Goal: Task Accomplishment & Management: Manage account settings

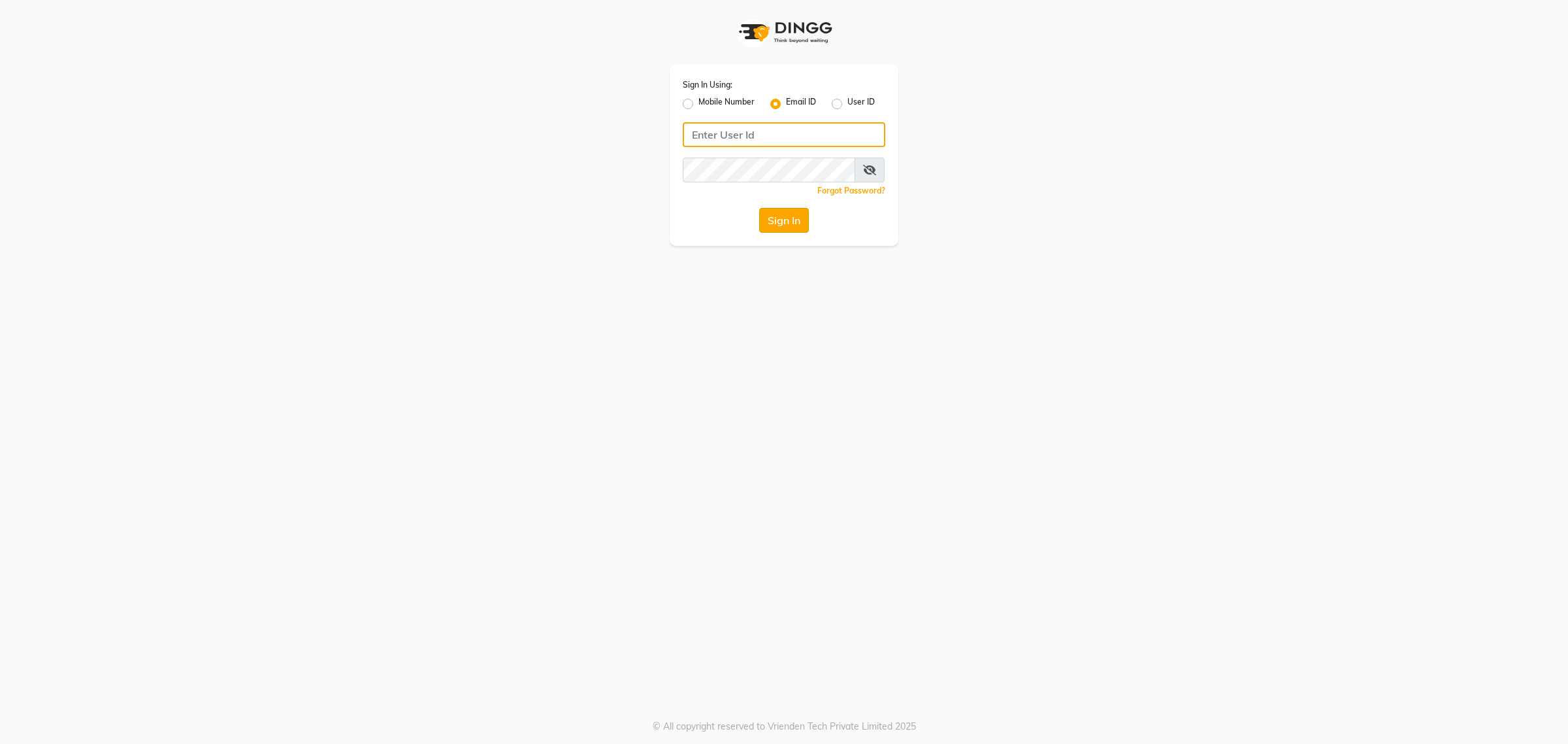
type input "[EMAIL_ADDRESS][DOMAIN_NAME]"
click at [768, 214] on button "Sign In" at bounding box center [783, 221] width 49 height 25
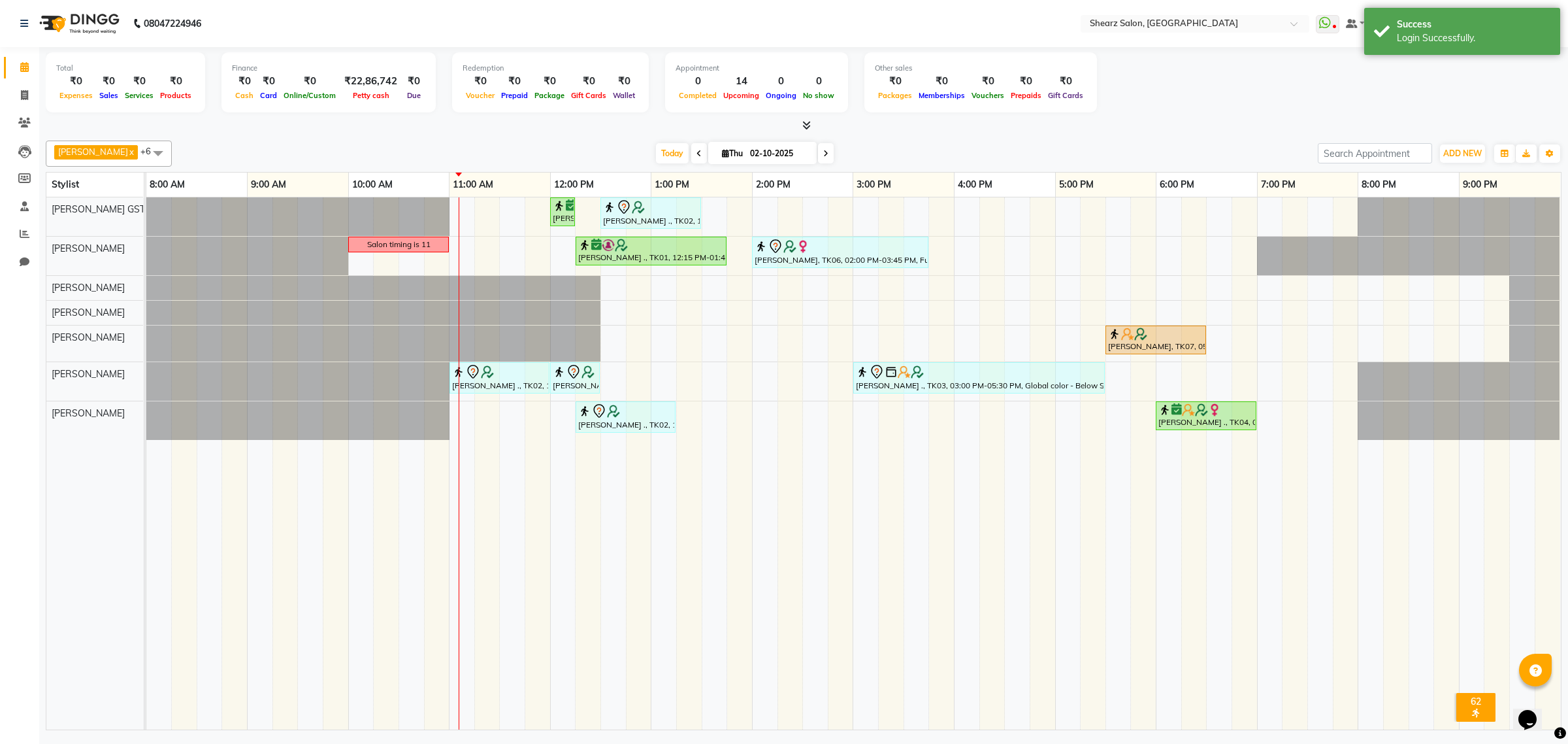
click at [614, 291] on div "Nirali Maharshi ., TK01, 12:00 PM-12:15 PM, Eyebrow threading SANGITA AGARWAL .…" at bounding box center [853, 463] width 1415 height 532
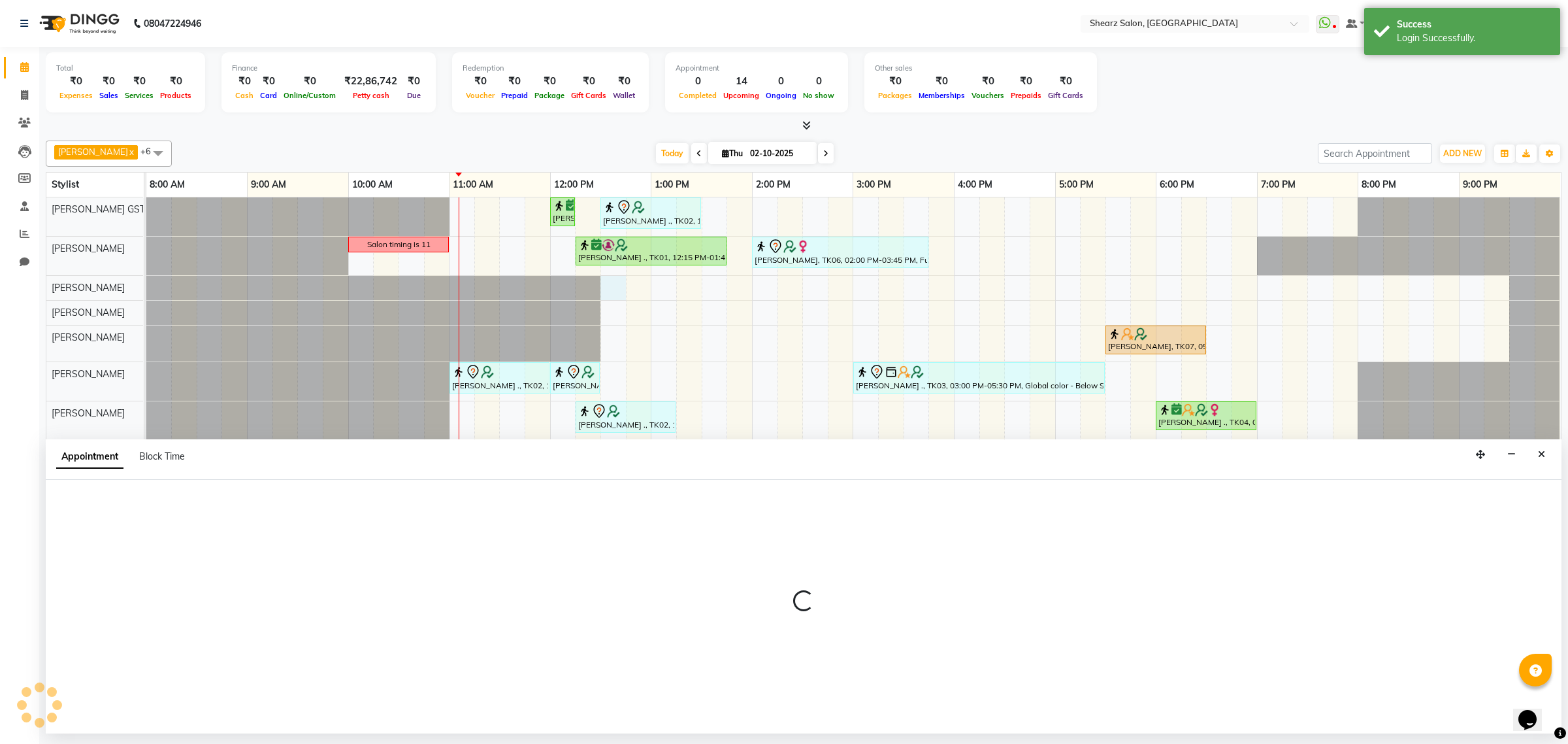
select select "77482"
select select "750"
select select "tentative"
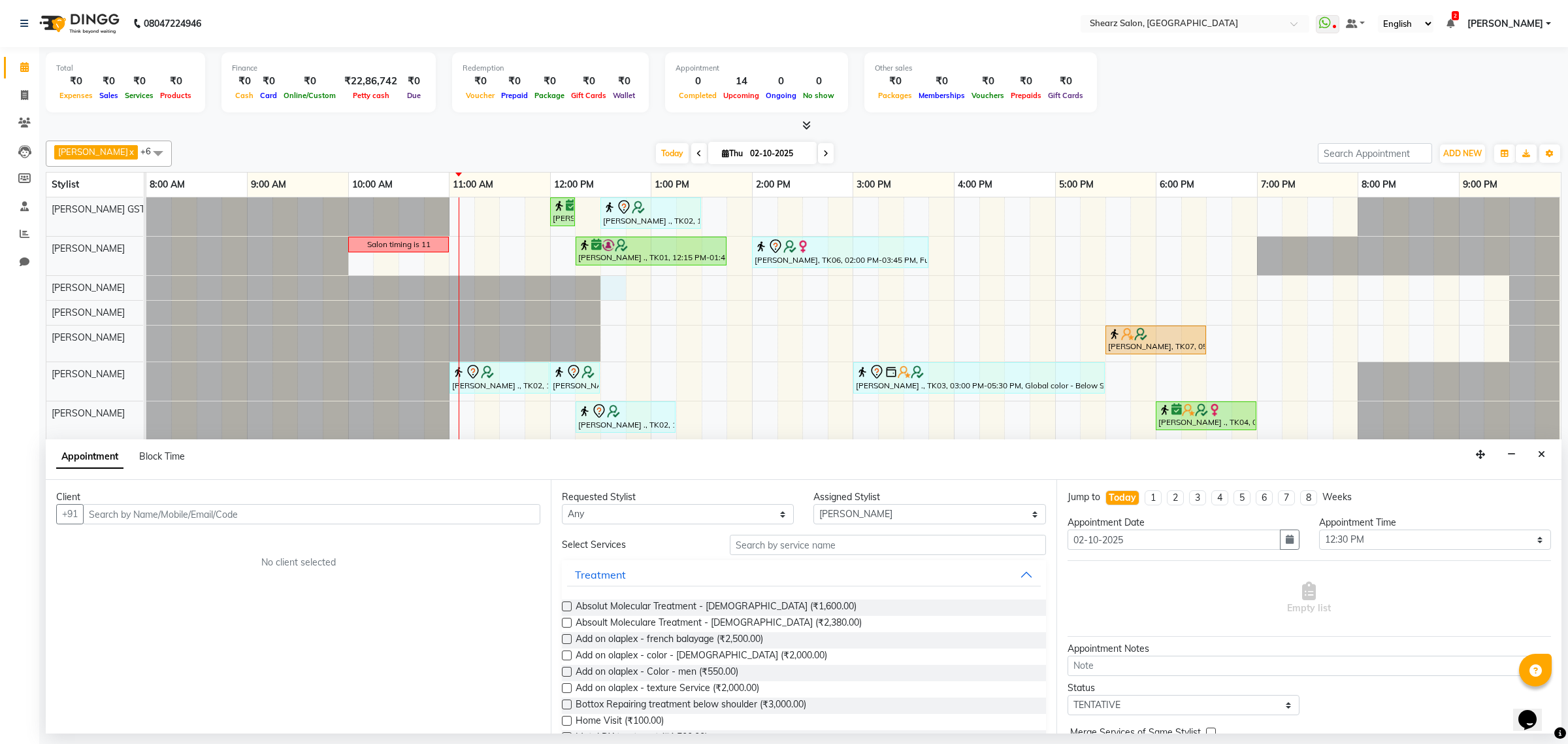
click at [106, 511] on input "text" at bounding box center [311, 513] width 457 height 21
click at [165, 540] on span "997209" at bounding box center [158, 541] width 39 height 13
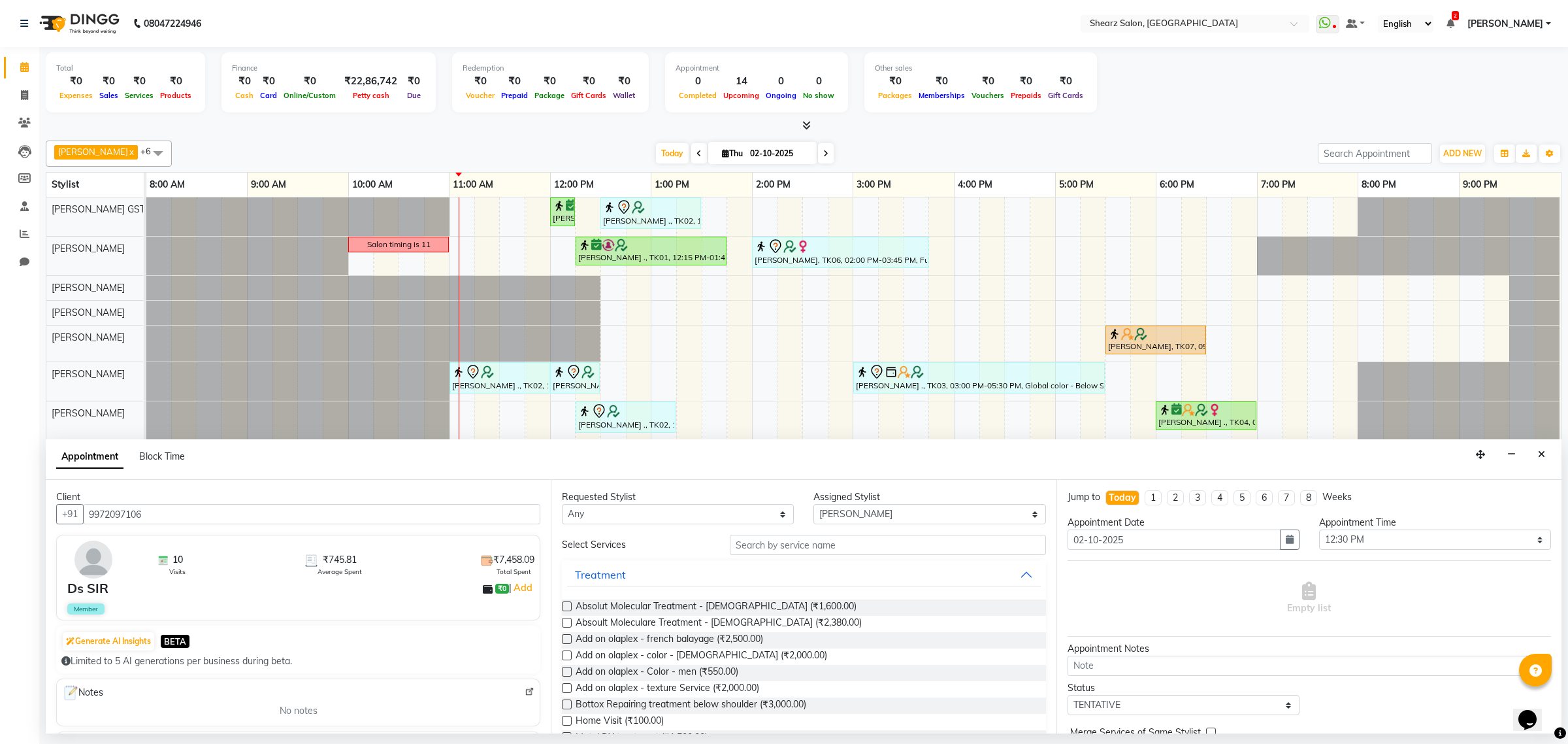
type input "9972097106"
drag, startPoint x: 879, startPoint y: 551, endPoint x: 1566, endPoint y: 567, distance: 687.2
click at [876, 551] on input "text" at bounding box center [887, 545] width 316 height 21
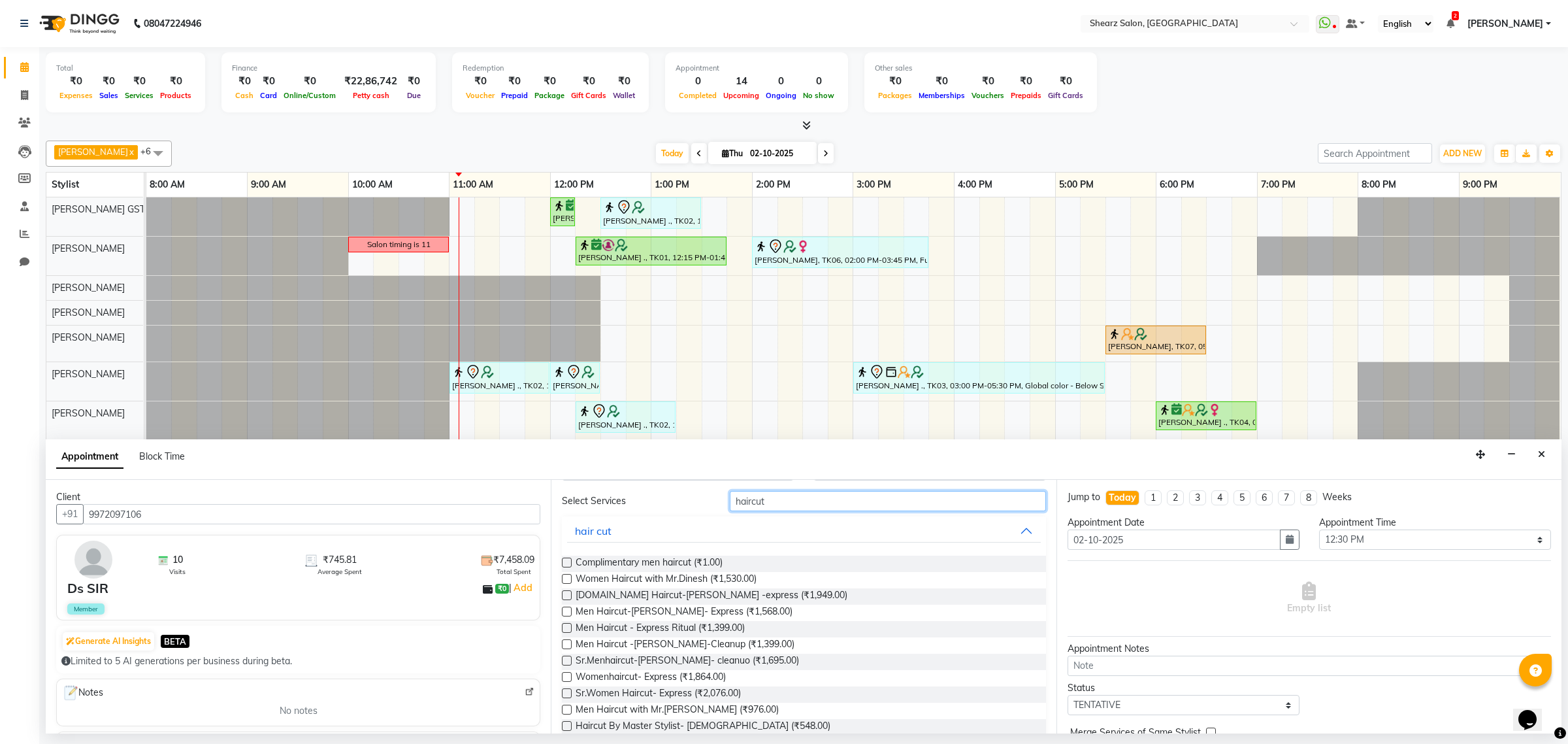
scroll to position [82, 0]
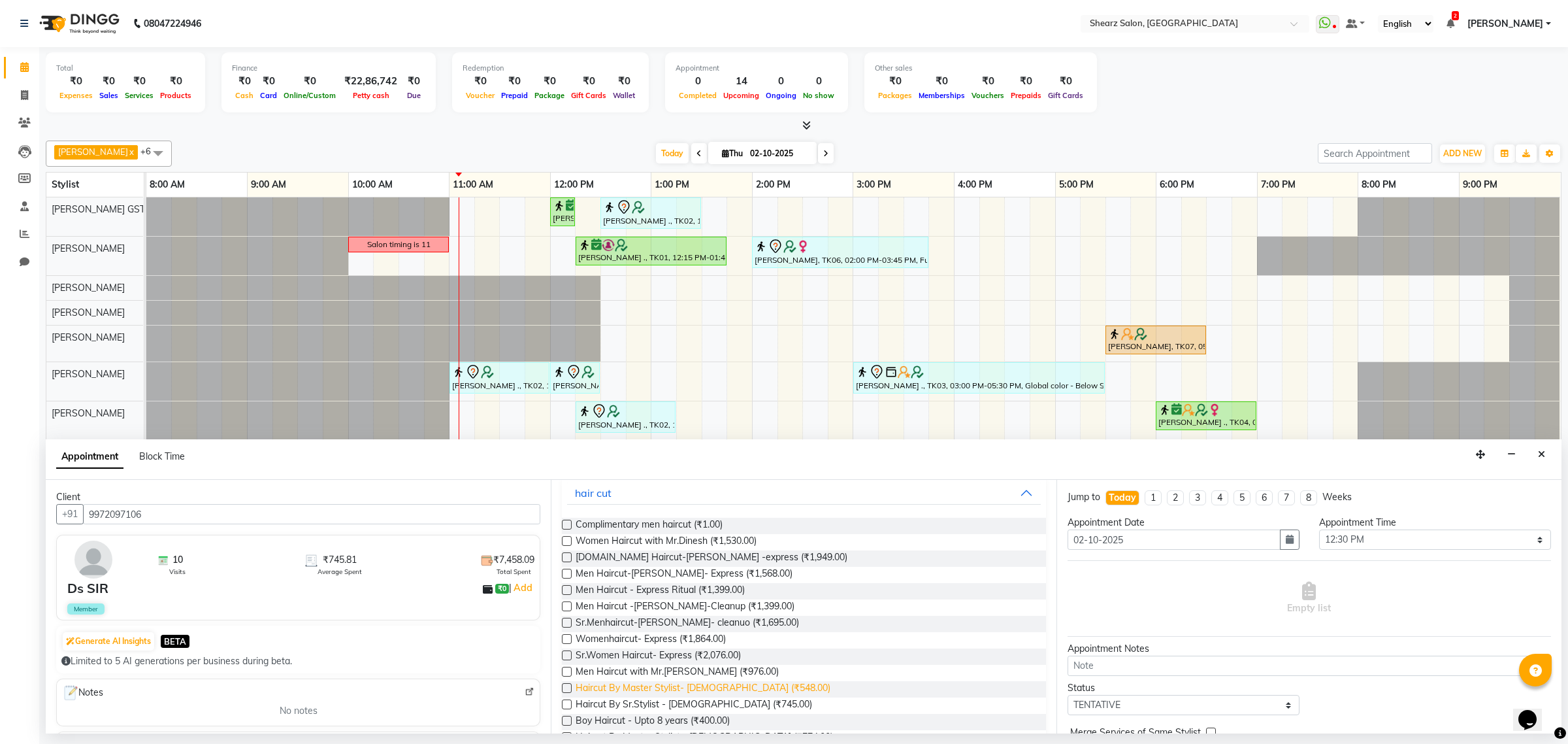
type input "haircut"
click at [720, 690] on span "Haircut By Master Stylist- Male (₹548.00)" at bounding box center [703, 689] width 255 height 16
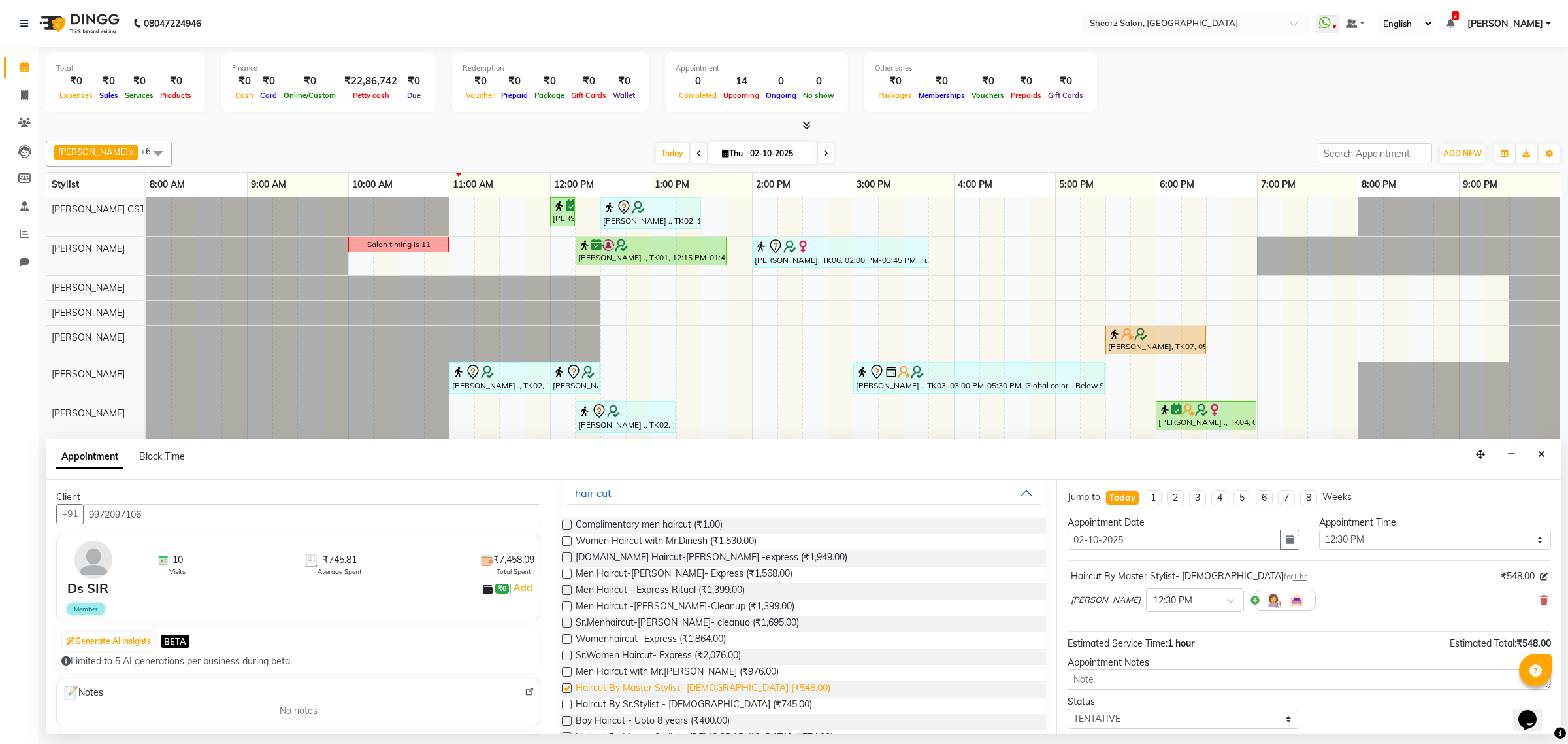
checkbox input "false"
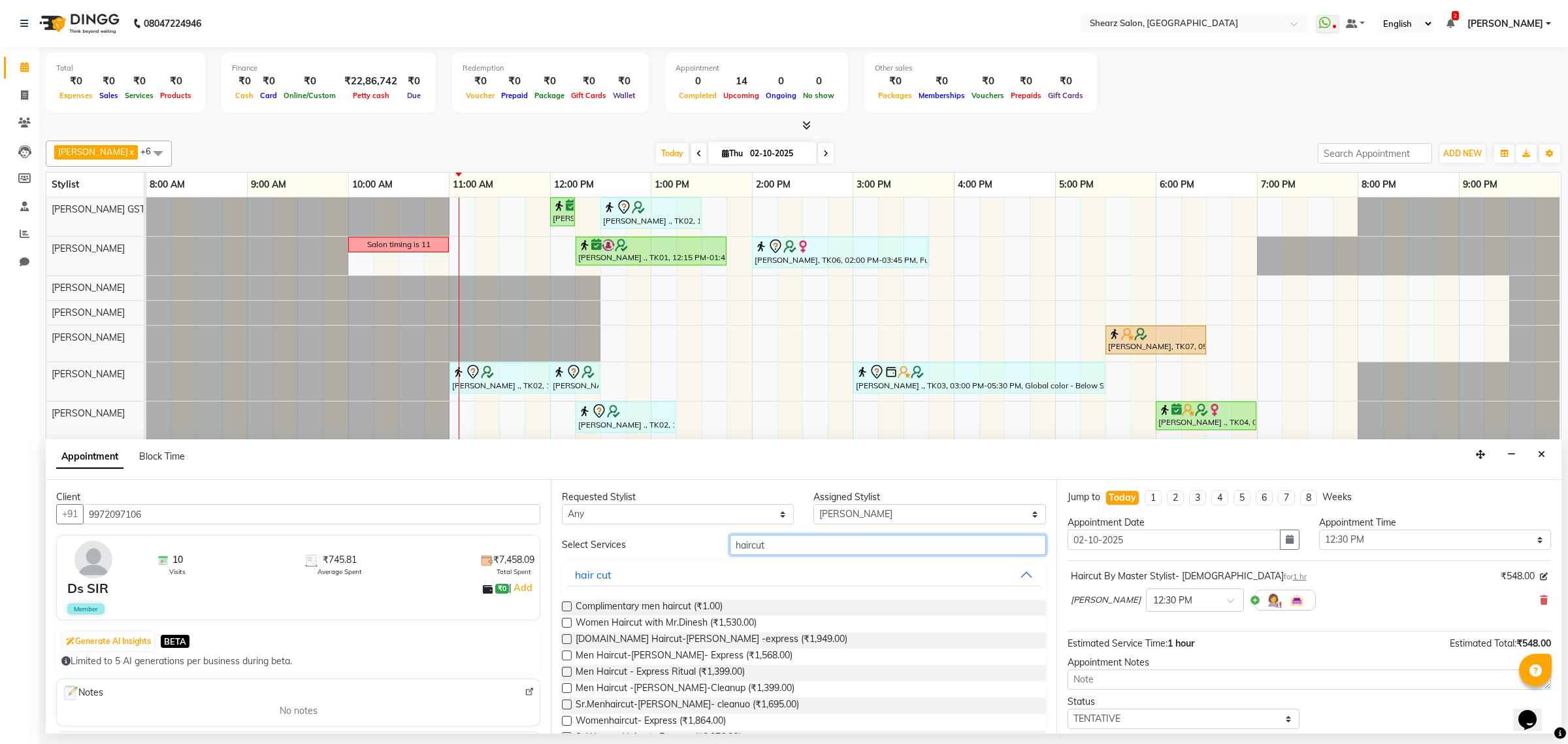
click at [429, 513] on div "Client +91 9972097106 10 Visits ₹745.81 Average Spent ₹7,458.09 Total Spent Ds …" at bounding box center [804, 607] width 1516 height 254
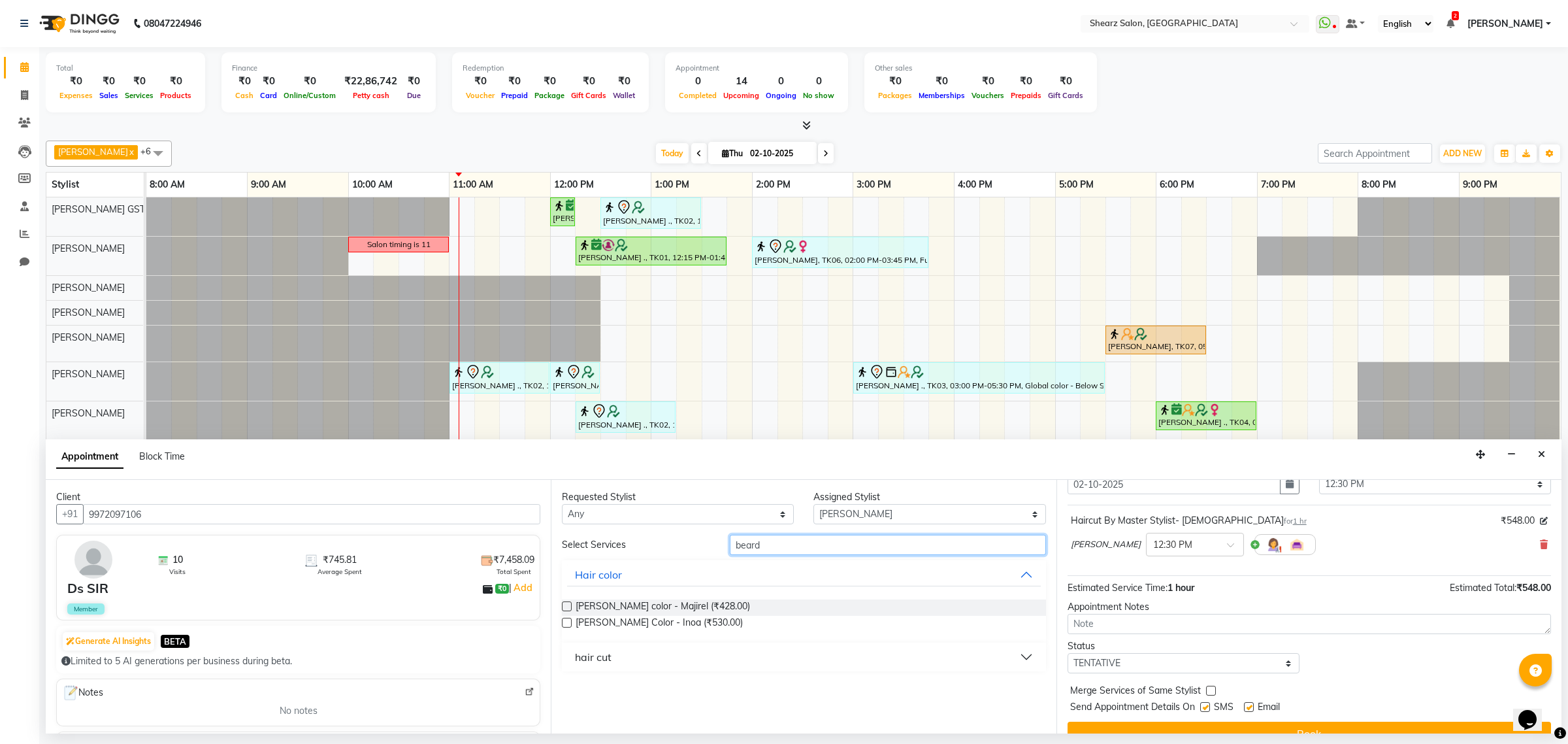
scroll to position [79, 0]
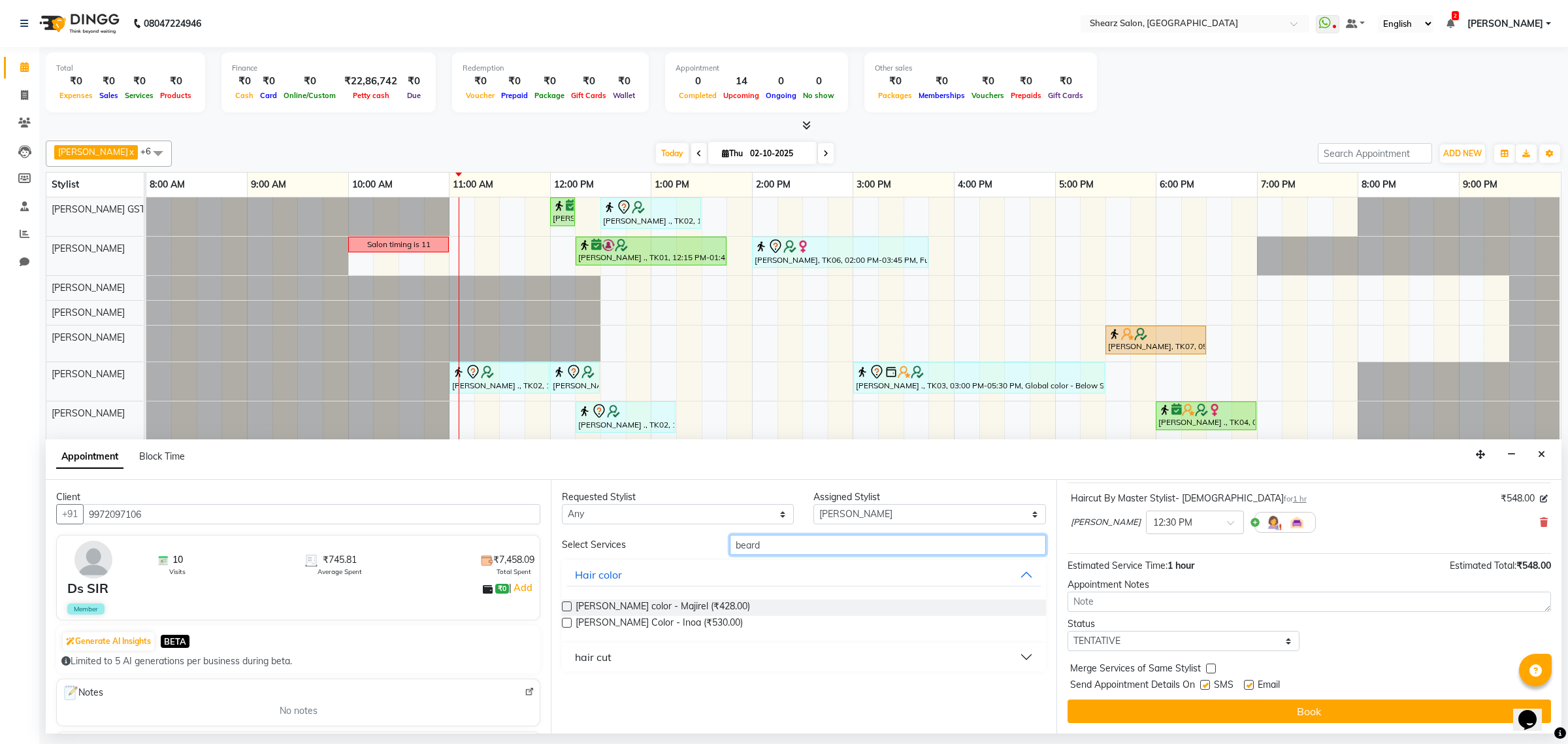
type input "beard"
click at [675, 668] on button "hair cut" at bounding box center [803, 657] width 473 height 23
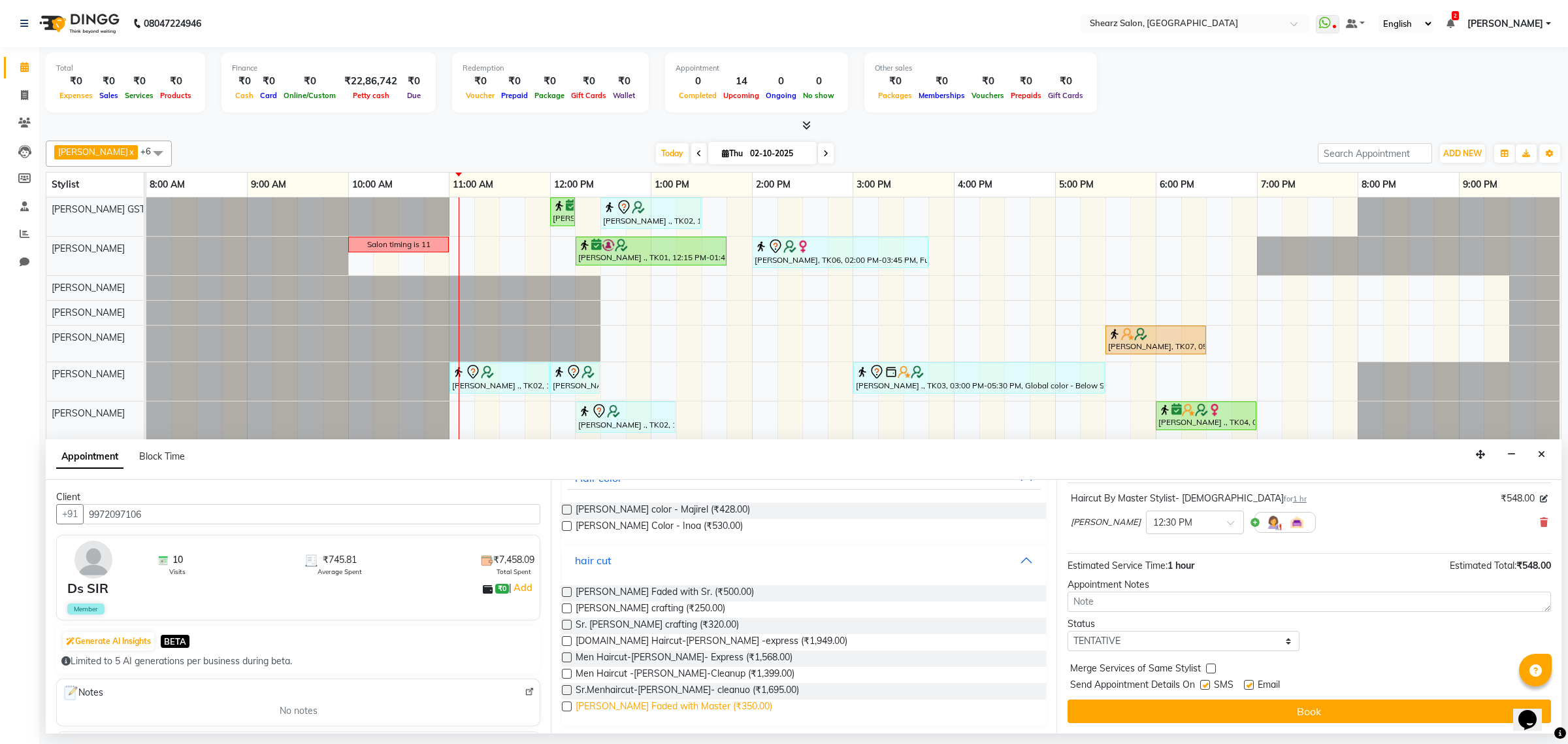
scroll to position [100, 0]
click at [658, 699] on span "Beard Faded with Master (₹350.00)" at bounding box center [674, 705] width 196 height 16
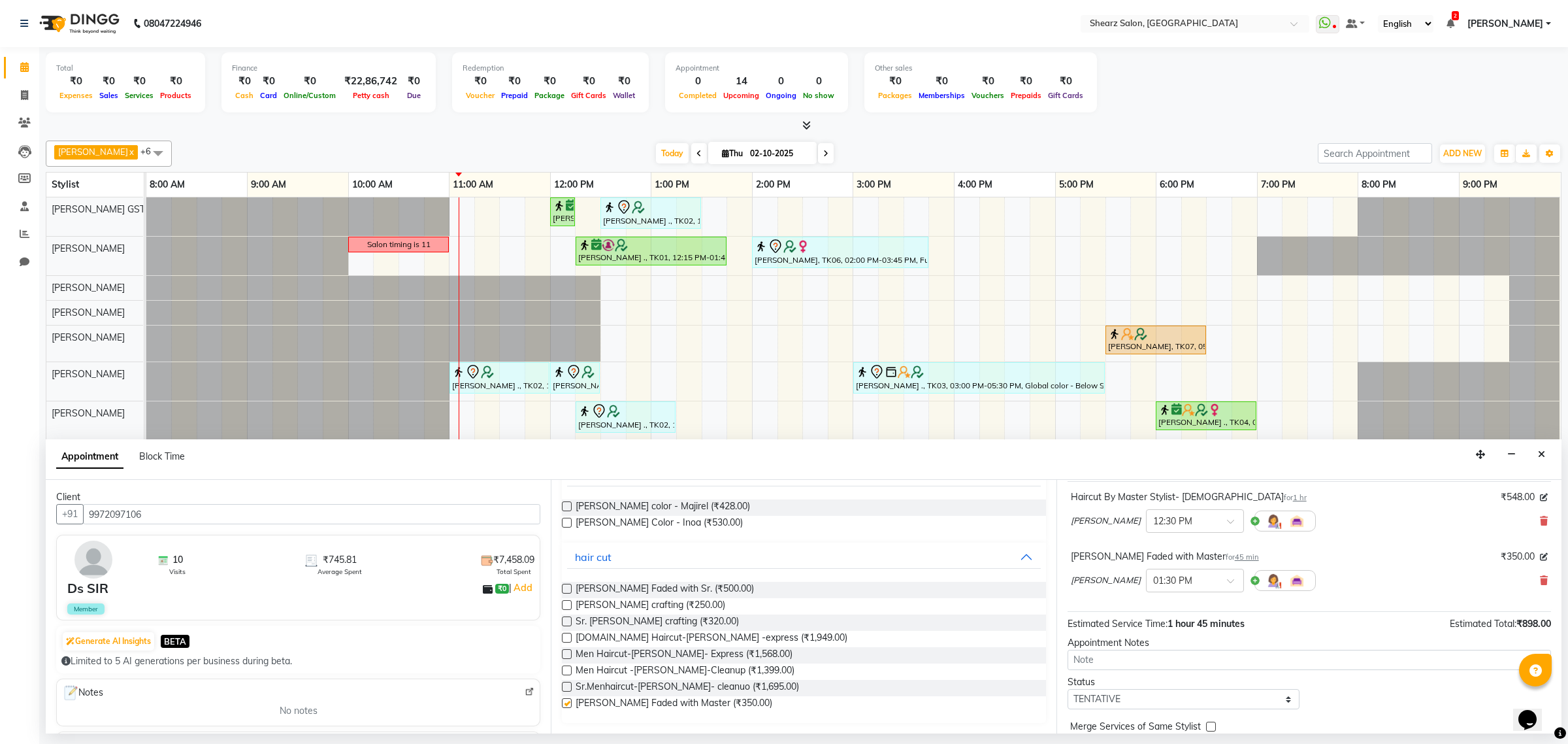
checkbox input "false"
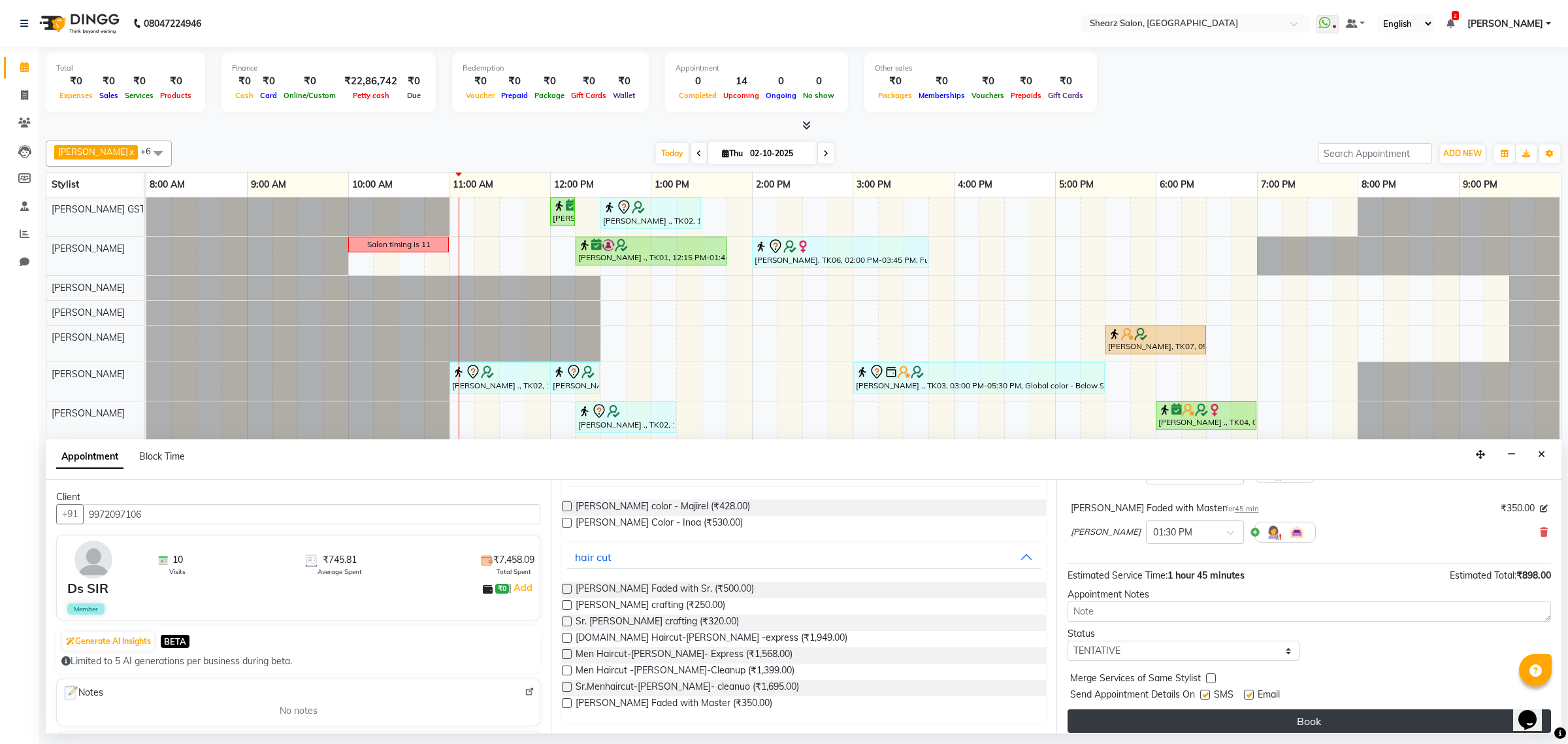
scroll to position [138, 0]
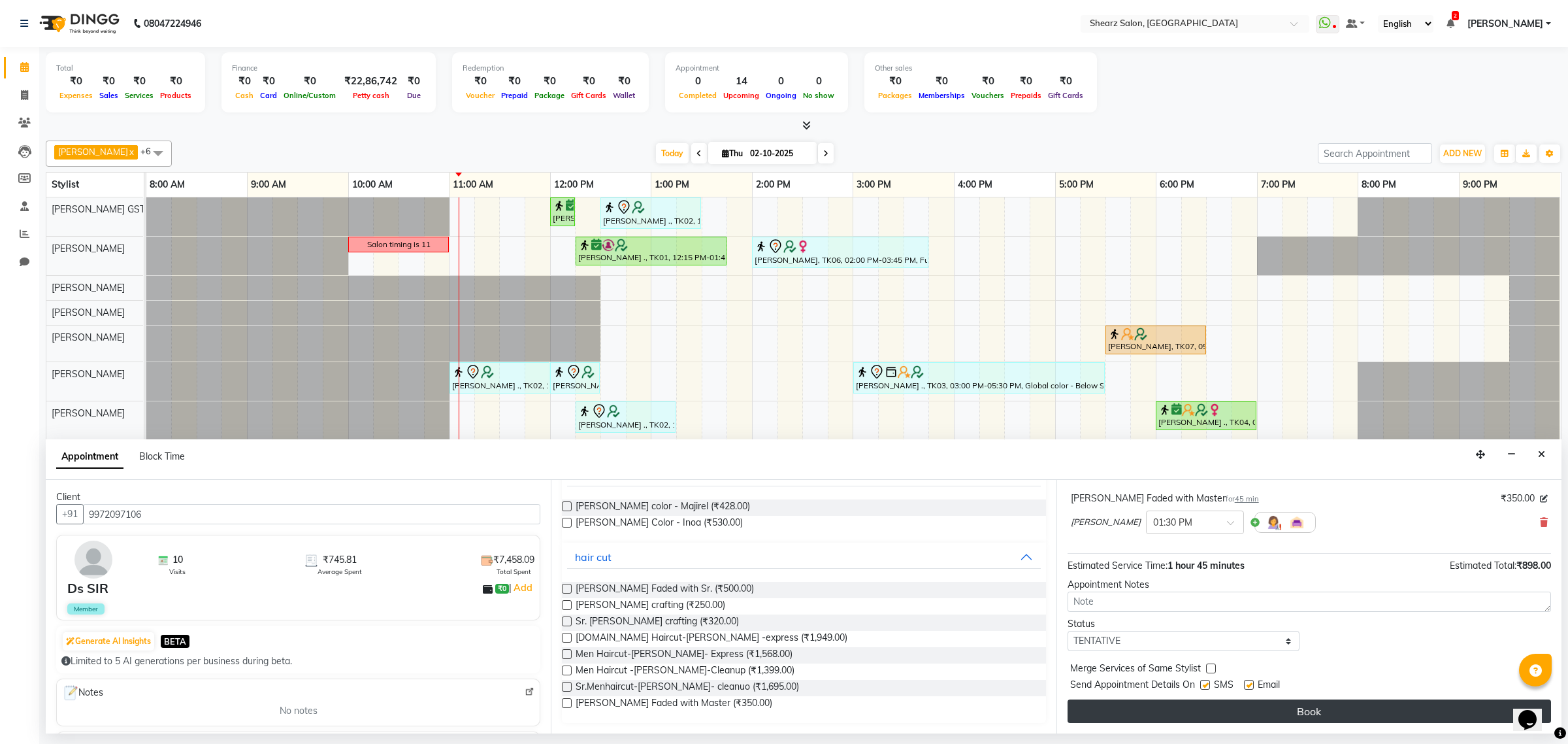
click at [1156, 711] on button "Book" at bounding box center [1309, 711] width 483 height 23
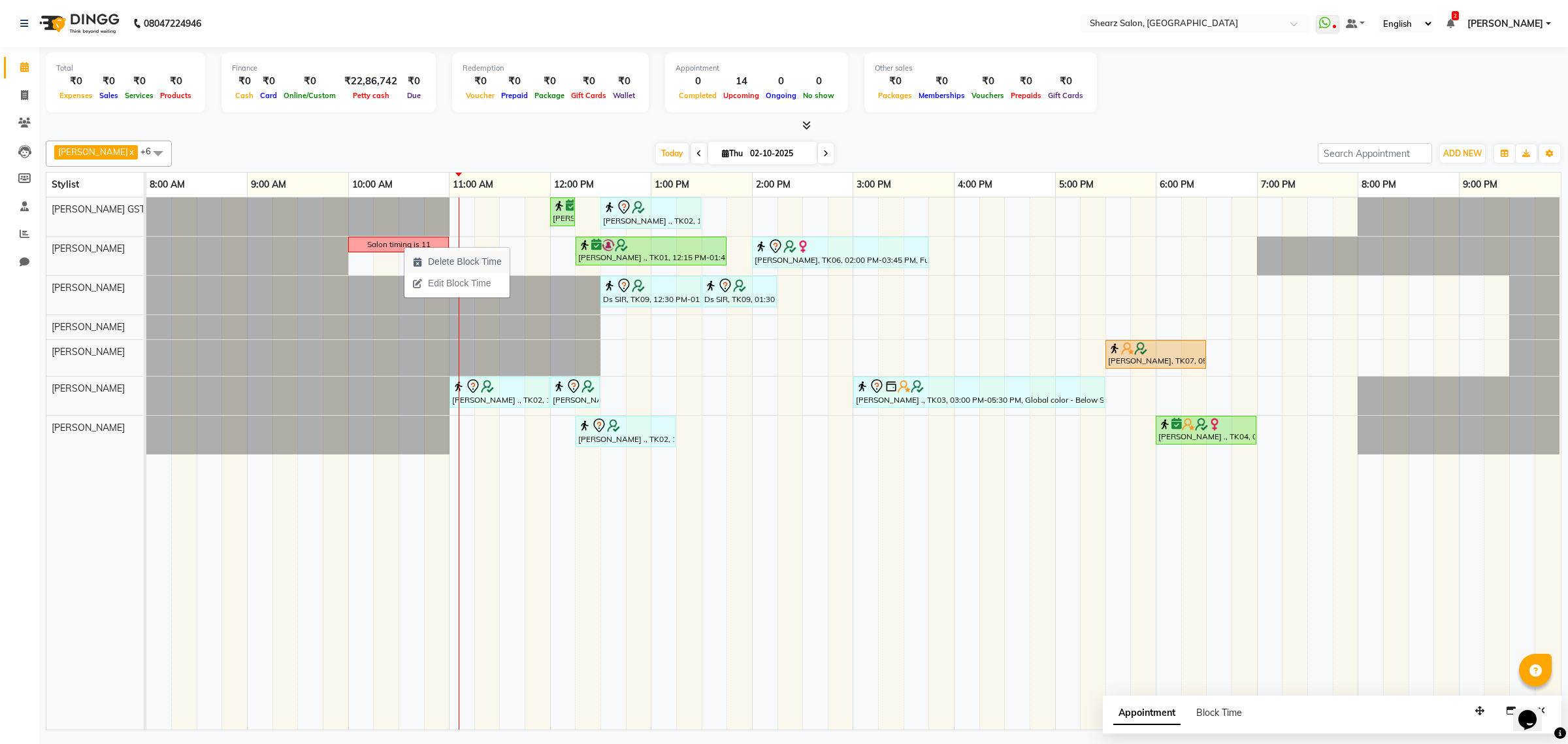
click at [490, 261] on span "Delete Block Time" at bounding box center [465, 261] width 74 height 13
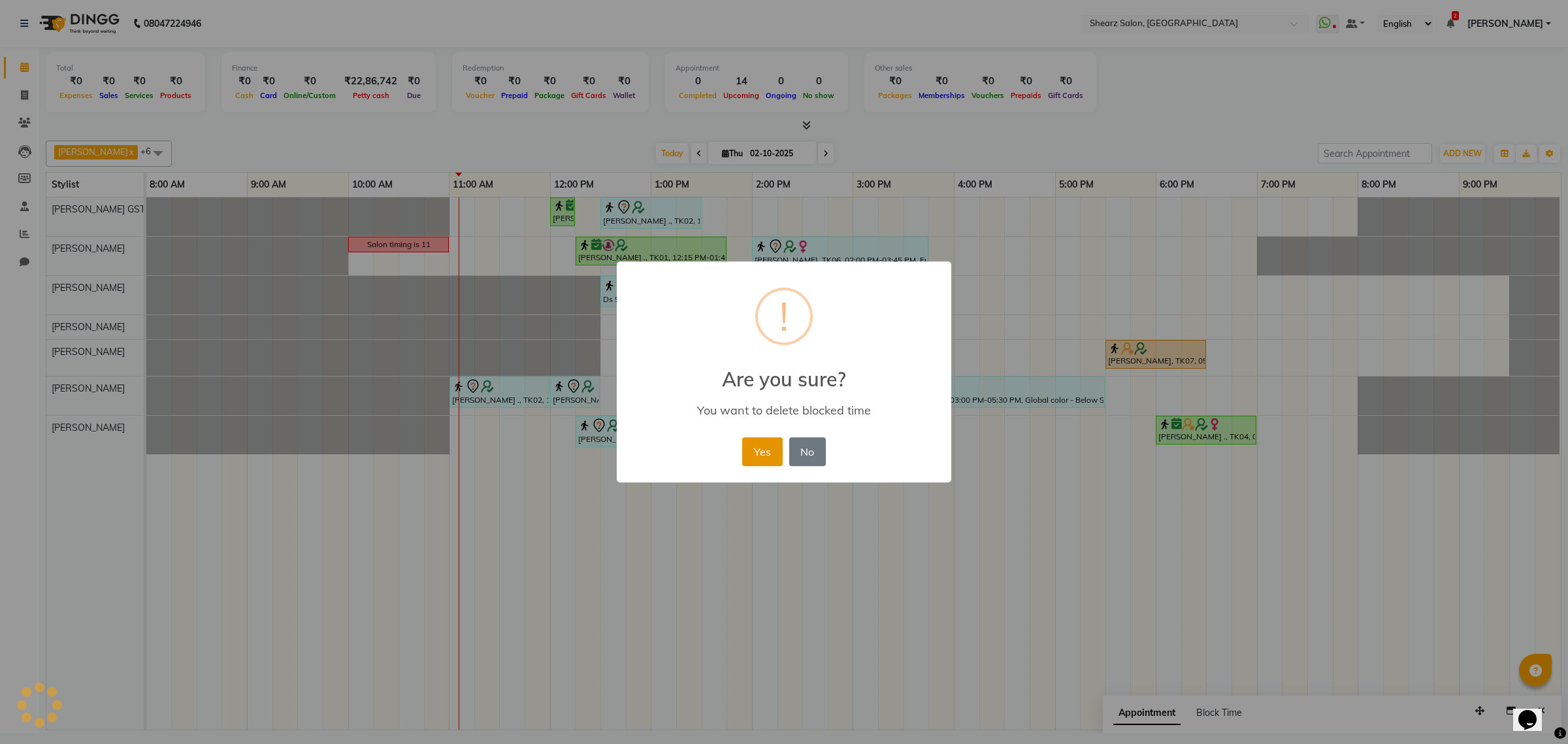
click at [765, 448] on button "Yes" at bounding box center [762, 451] width 39 height 29
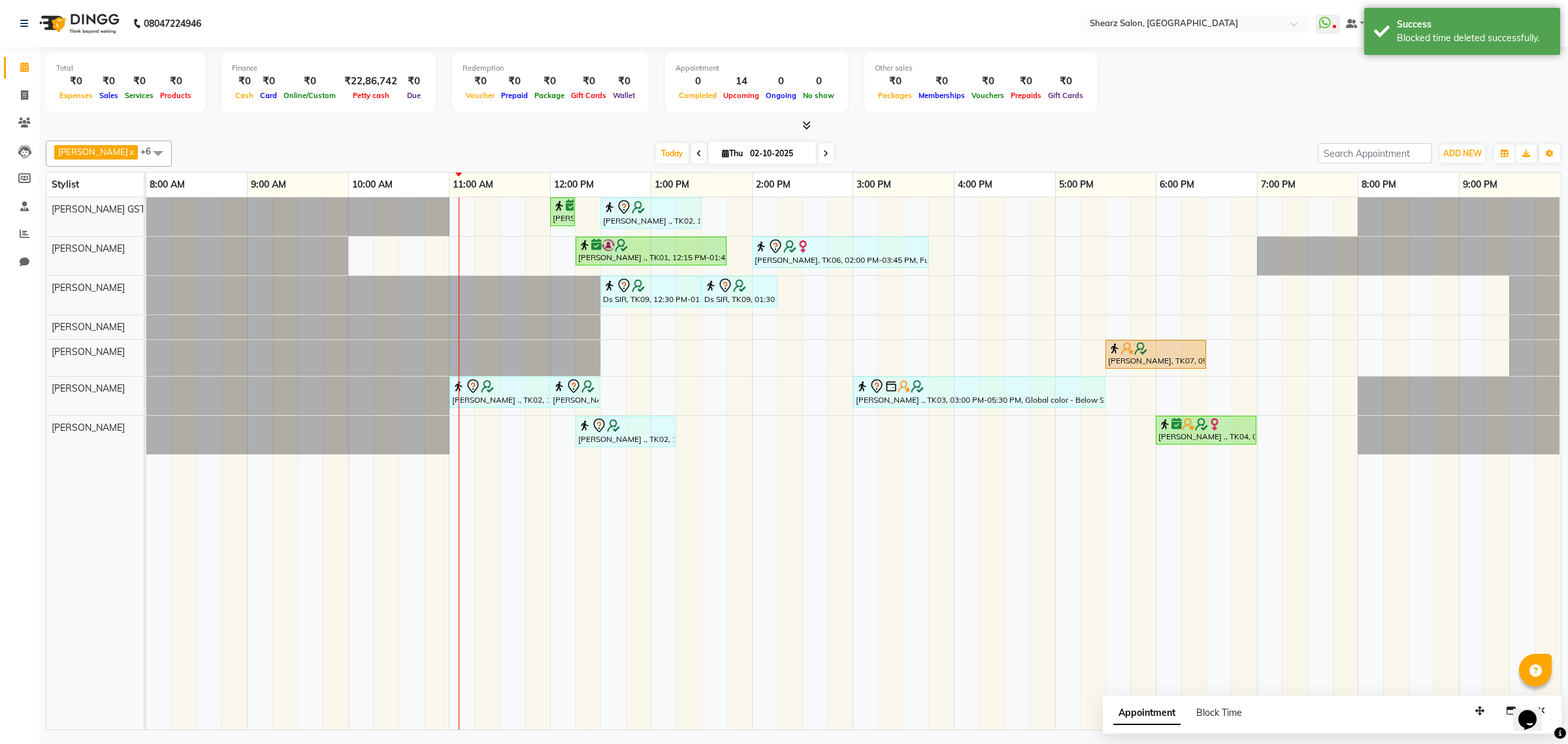
click at [145, 149] on span at bounding box center [158, 153] width 26 height 25
click at [92, 302] on div "[PERSON_NAME]" at bounding box center [109, 293] width 112 height 13
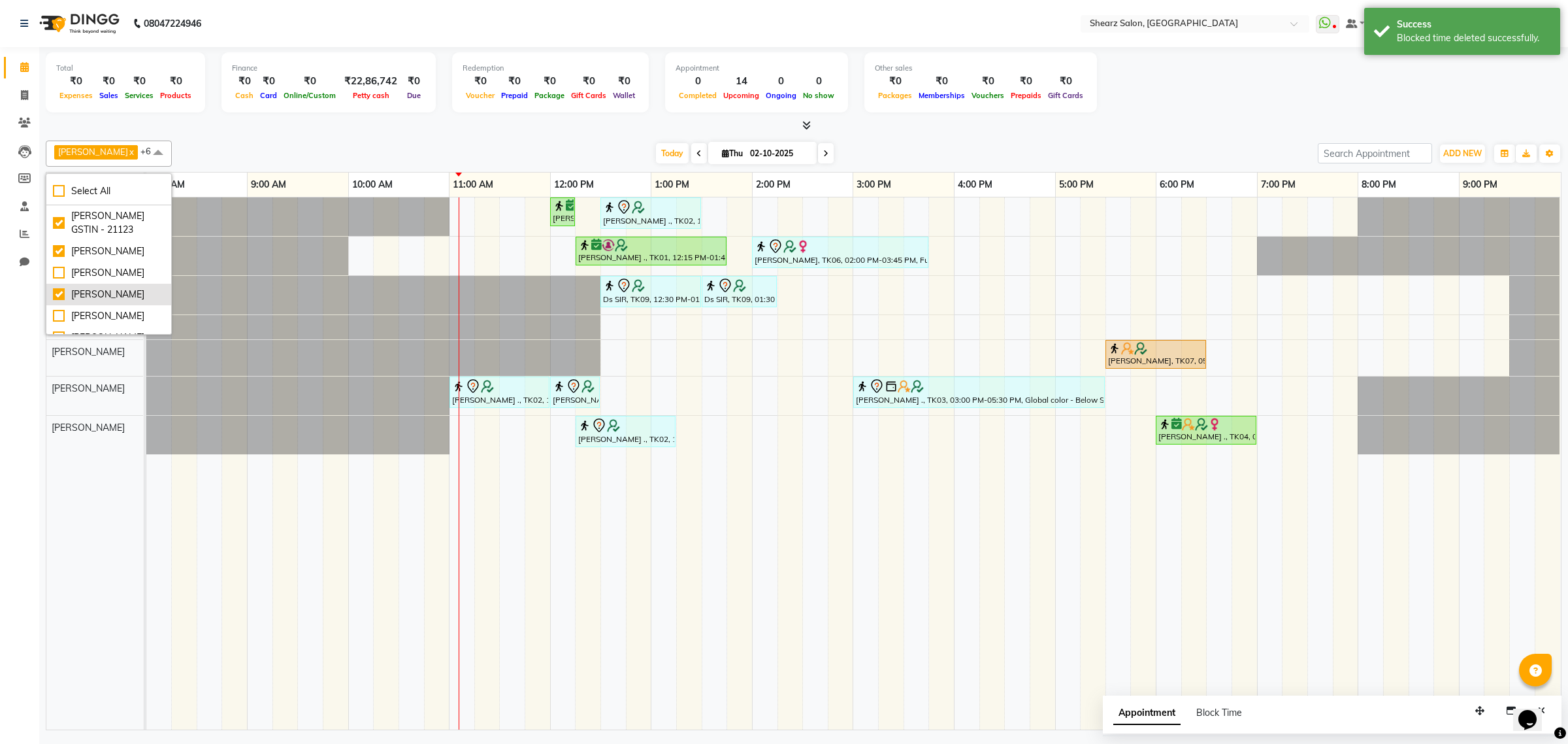
checkbox input "true"
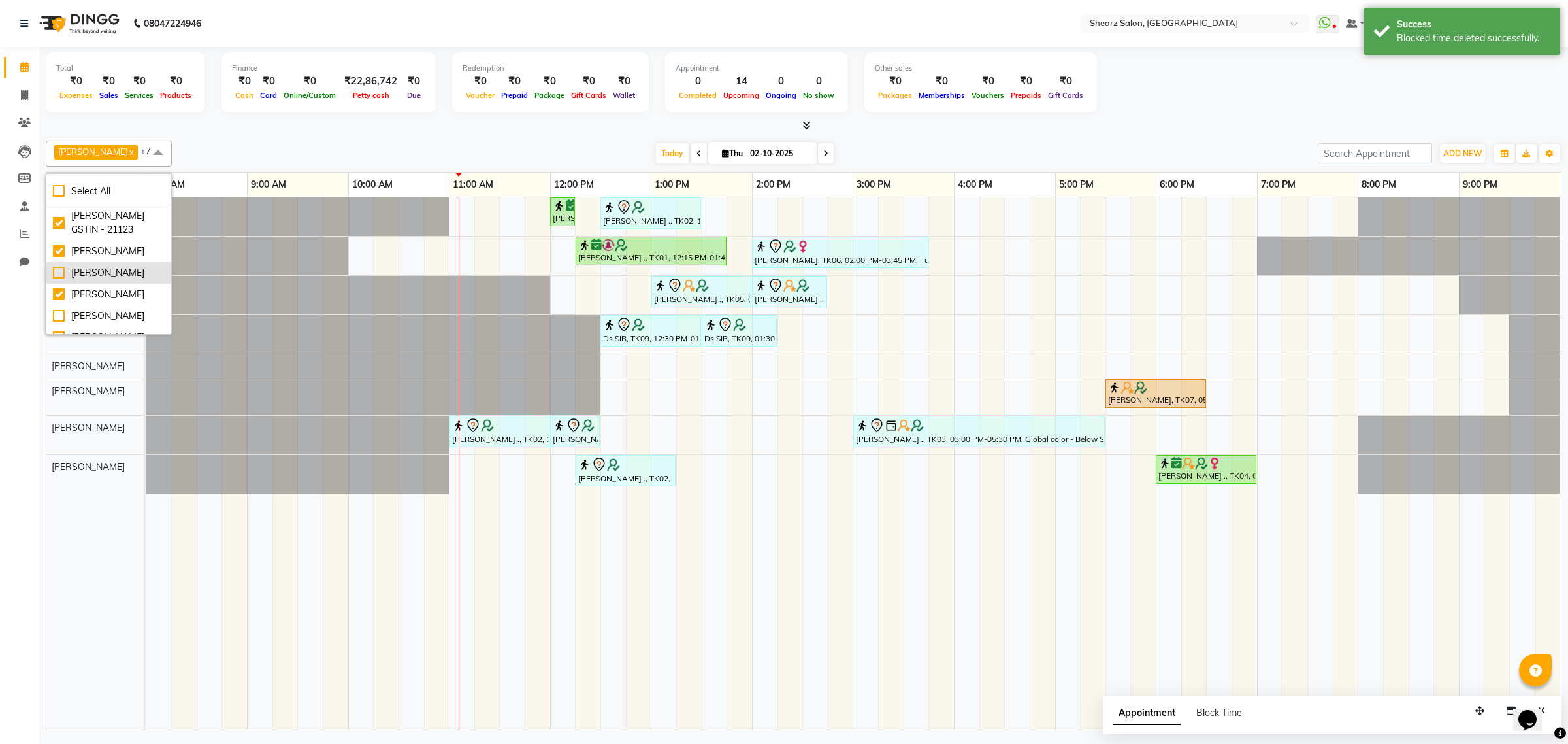
click at [96, 280] on div "[PERSON_NAME]" at bounding box center [109, 272] width 112 height 13
checkbox input "true"
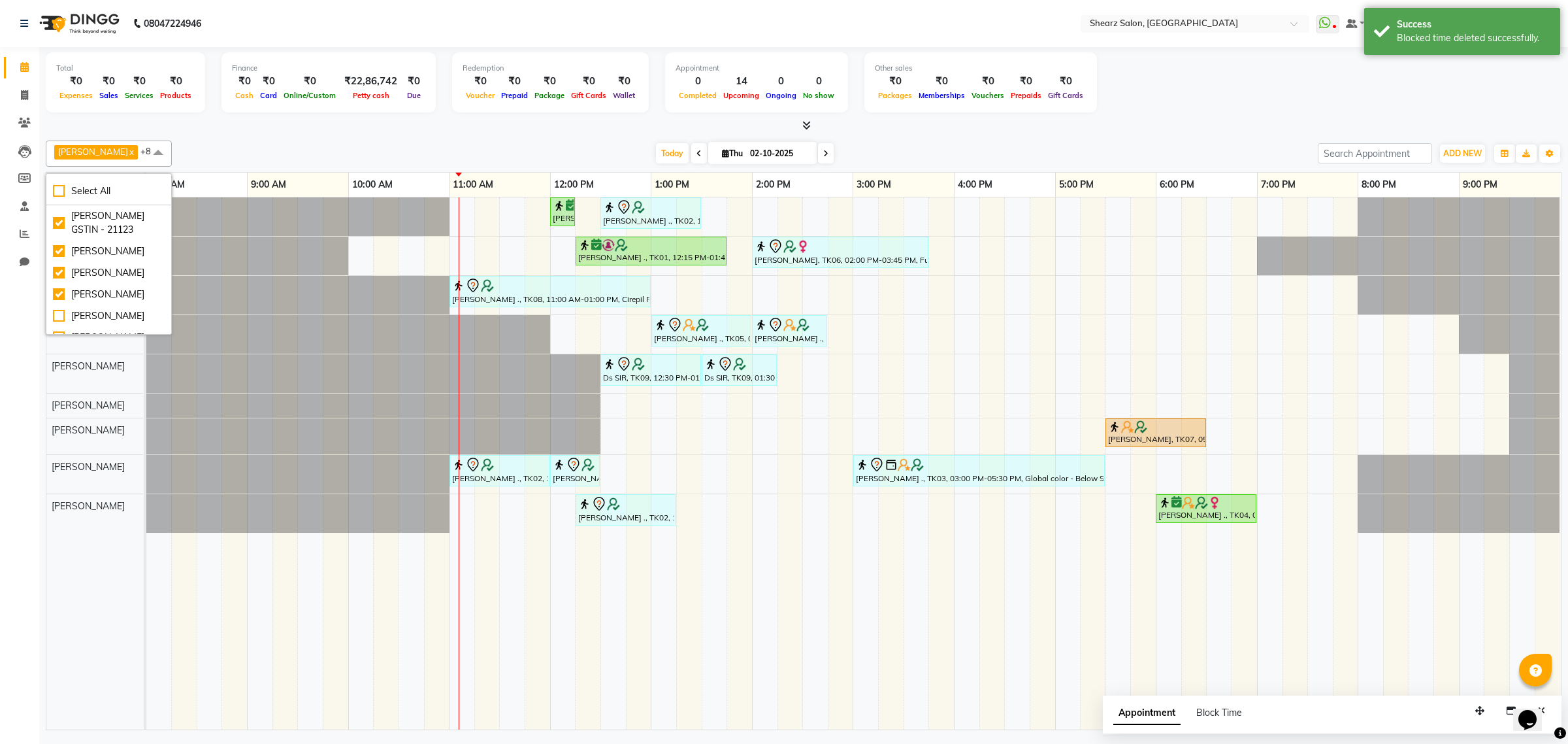
click at [146, 320] on div at bounding box center [146, 334] width 0 height 39
select select "91451"
select select "tentative"
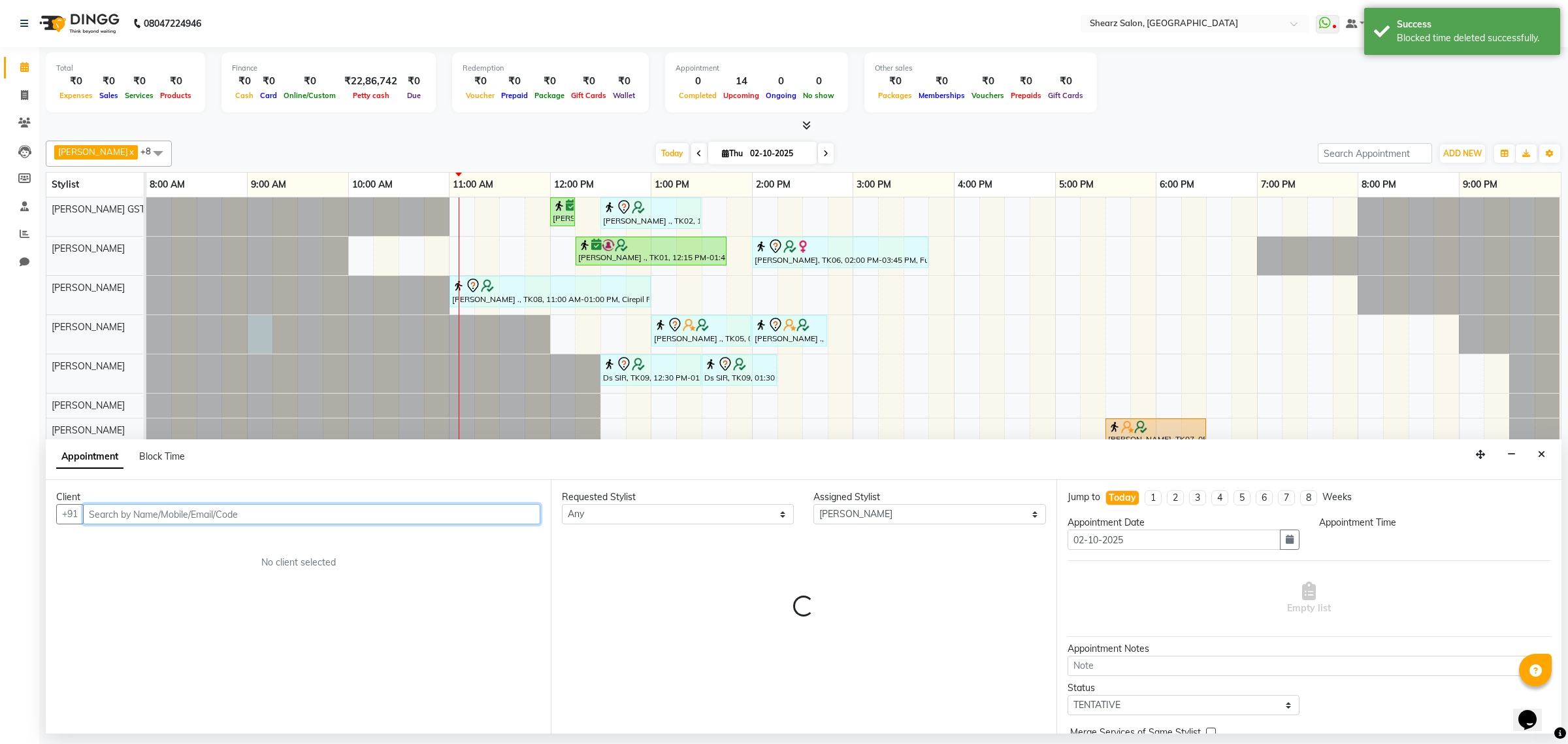
select select "540"
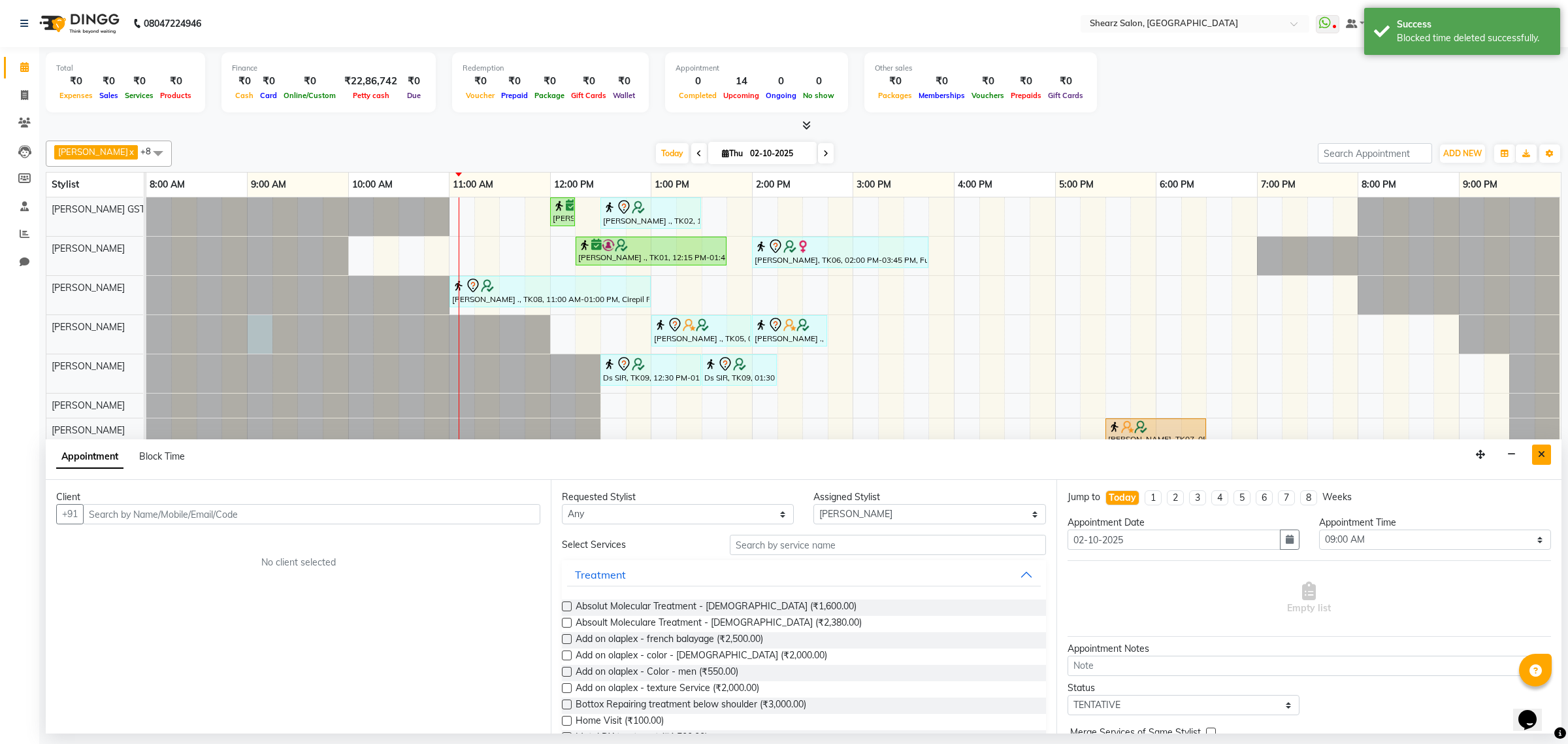
click at [1546, 454] on button "Close" at bounding box center [1541, 454] width 19 height 21
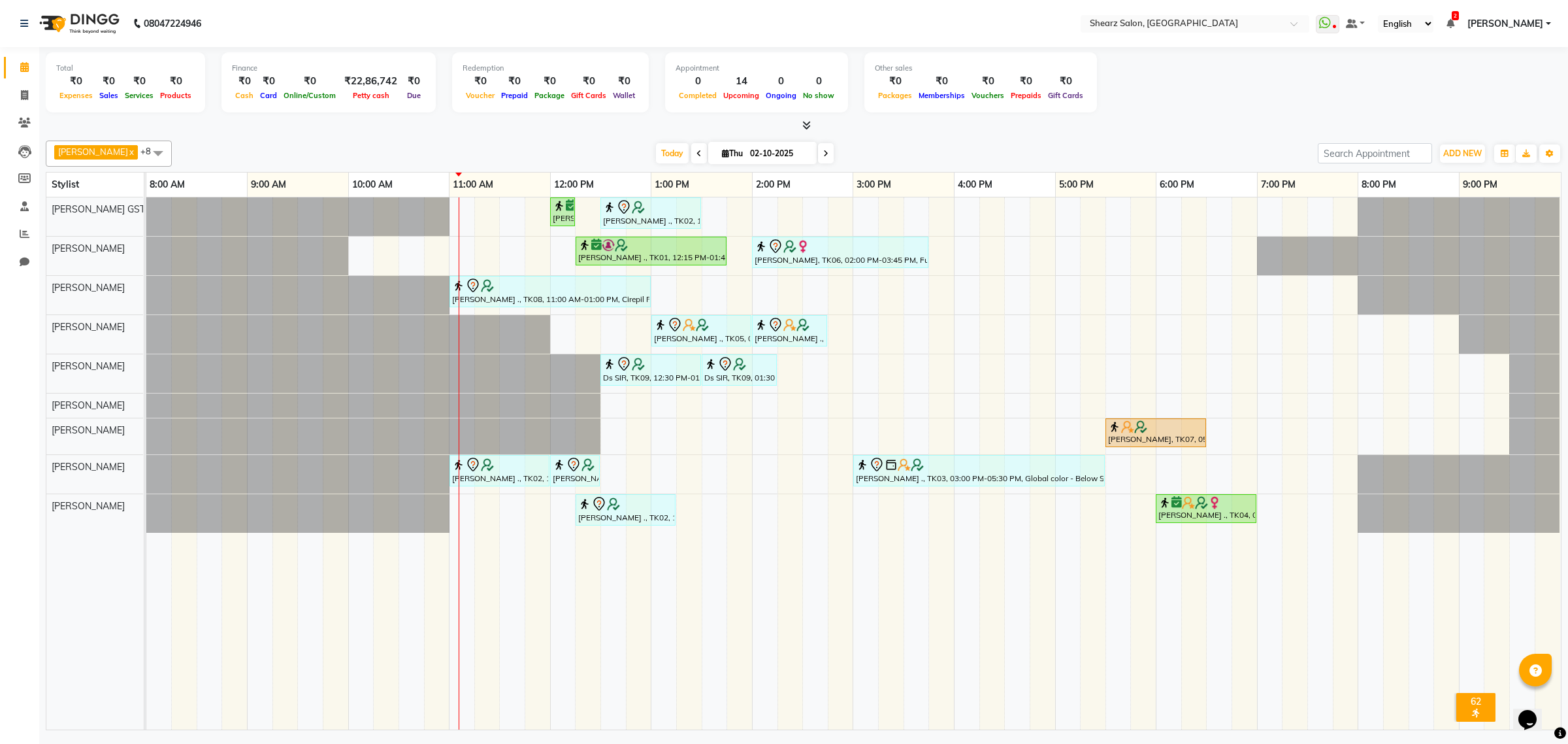
click at [147, 150] on span at bounding box center [158, 153] width 26 height 25
click at [101, 201] on div "[PERSON_NAME]" at bounding box center [109, 193] width 112 height 13
checkbox input "true"
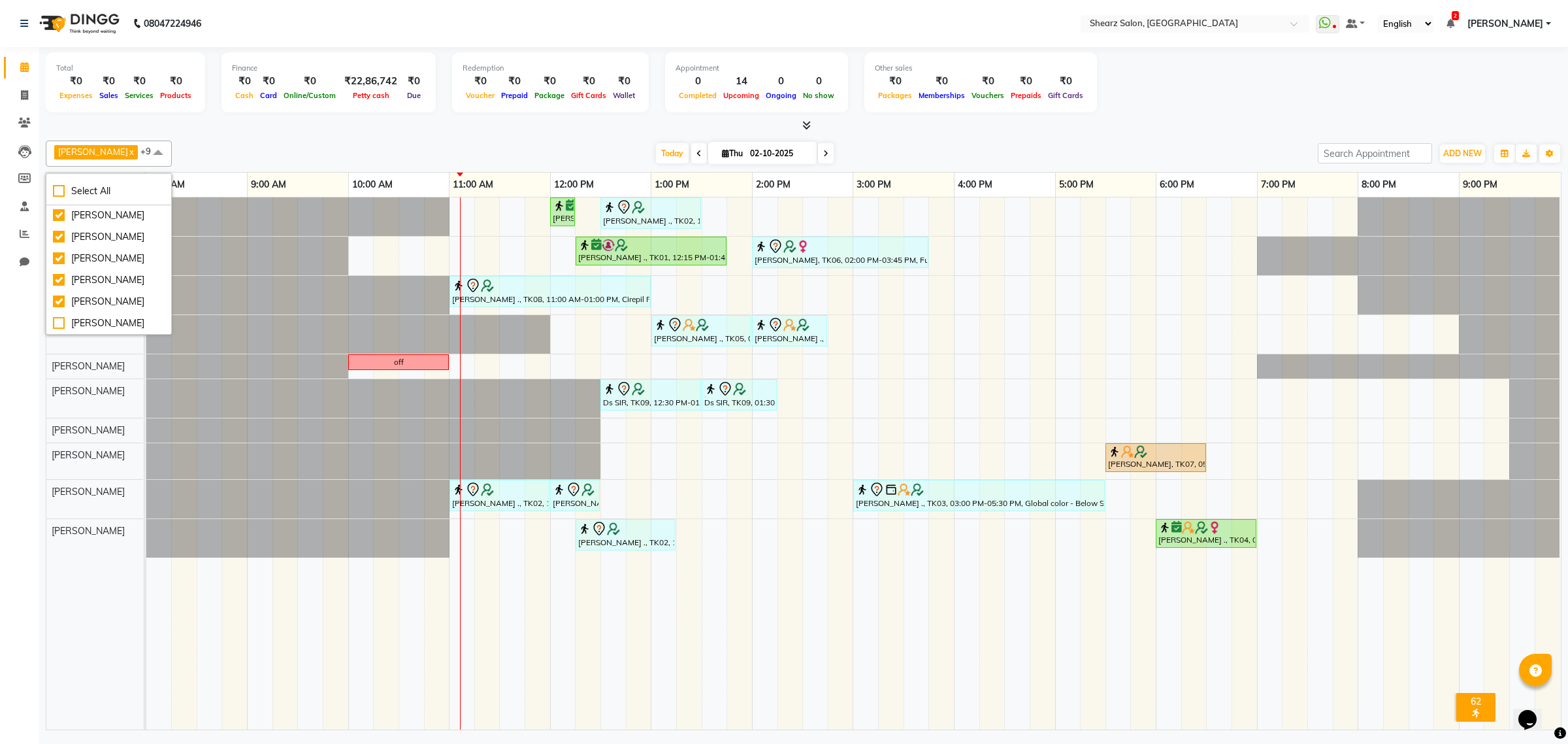
click at [309, 444] on div at bounding box center [373, 461] width 454 height 36
select select "77475"
select select "tentative"
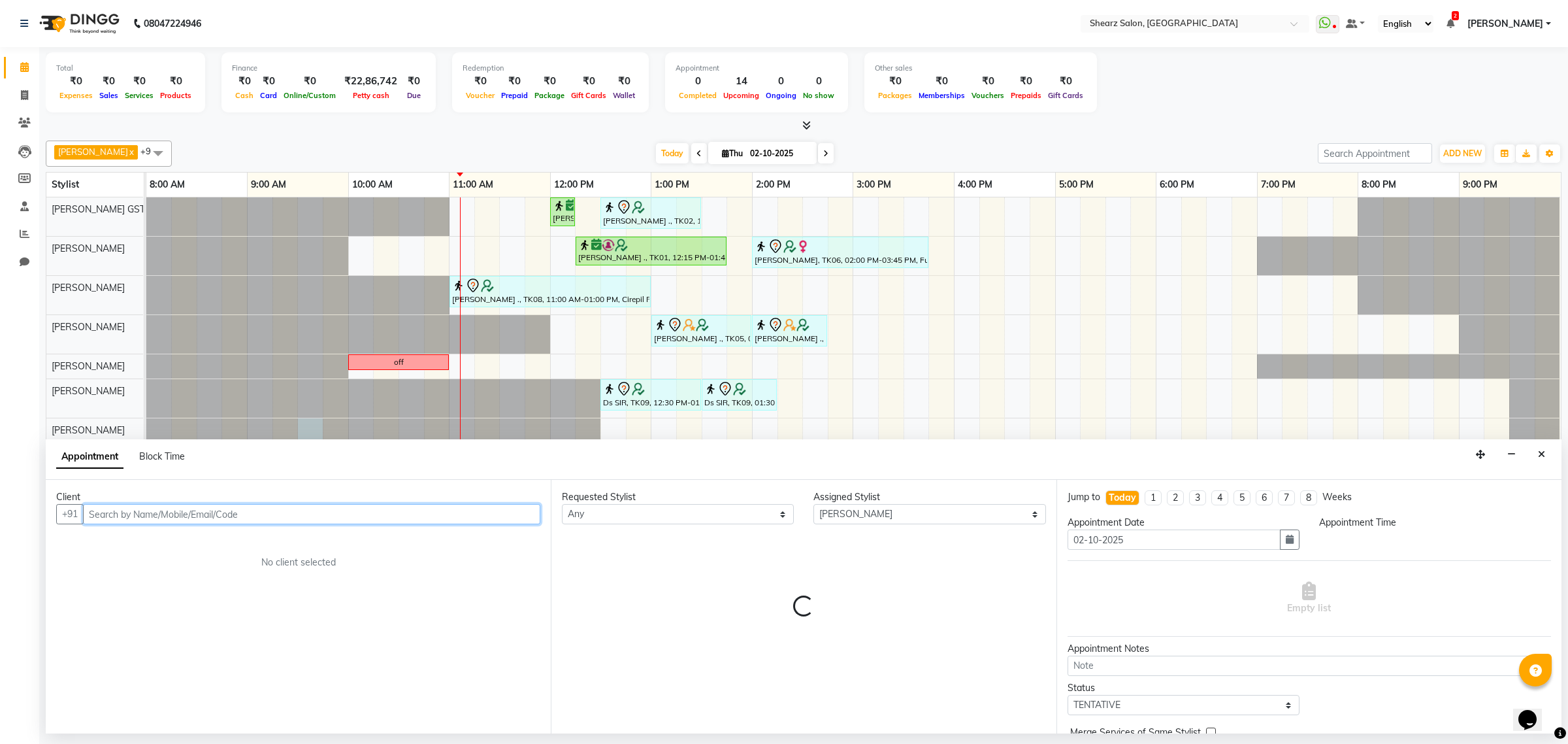
select select "570"
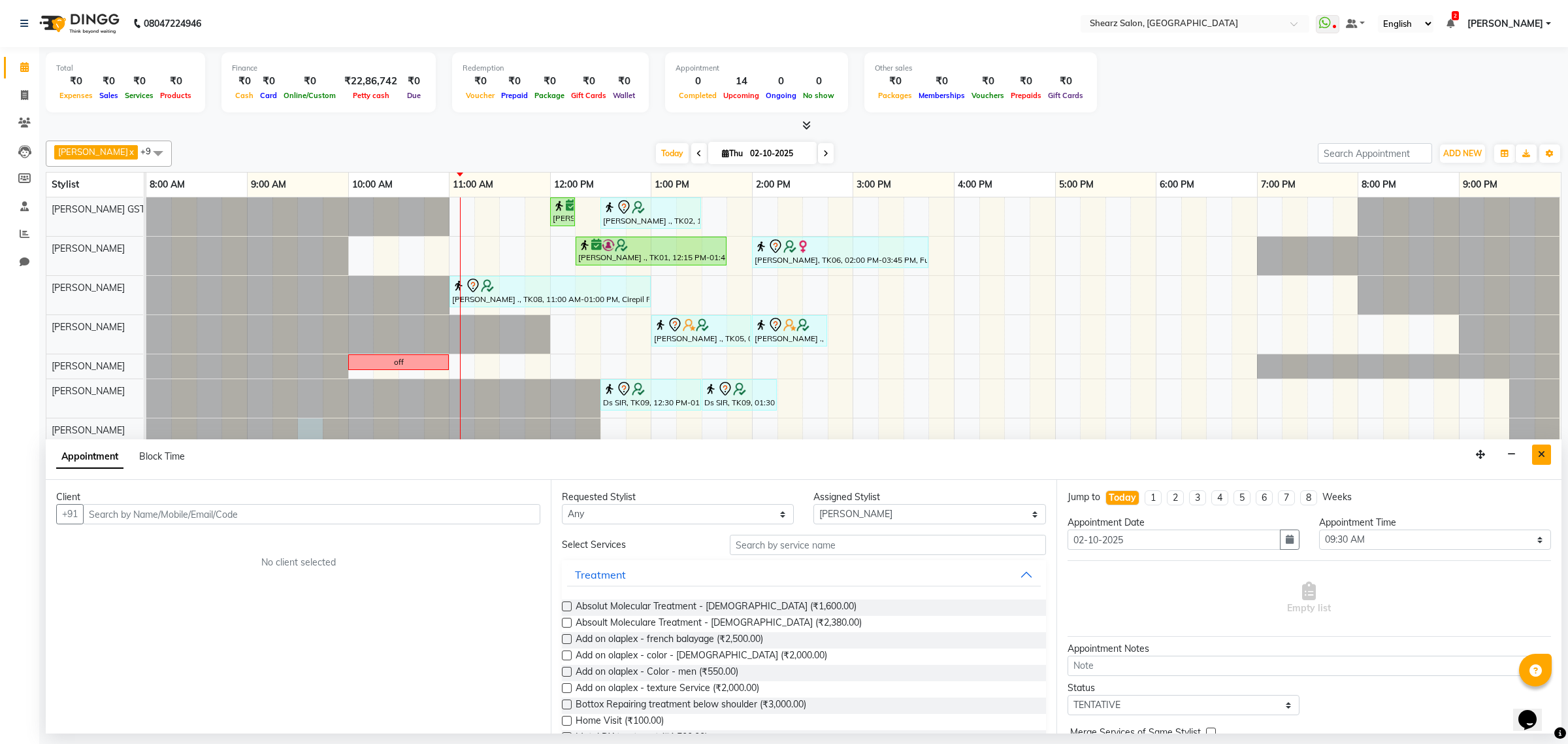
click at [1534, 456] on button "Close" at bounding box center [1541, 454] width 19 height 21
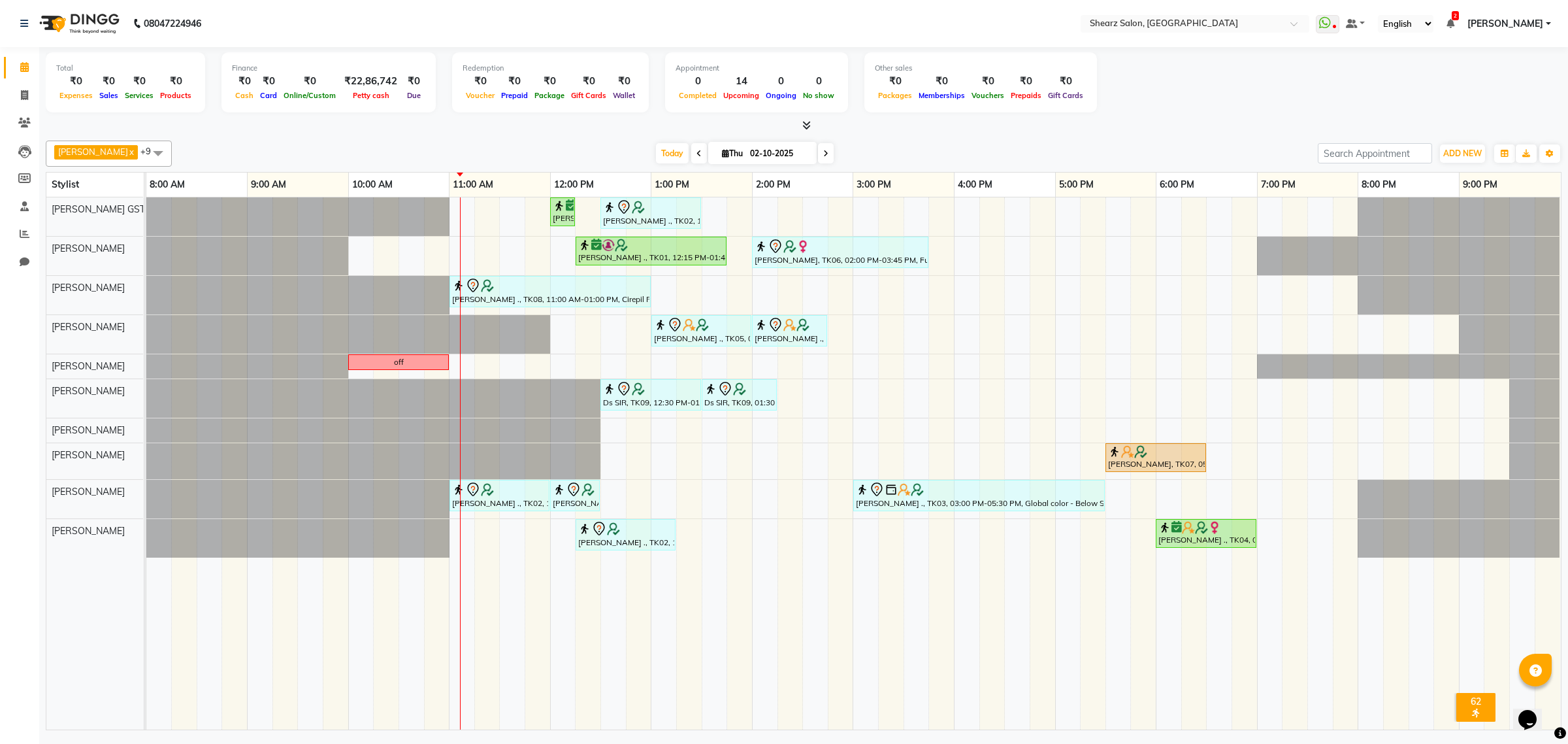
click at [482, 366] on div "Nirali Maharshi ., TK01, 12:00 PM-12:15 PM, Eyebrow threading SANGITA AGARWAL .…" at bounding box center [853, 463] width 1415 height 532
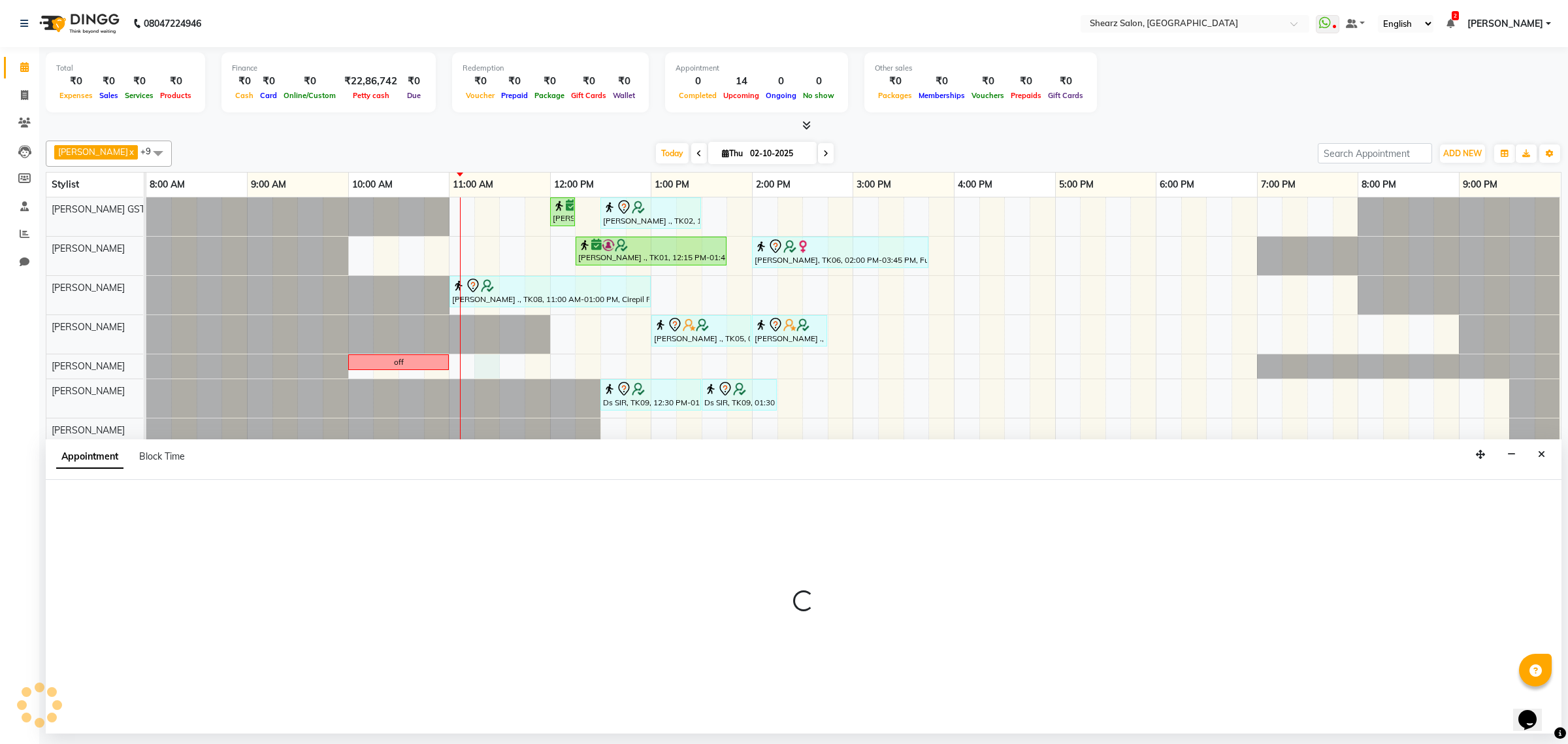
select select "77486"
select select "675"
select select "tentative"
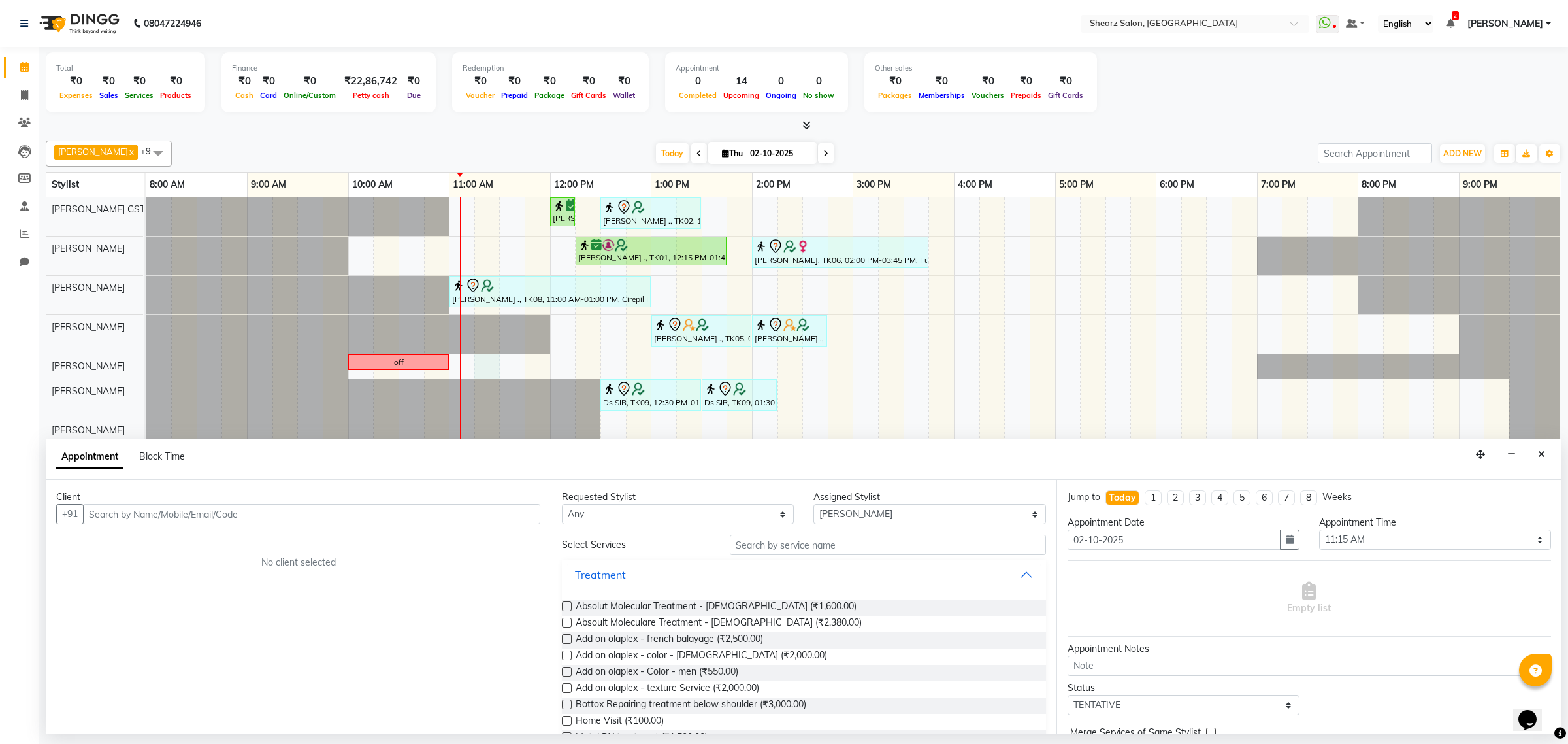
click at [177, 513] on input "text" at bounding box center [311, 513] width 457 height 21
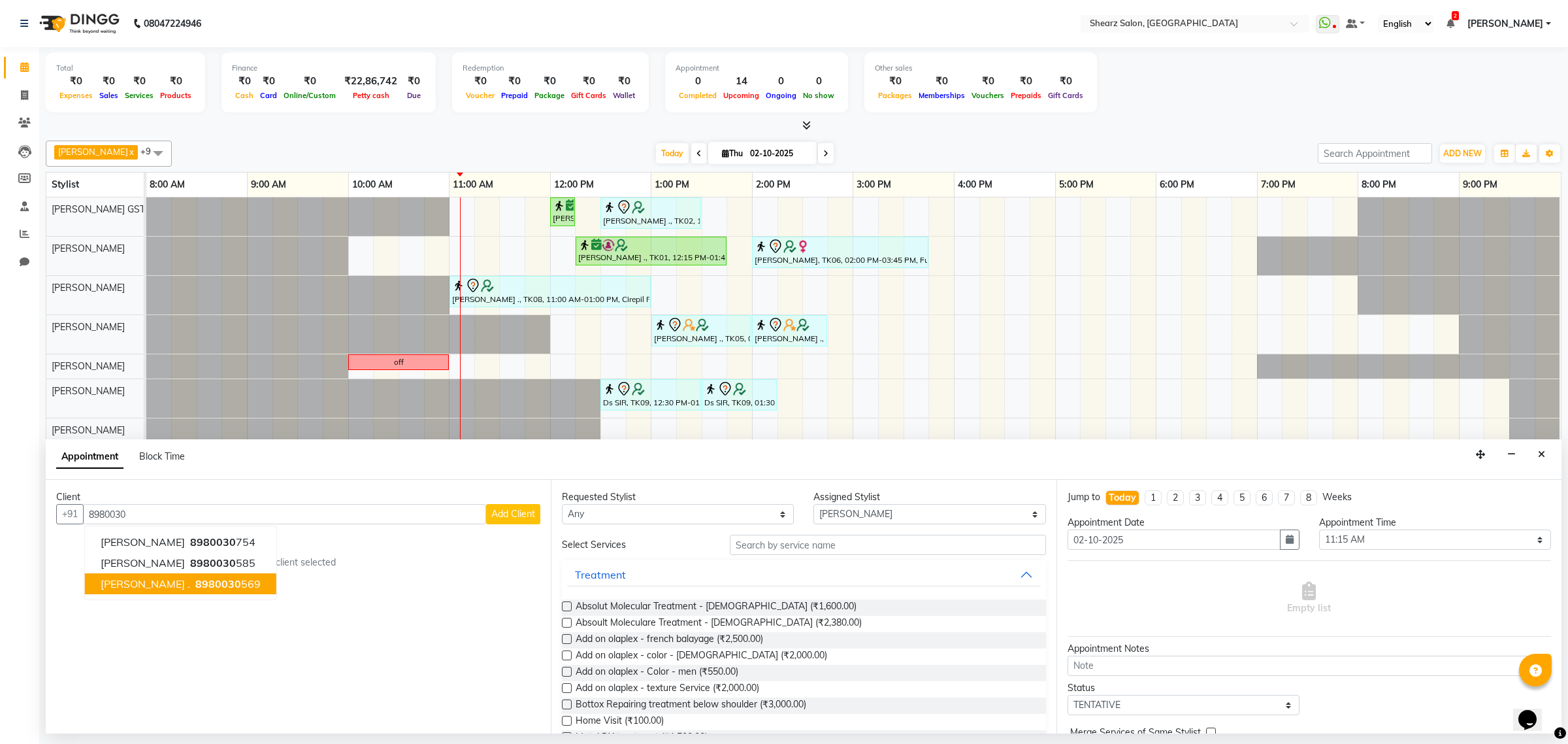
click at [124, 576] on button "PIYUSH ARORA . 8980030 569" at bounding box center [180, 583] width 191 height 21
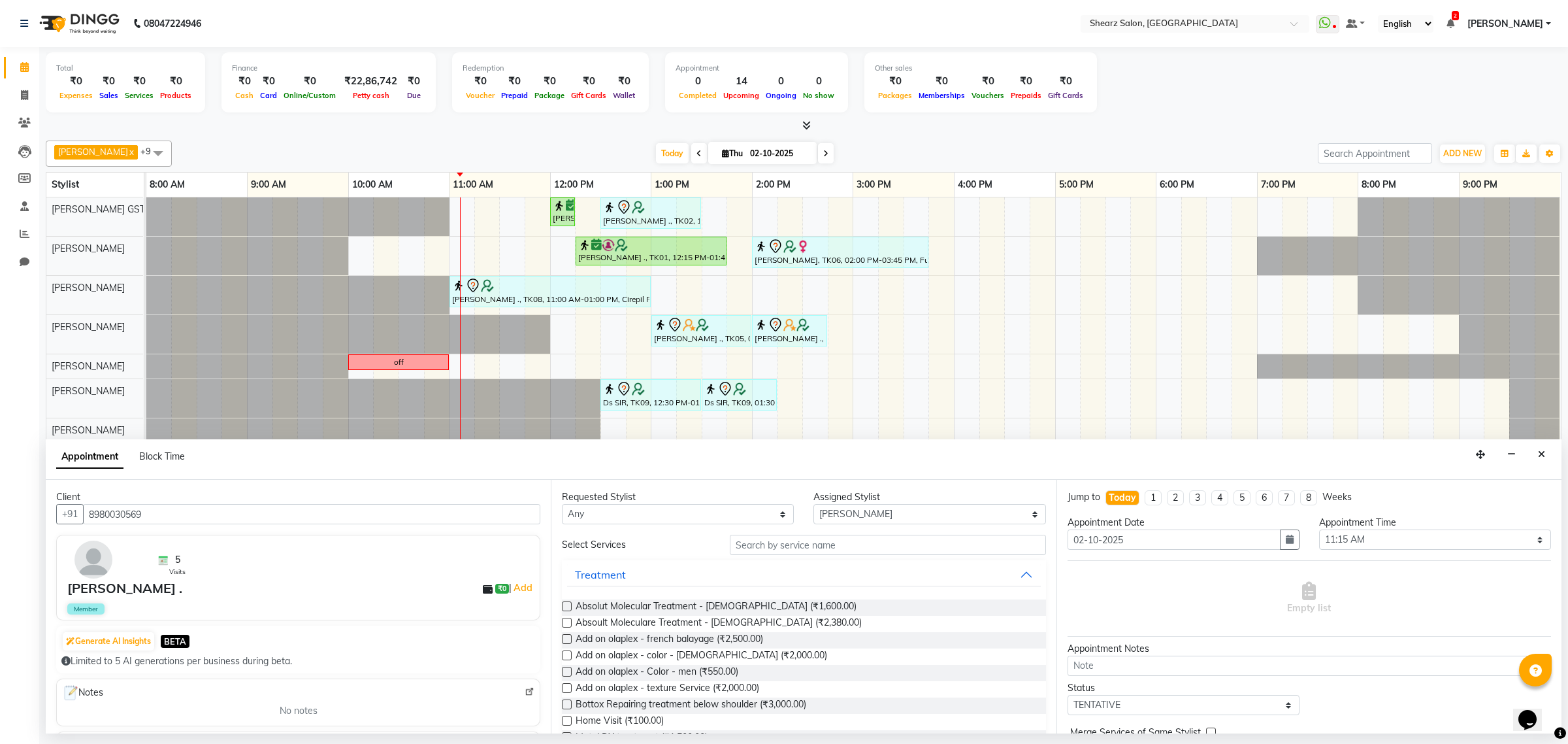
type input "8980030569"
click at [790, 542] on input "text" at bounding box center [887, 545] width 316 height 21
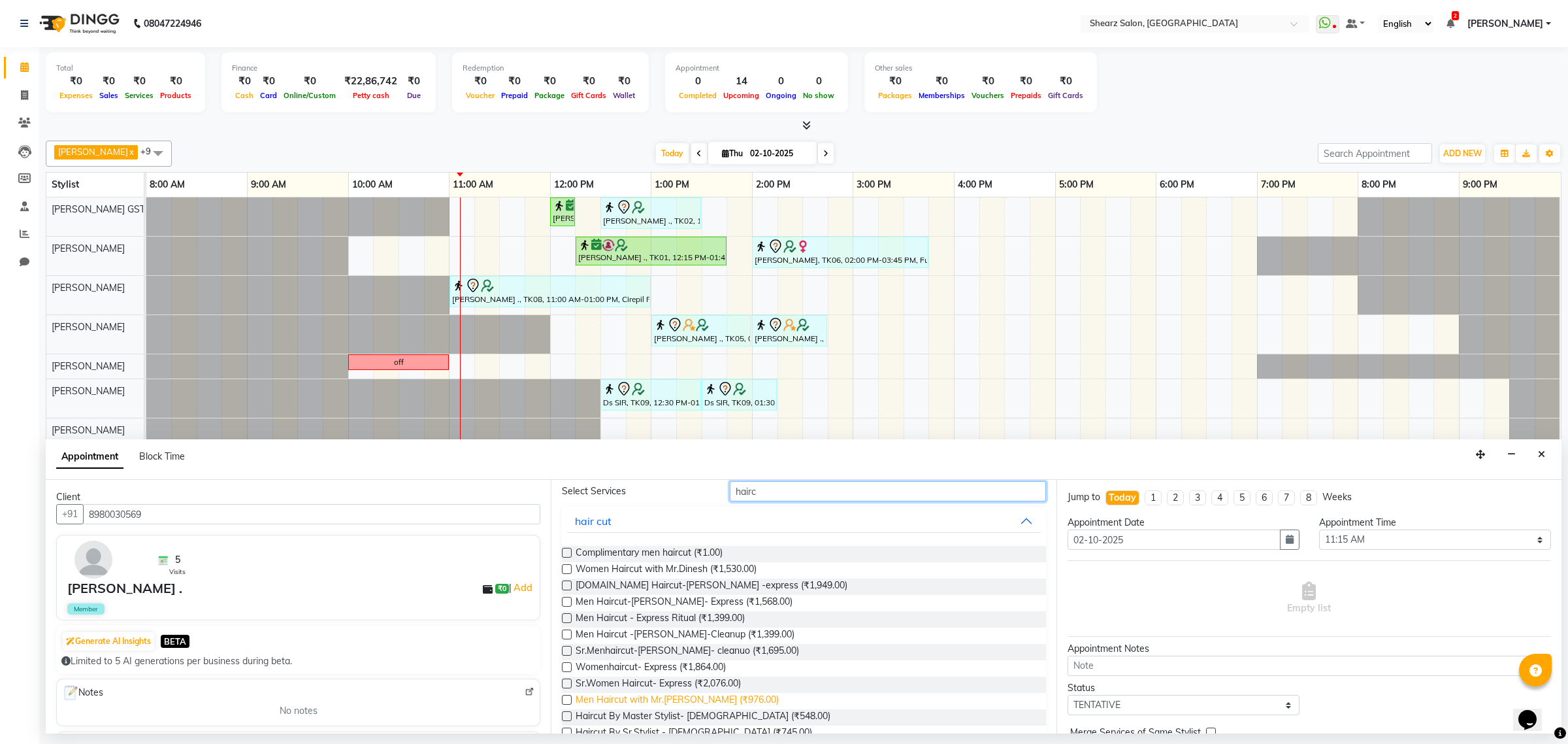
scroll to position [82, 0]
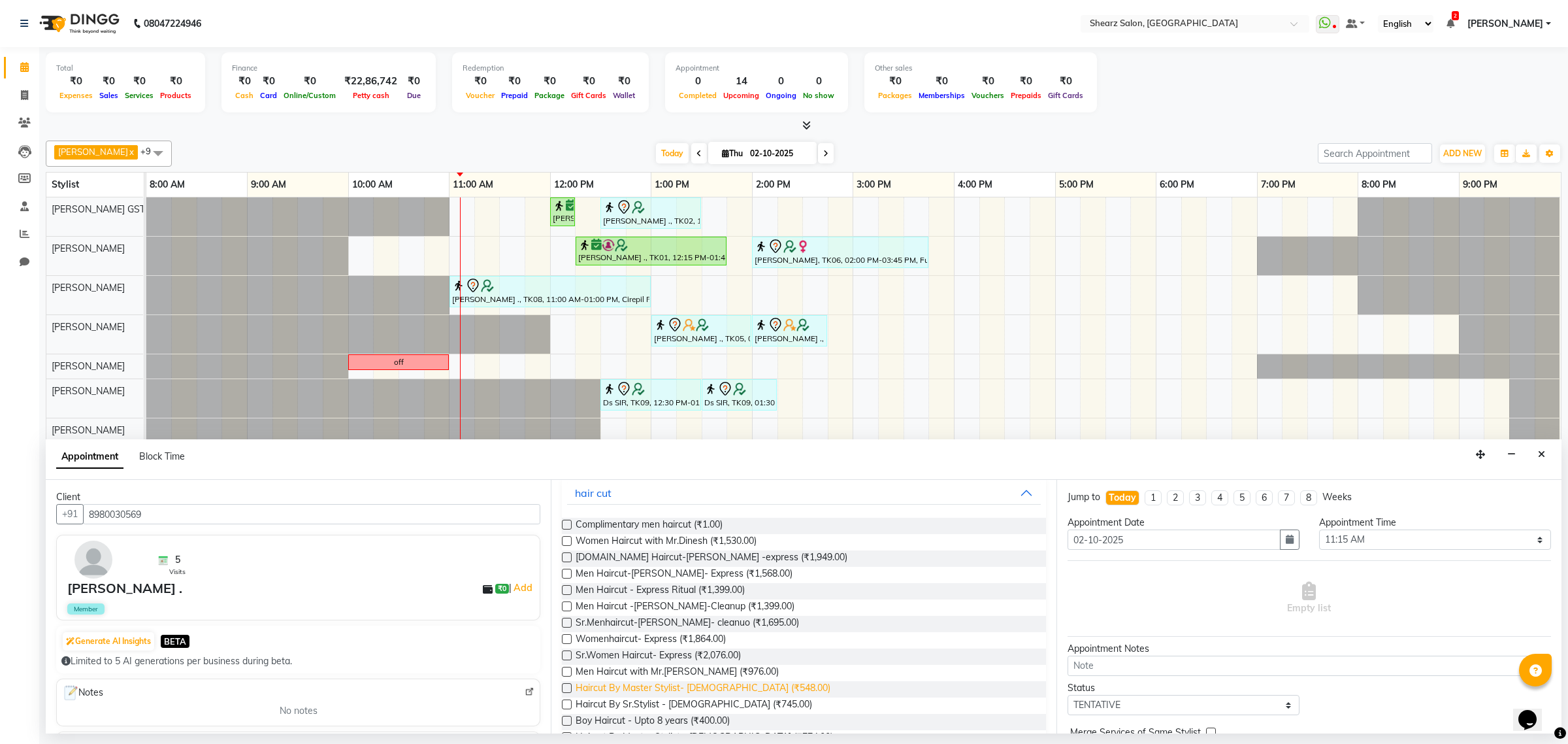
type input "hairc"
click at [676, 685] on span "Haircut By Master Stylist- Male (₹548.00)" at bounding box center [703, 689] width 255 height 16
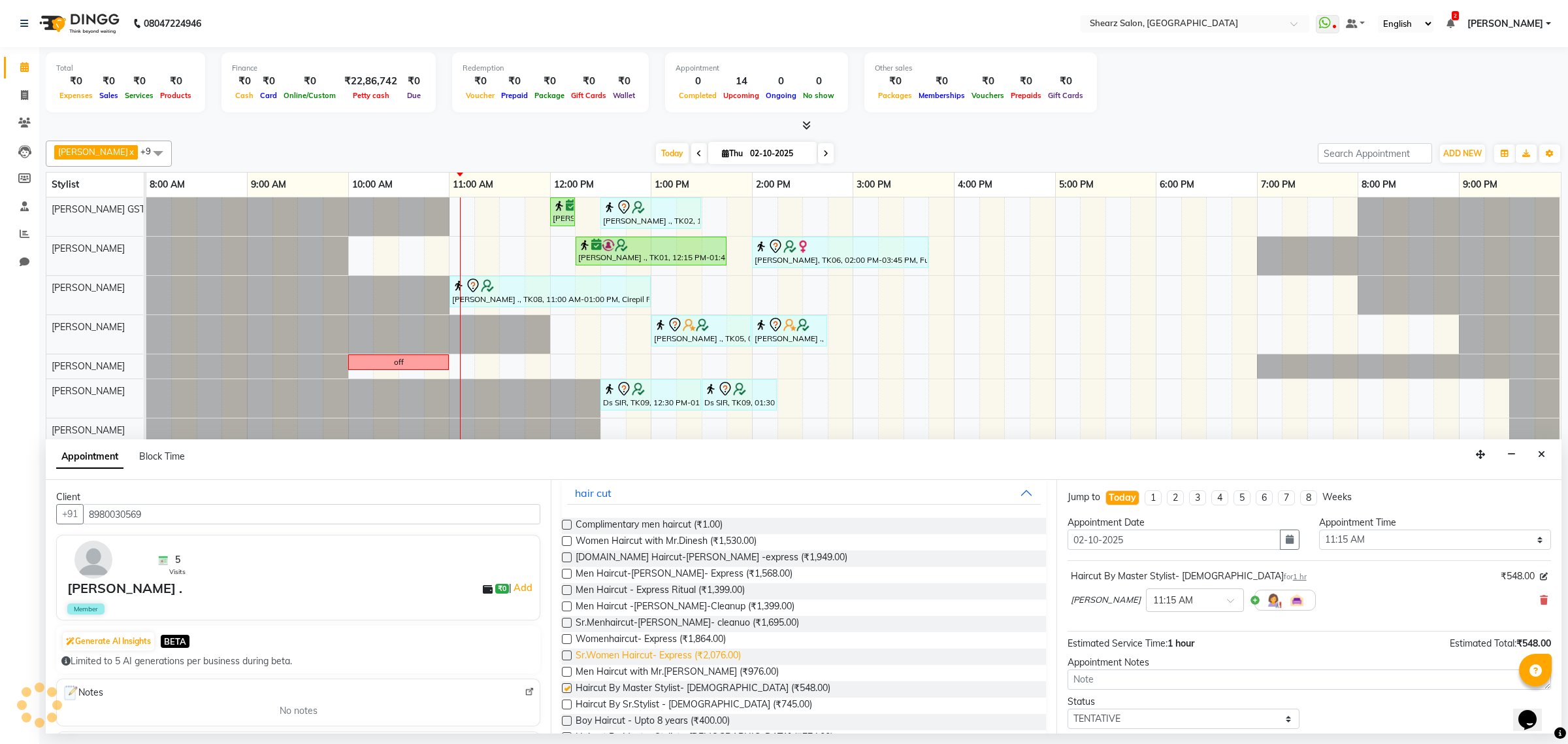
checkbox input "false"
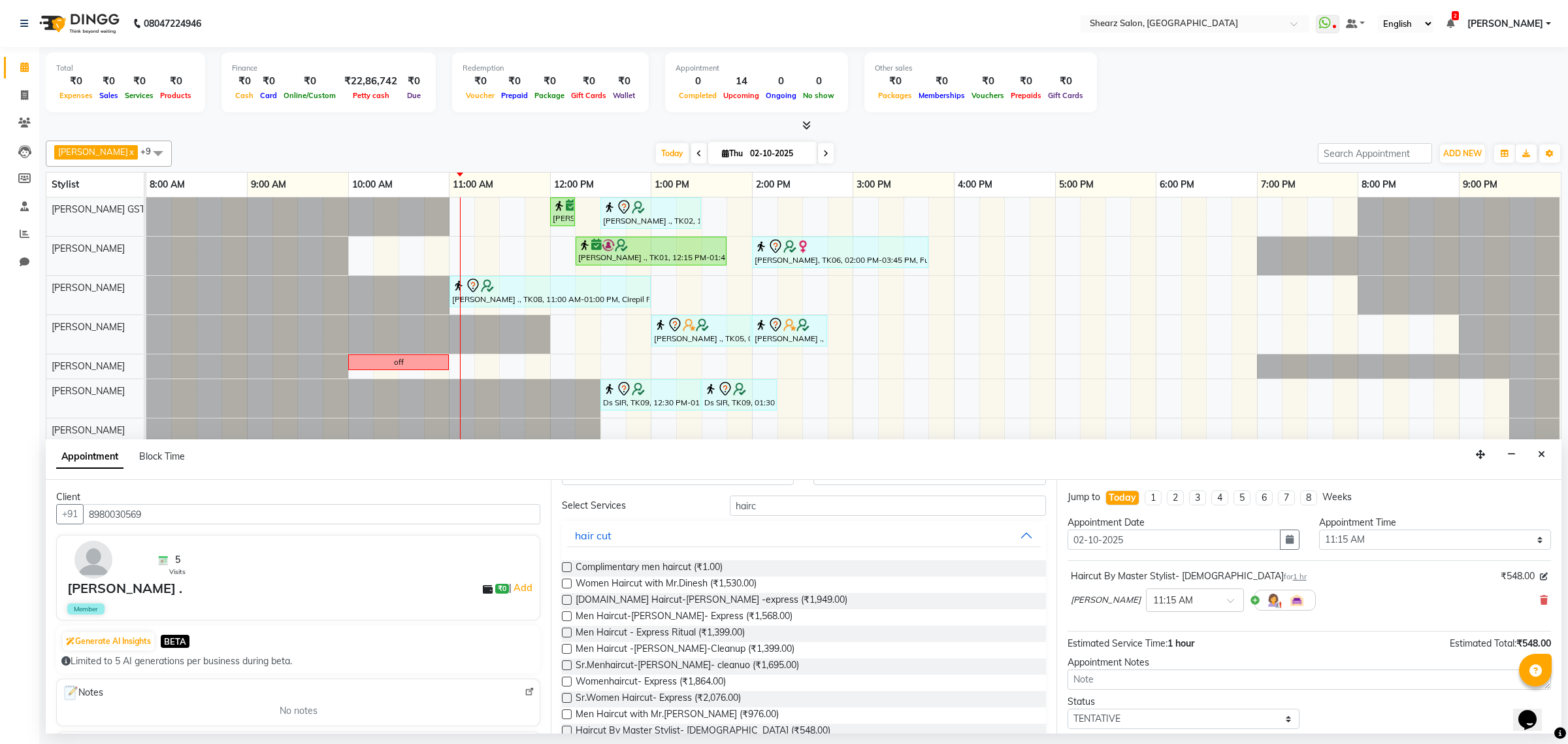
scroll to position [0, 0]
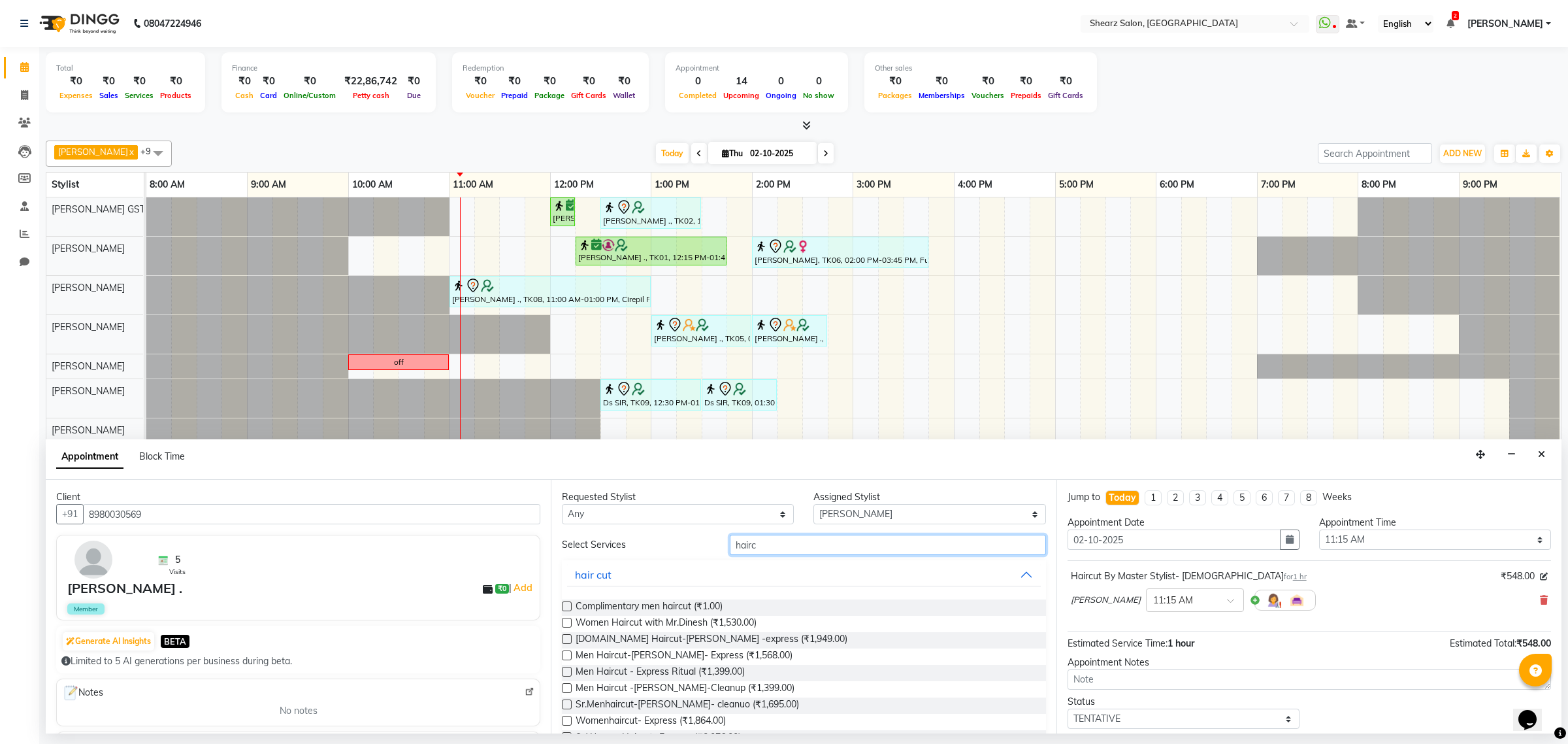
drag, startPoint x: 784, startPoint y: 543, endPoint x: 386, endPoint y: 509, distance: 399.4
click at [383, 510] on div "Client +91 8980030569 5 Visits PIYUSH ARORA . ₹0 | Add Member Generate AI Insig…" at bounding box center [804, 607] width 1516 height 254
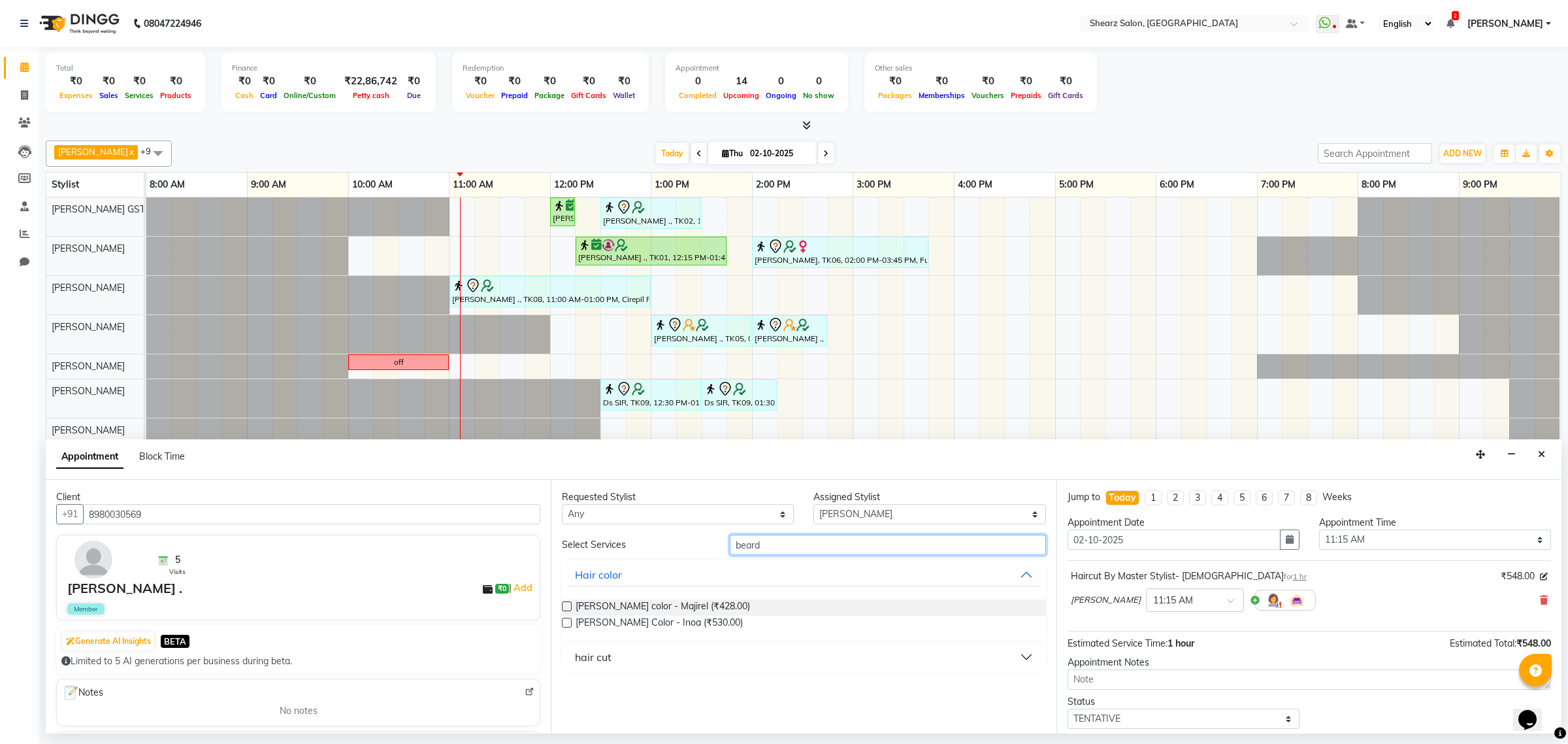
type input "beard"
click at [729, 653] on button "hair cut" at bounding box center [803, 657] width 473 height 23
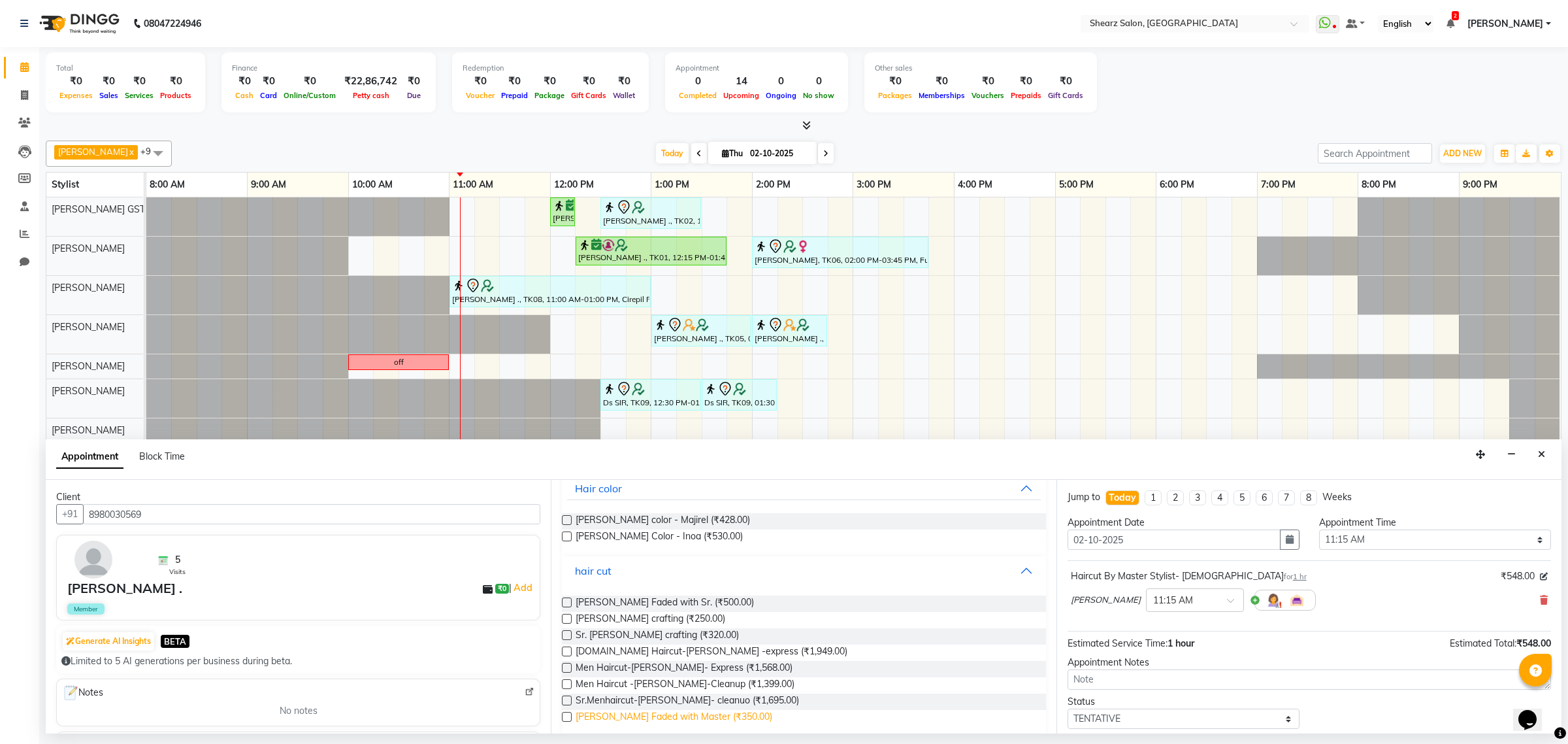
scroll to position [100, 0]
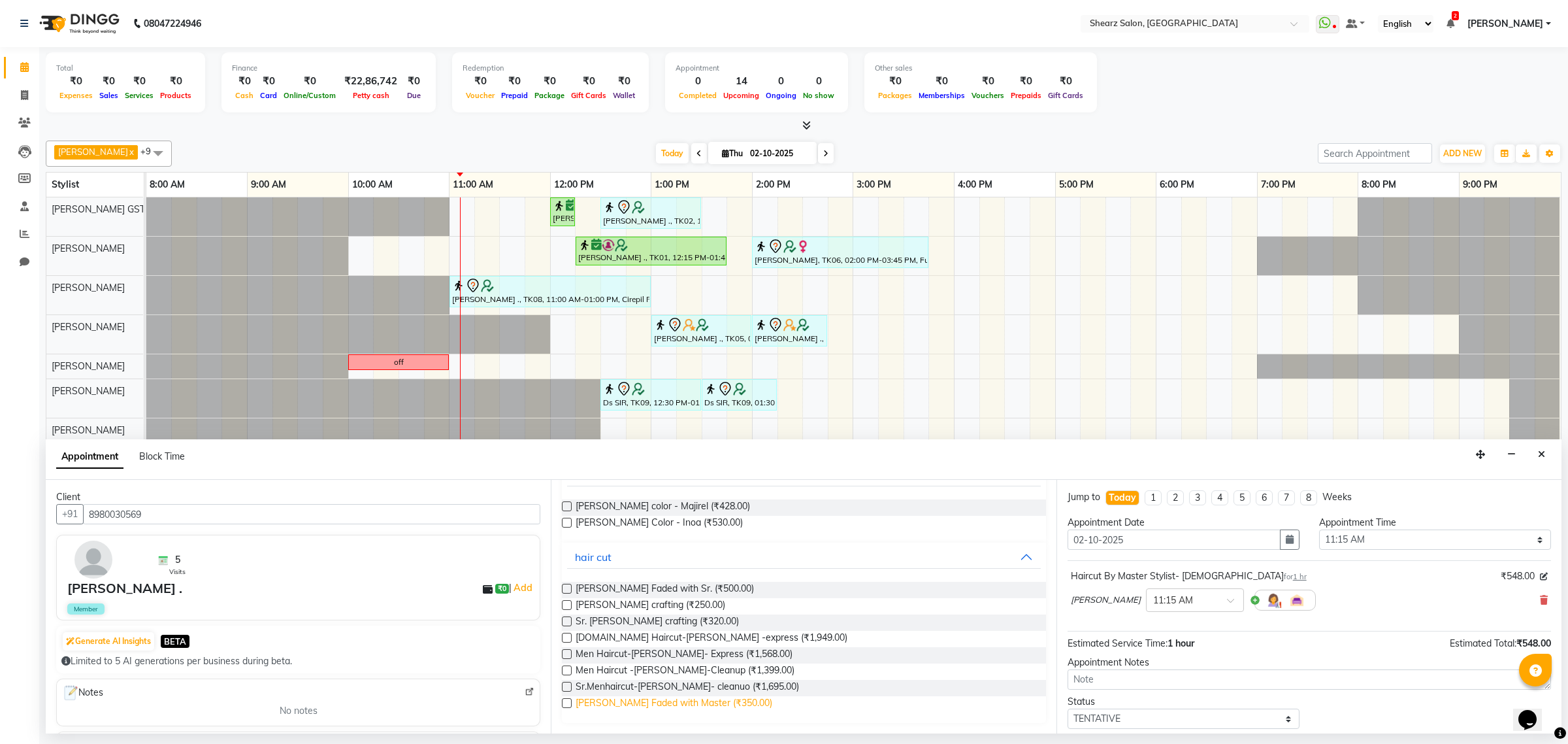
click at [658, 698] on span "Beard Faded with Master (₹350.00)" at bounding box center [674, 705] width 196 height 16
checkbox input "false"
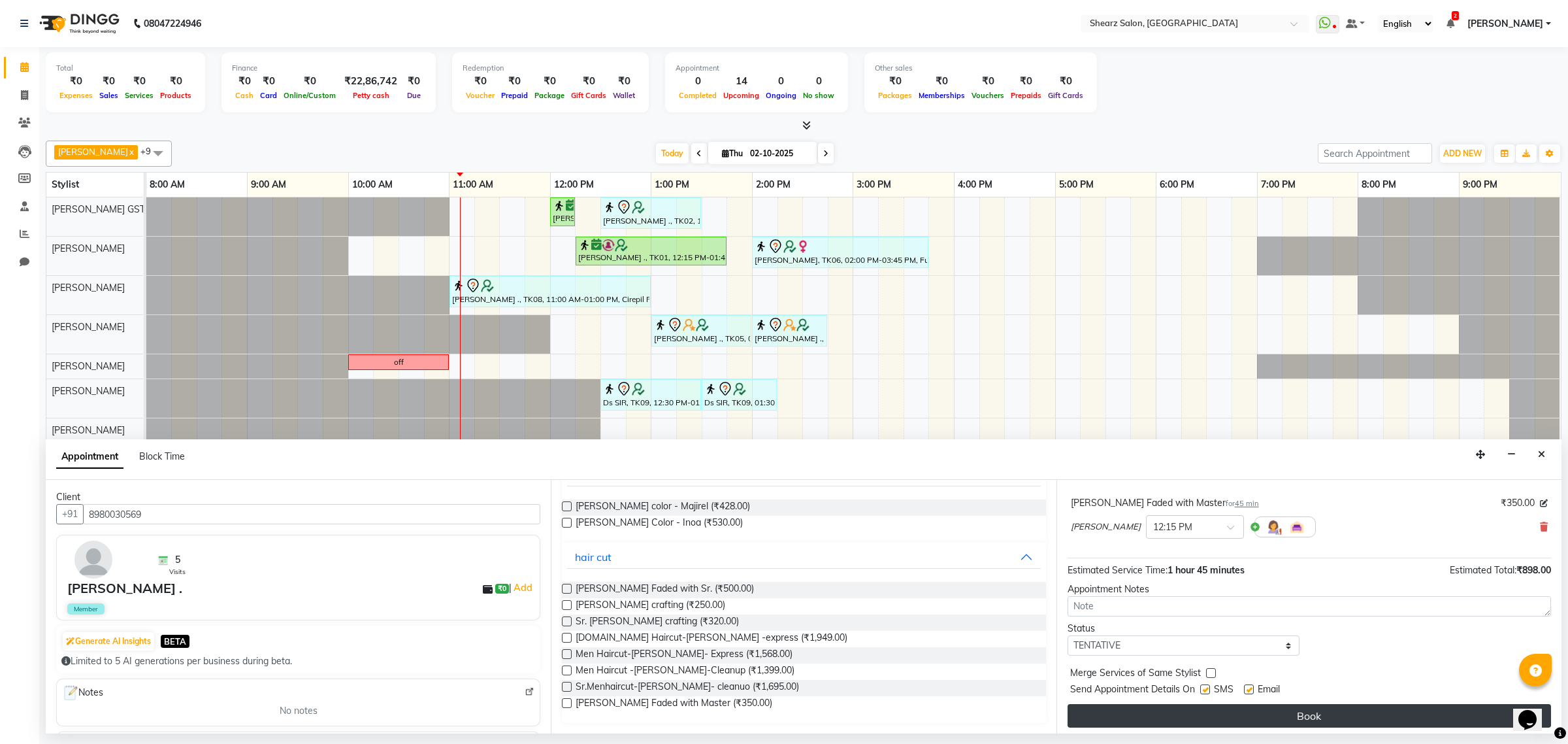
scroll to position [138, 0]
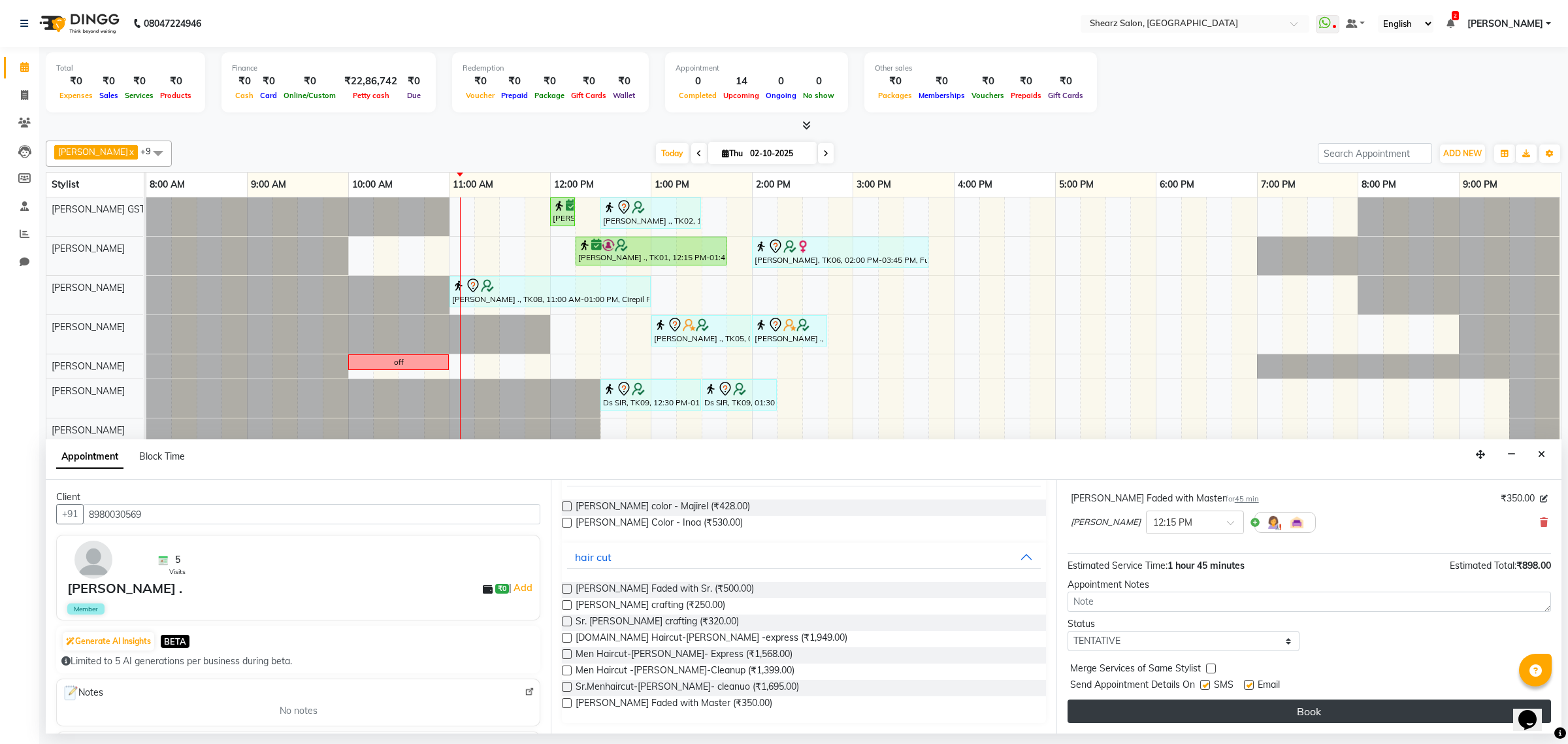
click at [1196, 713] on button "Book" at bounding box center [1309, 711] width 483 height 23
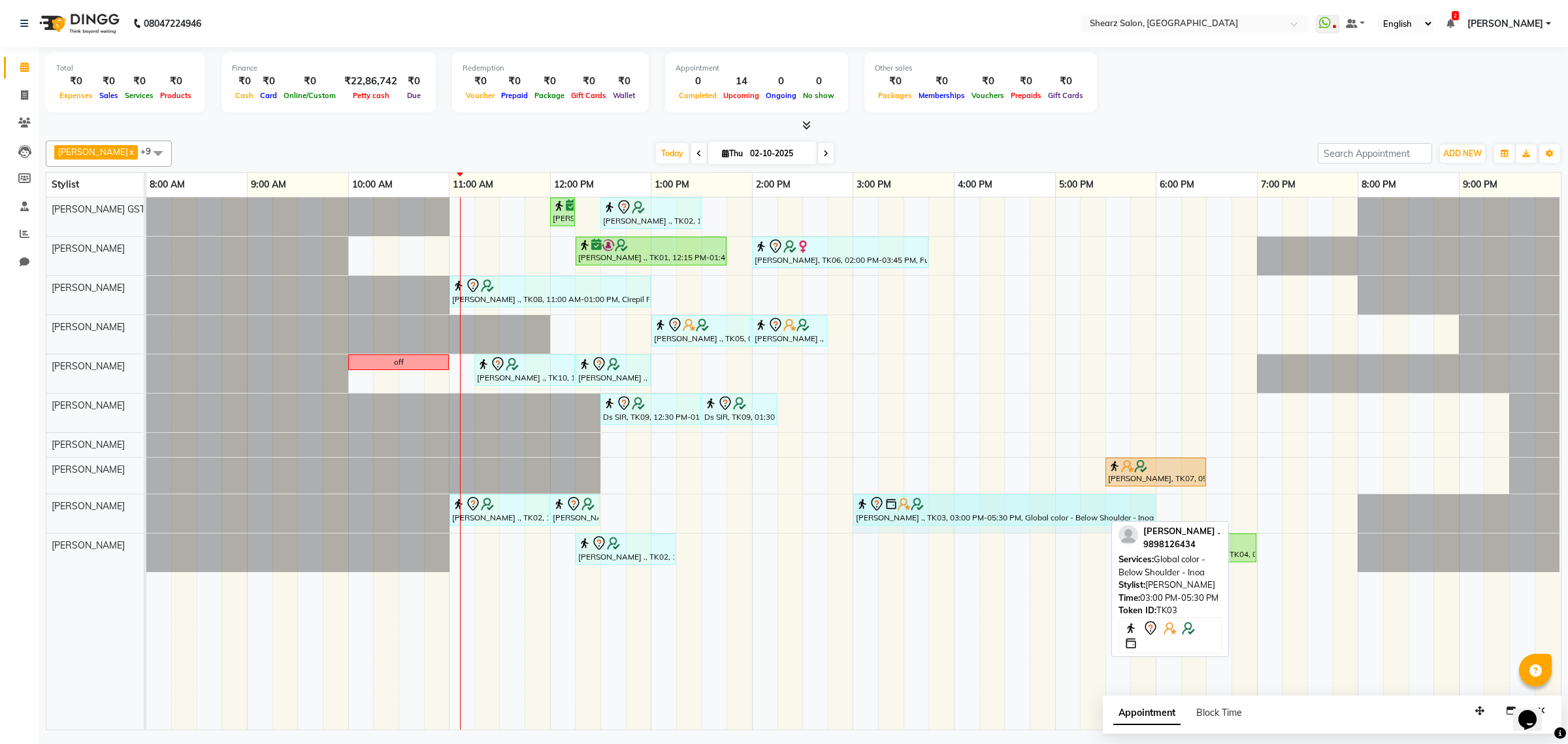
drag, startPoint x: 1102, startPoint y: 506, endPoint x: 1138, endPoint y: 503, distance: 36.1
click at [146, 503] on div "SANGITA AGARWAL ., TK02, 11:00 AM-12:00 PM, Men Haircut with Mr.Dinesh SANGITA …" at bounding box center [146, 513] width 0 height 39
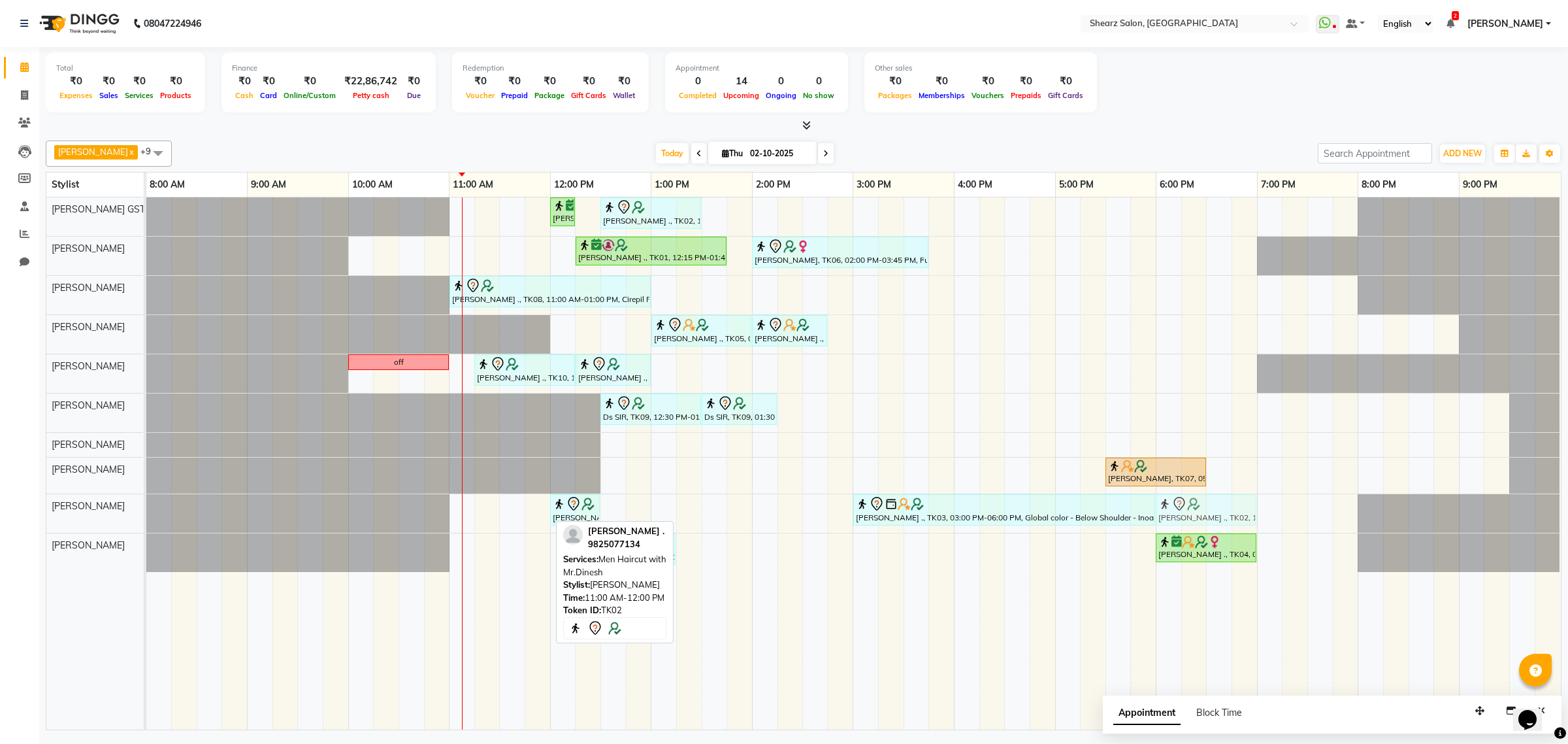
drag, startPoint x: 510, startPoint y: 504, endPoint x: 1206, endPoint y: 520, distance: 696.2
click at [146, 520] on div "SANGITA AGARWAL ., TK02, 11:00 AM-12:00 PM, Men Haircut with Mr.Dinesh SANGITA …" at bounding box center [146, 513] width 0 height 39
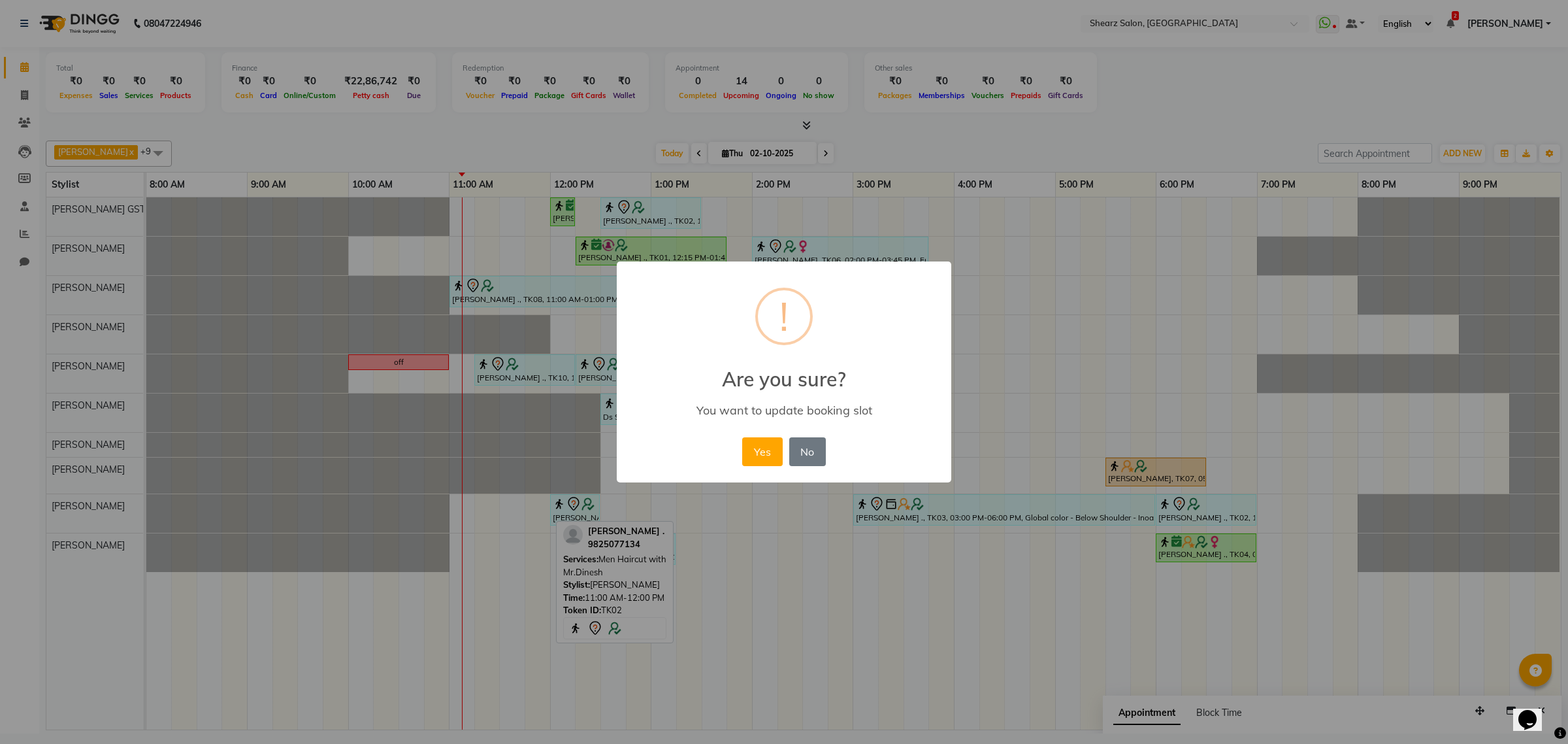
drag, startPoint x: 778, startPoint y: 449, endPoint x: 751, endPoint y: 461, distance: 29.5
click at [778, 449] on button "Yes" at bounding box center [762, 451] width 39 height 29
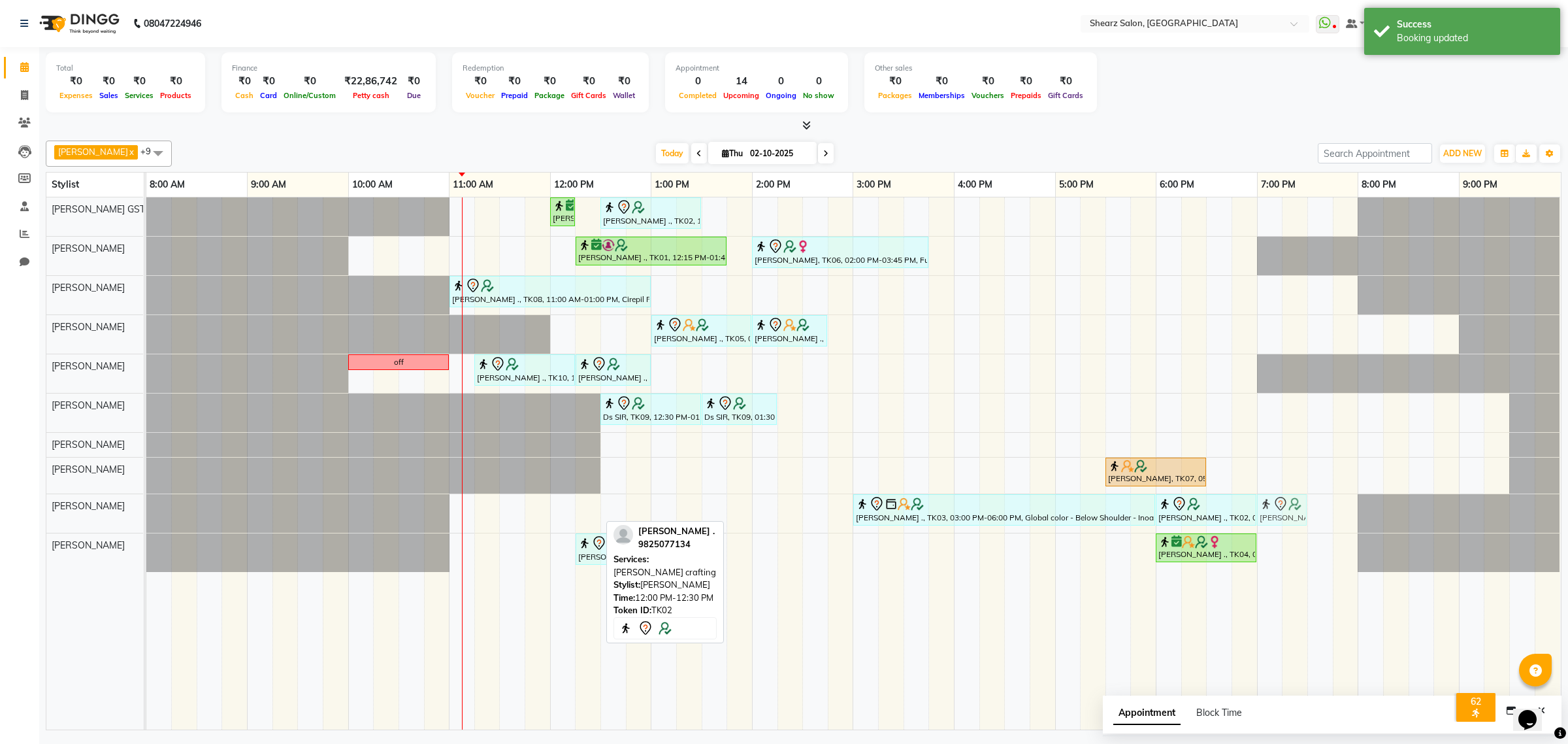
drag, startPoint x: 573, startPoint y: 510, endPoint x: 1284, endPoint y: 518, distance: 711.0
click at [146, 518] on div "SANGITA AGARWAL ., TK02, 12:00 PM-12:30 PM, Beard crafting Shilpi Jaysingh ., T…" at bounding box center [146, 513] width 0 height 39
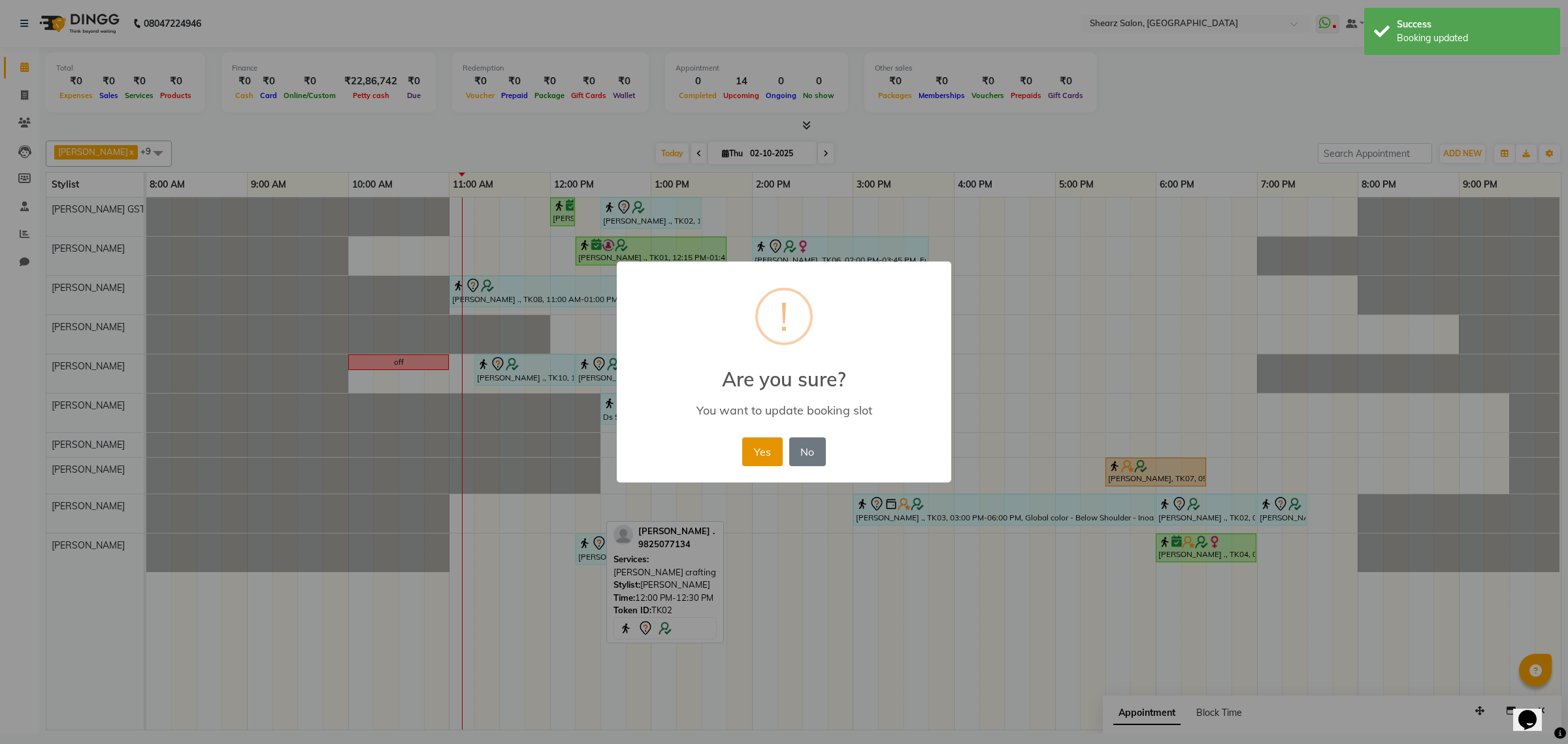
click at [770, 449] on button "Yes" at bounding box center [762, 451] width 39 height 29
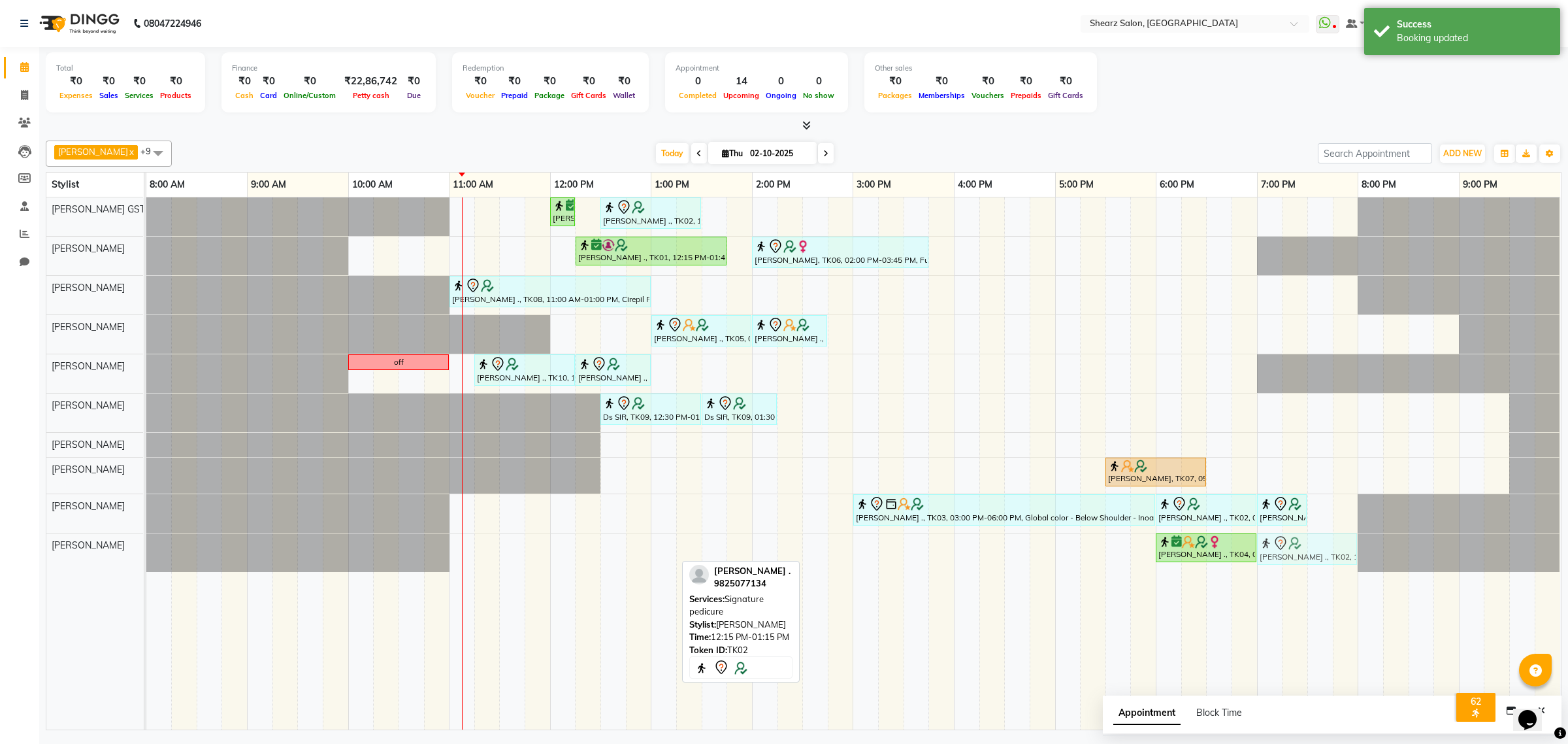
drag, startPoint x: 589, startPoint y: 556, endPoint x: 1277, endPoint y: 573, distance: 688.2
click at [1277, 573] on div "Nirali Maharshi ., TK01, 12:00 PM-12:15 PM, Eyebrow threading SANGITA AGARWAL .…" at bounding box center [853, 463] width 1415 height 532
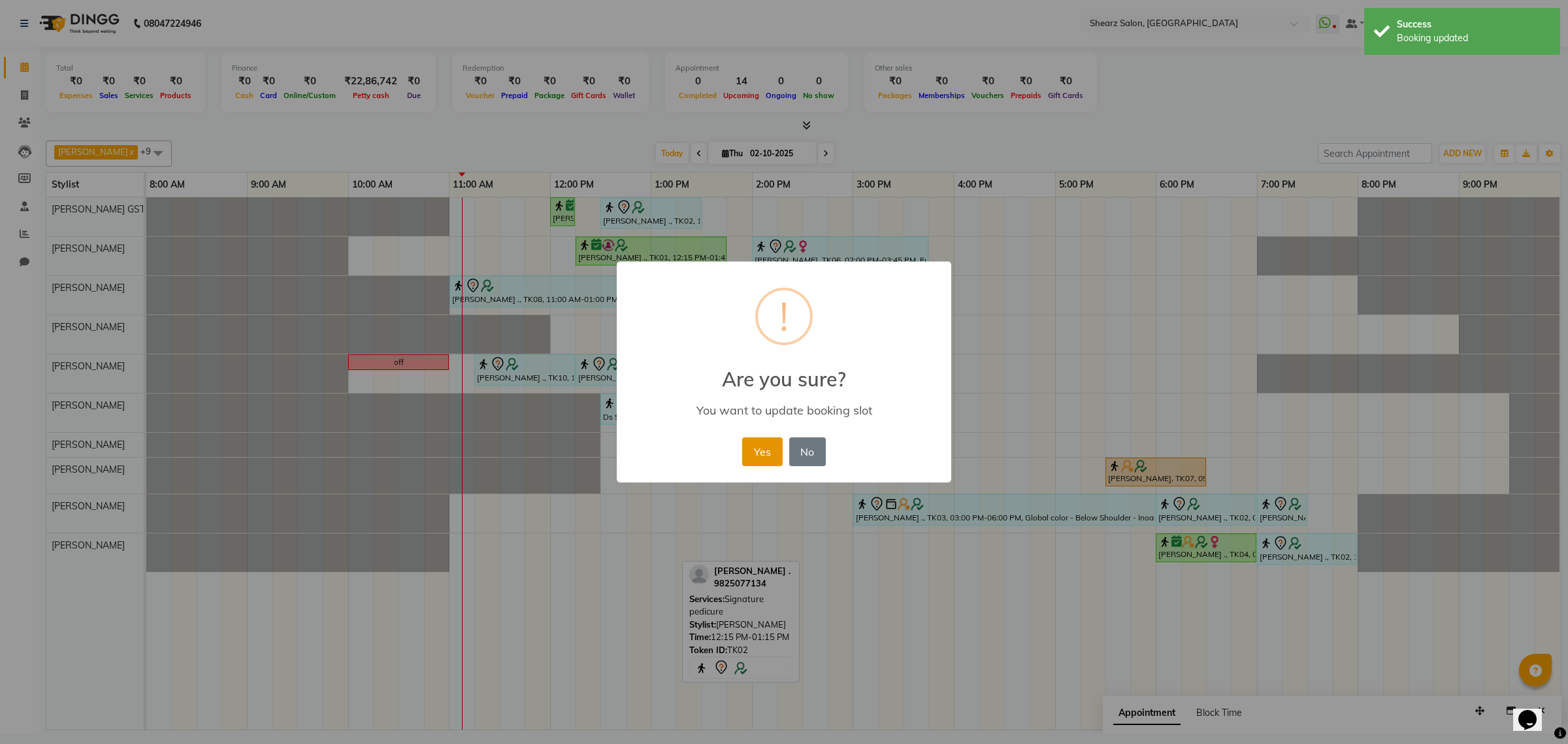
click at [751, 451] on button "Yes" at bounding box center [762, 451] width 39 height 29
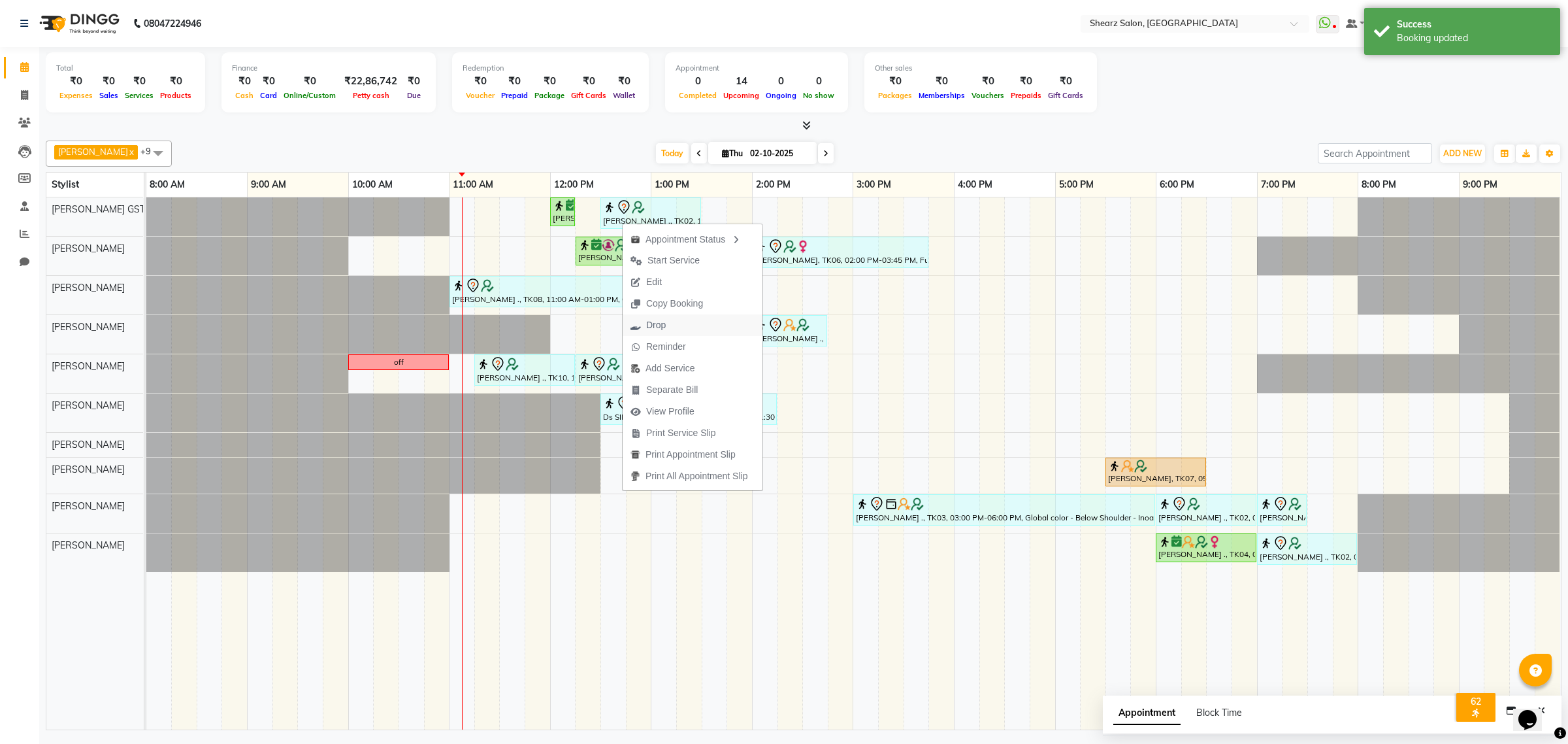
click at [706, 326] on button "Drop" at bounding box center [693, 325] width 140 height 22
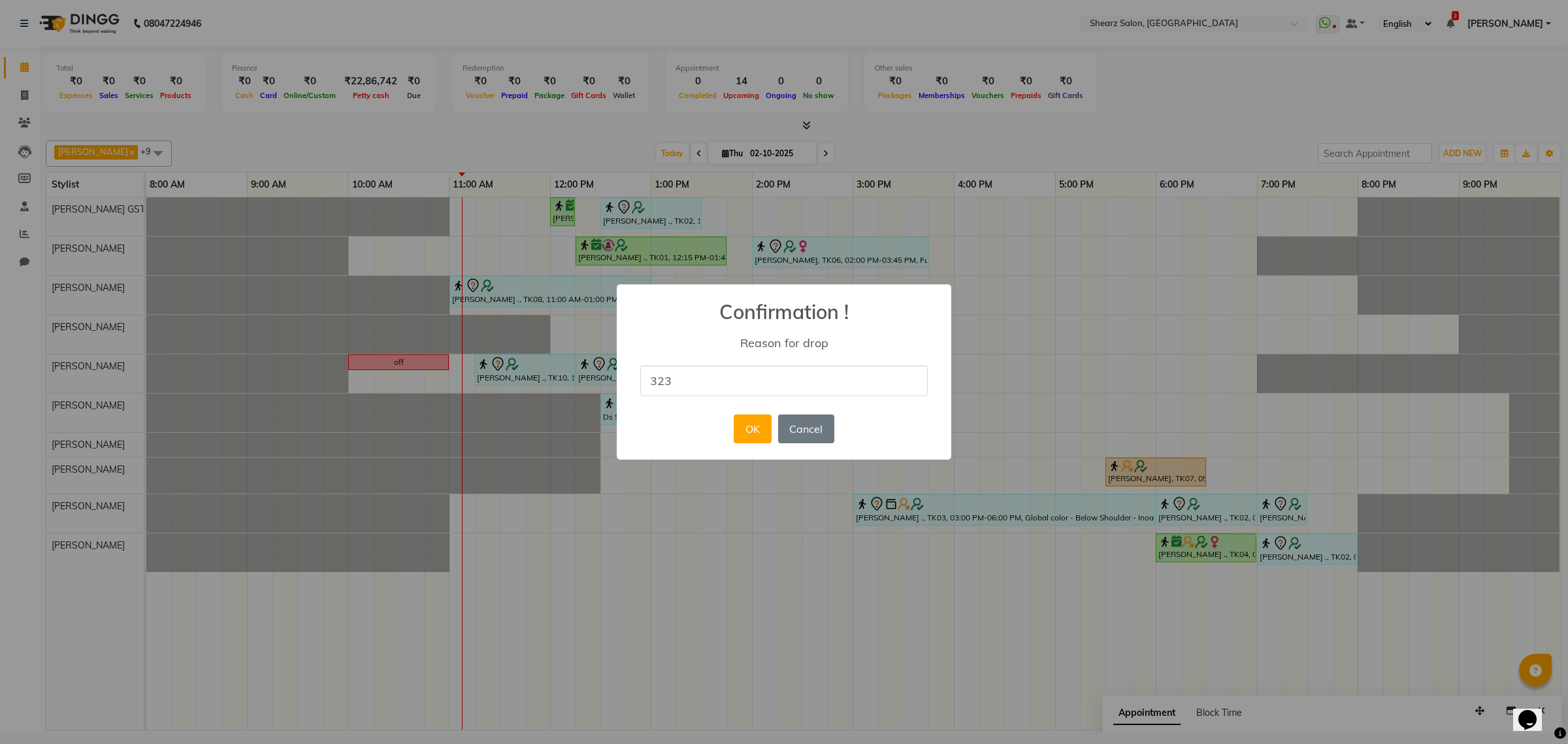
type input "323"
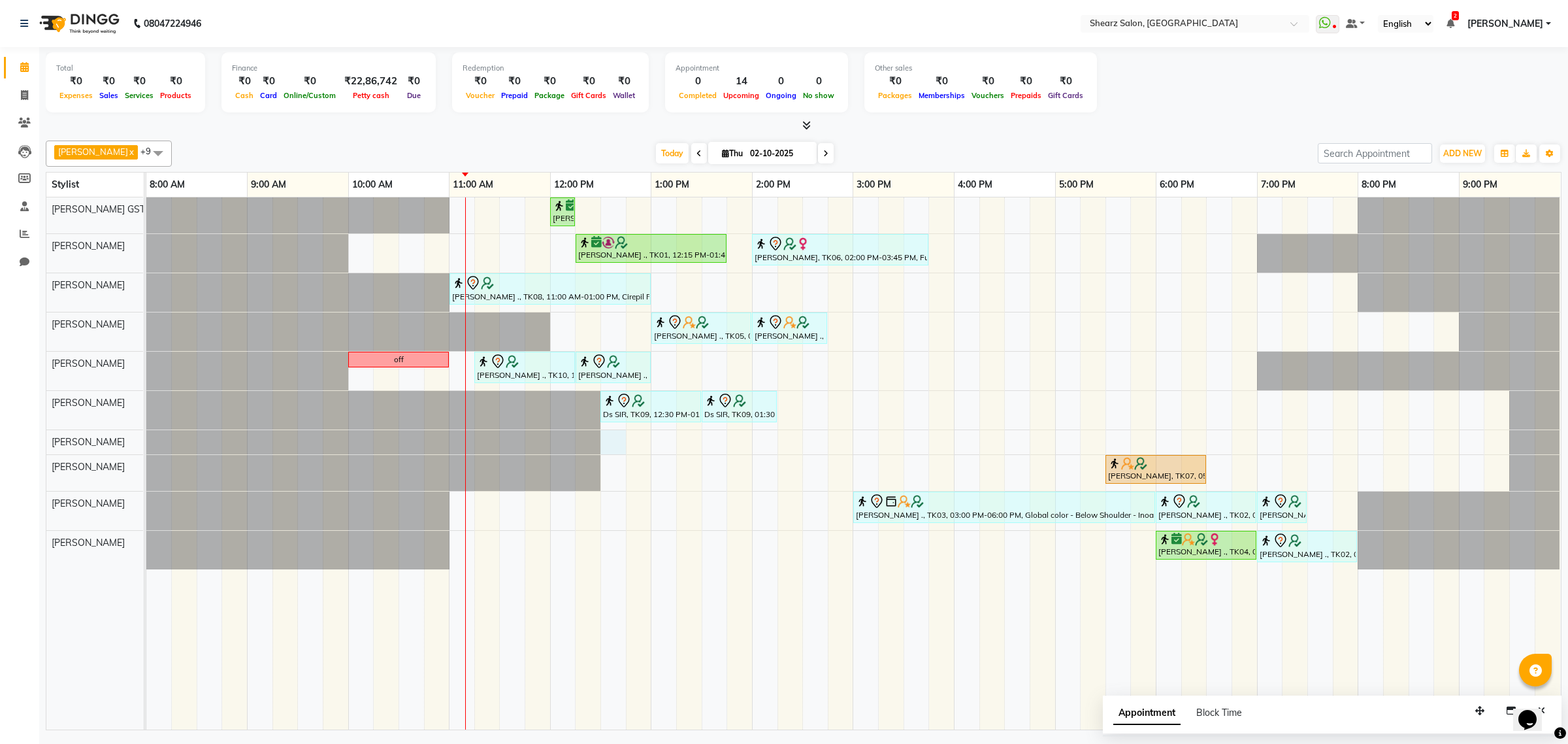
click at [618, 442] on div "Nirali Maharshi ., TK01, 12:00 PM-12:15 PM, Eyebrow threading Nirali Maharshi .…" at bounding box center [853, 463] width 1415 height 532
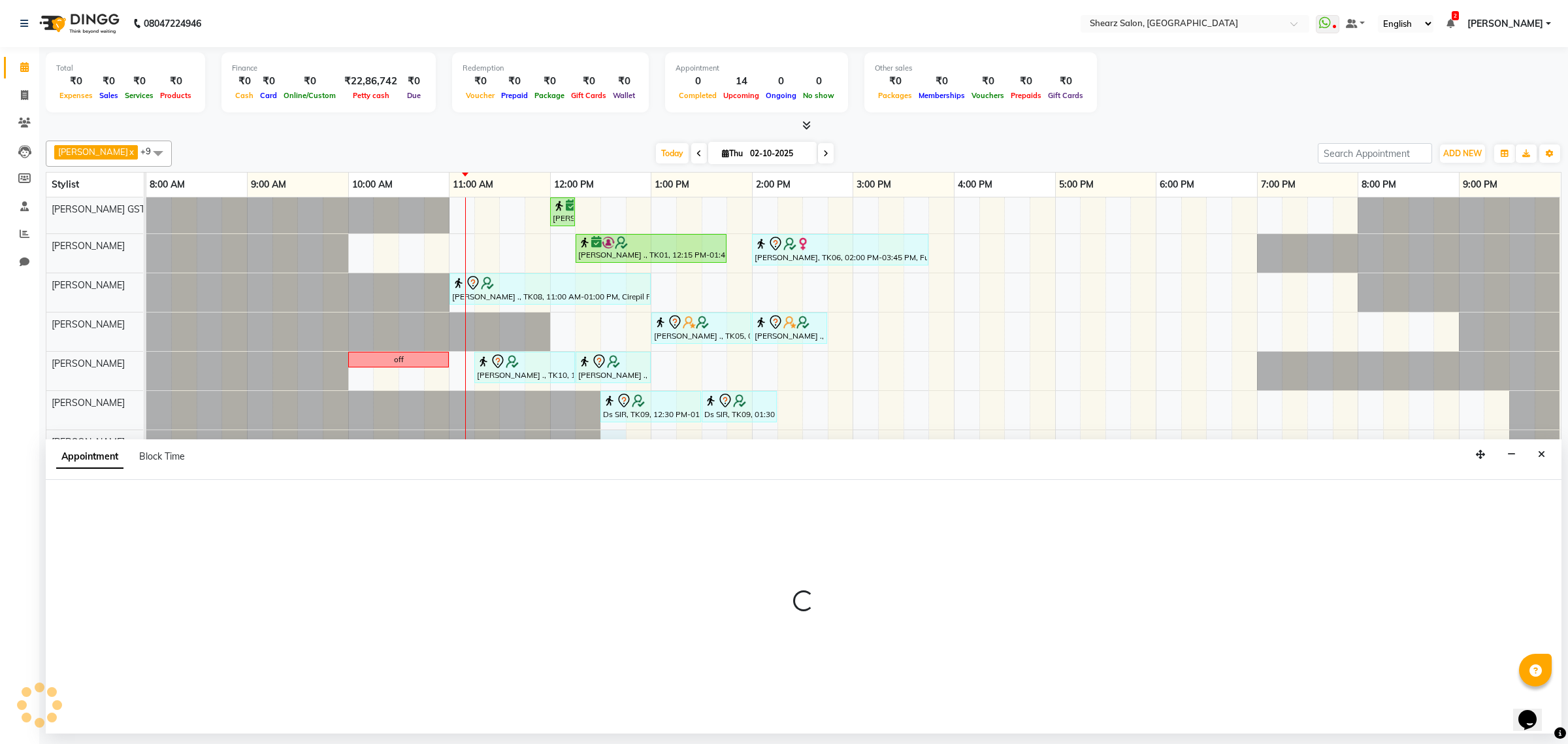
select select "77475"
select select "750"
select select "tentative"
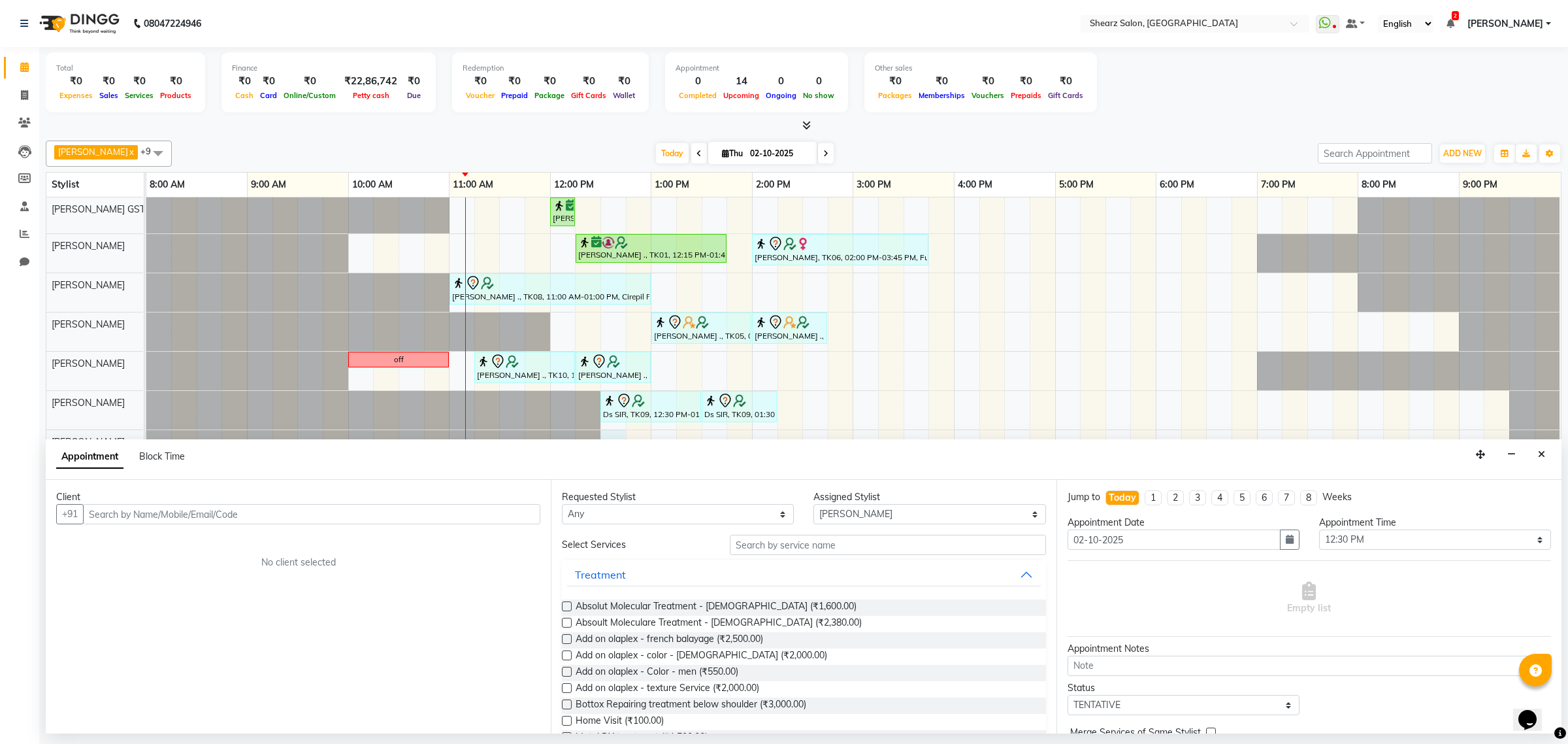
click at [396, 510] on input "text" at bounding box center [311, 513] width 457 height 21
click at [162, 537] on span "[PERSON_NAME] ." at bounding box center [145, 541] width 90 height 13
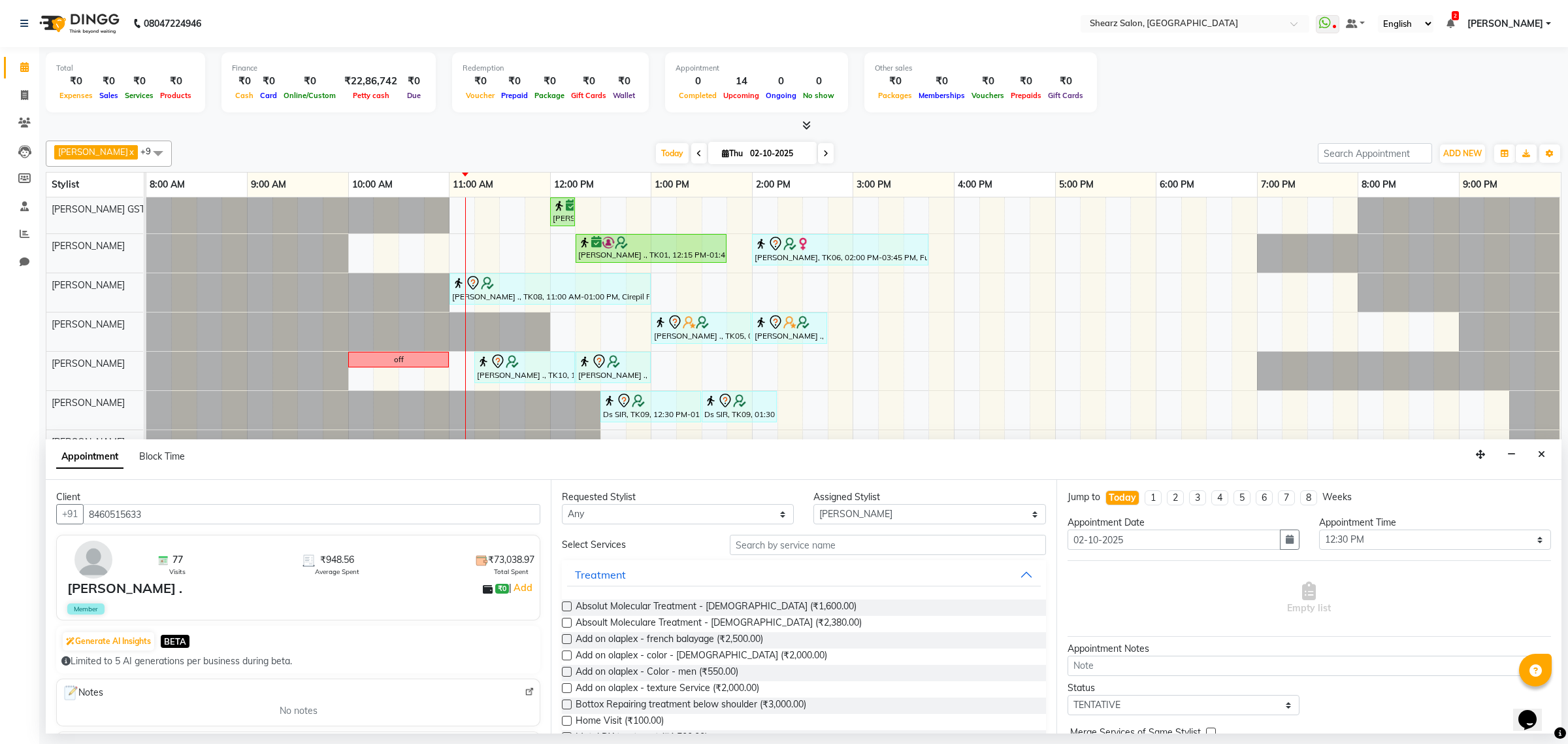
type input "8460515633"
click at [814, 546] on input "text" at bounding box center [887, 545] width 316 height 21
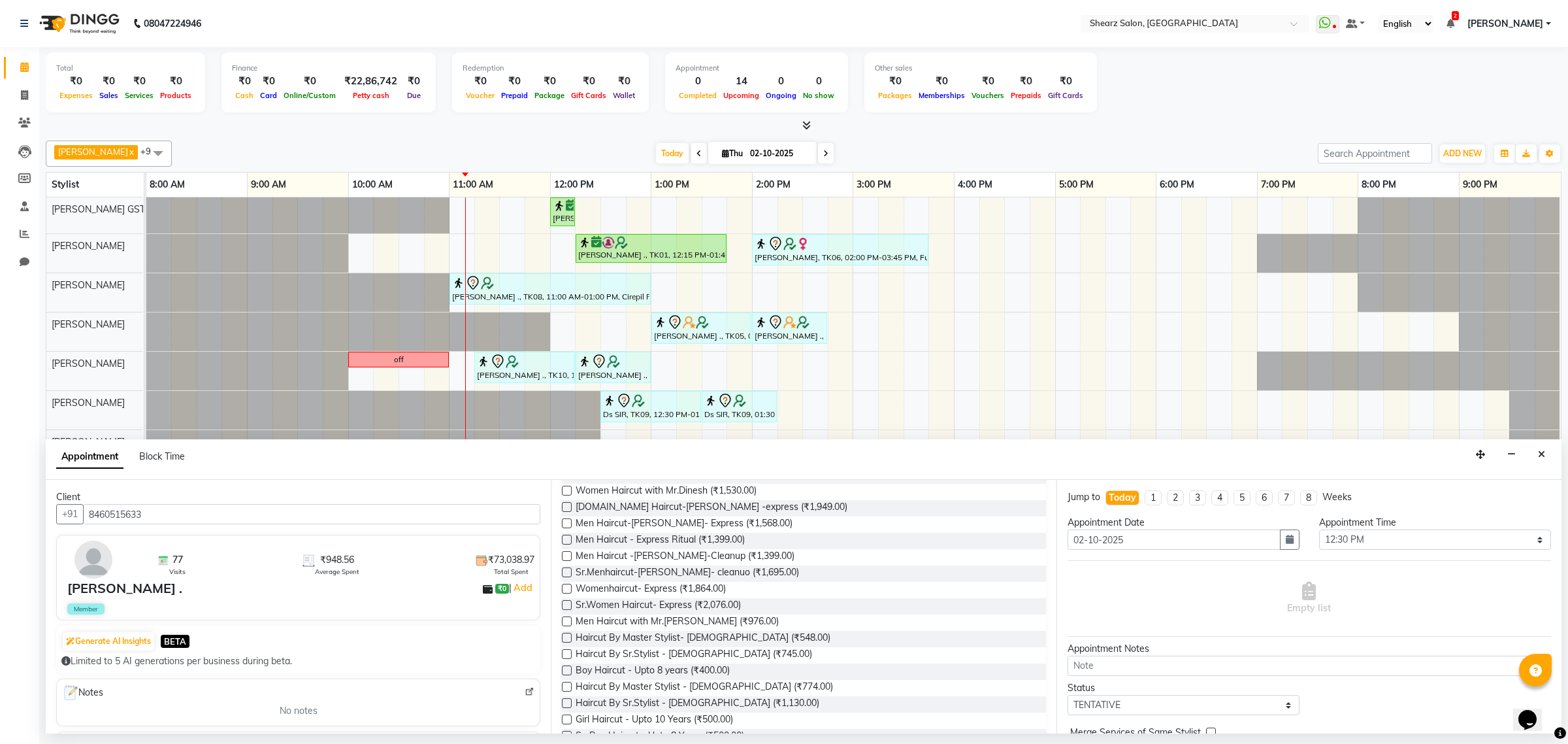
scroll to position [210, 0]
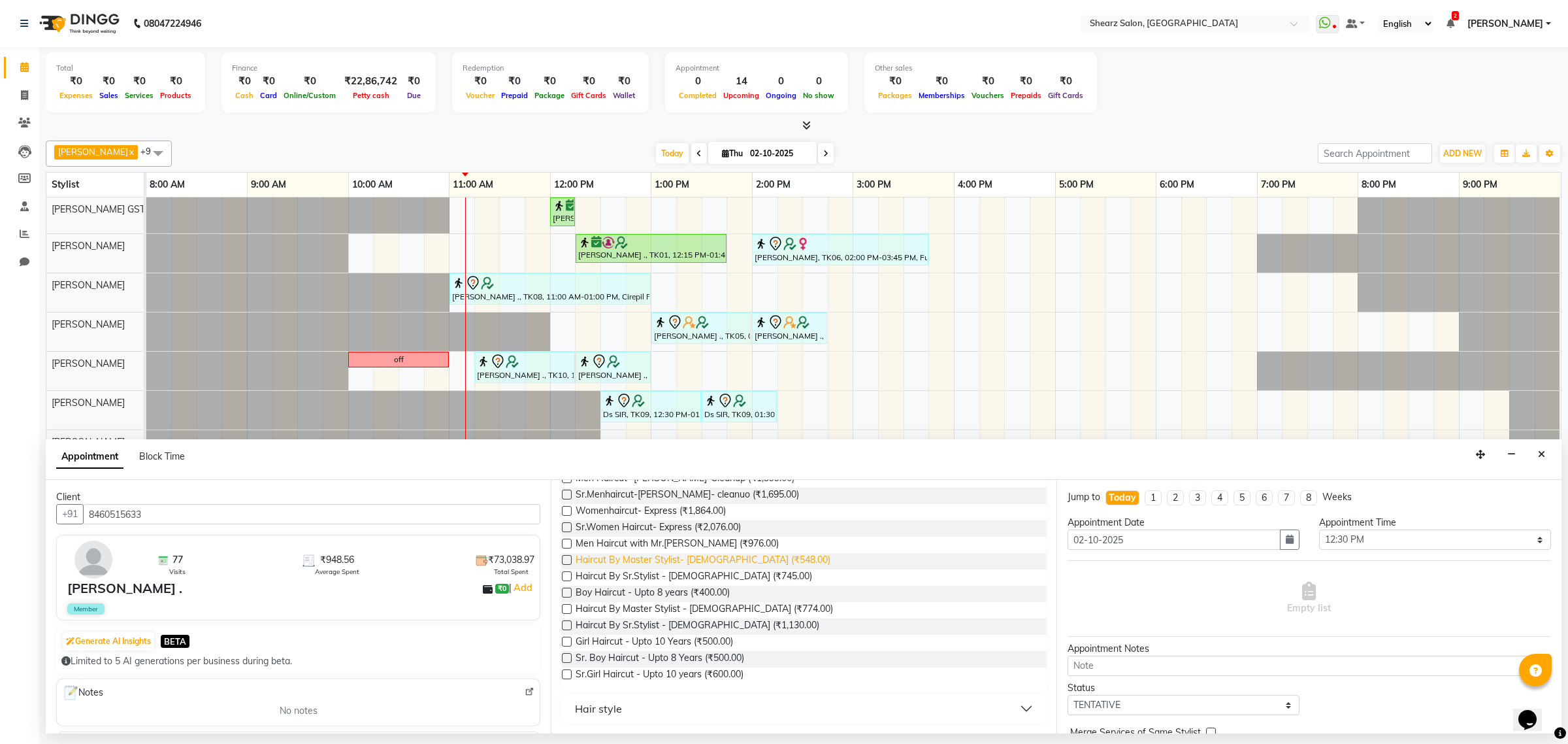
type input "haircut"
click at [703, 556] on span "Haircut By Master Stylist- Male (₹548.00)" at bounding box center [703, 561] width 255 height 16
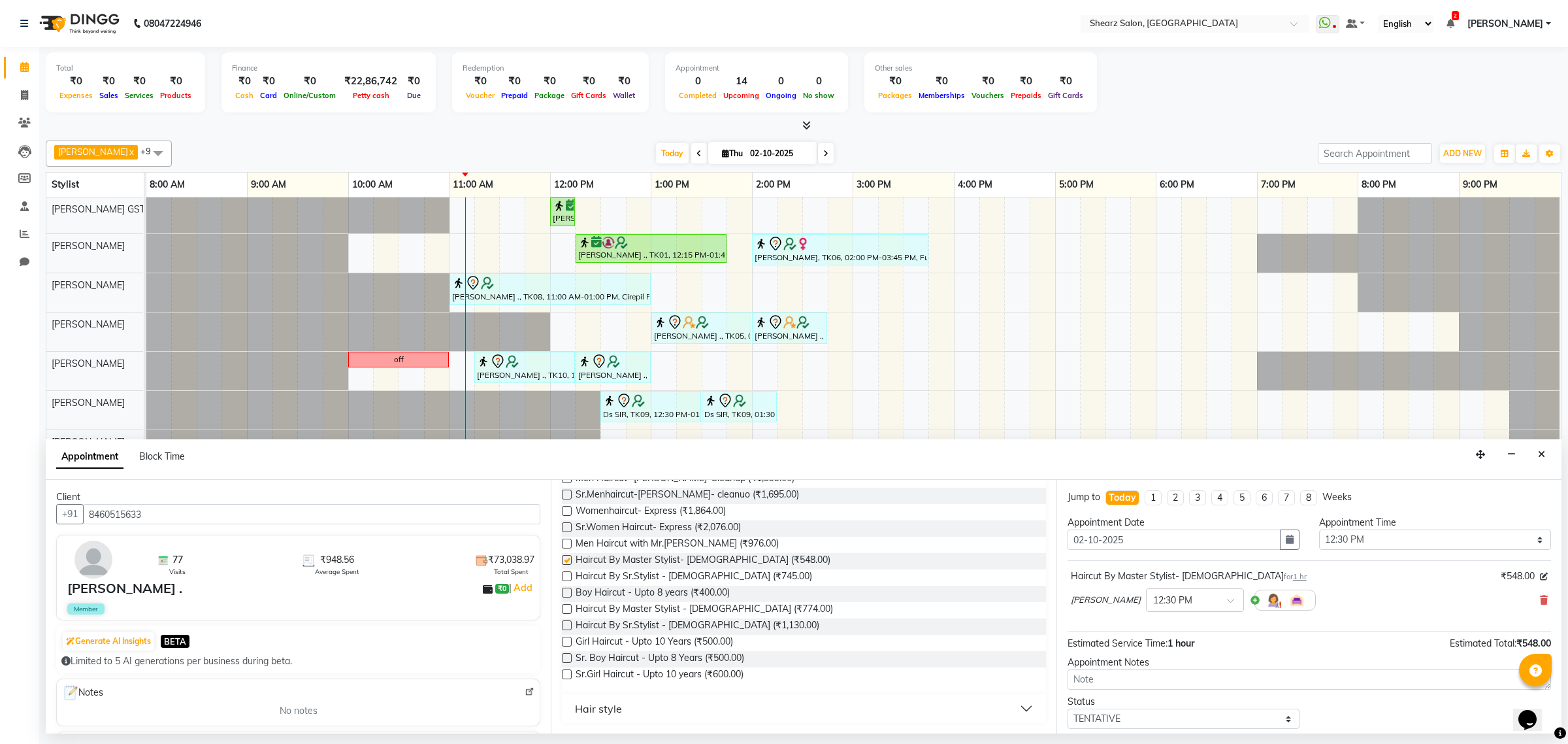
checkbox input "false"
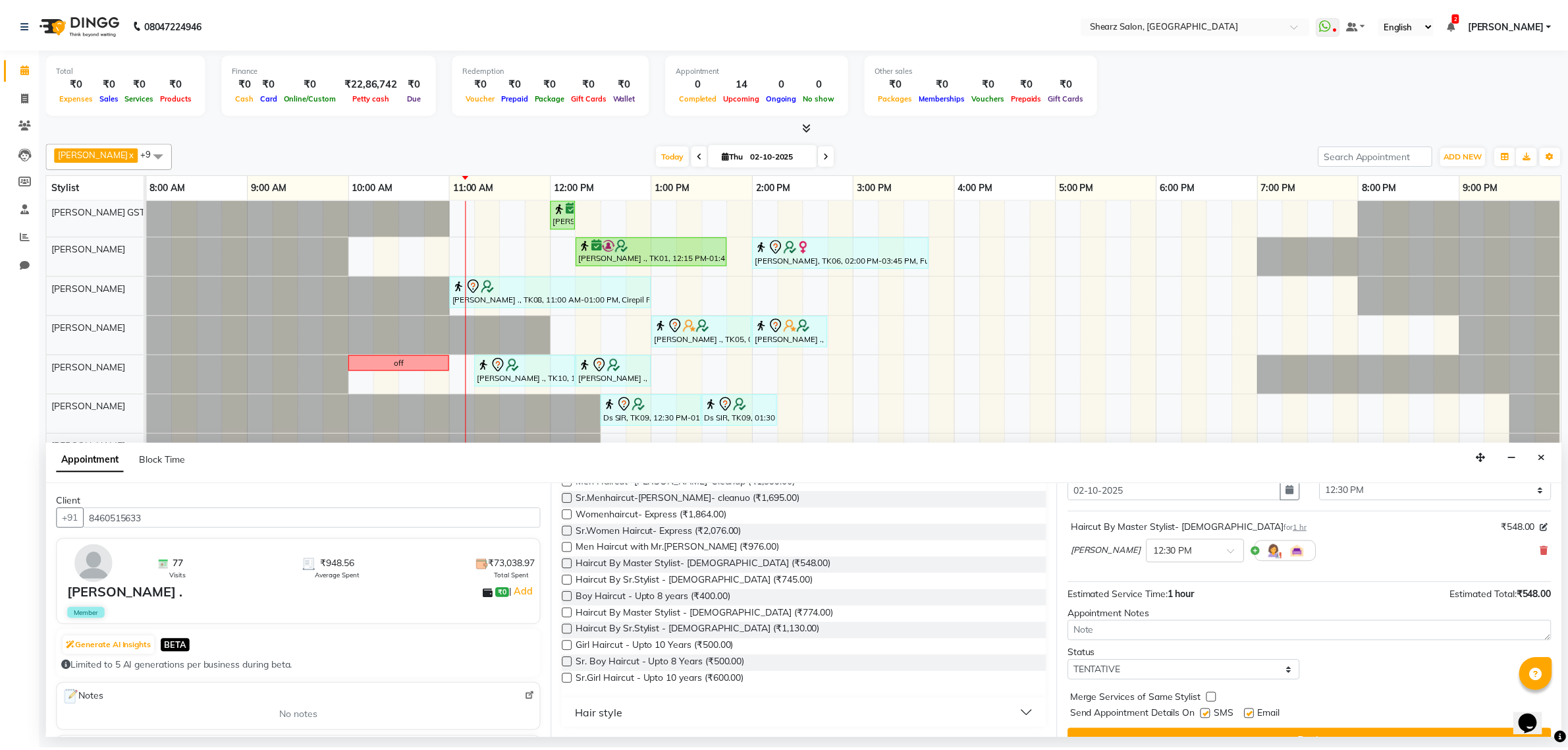
scroll to position [80, 0]
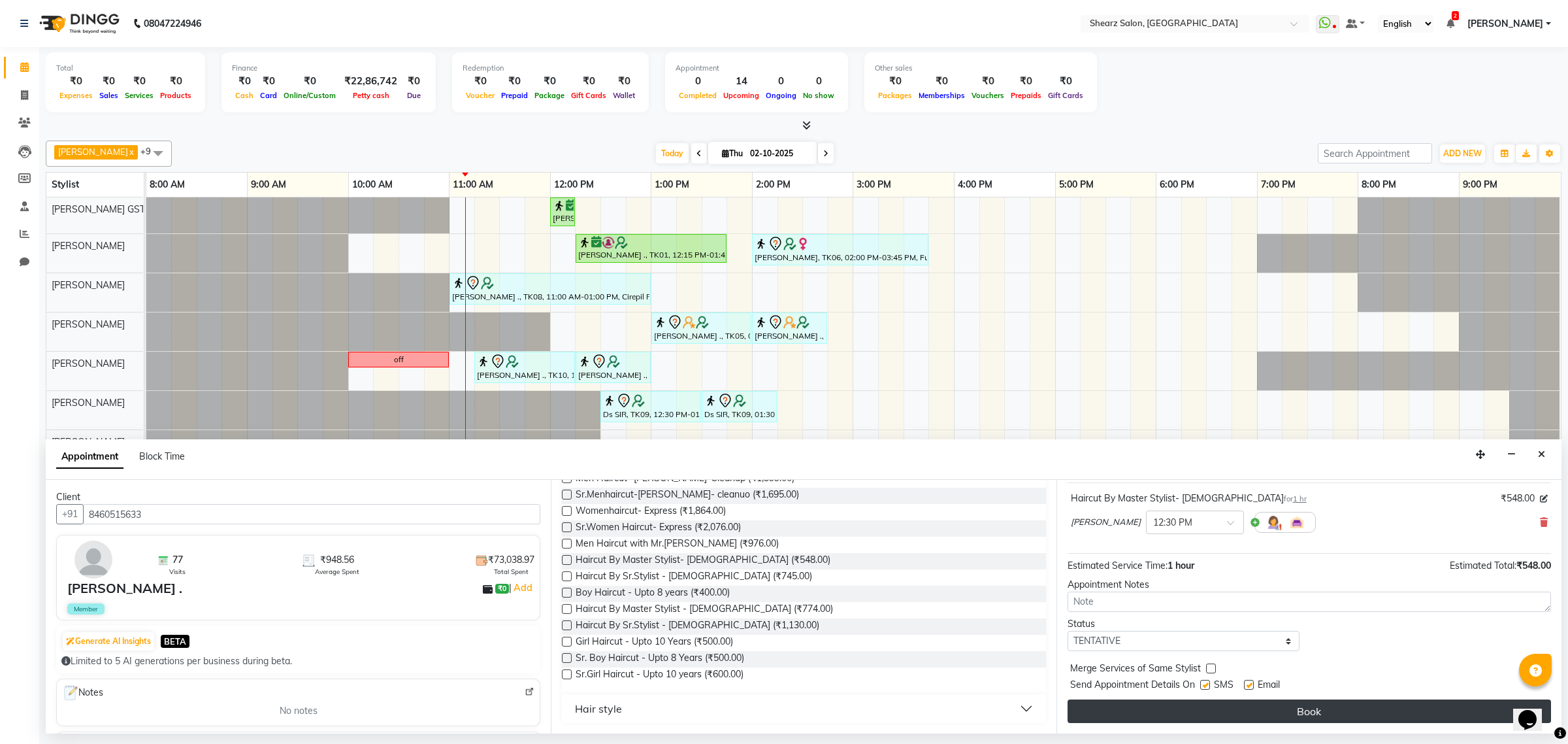
click at [1209, 708] on button "Book" at bounding box center [1309, 711] width 483 height 23
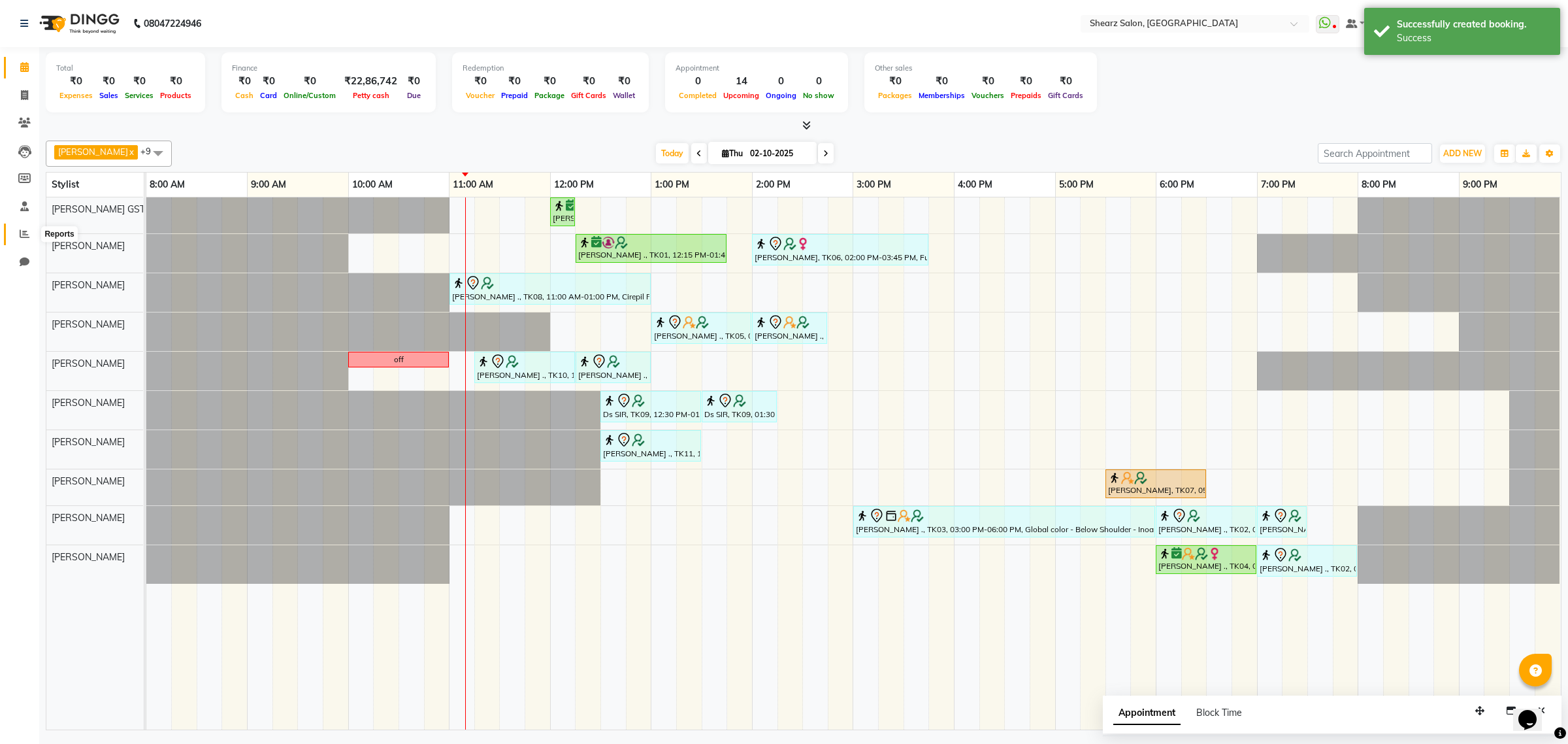
click at [18, 233] on span at bounding box center [24, 234] width 22 height 15
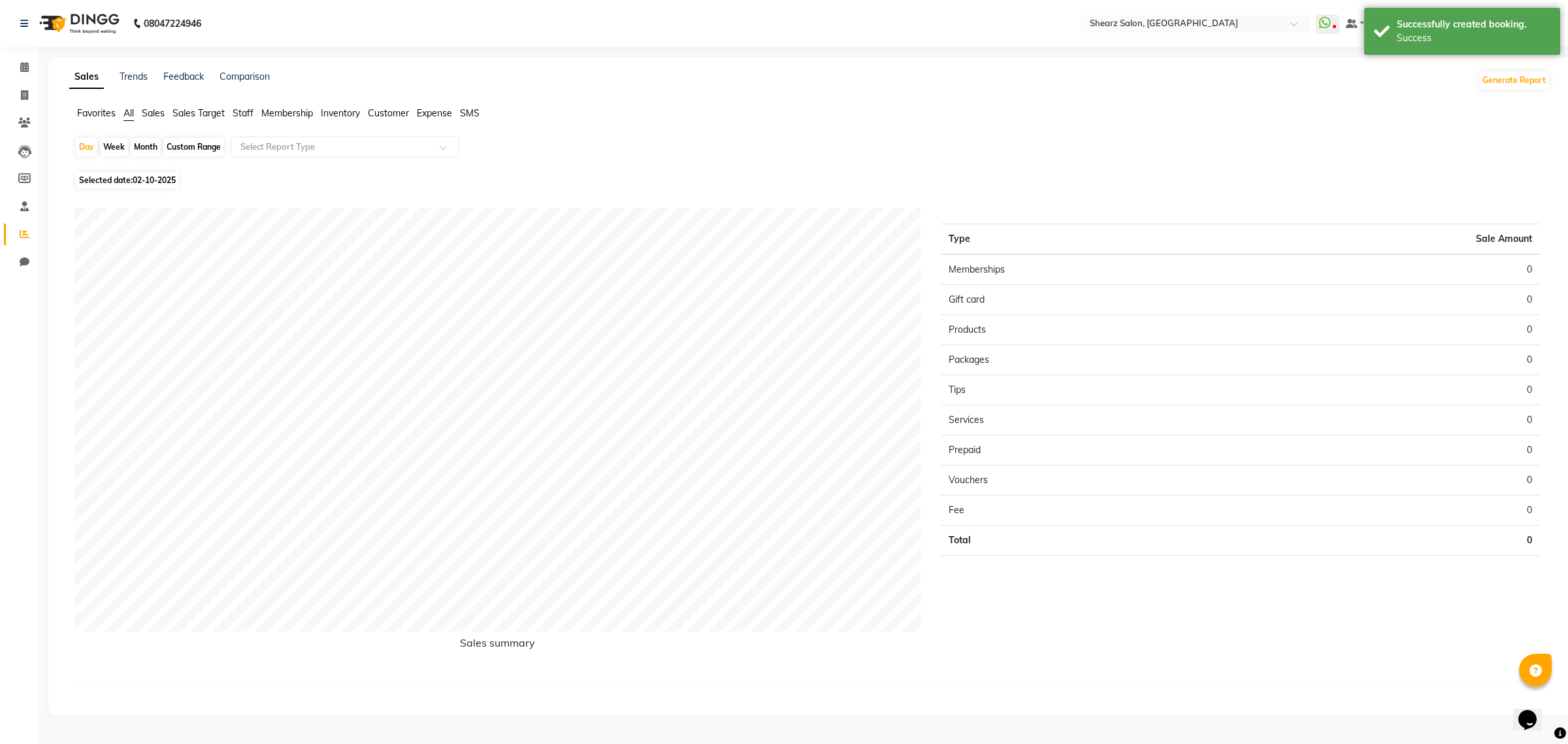
click at [155, 114] on span "Sales" at bounding box center [152, 112] width 22 height 12
click at [298, 158] on ng-select "Select Report Type" at bounding box center [344, 146] width 229 height 21
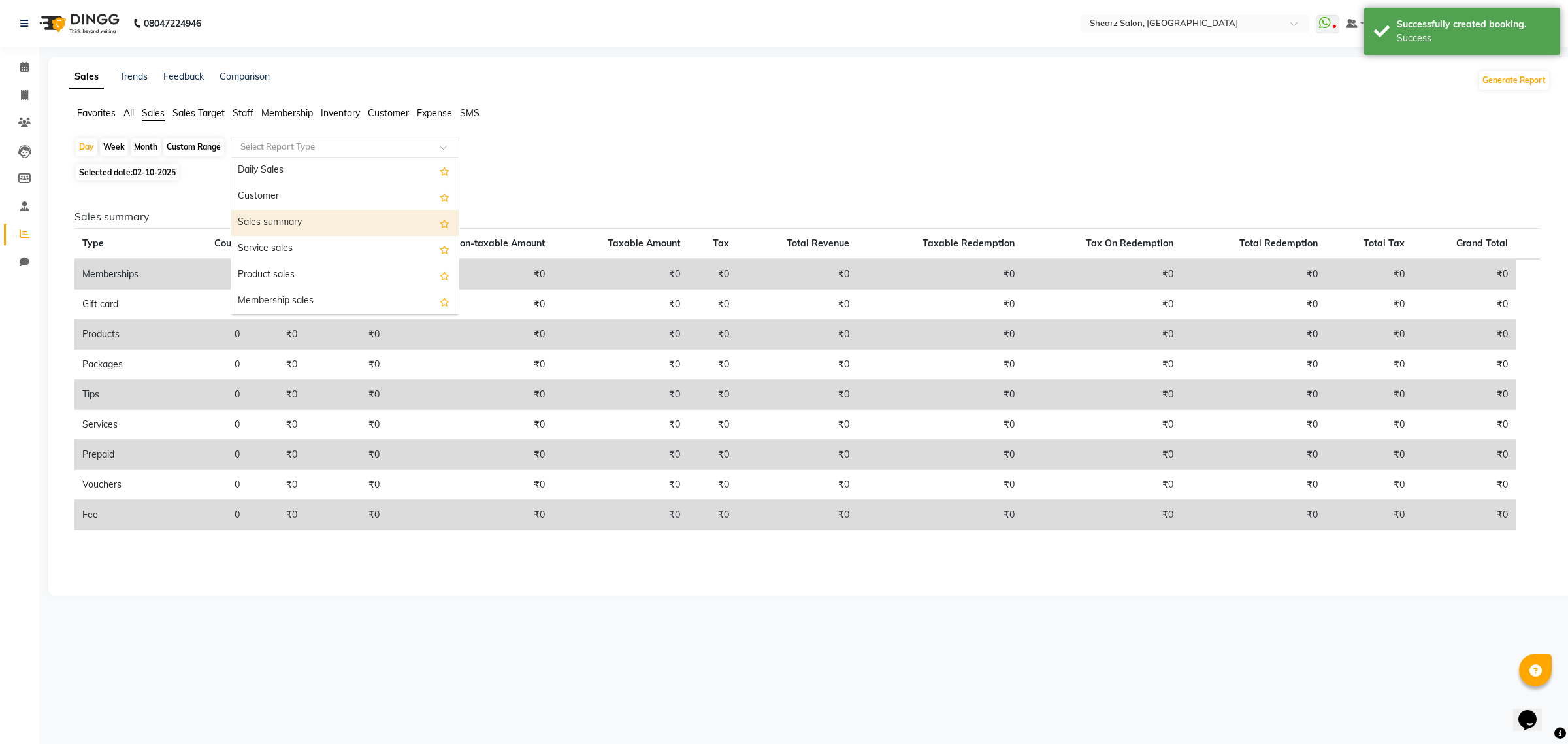
drag, startPoint x: 263, startPoint y: 227, endPoint x: 131, endPoint y: 158, distance: 148.9
click at [261, 227] on div "Sales summary" at bounding box center [344, 223] width 227 height 26
select select "csv"
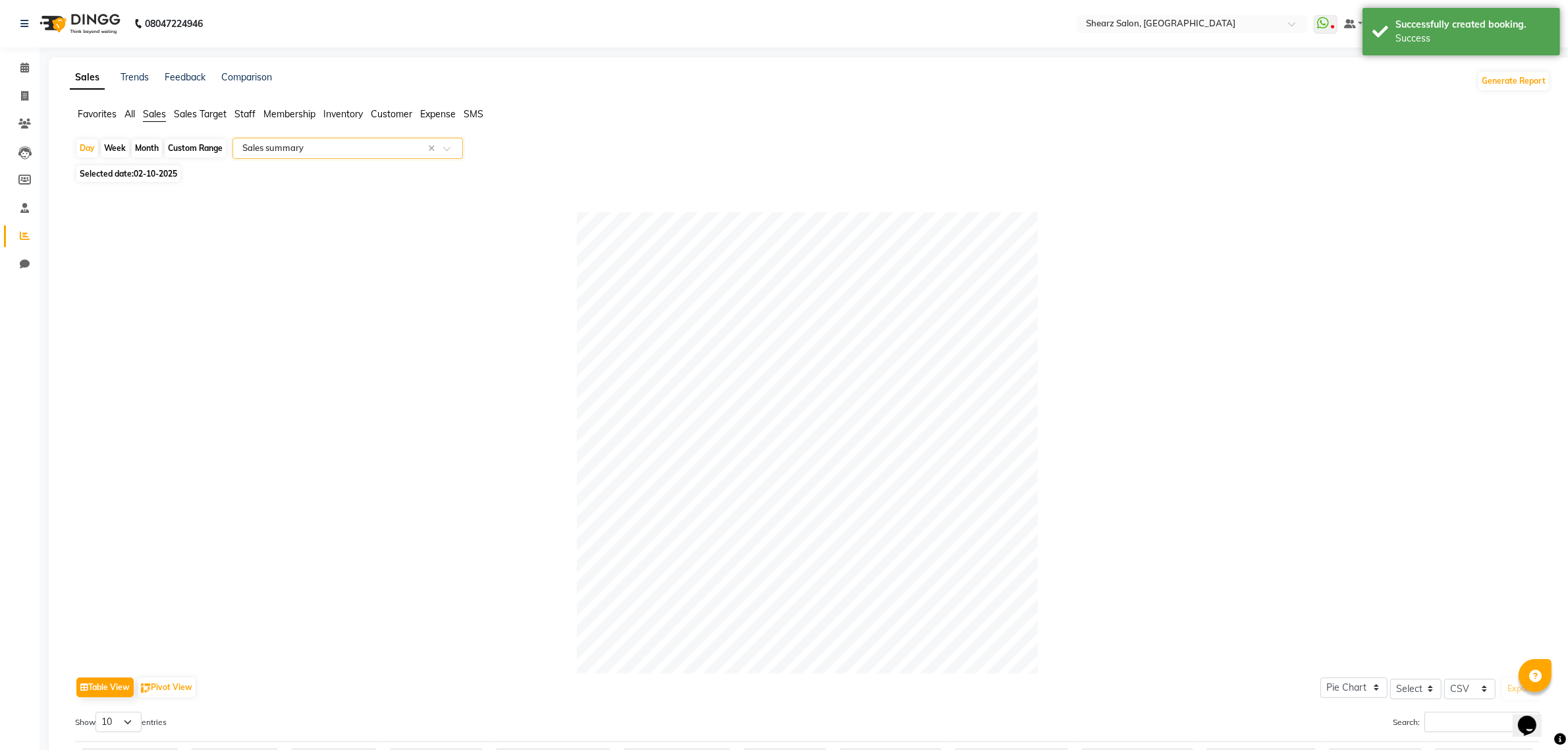
click at [136, 144] on div "Month" at bounding box center [146, 148] width 30 height 18
select select "10"
select select "2025"
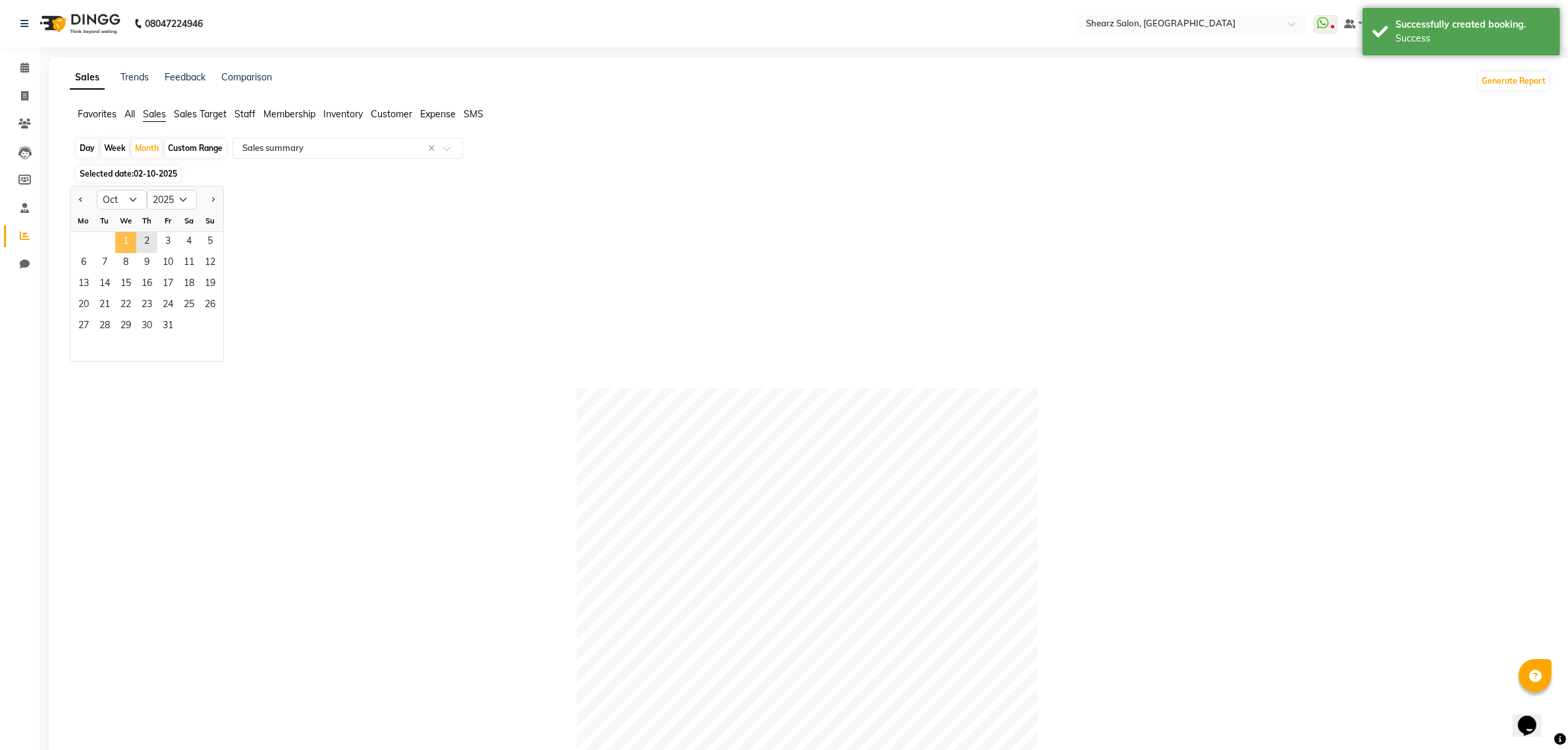
click at [124, 243] on span "1" at bounding box center [125, 242] width 21 height 21
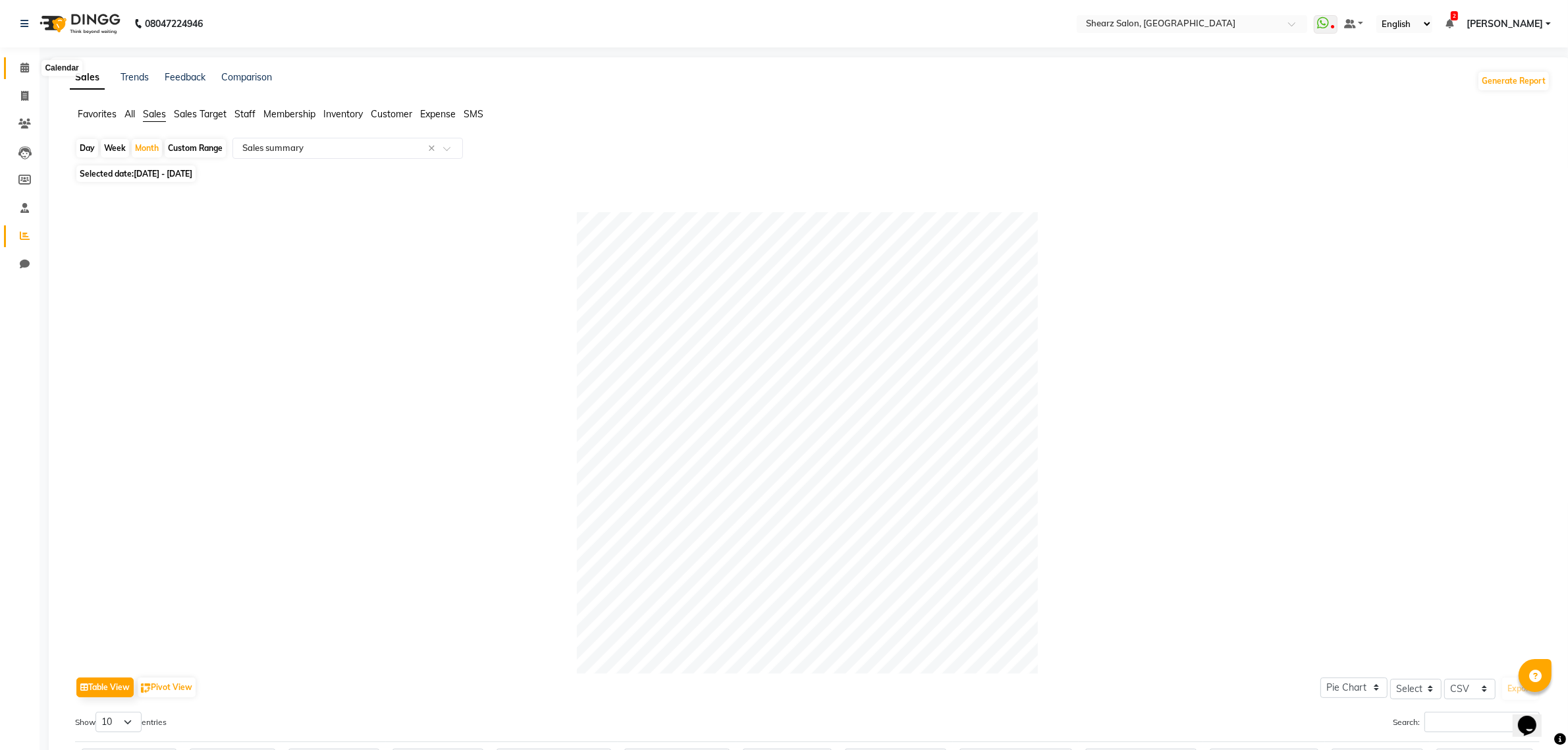
click at [22, 74] on span at bounding box center [24, 68] width 23 height 15
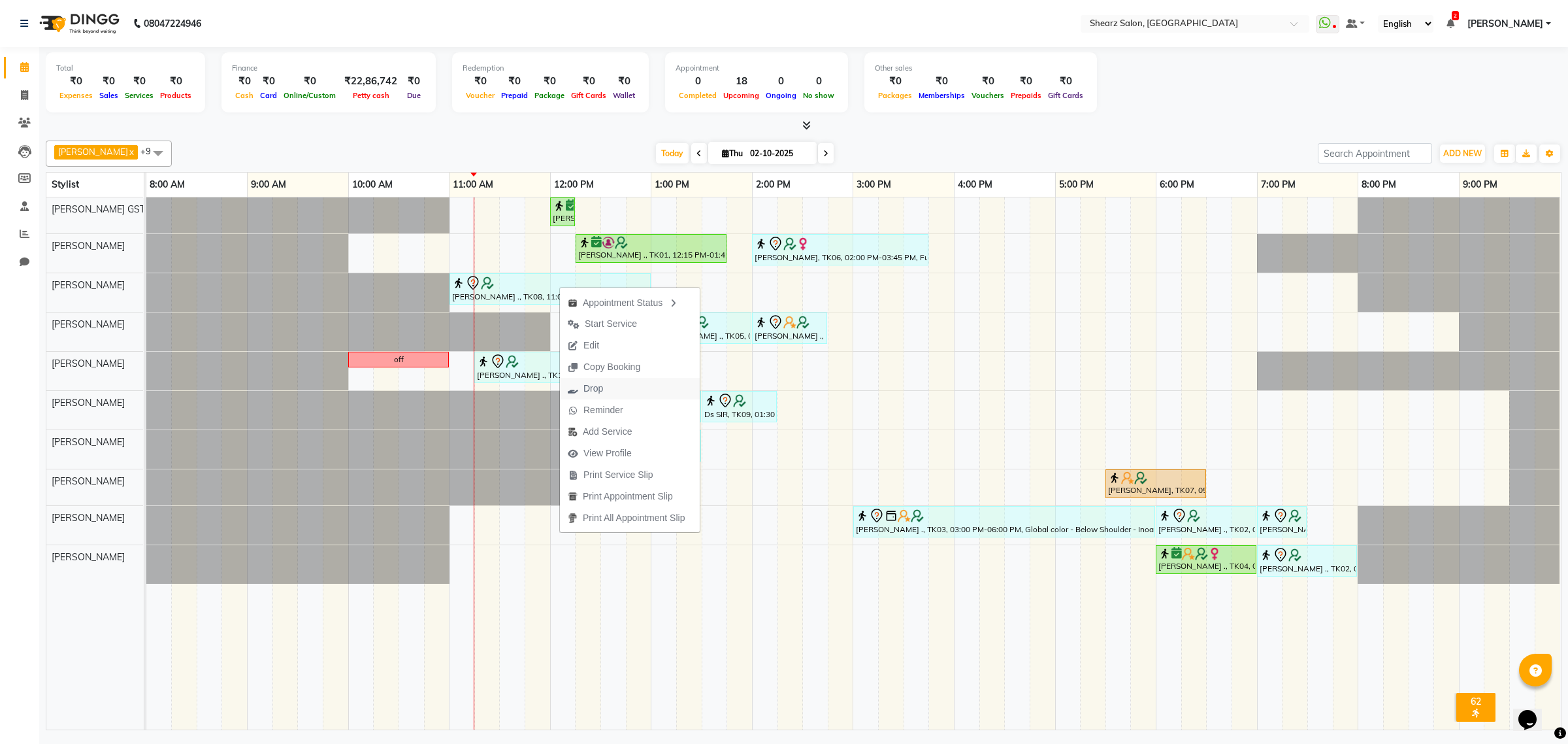
click at [632, 388] on button "Drop" at bounding box center [630, 389] width 140 height 22
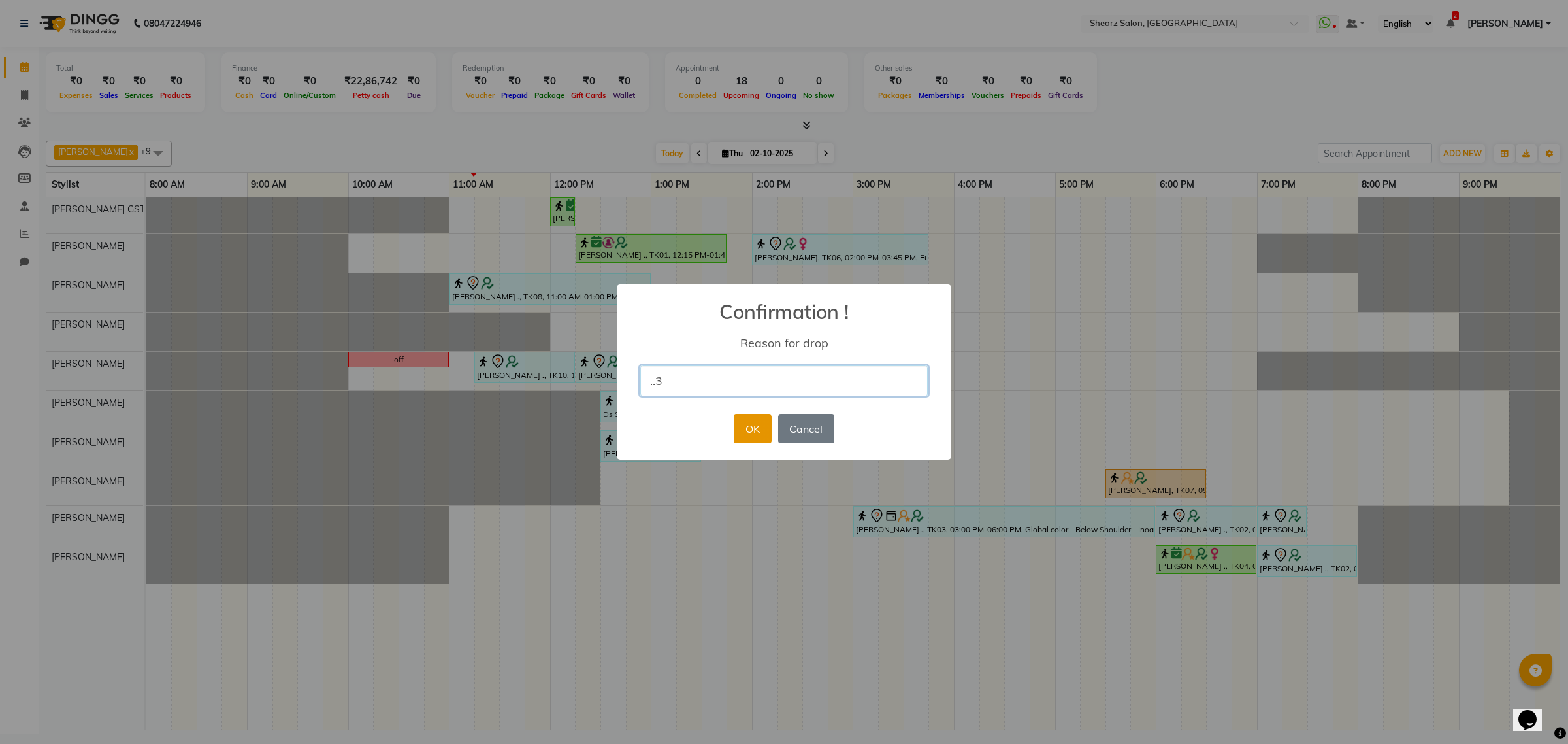
type input "..3"
click at [748, 425] on button "OK" at bounding box center [753, 429] width 38 height 29
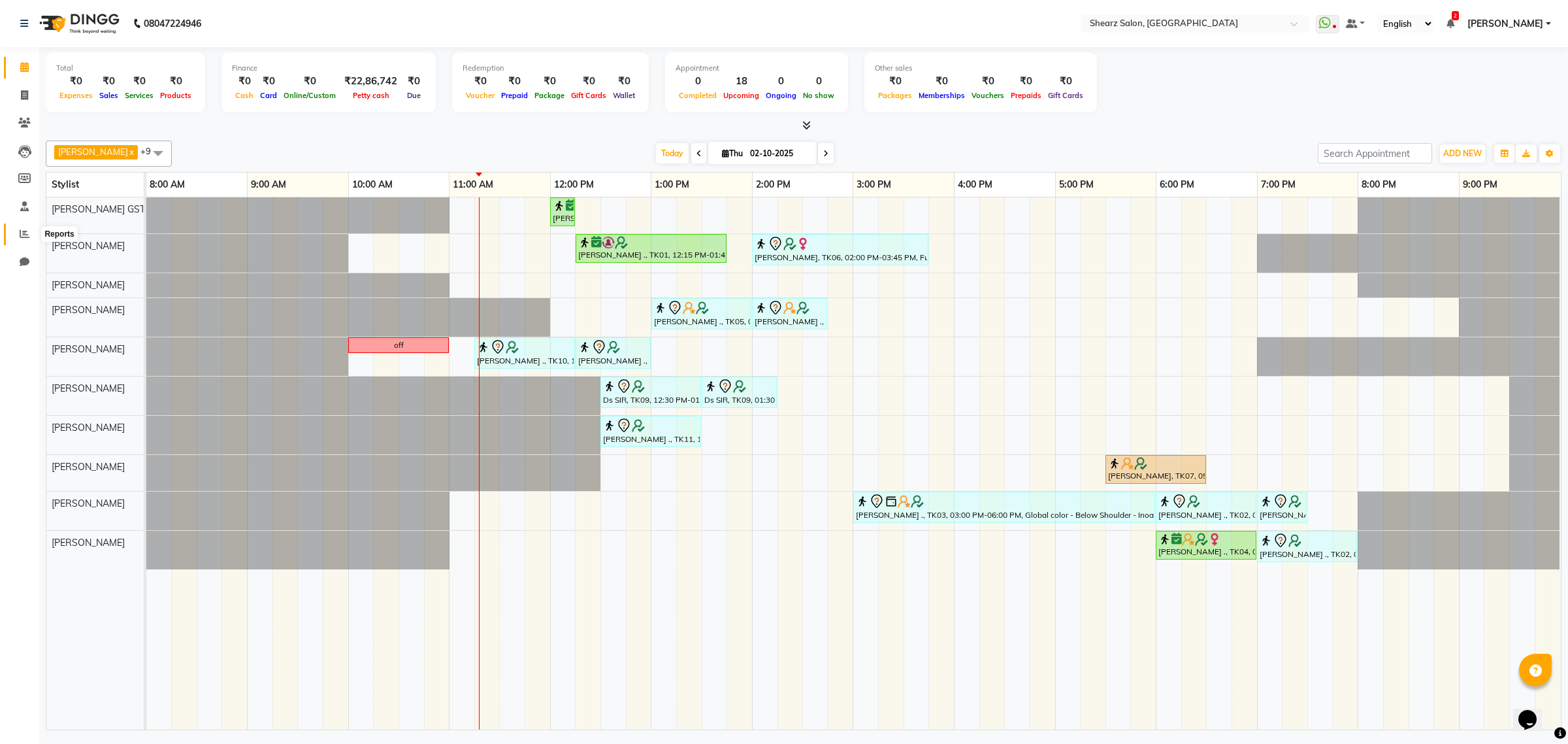
click at [20, 235] on icon at bounding box center [24, 233] width 10 height 10
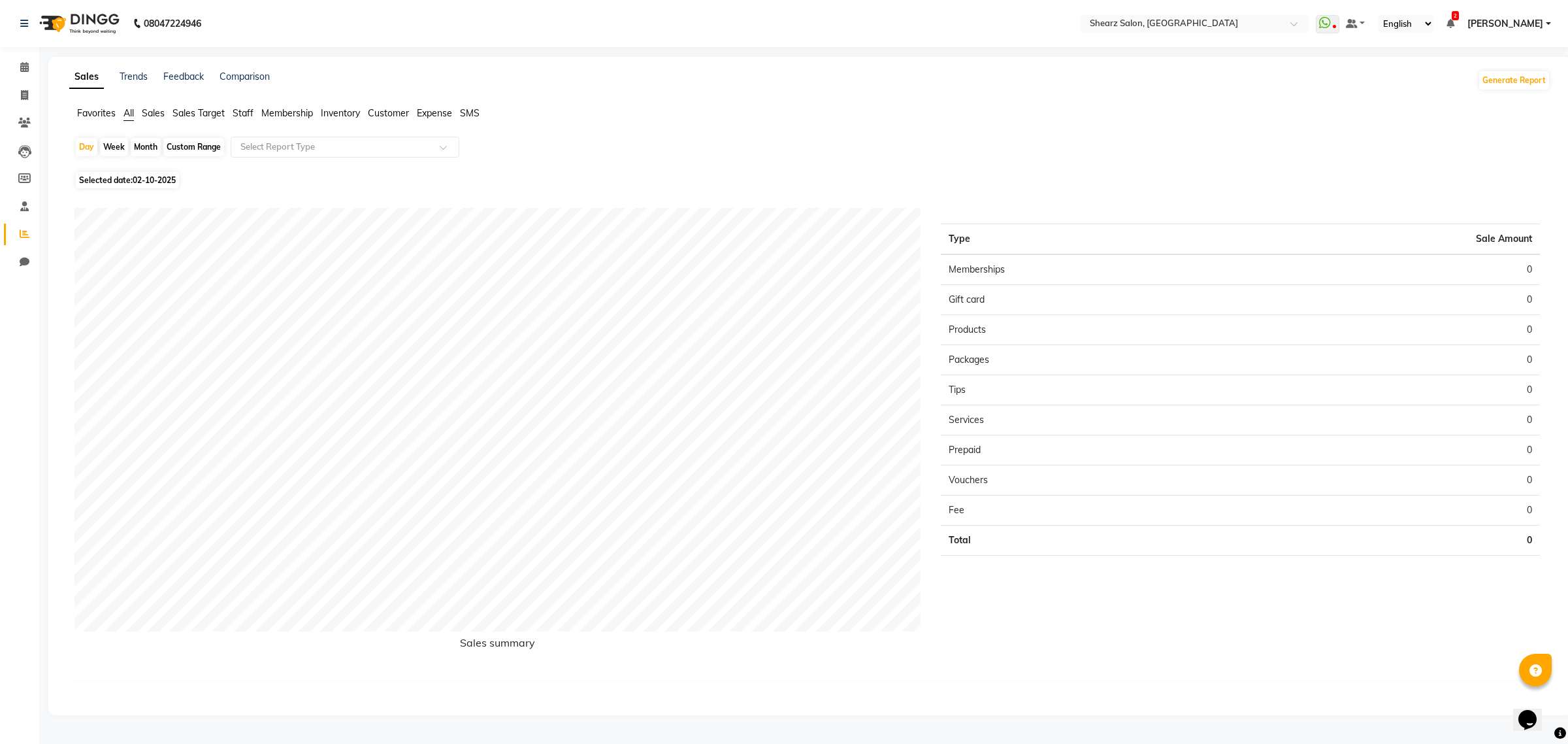
click at [240, 109] on span "Staff" at bounding box center [242, 112] width 21 height 12
click at [278, 149] on input "text" at bounding box center [332, 147] width 188 height 13
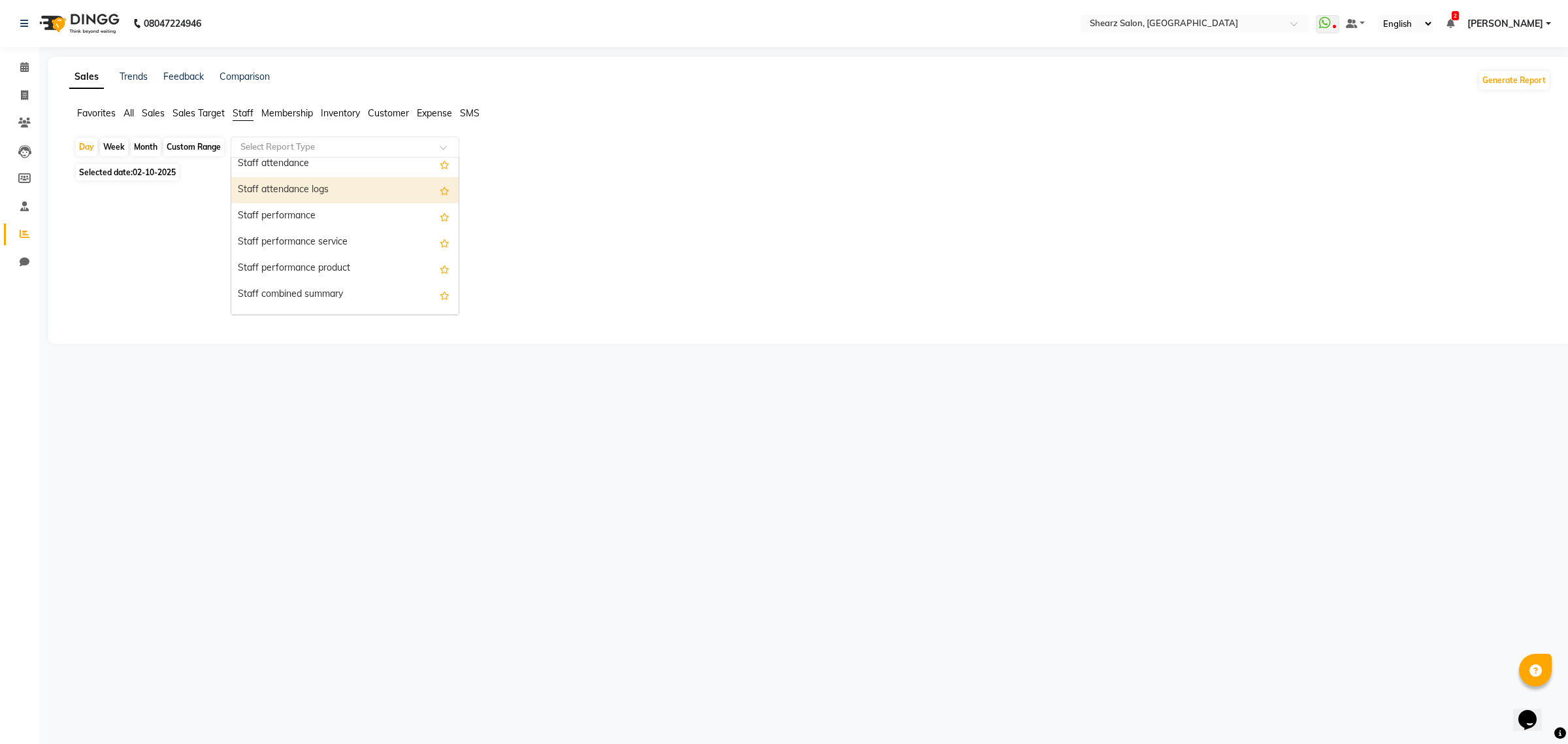
scroll to position [245, 0]
click at [290, 236] on div "Staff service summary" at bounding box center [344, 239] width 227 height 26
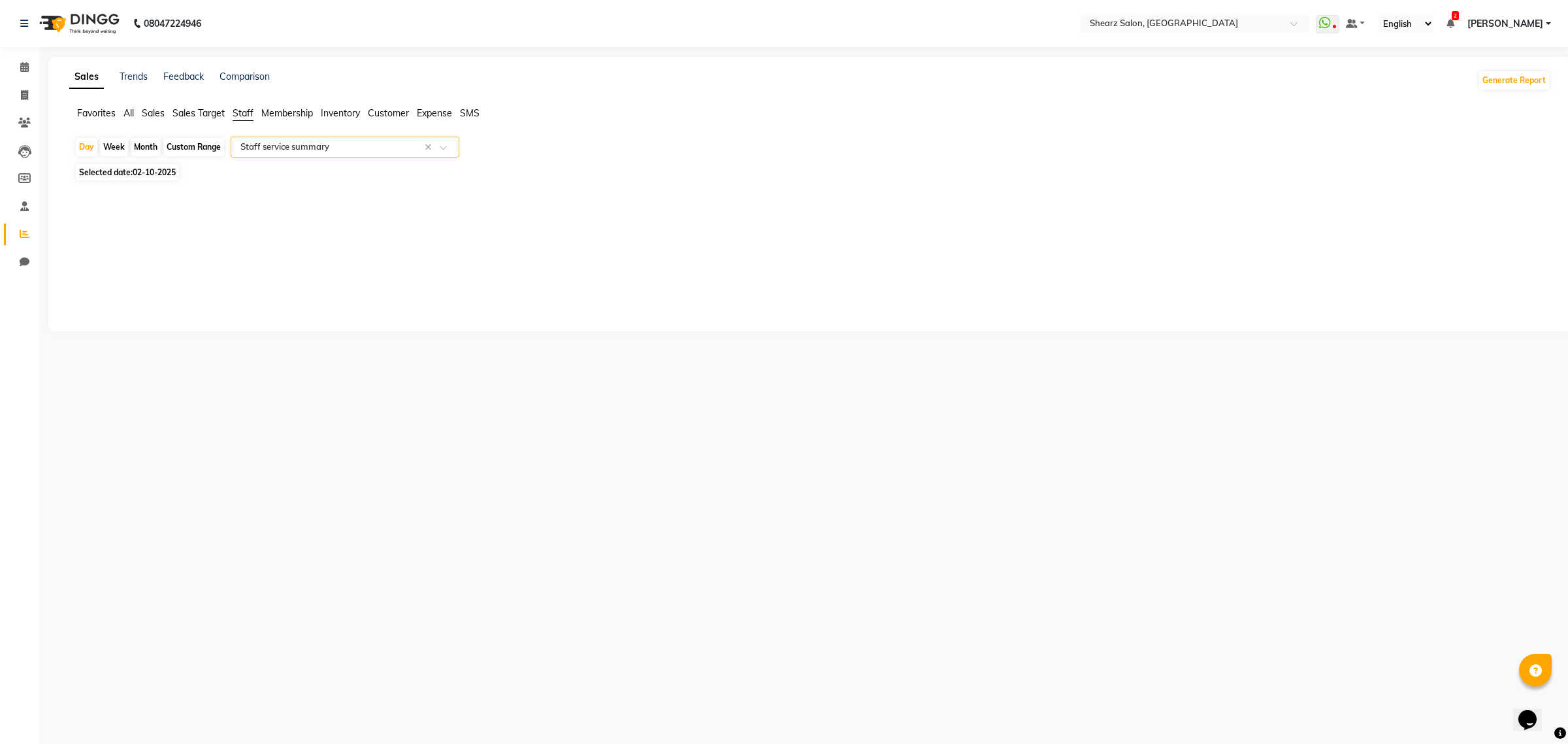
click at [133, 144] on div "Month" at bounding box center [145, 147] width 30 height 18
select select "10"
select select "2025"
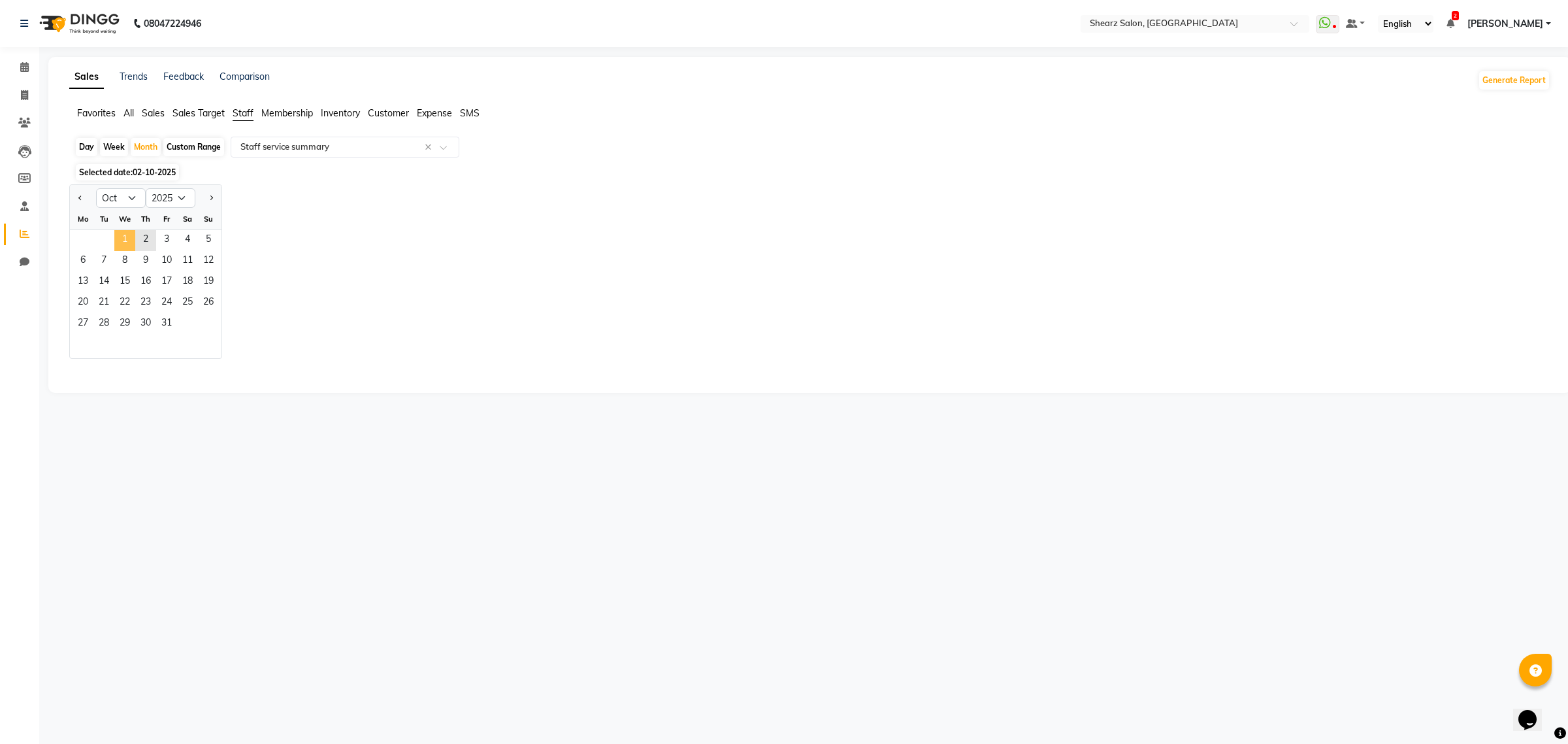
click at [122, 243] on span "1" at bounding box center [124, 240] width 21 height 21
select select "csv"
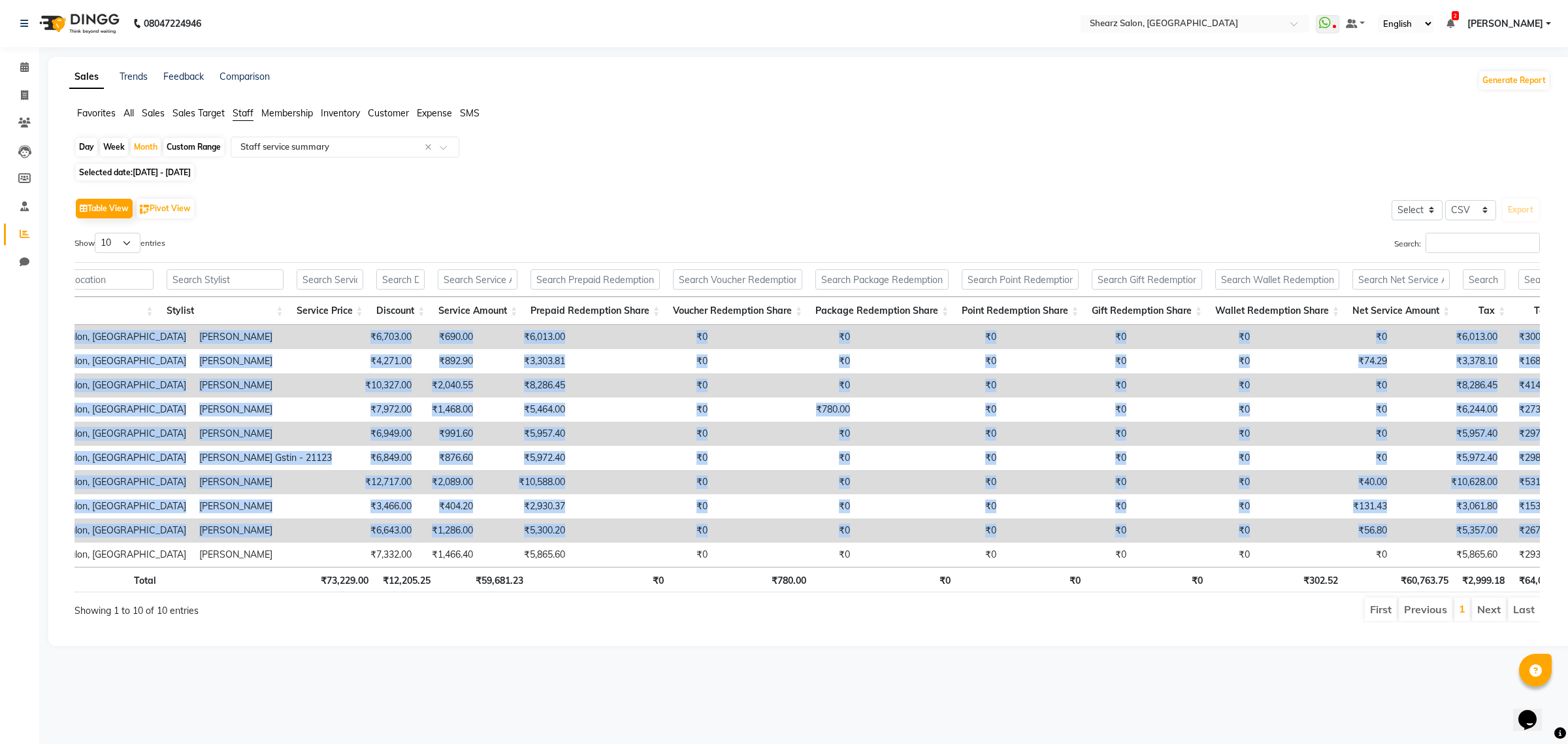
scroll to position [0, 10]
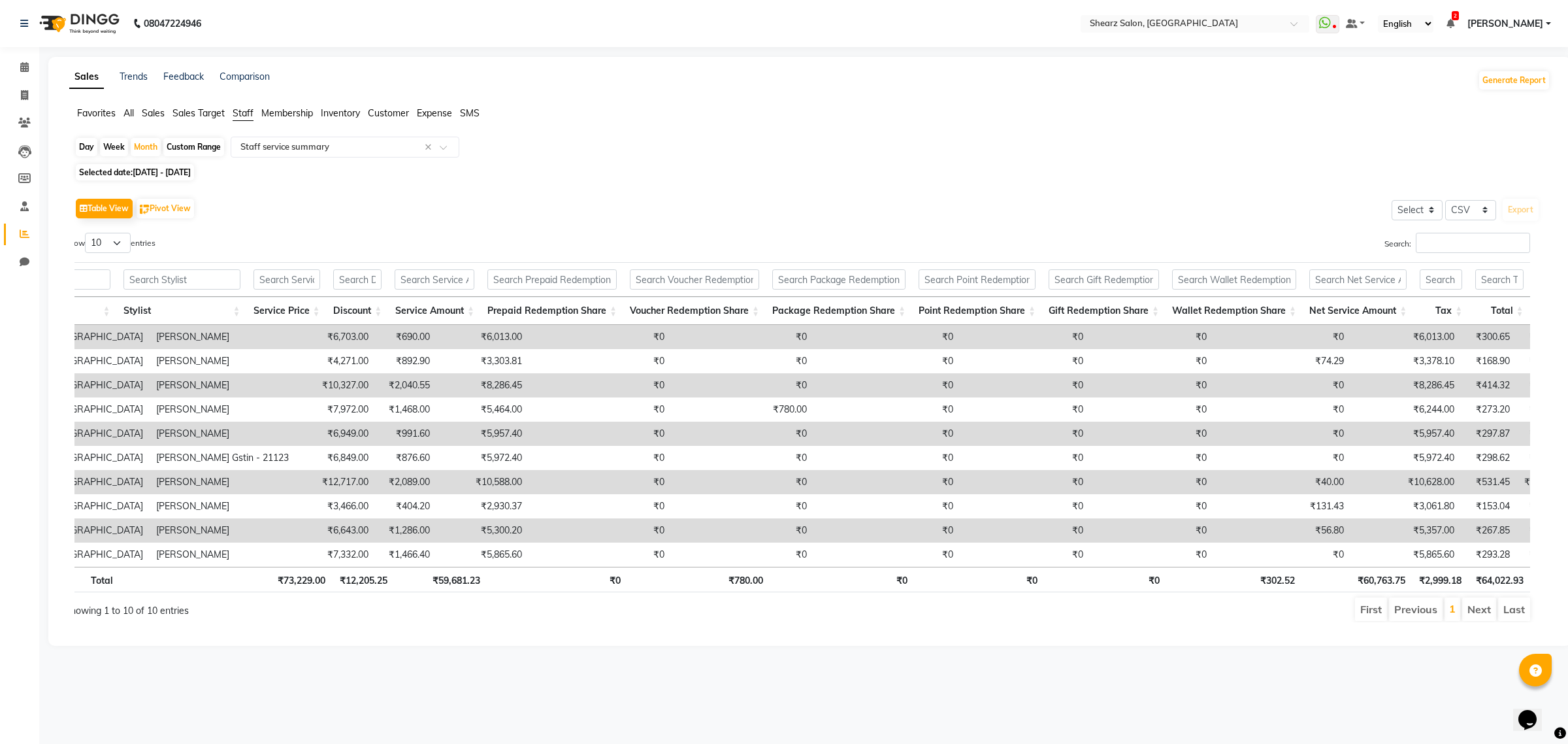
drag, startPoint x: 82, startPoint y: 334, endPoint x: 1555, endPoint y: 543, distance: 1487.8
click at [1555, 543] on app-reports "Favorites All Sales Sales Target Staff Membership Inventory Customer Expense SM…" at bounding box center [809, 370] width 1496 height 526
copy table "Location Stylist Service Price Discount Service Amount Prepaid Redemption Share…"
click at [1417, 665] on main "Sales Trends Feedback Comparison Generate Report Favorites All Sales Sales Targ…" at bounding box center [804, 361] width 1529 height 608
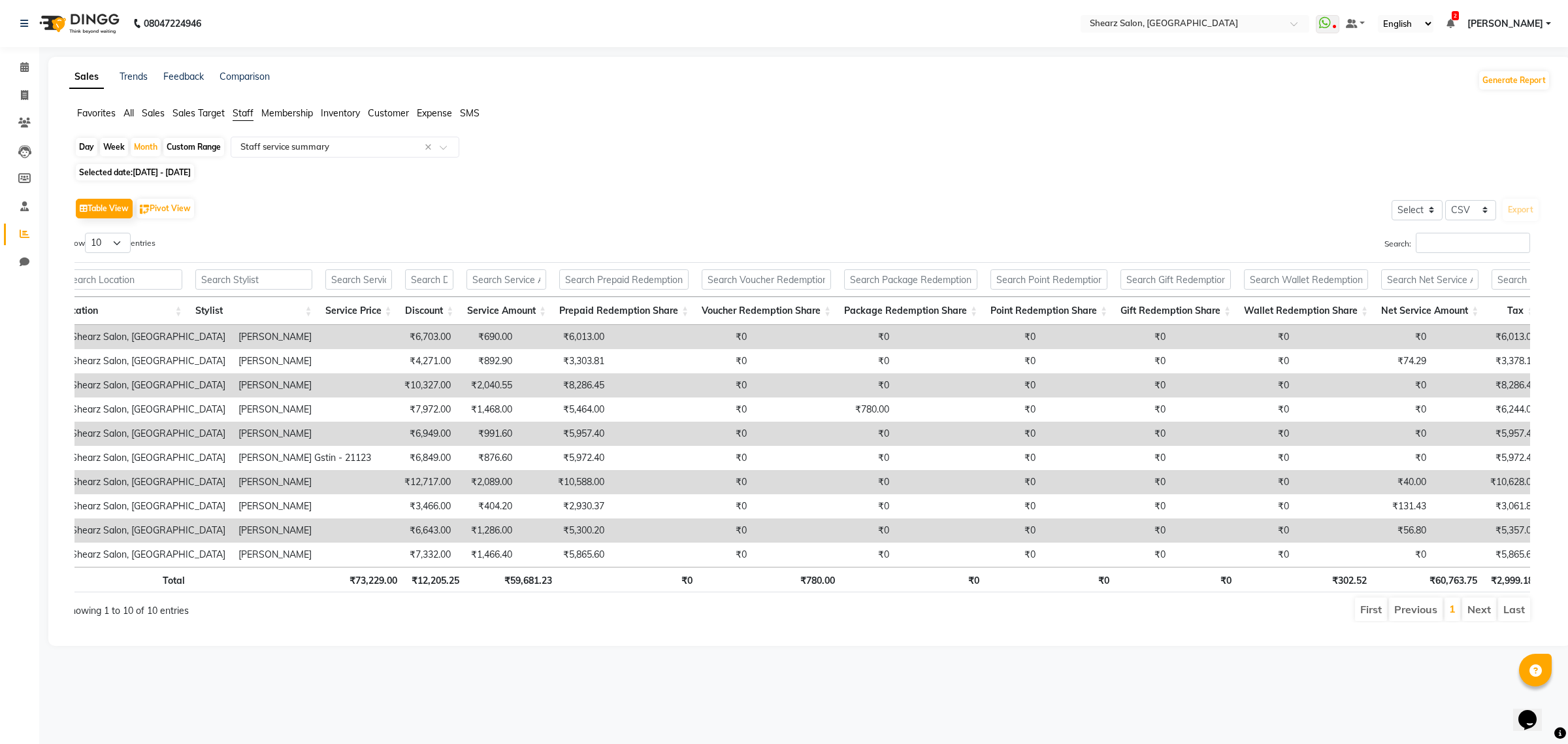
scroll to position [0, 0]
click at [1494, 621] on li "Next" at bounding box center [1479, 609] width 34 height 23
click at [1477, 621] on li "Next" at bounding box center [1479, 609] width 34 height 23
click at [285, 144] on input "text" at bounding box center [332, 147] width 188 height 13
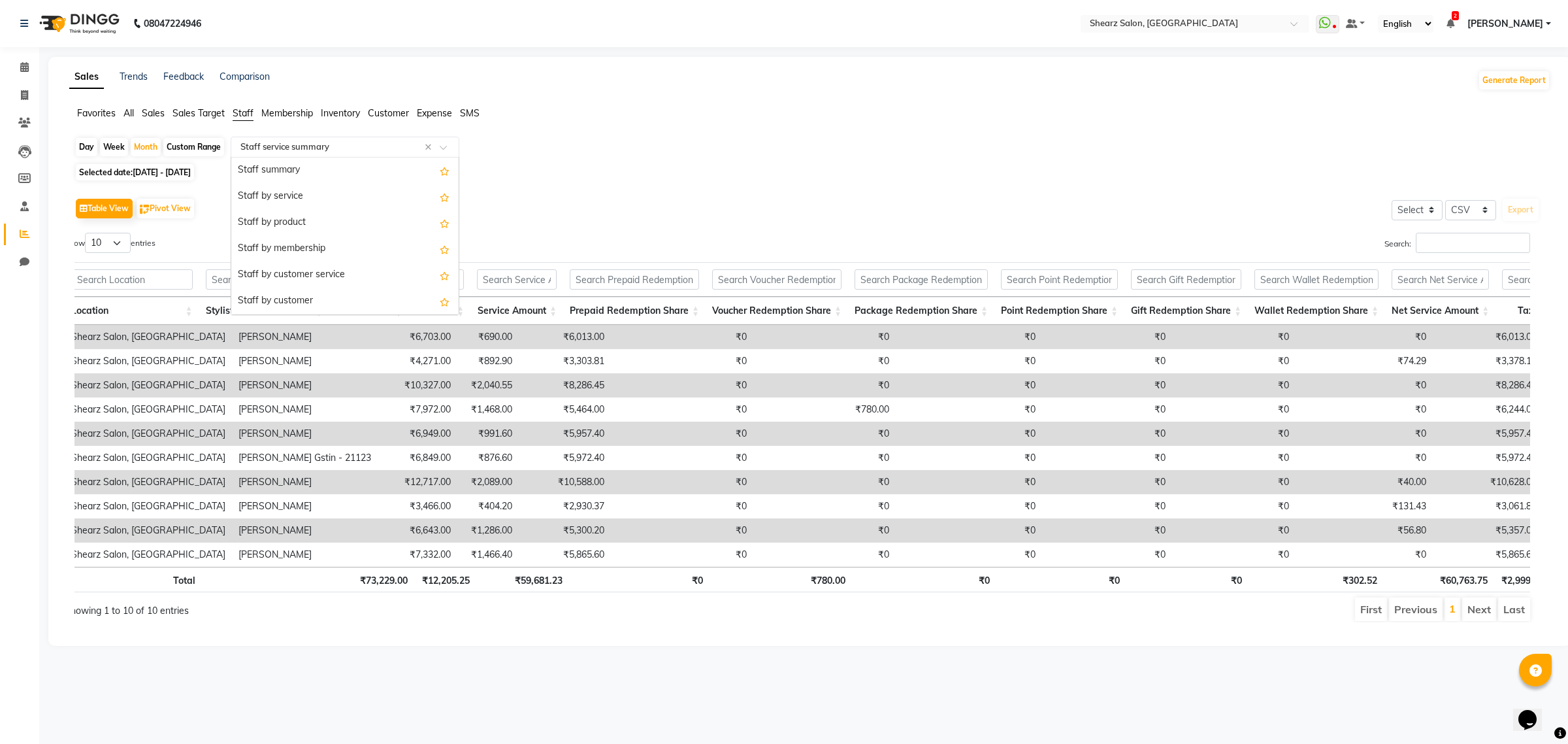
scroll to position [314, 0]
click at [286, 197] on div "Staff product summary" at bounding box center [344, 197] width 227 height 26
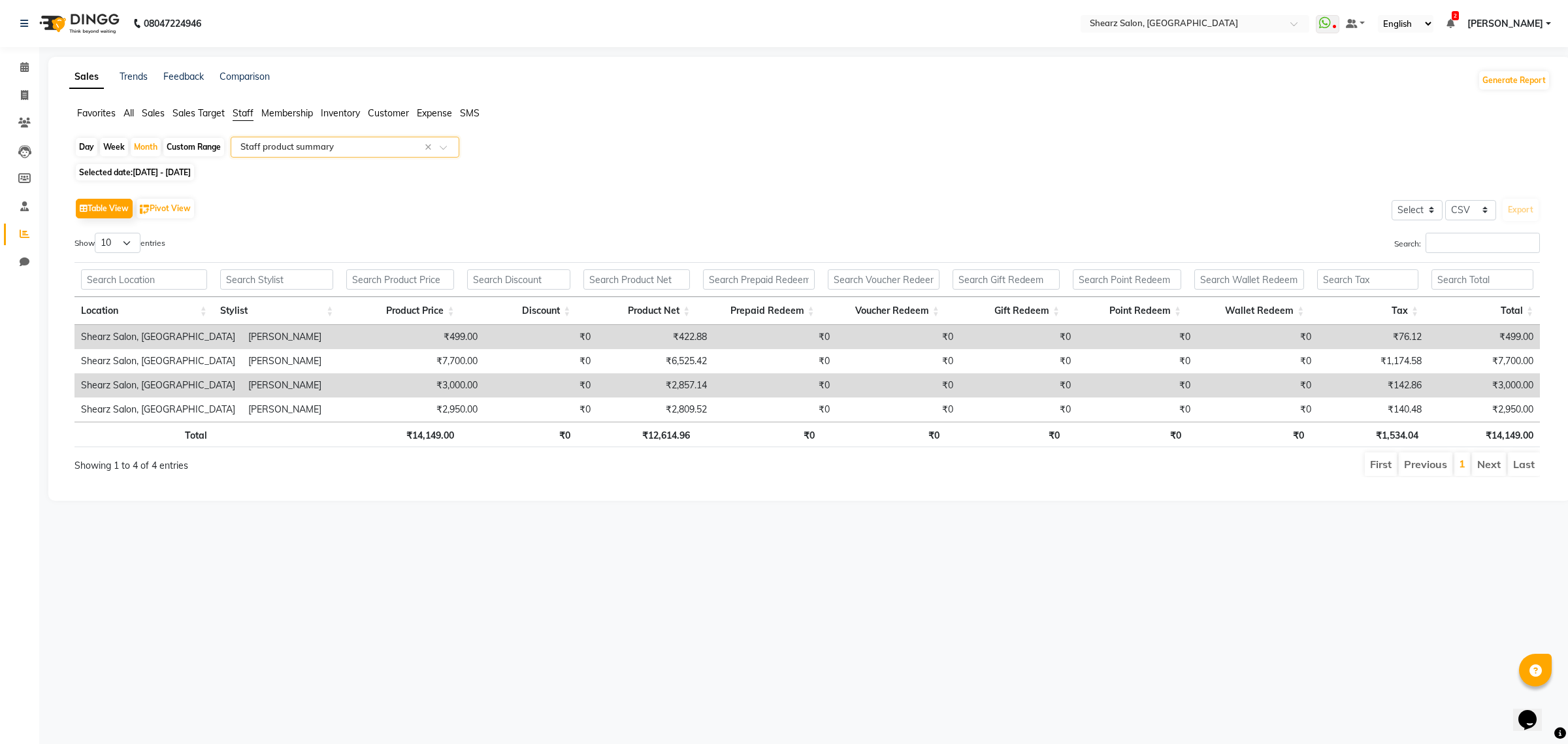
click at [350, 145] on input "text" at bounding box center [332, 147] width 188 height 13
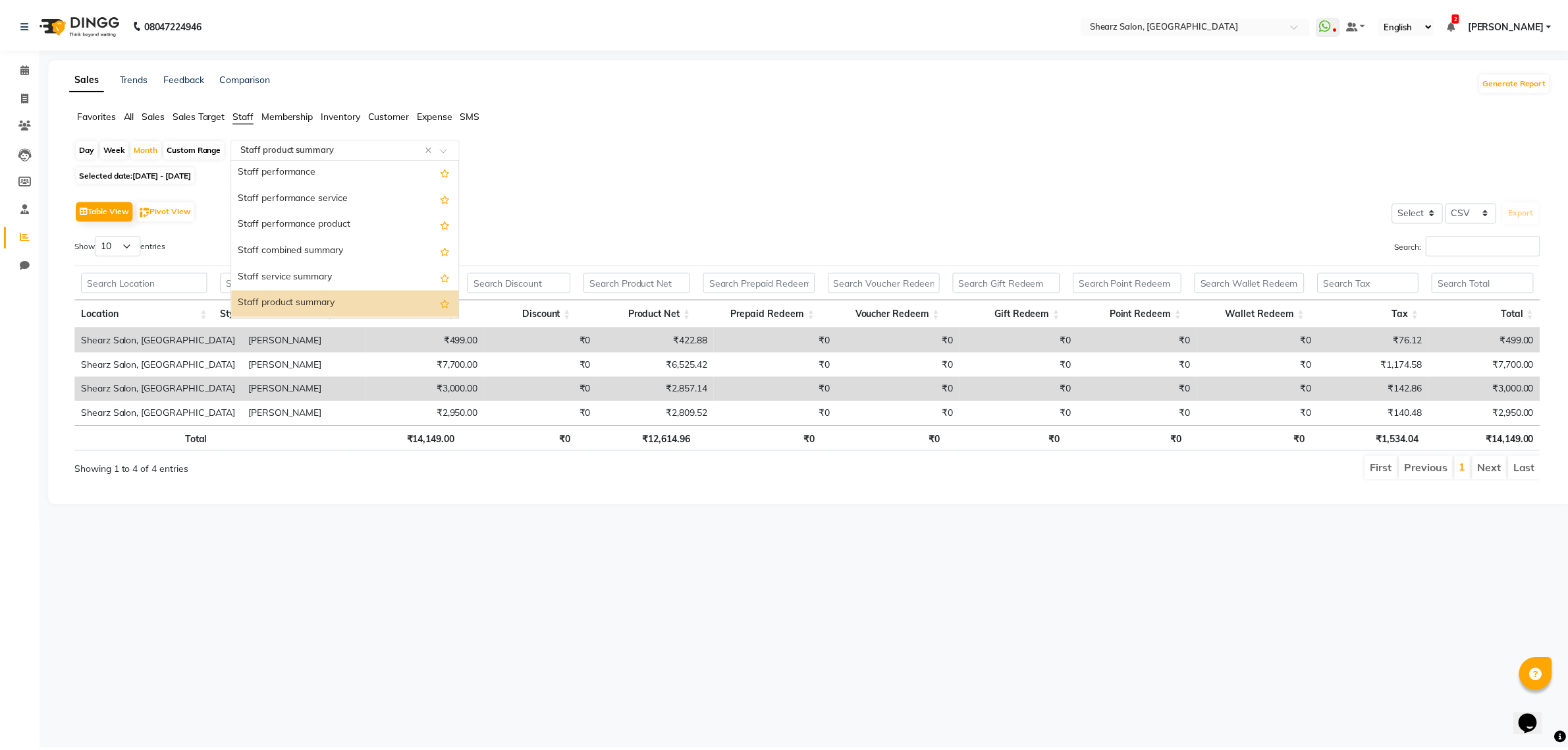
scroll to position [176, 0]
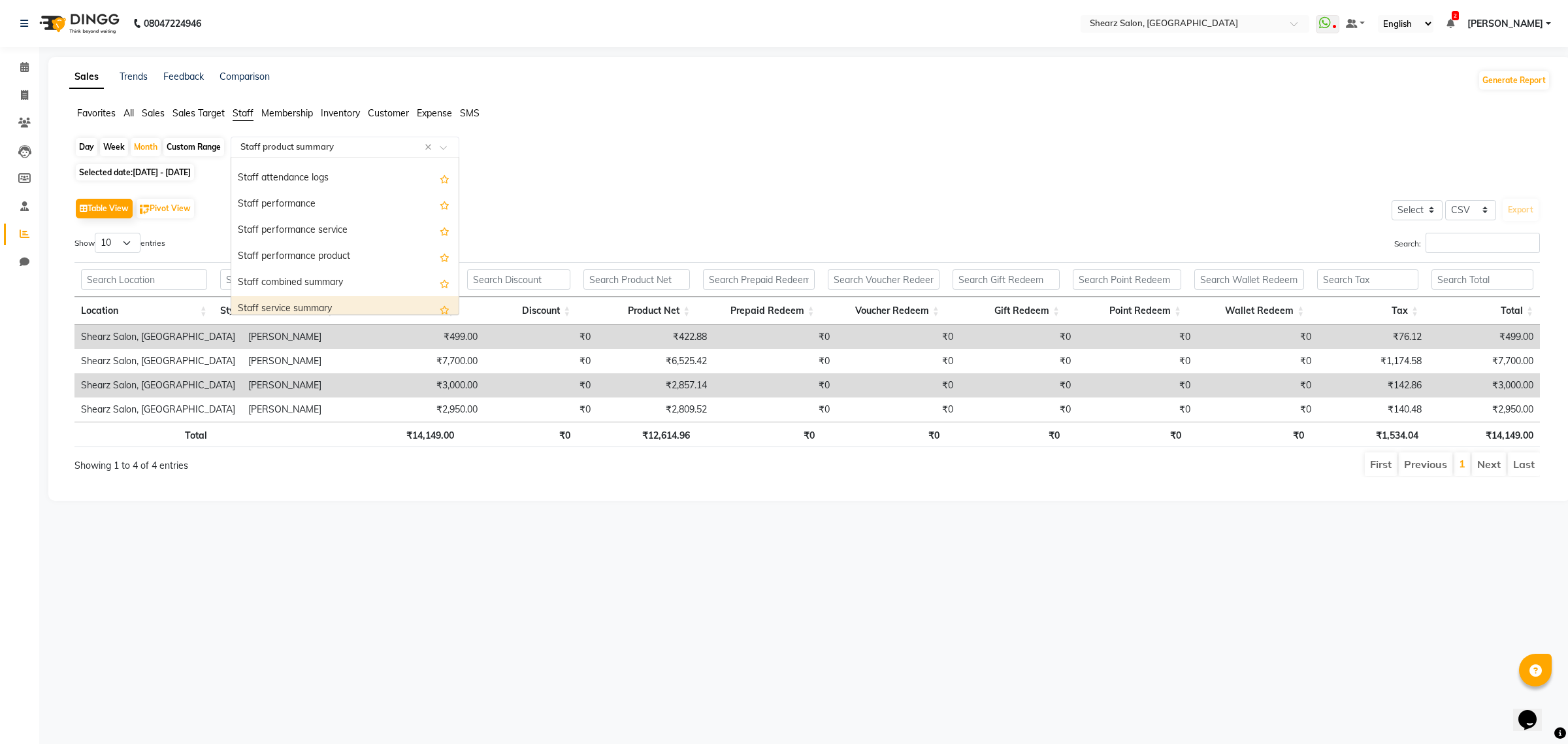
click at [301, 296] on div "Staff service summary" at bounding box center [344, 309] width 227 height 26
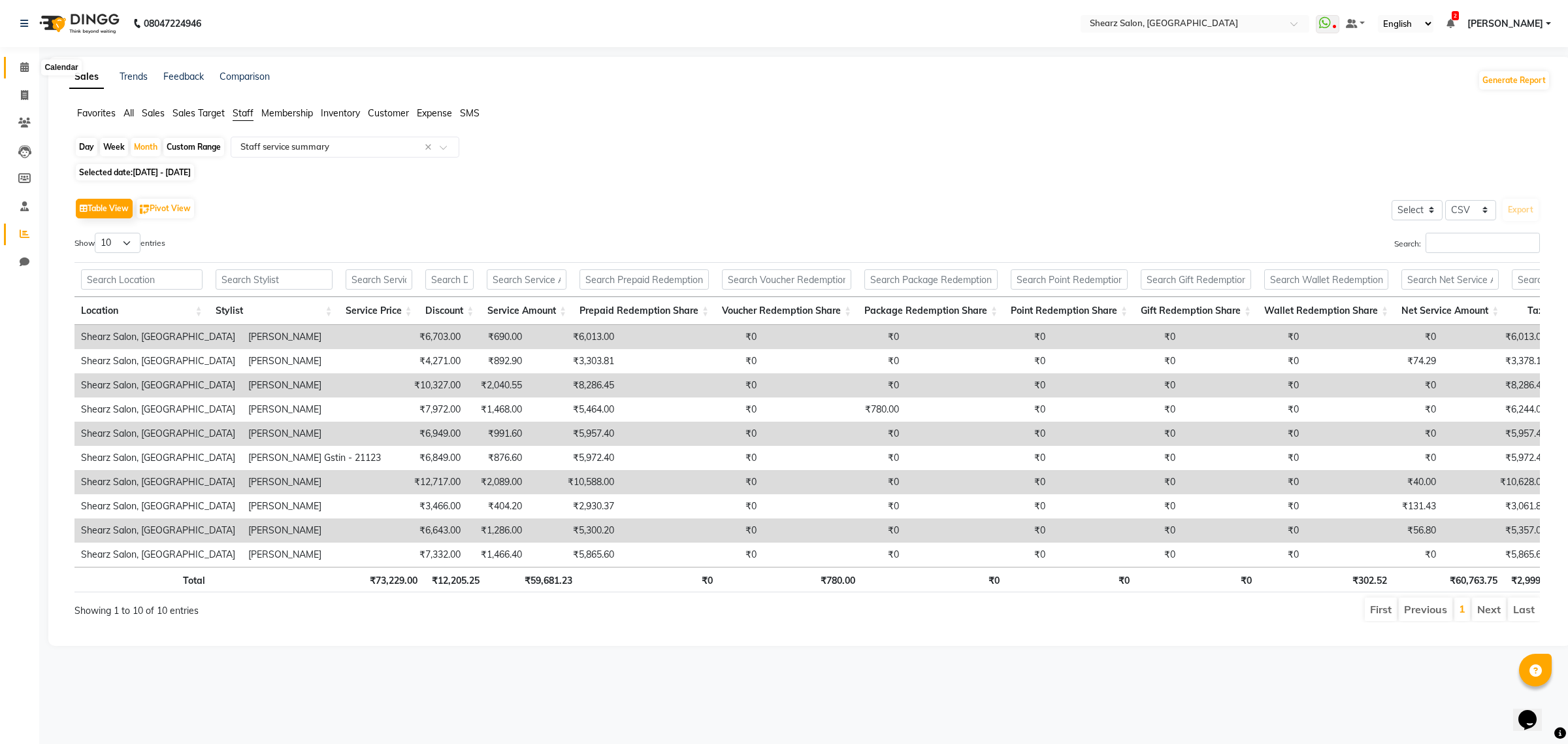
drag, startPoint x: 22, startPoint y: 66, endPoint x: 39, endPoint y: 68, distance: 17.1
click at [22, 66] on icon at bounding box center [24, 66] width 8 height 10
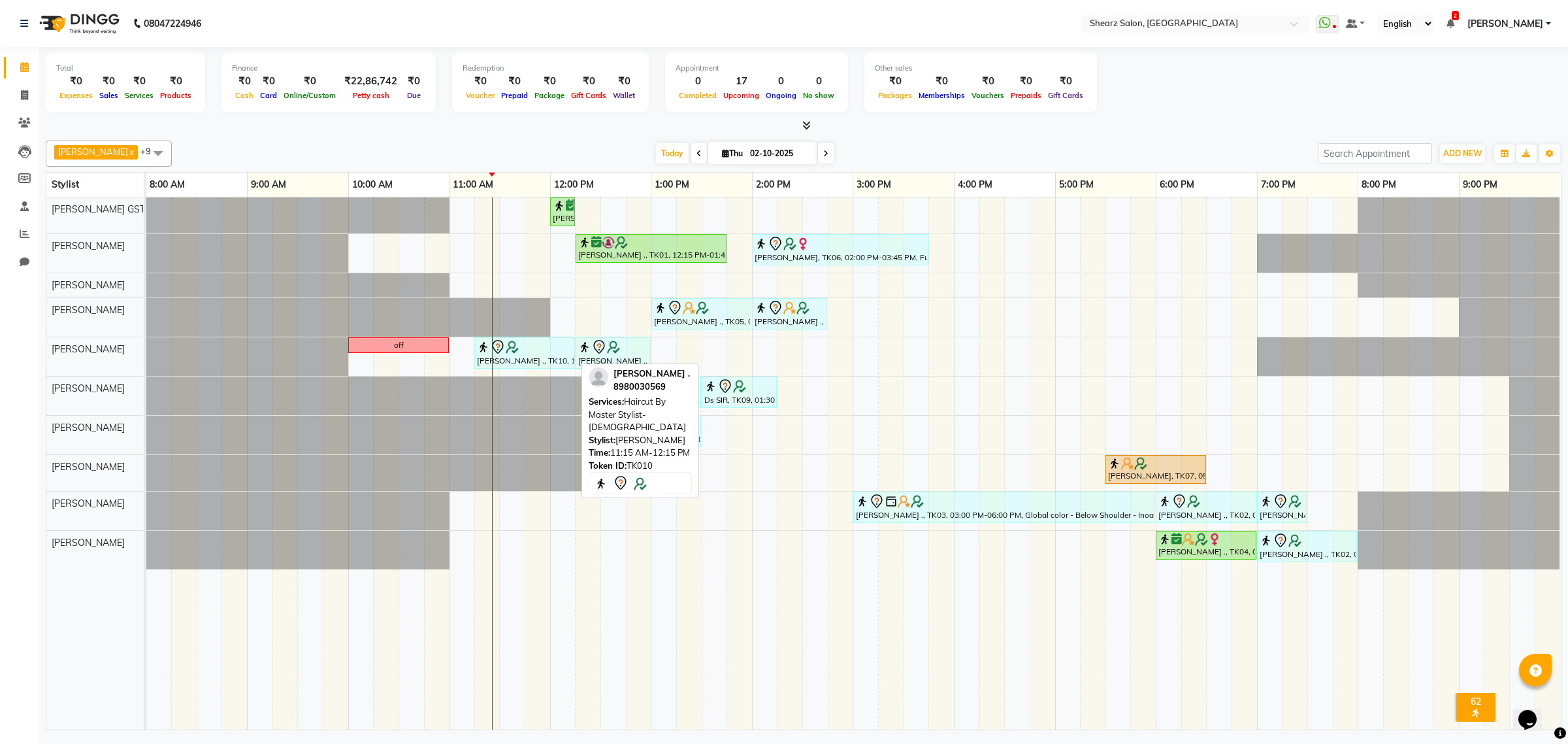
click at [523, 346] on div at bounding box center [525, 346] width 95 height 15
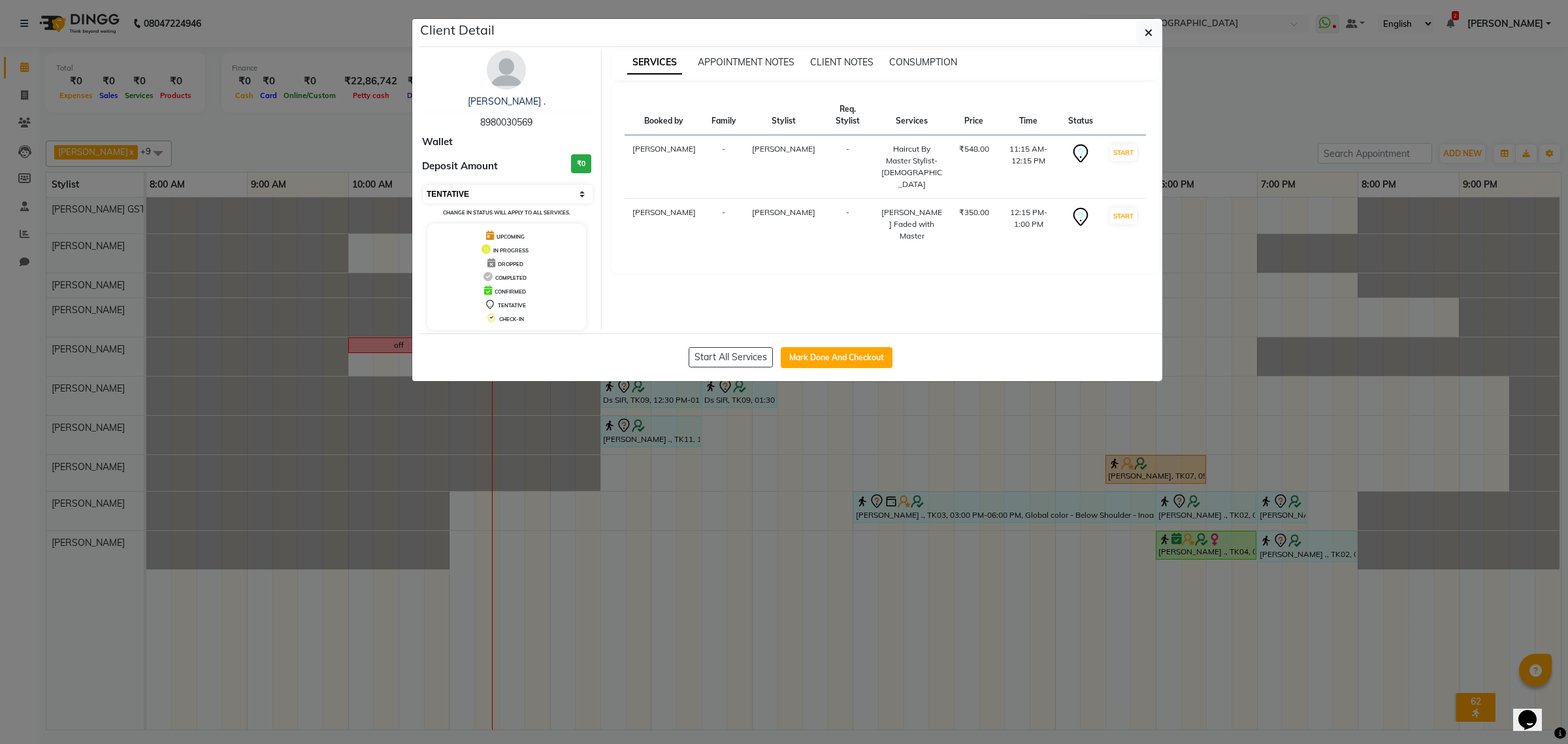
click at [487, 198] on select "Select IN SERVICE CONFIRMED TENTATIVE CHECK IN MARK DONE DROPPED UPCOMING" at bounding box center [508, 194] width 170 height 18
select select "1"
click at [423, 185] on select "Select IN SERVICE CONFIRMED TENTATIVE CHECK IN MARK DONE DROPPED UPCOMING" at bounding box center [508, 194] width 170 height 18
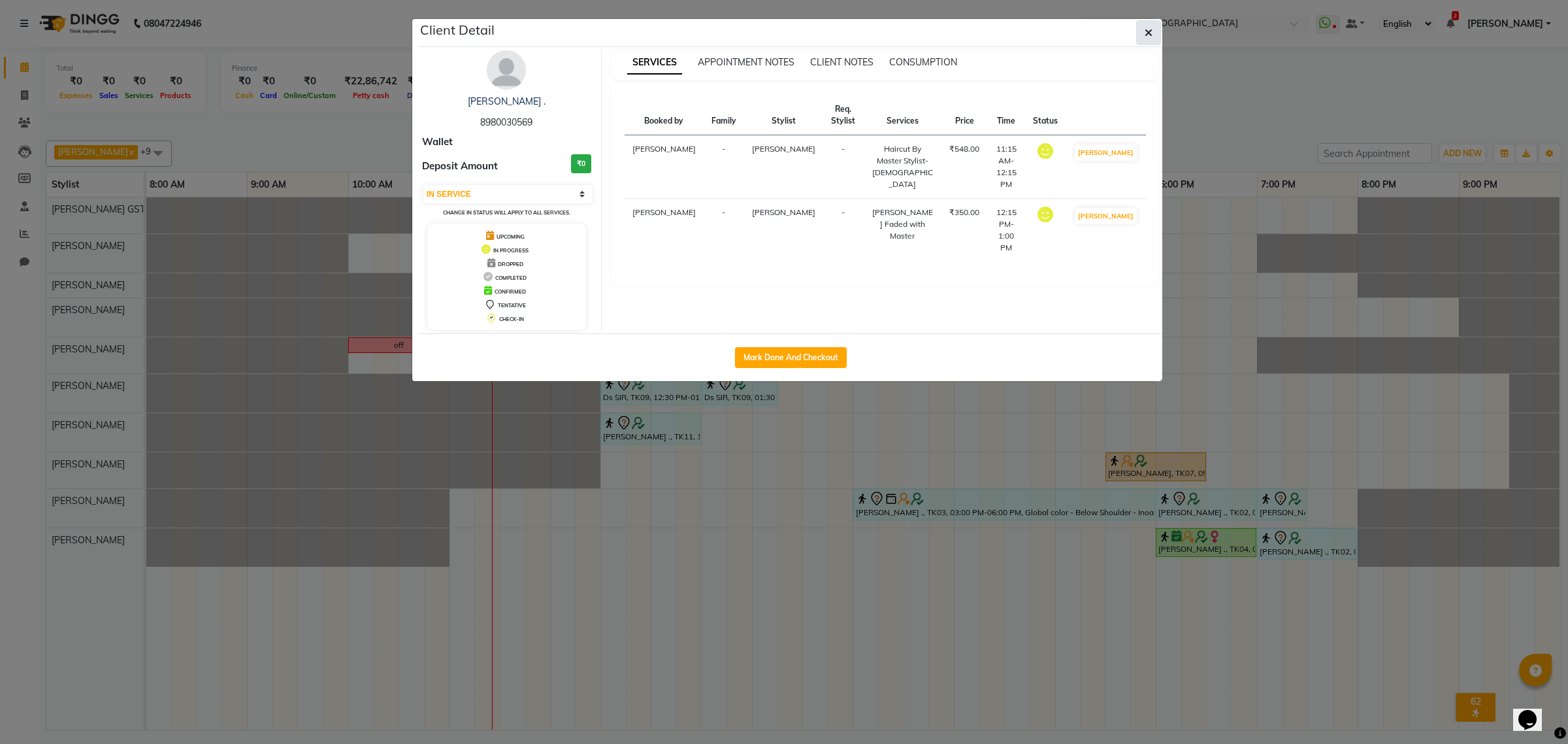
click at [1138, 25] on button "button" at bounding box center [1148, 33] width 25 height 25
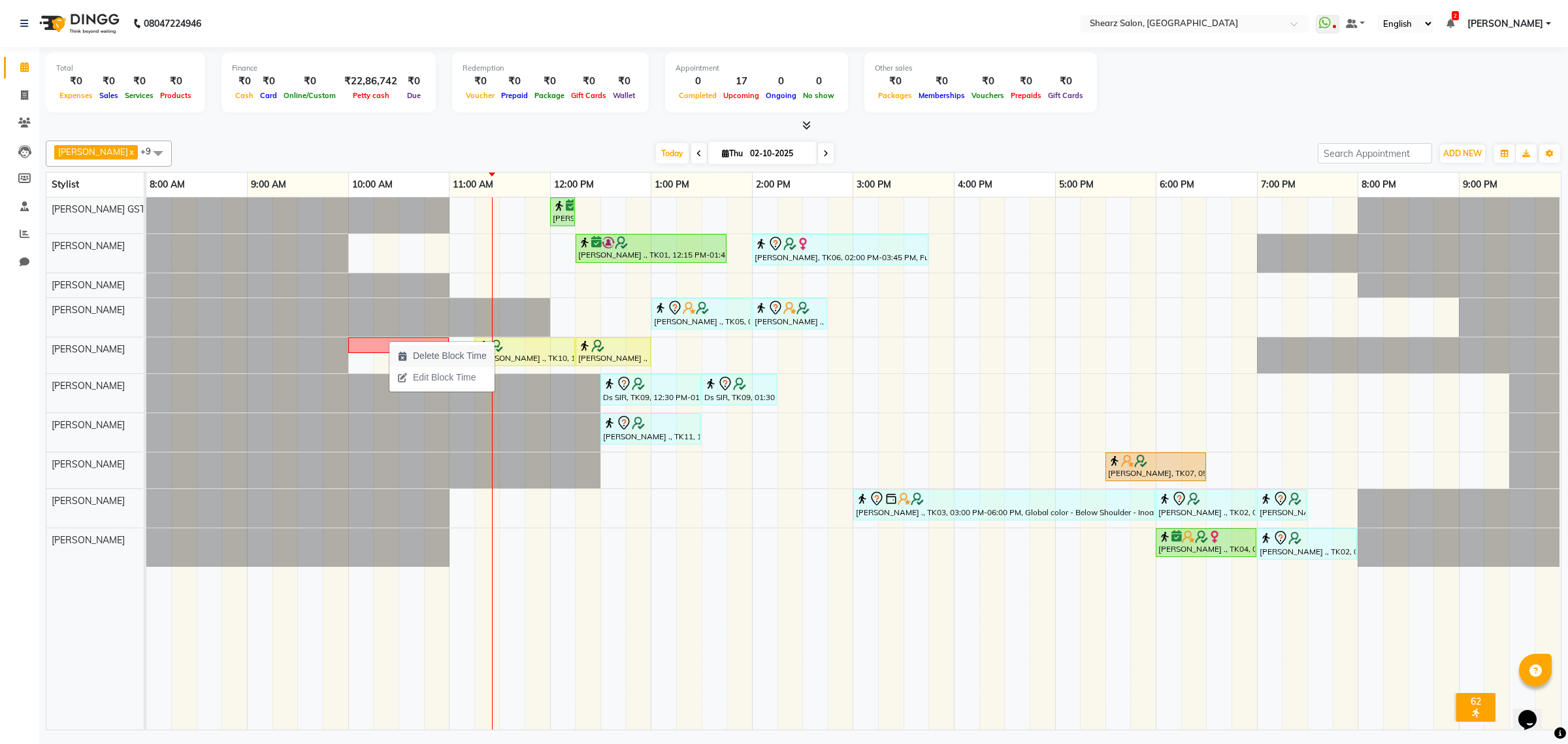
click at [487, 361] on span "Delete Block Time" at bounding box center [449, 355] width 74 height 13
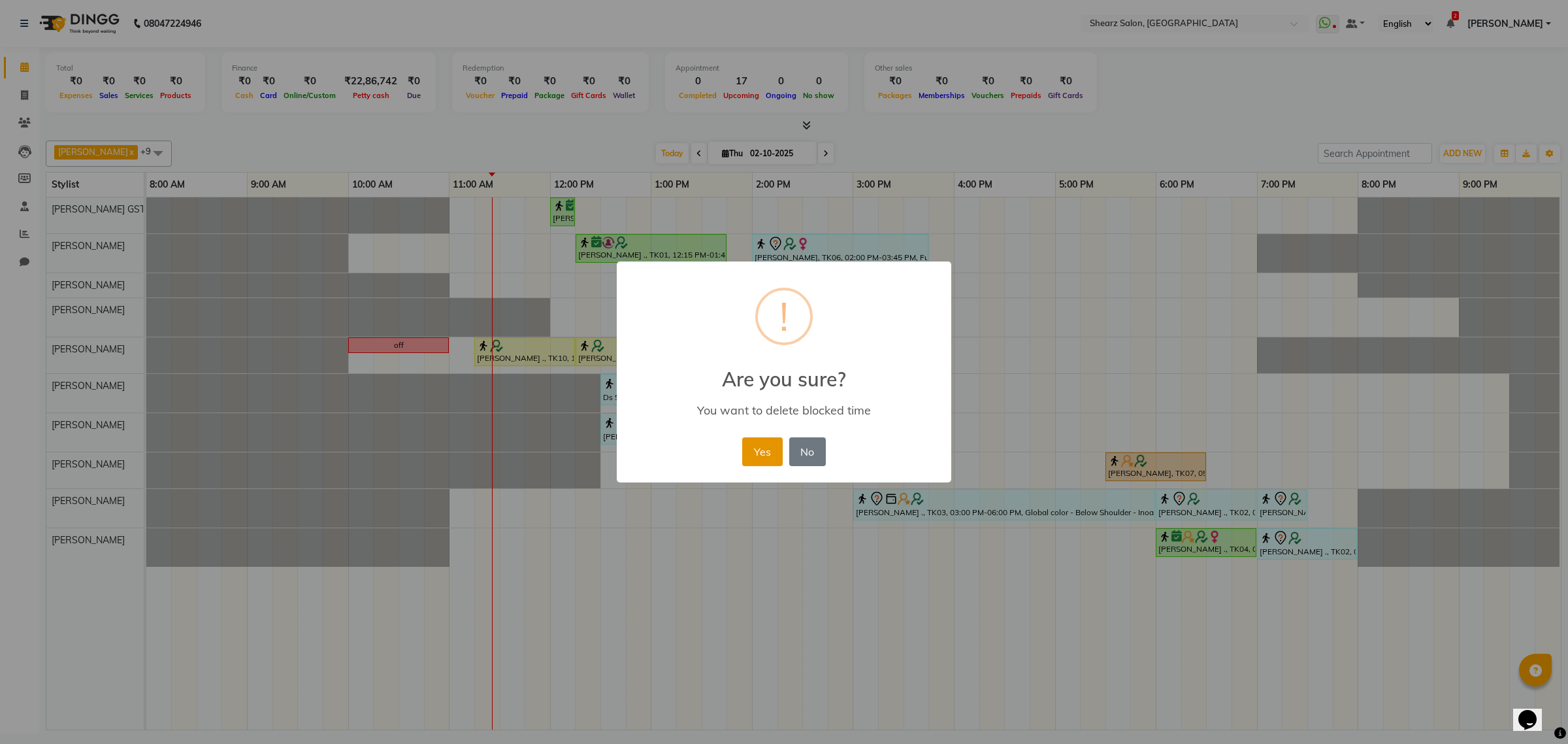
click at [771, 453] on button "Yes" at bounding box center [762, 451] width 39 height 29
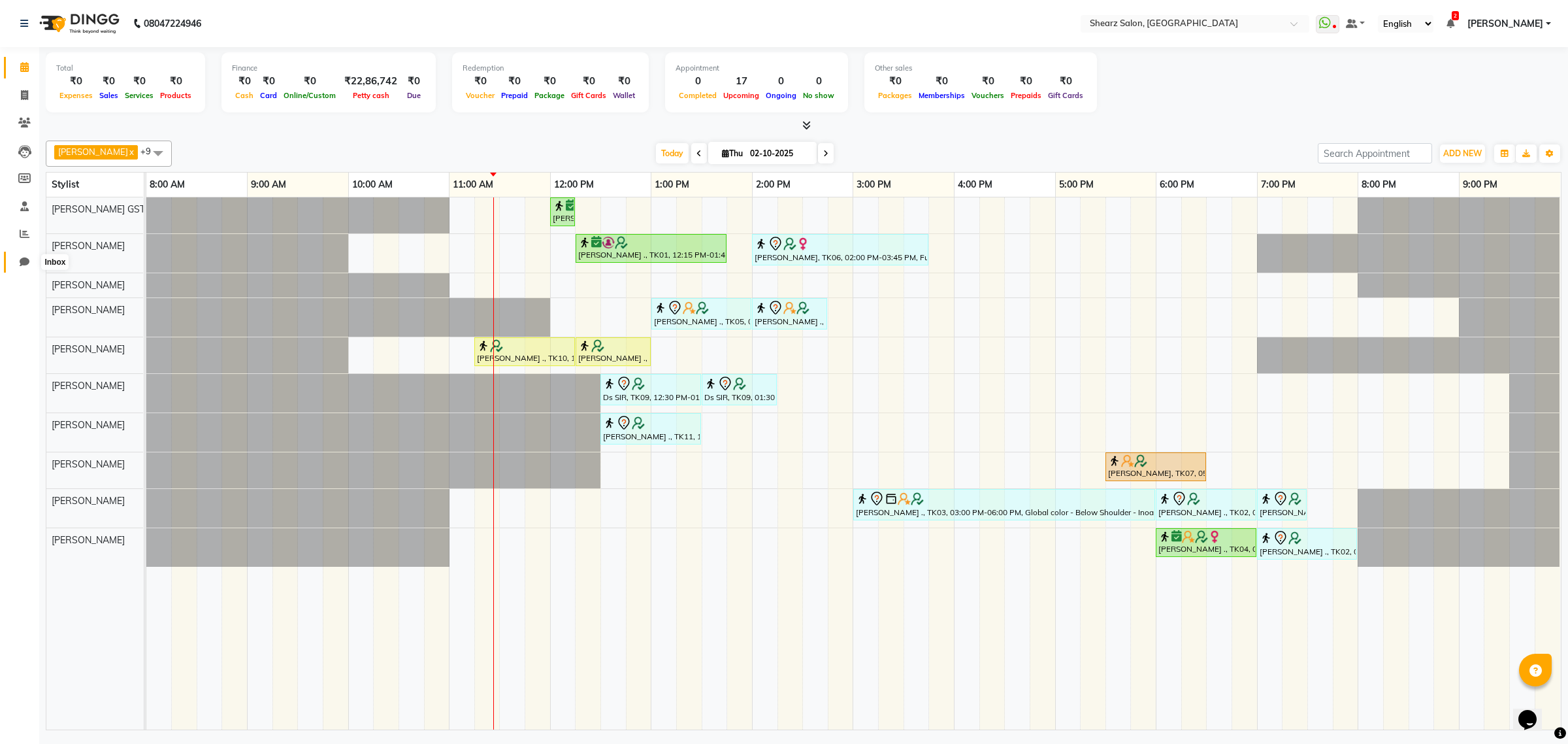
click at [16, 258] on span at bounding box center [24, 262] width 22 height 15
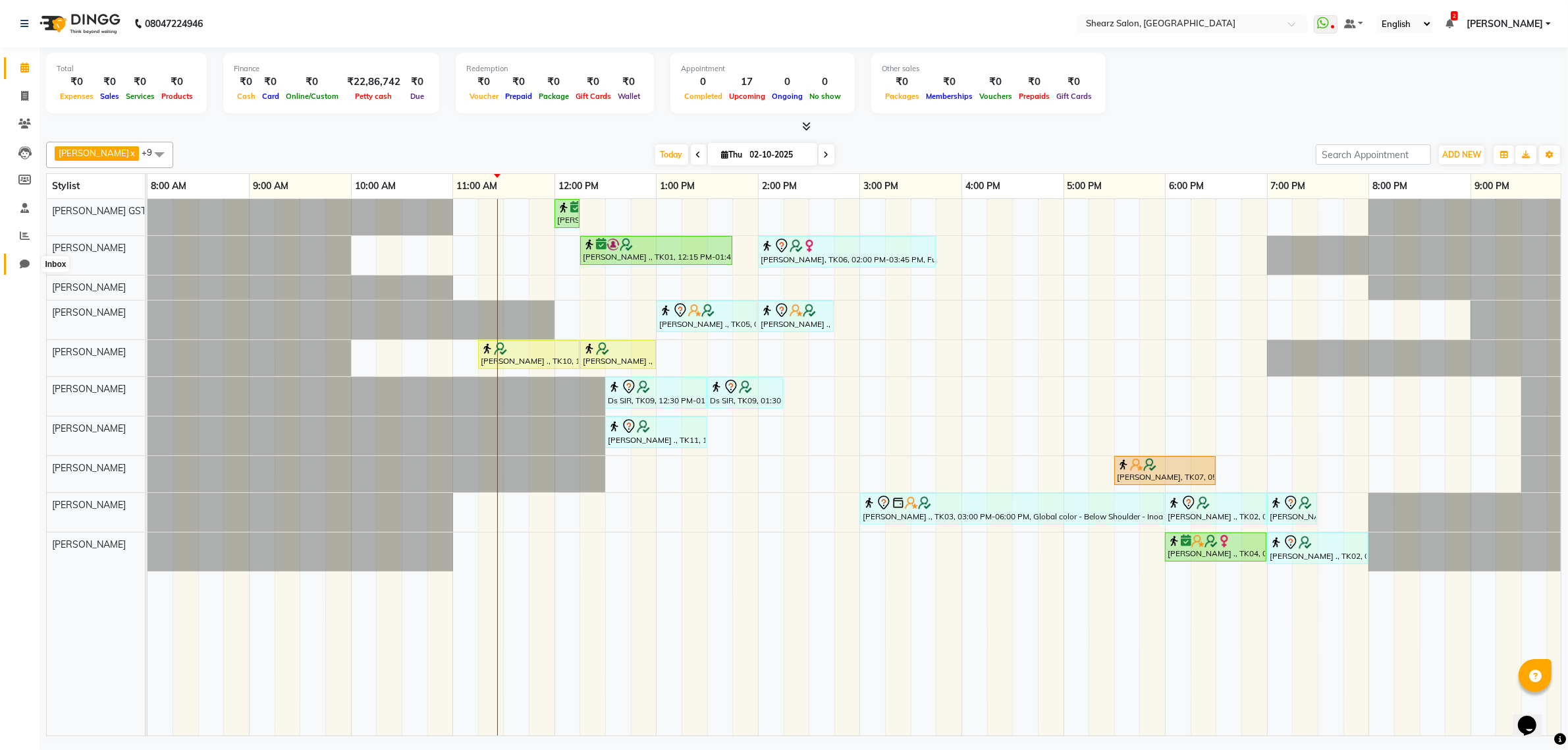
select select "100"
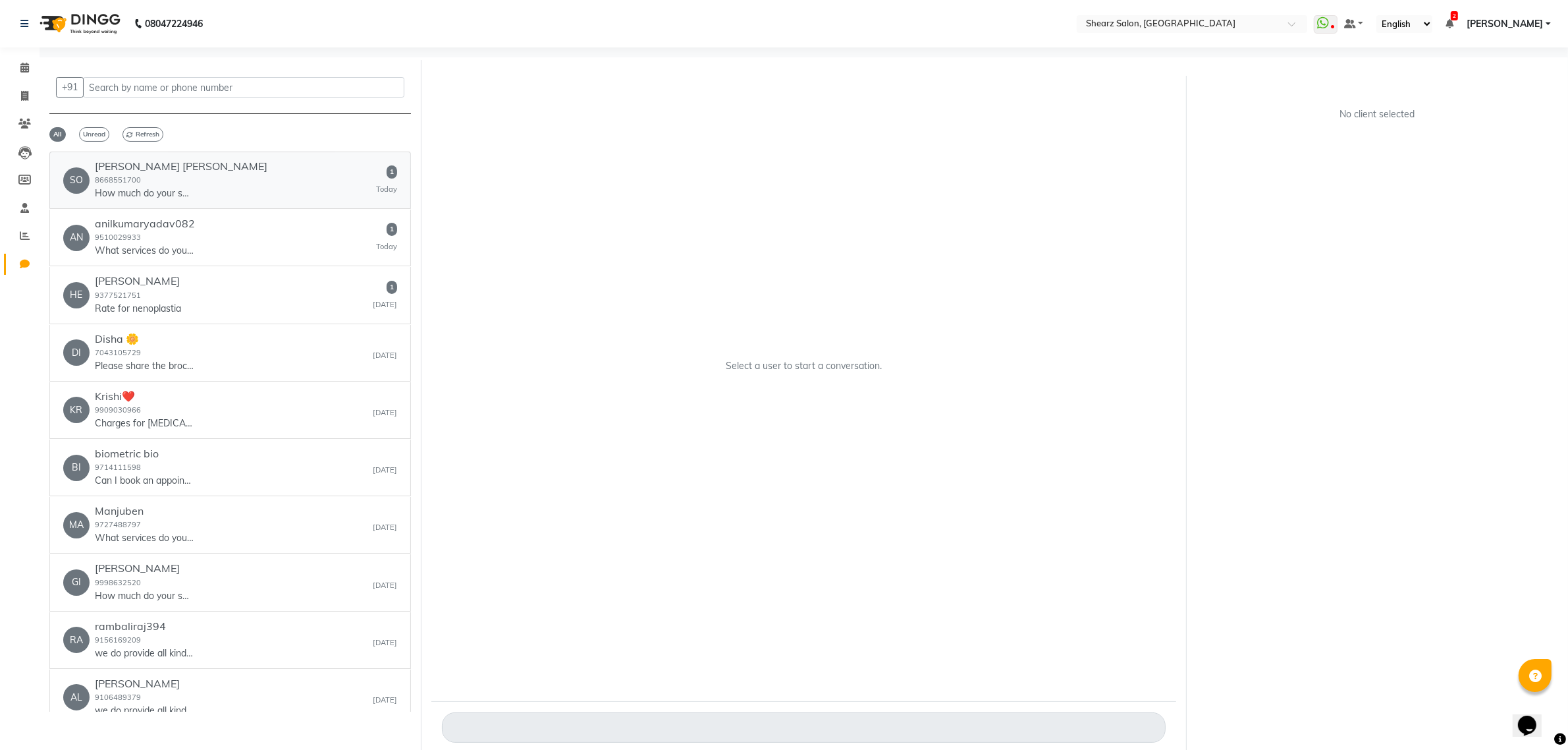
click at [120, 180] on small "8668551700" at bounding box center [118, 180] width 46 height 9
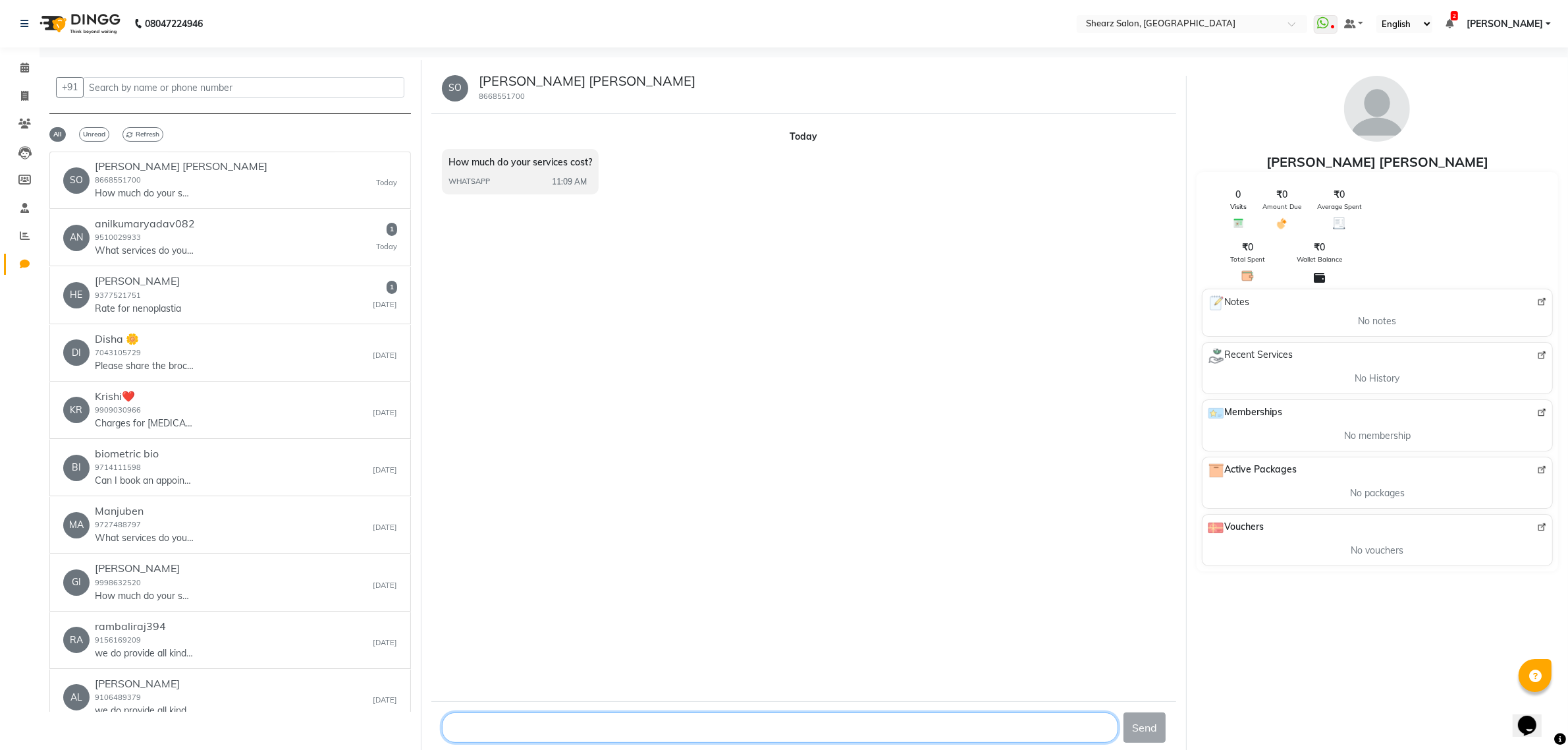
click at [741, 726] on textarea at bounding box center [780, 726] width 676 height 30
type textarea "it totally depends k aapko konsi service [PERSON_NAME] hai maam"
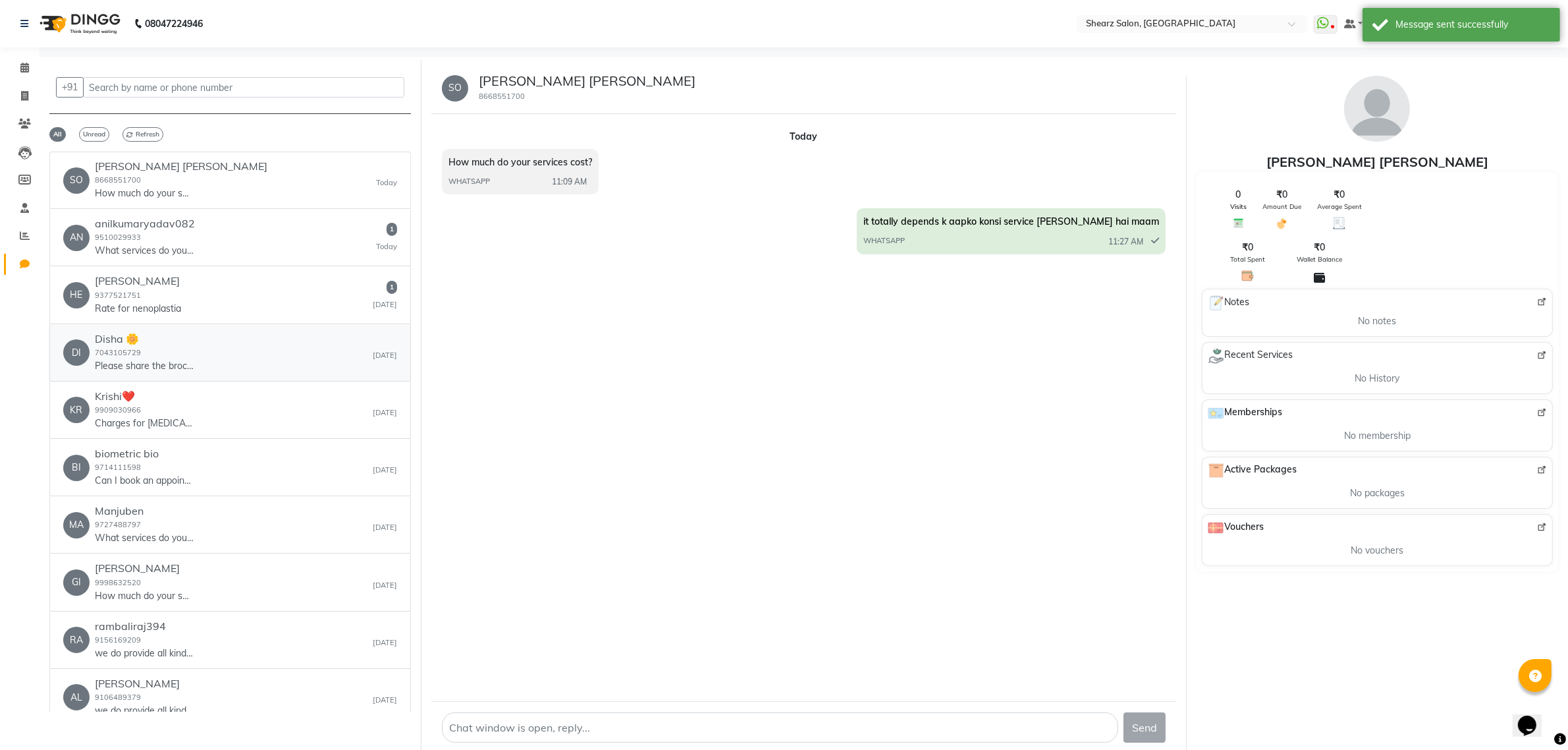
click at [143, 349] on div "Disha 🌼 7043105729 Please share the brochure or pdf of yours services" at bounding box center [144, 353] width 99 height 40
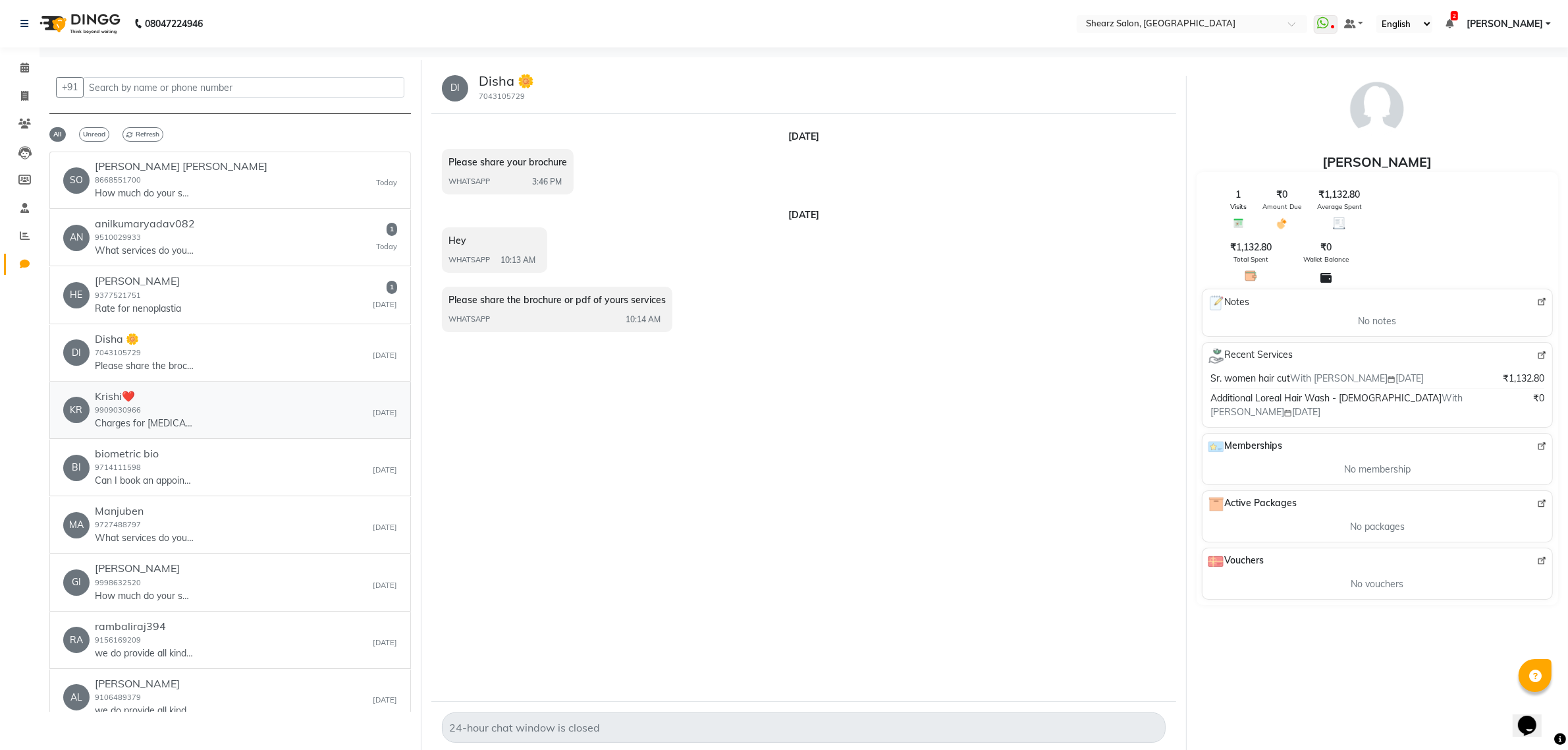
click at [242, 425] on div "KR Krishi❤️ 9909030966 Charges for [MEDICAL_DATA]? [DATE]" at bounding box center [230, 410] width 334 height 40
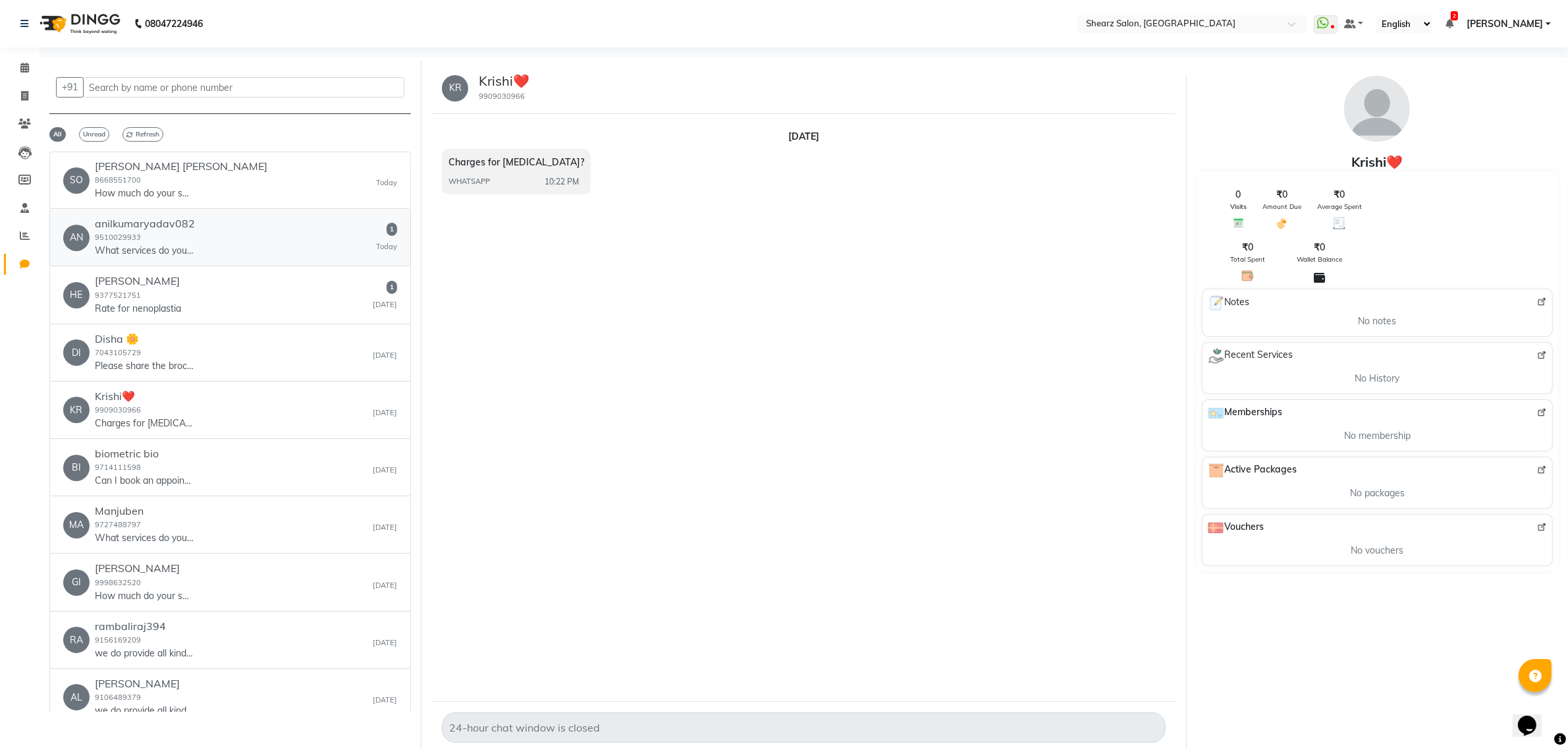
click at [193, 243] on div "anilkumaryadav082 9510029933 What services do you offer?" at bounding box center [145, 237] width 100 height 40
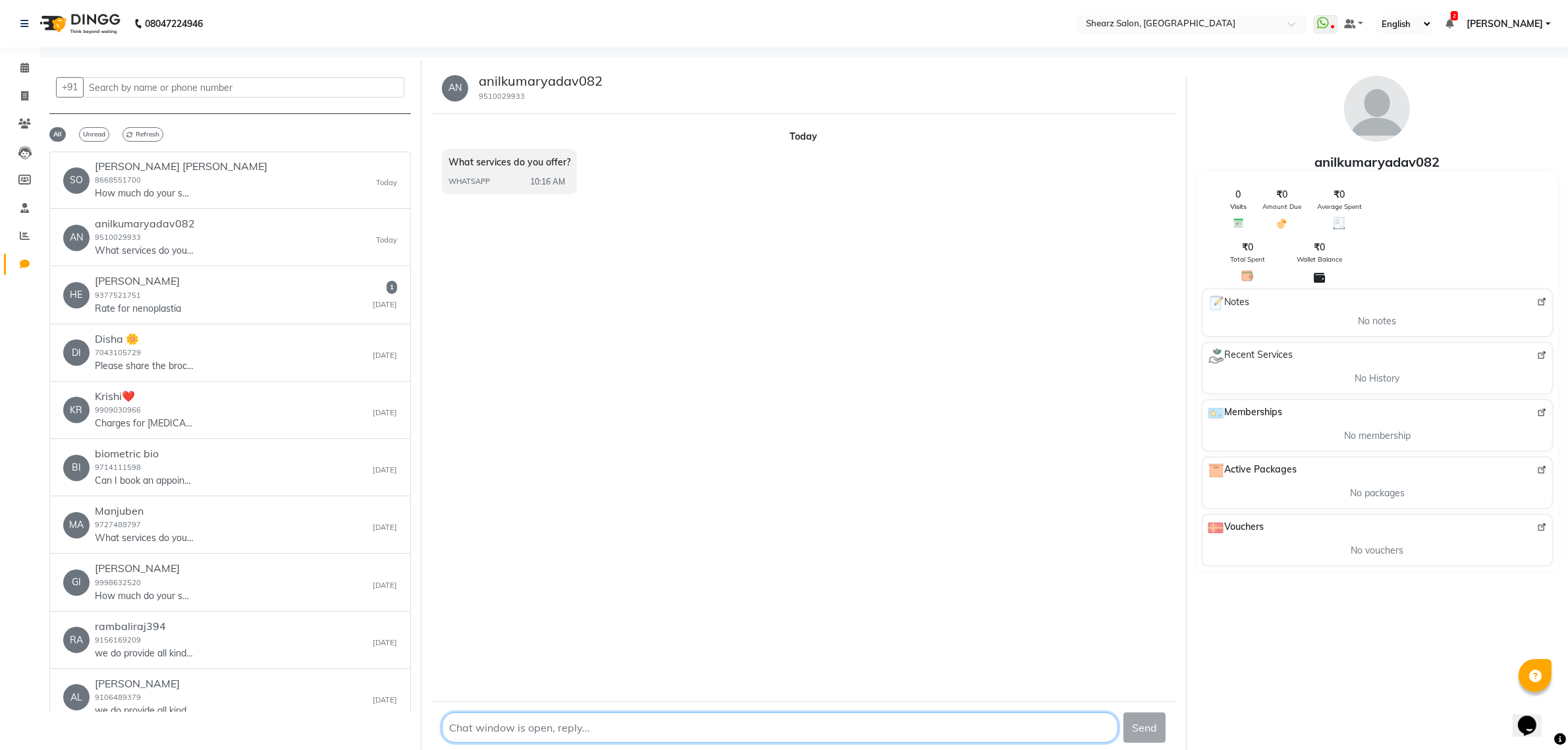
click at [573, 722] on textarea at bounding box center [780, 726] width 676 height 30
type textarea "it depends upon aapko konsi service [PERSON_NAME] hai"
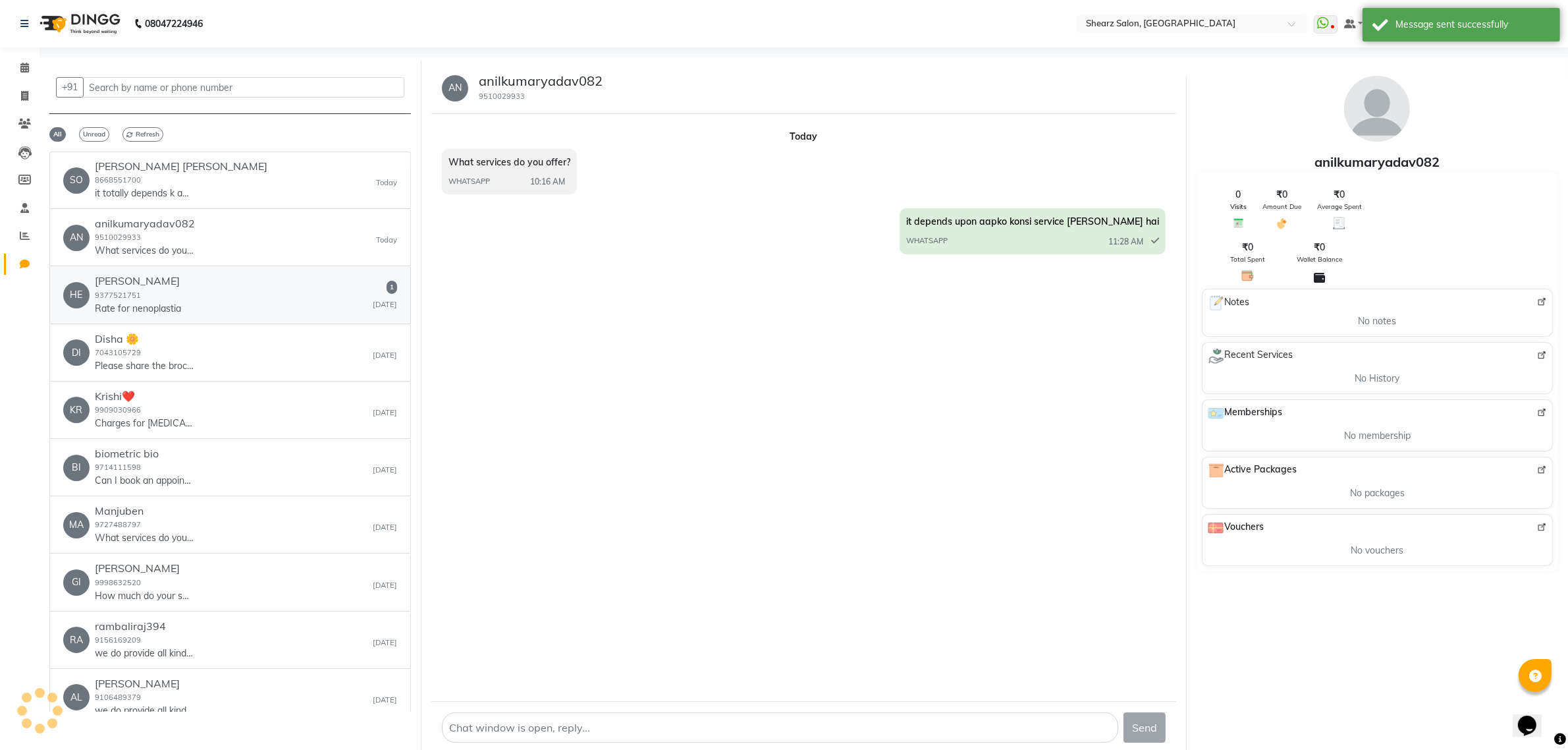
drag, startPoint x: 222, startPoint y: 302, endPoint x: 252, endPoint y: 304, distance: 30.1
click at [229, 302] on div "HE Hetal Maniar 9377521751 Rate for nenoplastia 1 Yesterday" at bounding box center [230, 295] width 334 height 40
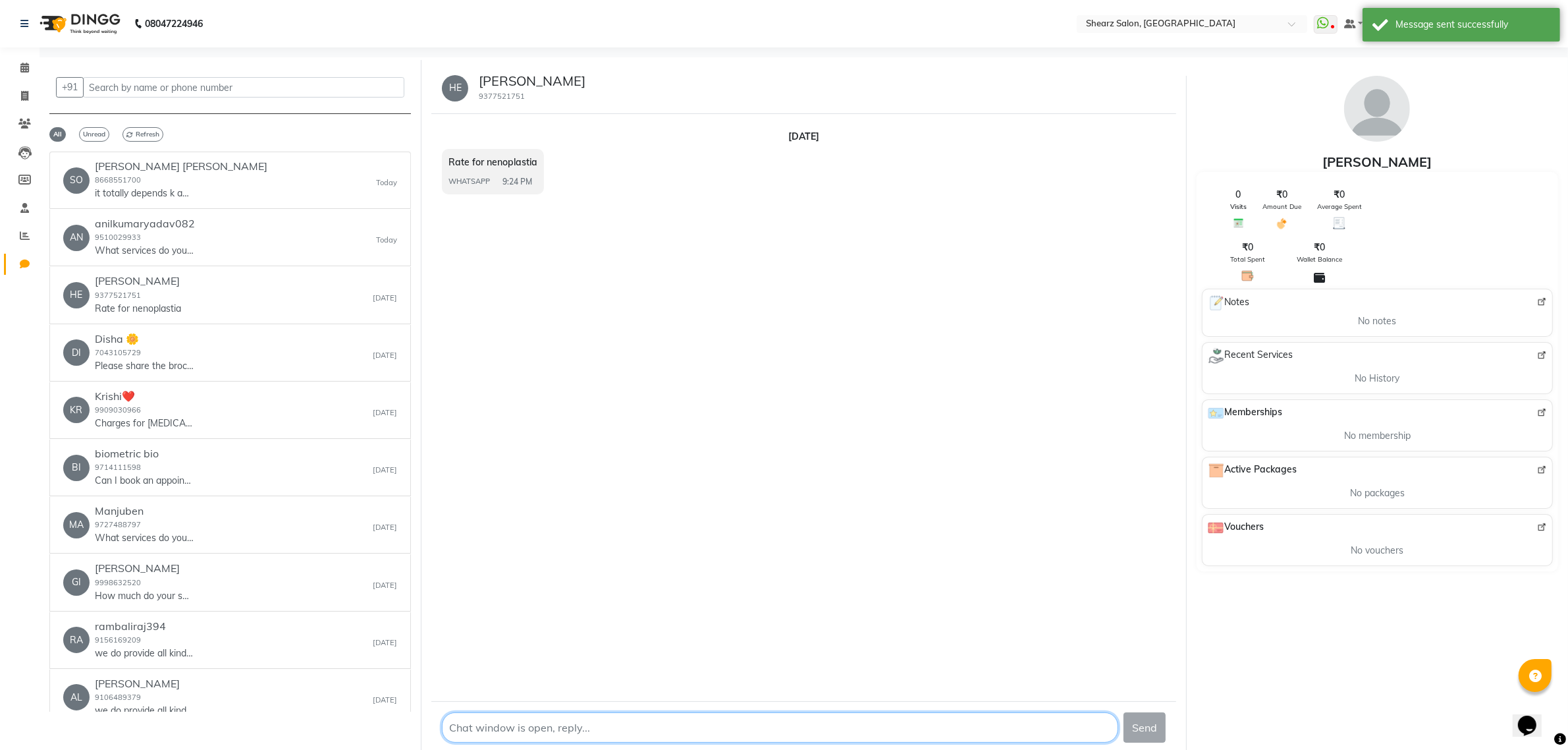
click at [564, 732] on textarea at bounding box center [780, 726] width 676 height 30
type textarea "good morning maam so its starts from 11550"
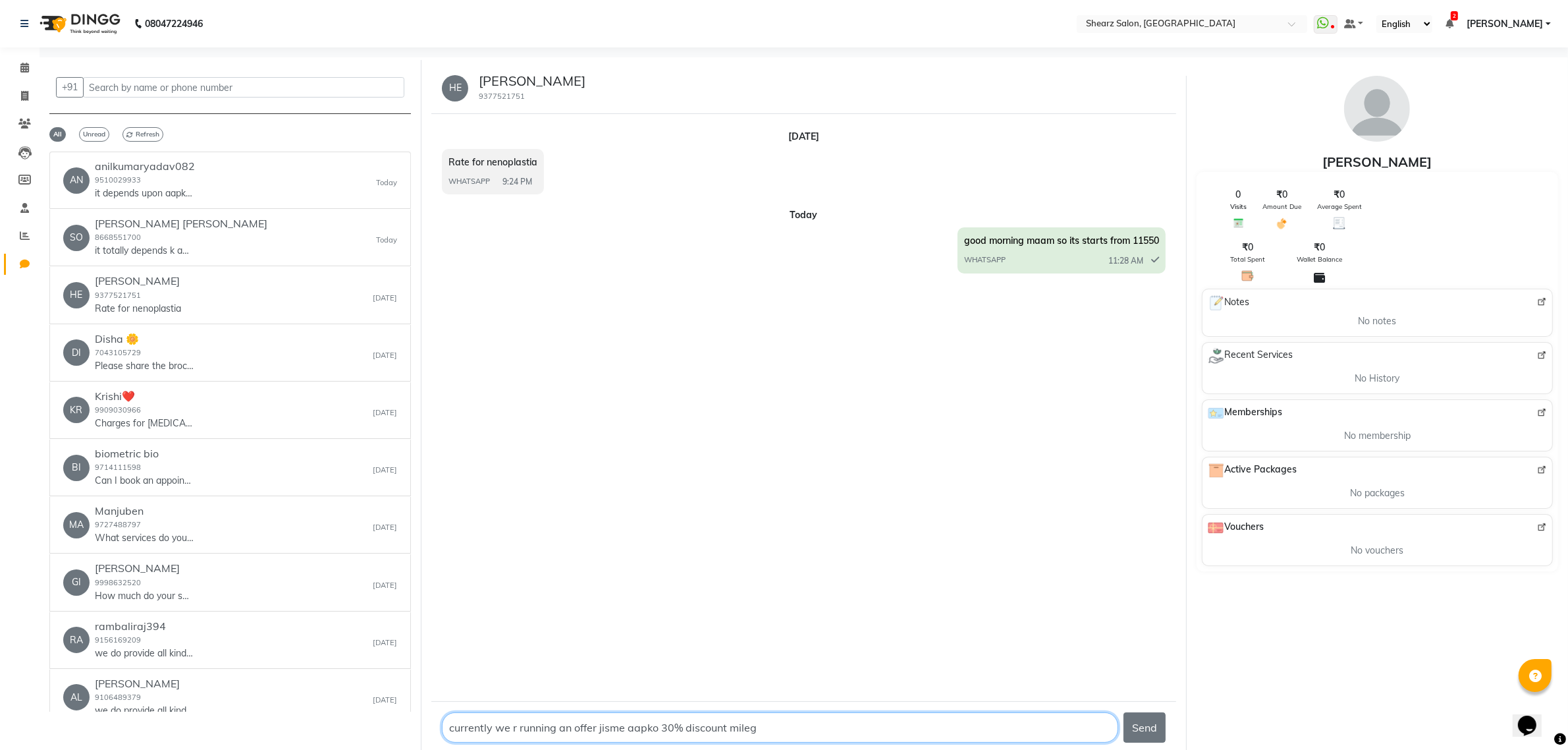
type textarea "currently we r running an offer jisme aapko 30% discount milega"
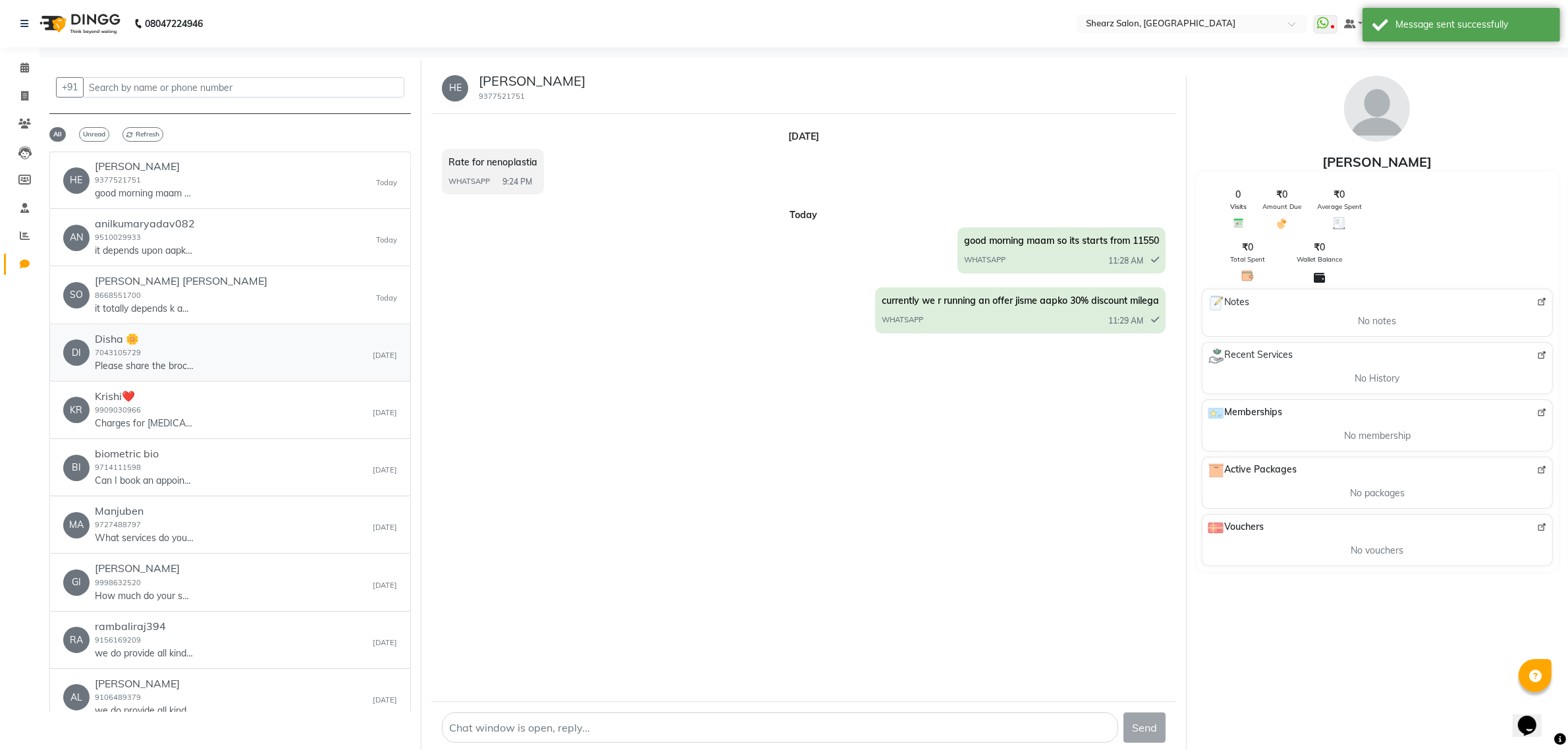
click at [293, 370] on div "DI Disha 🌼 7043105729 Please share the brochure or pdf of yours services [DATE]" at bounding box center [230, 353] width 334 height 40
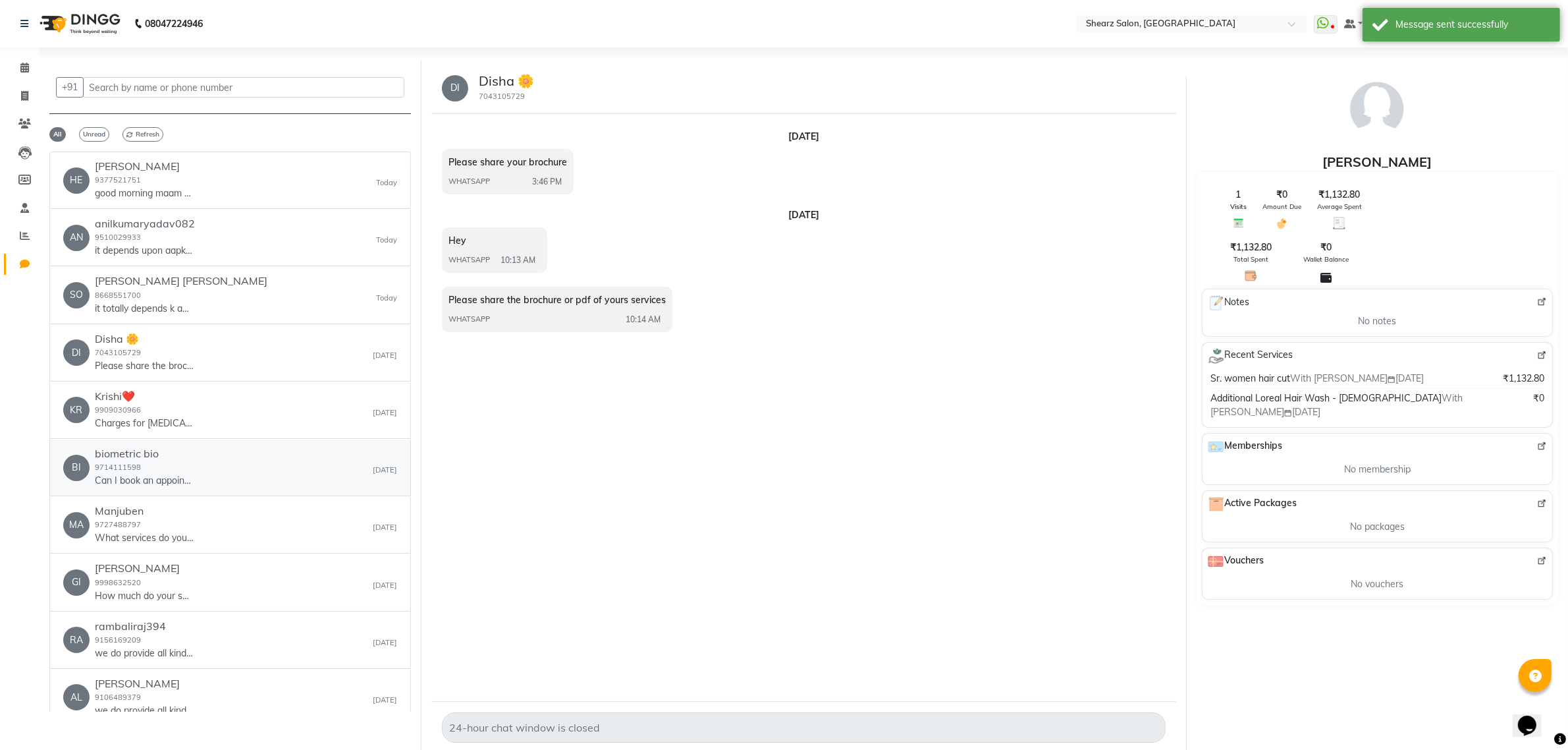
click at [188, 477] on p "Can I book an appointment?" at bounding box center [144, 480] width 99 height 14
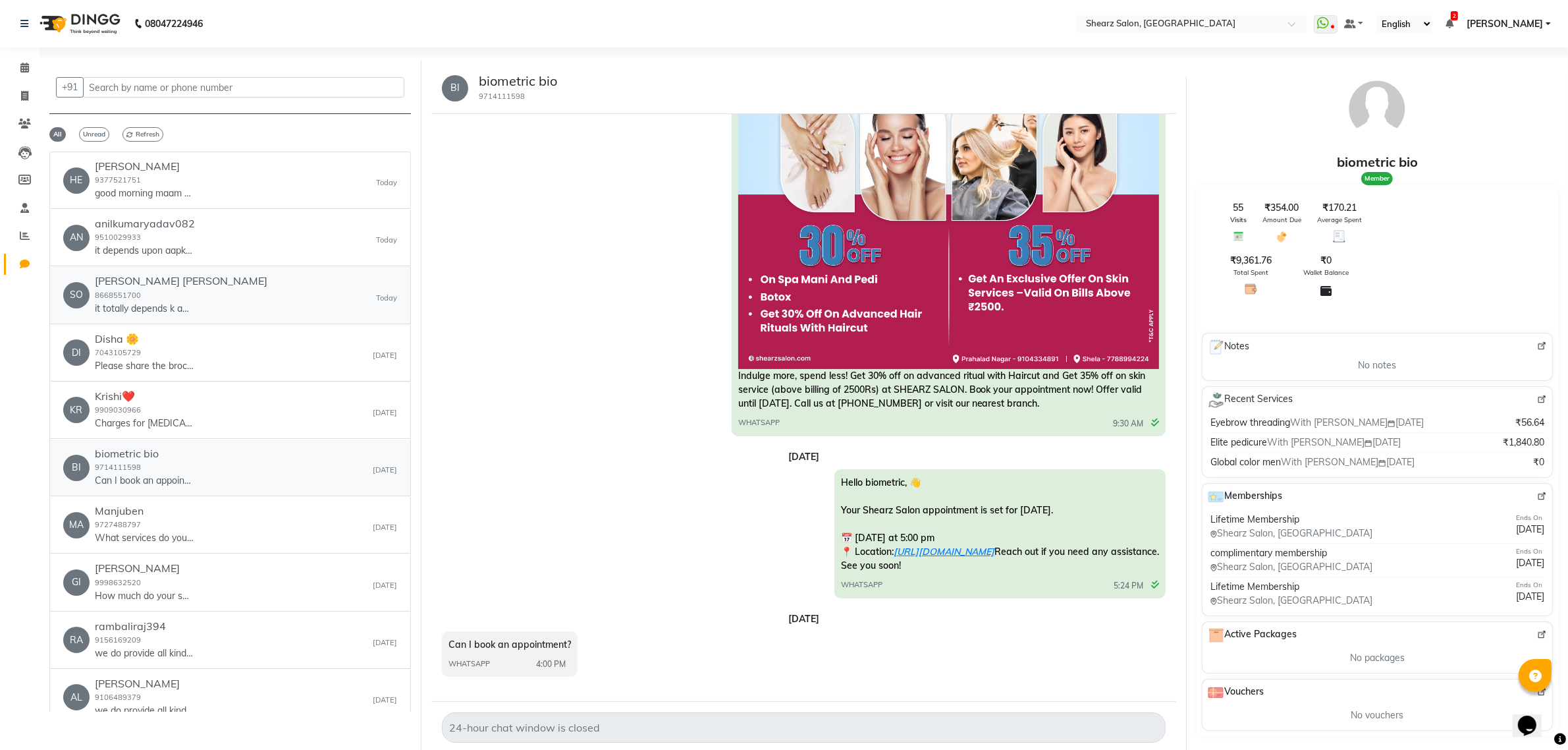
scroll to position [532, 0]
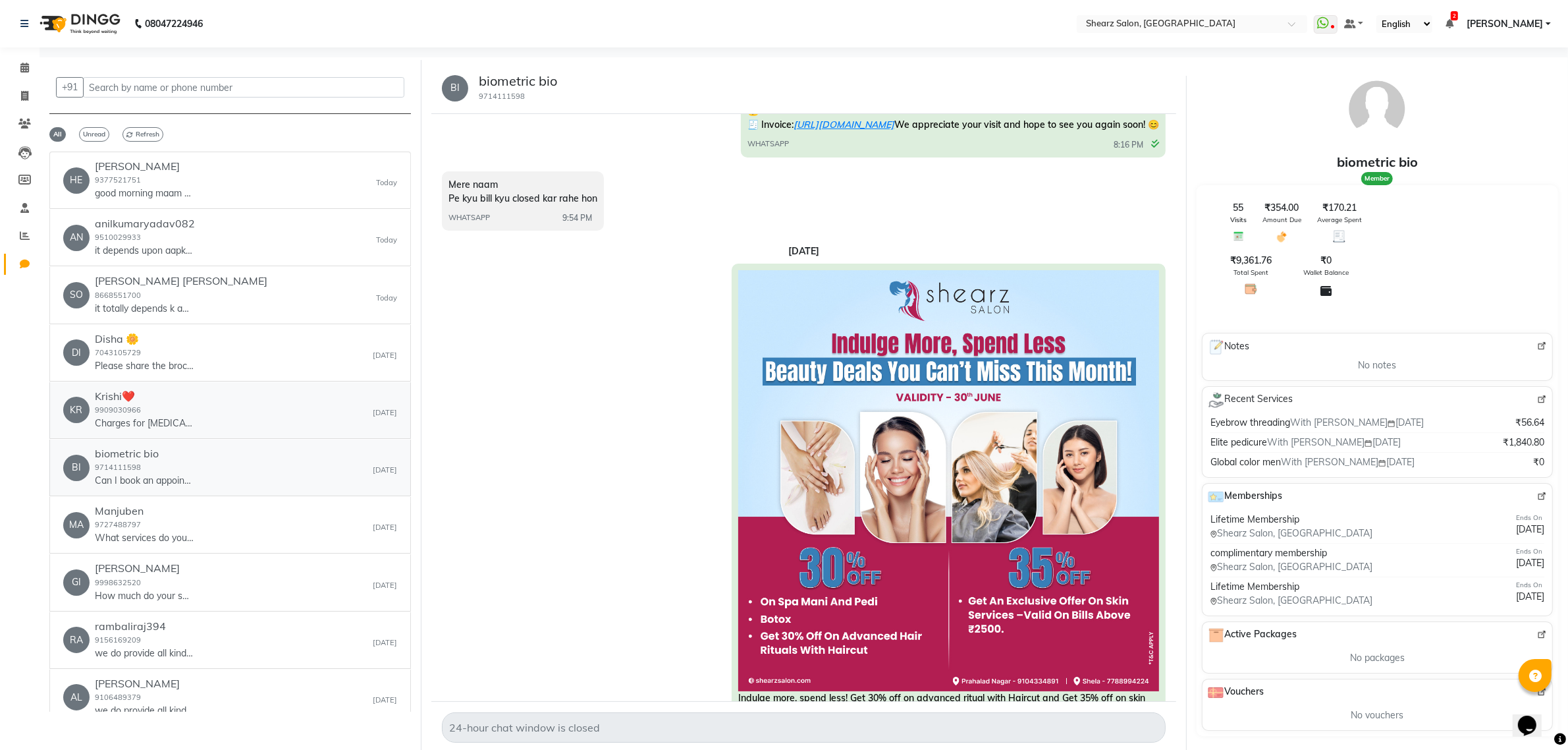
drag, startPoint x: 254, startPoint y: 425, endPoint x: 310, endPoint y: 442, distance: 58.5
click at [254, 425] on div "KR Krishi❤️ 9909030966 Charges for [MEDICAL_DATA]? [DATE]" at bounding box center [230, 410] width 334 height 40
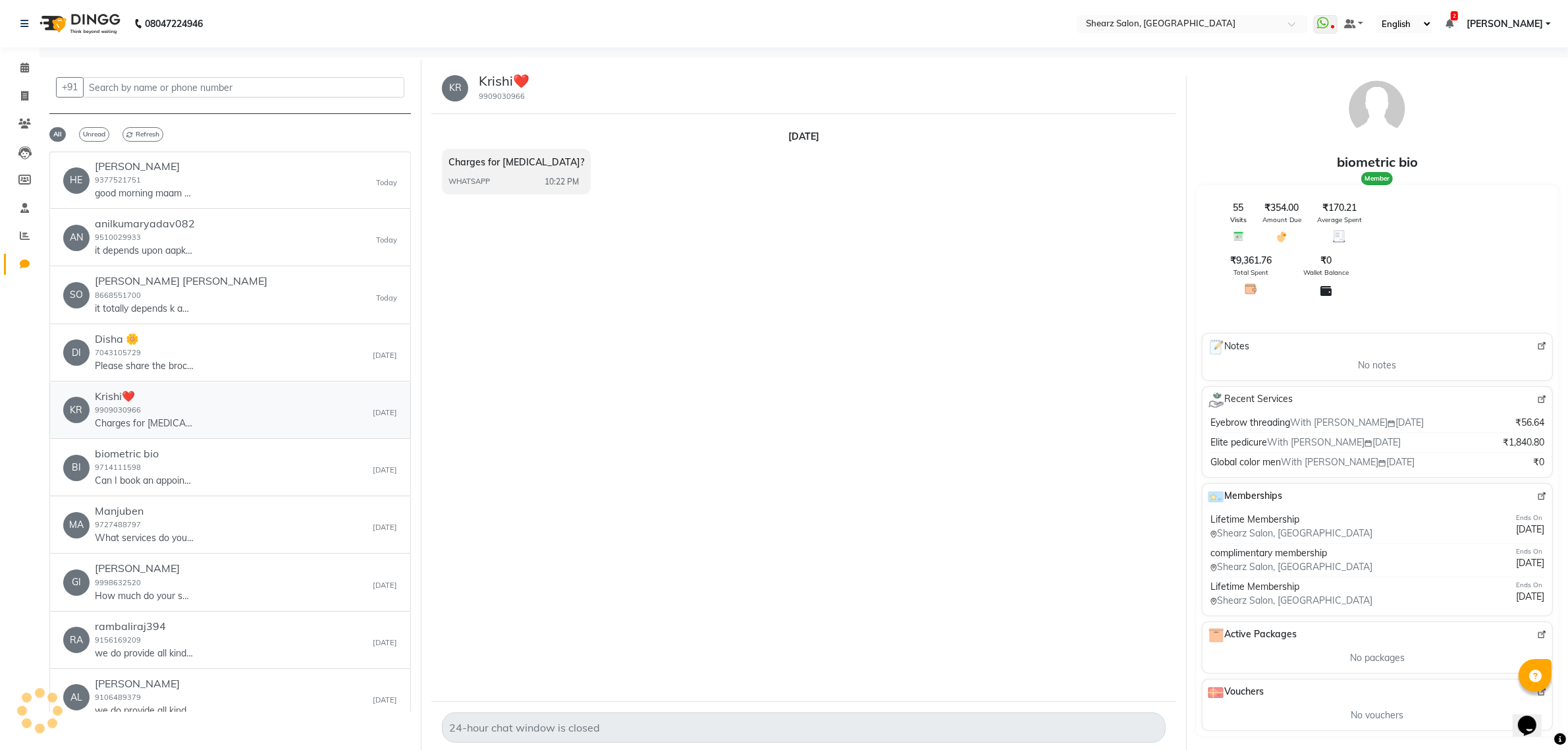
scroll to position [0, 0]
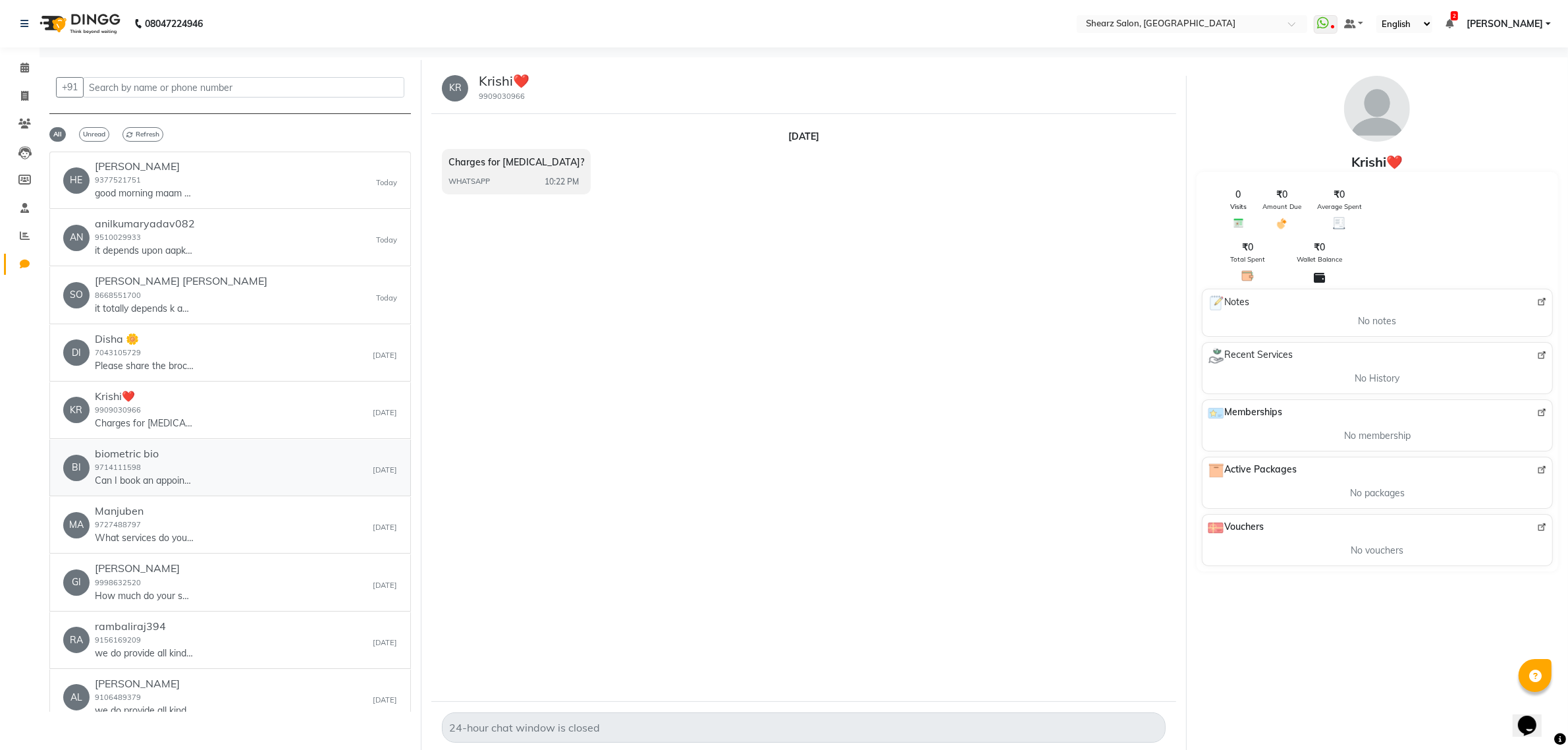
drag, startPoint x: 271, startPoint y: 463, endPoint x: 486, endPoint y: 749, distance: 357.8
click at [271, 475] on div "BI biometric bio 9714111598 Can I book an appointment? Sep 29" at bounding box center [230, 467] width 334 height 40
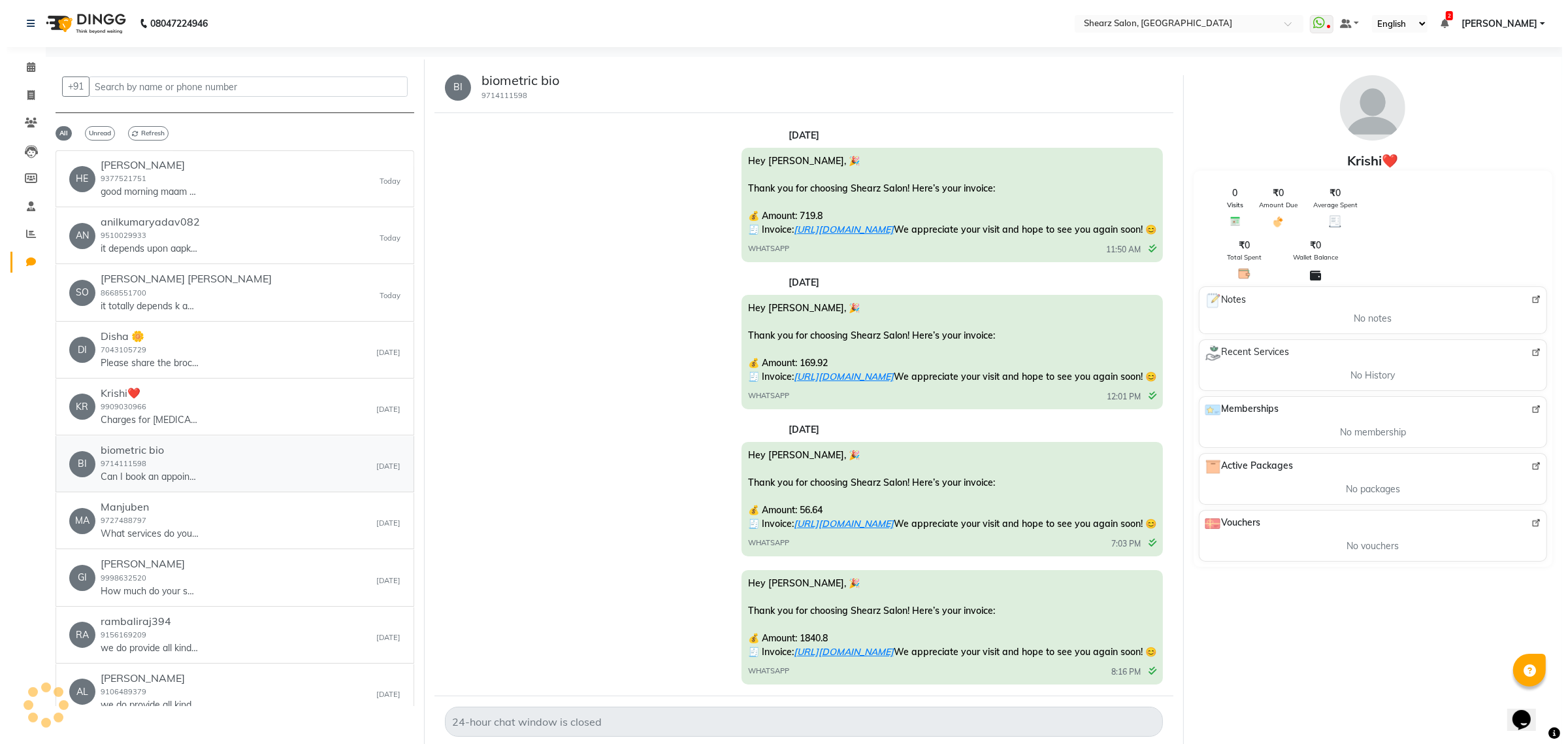
scroll to position [1019, 0]
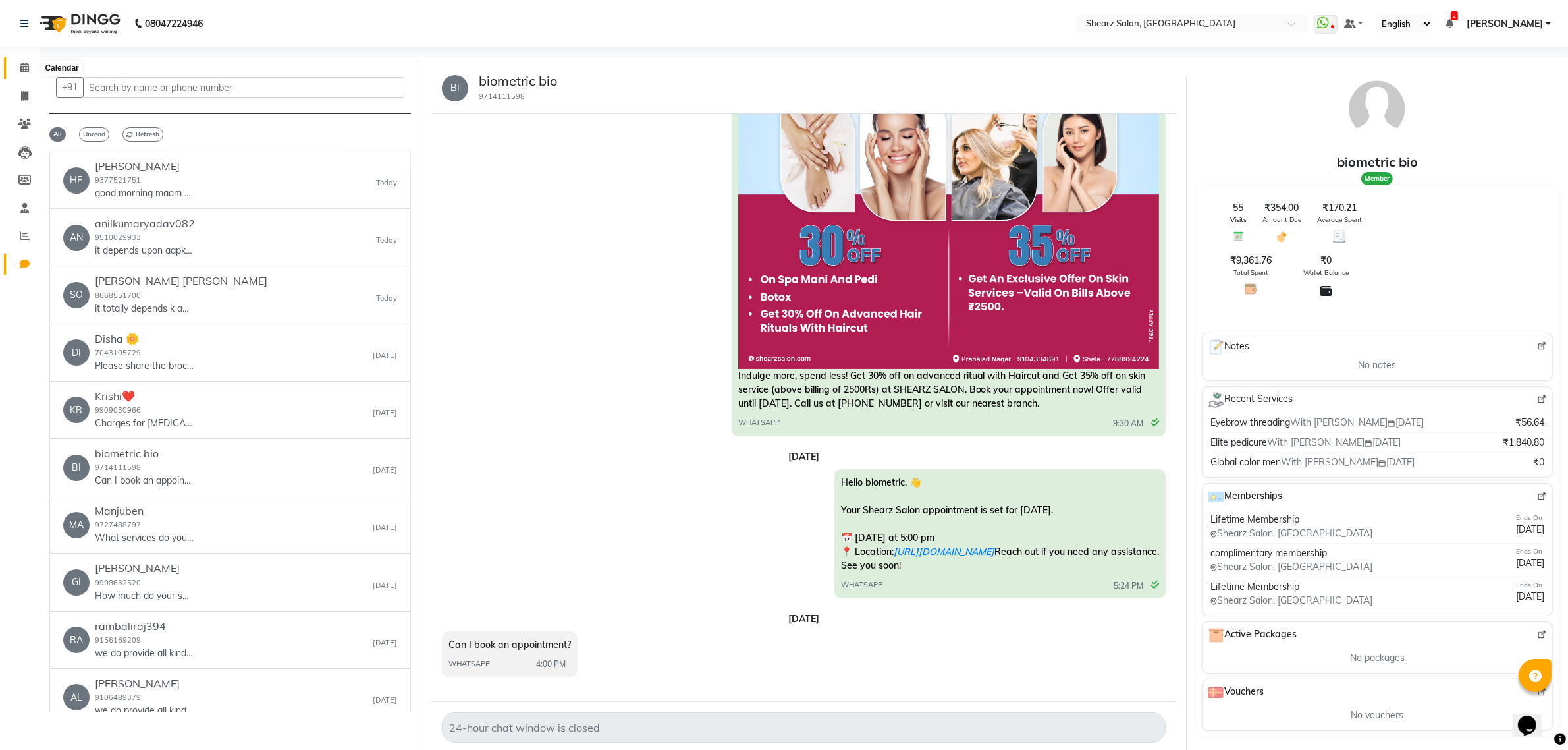
click at [24, 63] on icon at bounding box center [24, 67] width 8 height 10
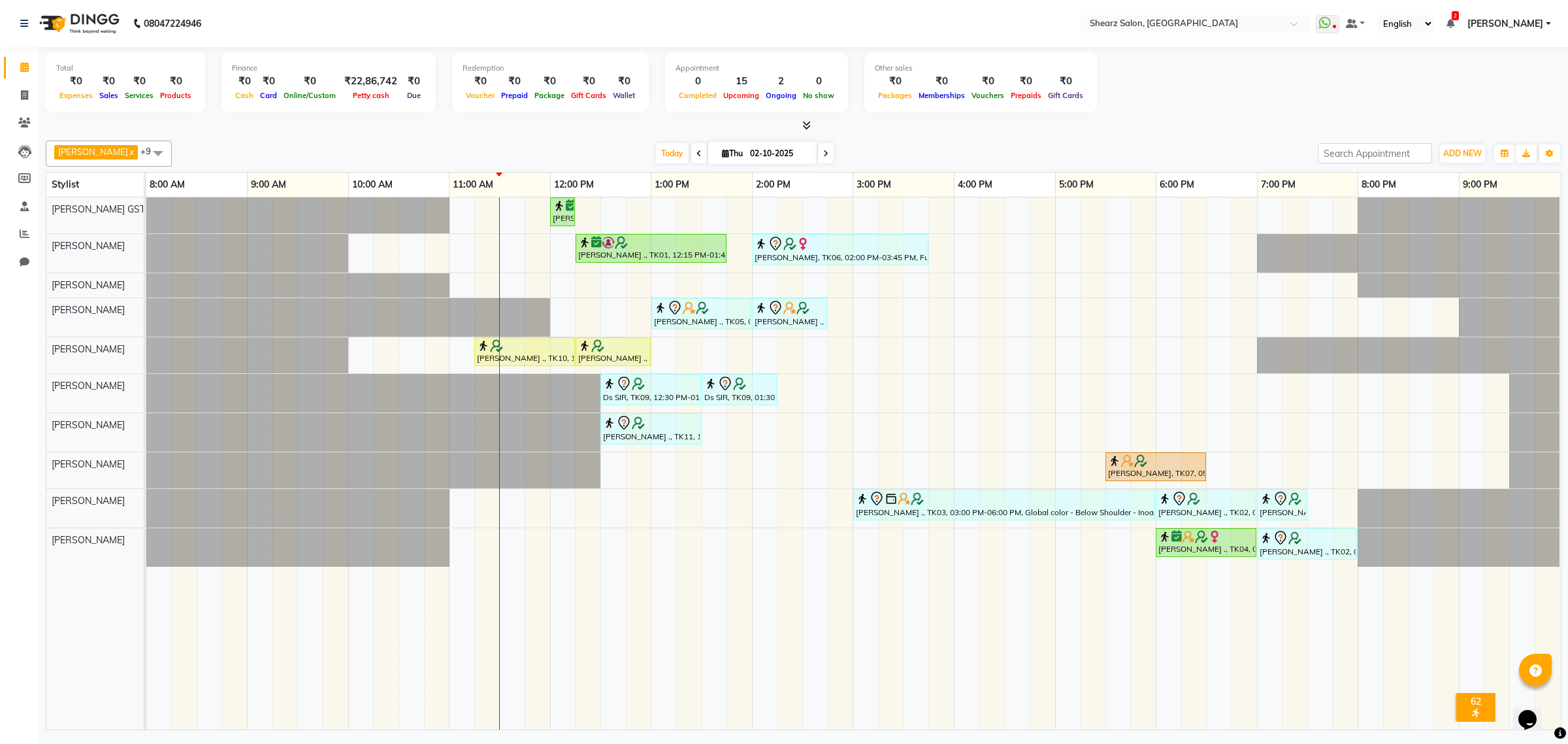
click at [766, 154] on input "02-10-2025" at bounding box center [779, 153] width 65 height 20
select select "10"
select select "2025"
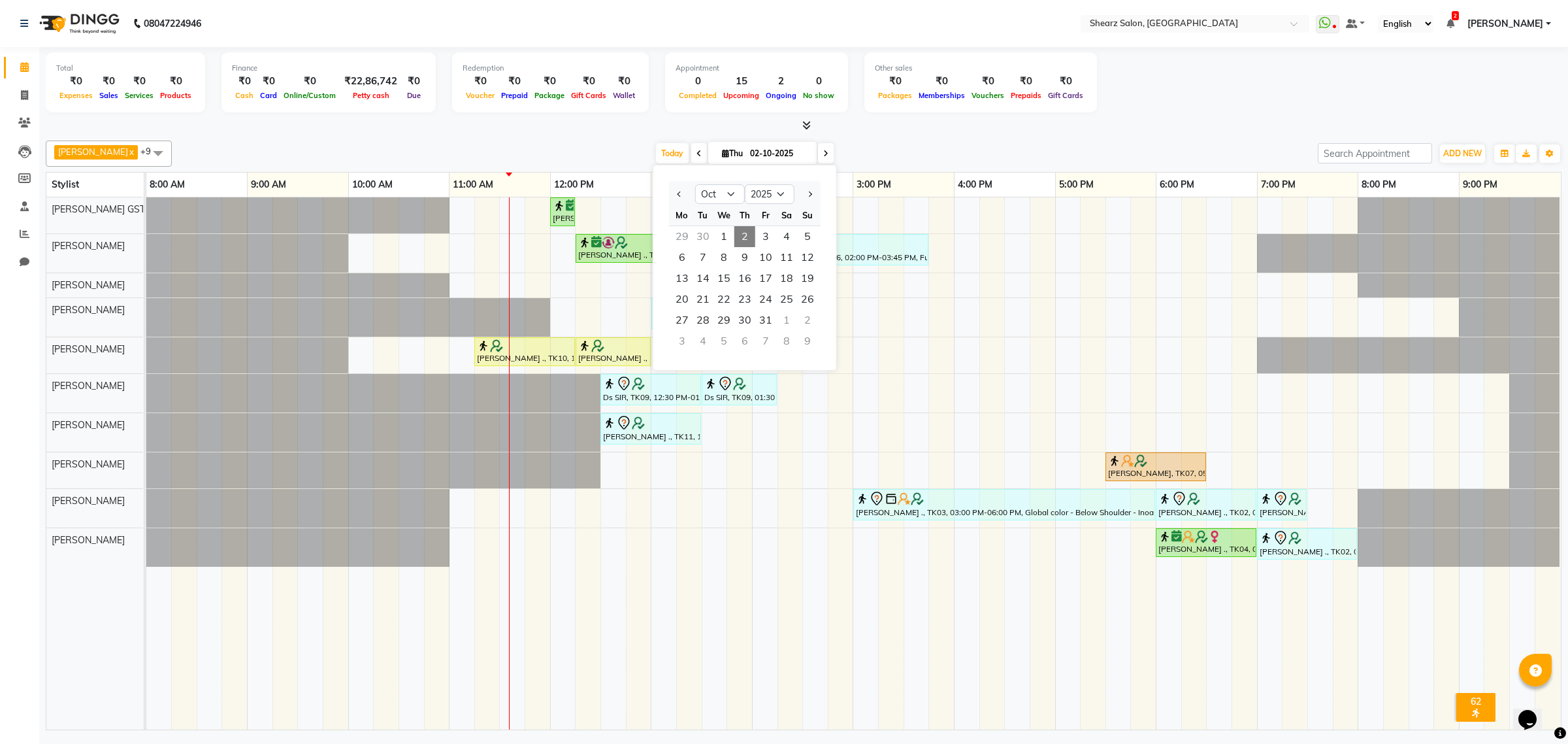
click at [370, 241] on div "Nirali Maharshi ., TK01, 12:00 PM-12:15 PM, Eyebrow threading Nirali Maharshi .…" at bounding box center [853, 463] width 1415 height 532
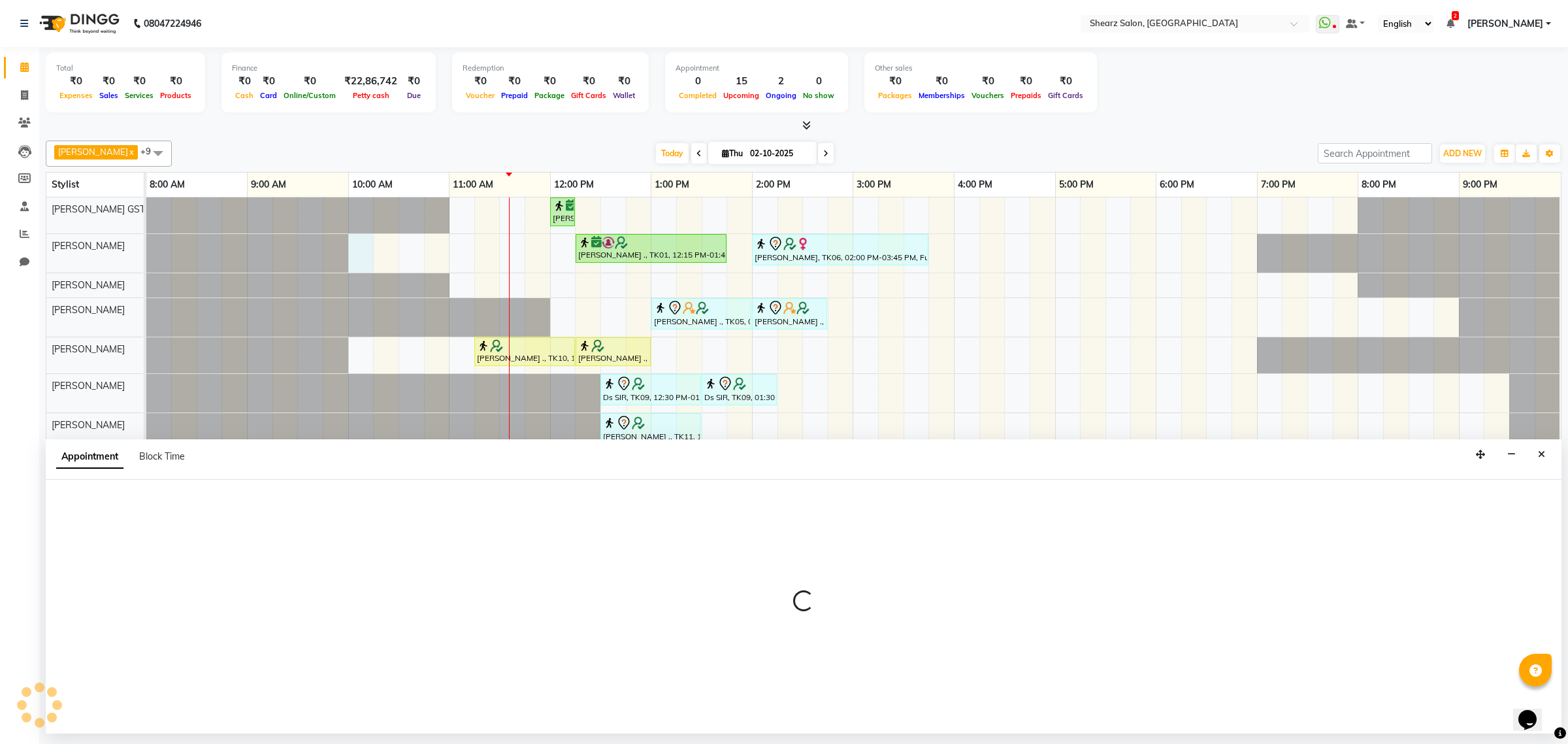
select select "77468"
select select "600"
select select "tentative"
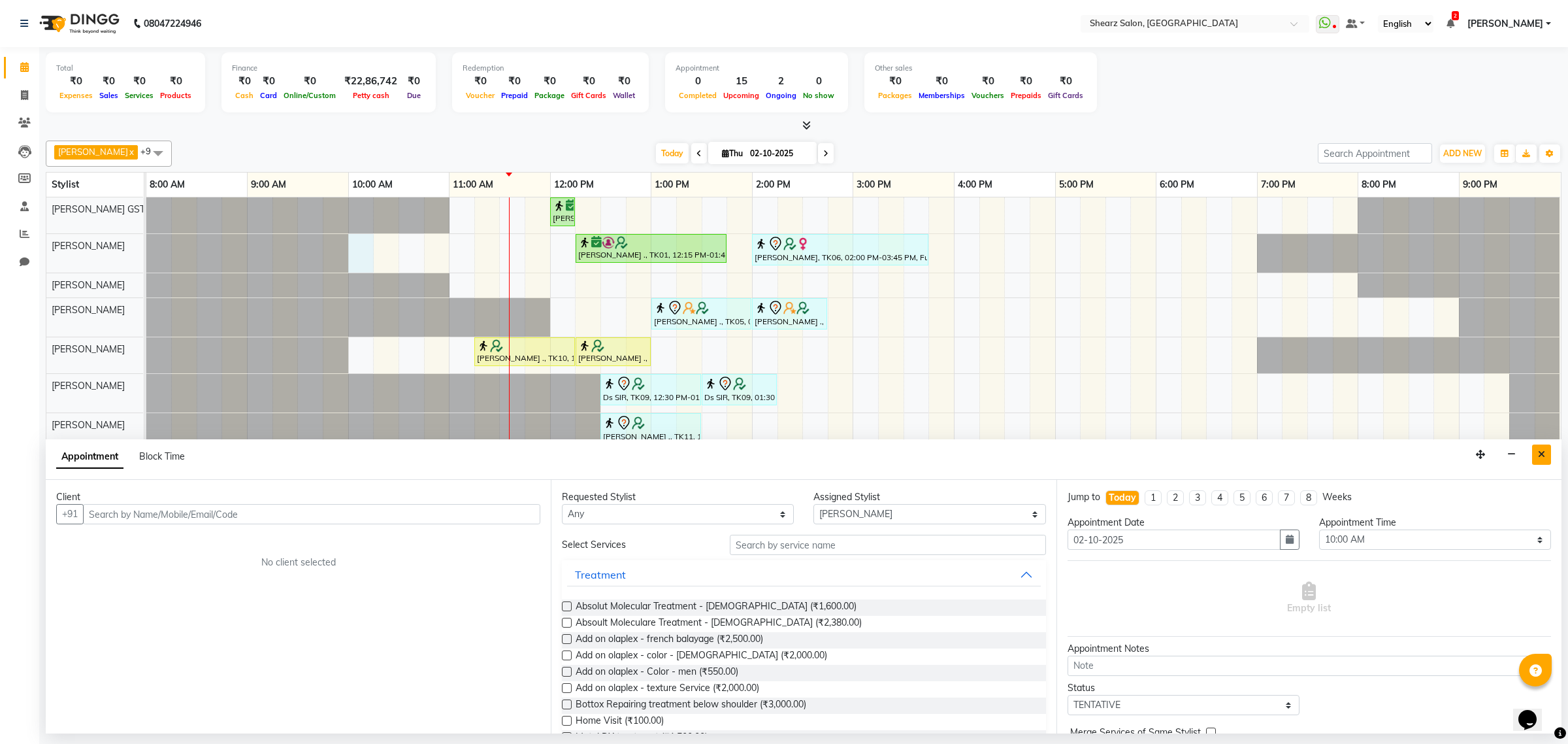
click at [1542, 452] on icon "Close" at bounding box center [1541, 454] width 7 height 9
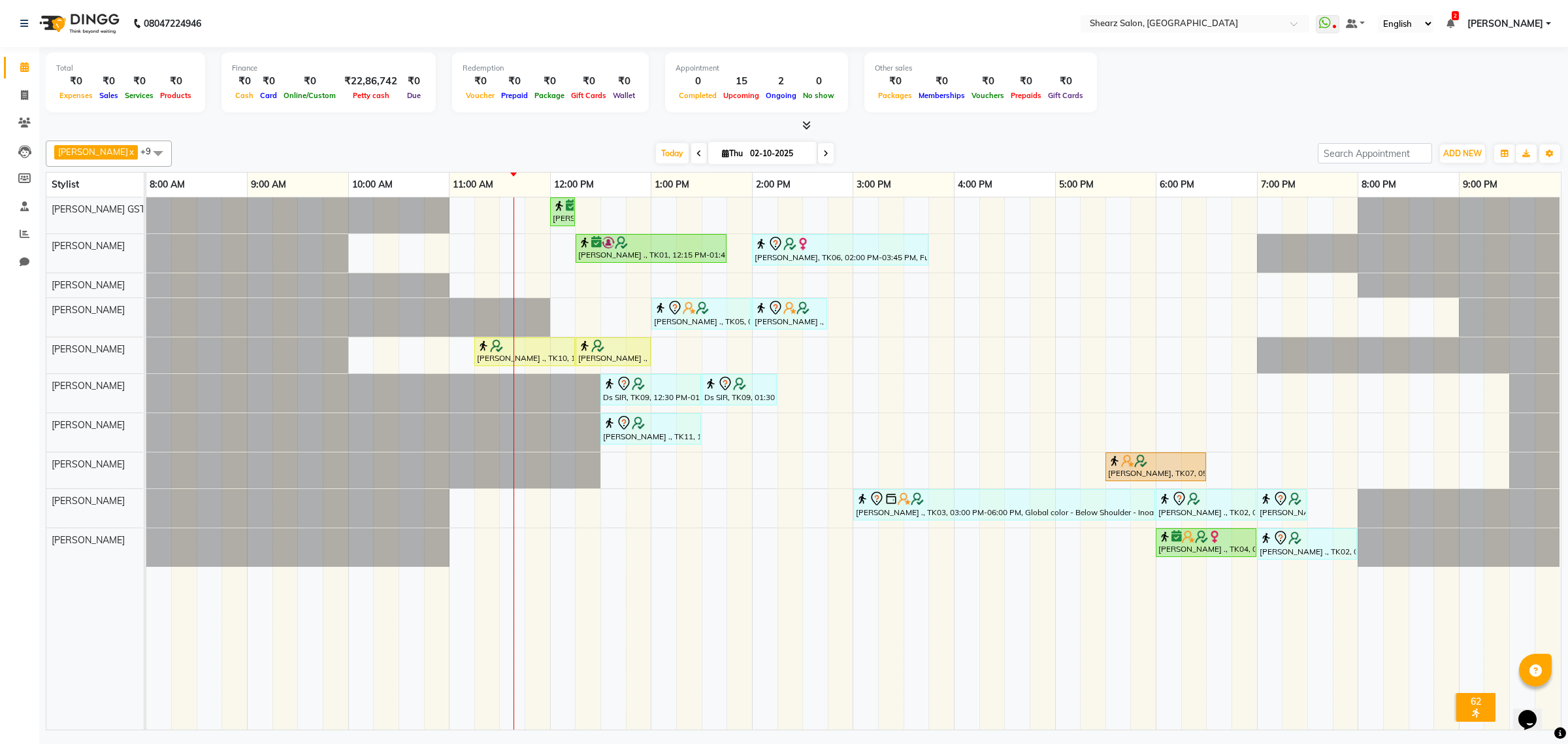
click at [823, 155] on icon at bounding box center [826, 153] width 5 height 8
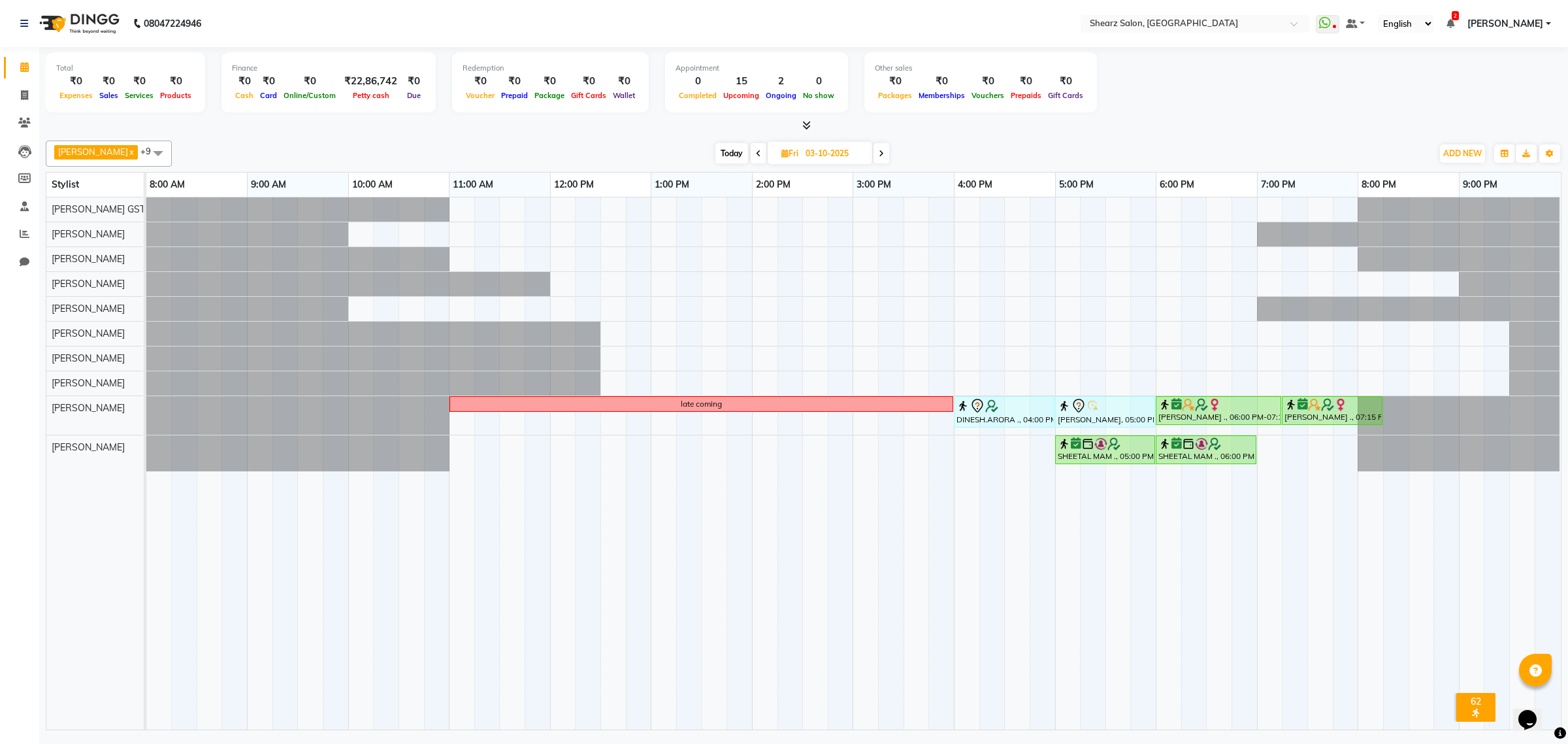
click at [874, 155] on span at bounding box center [881, 153] width 15 height 21
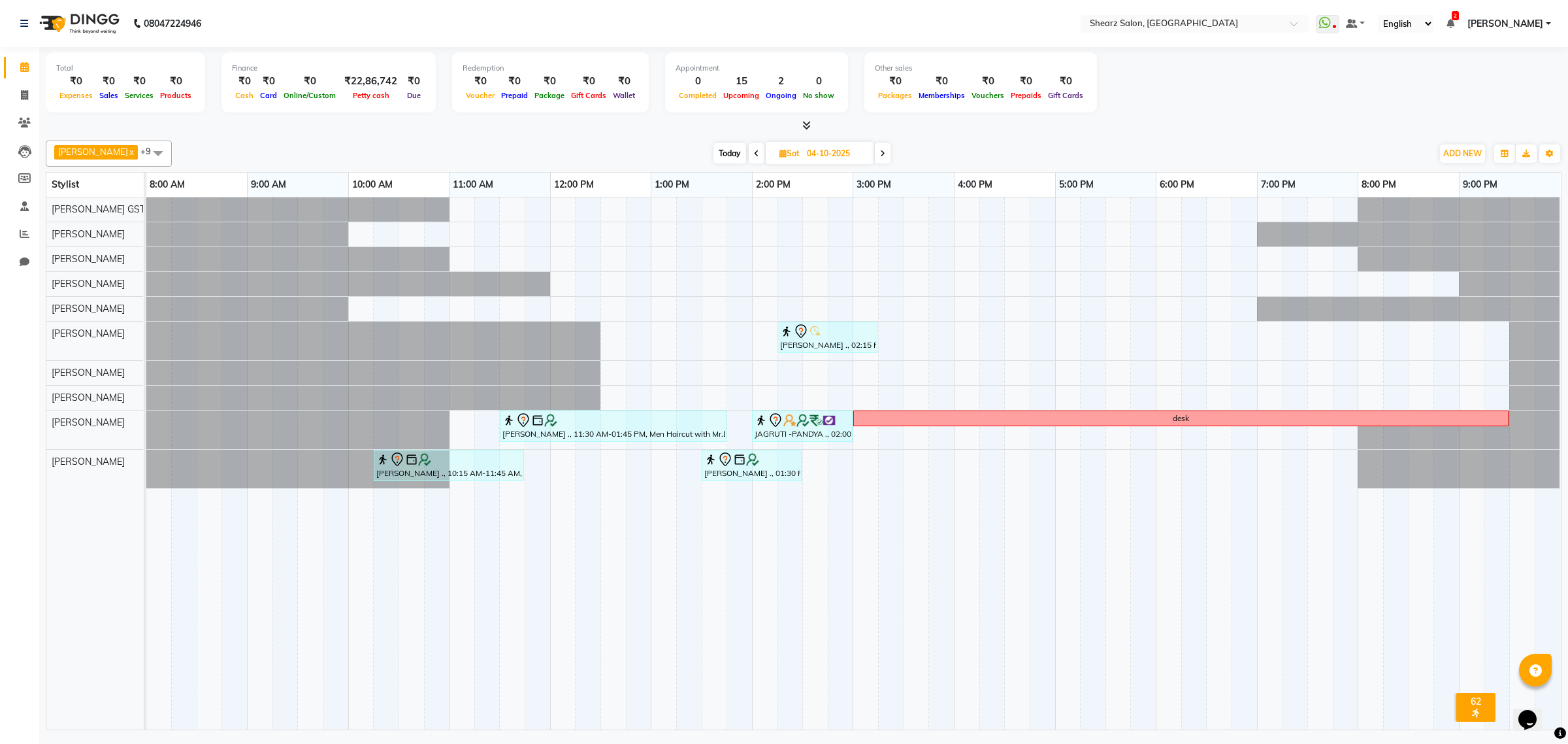
click at [727, 155] on span "Today" at bounding box center [729, 153] width 32 height 21
type input "02-10-2025"
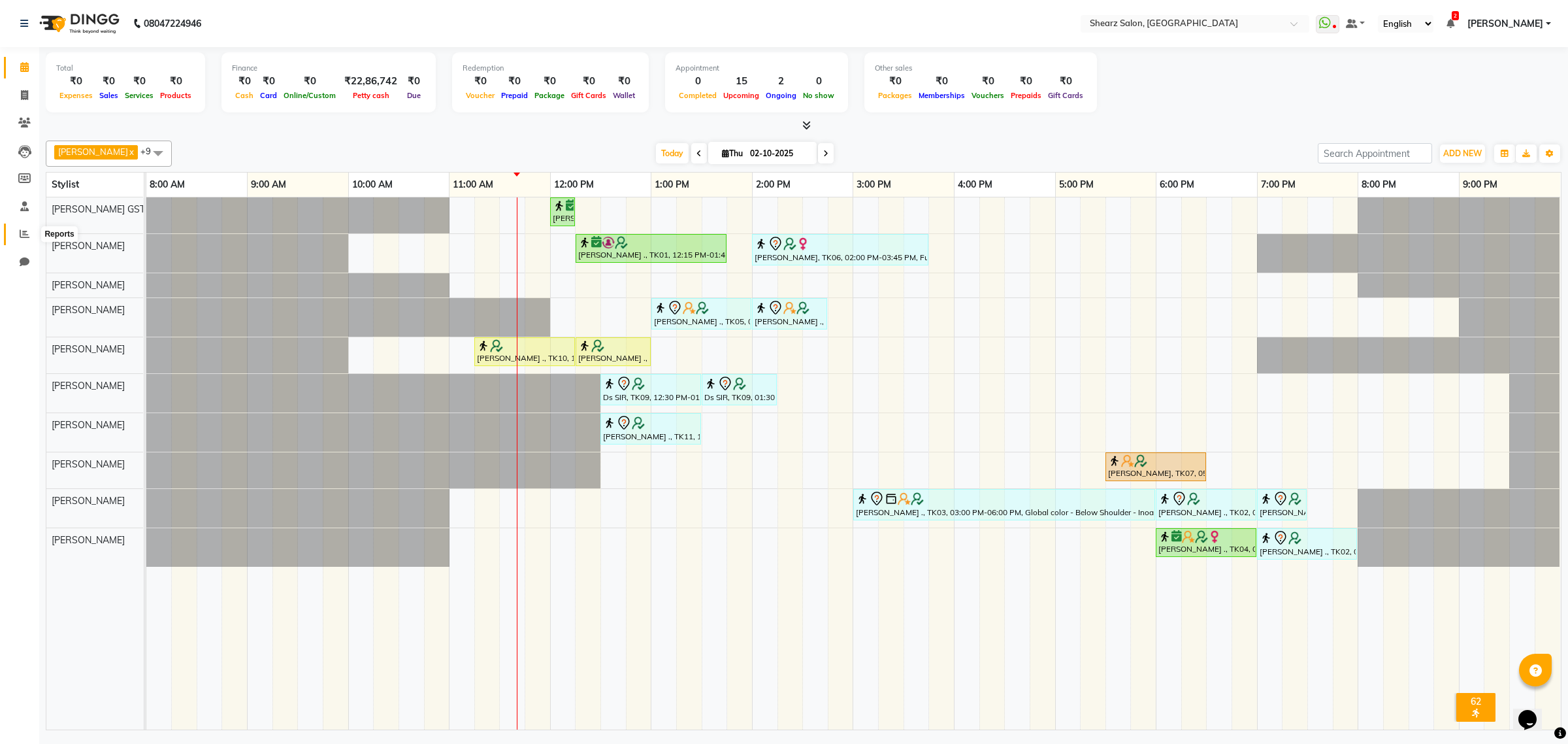
click at [28, 230] on icon at bounding box center [24, 233] width 10 height 10
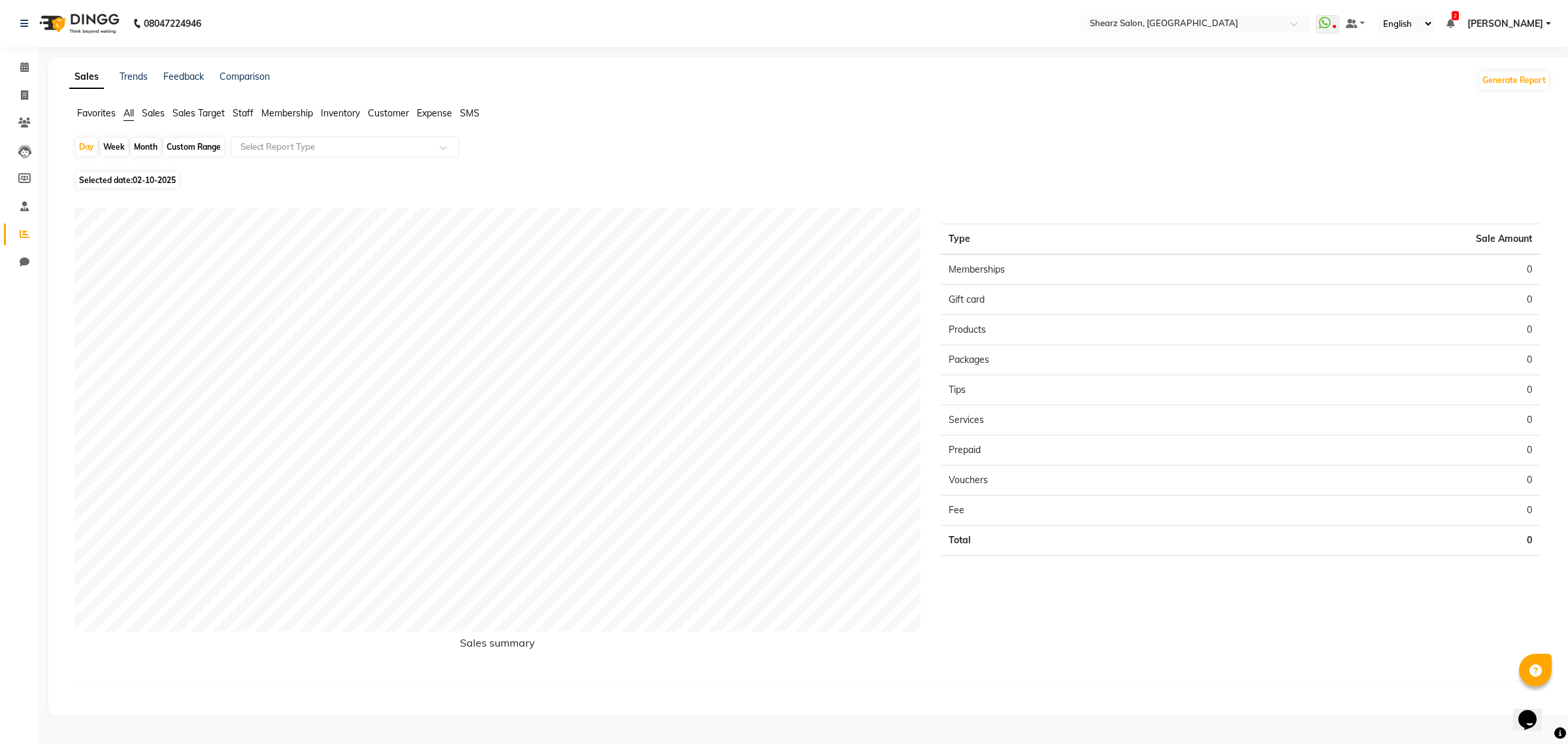
click at [163, 112] on span "Sales" at bounding box center [152, 112] width 22 height 12
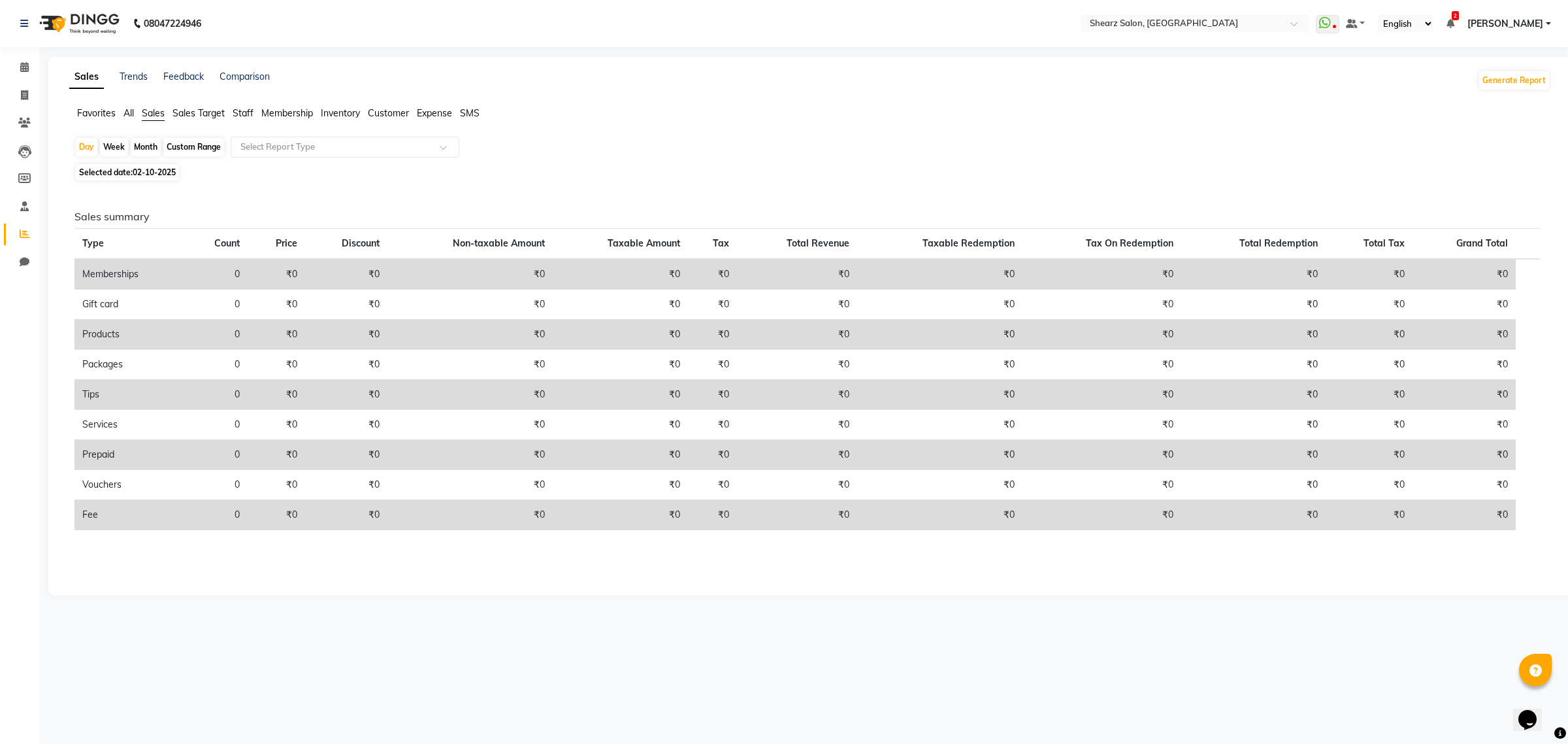
click at [240, 111] on span "Staff" at bounding box center [242, 112] width 21 height 12
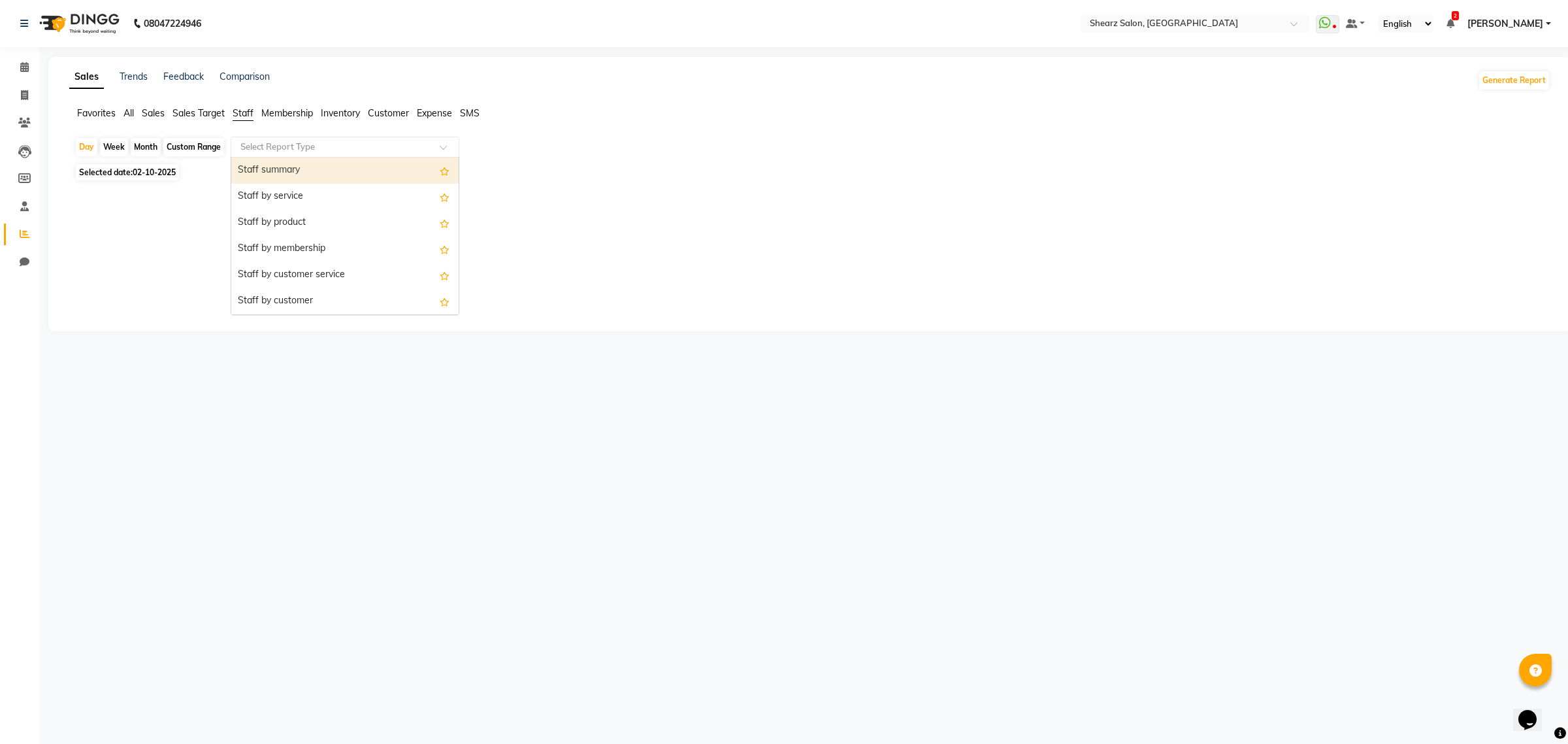
click at [281, 148] on input "text" at bounding box center [332, 147] width 188 height 13
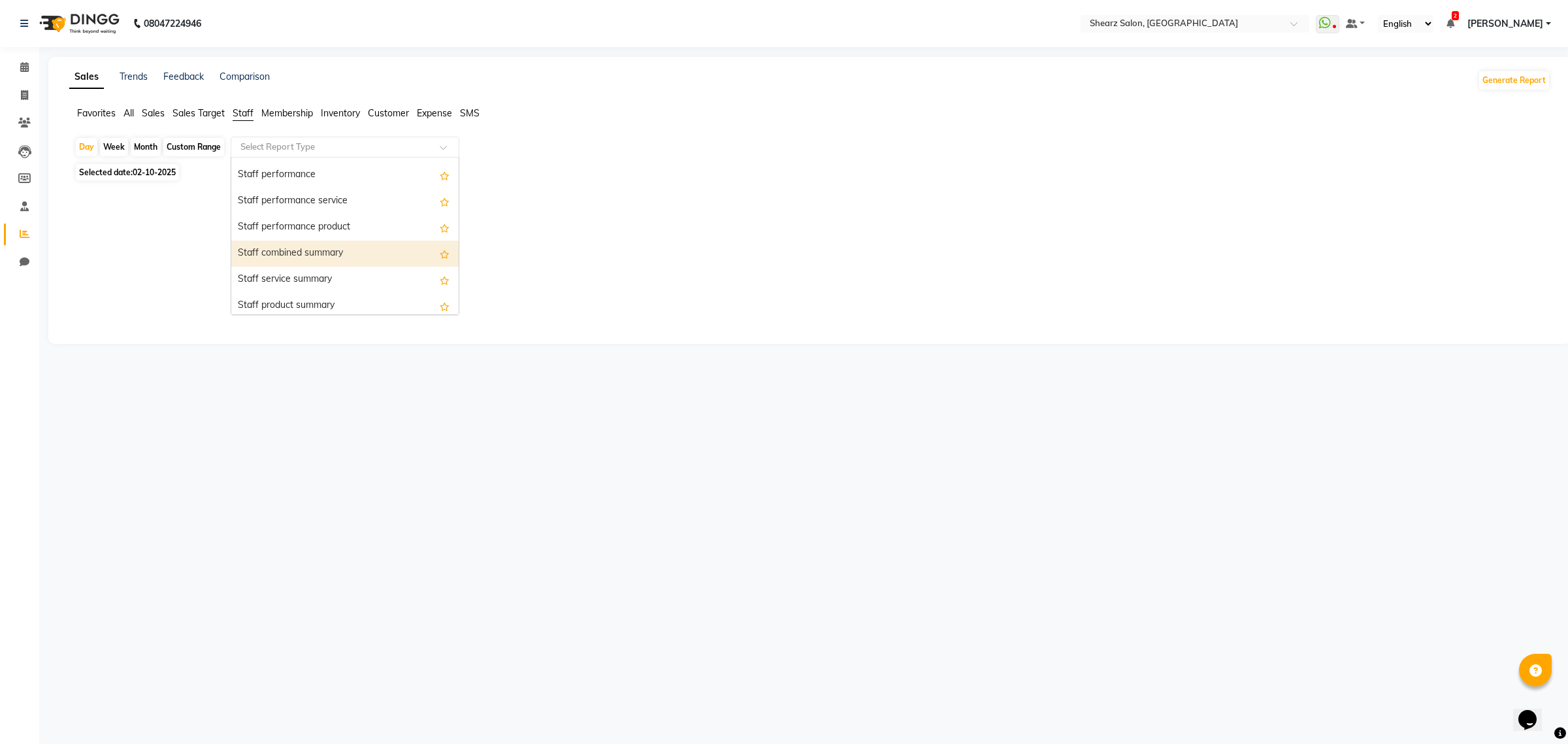
scroll to position [245, 0]
click at [327, 240] on div "Staff service summary" at bounding box center [344, 239] width 227 height 26
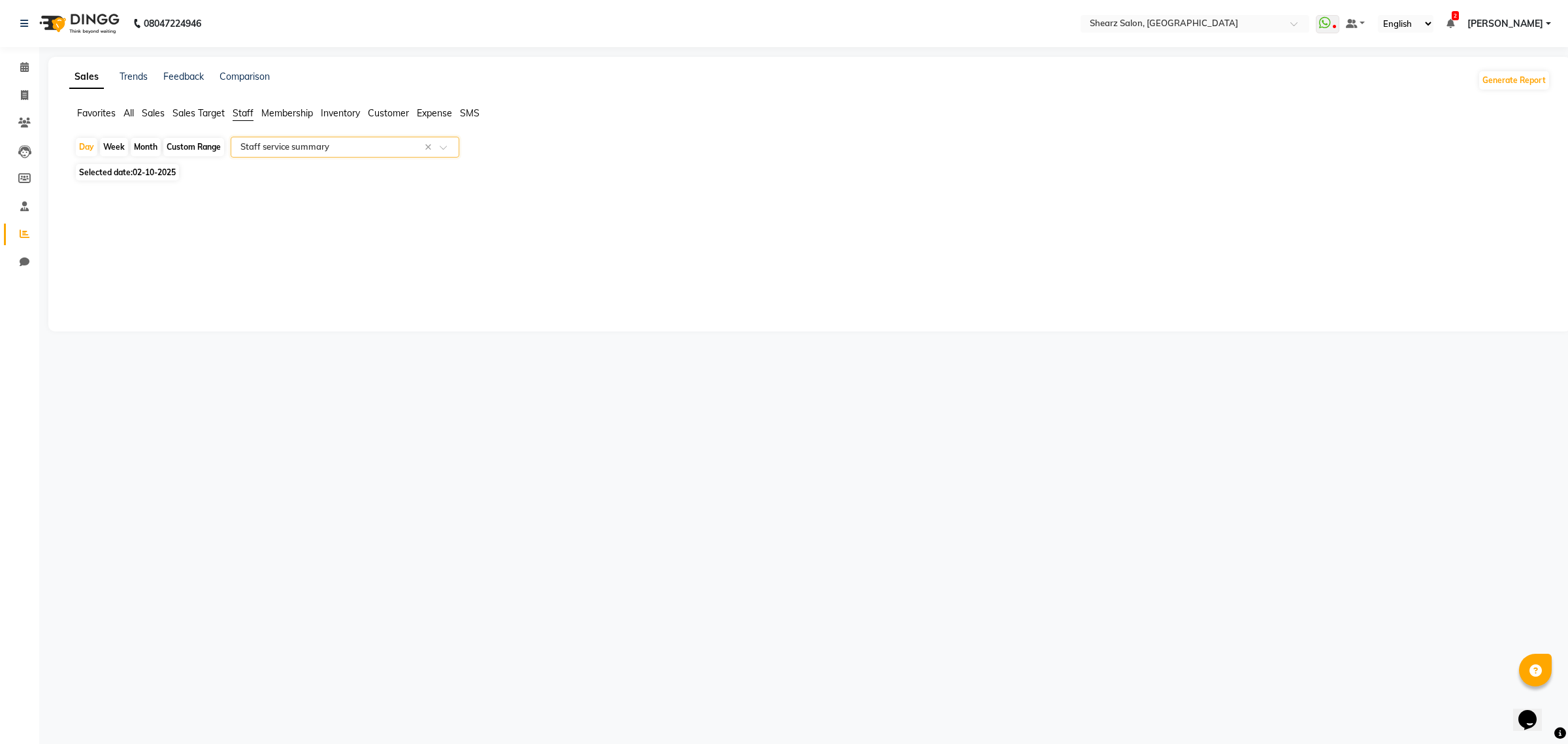
click at [152, 149] on div "Month" at bounding box center [145, 147] width 30 height 18
select select "10"
select select "2025"
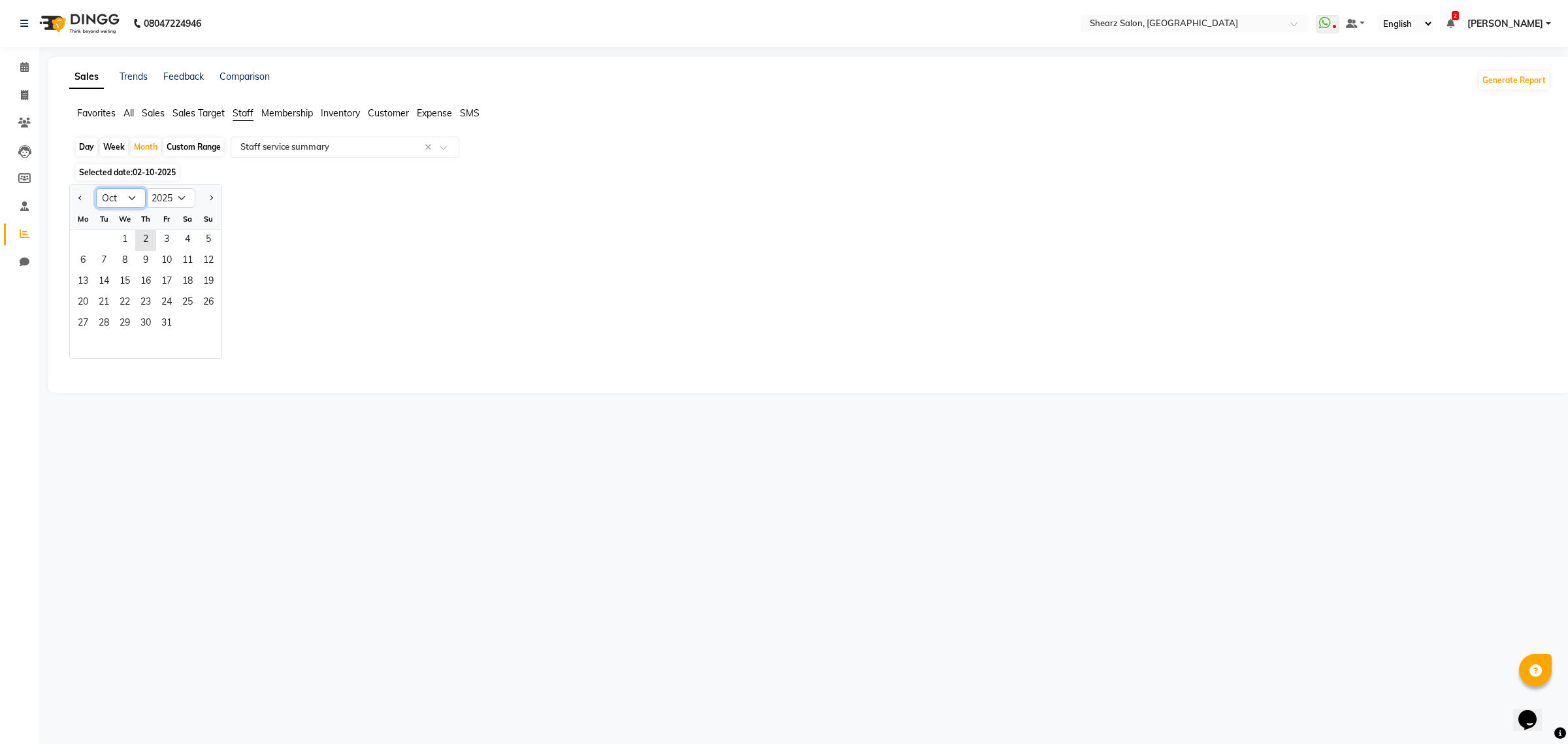
click at [131, 189] on select "Jan Feb Mar Apr May Jun Jul Aug Sep Oct Nov Dec" at bounding box center [120, 198] width 49 height 20
select select "9"
click at [96, 188] on select "Jan Feb Mar Apr May Jun Jul Aug Sep Oct Nov Dec" at bounding box center [120, 198] width 49 height 20
click at [82, 240] on span "1" at bounding box center [83, 240] width 21 height 21
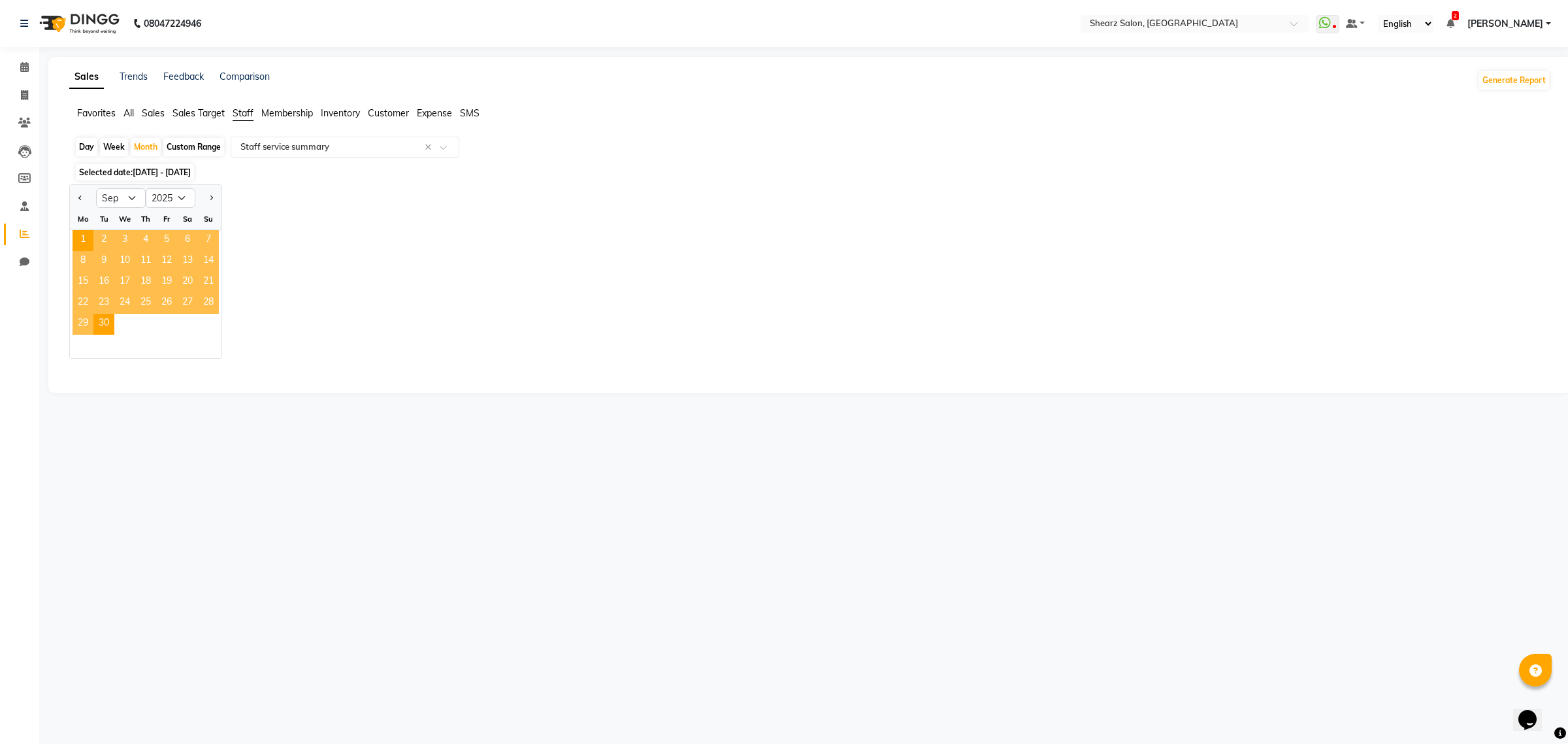
select select "csv"
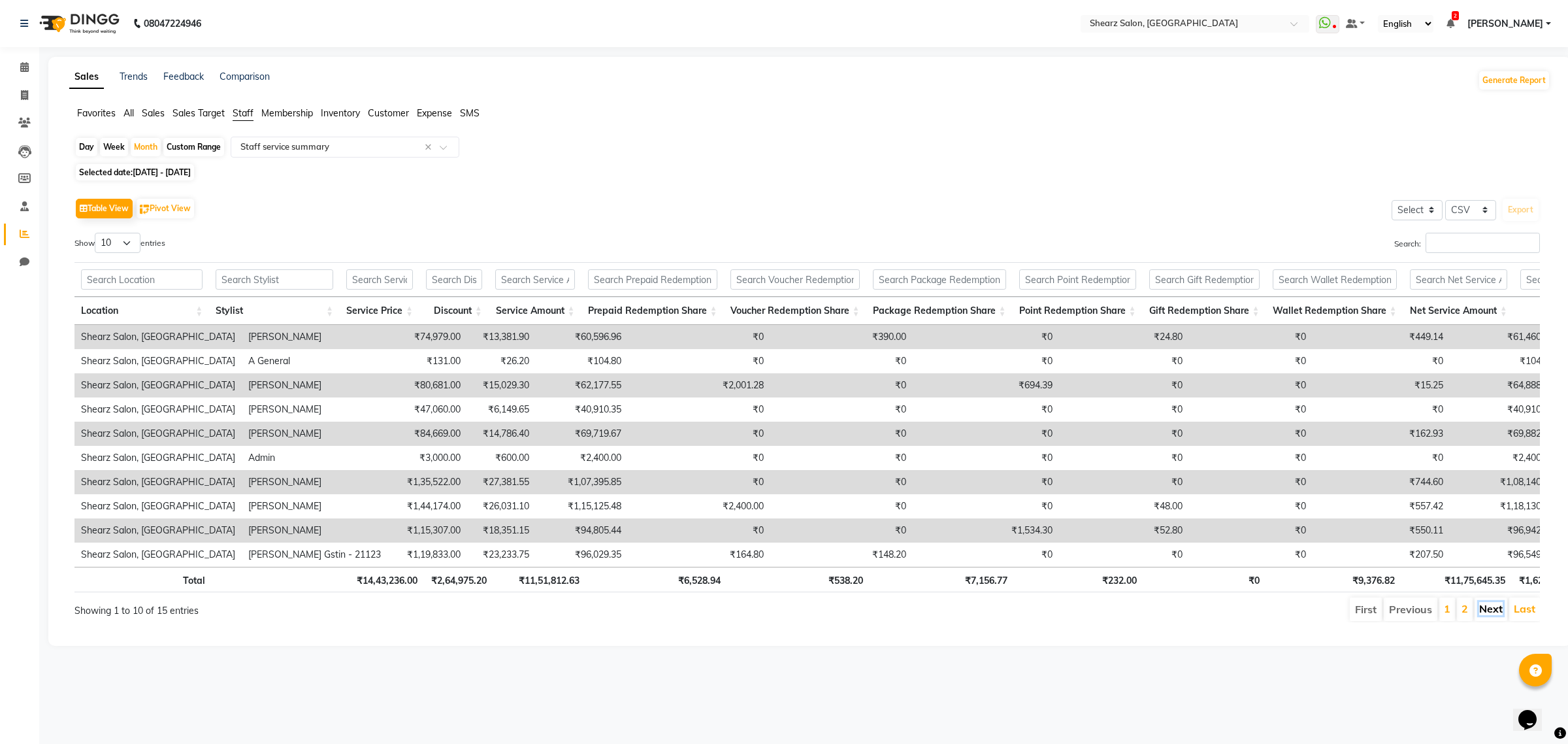
click at [1489, 615] on link "Next" at bounding box center [1491, 608] width 23 height 13
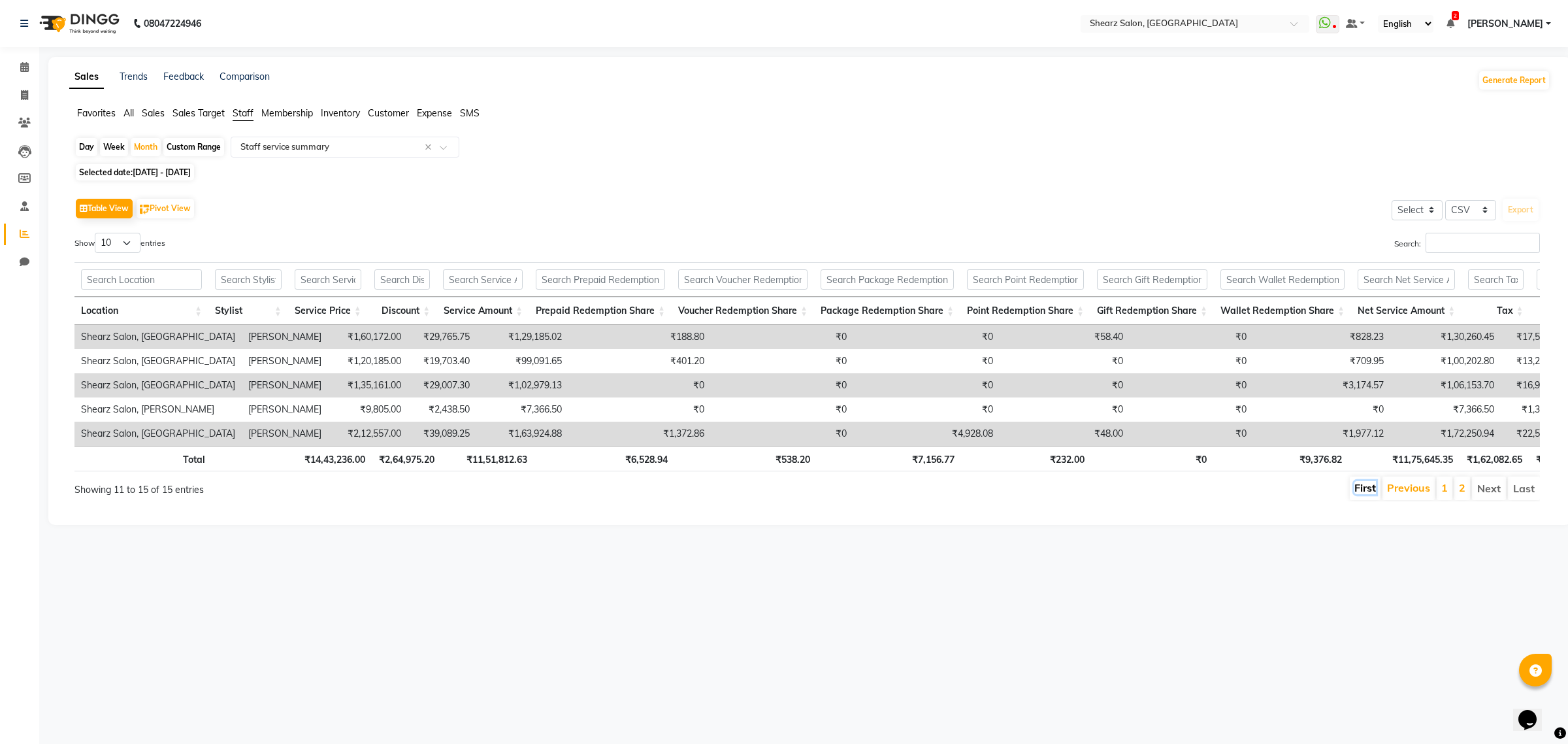
click at [1361, 495] on link "First" at bounding box center [1365, 487] width 22 height 13
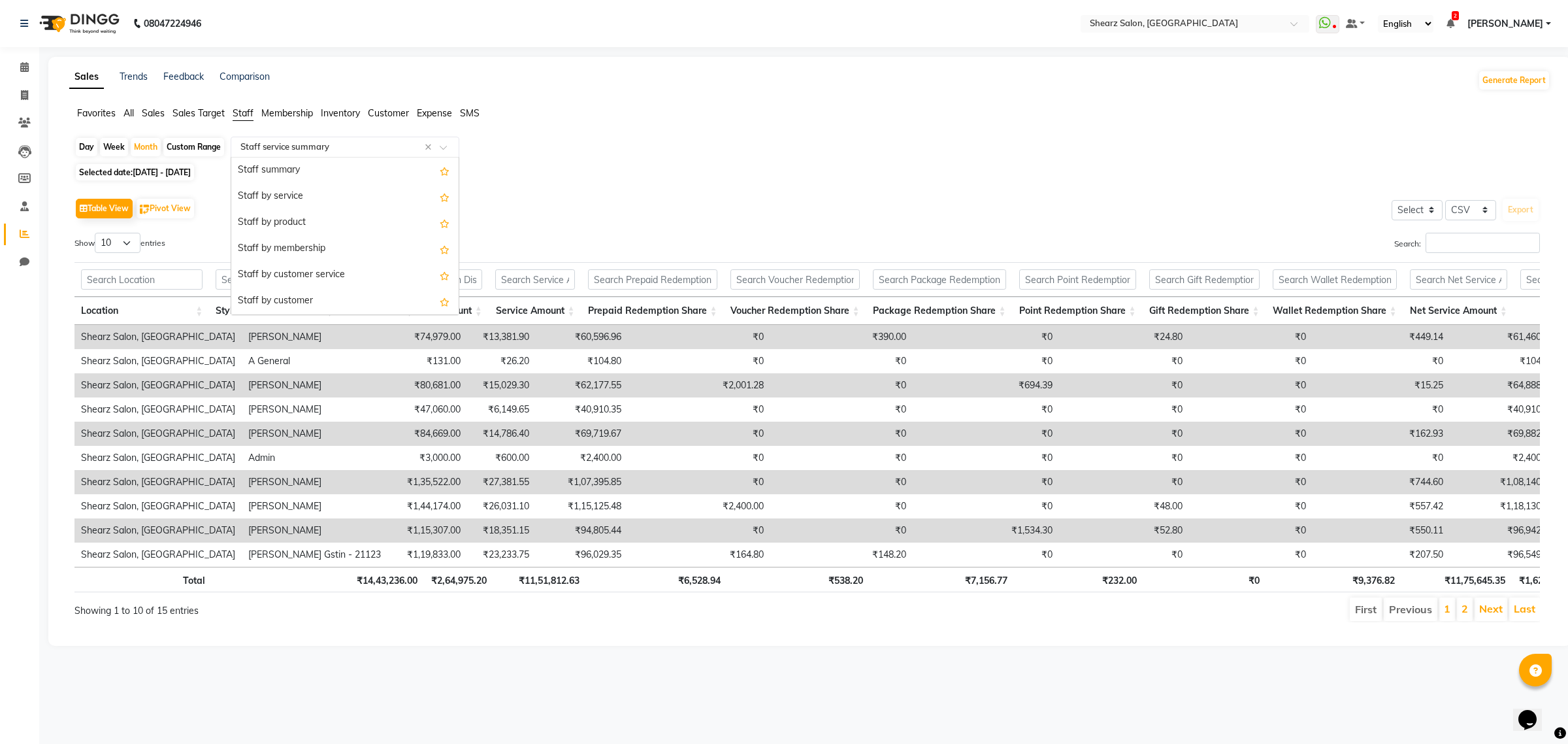
click at [273, 144] on input "text" at bounding box center [332, 147] width 188 height 13
click at [285, 206] on div "Staff product summary" at bounding box center [344, 197] width 227 height 26
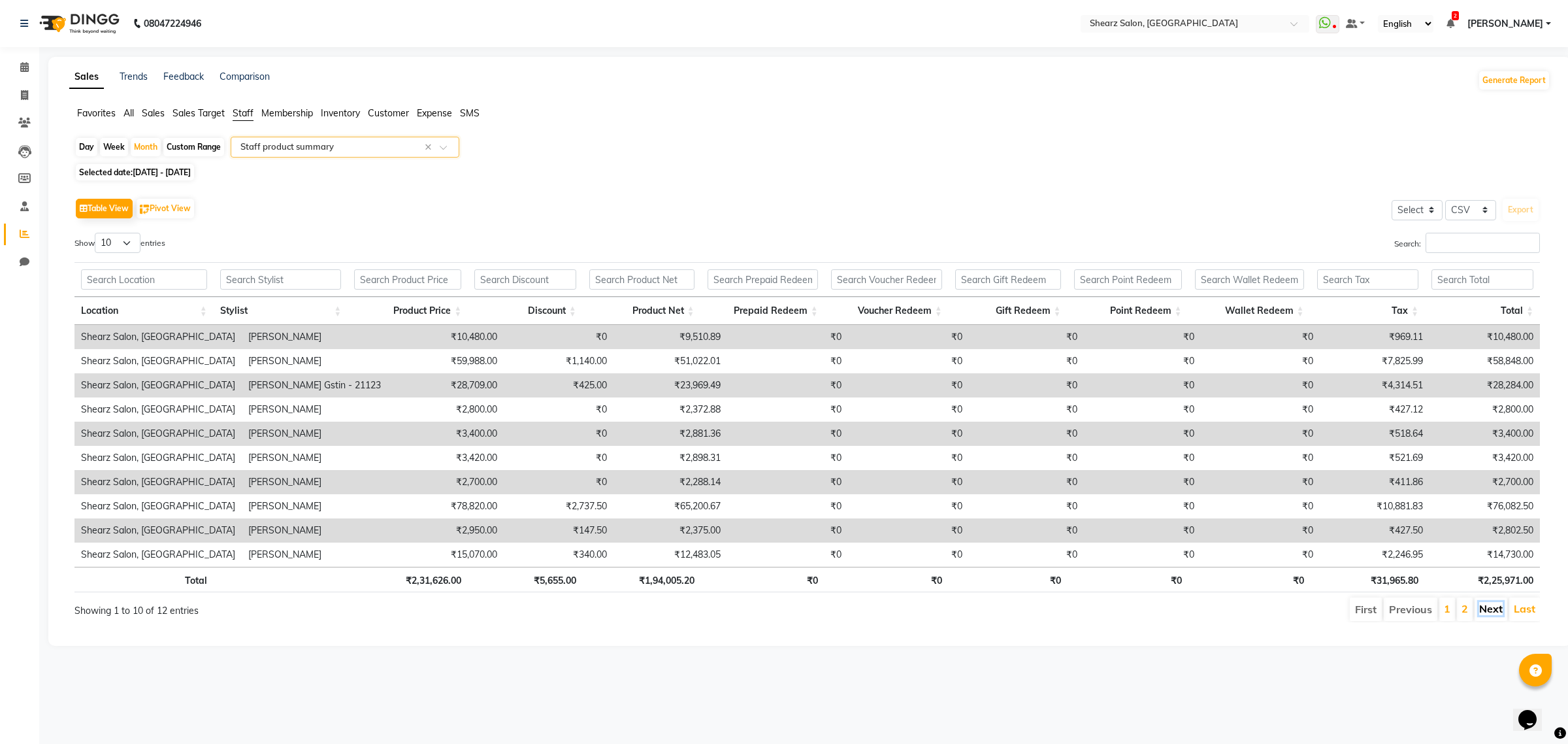
click at [1493, 611] on link "Next" at bounding box center [1491, 608] width 23 height 13
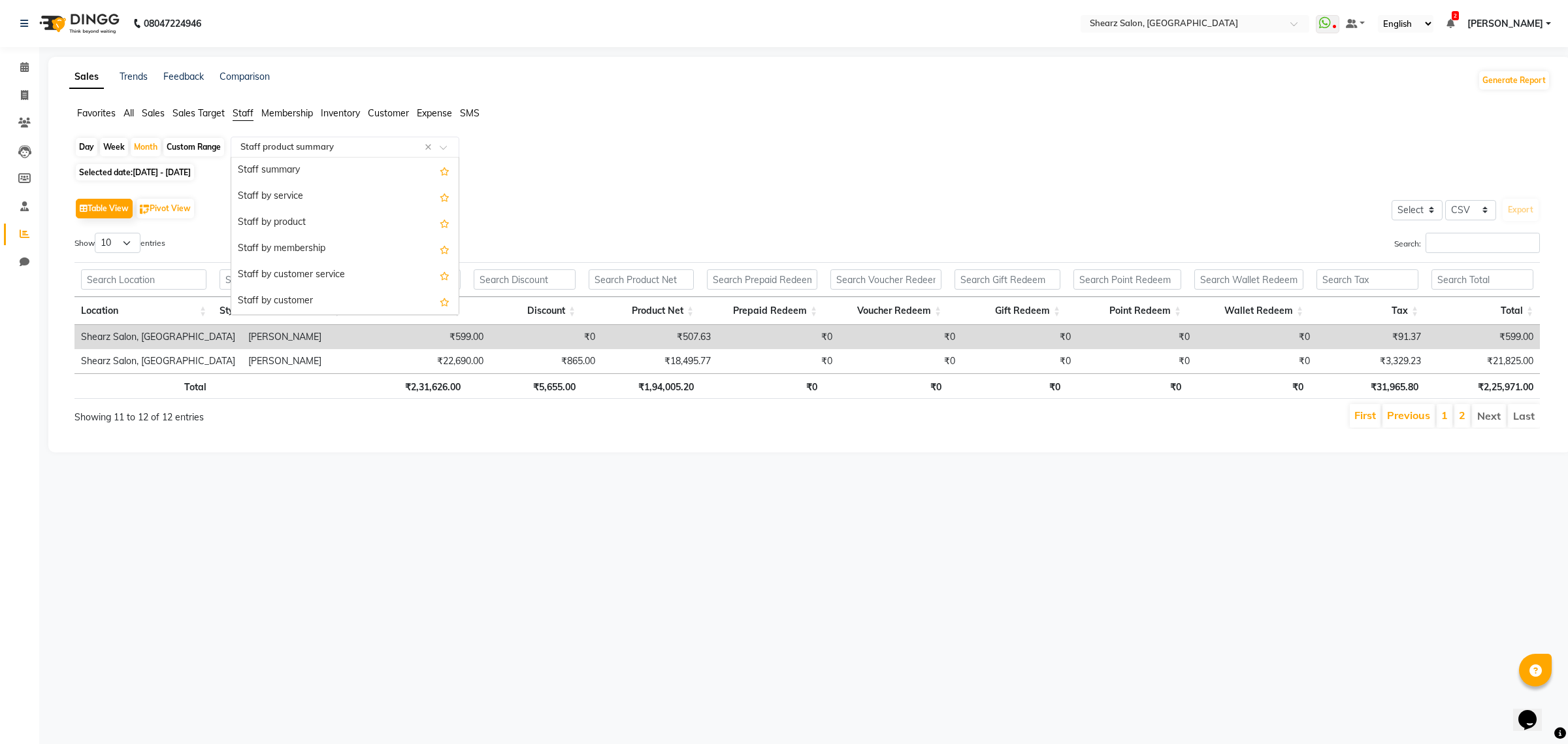
click at [310, 144] on input "text" at bounding box center [332, 147] width 188 height 13
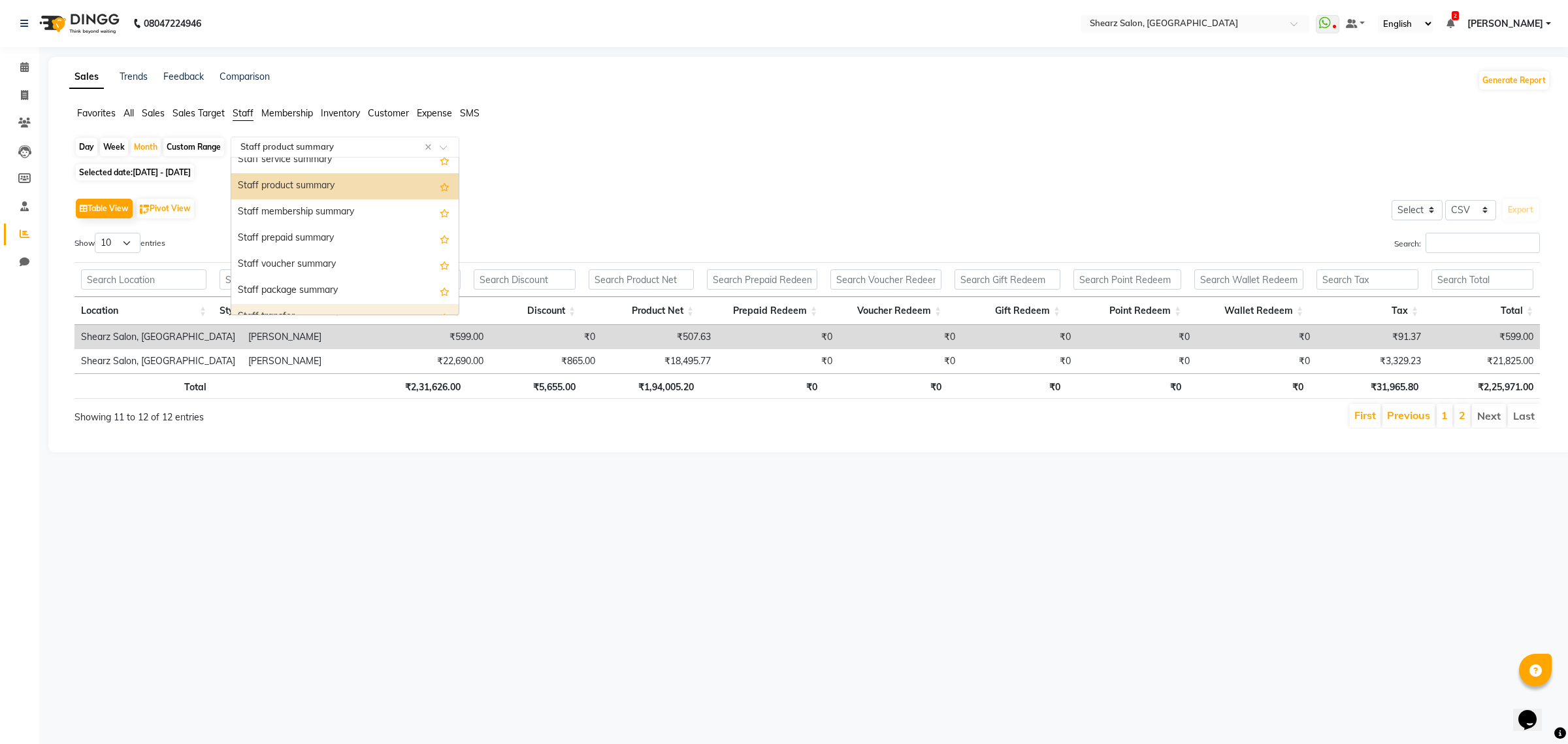
scroll to position [254, 0]
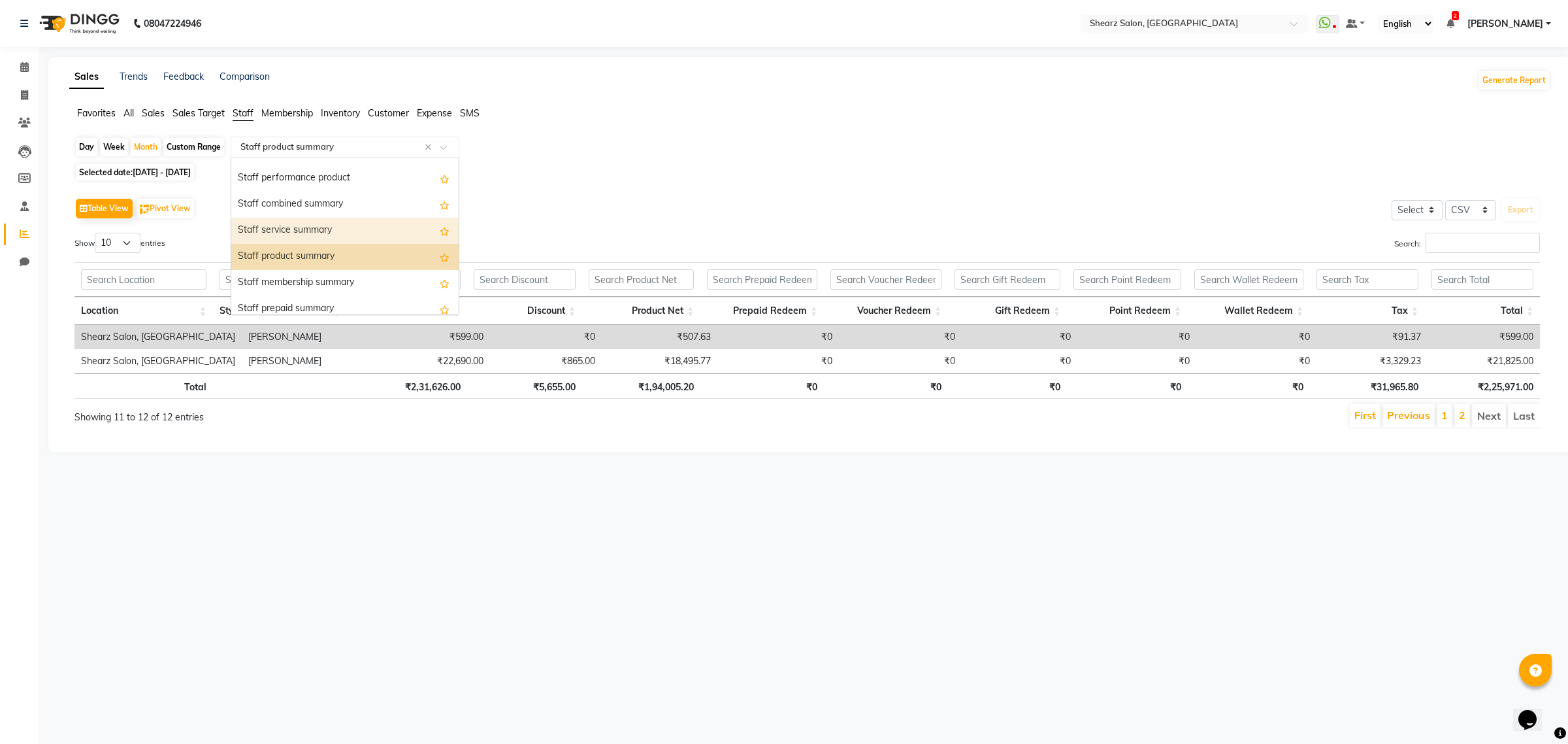
click at [342, 218] on div "Staff service summary" at bounding box center [344, 231] width 227 height 26
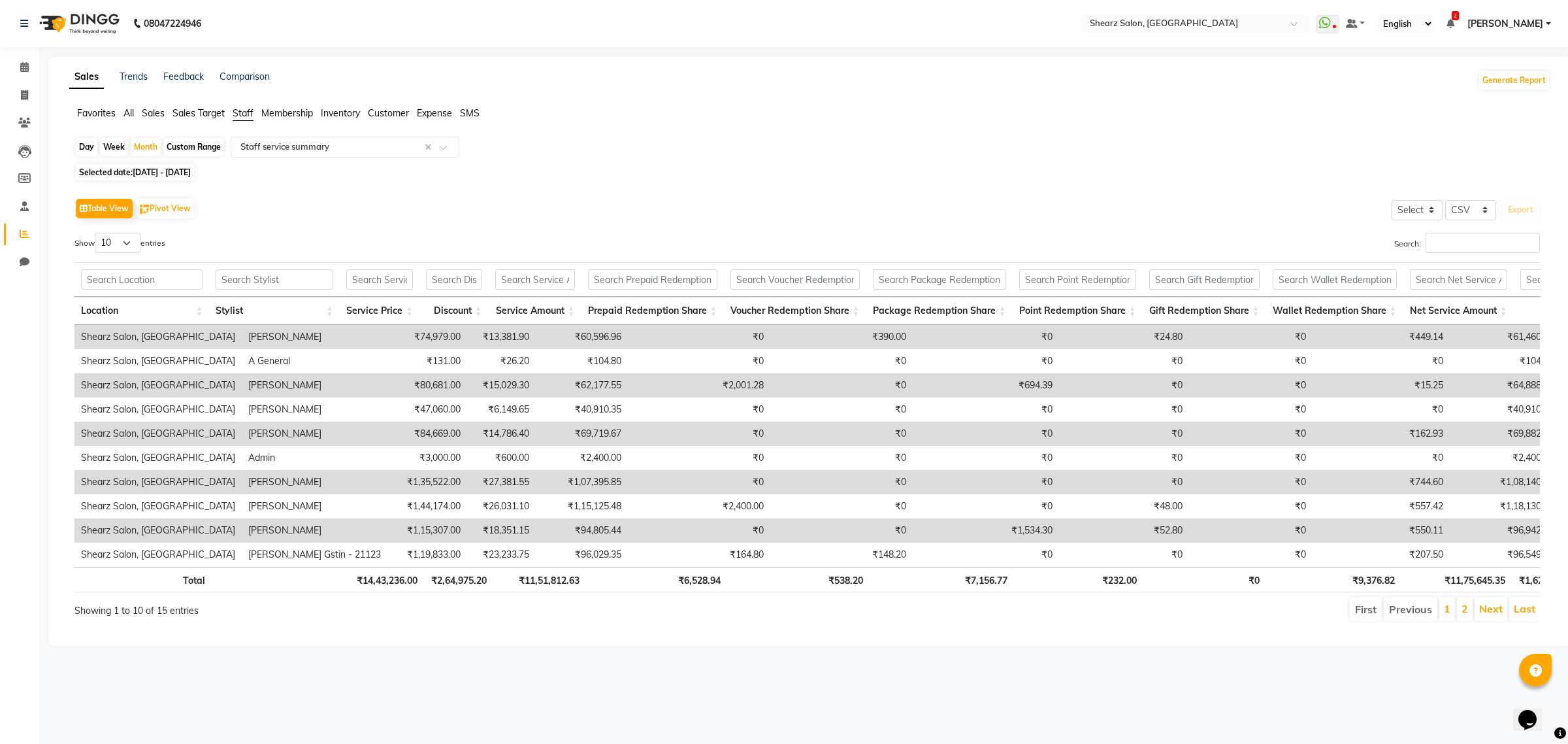
drag, startPoint x: 686, startPoint y: 737, endPoint x: 830, endPoint y: 138, distance: 616.1
click at [830, 138] on div "Day Week Month Custom Range Select Report Type × Staff service summary ×" at bounding box center [809, 148] width 1470 height 23
drag, startPoint x: 30, startPoint y: 67, endPoint x: 75, endPoint y: 72, distance: 45.3
click at [30, 67] on span at bounding box center [24, 67] width 22 height 15
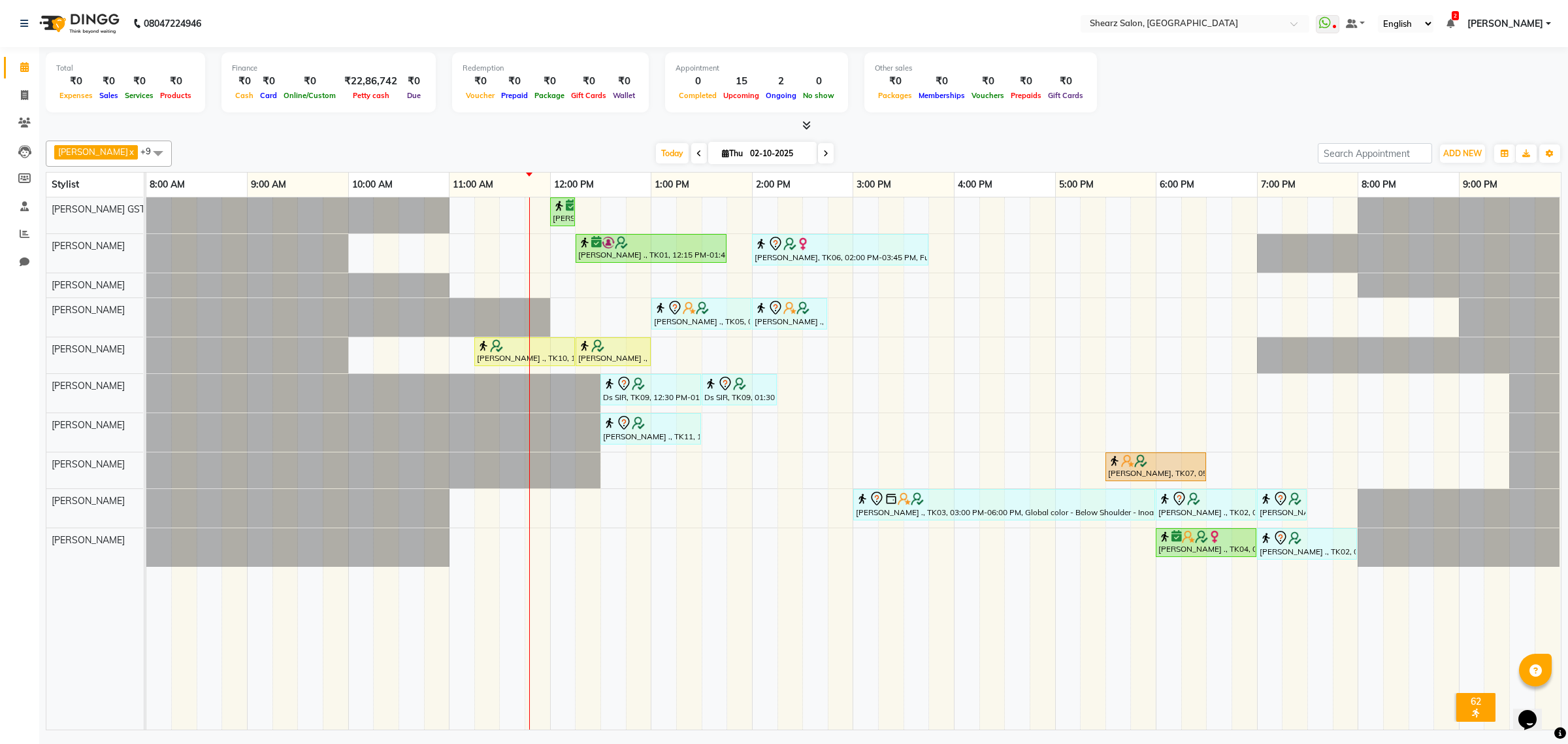
click at [1566, 743] on html "08047224946 Select Location × Shearz Salon, Prahaladnagar WhatsApp Status ✕ Sta…" at bounding box center [784, 372] width 1568 height 744
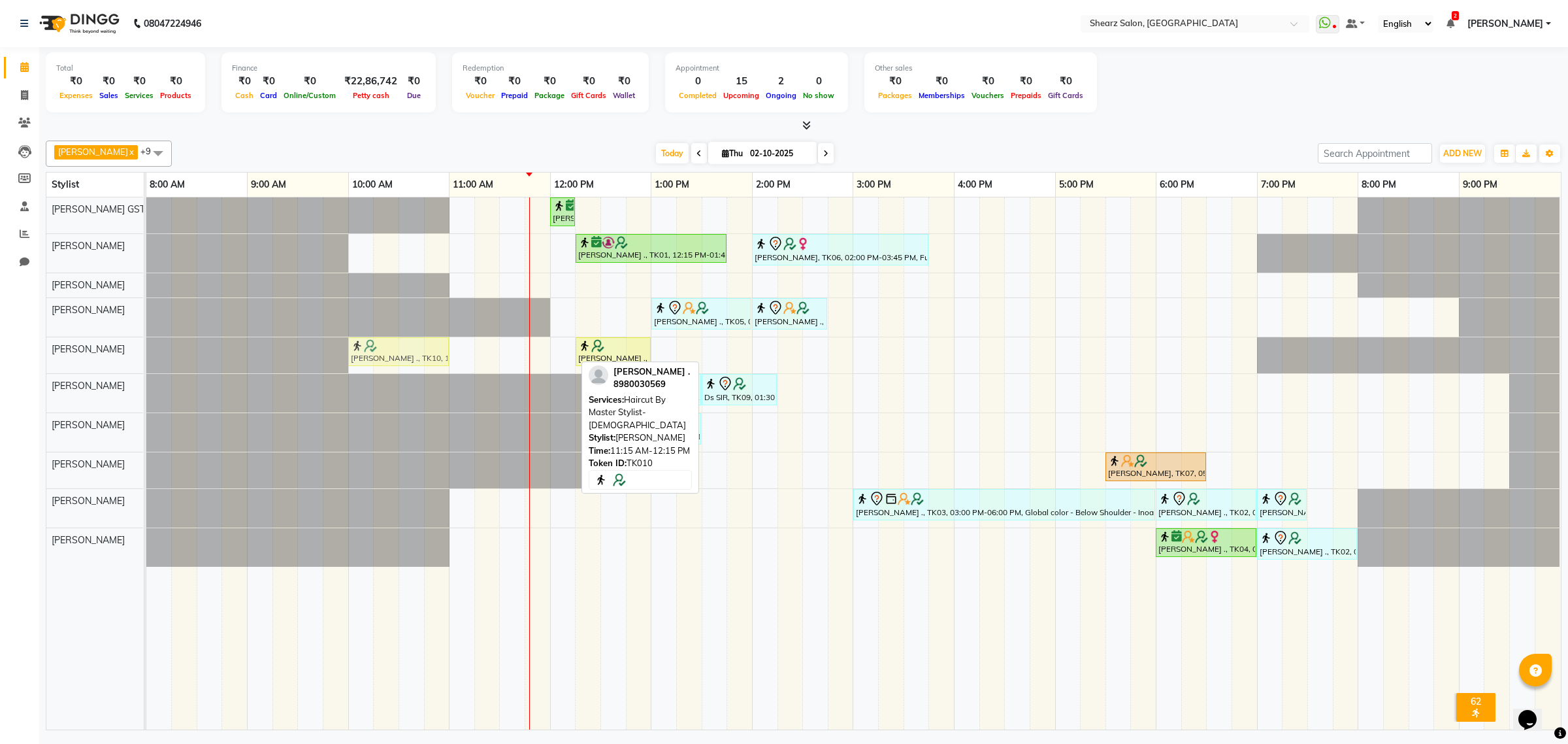
drag, startPoint x: 555, startPoint y: 347, endPoint x: 422, endPoint y: 346, distance: 133.0
click at [146, 346] on div "PIYUSH ARORA ., TK10, 11:15 AM-12:15 PM, Haircut By Master Stylist- Male PIYUSH…" at bounding box center [146, 355] width 0 height 36
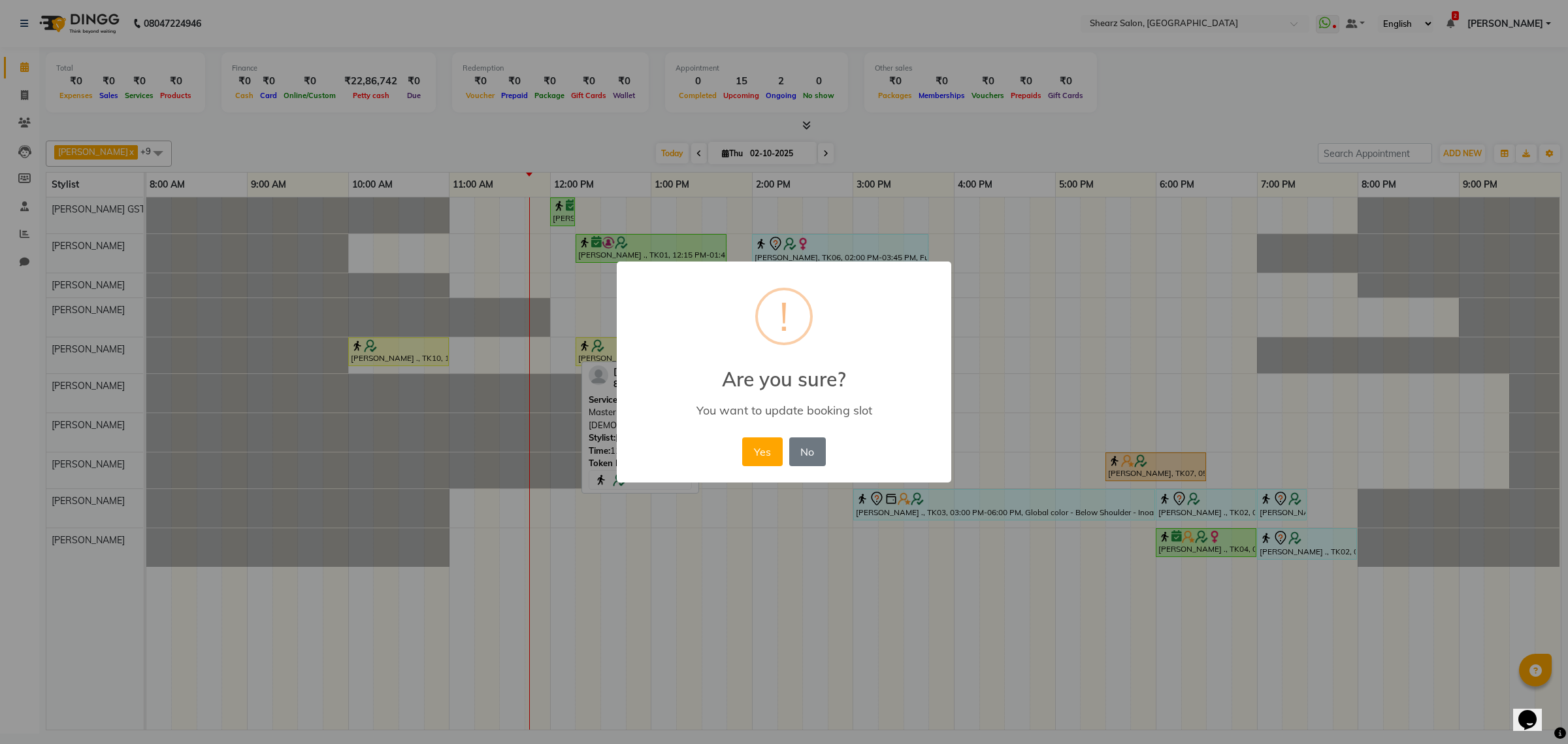
drag, startPoint x: 733, startPoint y: 451, endPoint x: 740, endPoint y: 452, distance: 7.1
click at [736, 451] on div "× ! Are you sure? You want to update booking slot Yes No No" at bounding box center [783, 372] width 335 height 221
click at [748, 452] on button "Yes" at bounding box center [762, 451] width 39 height 29
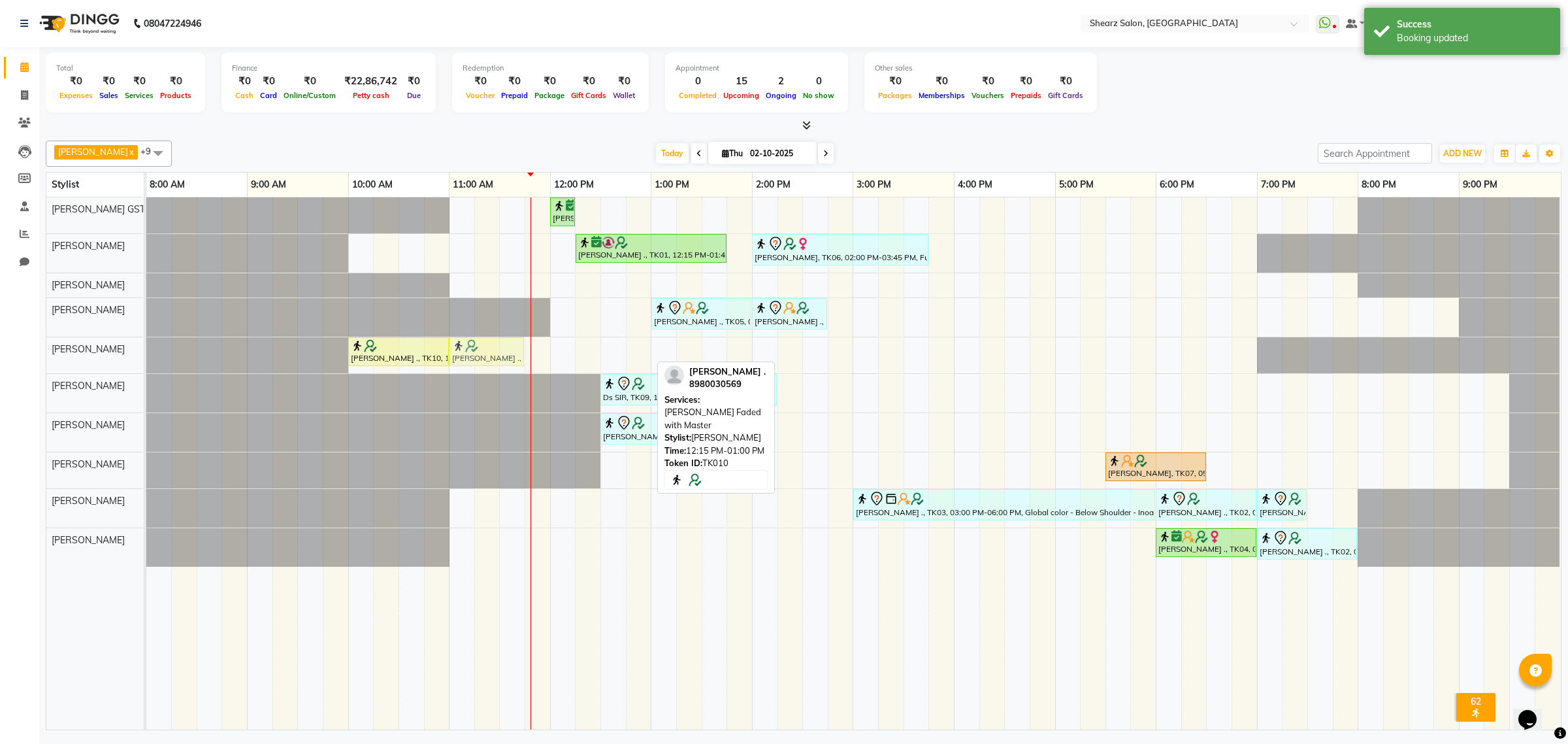
drag, startPoint x: 625, startPoint y: 351, endPoint x: 501, endPoint y: 345, distance: 124.1
click at [146, 345] on div "PIYUSH ARORA ., TK10, 10:00 AM-11:00 AM, Haircut By Master Stylist- Male PIYUSH…" at bounding box center [146, 355] width 0 height 36
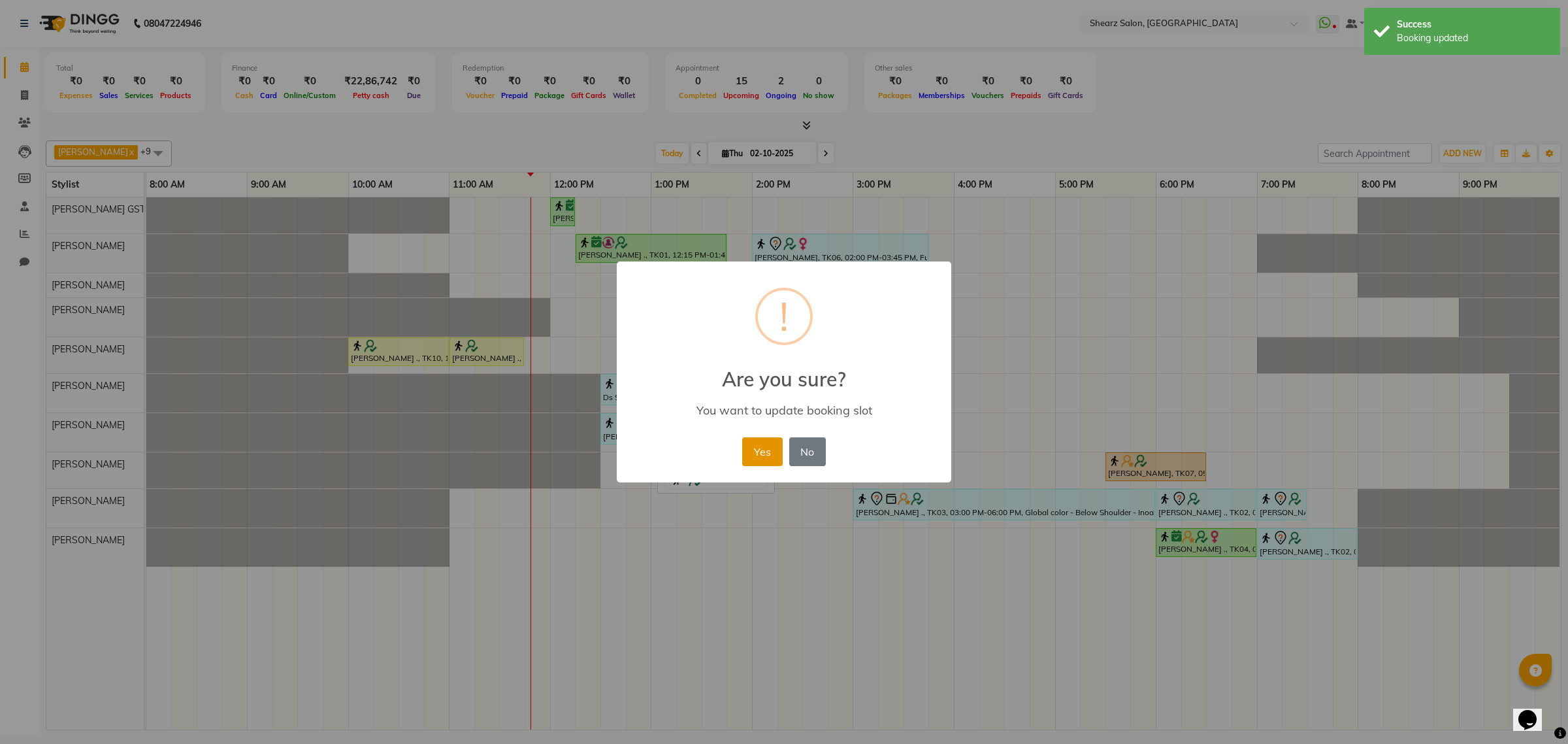
click at [762, 453] on button "Yes" at bounding box center [762, 451] width 39 height 29
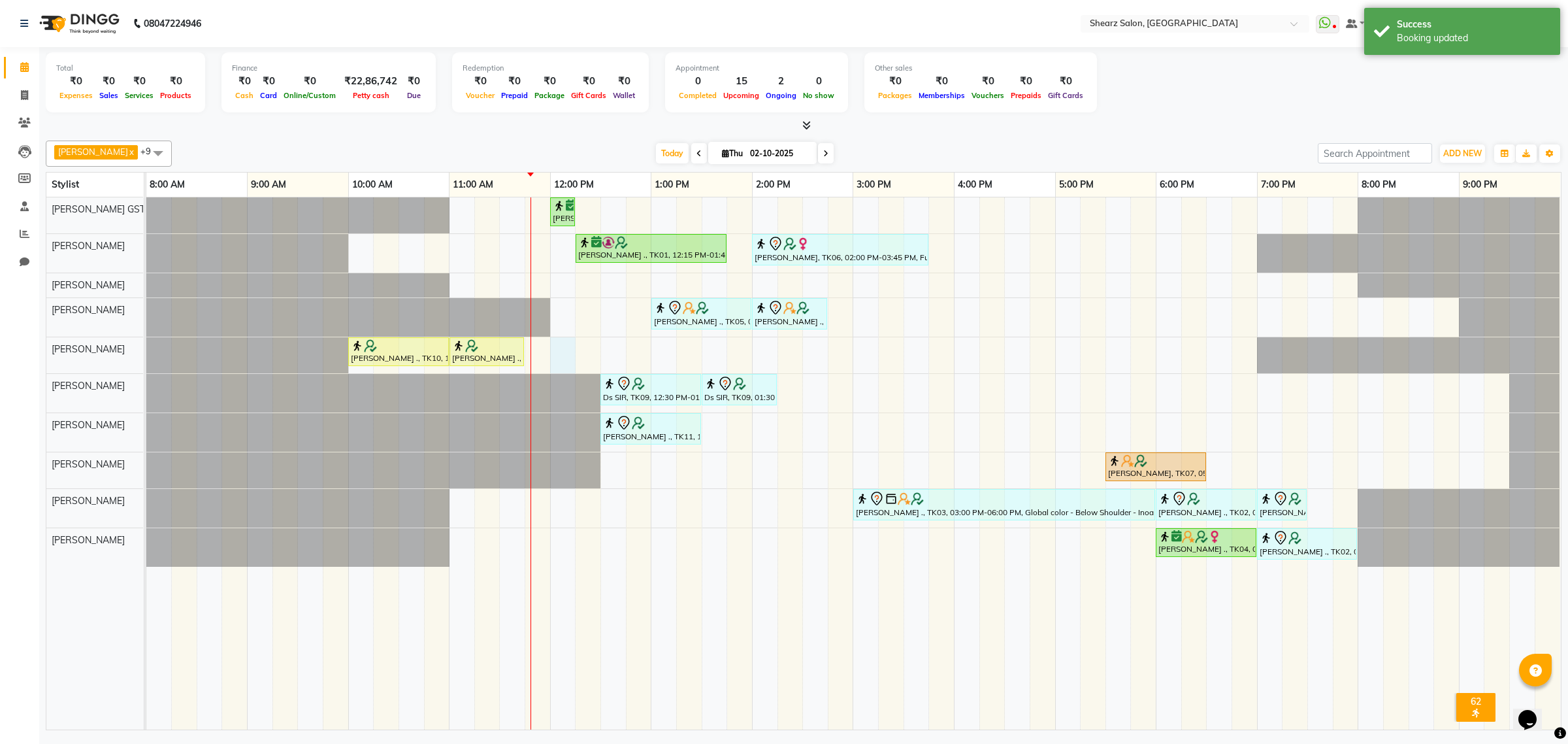
click at [557, 351] on div "Nirali Maharshi ., TK01, 12:00 PM-12:15 PM, Eyebrow threading Nirali Maharshi .…" at bounding box center [853, 463] width 1415 height 532
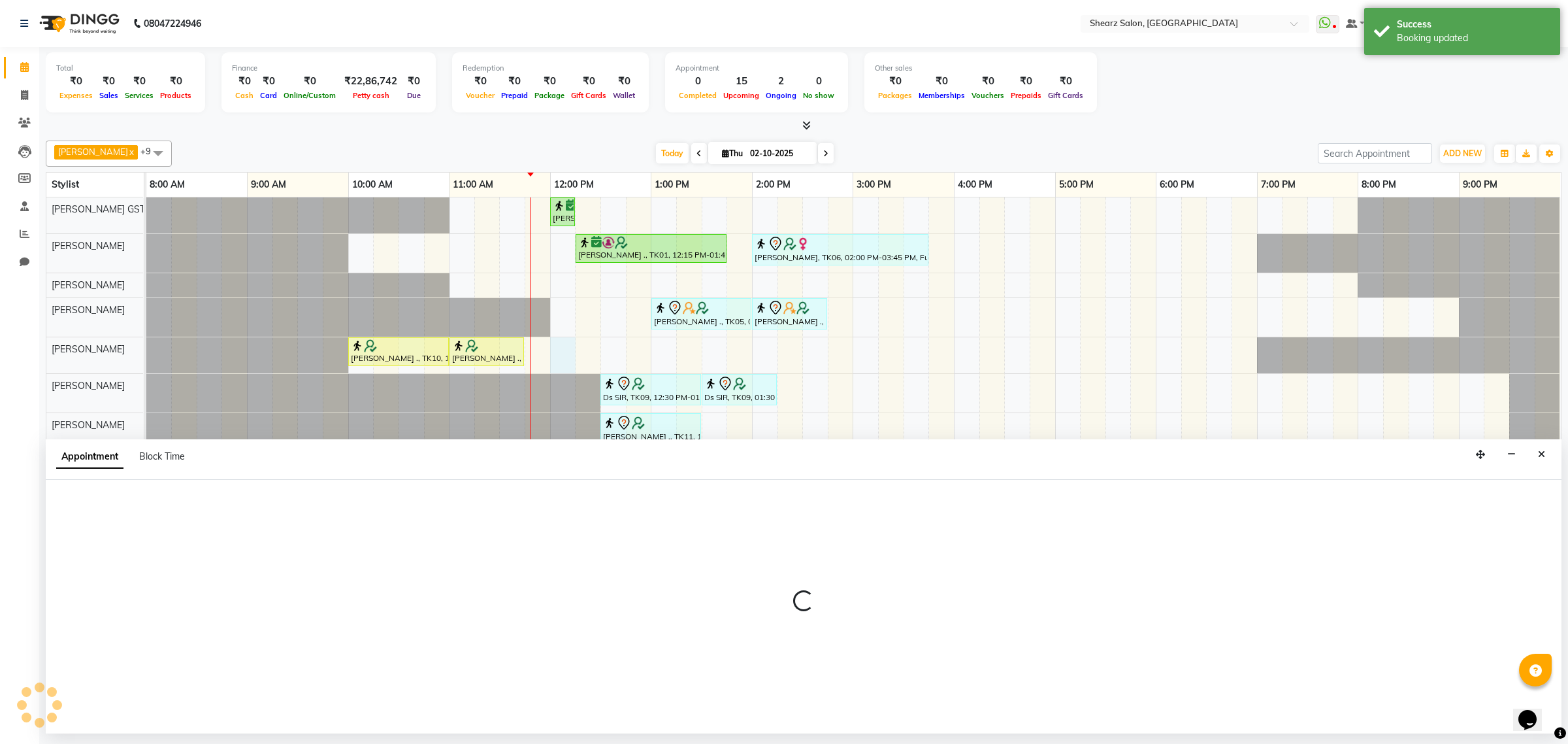
select select "77486"
select select "720"
select select "tentative"
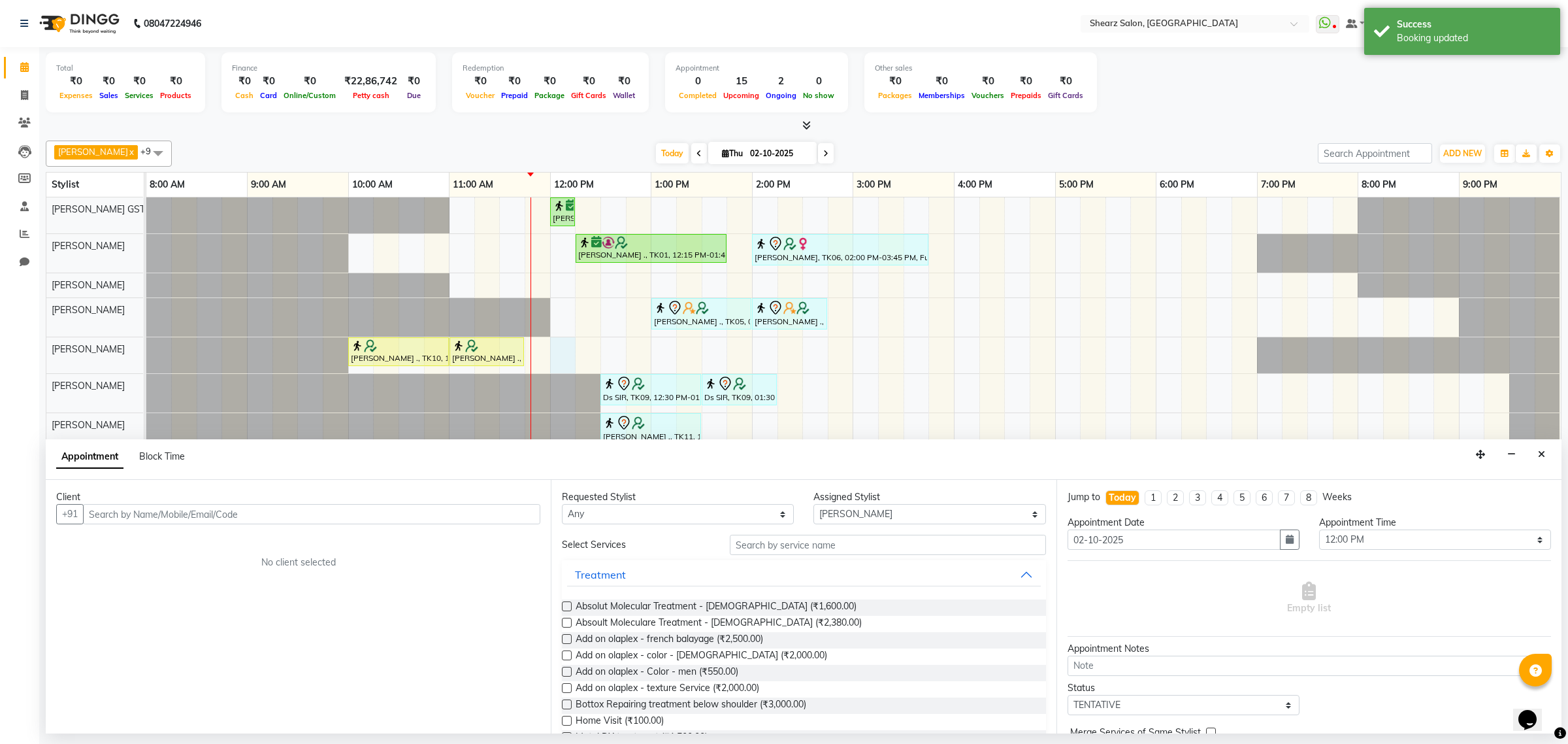
click at [439, 511] on input "text" at bounding box center [311, 513] width 457 height 21
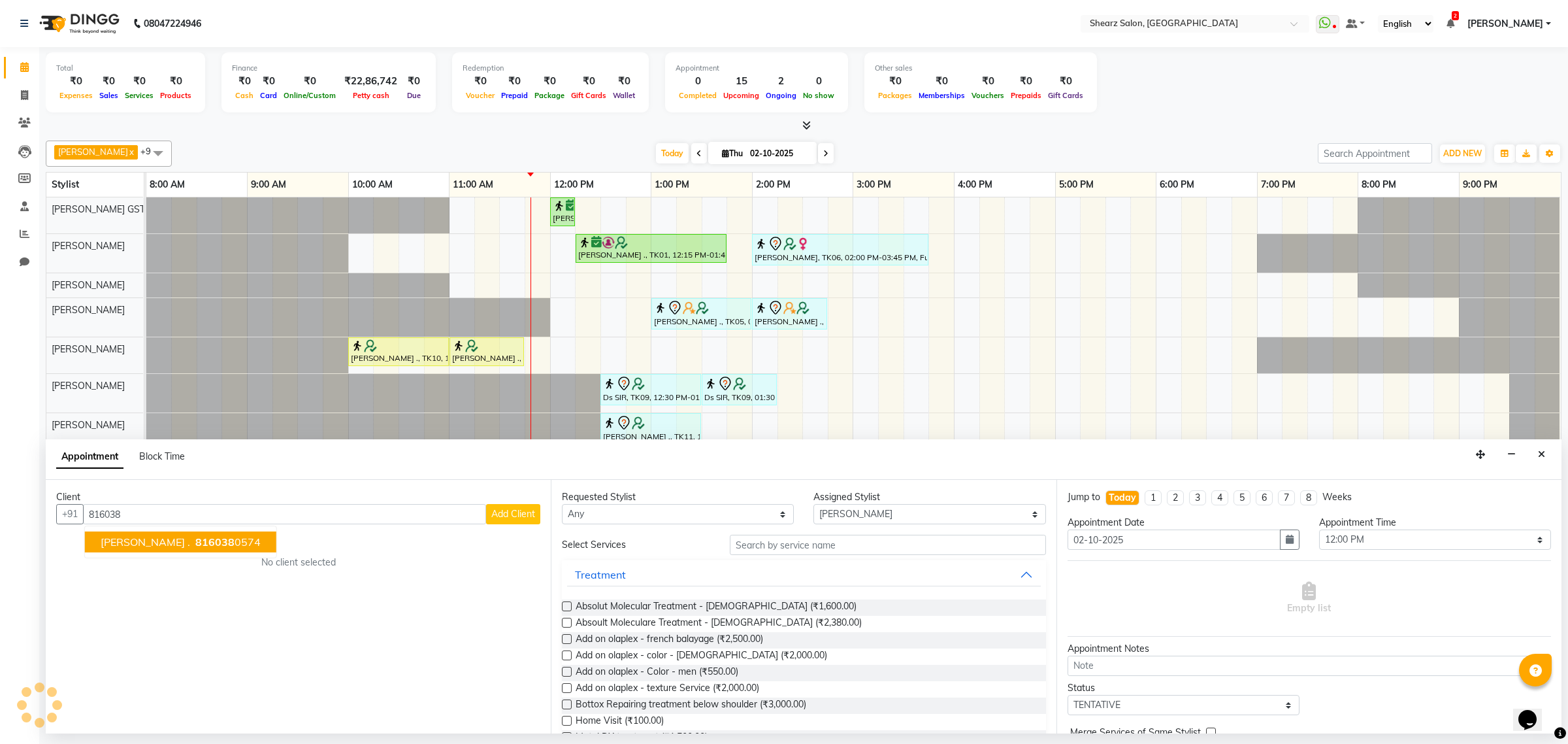
click at [199, 544] on span "816038" at bounding box center [215, 541] width 39 height 13
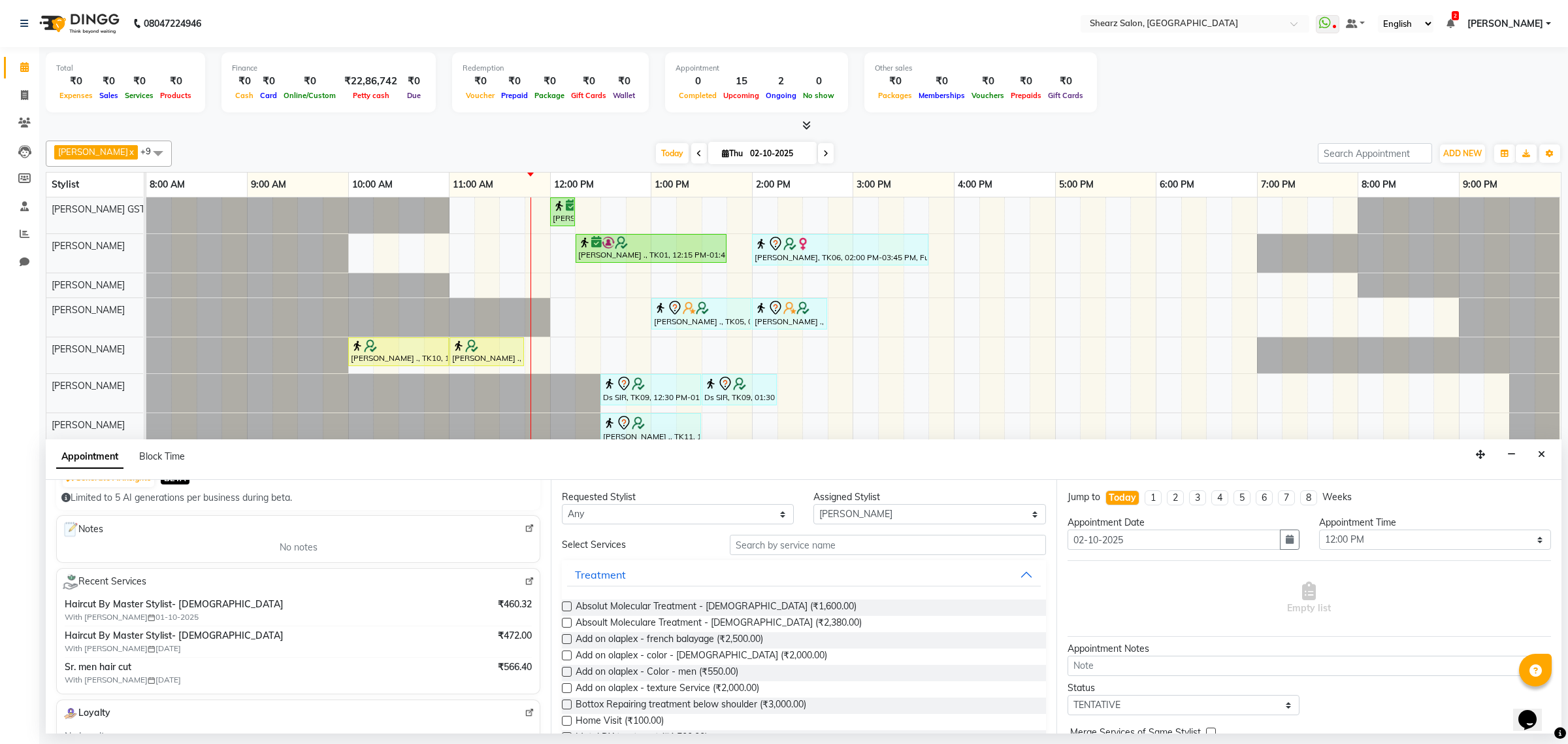
type input "8160380574"
click at [843, 520] on select "Select Brijesh Valand Center 1_mgr mgr Chandrakant Parmar Dinesh Deora Gopika D…" at bounding box center [929, 513] width 232 height 21
select select "77471"
click at [814, 504] on select "Select Brijesh Valand Center 1_mgr mgr Chandrakant Parmar Dinesh Deora Gopika D…" at bounding box center [929, 513] width 232 height 21
click at [848, 544] on input "text" at bounding box center [887, 545] width 316 height 21
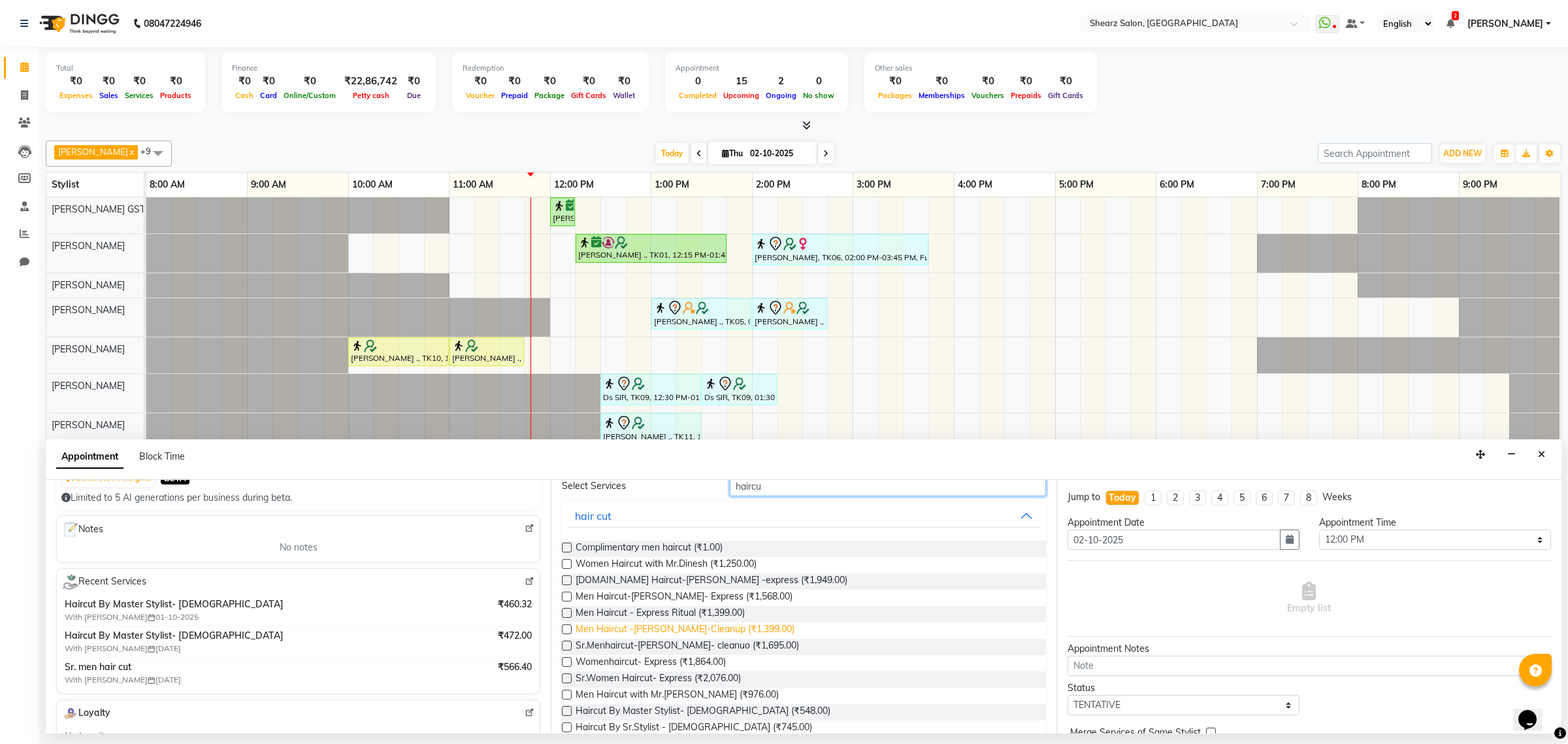
scroll to position [82, 0]
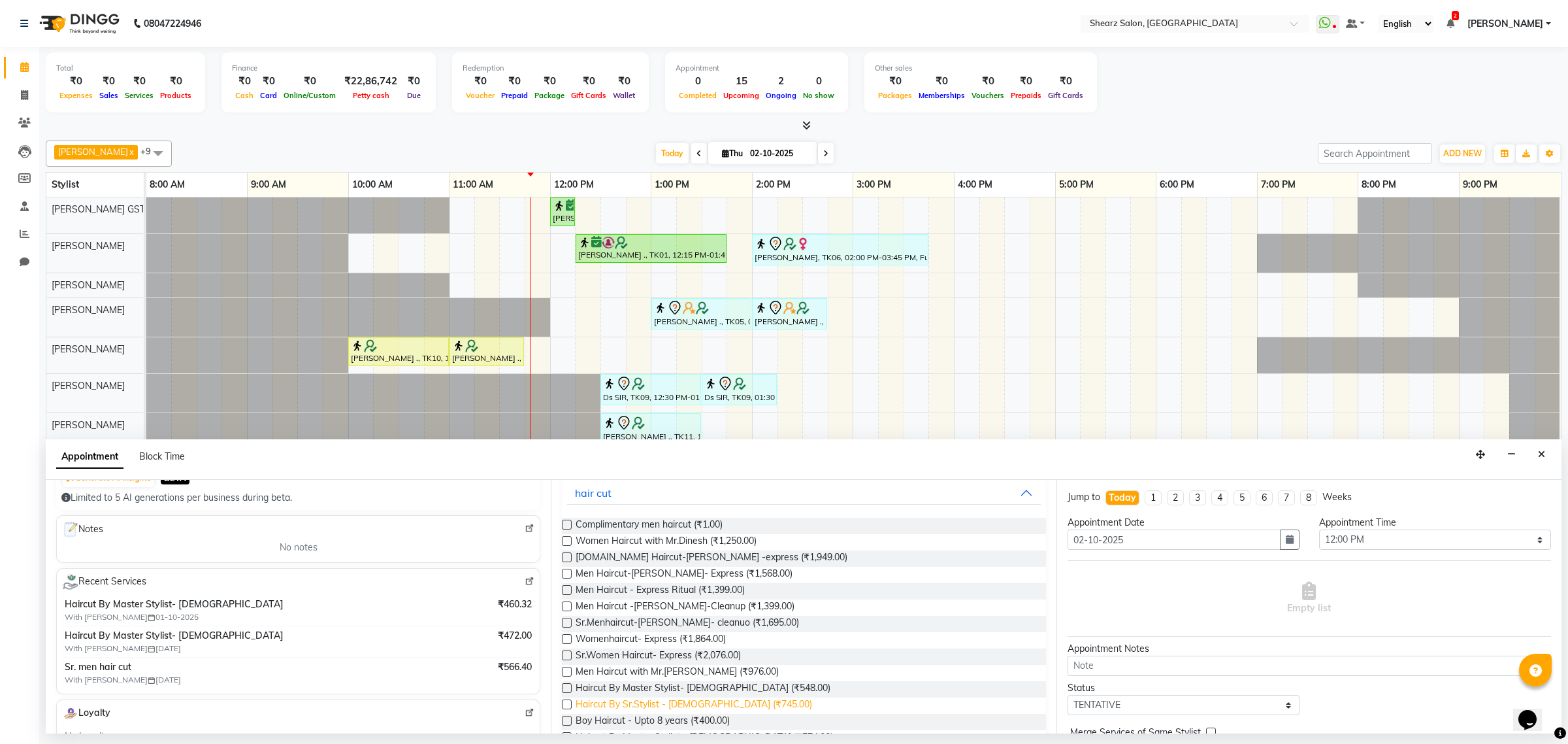
type input "haircu"
drag, startPoint x: 688, startPoint y: 703, endPoint x: 769, endPoint y: 687, distance: 82.6
click at [727, 693] on div "Complimentary men haircut (₹1.00) Women Haircut with Mr.Dinesh (₹1,250.00) Sr.m…" at bounding box center [803, 664] width 483 height 315
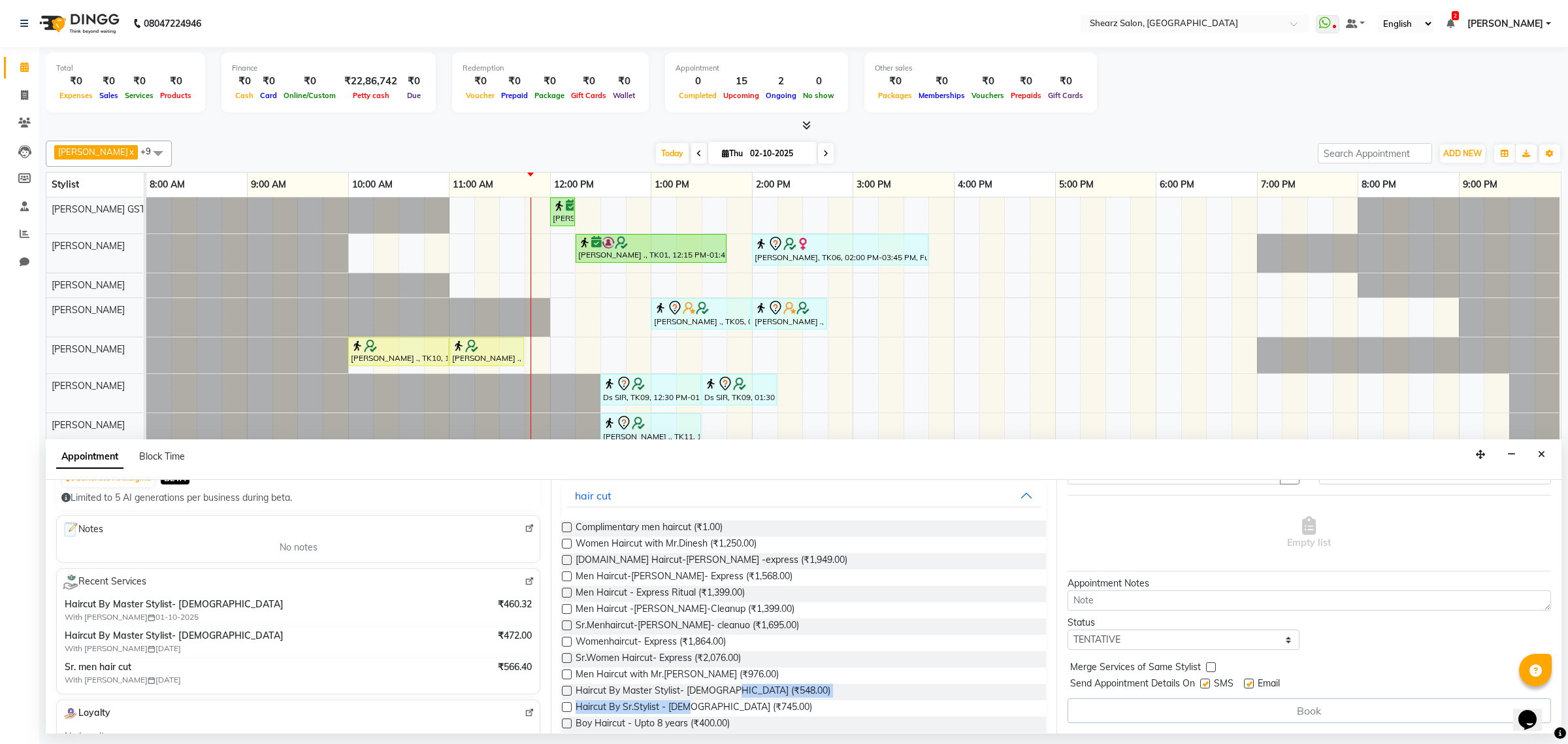
scroll to position [163, 0]
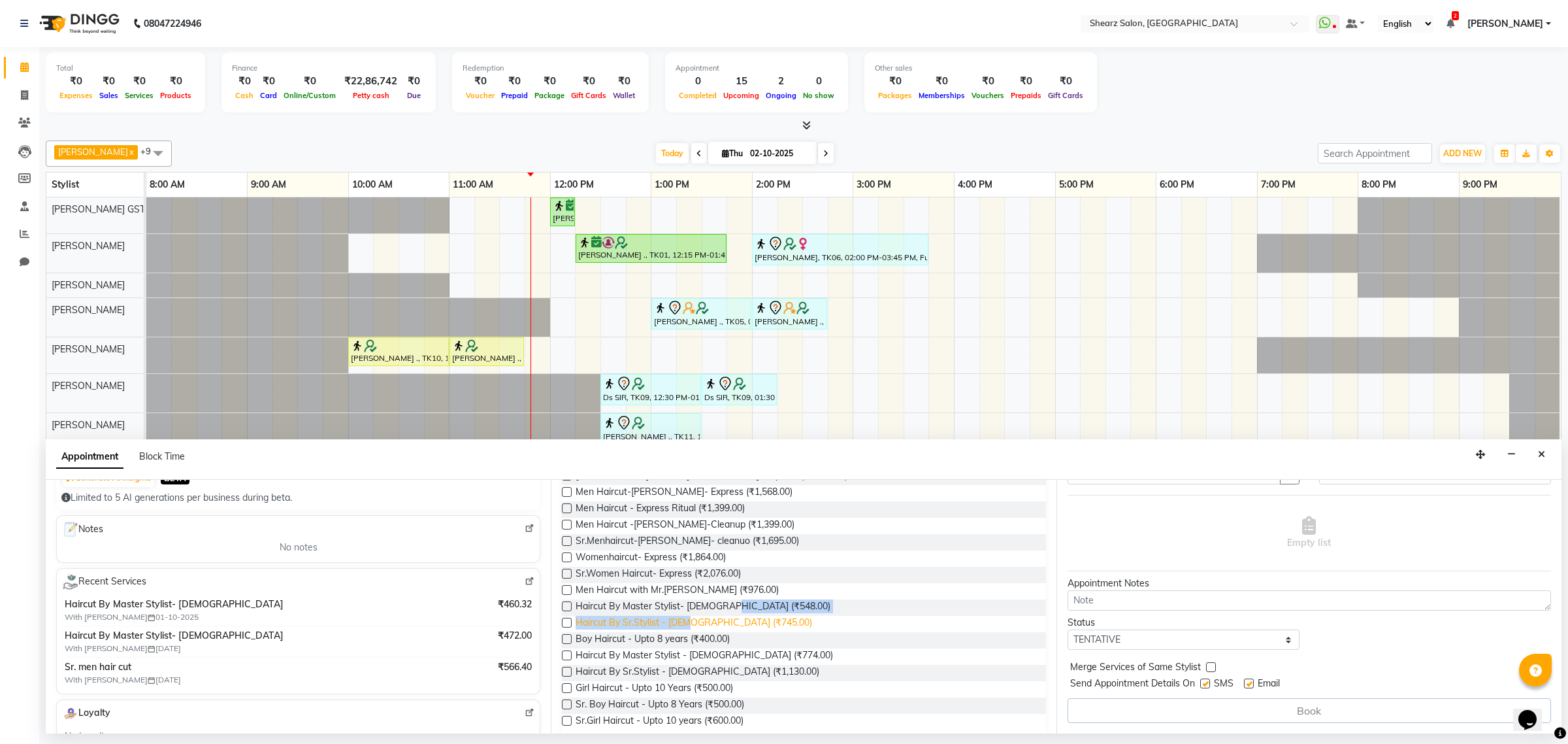
click at [654, 619] on span "Haircut By Sr.Stylist - Male (₹745.00)" at bounding box center [694, 624] width 237 height 16
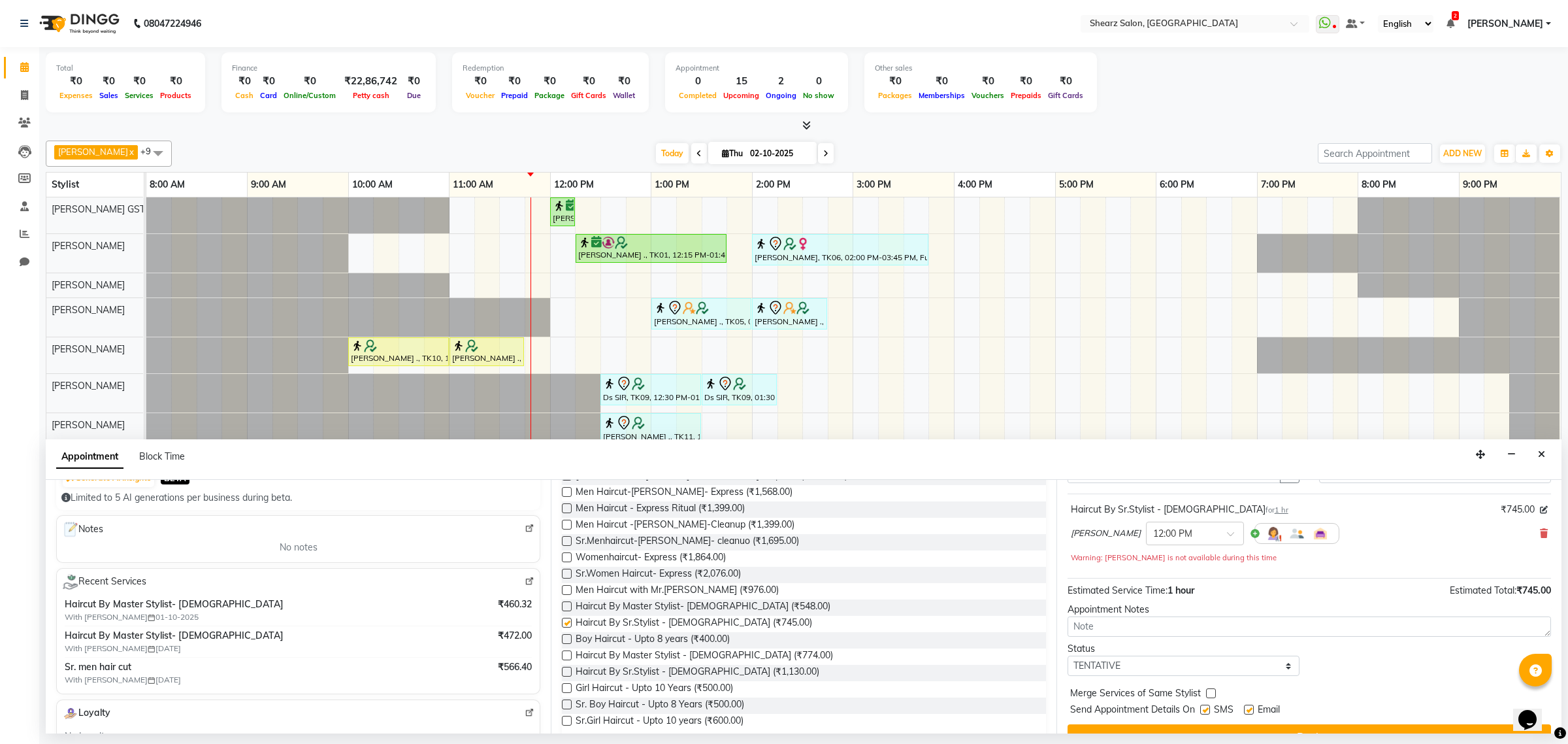
checkbox input "false"
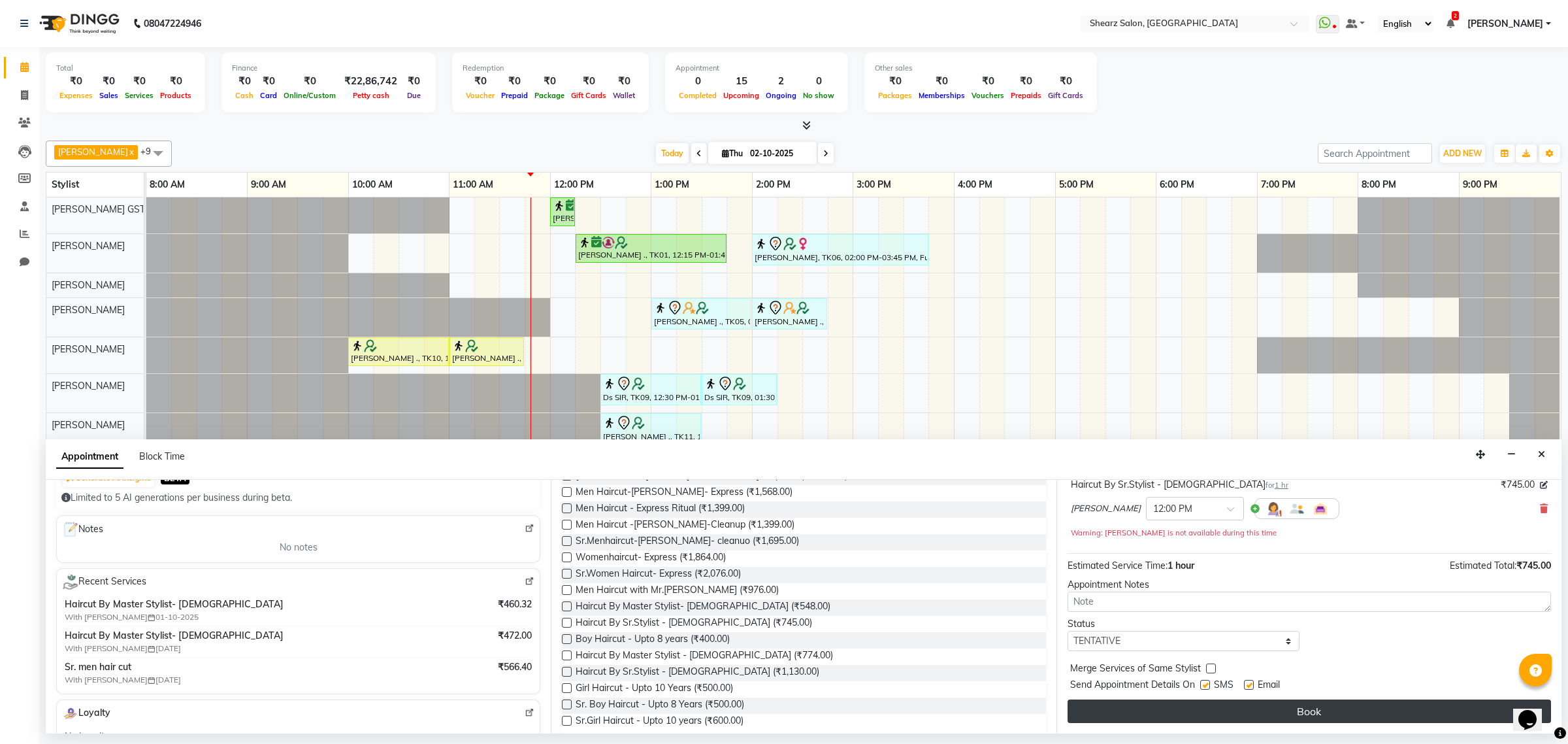
click at [1218, 707] on button "Book" at bounding box center [1309, 711] width 483 height 23
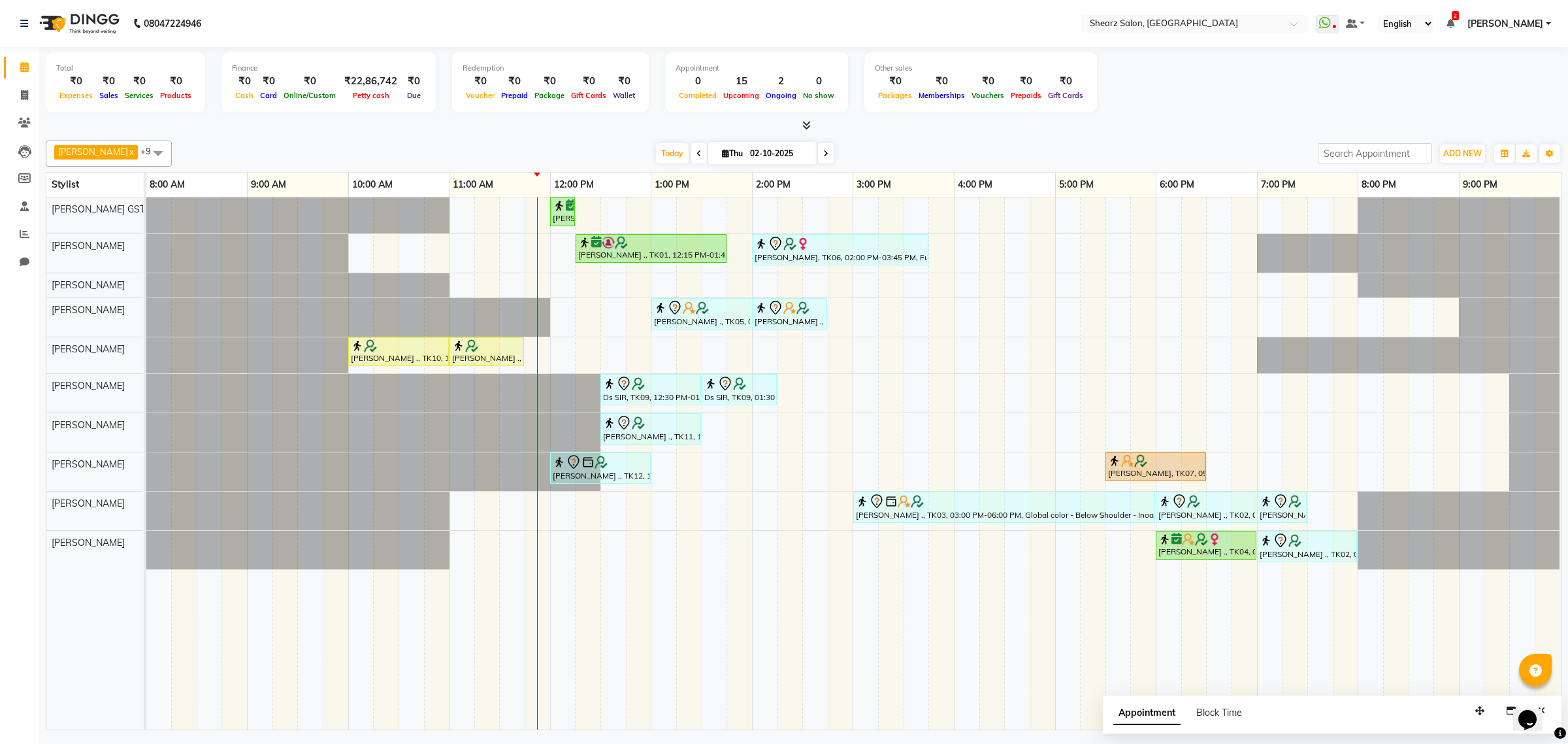
click at [1009, 398] on div "Nirali Maharshi ., TK01, 12:00 PM-12:15 PM, Eyebrow threading Nirali Maharshi .…" at bounding box center [853, 463] width 1415 height 532
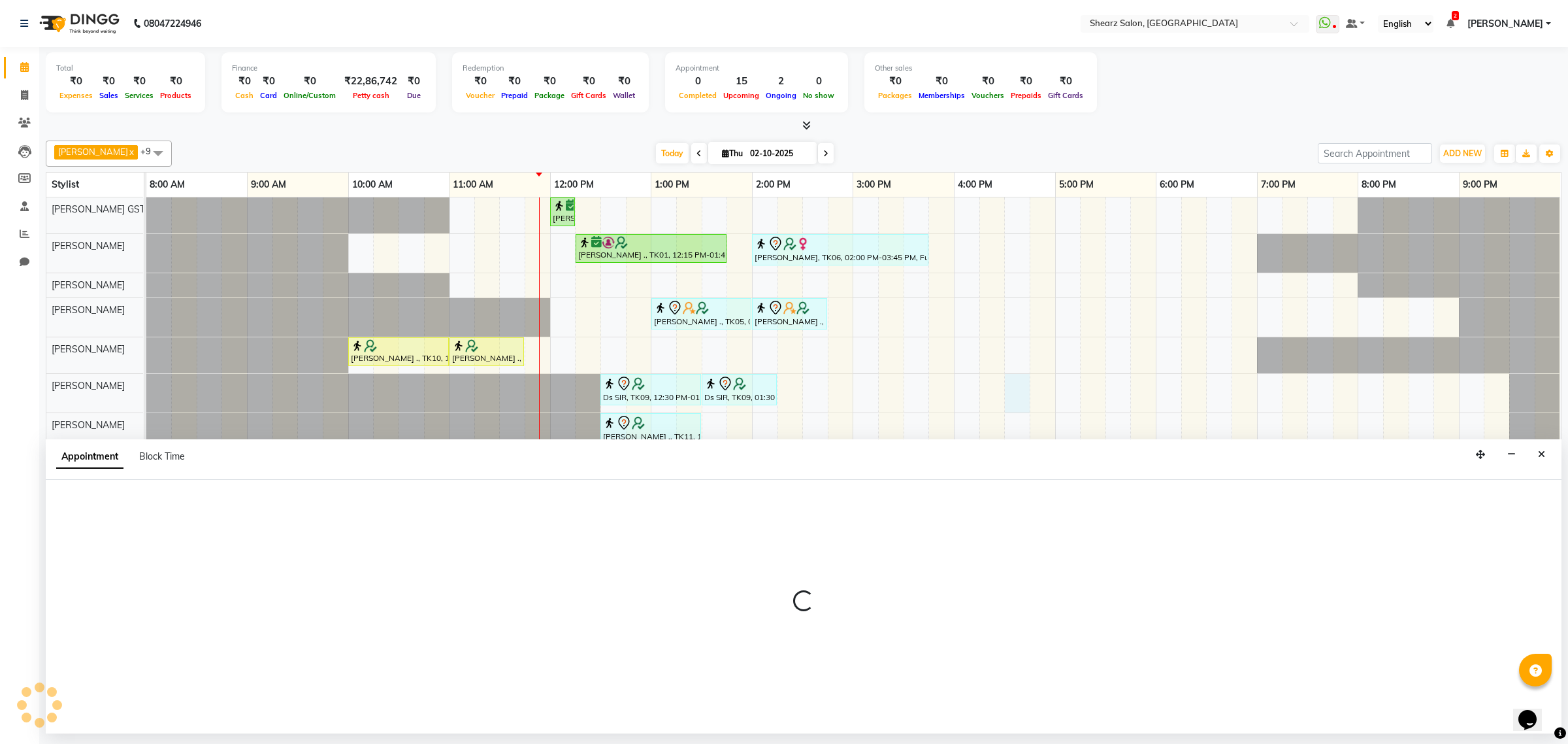
select select "77482"
select select "tentative"
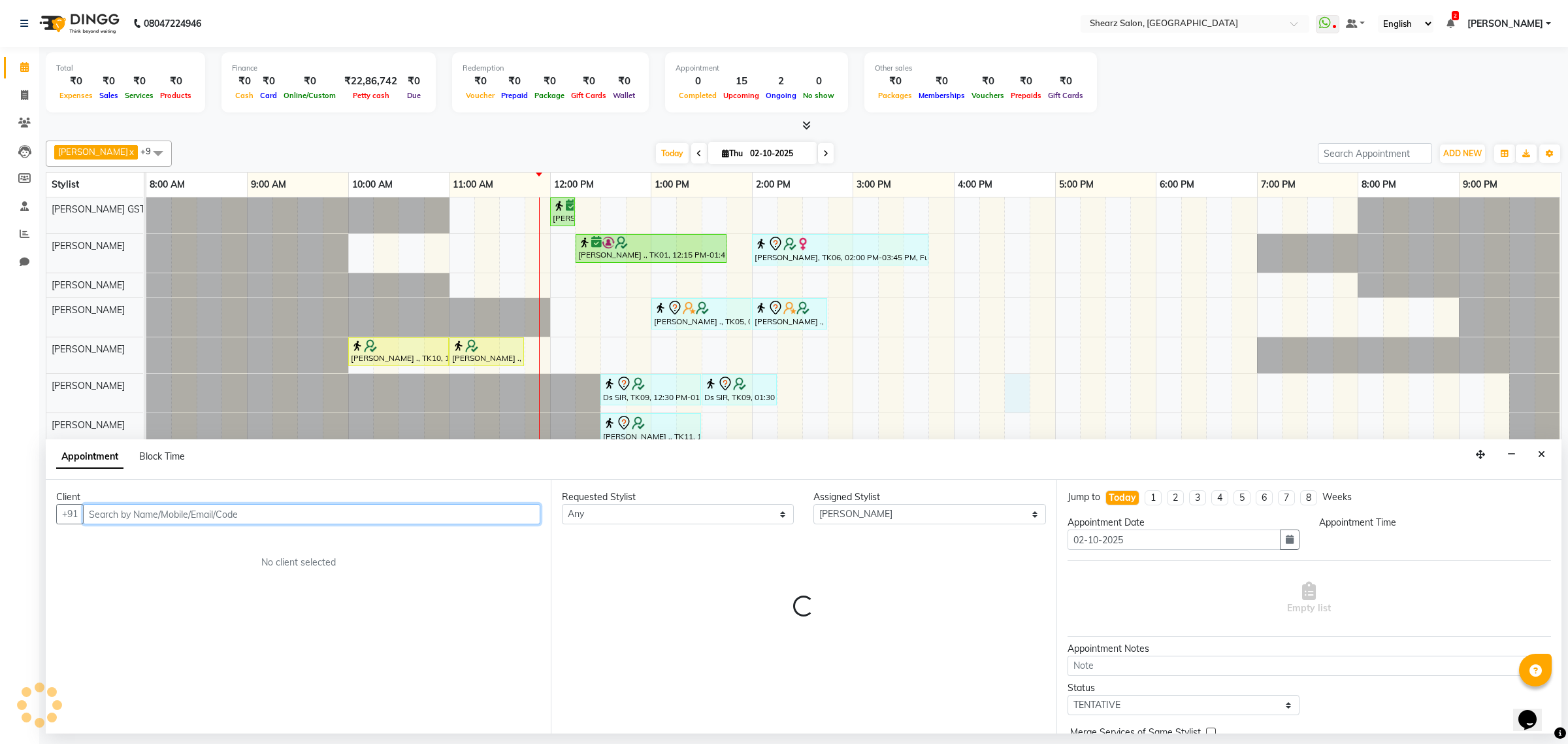
select select "990"
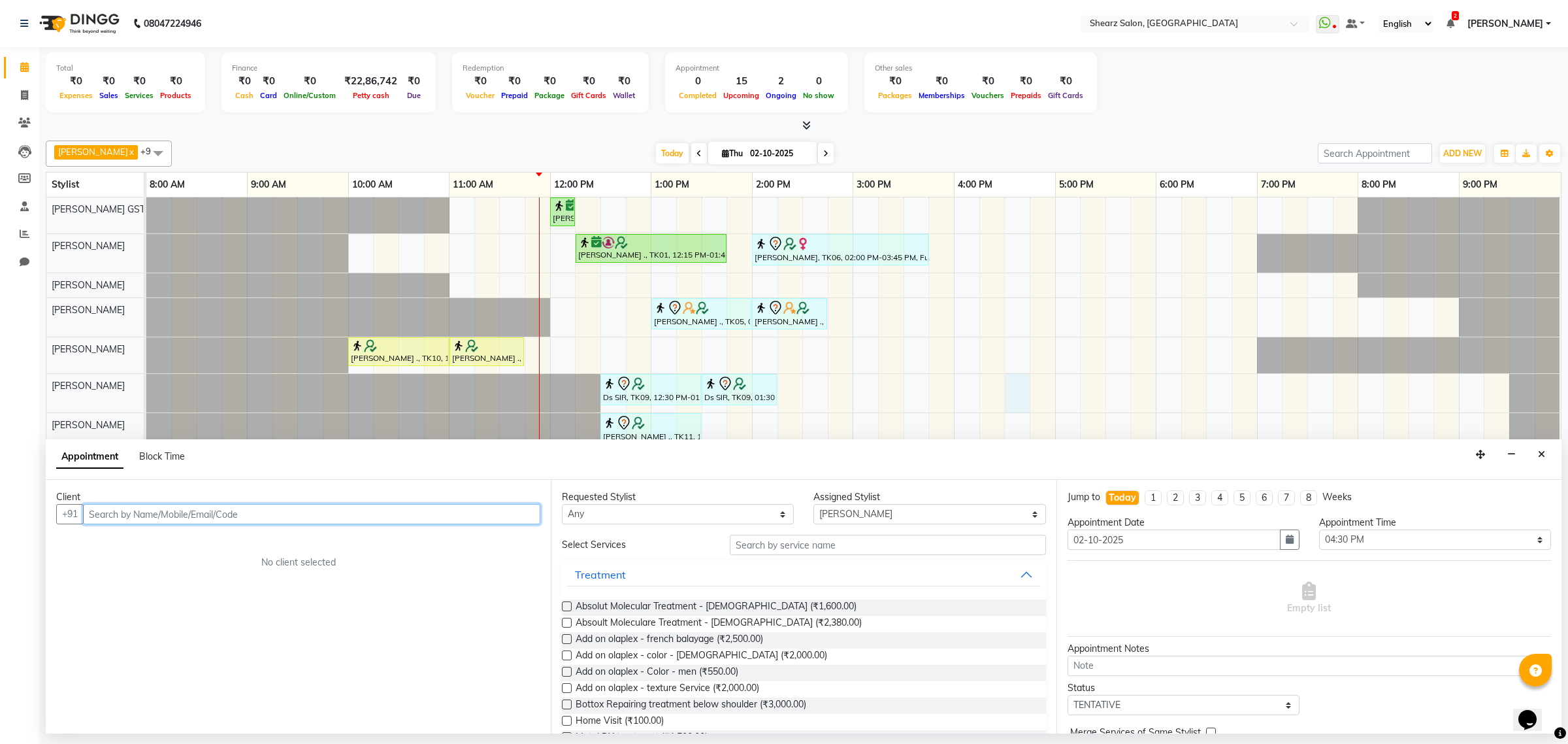
click at [193, 512] on input "text" at bounding box center [311, 513] width 457 height 21
drag, startPoint x: 185, startPoint y: 539, endPoint x: 214, endPoint y: 540, distance: 29.0
click at [185, 539] on span "9725557" at bounding box center [179, 541] width 46 height 13
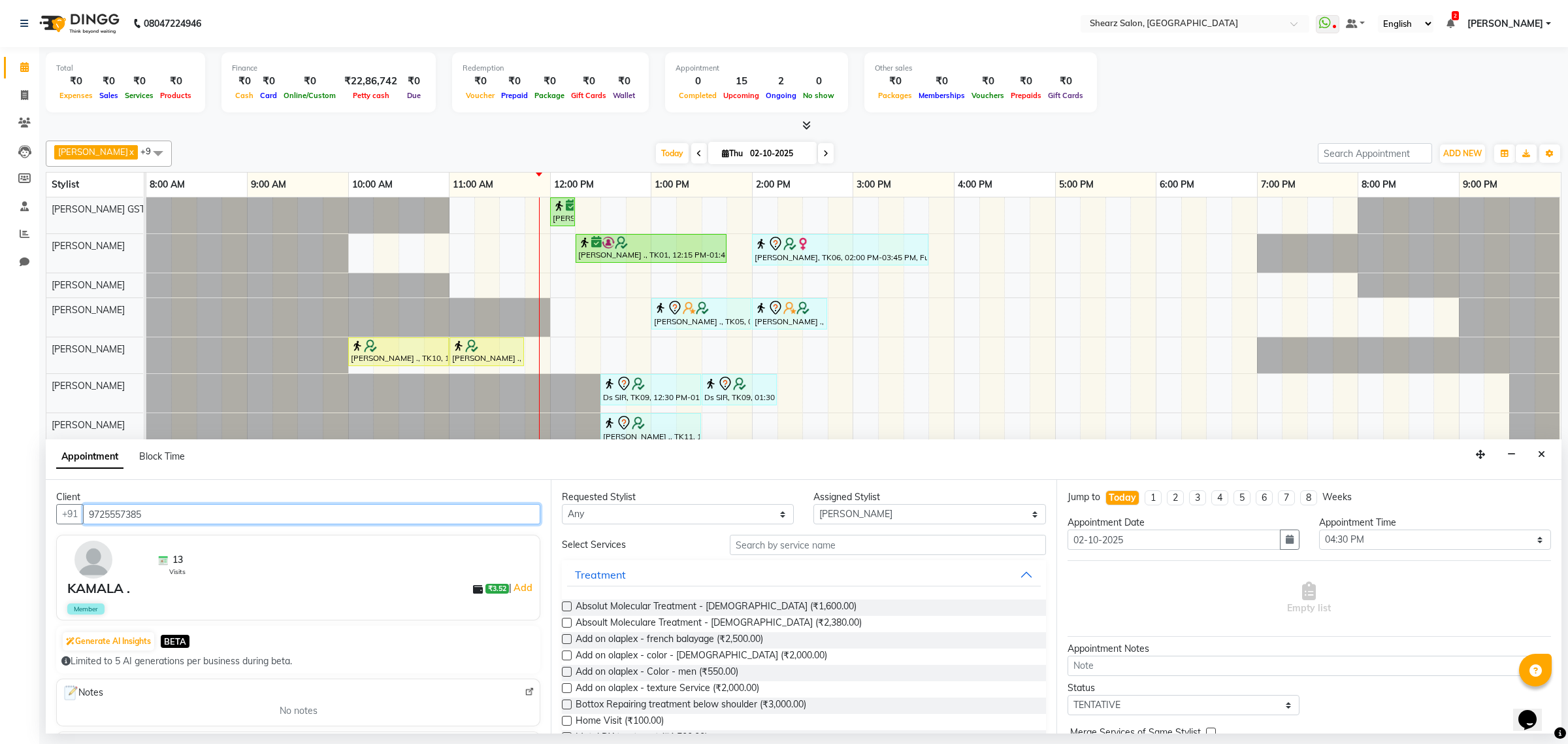
type input "9725557385"
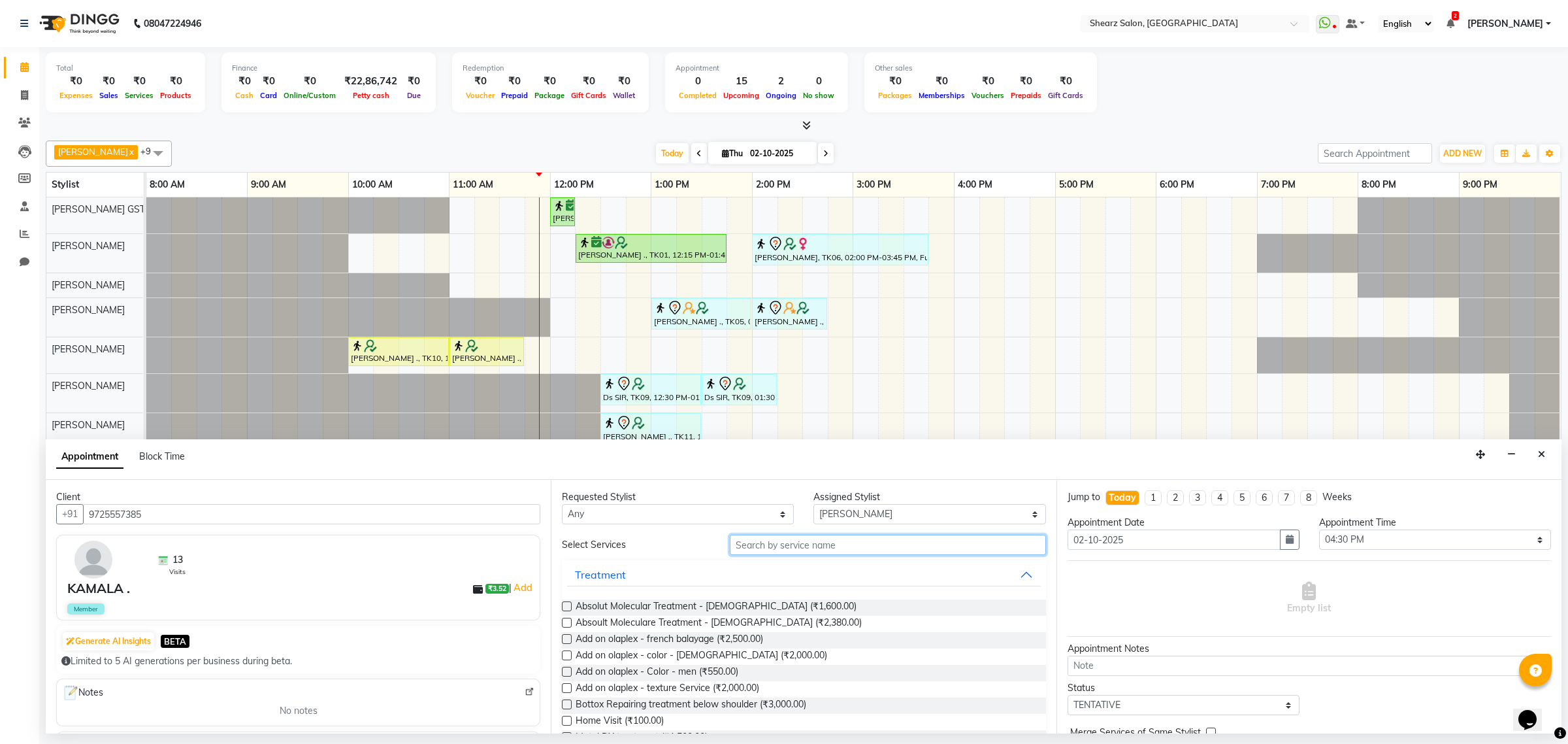
click at [792, 544] on input "text" at bounding box center [887, 545] width 316 height 21
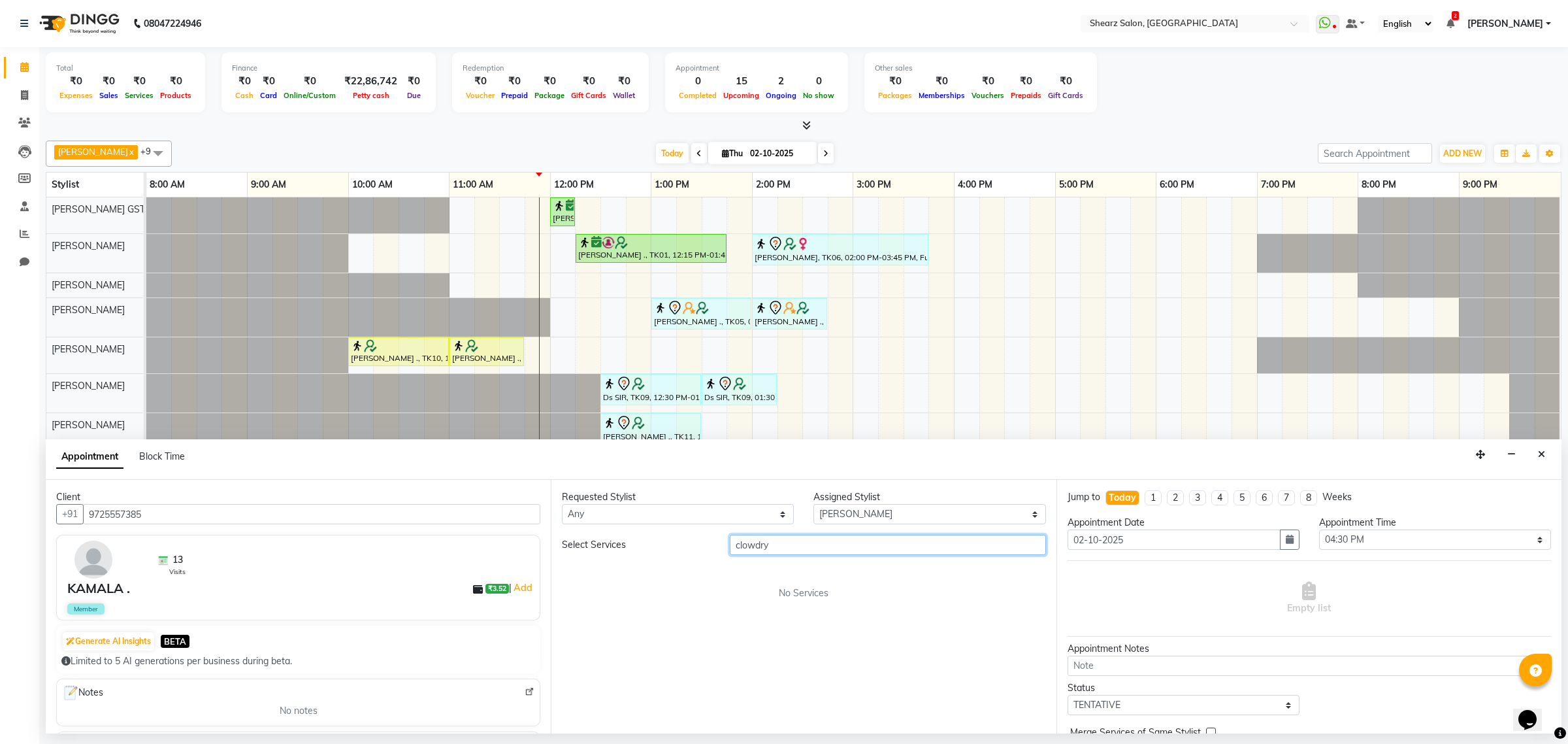
type input "clowdry"
drag, startPoint x: 838, startPoint y: 579, endPoint x: 835, endPoint y: 559, distance: 20.2
click at [838, 573] on div "Select Services clowdry No Services" at bounding box center [803, 567] width 483 height 66
drag, startPoint x: 830, startPoint y: 543, endPoint x: 354, endPoint y: 537, distance: 476.0
click at [354, 535] on div "Client +91 9725557385 13 Visits KAMALA . ₹3.52 | Add Member Generate AI Insight…" at bounding box center [804, 607] width 1516 height 254
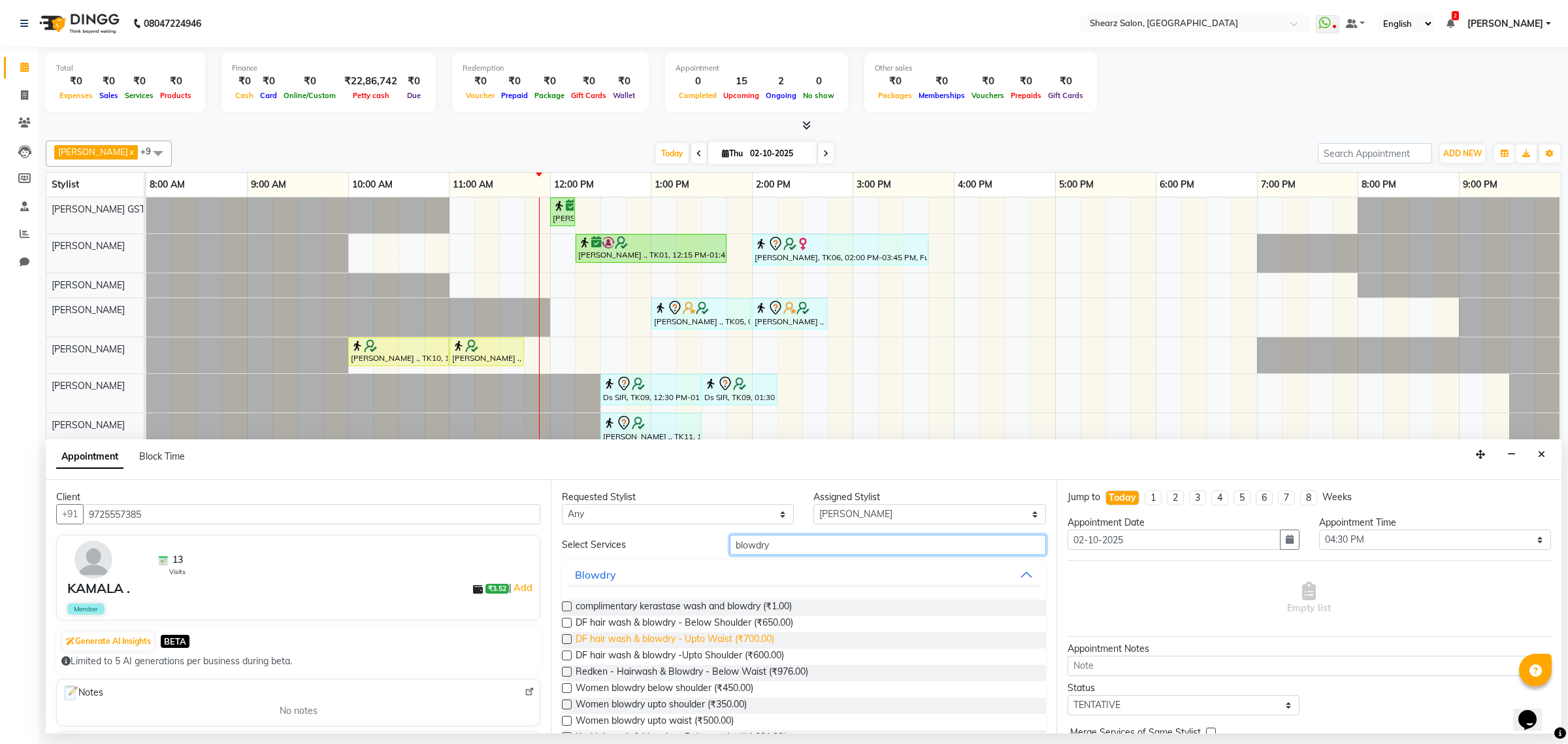
scroll to position [34, 0]
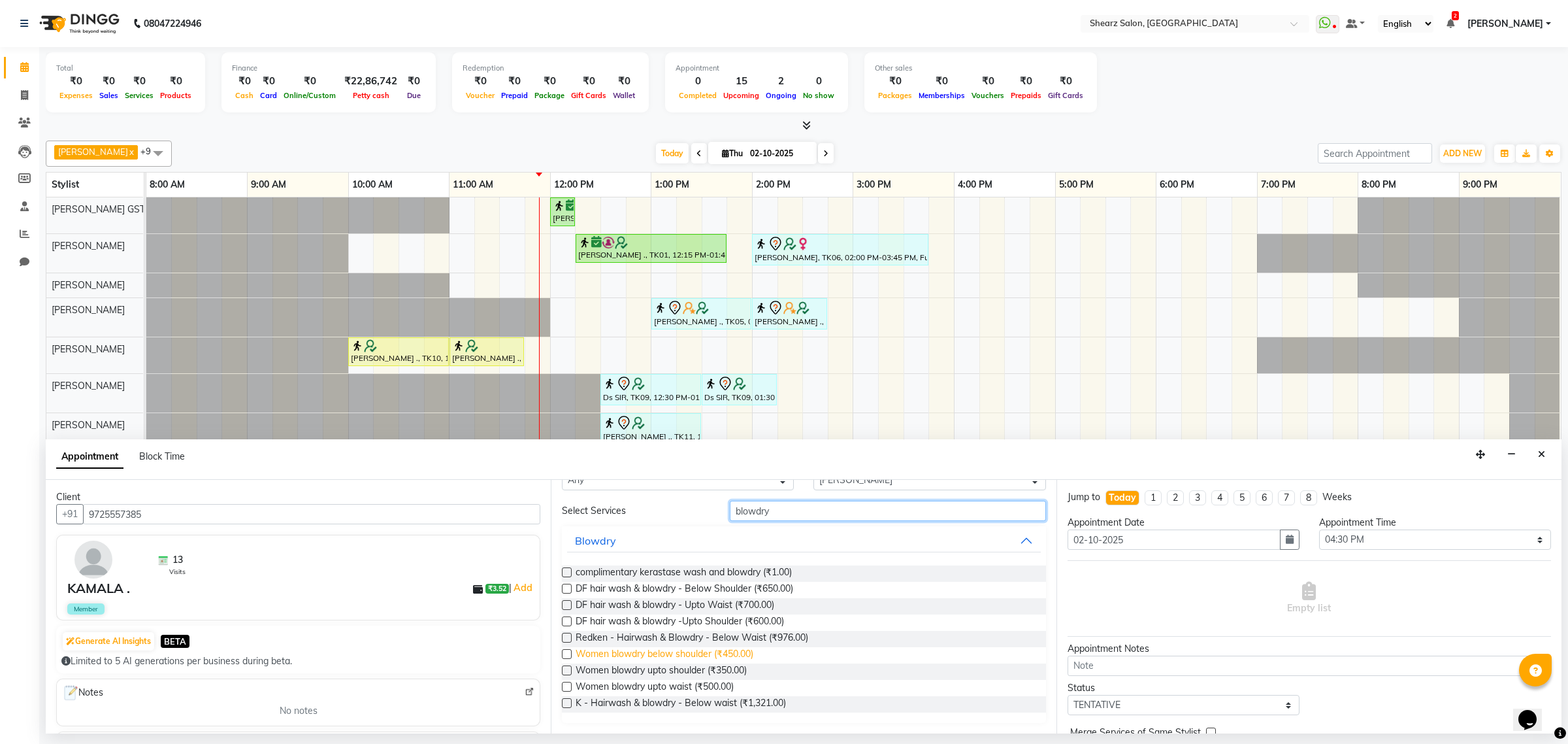
type input "blowdry"
drag, startPoint x: 675, startPoint y: 658, endPoint x: 797, endPoint y: 654, distance: 122.1
click at [689, 659] on span "Women blowdry below shoulder (₹450.00)" at bounding box center [665, 655] width 178 height 16
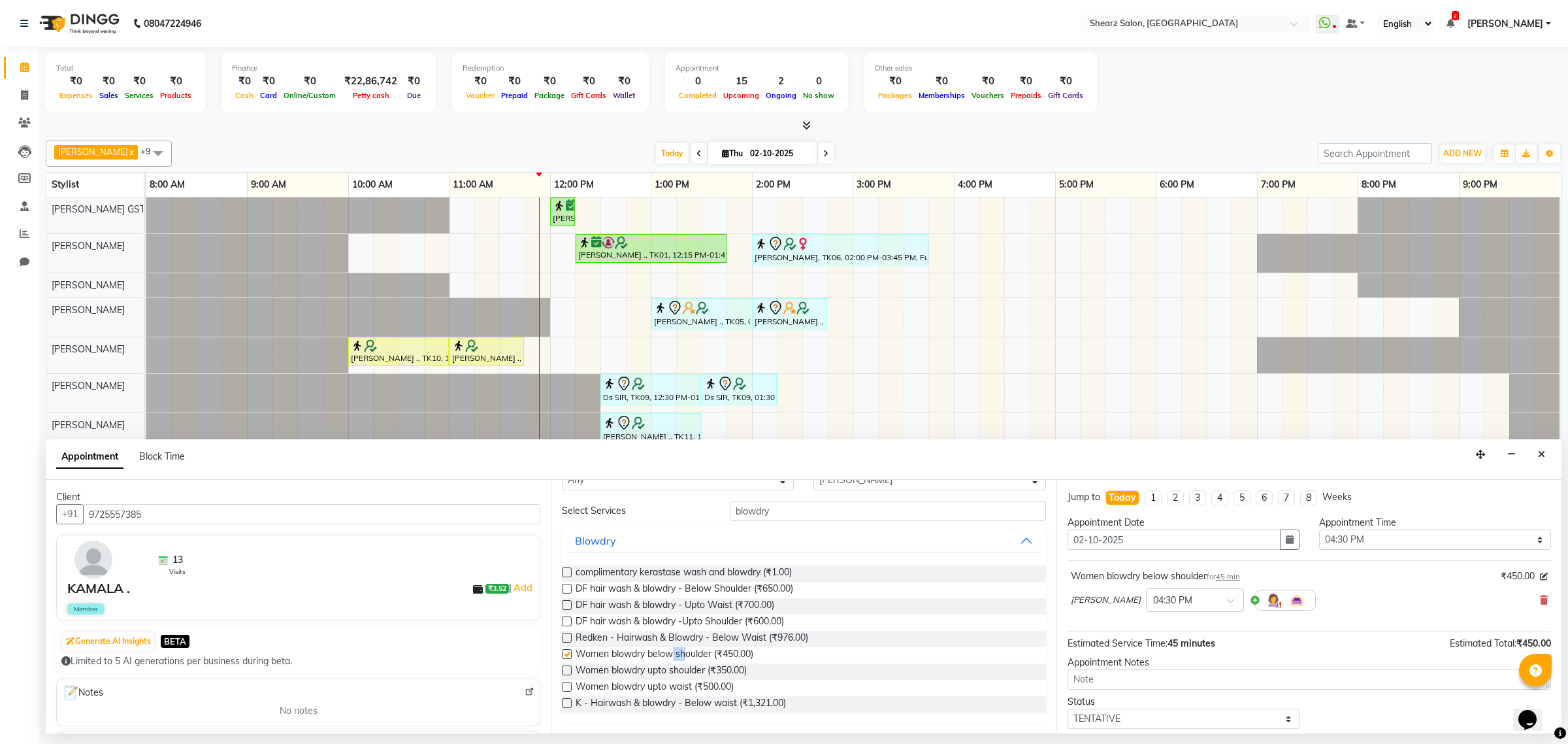
checkbox input "false"
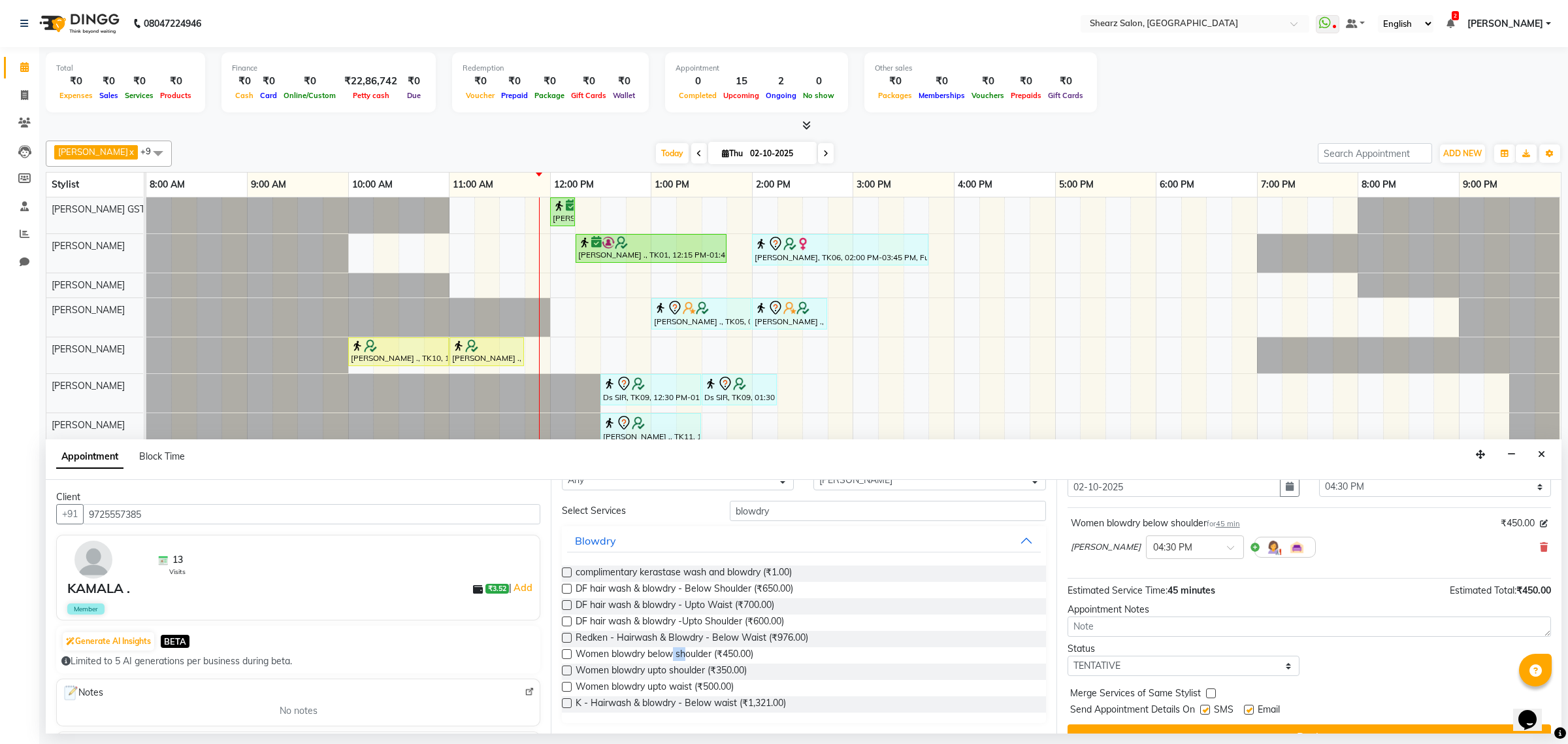
scroll to position [79, 0]
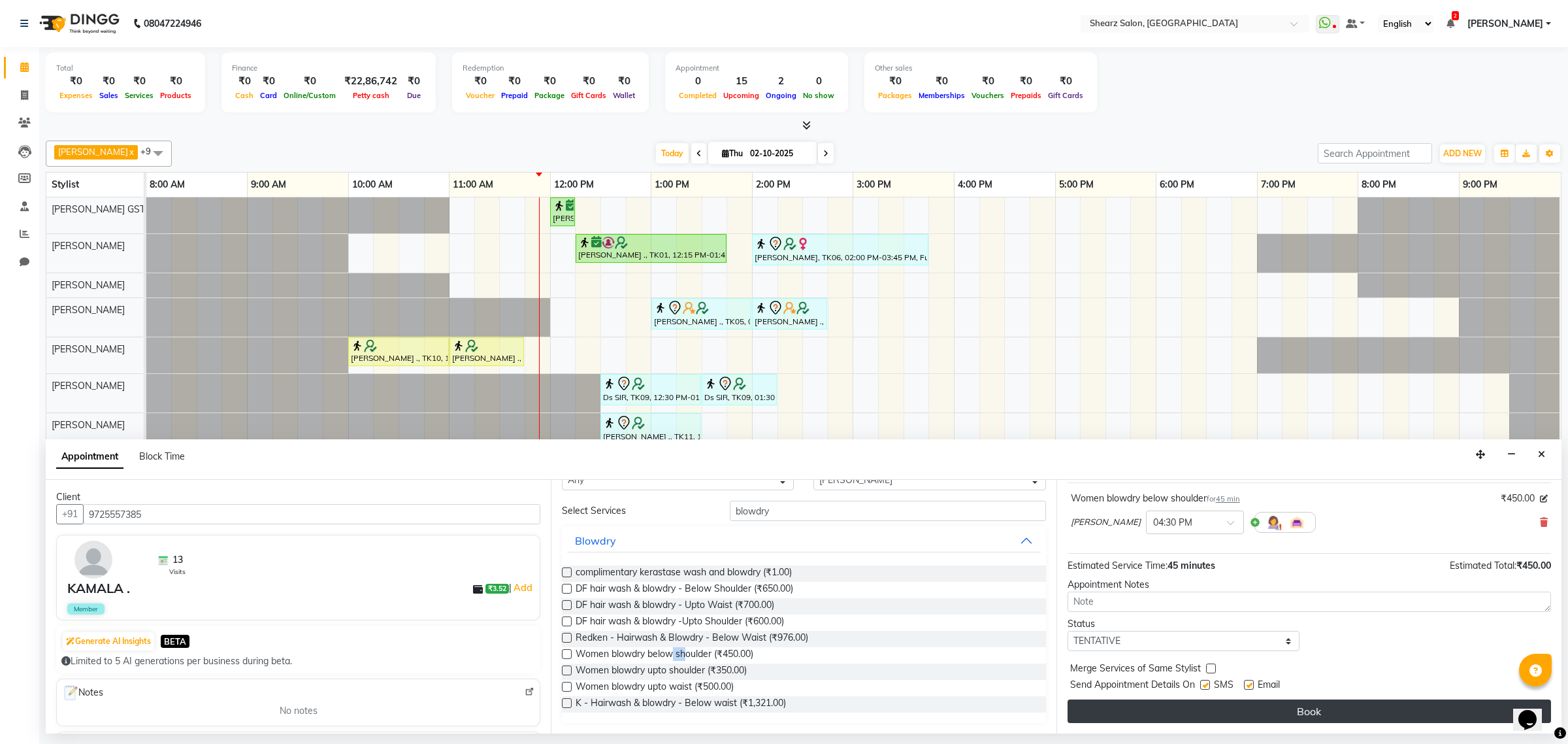
click at [1192, 721] on button "Book" at bounding box center [1309, 711] width 483 height 23
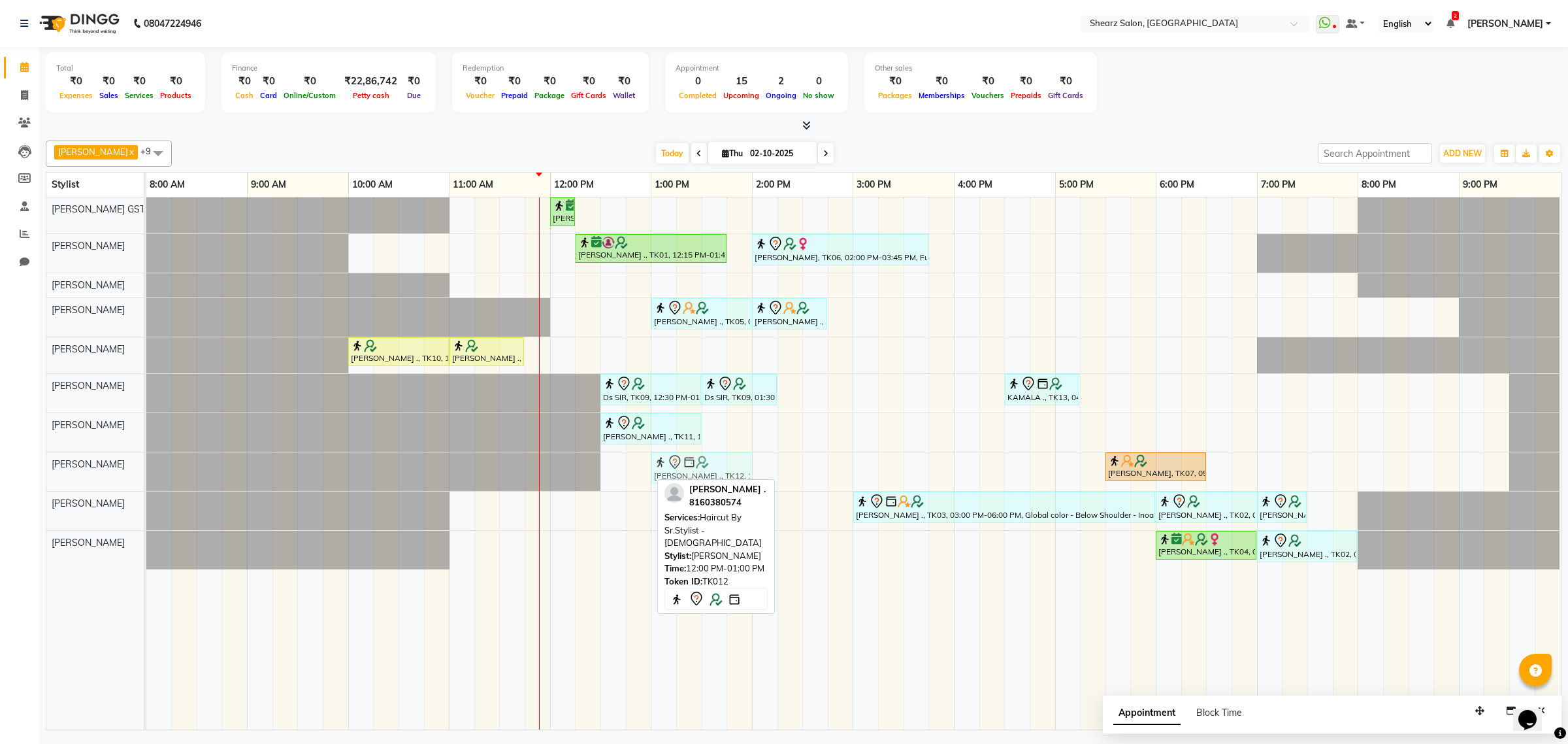
drag, startPoint x: 612, startPoint y: 456, endPoint x: 709, endPoint y: 470, distance: 98.0
click at [146, 470] on div "Jaymin Kanjaria ., TK12, 12:00 PM-01:00 PM, Haircut By Sr.Stylist - Male Harshi…" at bounding box center [146, 471] width 0 height 39
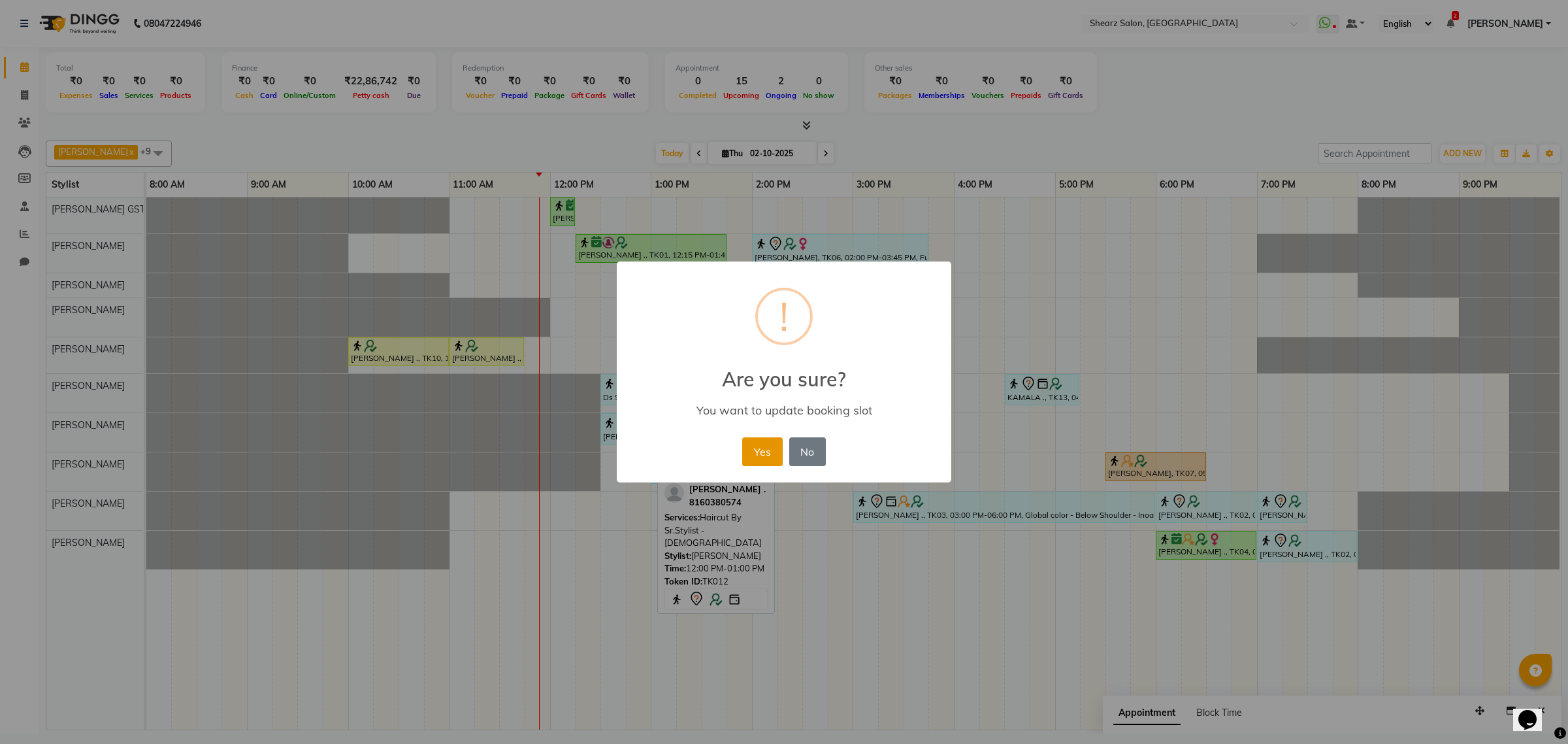
click at [766, 450] on button "Yes" at bounding box center [762, 451] width 39 height 29
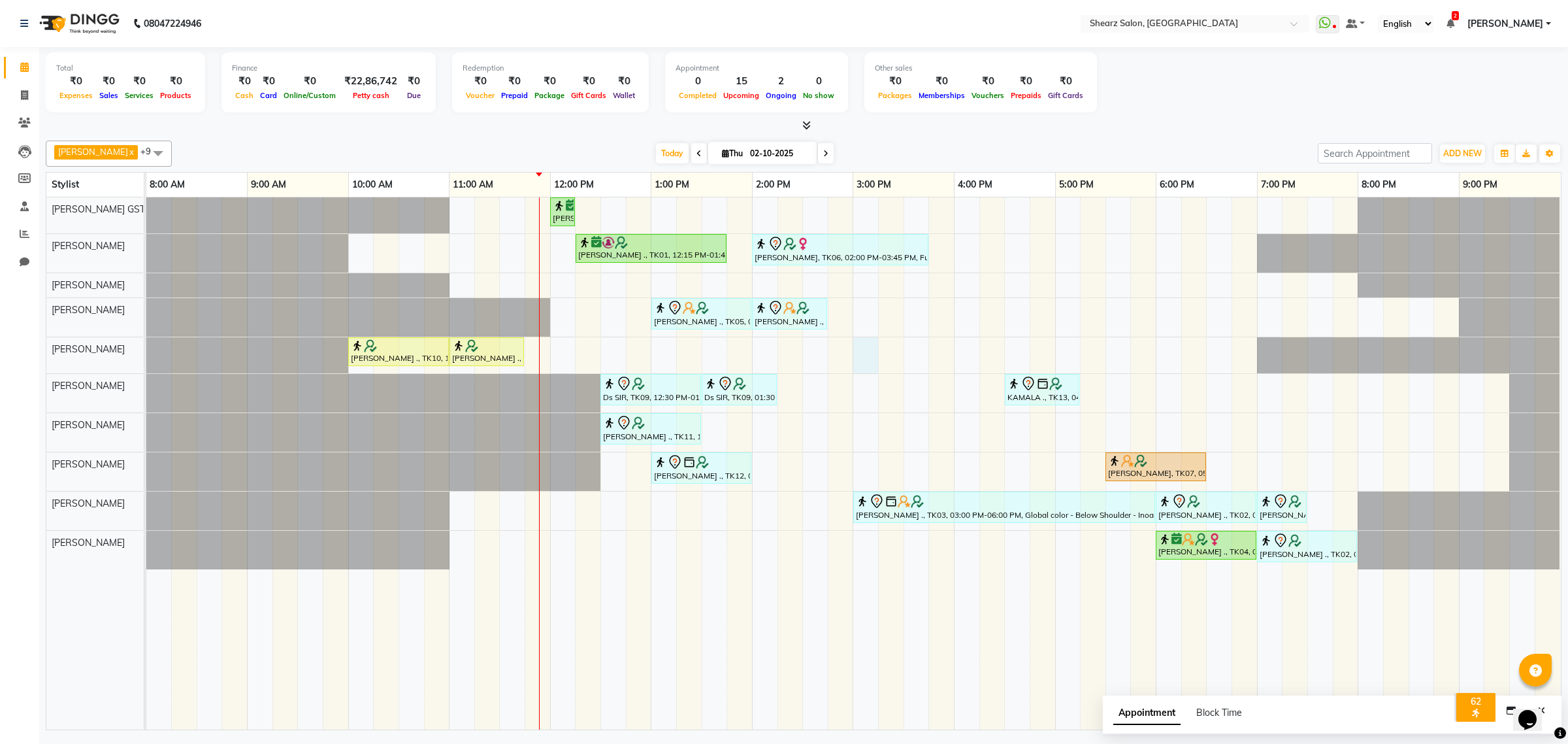
click at [858, 360] on div "Nirali Maharshi ., TK01, 12:00 PM-12:15 PM, Eyebrow threading Nirali Maharshi .…" at bounding box center [853, 463] width 1415 height 532
select select "77486"
select select "900"
select select "tentative"
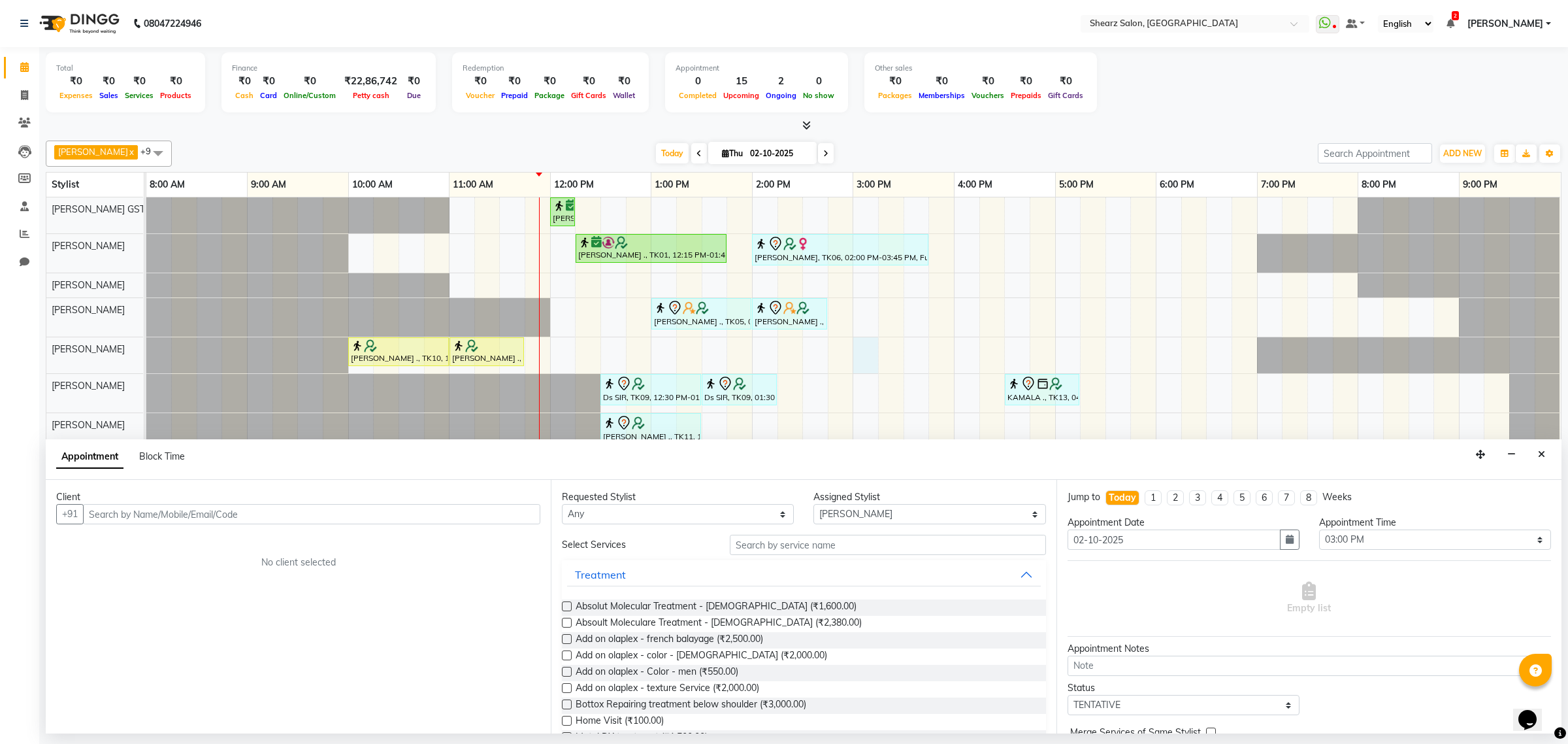
click at [218, 515] on input "text" at bounding box center [311, 513] width 457 height 21
click at [103, 560] on span "[PERSON_NAME]" at bounding box center [143, 563] width 84 height 13
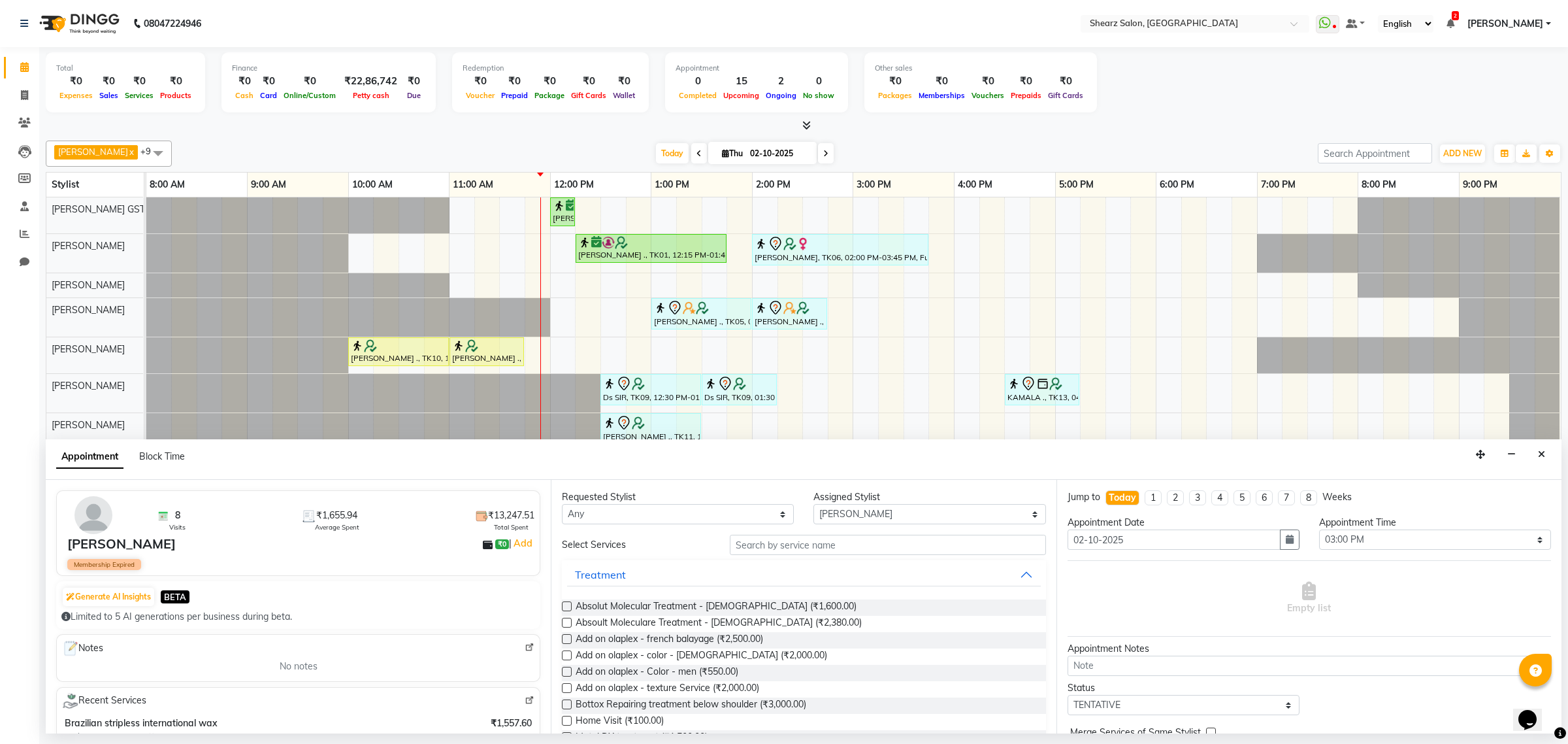
scroll to position [0, 0]
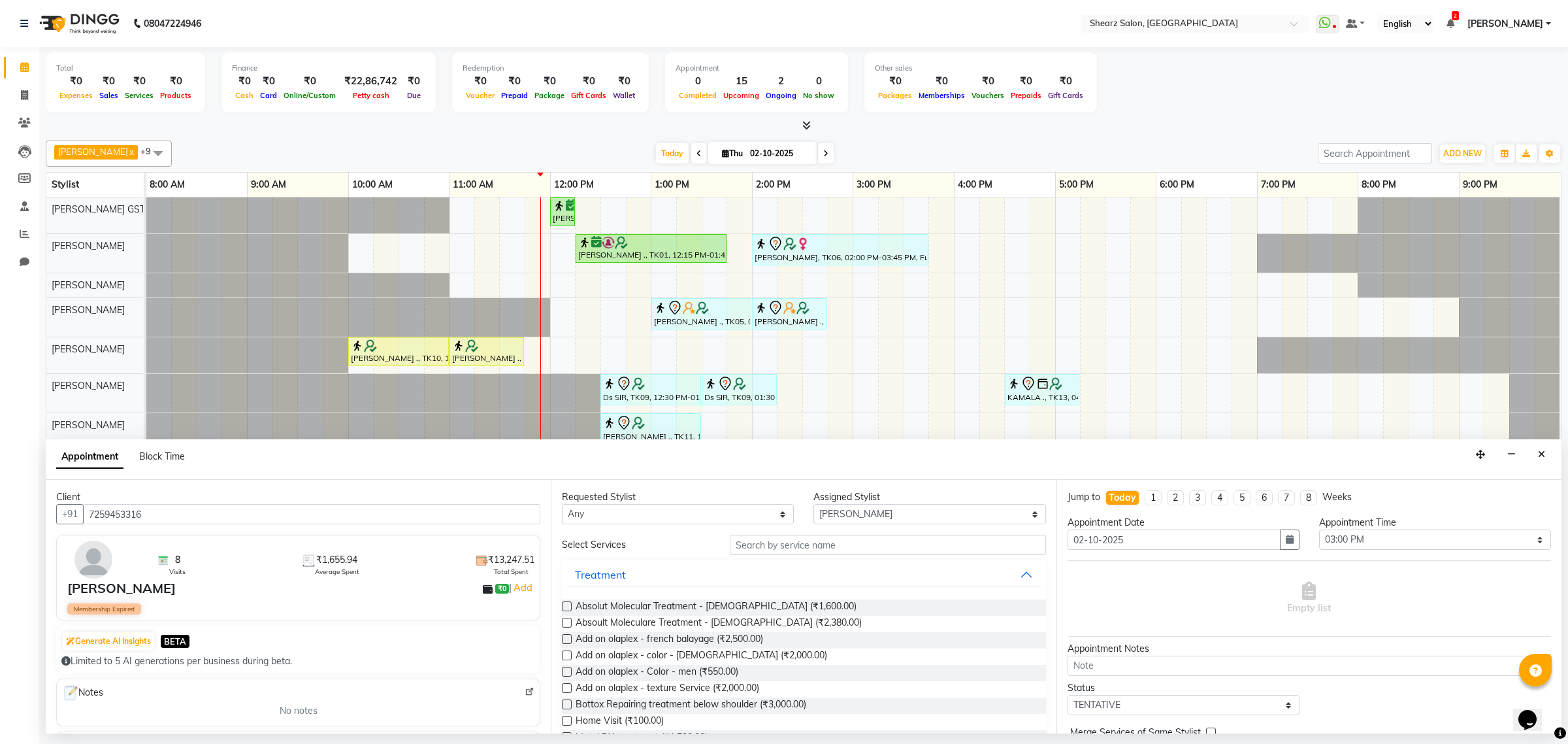
type input "7259453316"
click at [861, 544] on input "text" at bounding box center [887, 545] width 316 height 21
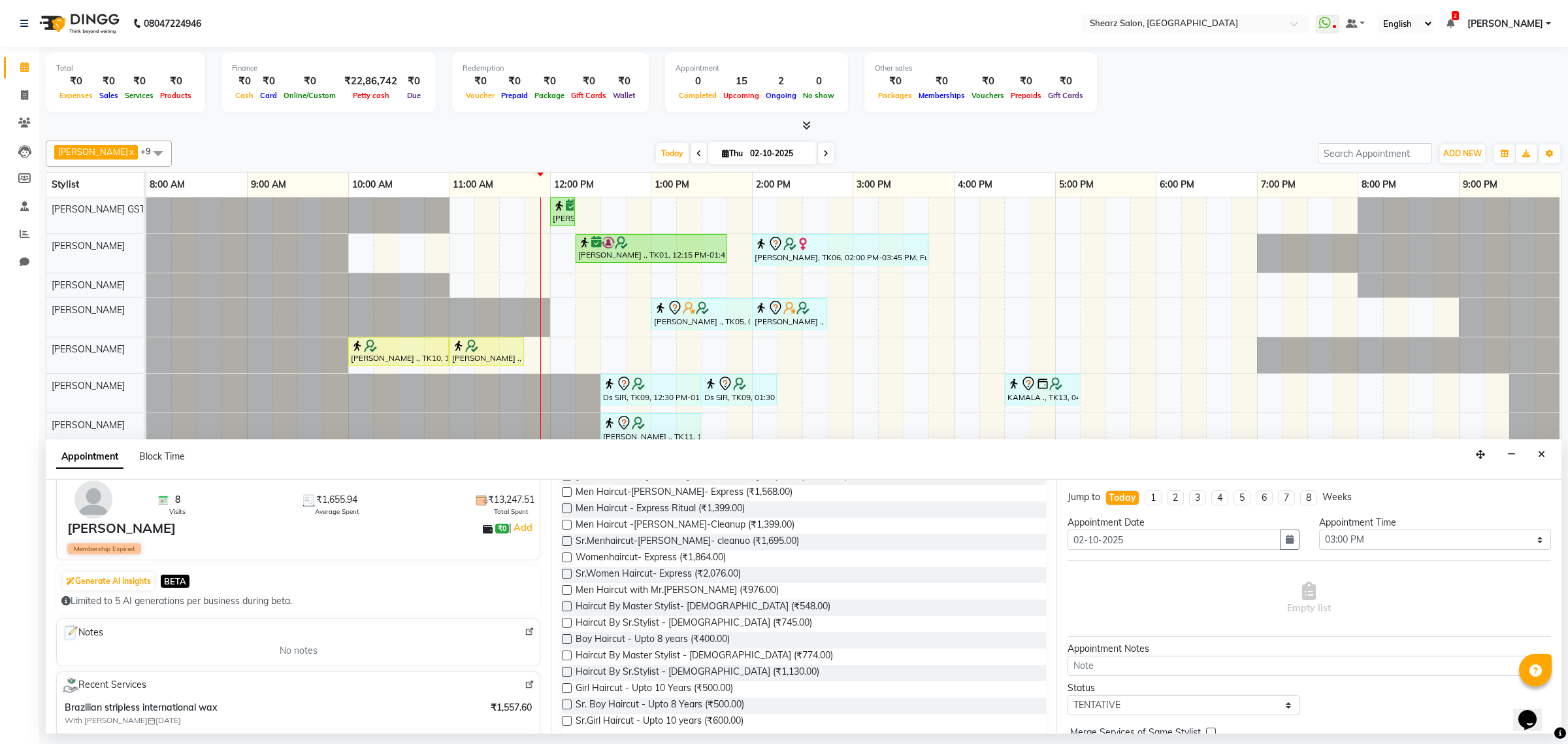
scroll to position [163, 0]
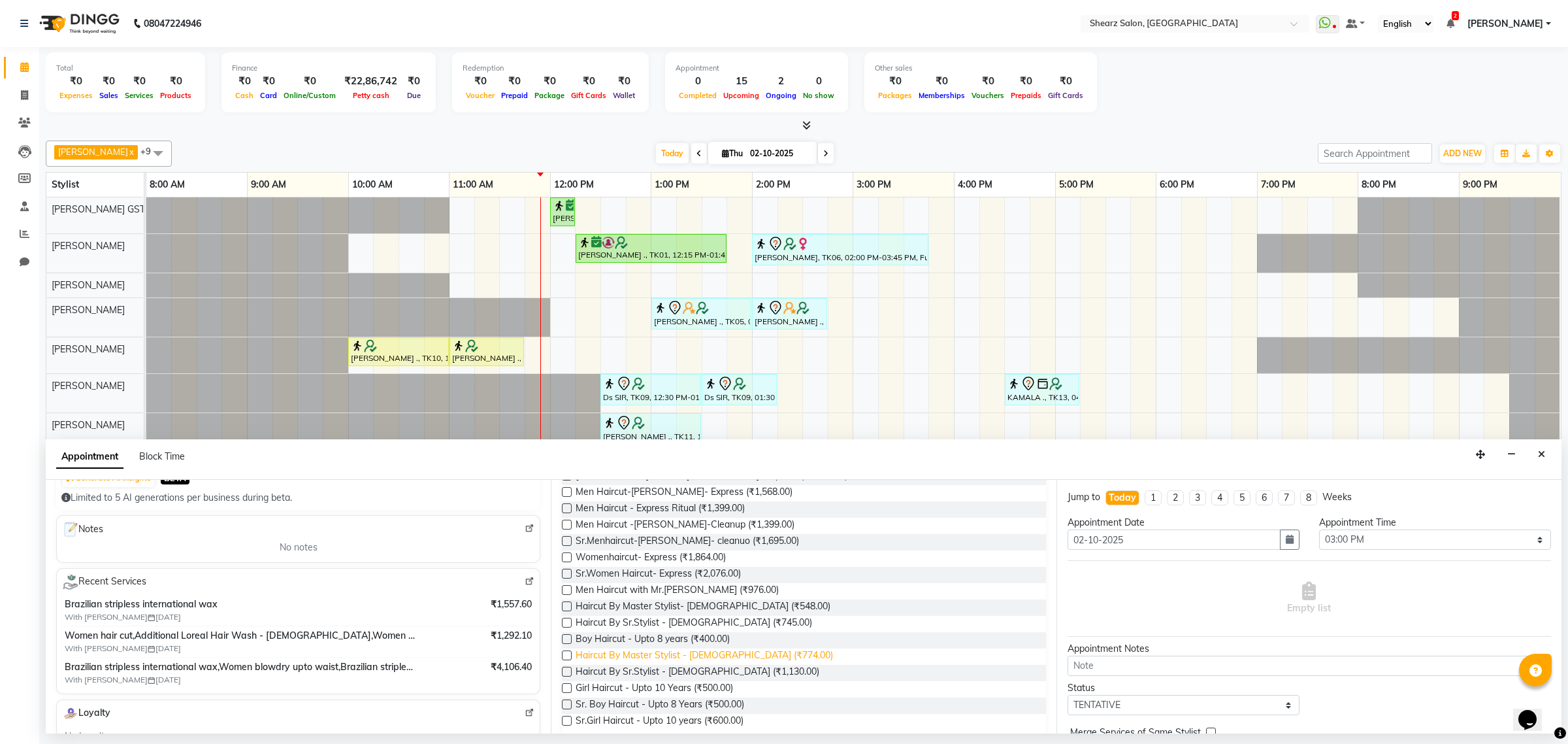
type input "haircut"
click at [708, 655] on span "Haircut By Master Stylist - Female (₹774.00)" at bounding box center [704, 656] width 257 height 16
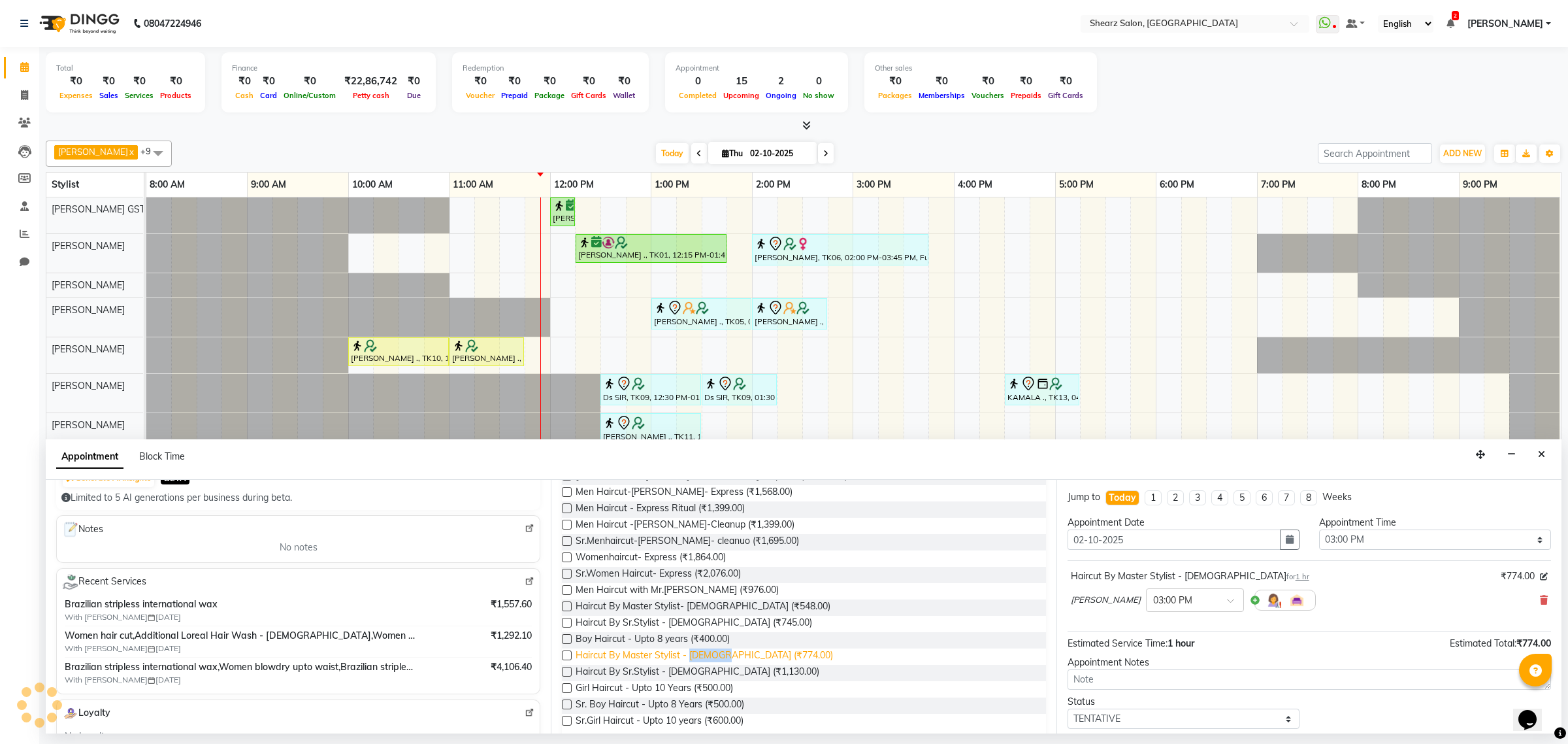
click at [708, 655] on span "Haircut By Master Stylist - Female (₹774.00)" at bounding box center [704, 656] width 257 height 16
checkbox input "false"
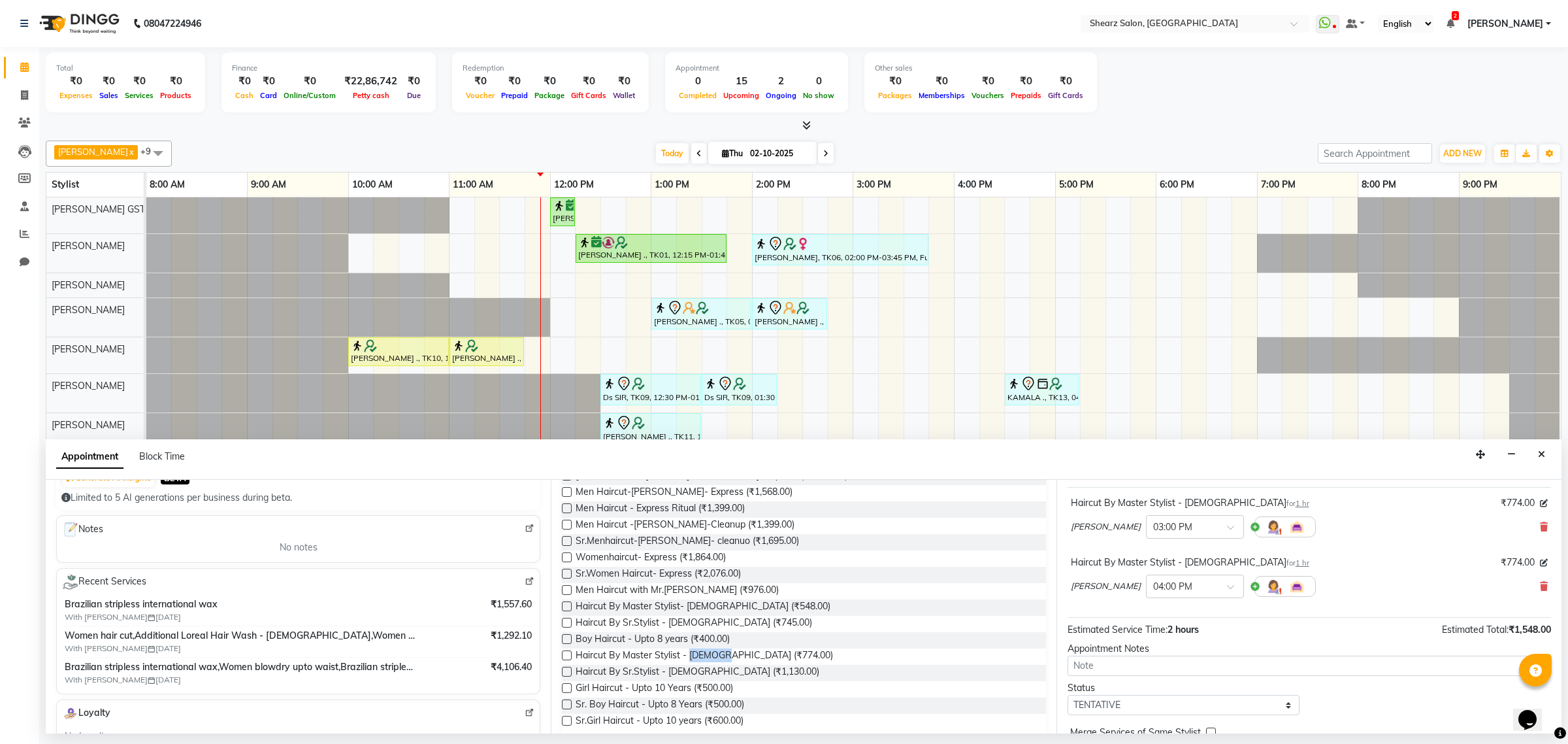
scroll to position [138, 0]
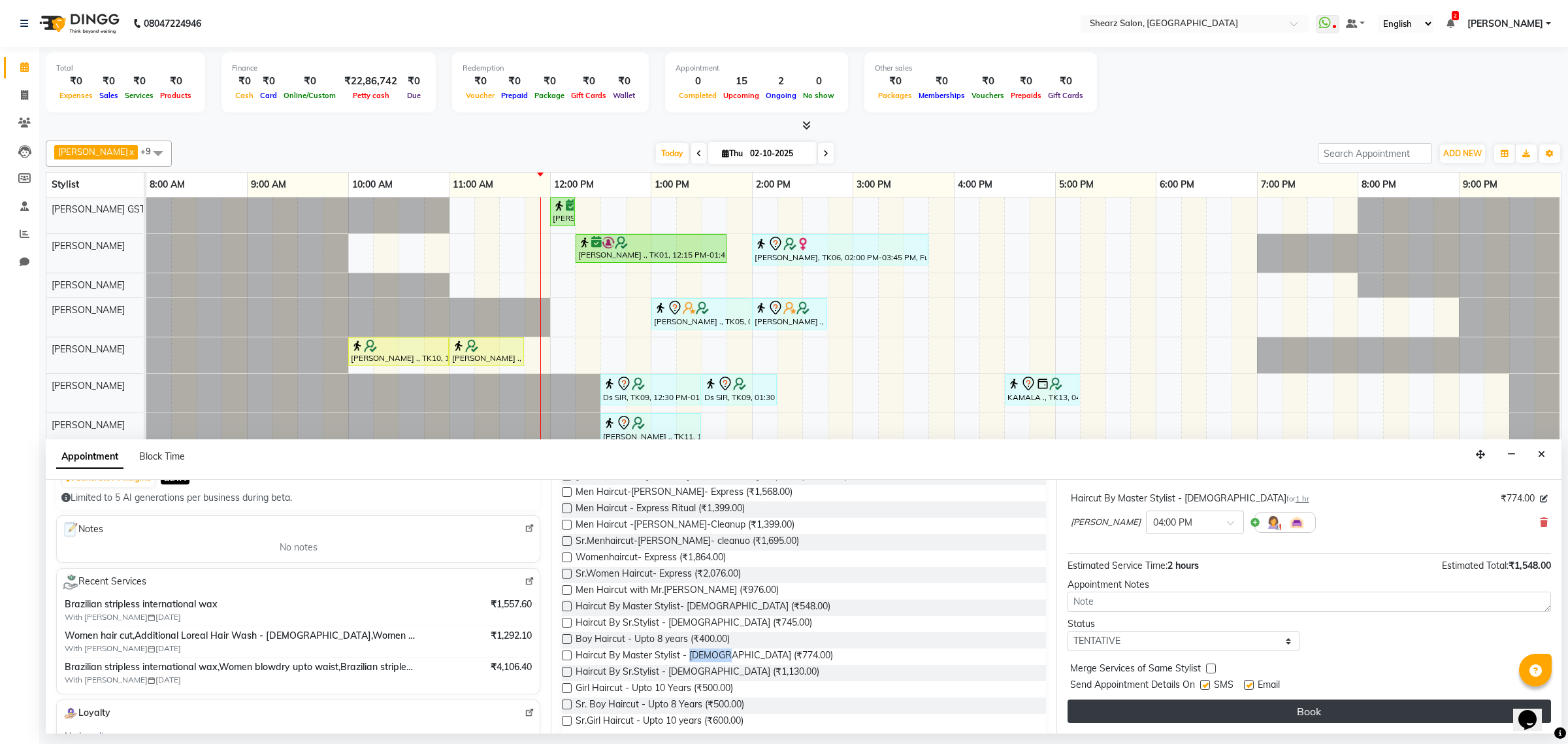
click at [1076, 714] on button "Book" at bounding box center [1309, 711] width 483 height 23
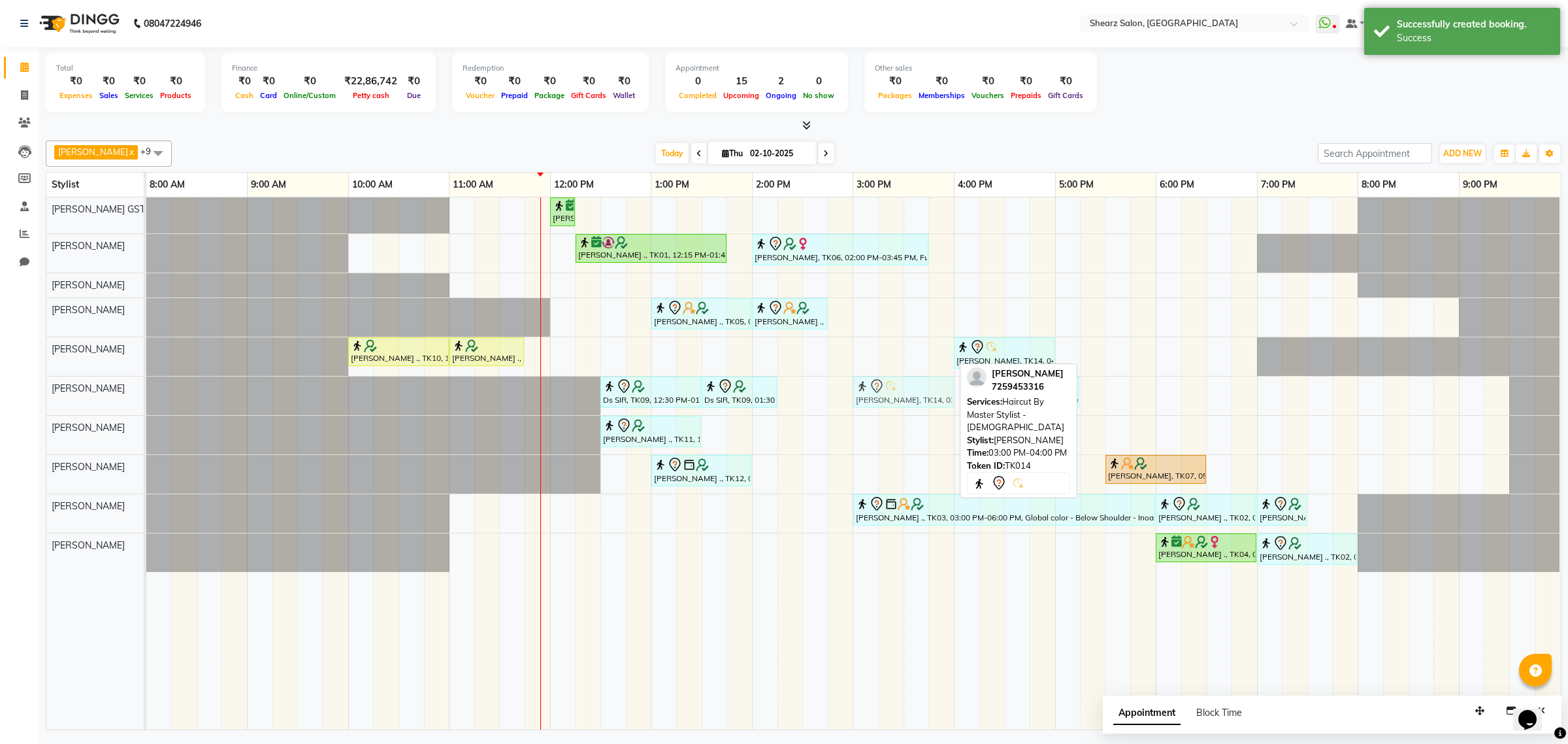
drag, startPoint x: 899, startPoint y: 356, endPoint x: 898, endPoint y: 381, distance: 25.0
click at [897, 389] on tbody "Nirali Maharshi ., TK01, 12:00 PM-12:15 PM, Eyebrow threading Nirali Maharshi .…" at bounding box center [853, 384] width 1414 height 374
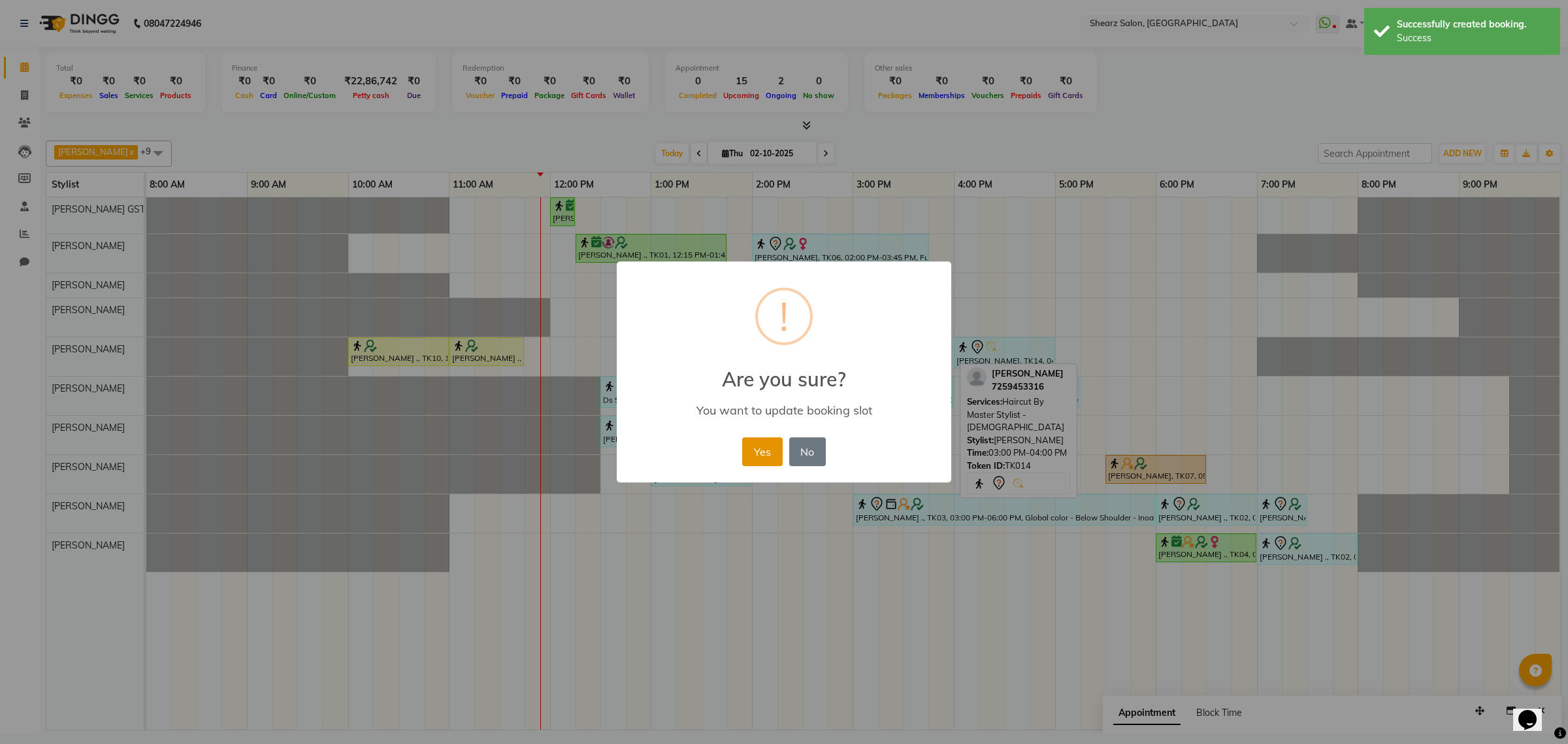
click at [760, 450] on button "Yes" at bounding box center [762, 451] width 39 height 29
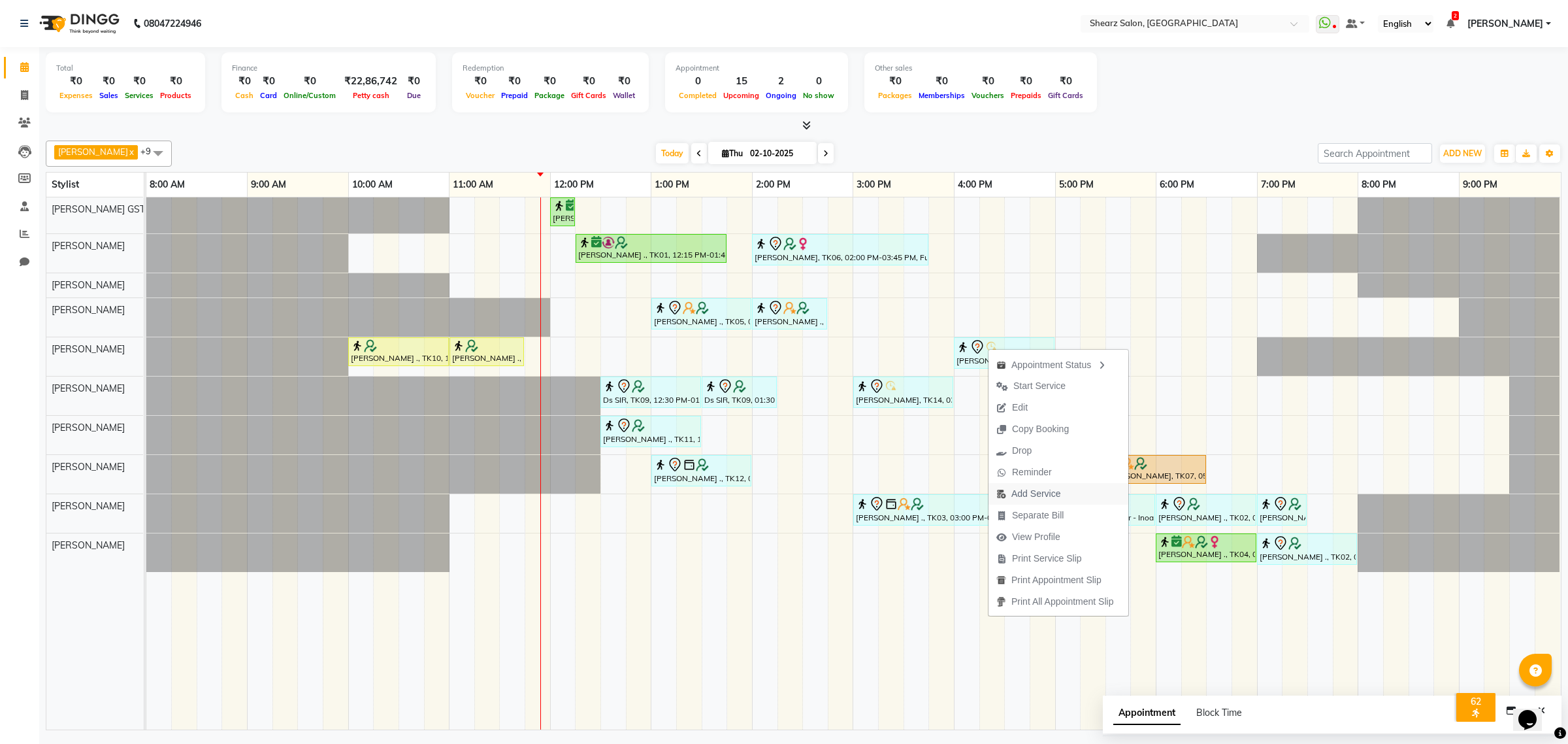
click at [1040, 501] on span "Add Service" at bounding box center [1028, 494] width 80 height 22
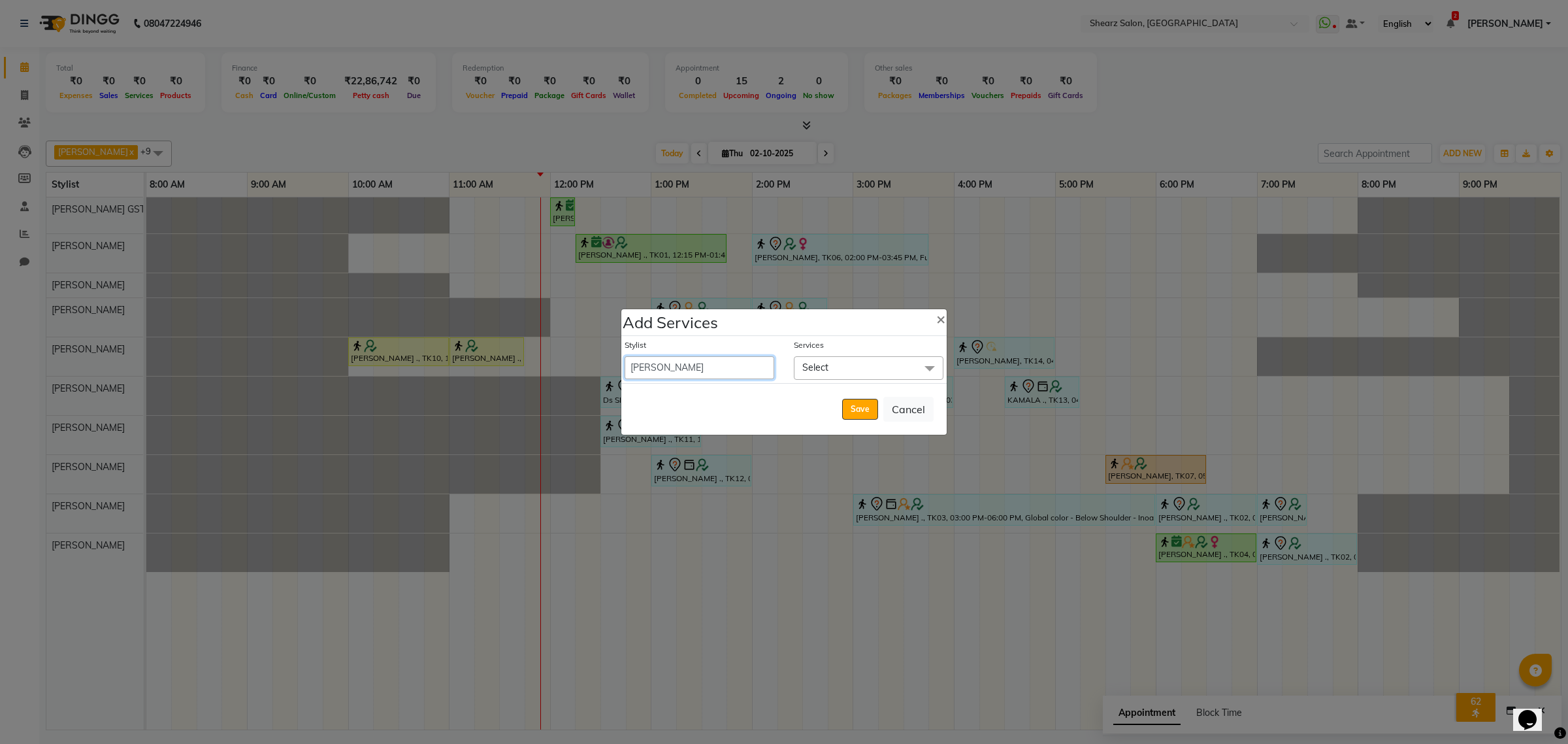
click at [739, 370] on select "Admin A General [PERSON_NAME] Asha Chavariya [PERSON_NAME] Center 1_mgr mgr [PE…" at bounding box center [699, 367] width 150 height 22
select select "77479"
click at [624, 356] on select "Admin A General [PERSON_NAME] Asha Chavariya [PERSON_NAME] Center 1_mgr mgr [PE…" at bounding box center [699, 367] width 150 height 22
select select "1020"
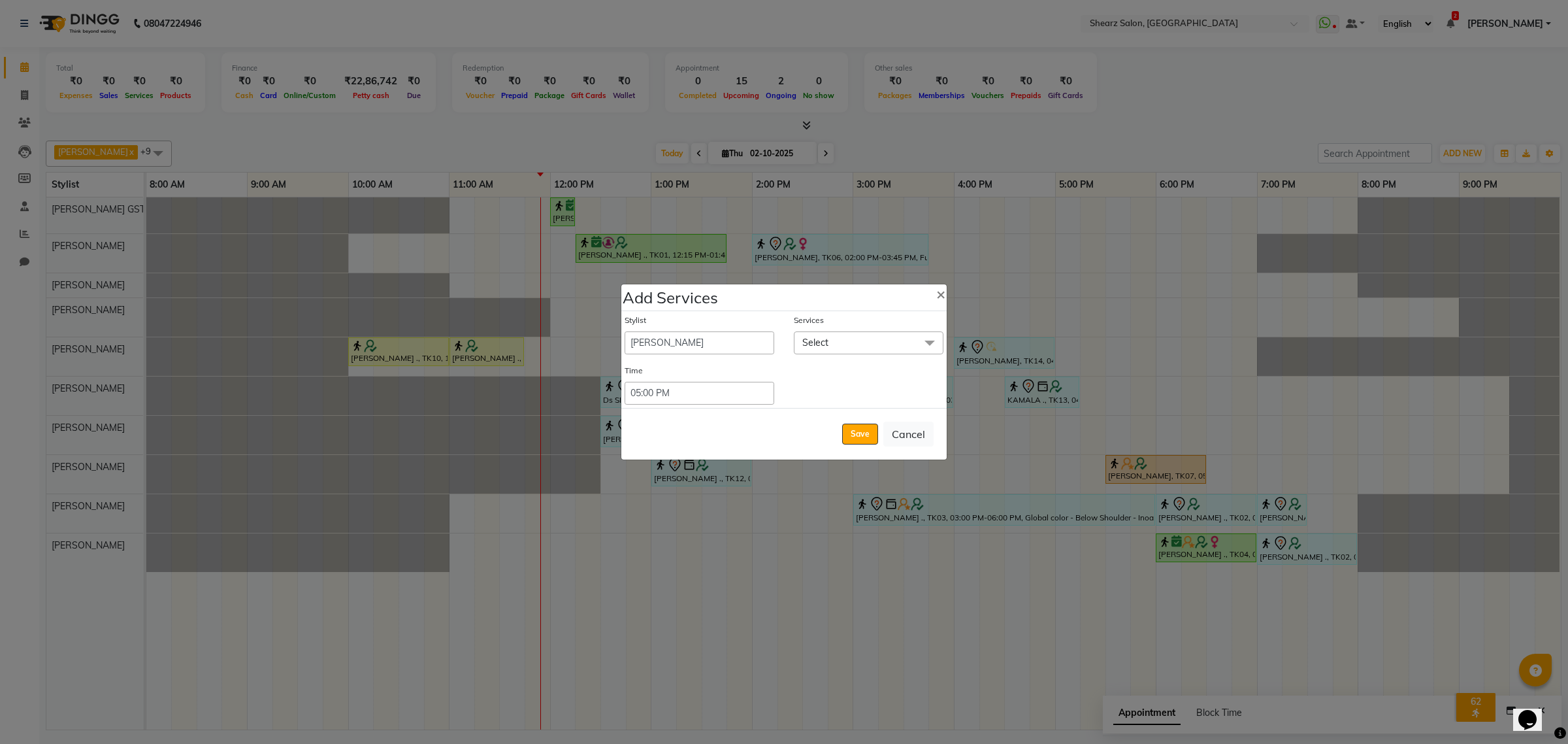
click at [857, 337] on span "Select" at bounding box center [868, 342] width 150 height 22
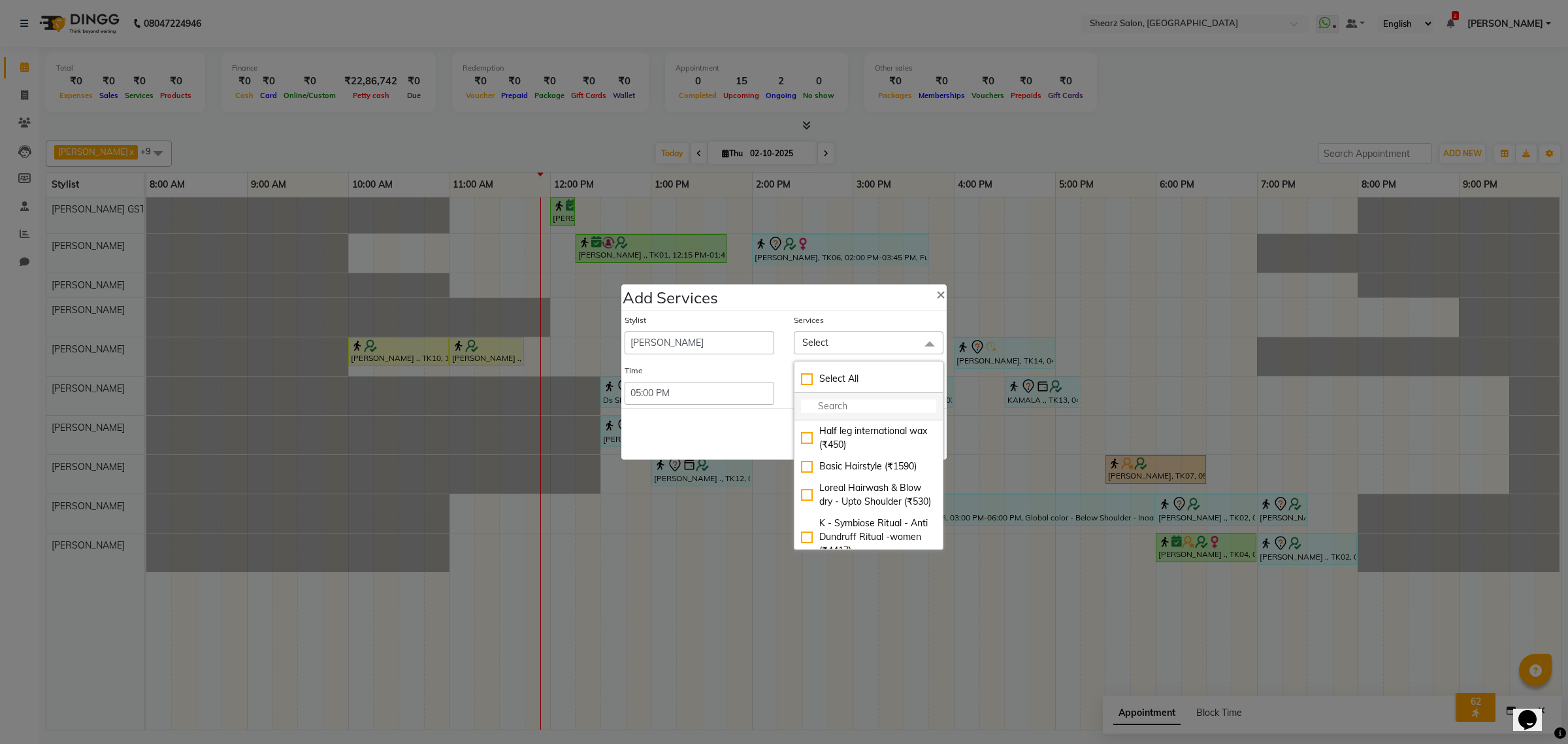
click at [860, 400] on input "multiselect-search" at bounding box center [868, 406] width 135 height 13
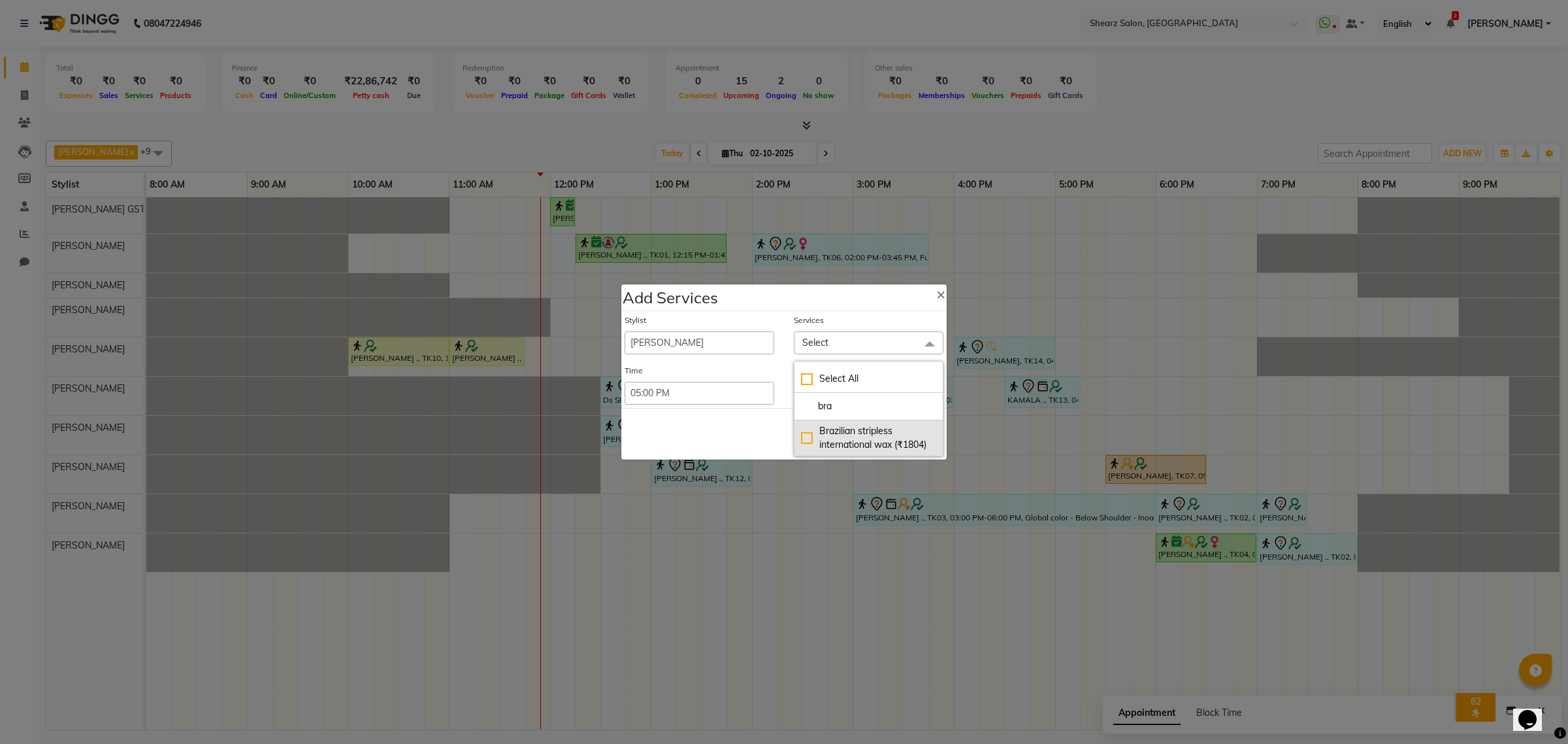
type input "bra"
click at [849, 444] on div "Brazilian stripless international wax (₹1804)" at bounding box center [868, 438] width 135 height 28
checkbox input "true"
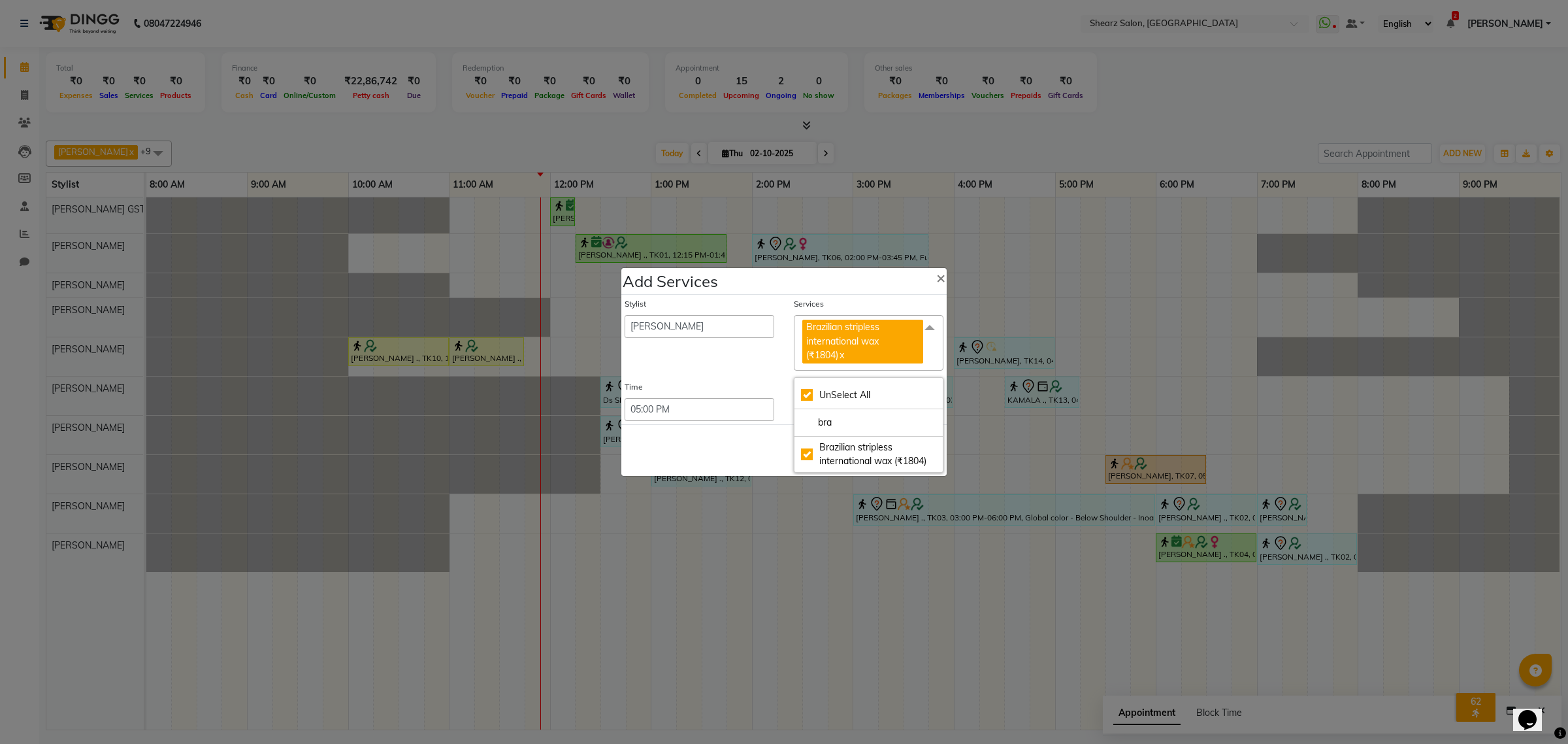
click at [719, 439] on div "Save Cancel" at bounding box center [784, 451] width 326 height 52
click at [859, 446] on button "Save" at bounding box center [860, 450] width 36 height 21
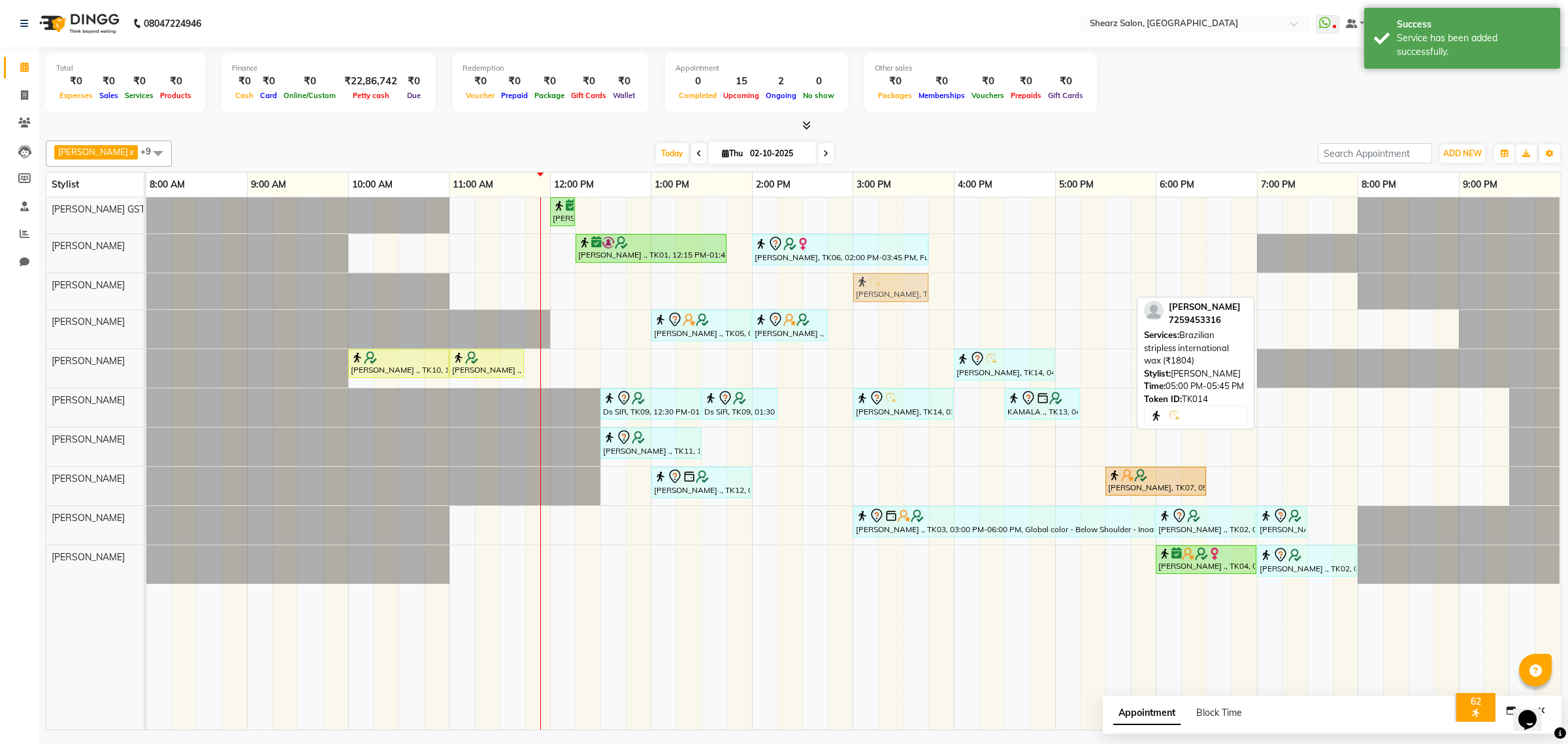
drag, startPoint x: 1082, startPoint y: 285, endPoint x: 881, endPoint y: 288, distance: 201.0
click at [146, 288] on div "Simran Mam, TK14, 05:00 PM-05:45 PM, Brazilian stripless international wax (₹18…" at bounding box center [146, 291] width 0 height 36
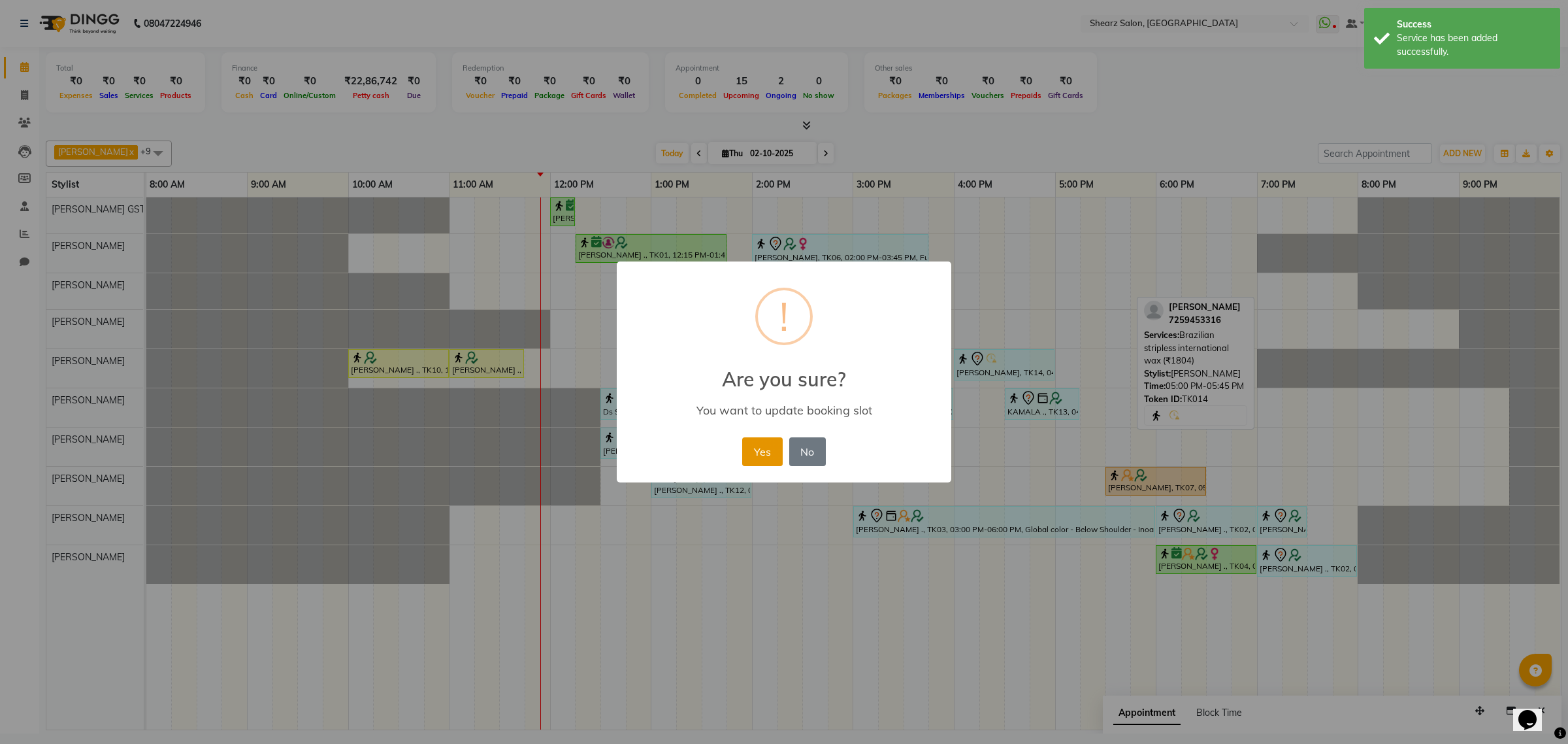
drag, startPoint x: 770, startPoint y: 449, endPoint x: 778, endPoint y: 449, distance: 8.0
click at [771, 449] on button "Yes" at bounding box center [762, 451] width 39 height 29
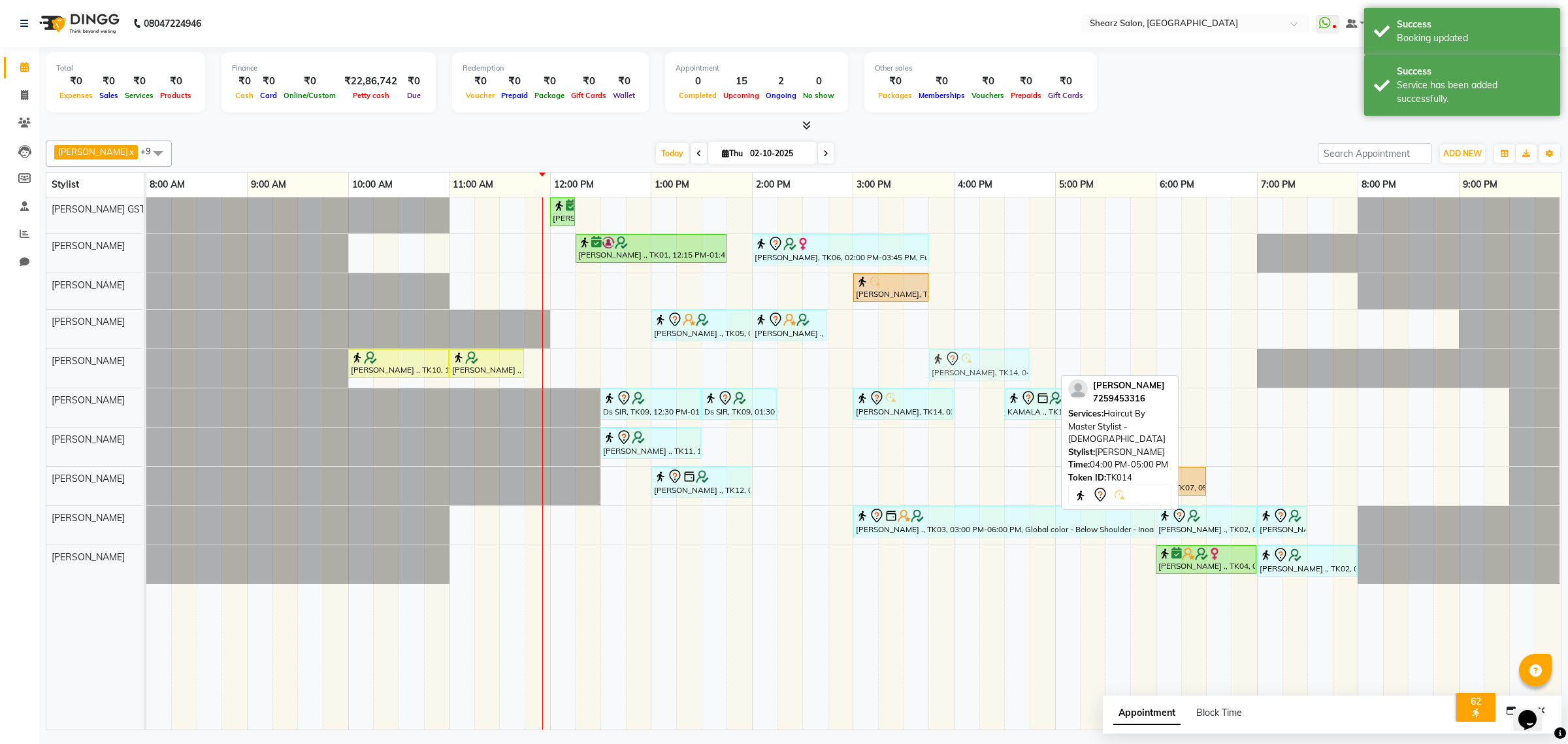
drag, startPoint x: 1003, startPoint y: 364, endPoint x: 980, endPoint y: 367, distance: 23.2
click at [146, 367] on div "PIYUSH ARORA ., TK10, 10:00 AM-11:00 AM, Haircut By Master Stylist- Male PIYUSH…" at bounding box center [146, 368] width 0 height 39
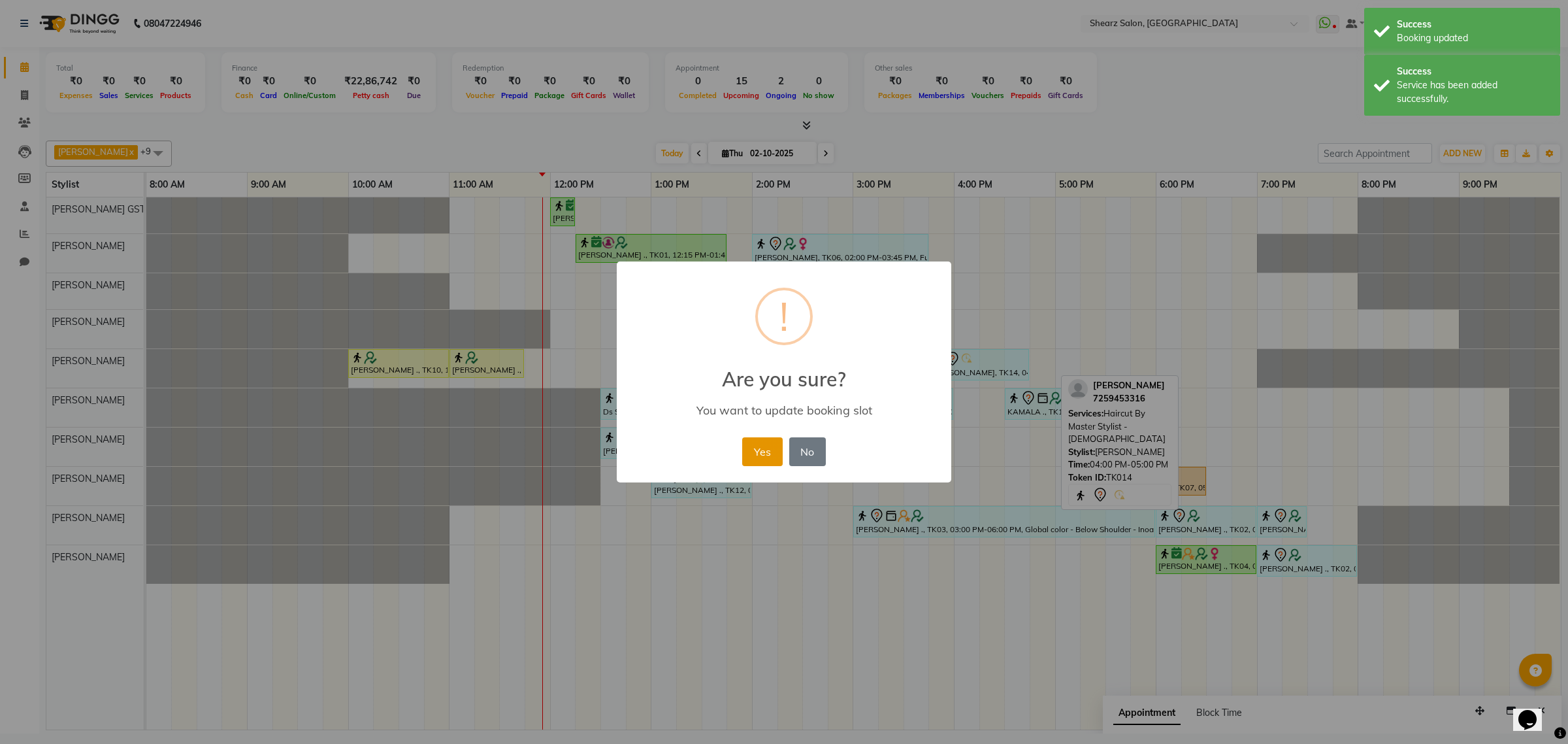
click at [762, 449] on button "Yes" at bounding box center [762, 451] width 39 height 29
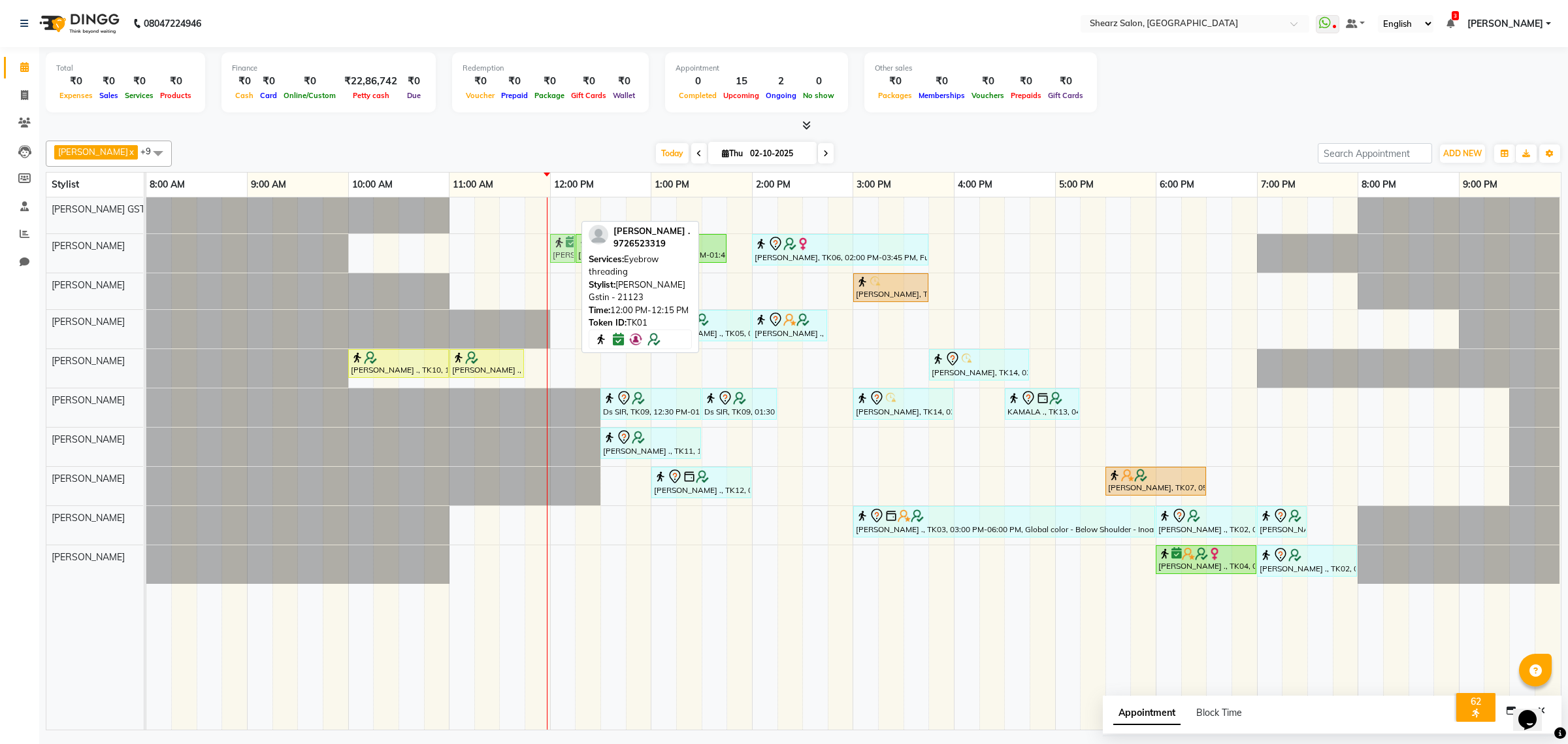
drag, startPoint x: 562, startPoint y: 210, endPoint x: 559, endPoint y: 233, distance: 23.2
click at [557, 246] on tbody "Nirali Maharshi ., TK01, 12:00 PM-12:15 PM, Eyebrow threading Nirali Maharshi .…" at bounding box center [853, 390] width 1414 height 386
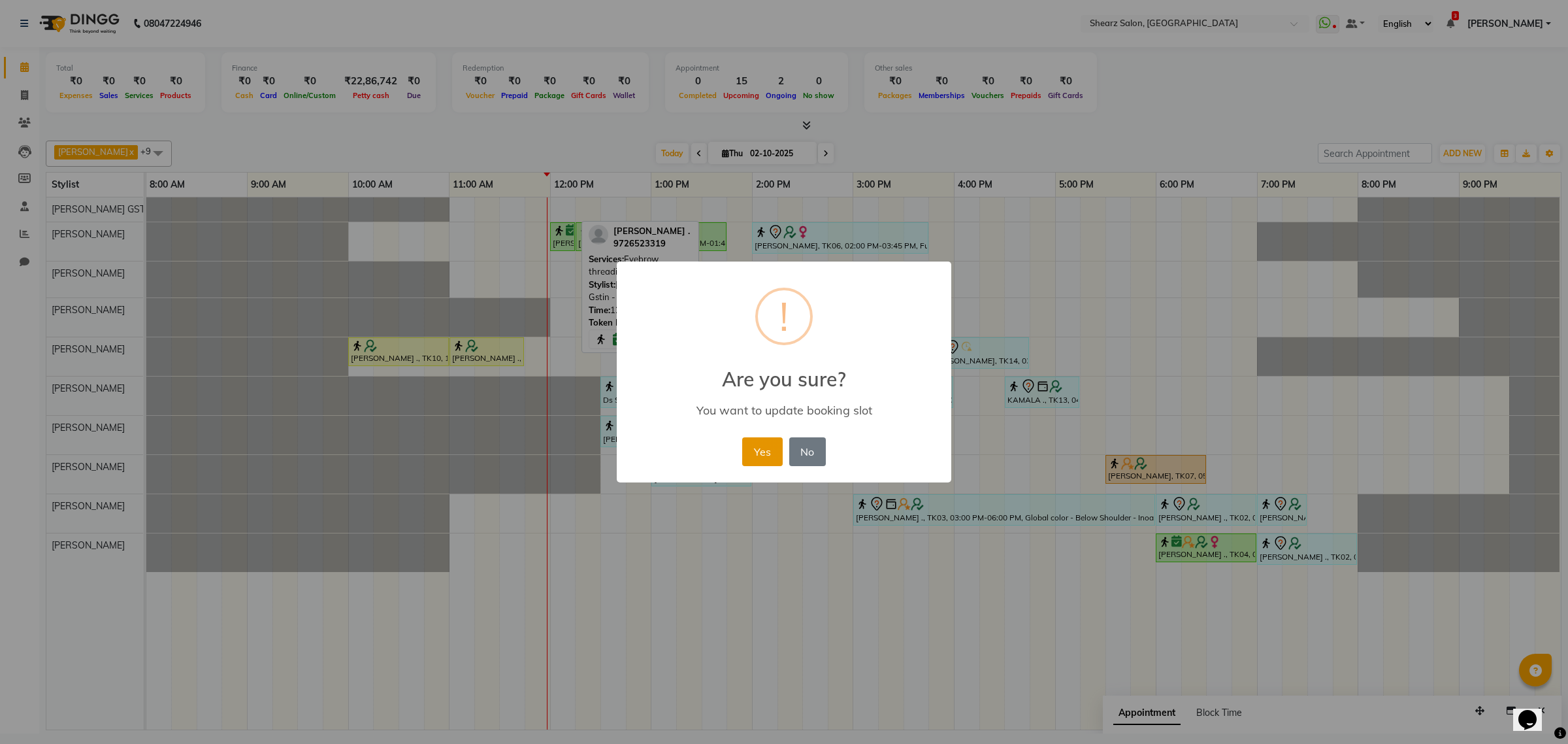
click at [779, 448] on button "Yes" at bounding box center [762, 451] width 39 height 29
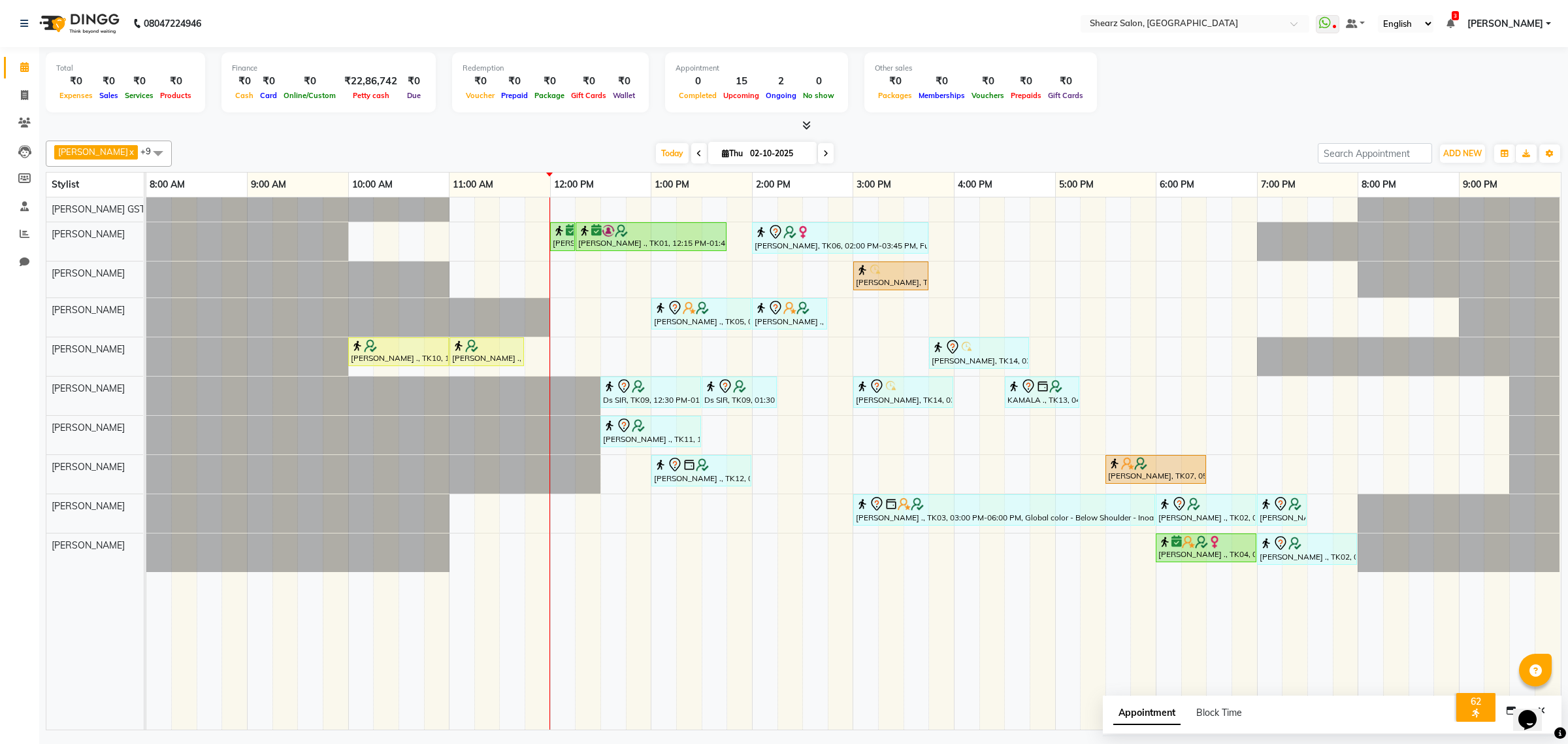
click at [823, 153] on icon at bounding box center [826, 153] width 5 height 8
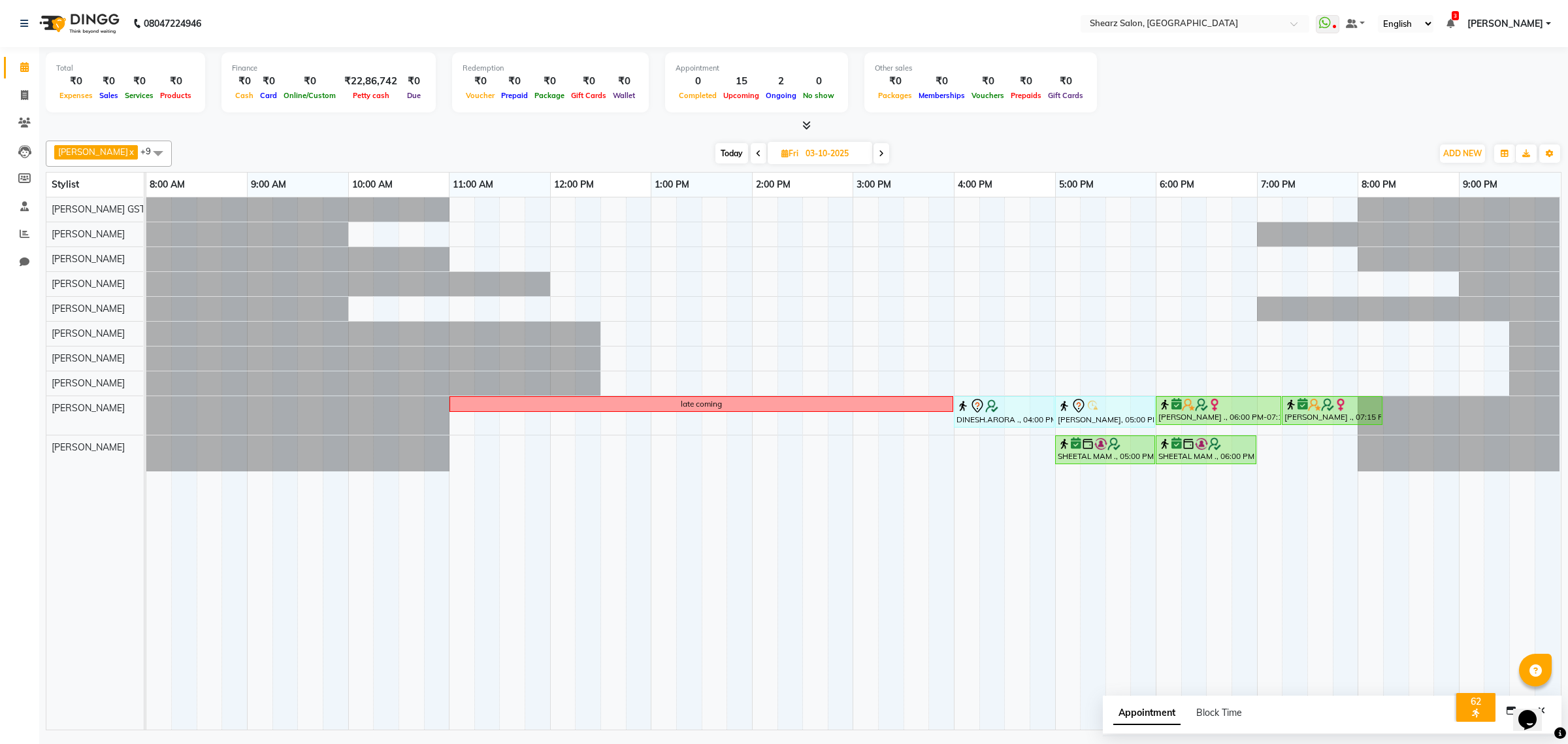
click at [879, 157] on icon at bounding box center [882, 153] width 5 height 8
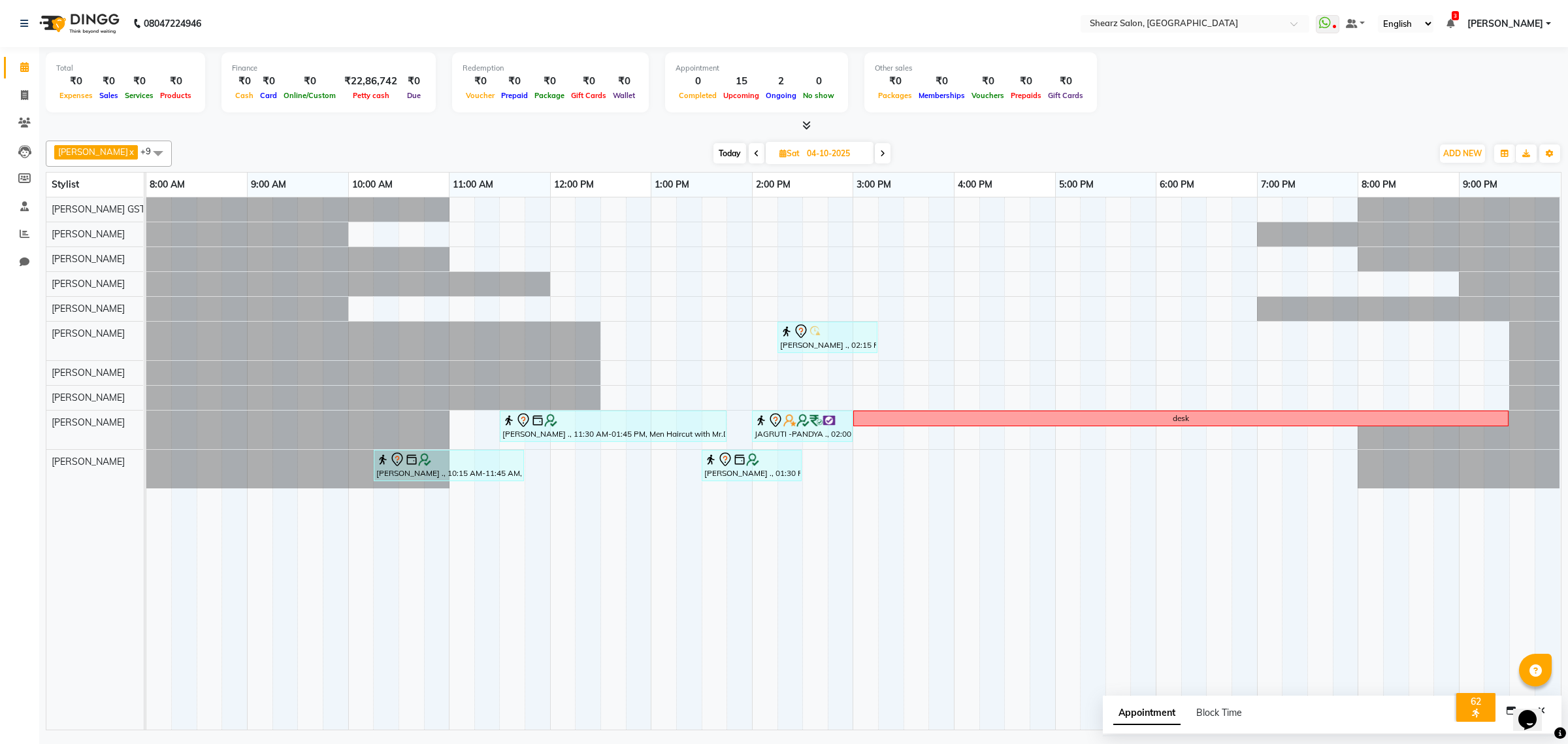
click at [725, 148] on span "Today" at bounding box center [729, 153] width 32 height 21
type input "02-10-2025"
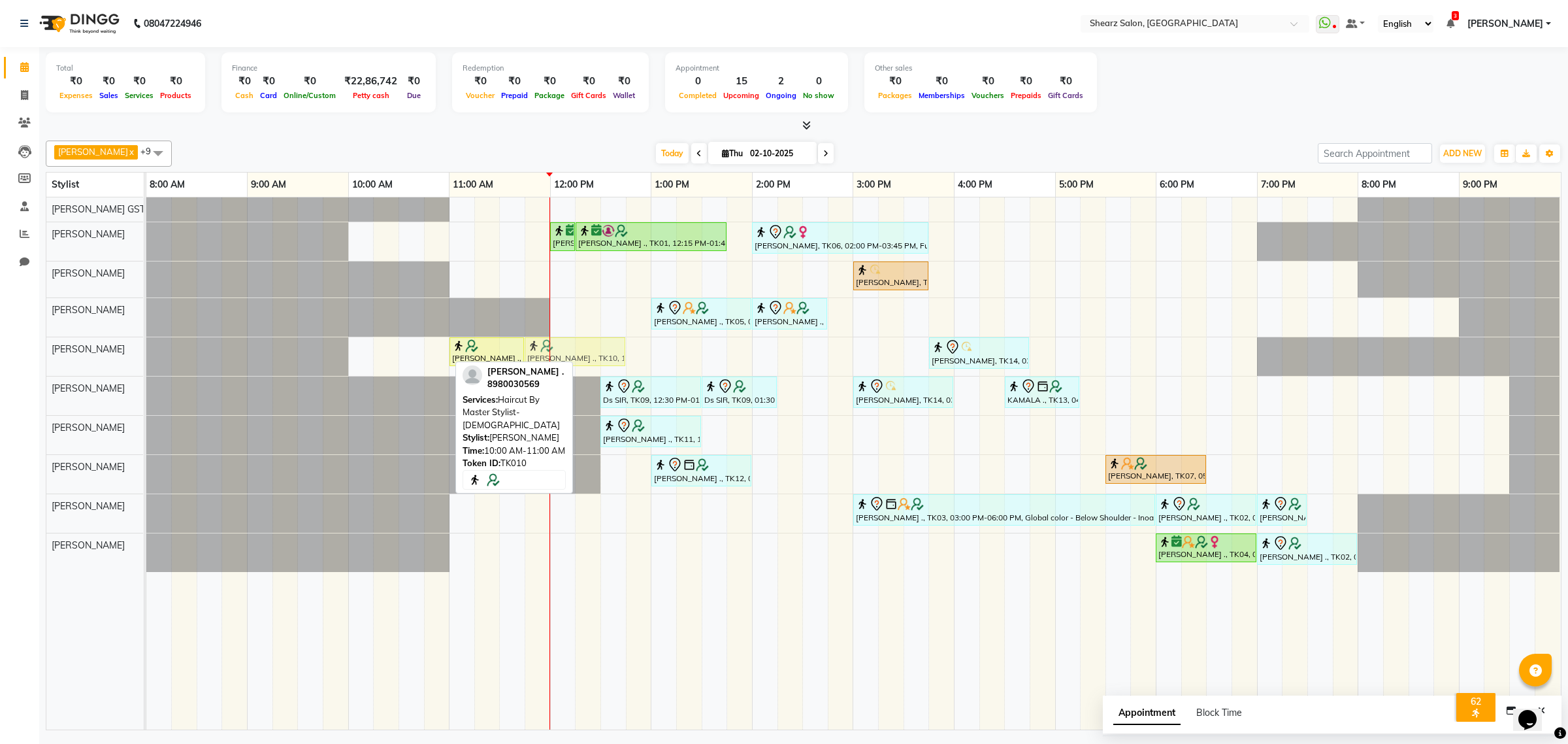
drag, startPoint x: 407, startPoint y: 350, endPoint x: 579, endPoint y: 350, distance: 172.0
click at [146, 350] on div "PIYUSH ARORA ., TK10, 10:00 AM-11:00 AM, Haircut By Master Stylist- Male PIYUSH…" at bounding box center [146, 356] width 0 height 39
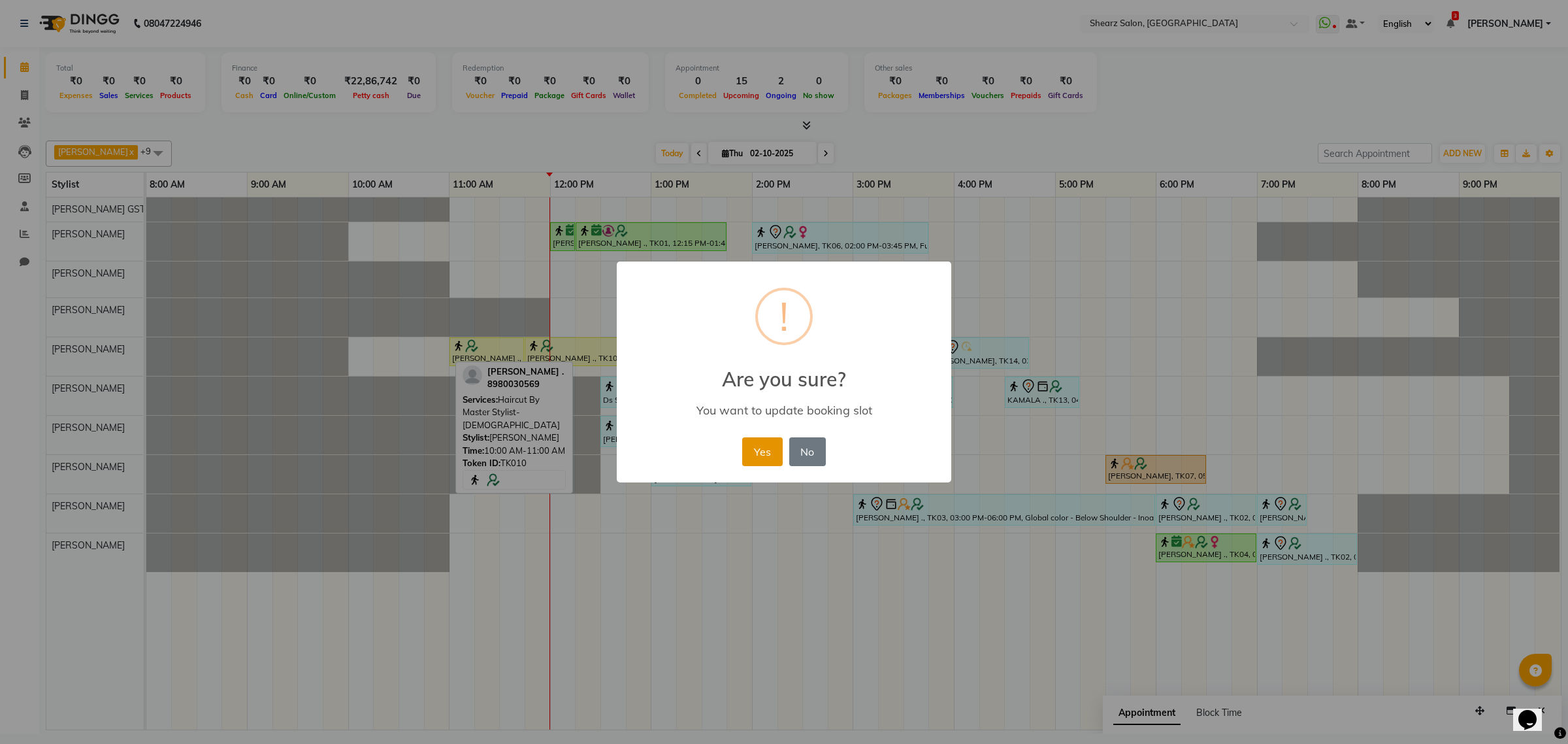
click at [770, 450] on button "Yes" at bounding box center [762, 451] width 39 height 29
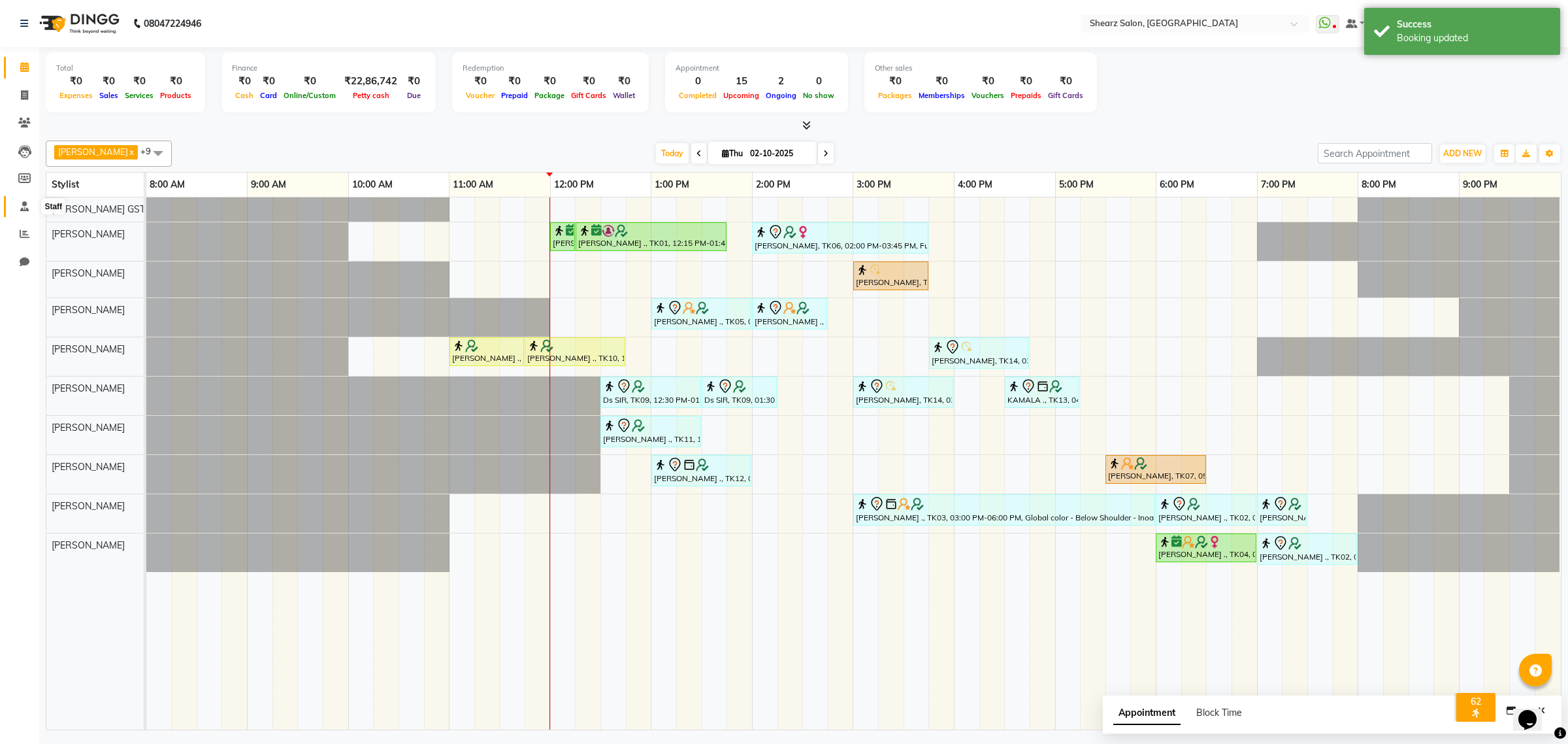
click at [30, 199] on span at bounding box center [24, 206] width 22 height 15
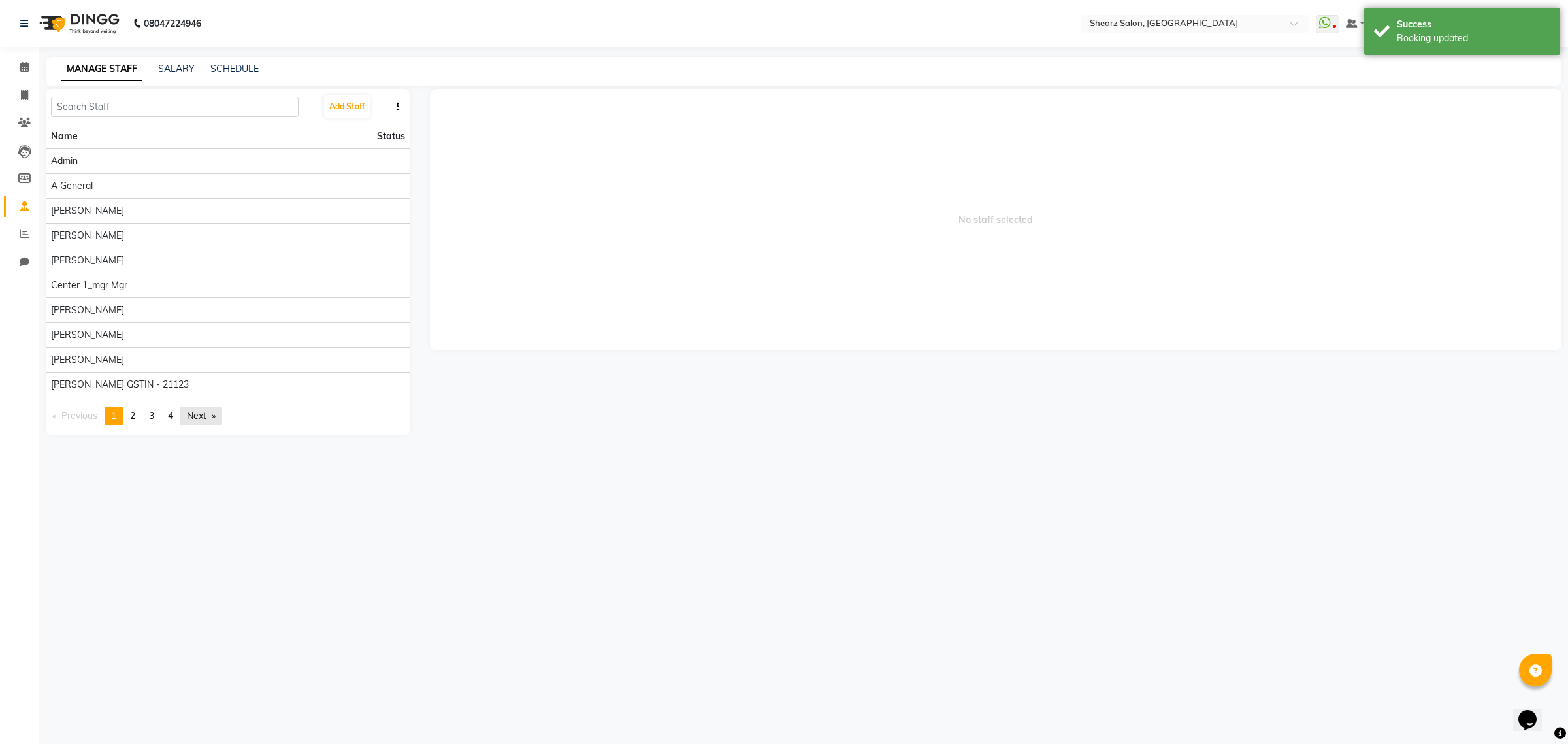
click at [191, 424] on link "Next page" at bounding box center [201, 416] width 42 height 18
click at [191, 425] on link "Next page" at bounding box center [201, 416] width 42 height 18
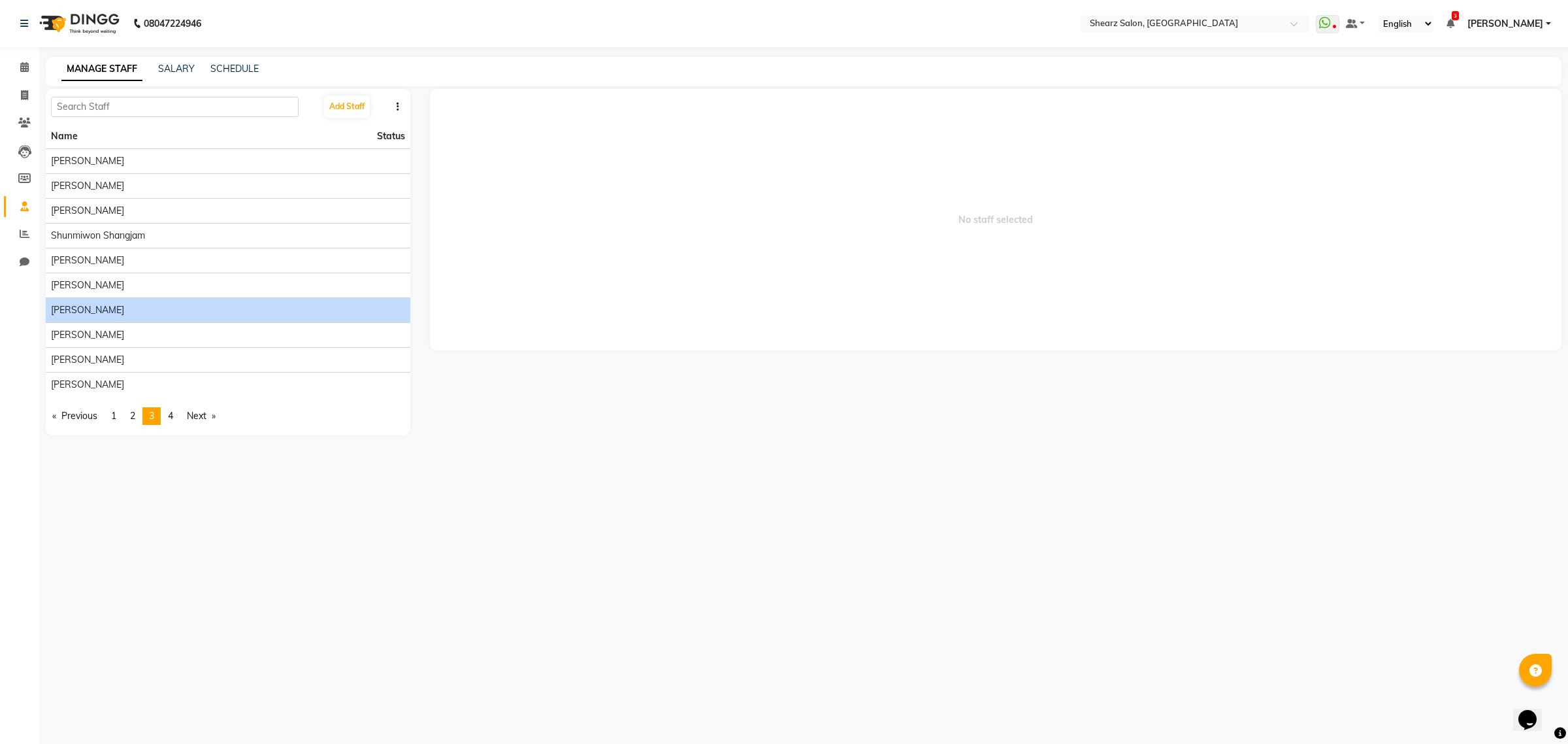
click at [210, 312] on div "[PERSON_NAME]" at bounding box center [228, 310] width 354 height 13
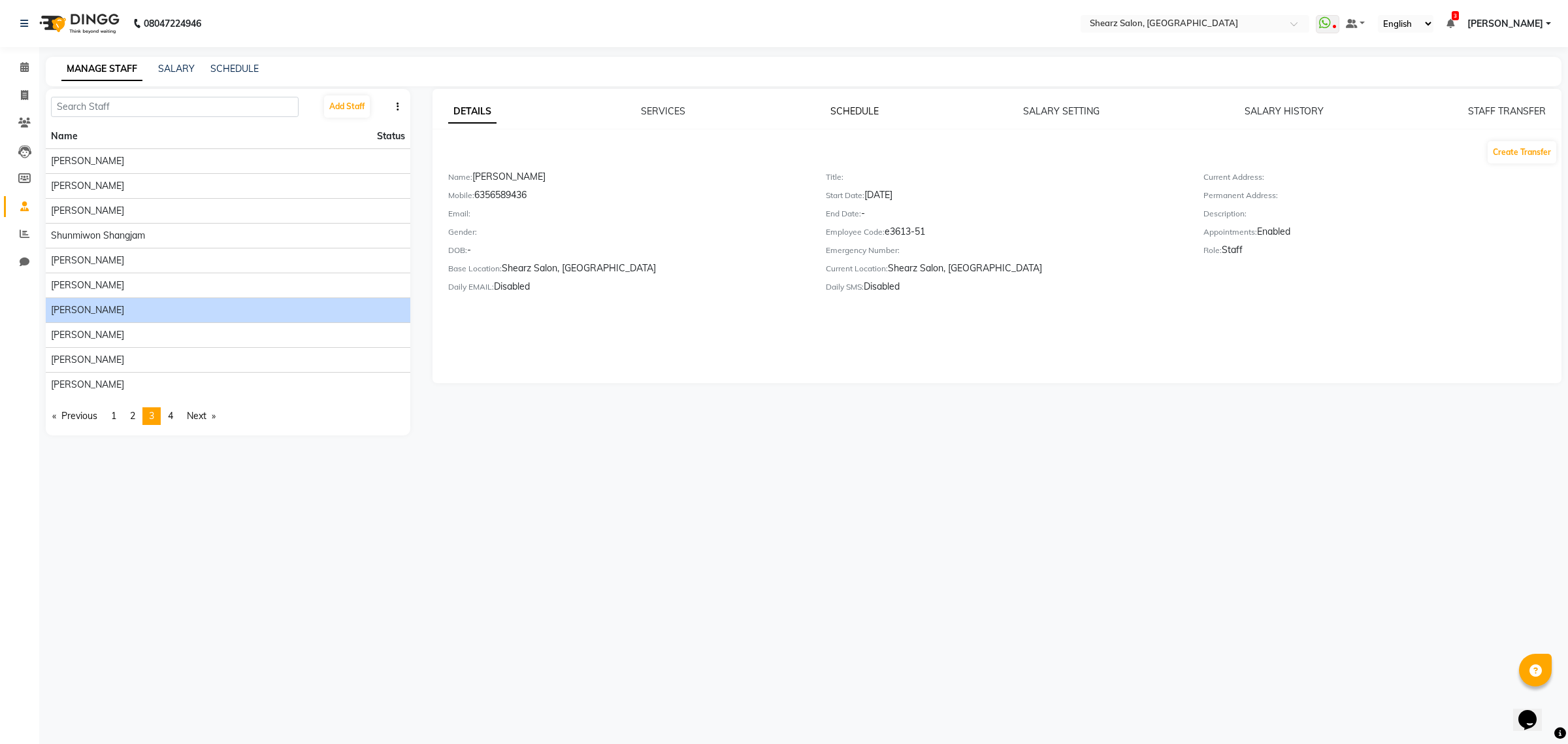
click at [867, 109] on link "SCHEDULE" at bounding box center [855, 110] width 48 height 12
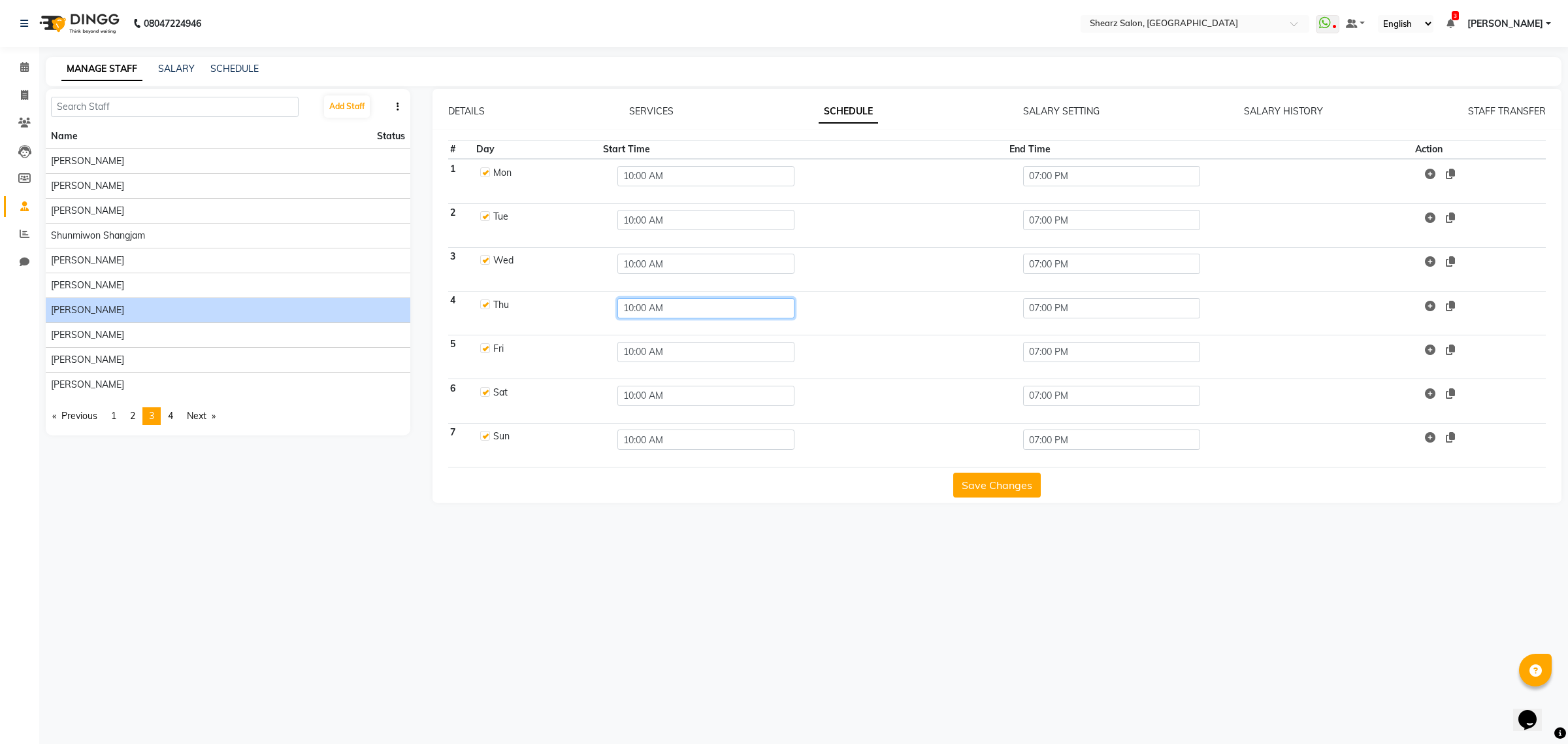
click at [661, 305] on input "10:00 AM" at bounding box center [705, 308] width 177 height 21
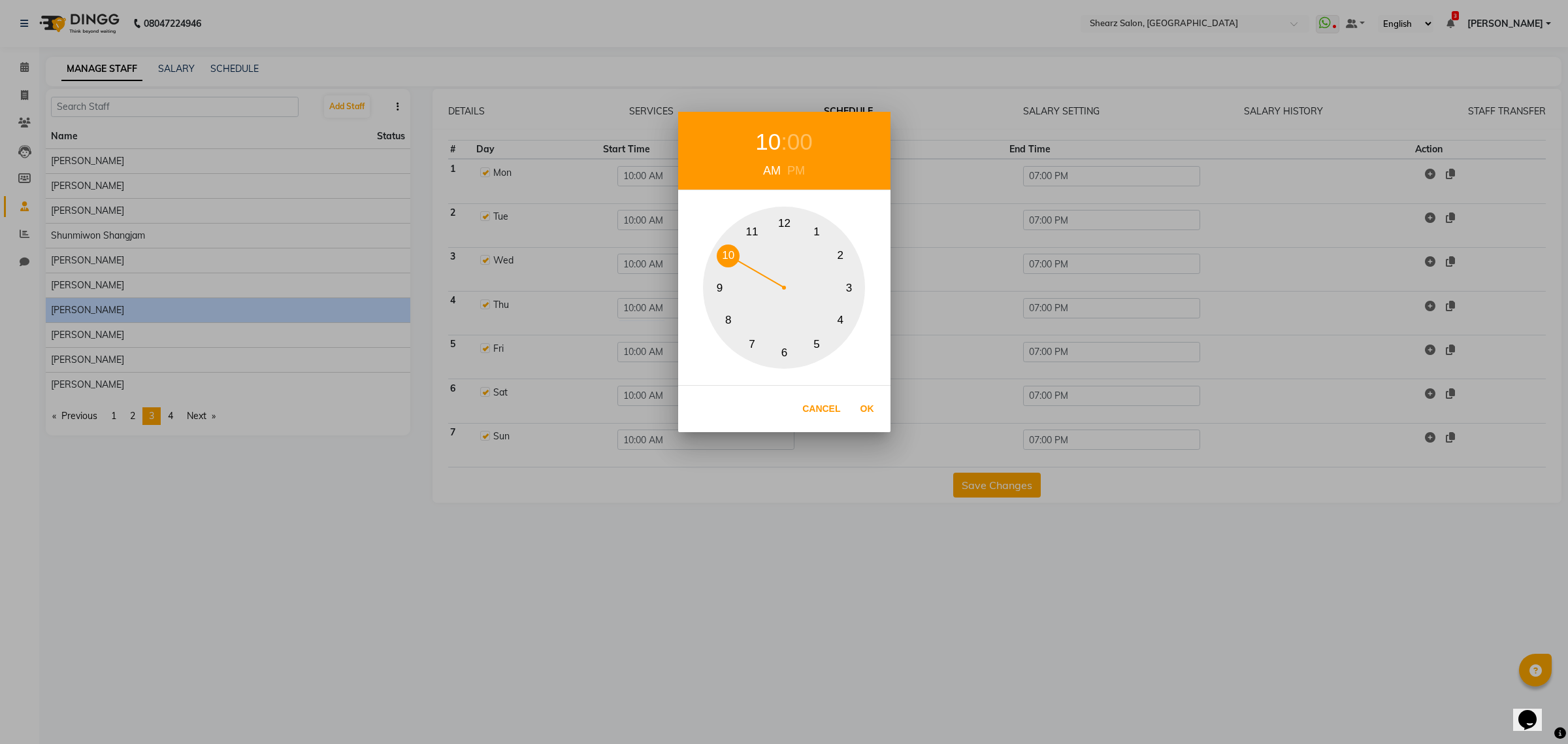
click at [754, 233] on button "11" at bounding box center [752, 231] width 22 height 22
click at [871, 406] on button "Ok" at bounding box center [867, 409] width 27 height 27
type input "11:00 AM"
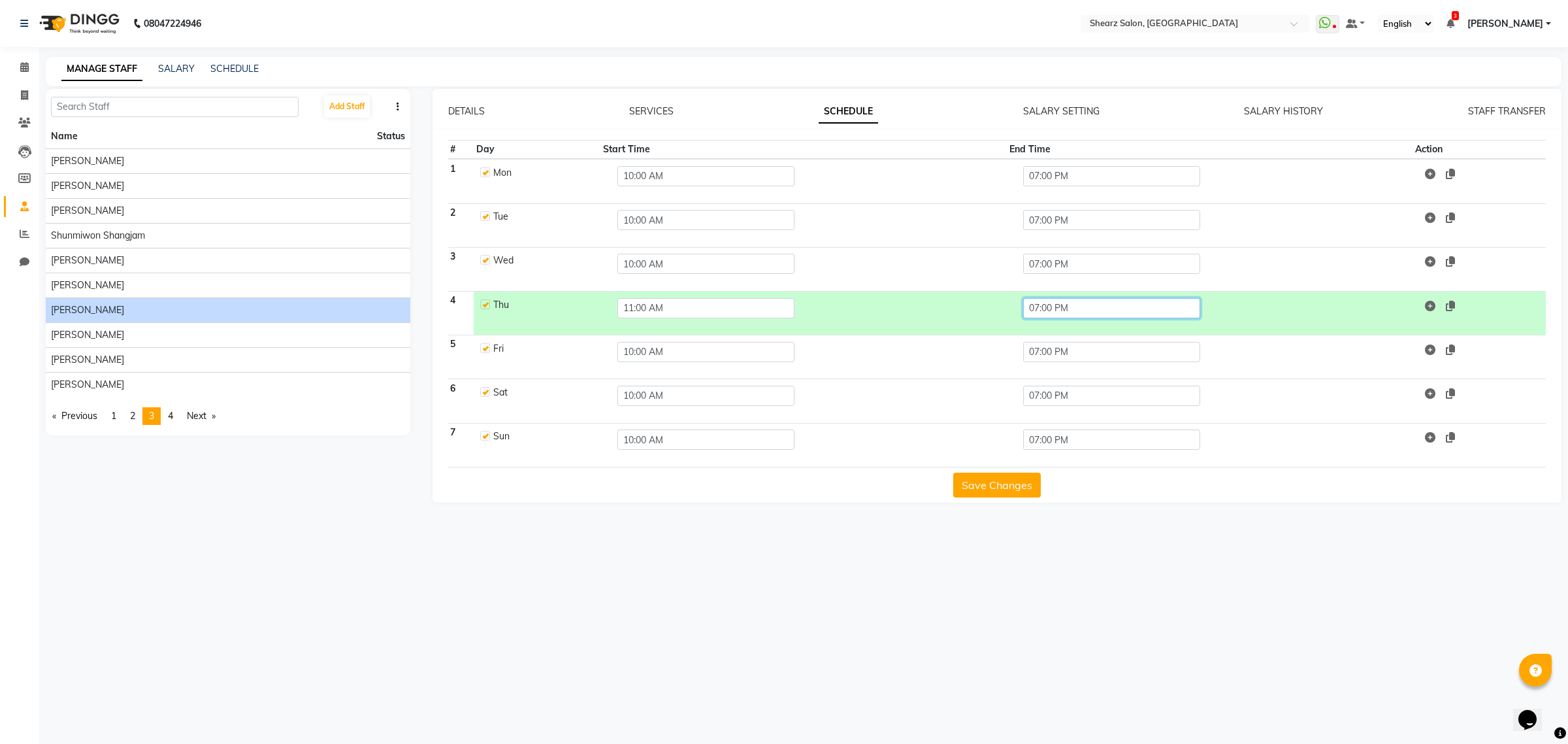
click at [1059, 304] on input "07:00 PM" at bounding box center [1111, 308] width 177 height 21
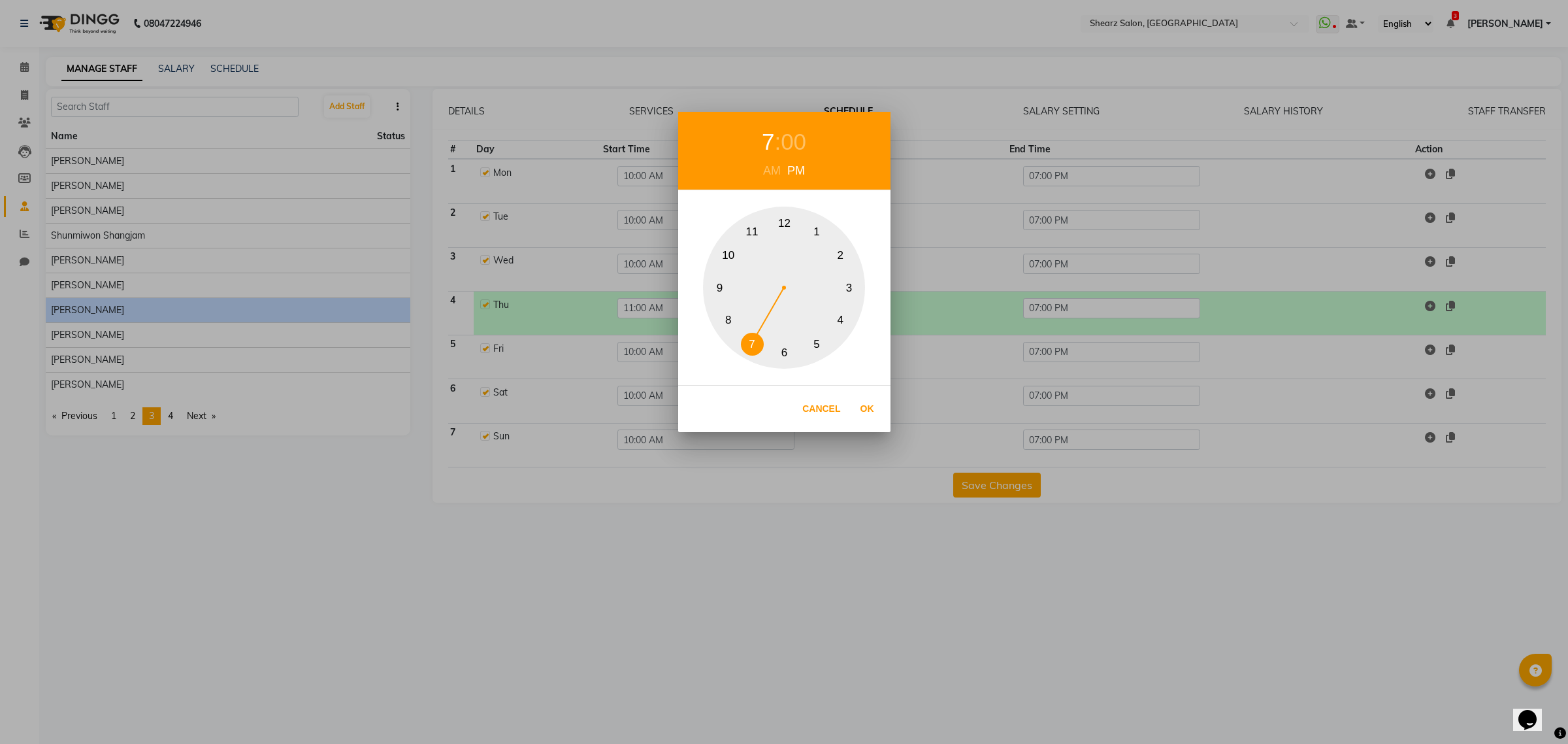
click at [722, 319] on button "8" at bounding box center [727, 319] width 22 height 22
click at [876, 409] on button "Ok" at bounding box center [867, 409] width 27 height 27
type input "08:00 PM"
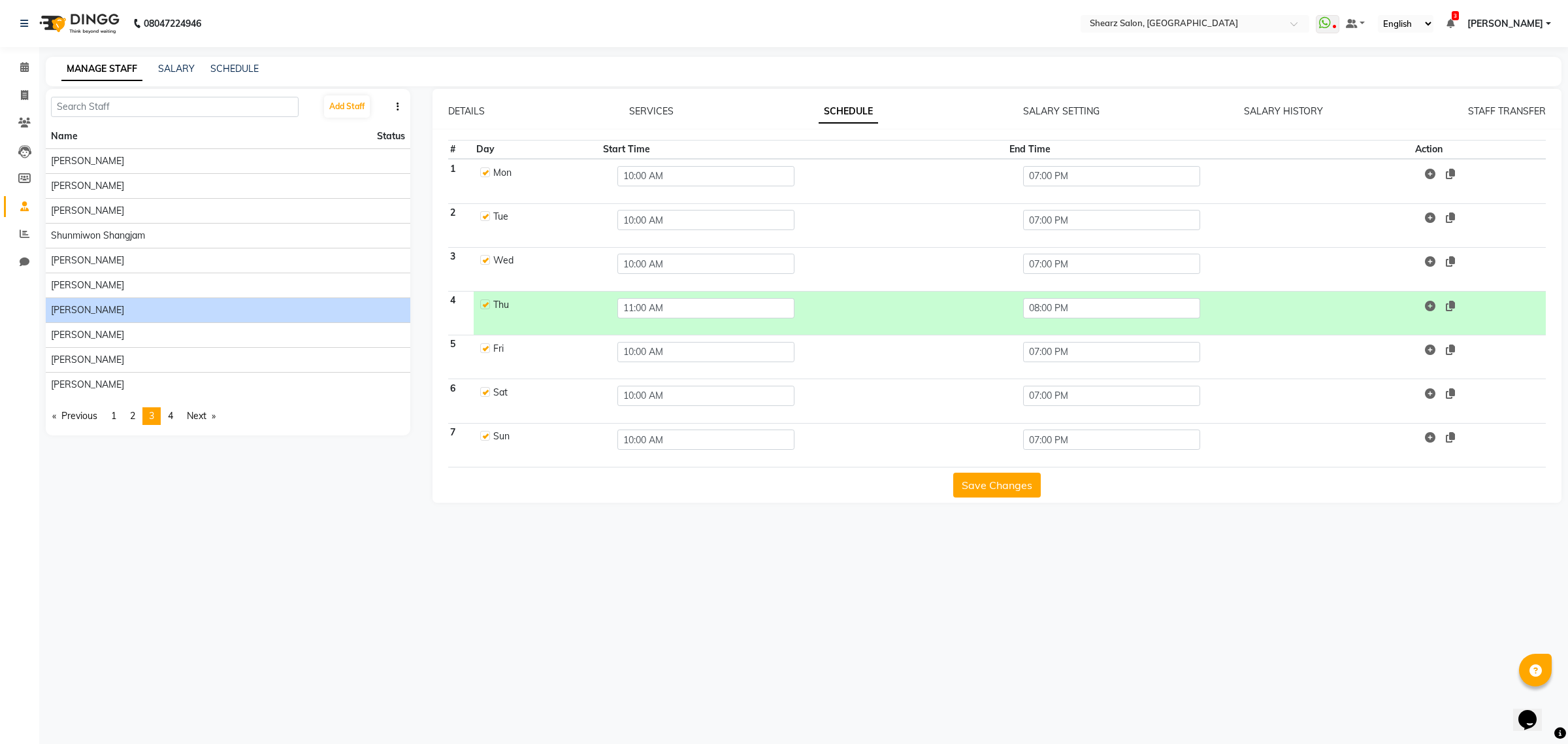
click at [967, 480] on button "Save Changes" at bounding box center [997, 486] width 88 height 25
click at [59, 416] on link "Previous page" at bounding box center [74, 416] width 58 height 18
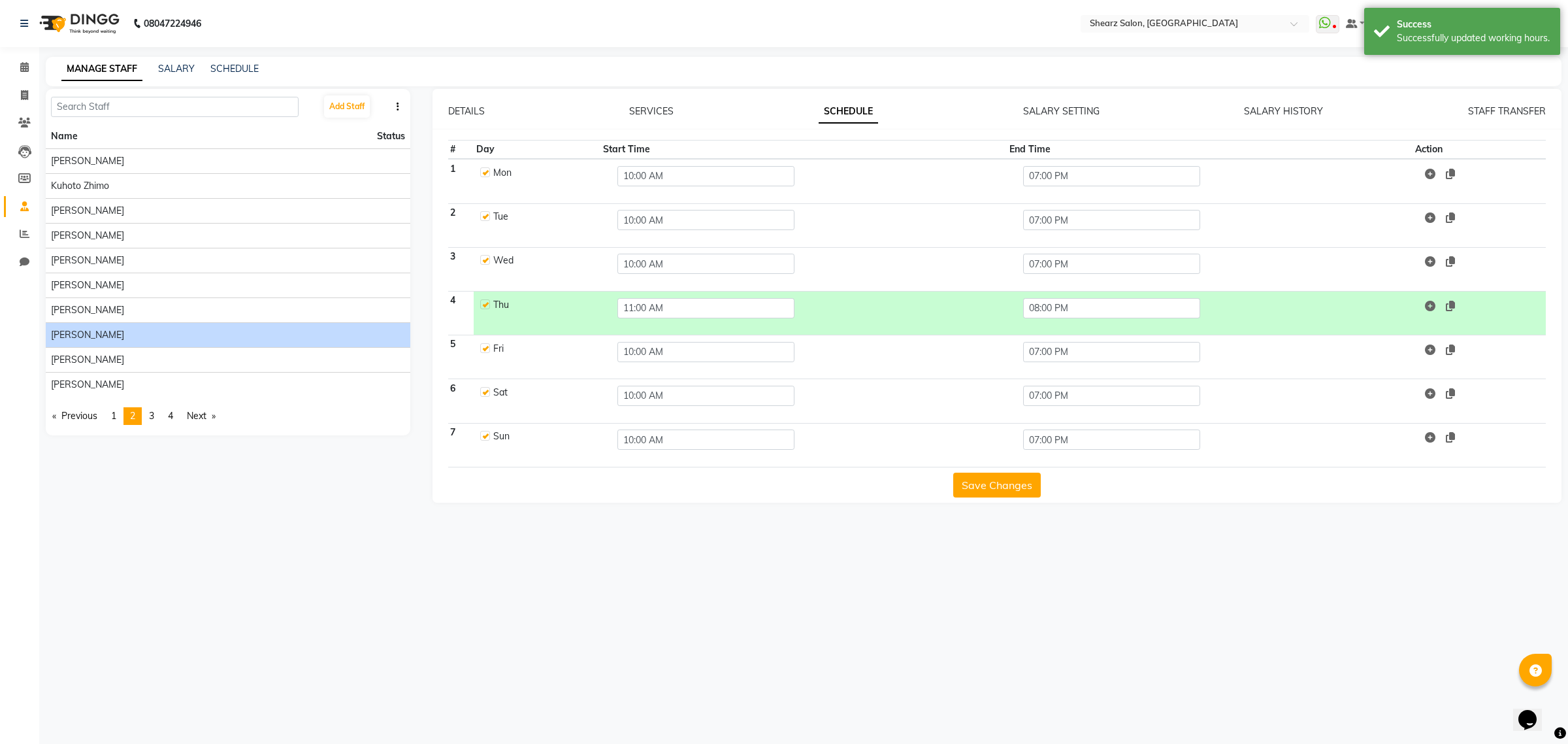
click at [132, 332] on div "[PERSON_NAME]" at bounding box center [228, 335] width 354 height 13
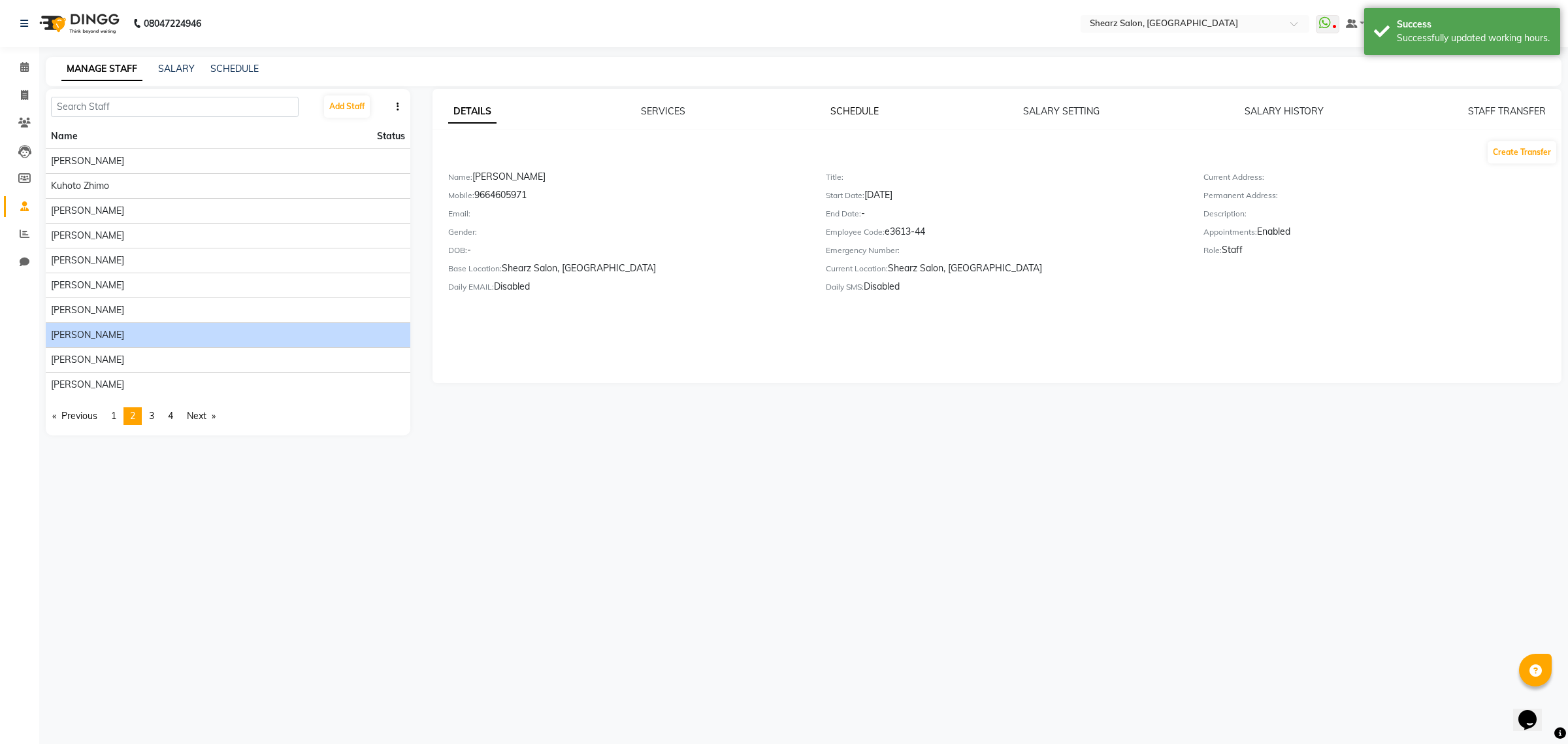
click at [850, 108] on link "SCHEDULE" at bounding box center [855, 110] width 48 height 12
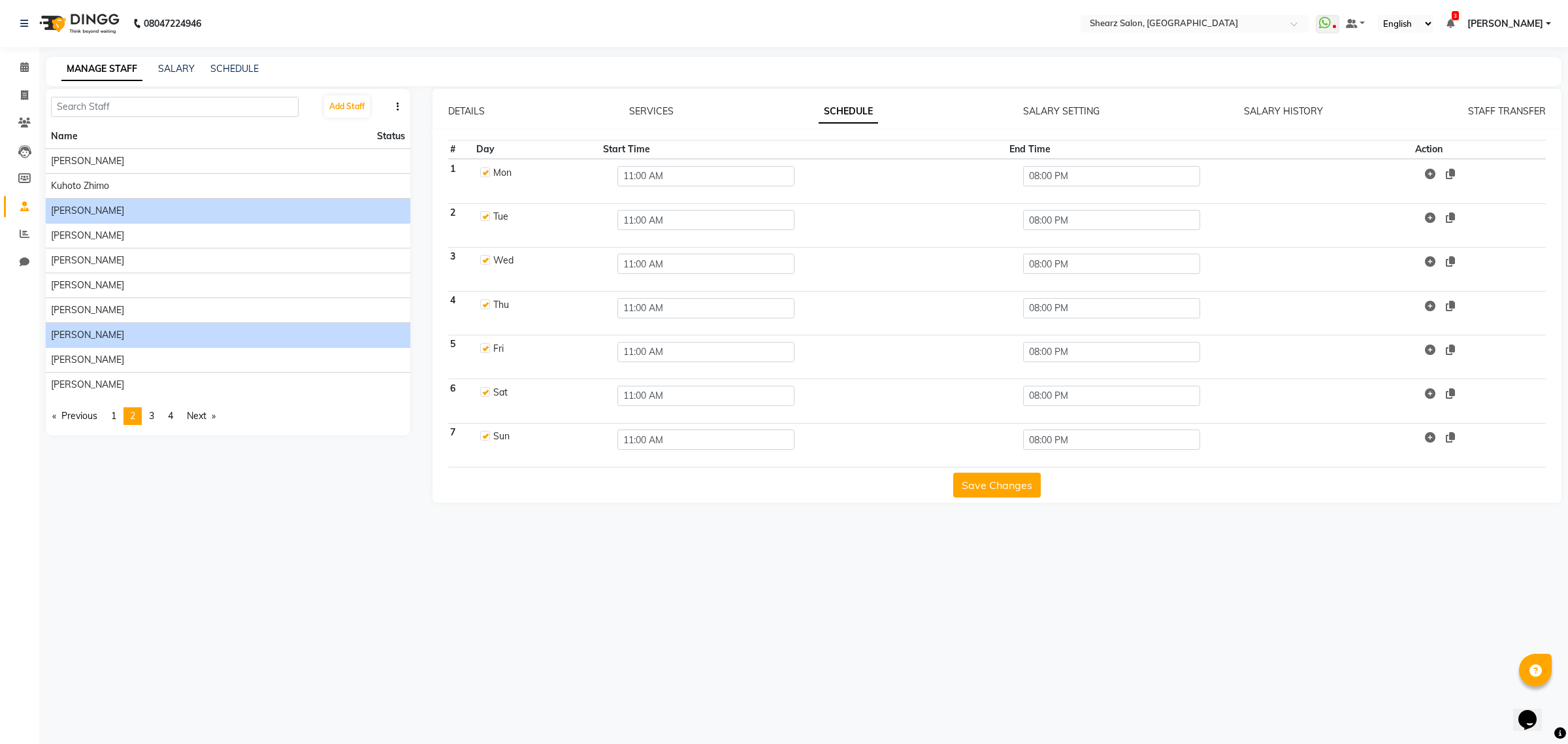
click at [124, 207] on span "[PERSON_NAME]" at bounding box center [88, 210] width 74 height 13
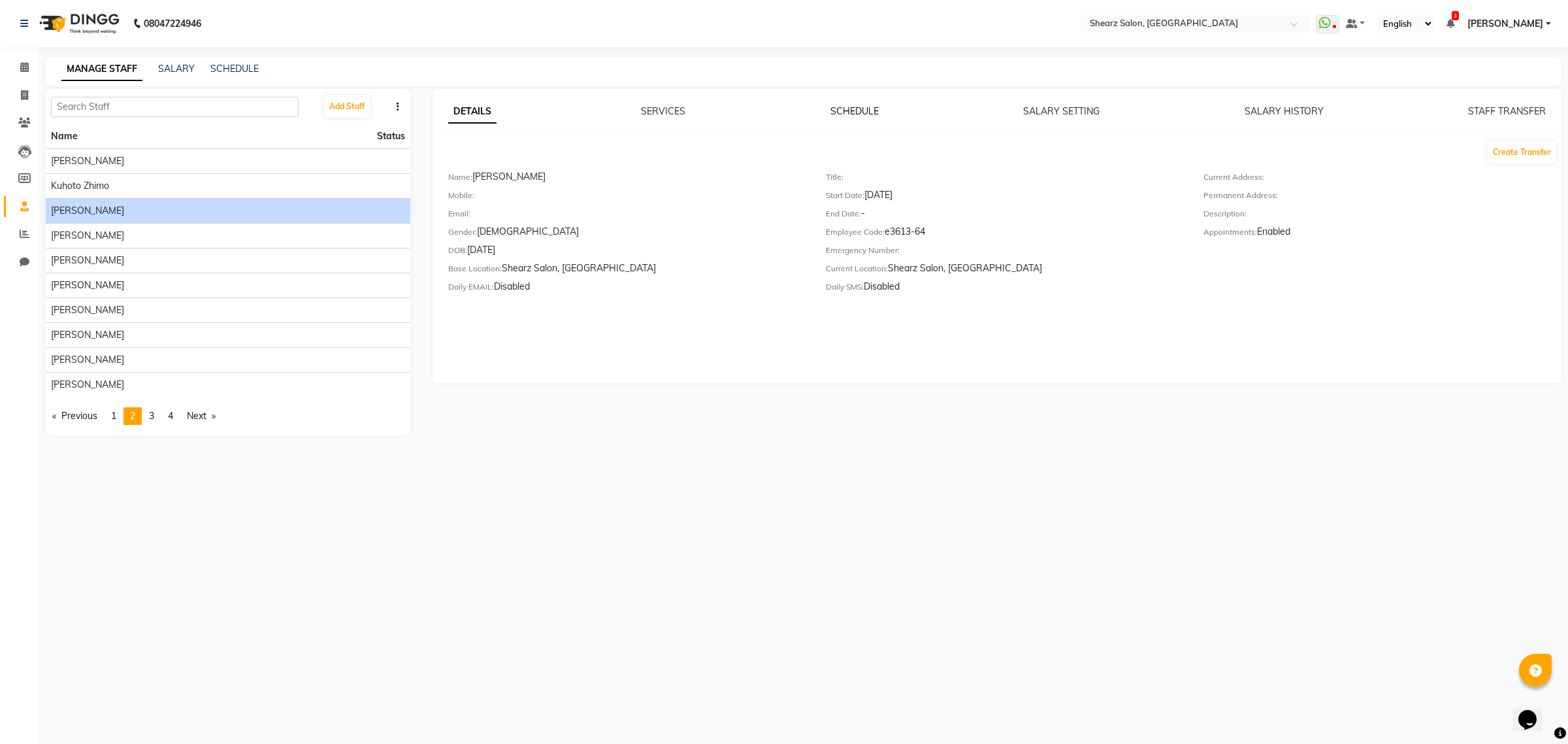
click at [841, 112] on link "SCHEDULE" at bounding box center [855, 110] width 48 height 12
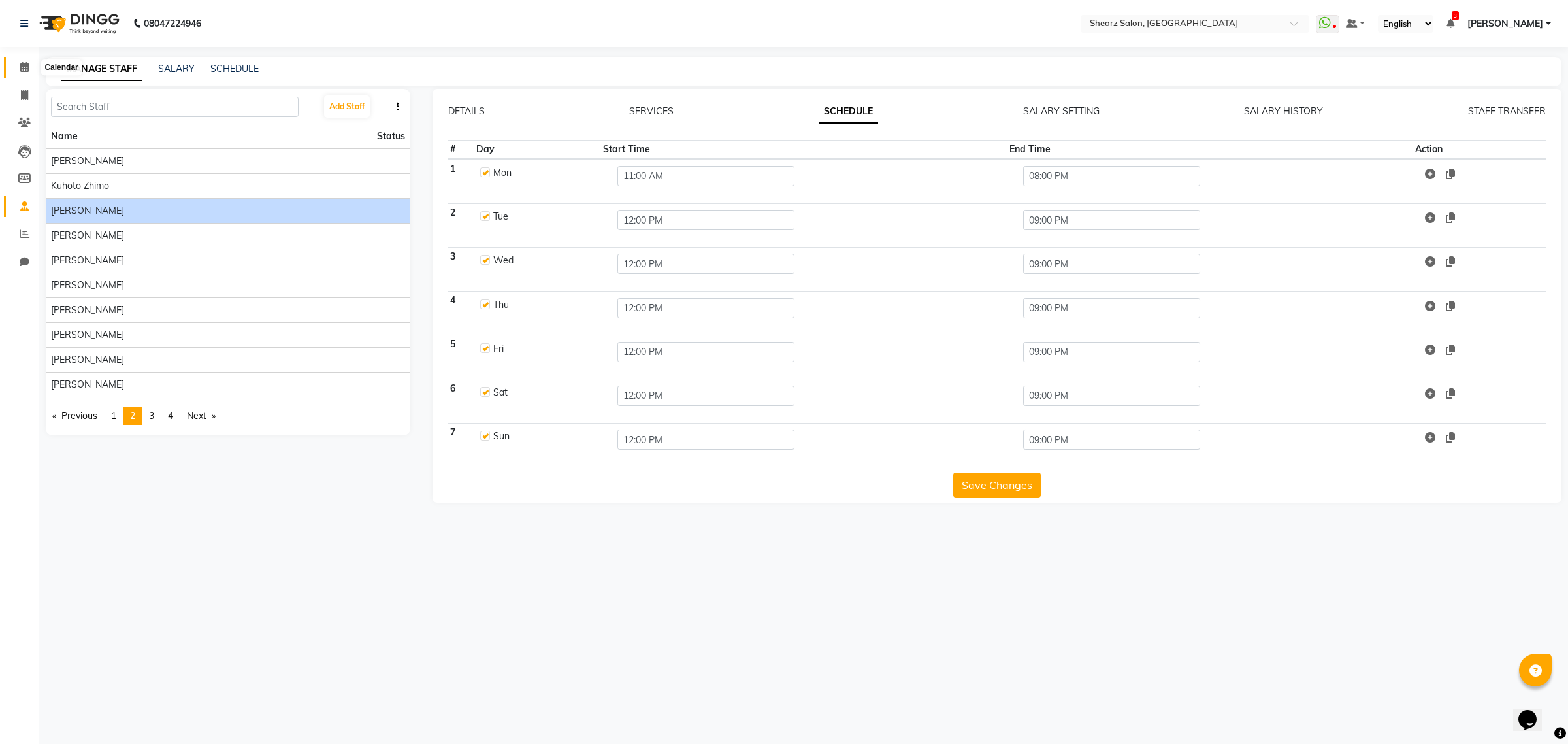
click at [21, 73] on span at bounding box center [24, 67] width 22 height 15
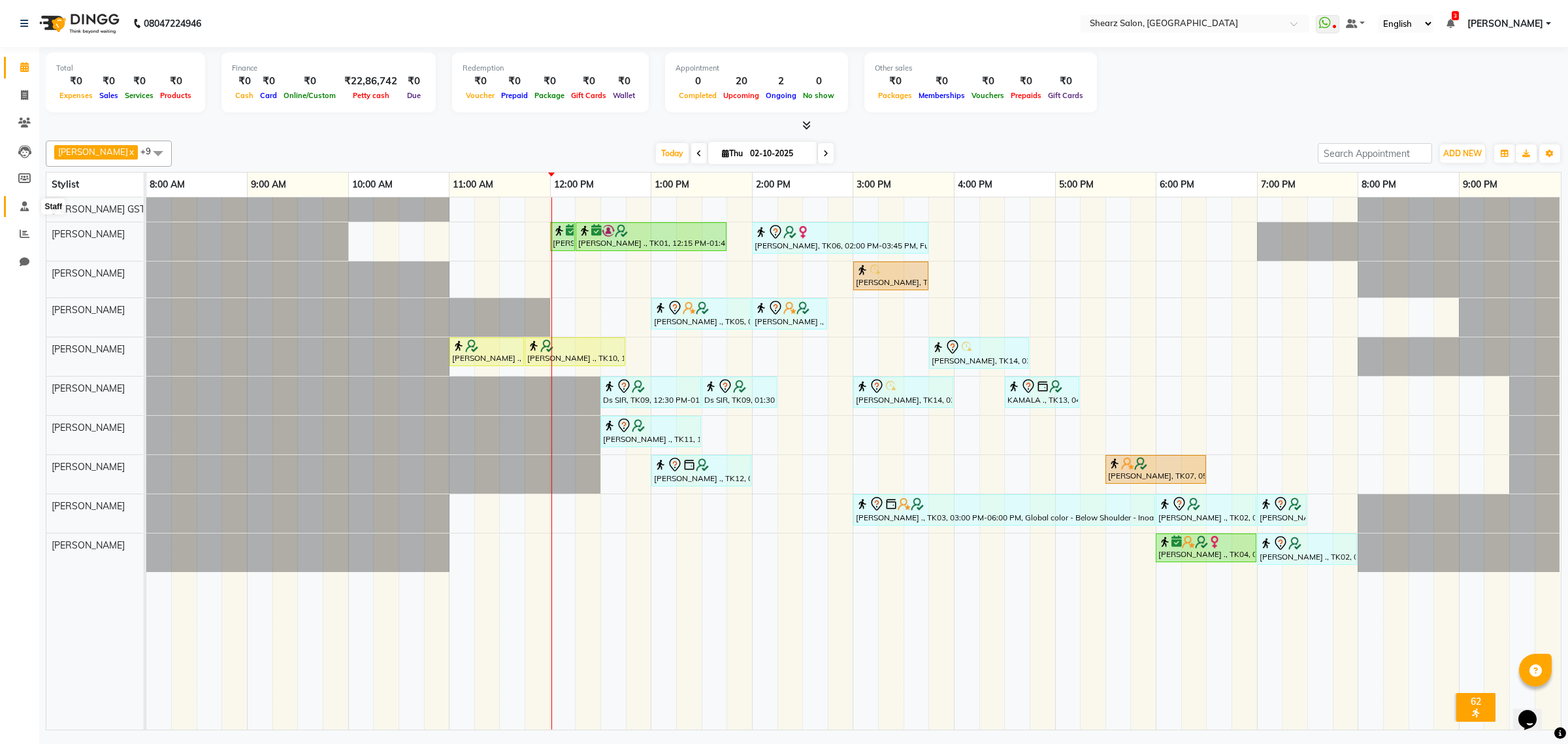
click at [27, 206] on icon at bounding box center [24, 206] width 8 height 10
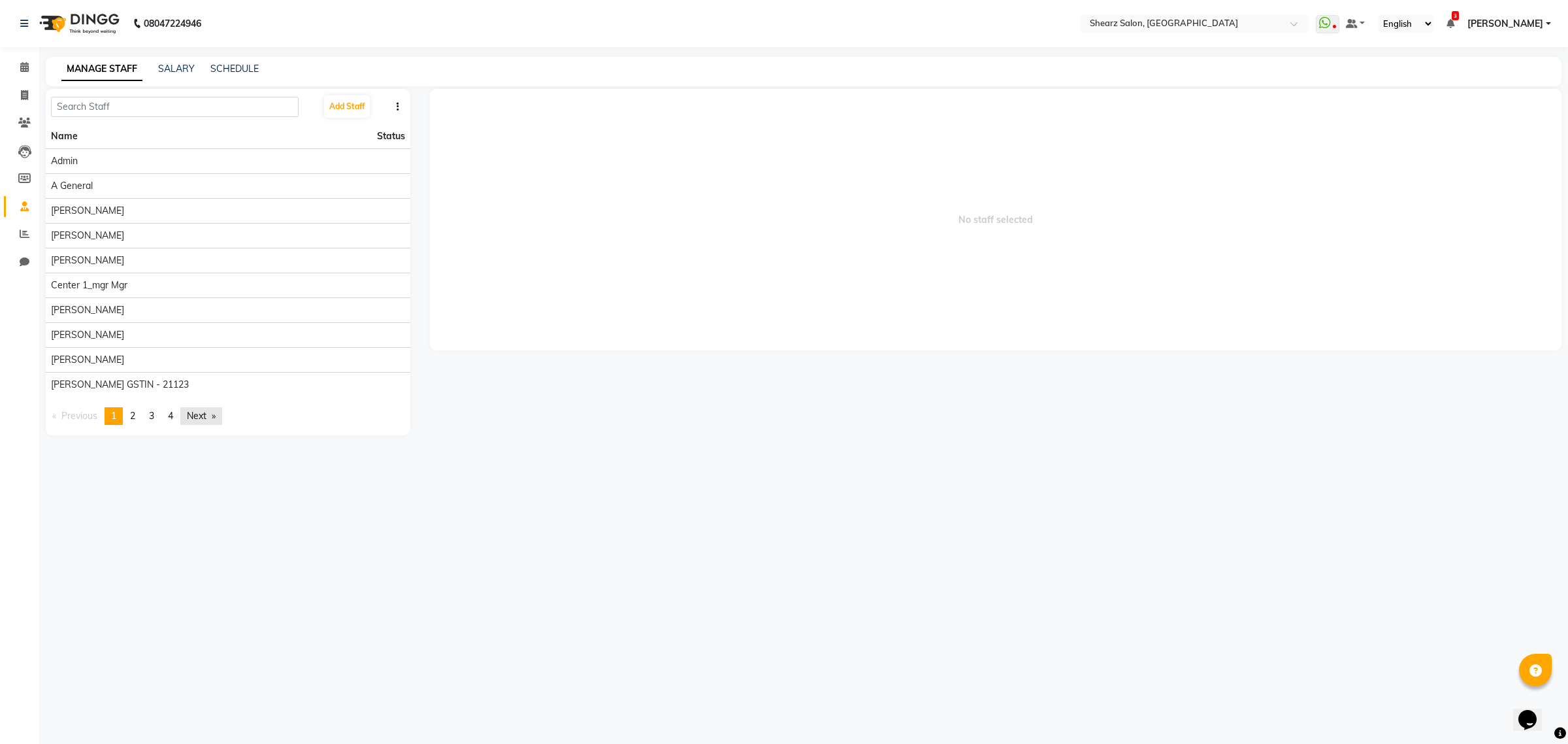
click at [200, 423] on link "Next page" at bounding box center [201, 416] width 42 height 18
click at [197, 154] on div "[PERSON_NAME]" at bounding box center [228, 161] width 354 height 13
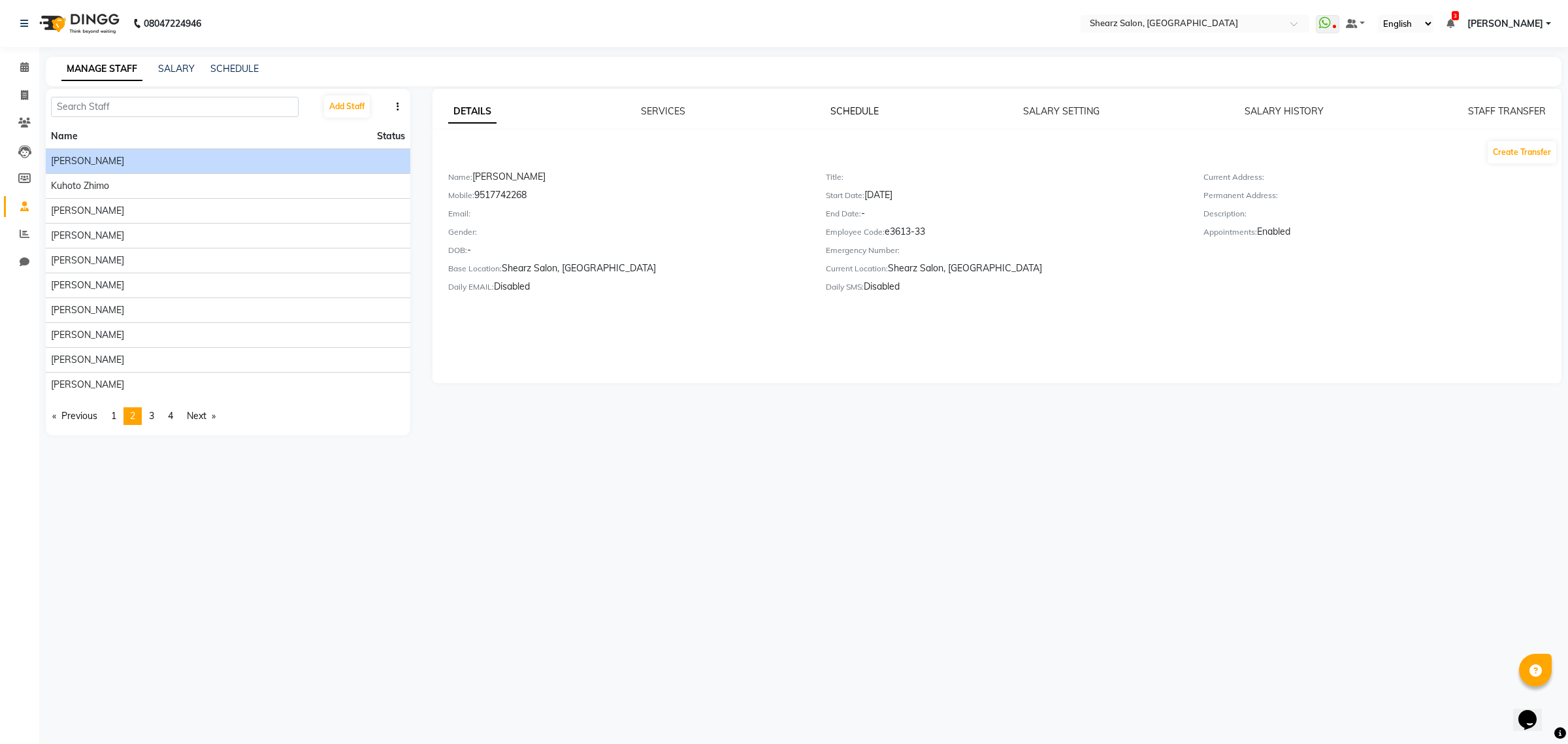
click at [866, 109] on link "SCHEDULE" at bounding box center [855, 110] width 48 height 12
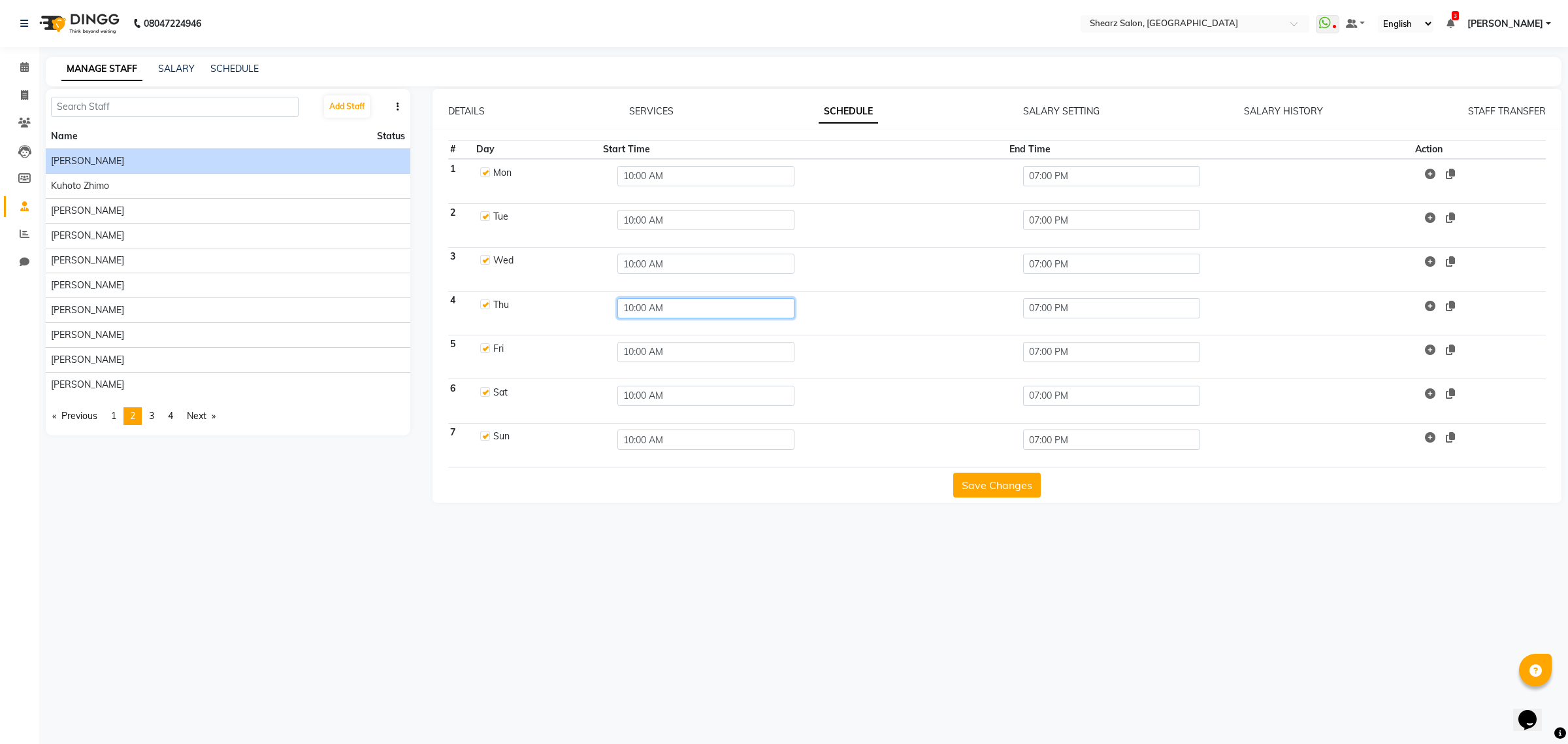
click at [645, 306] on input "10:00 AM" at bounding box center [705, 308] width 177 height 21
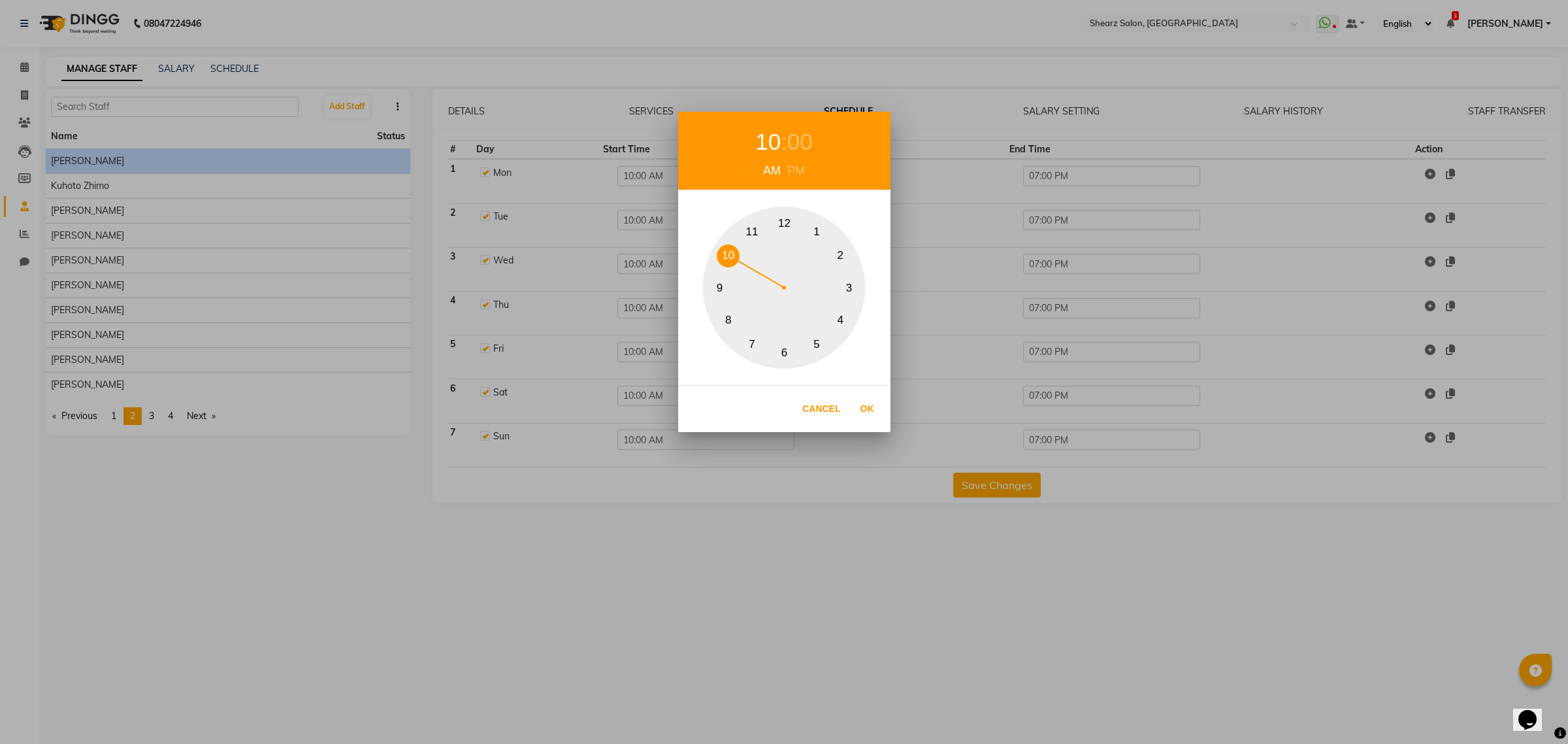
click at [753, 234] on button "11" at bounding box center [752, 231] width 22 height 22
click at [870, 409] on button "Ok" at bounding box center [867, 409] width 27 height 27
type input "11:00 AM"
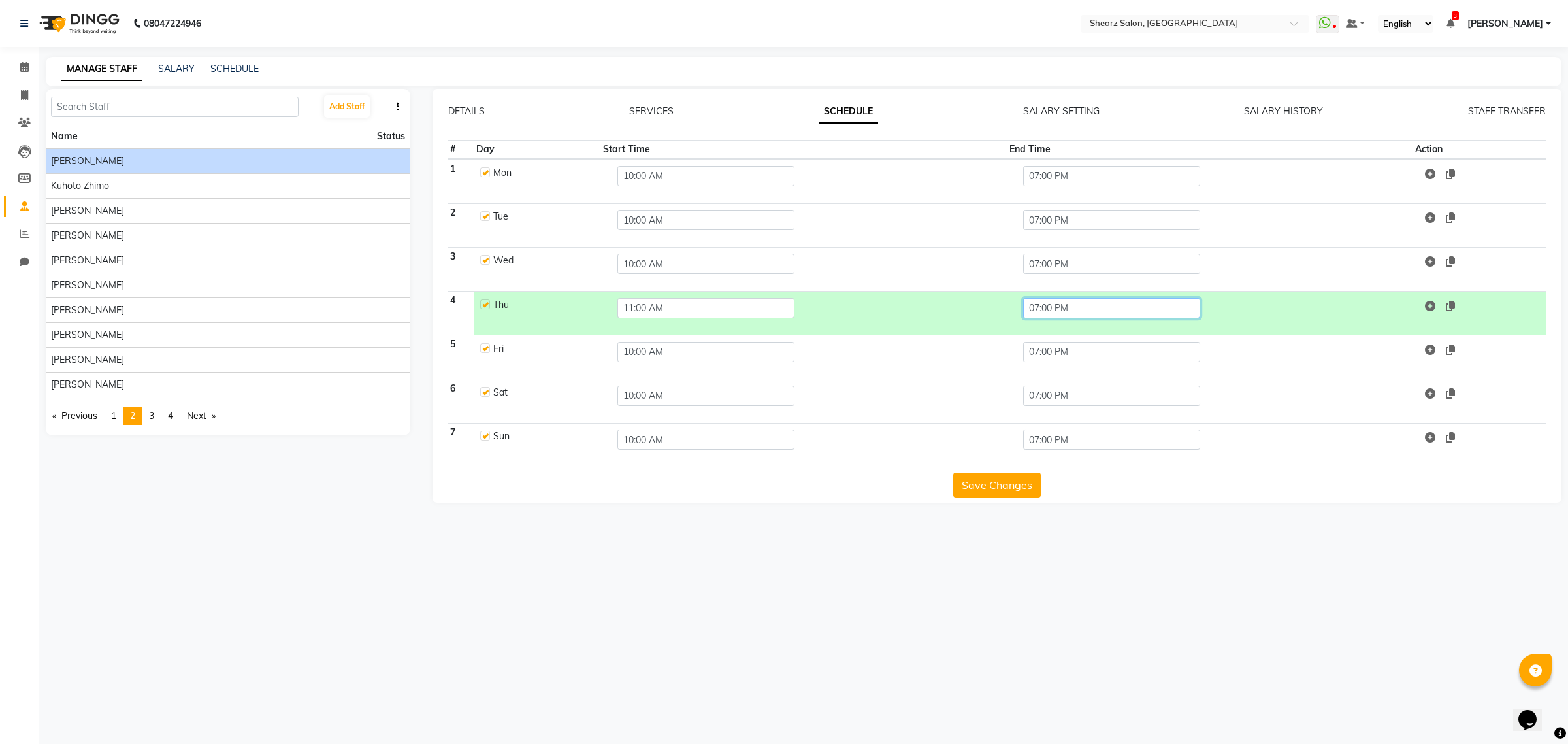
click at [1066, 318] on input "07:00 PM" at bounding box center [1111, 308] width 177 height 21
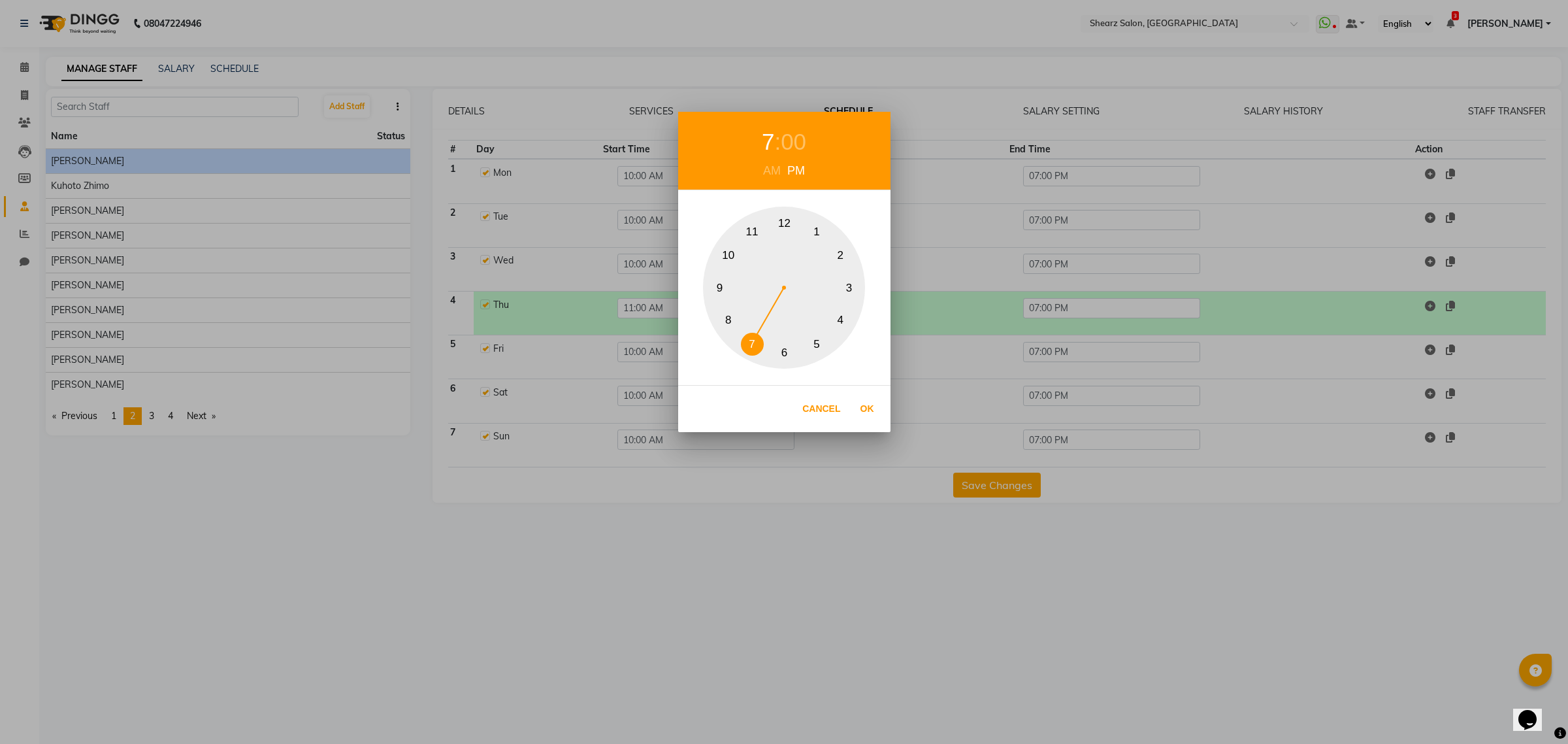
click at [729, 314] on button "8" at bounding box center [727, 319] width 22 height 22
click at [858, 420] on button "Ok" at bounding box center [867, 409] width 27 height 27
type input "08:00 PM"
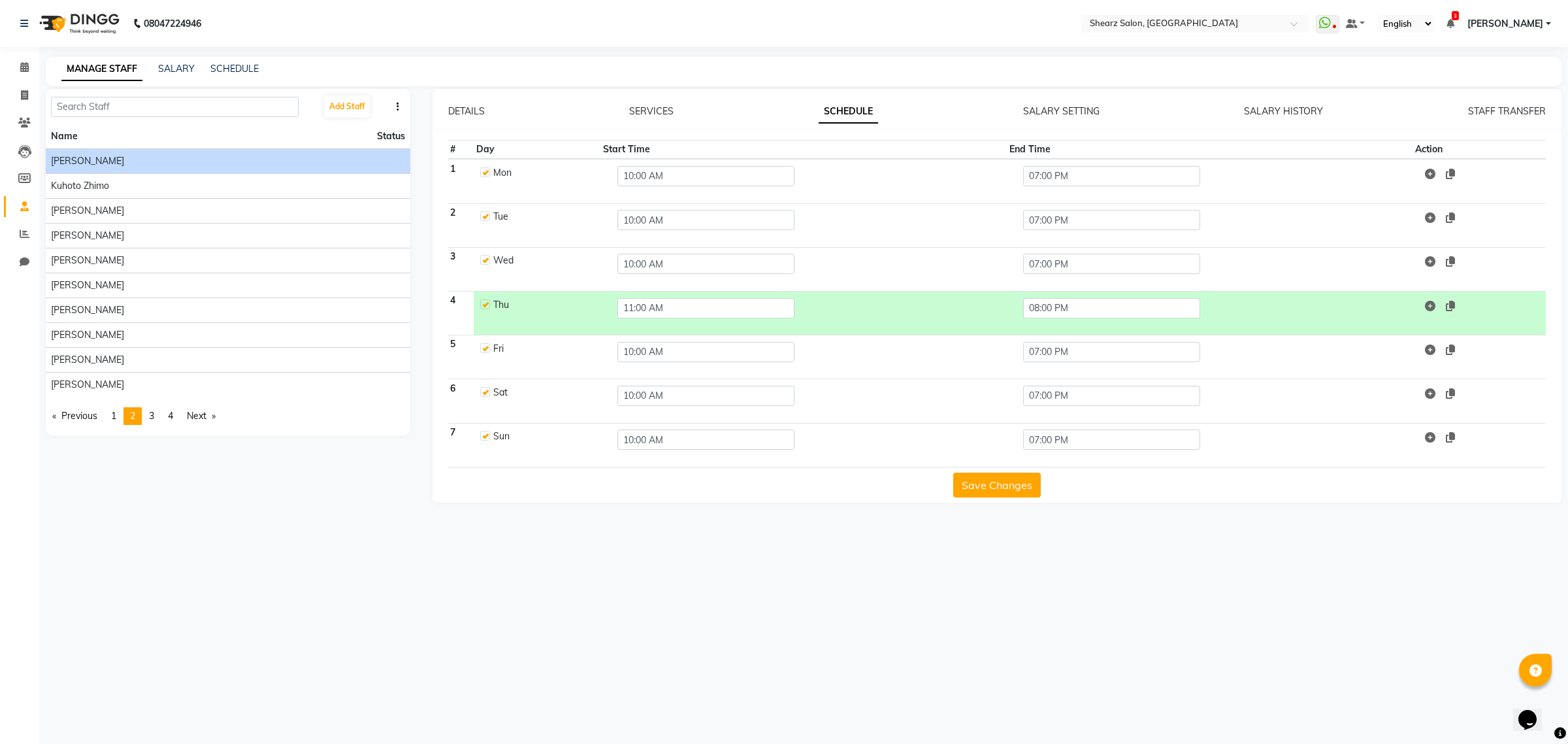
click at [987, 485] on button "Save Changes" at bounding box center [997, 486] width 88 height 25
click at [20, 75] on link "Calendar" at bounding box center [19, 67] width 31 height 22
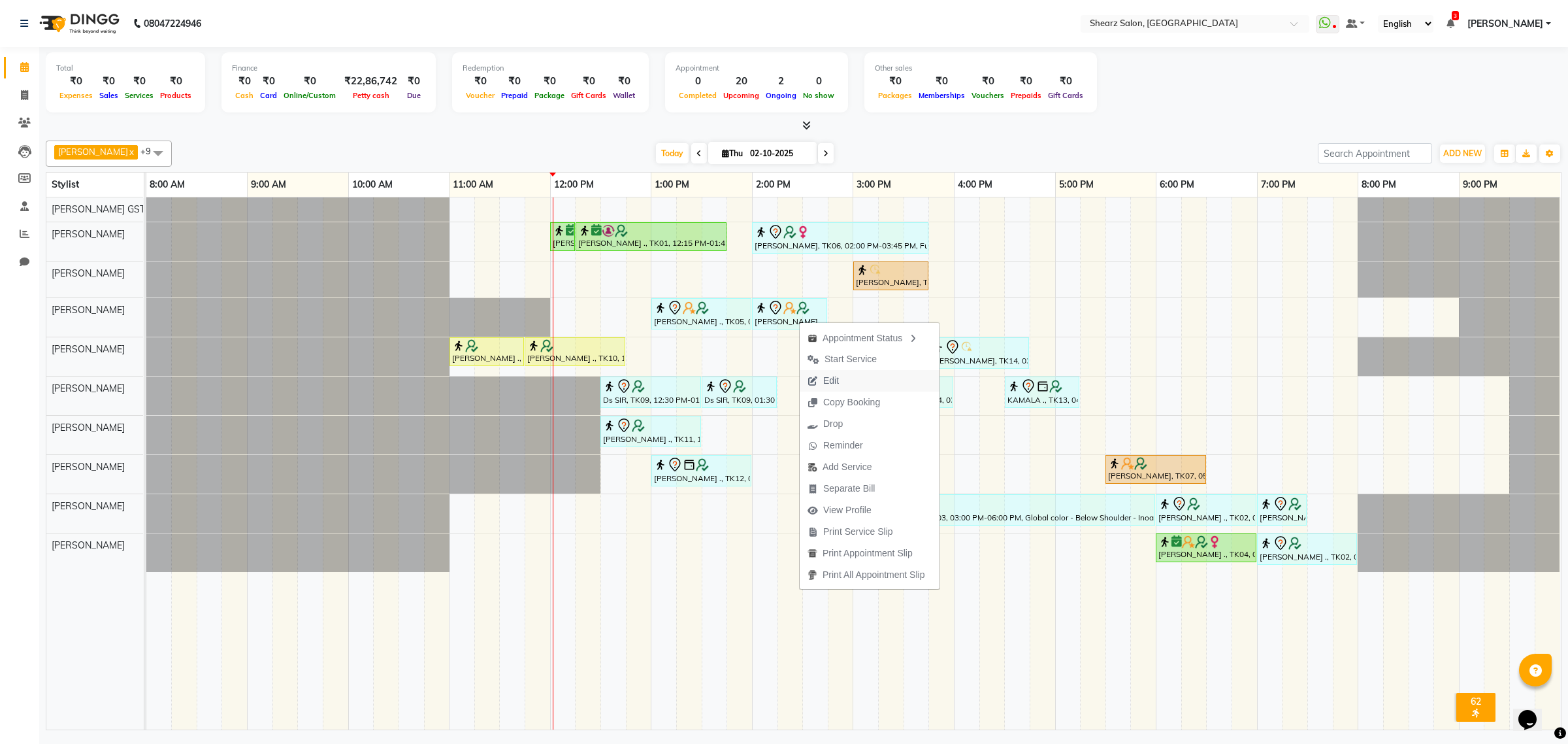
click at [848, 381] on button "Edit" at bounding box center [869, 381] width 140 height 22
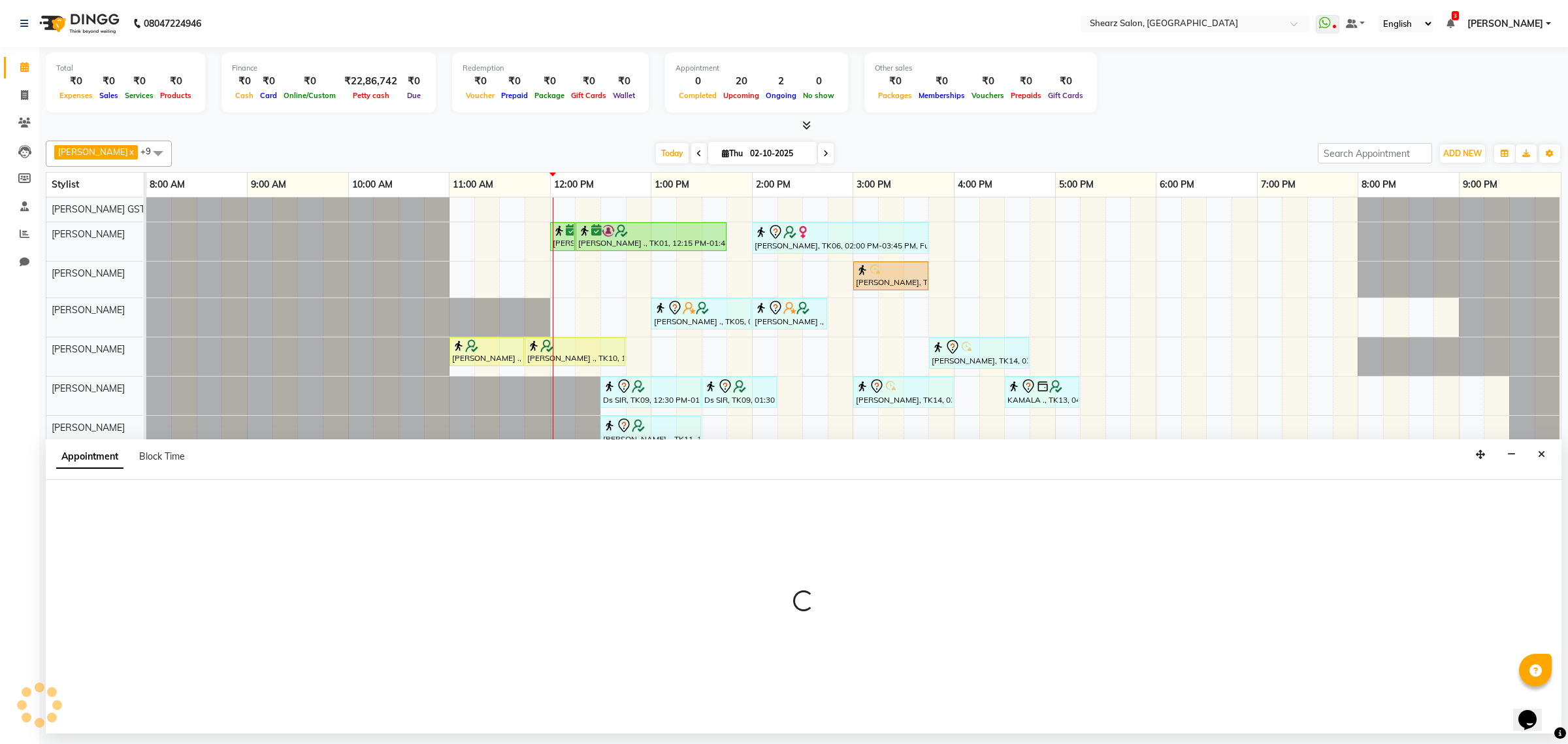
select select "tentative"
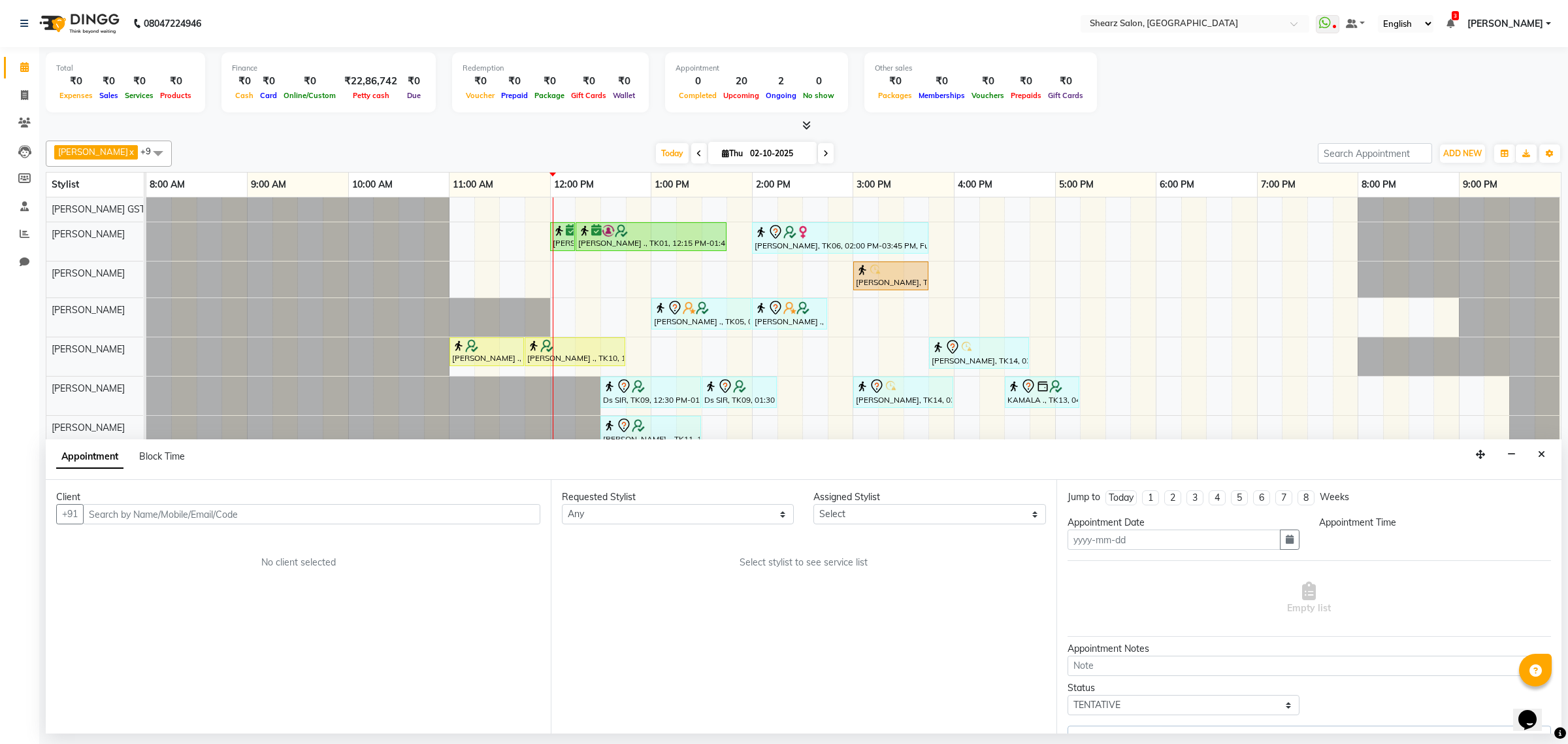
type input "02-10-2025"
select select "77458"
select select "780"
select select "4101"
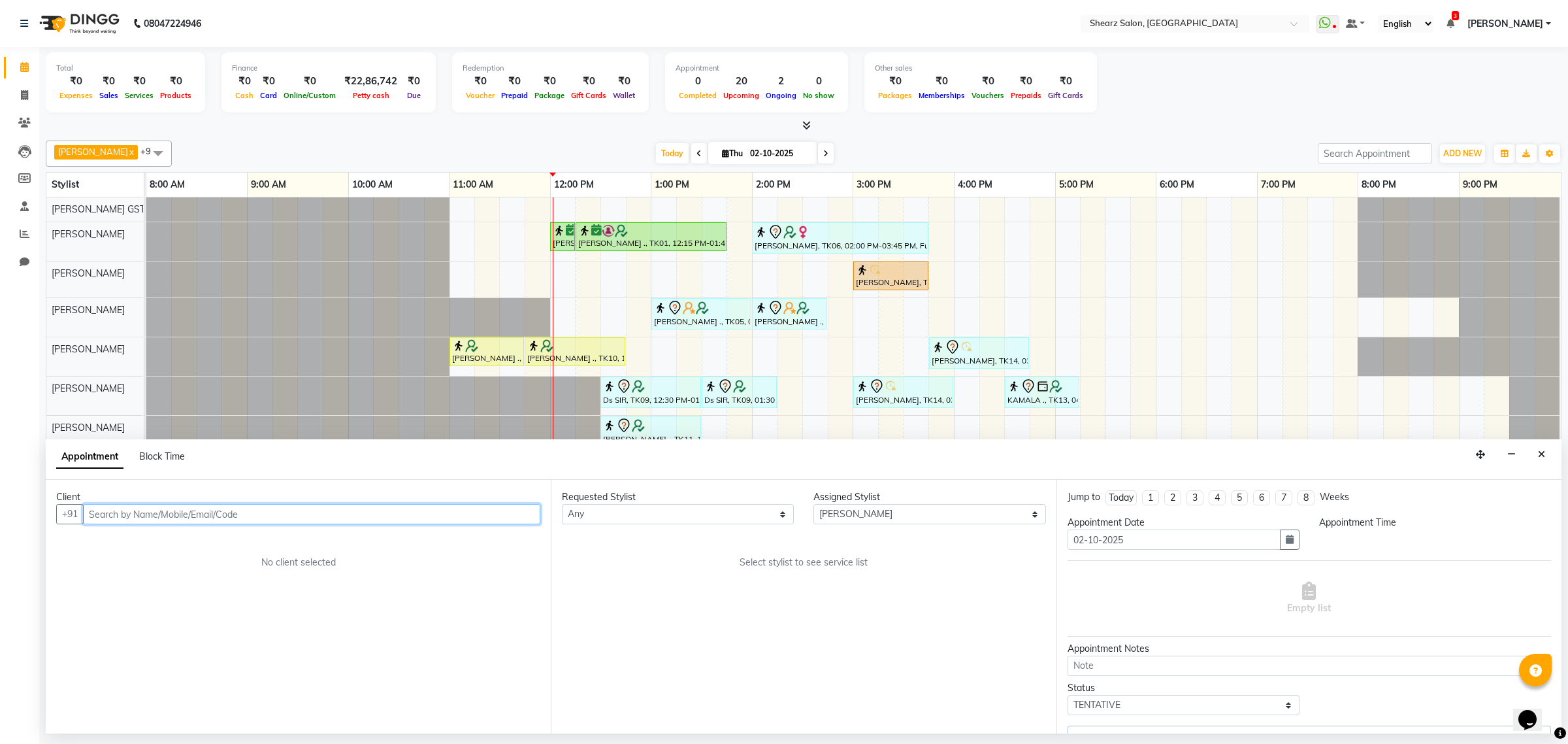
select select "4101"
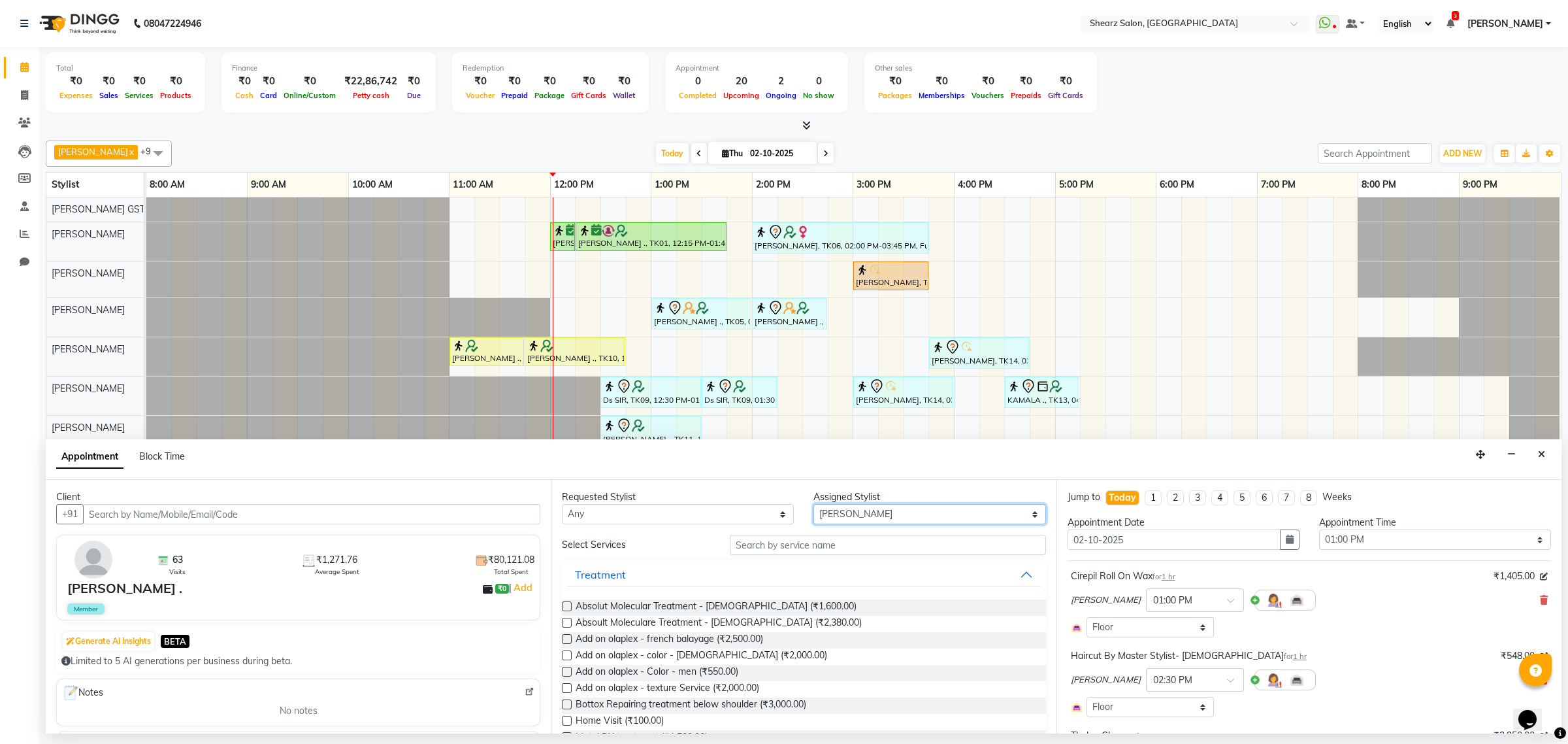
click at [869, 520] on select "Select Brijesh Valand Center 1_mgr mgr Chandrakant Parmar Dinesh Deora Gopika D…" at bounding box center [929, 513] width 232 height 21
select select "77471"
click at [814, 504] on select "Select Brijesh Valand Center 1_mgr mgr Chandrakant Parmar Dinesh Deora Gopika D…" at bounding box center [929, 513] width 232 height 21
click at [814, 535] on input "text" at bounding box center [887, 545] width 316 height 21
type input "h"
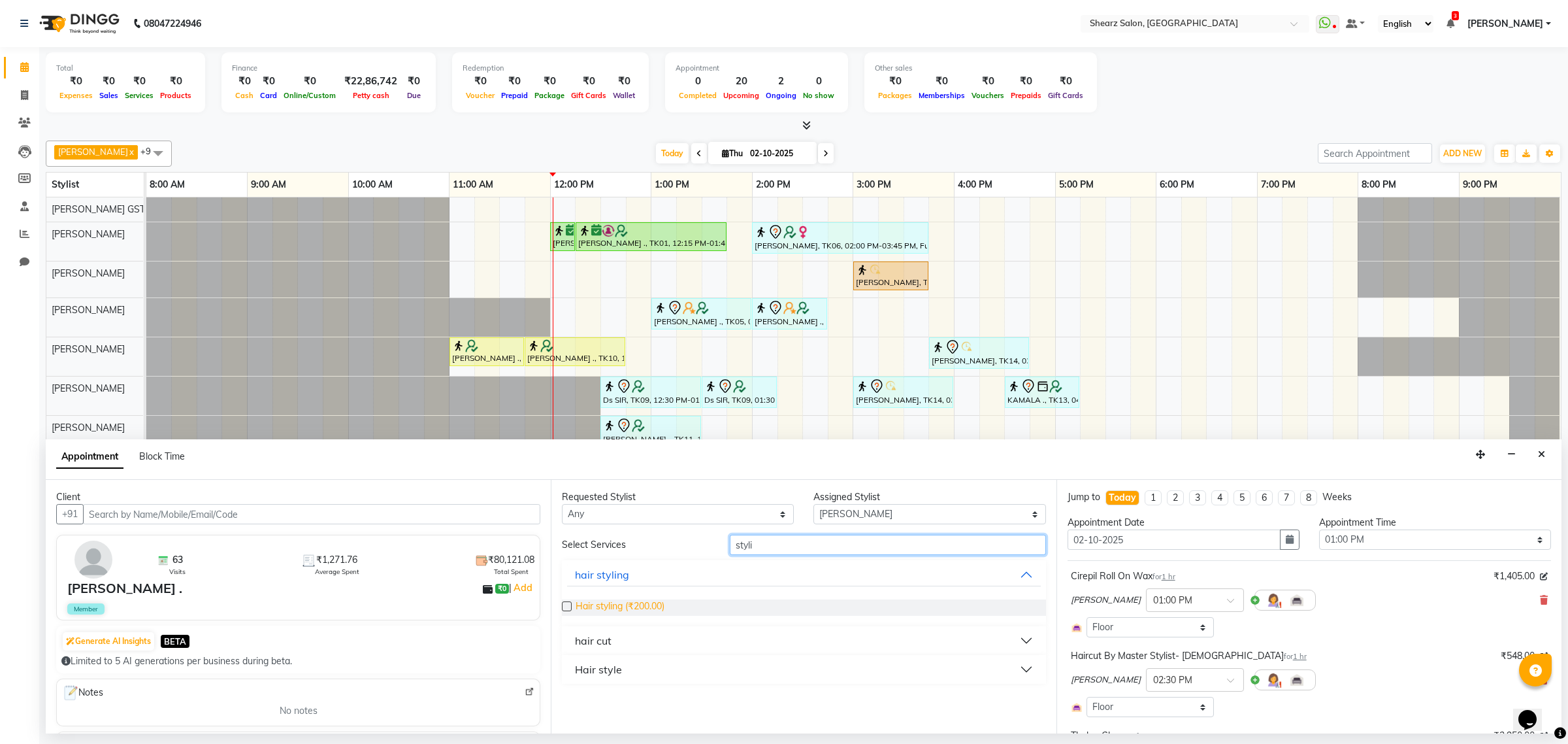
type input "styli"
click at [603, 605] on span "Hair styling (₹200.00)" at bounding box center [620, 608] width 89 height 16
checkbox input "false"
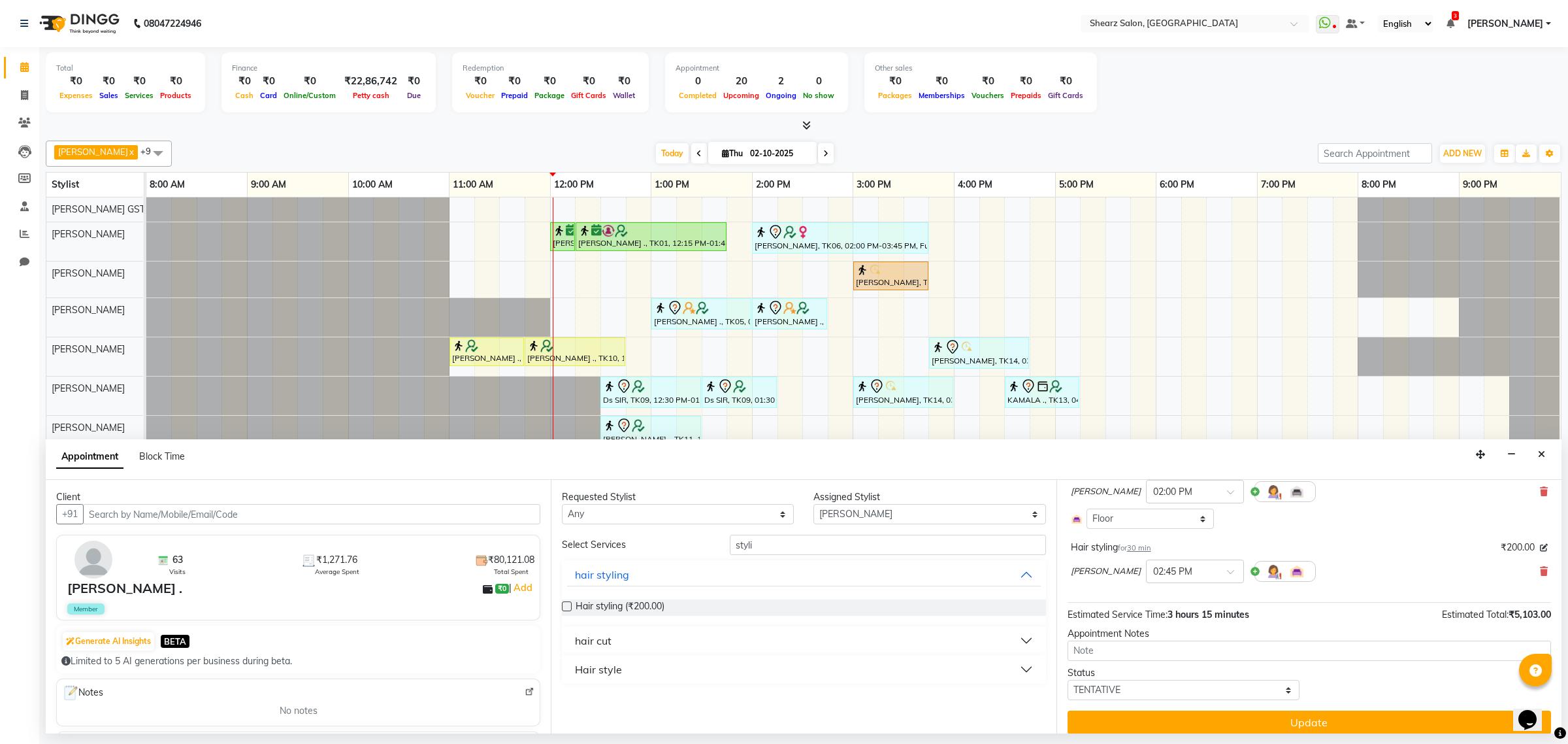
scroll to position [280, 0]
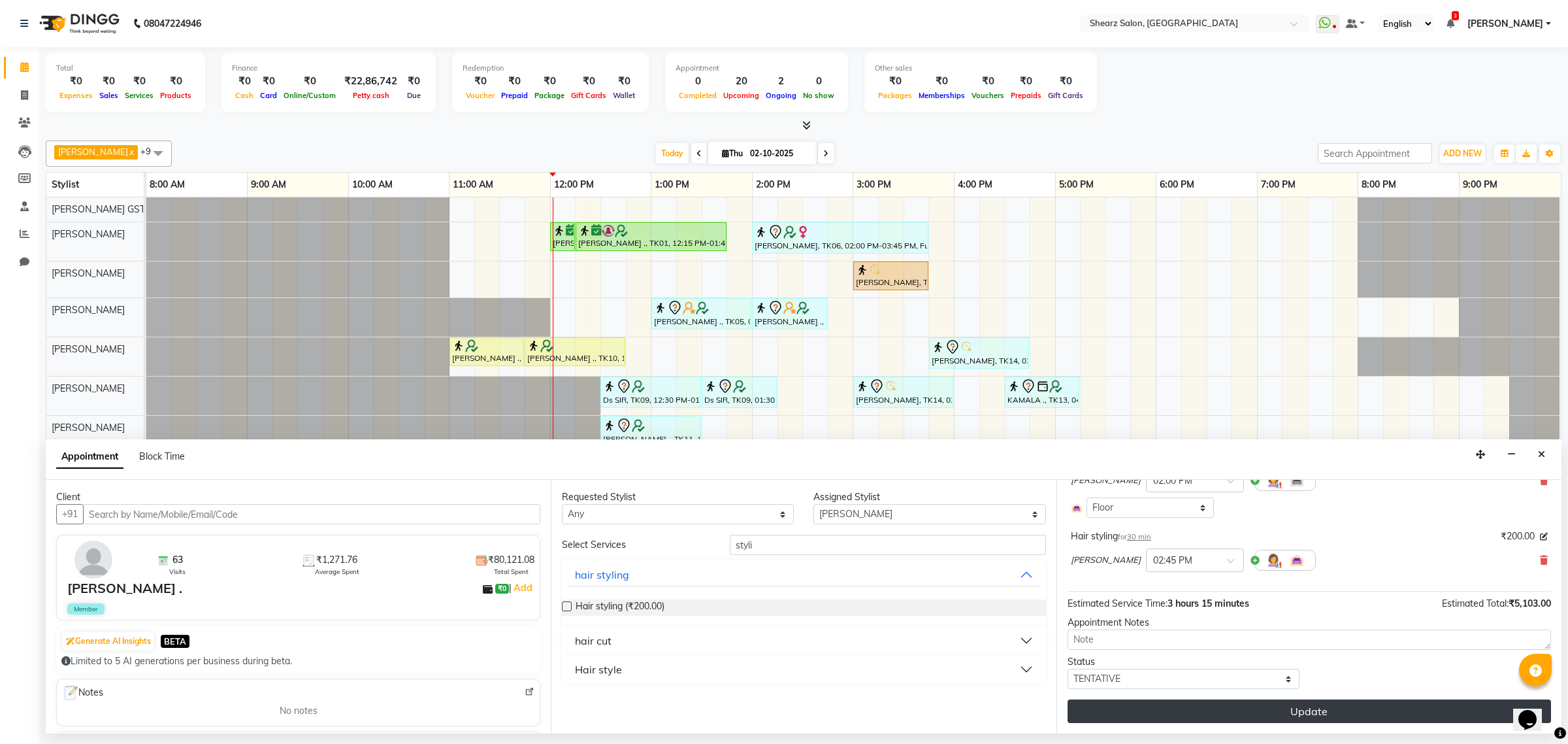
click at [1130, 713] on button "Update" at bounding box center [1309, 711] width 483 height 23
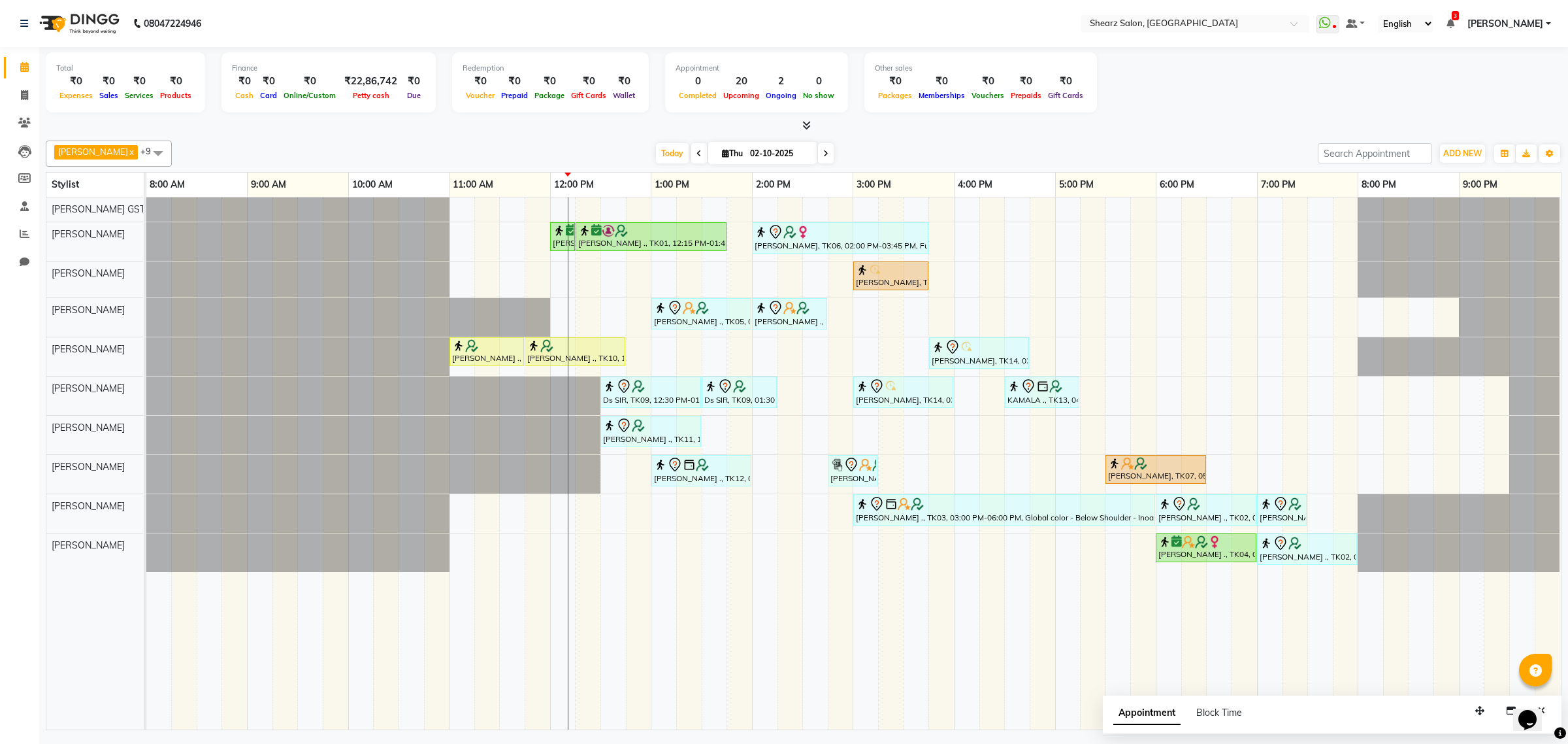
click at [690, 540] on div "Nirali Maharshi ., TK01, 12:00 PM-12:15 PM, Eyebrow threading Nirali Maharshi .…" at bounding box center [853, 463] width 1415 height 532
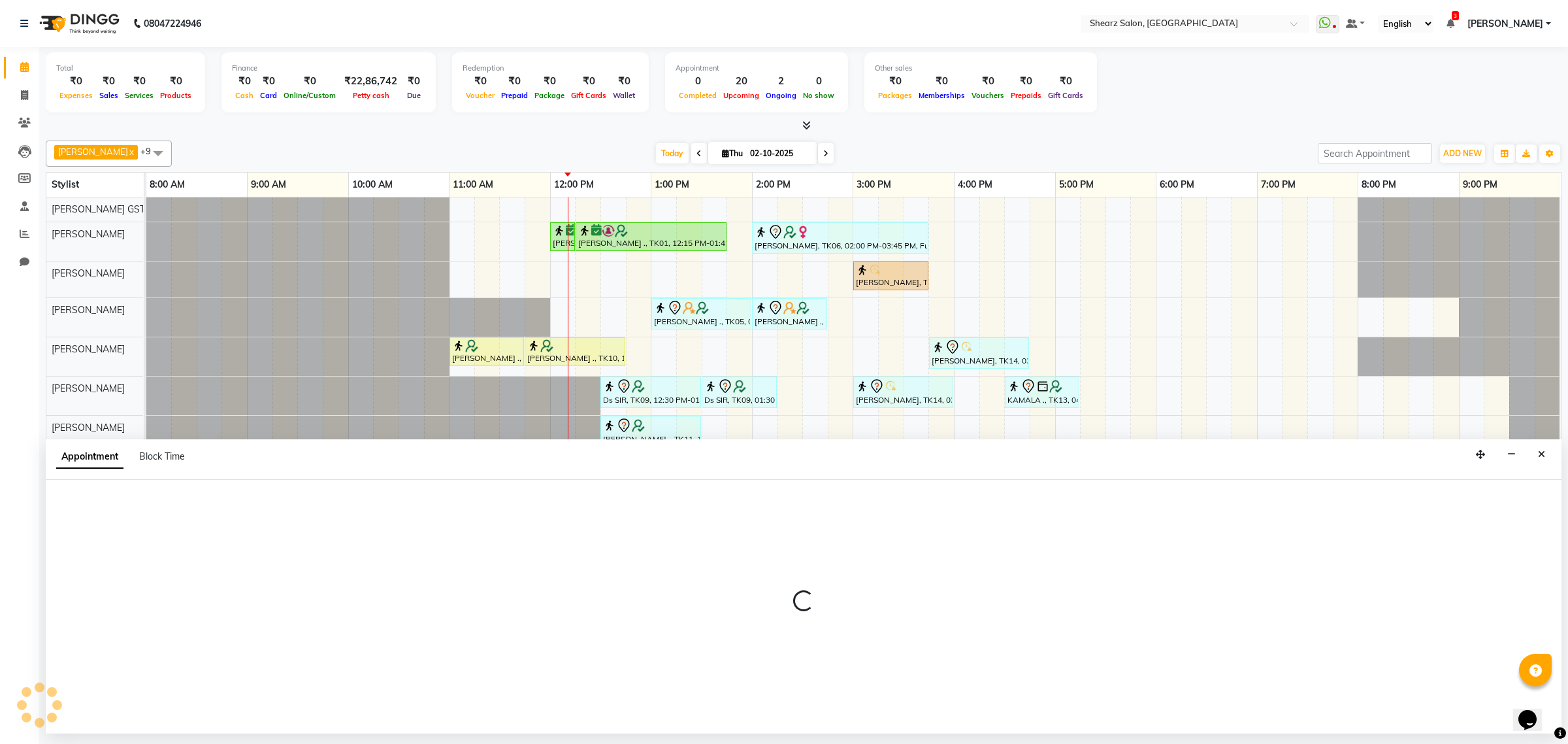
select select "77443"
select select "tentative"
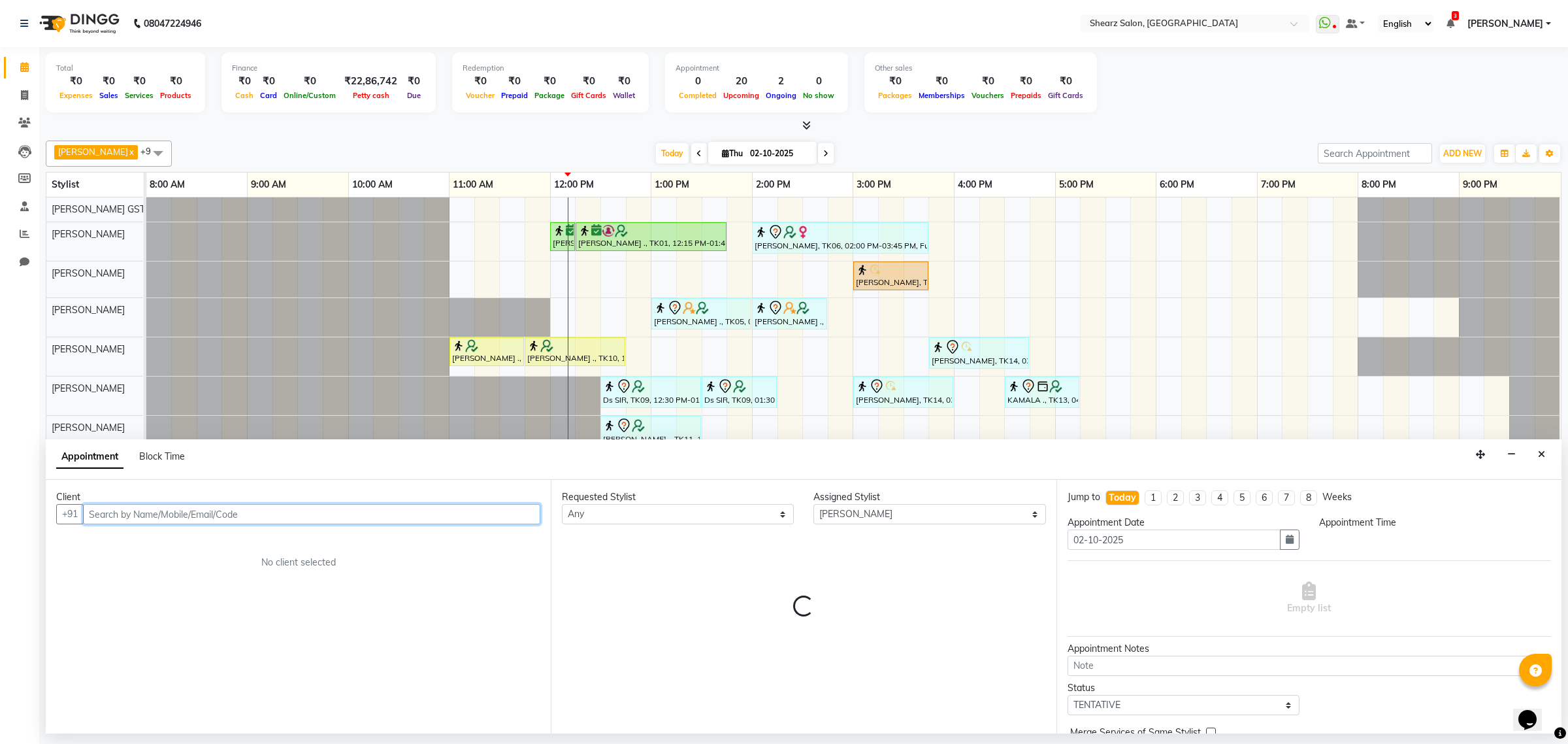
select select "795"
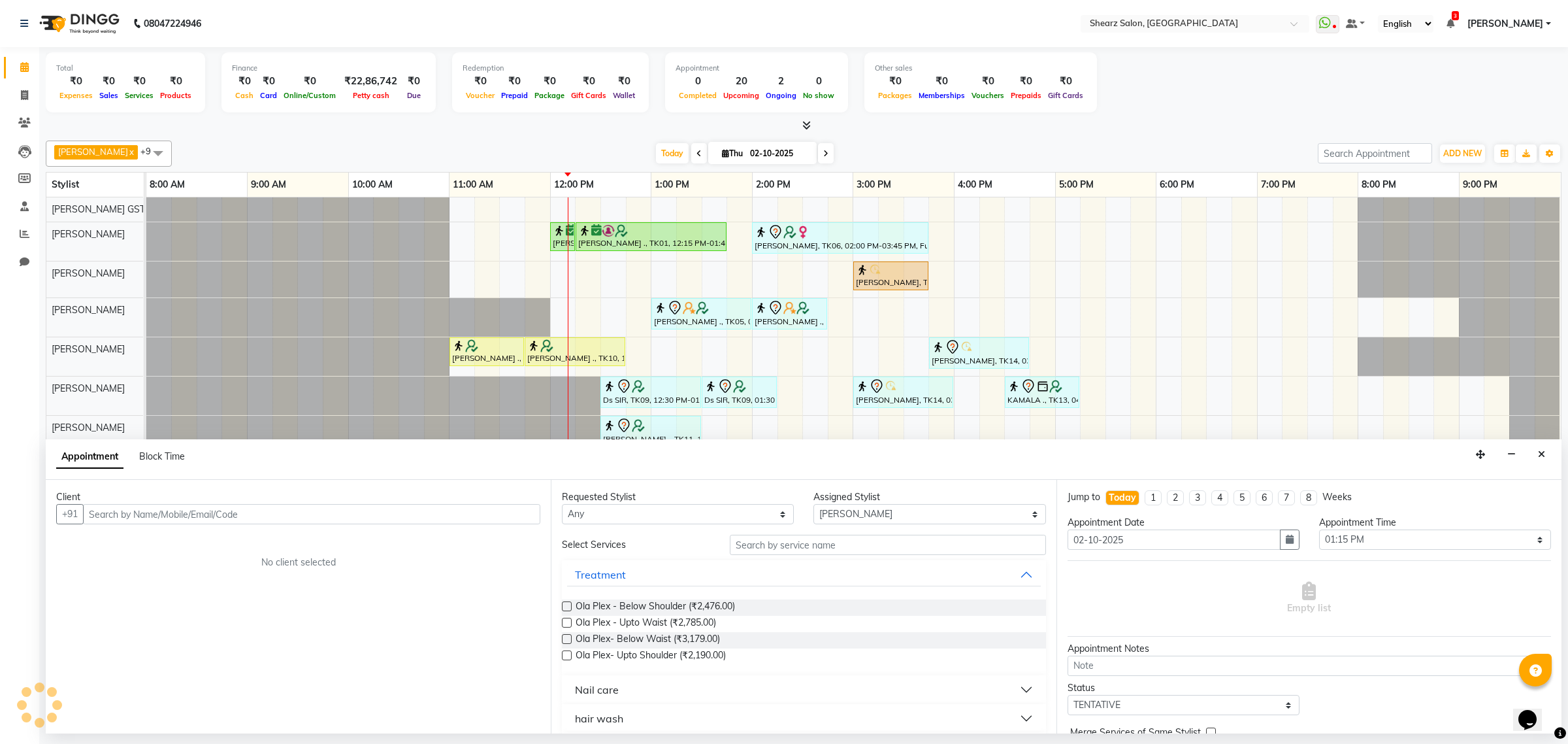
click at [735, 148] on span "Thu 02-10-2025" at bounding box center [762, 153] width 109 height 22
click at [758, 161] on input "02-10-2025" at bounding box center [779, 153] width 65 height 20
select select "10"
select select "2025"
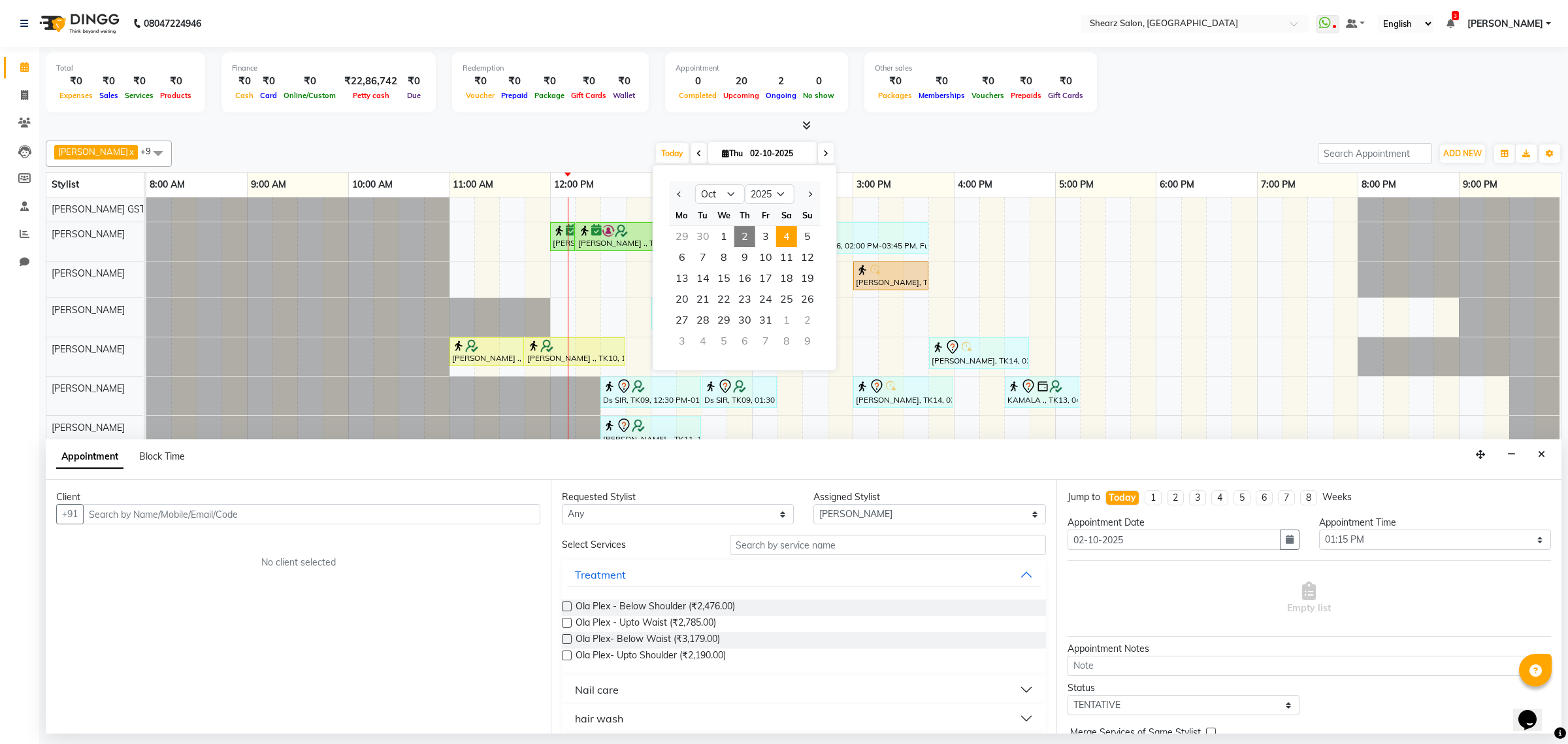
click at [782, 233] on span "4" at bounding box center [786, 236] width 21 height 21
type input "04-10-2025"
select select "795"
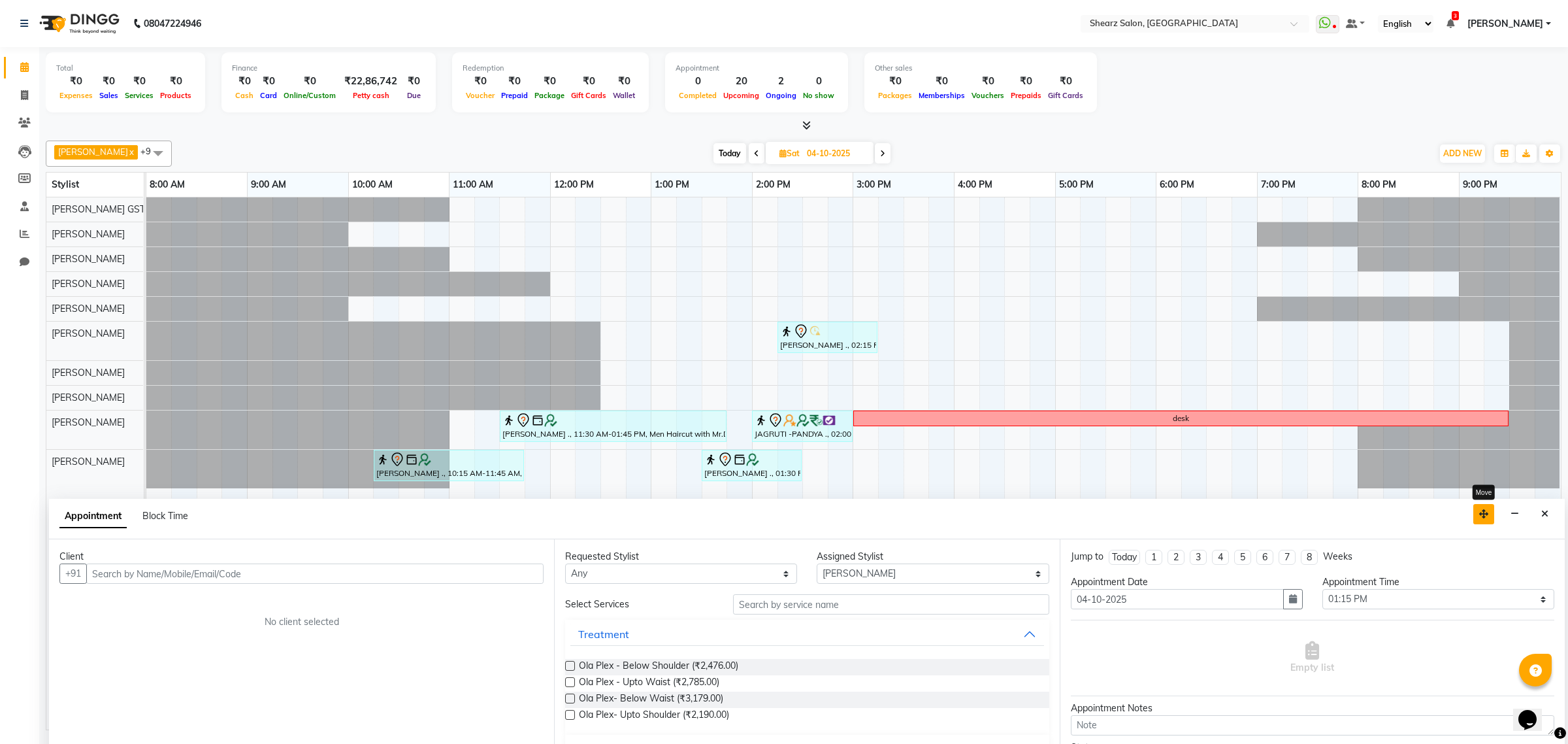
drag, startPoint x: 1481, startPoint y: 449, endPoint x: 1485, endPoint y: 509, distance: 60.1
click at [1485, 509] on button "button" at bounding box center [1483, 513] width 21 height 21
click at [1170, 390] on div "Shivangini Shah ., 02:15 PM-03:15 PM, Haircut By Master Stylist - Female PURAB …" at bounding box center [853, 463] width 1415 height 532
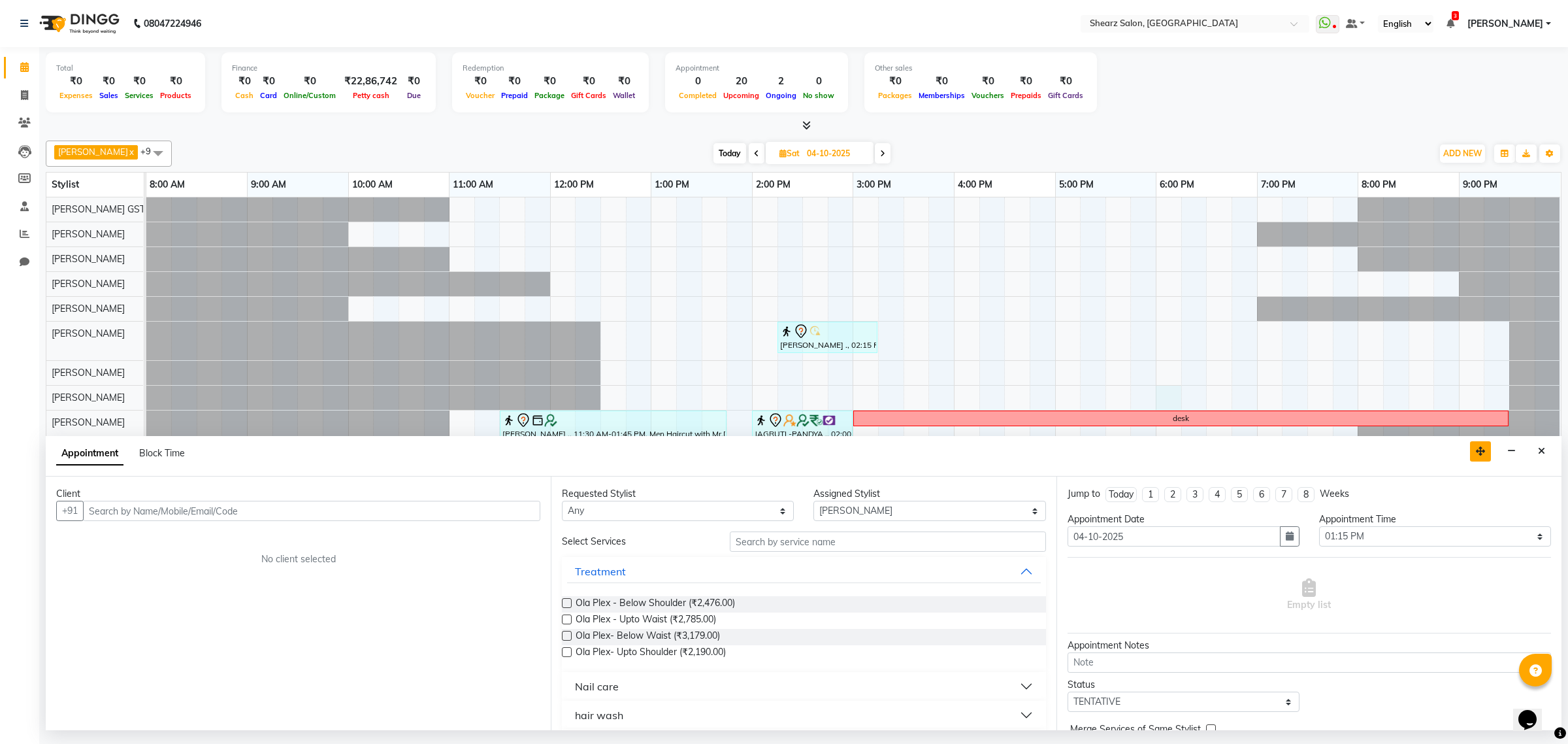
drag, startPoint x: 1485, startPoint y: 512, endPoint x: 1482, endPoint y: 449, distance: 63.1
click at [1482, 449] on icon "button" at bounding box center [1480, 451] width 9 height 9
click at [493, 516] on input "text" at bounding box center [311, 511] width 457 height 21
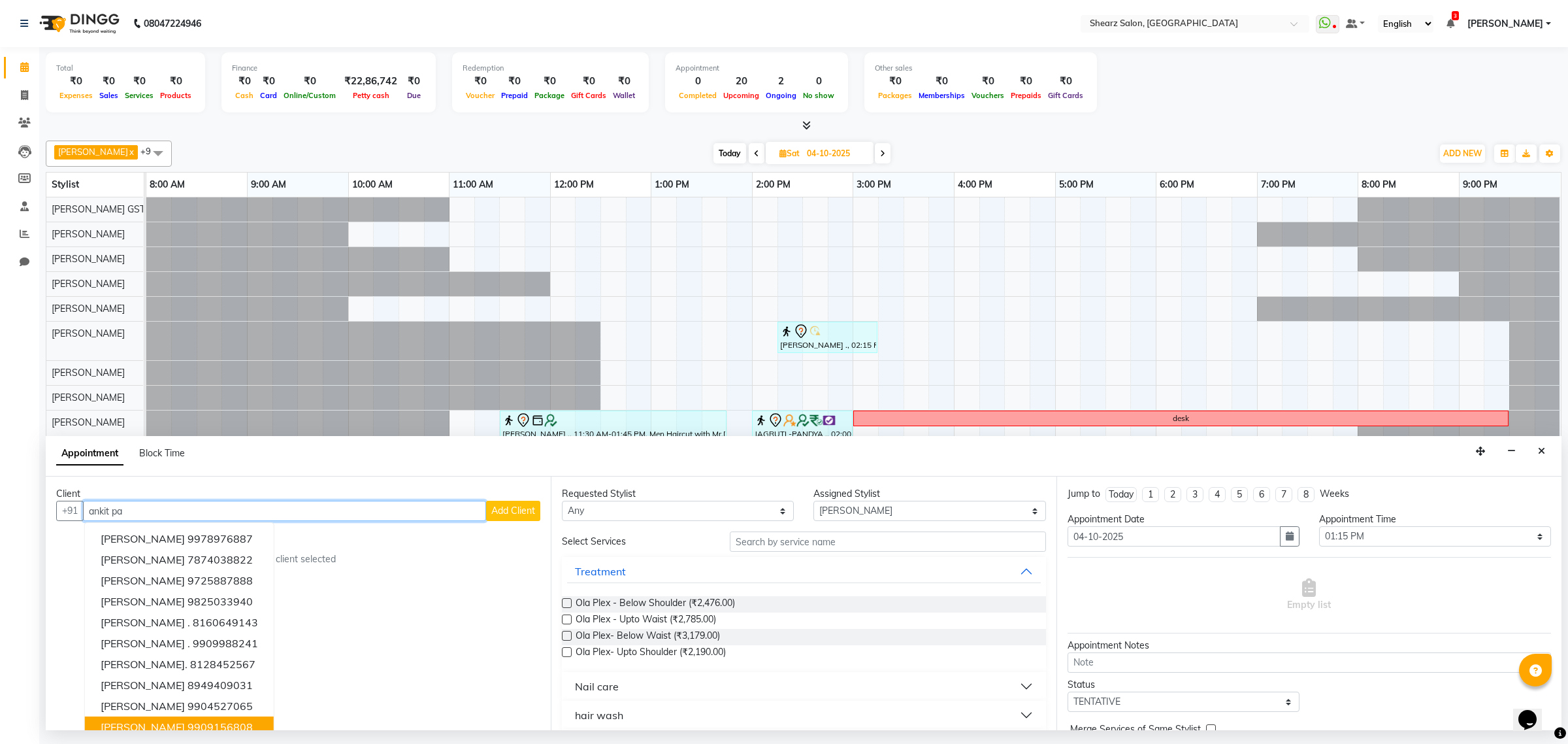
click at [213, 716] on button "Ankit Patel 9909156808" at bounding box center [179, 726] width 188 height 21
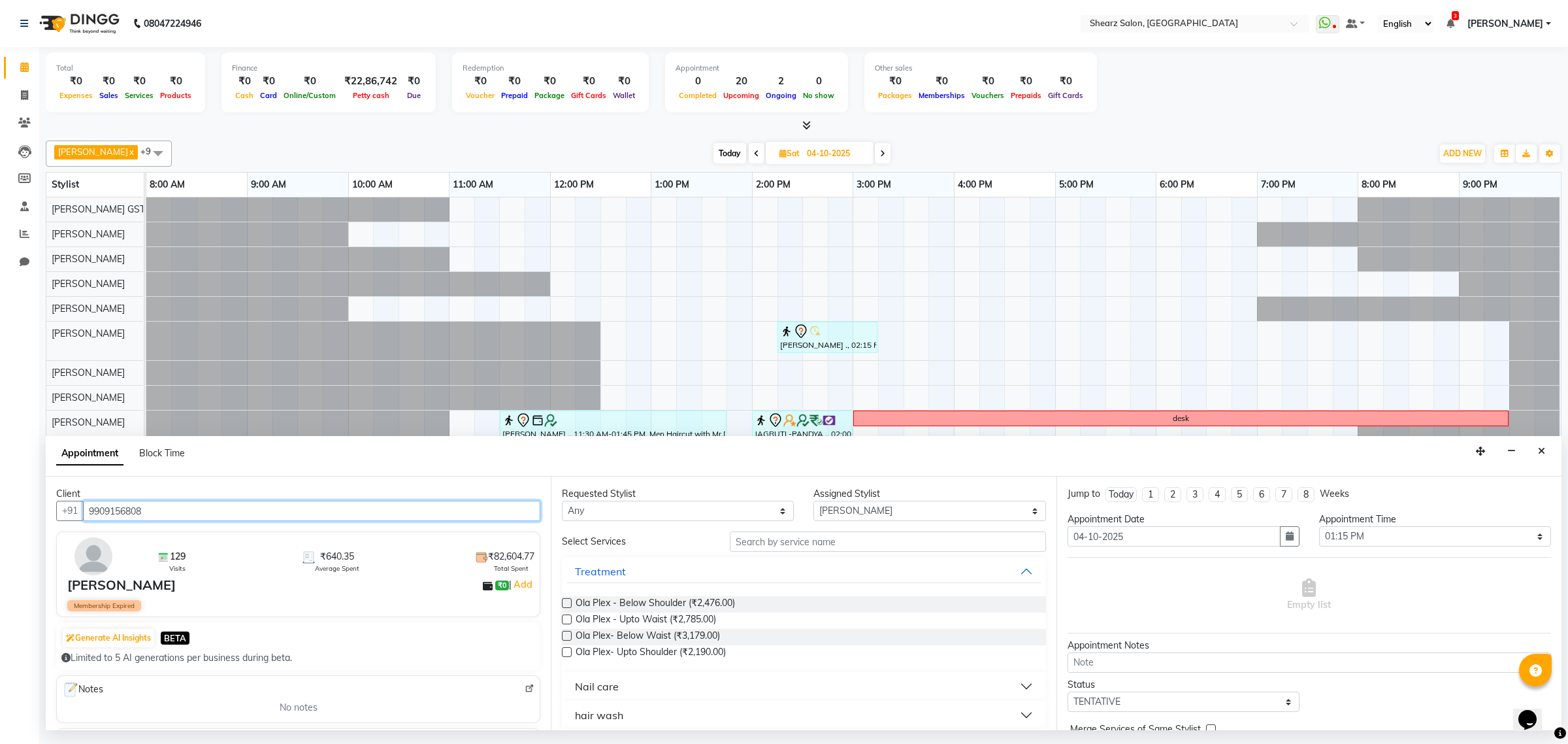
type input "9909156808"
click at [821, 540] on input "text" at bounding box center [887, 541] width 316 height 21
click at [869, 506] on select "Select Brijesh Valand Center 1_mgr mgr Chandrakant Parmar Dinesh Deora Gopika D…" at bounding box center [929, 511] width 232 height 21
select select "77471"
click at [814, 502] on select "Select Brijesh Valand Center 1_mgr mgr Chandrakant Parmar Dinesh Deora Gopika D…" at bounding box center [929, 511] width 232 height 21
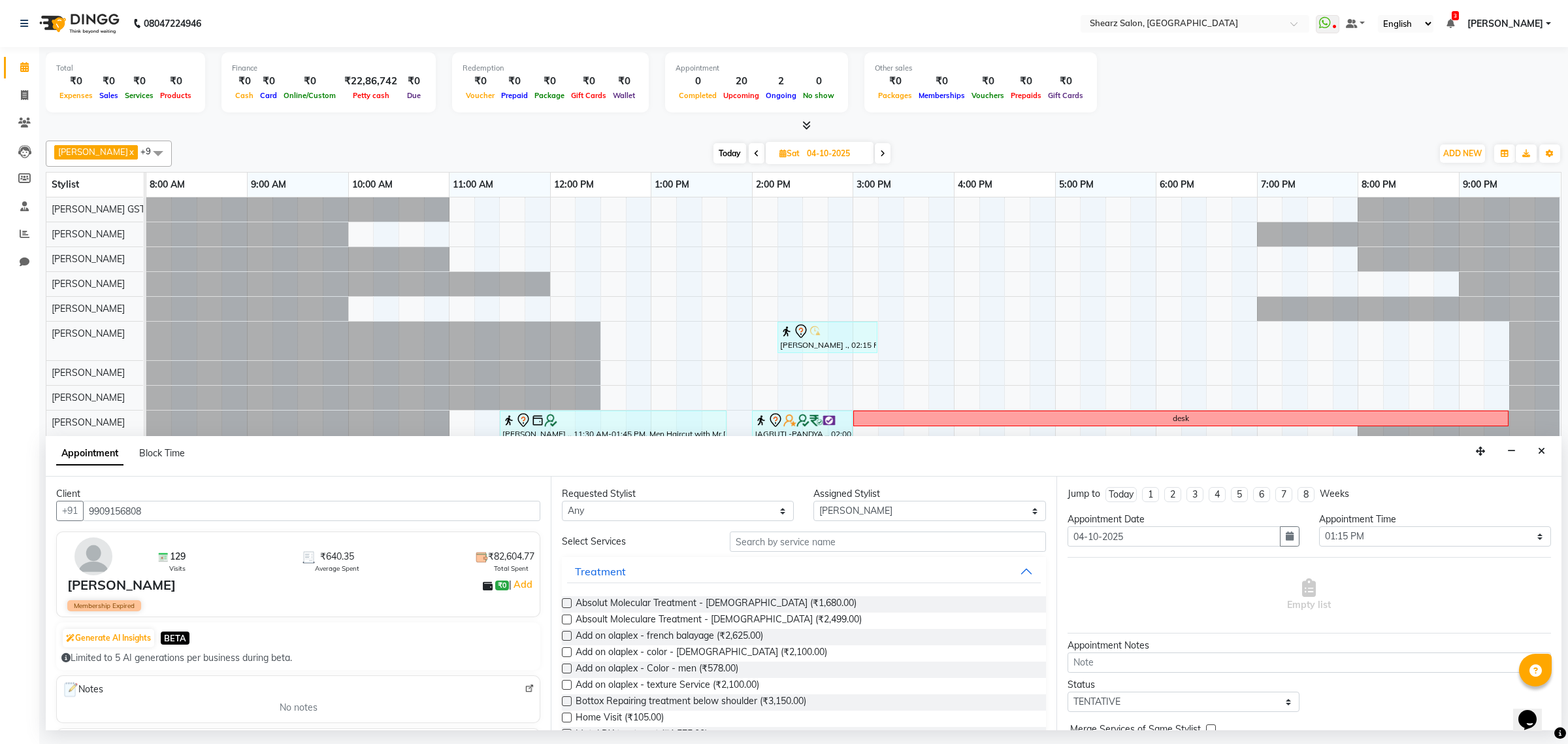
click at [845, 530] on div "Requested Stylist Any Brijesh Valand Center 1_mgr mgr Chandrakant Parmar Dinesh…" at bounding box center [803, 603] width 505 height 254
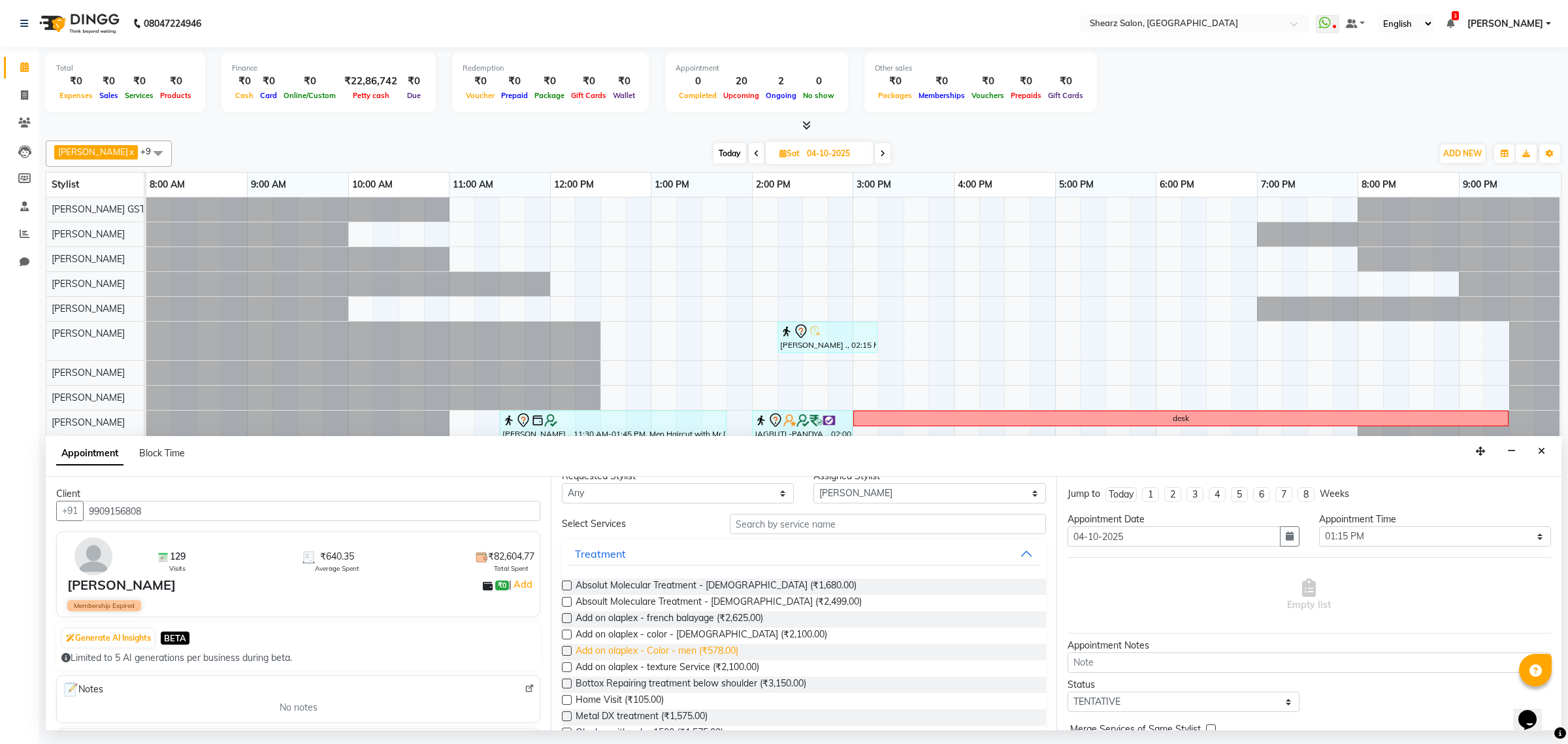
scroll to position [0, 0]
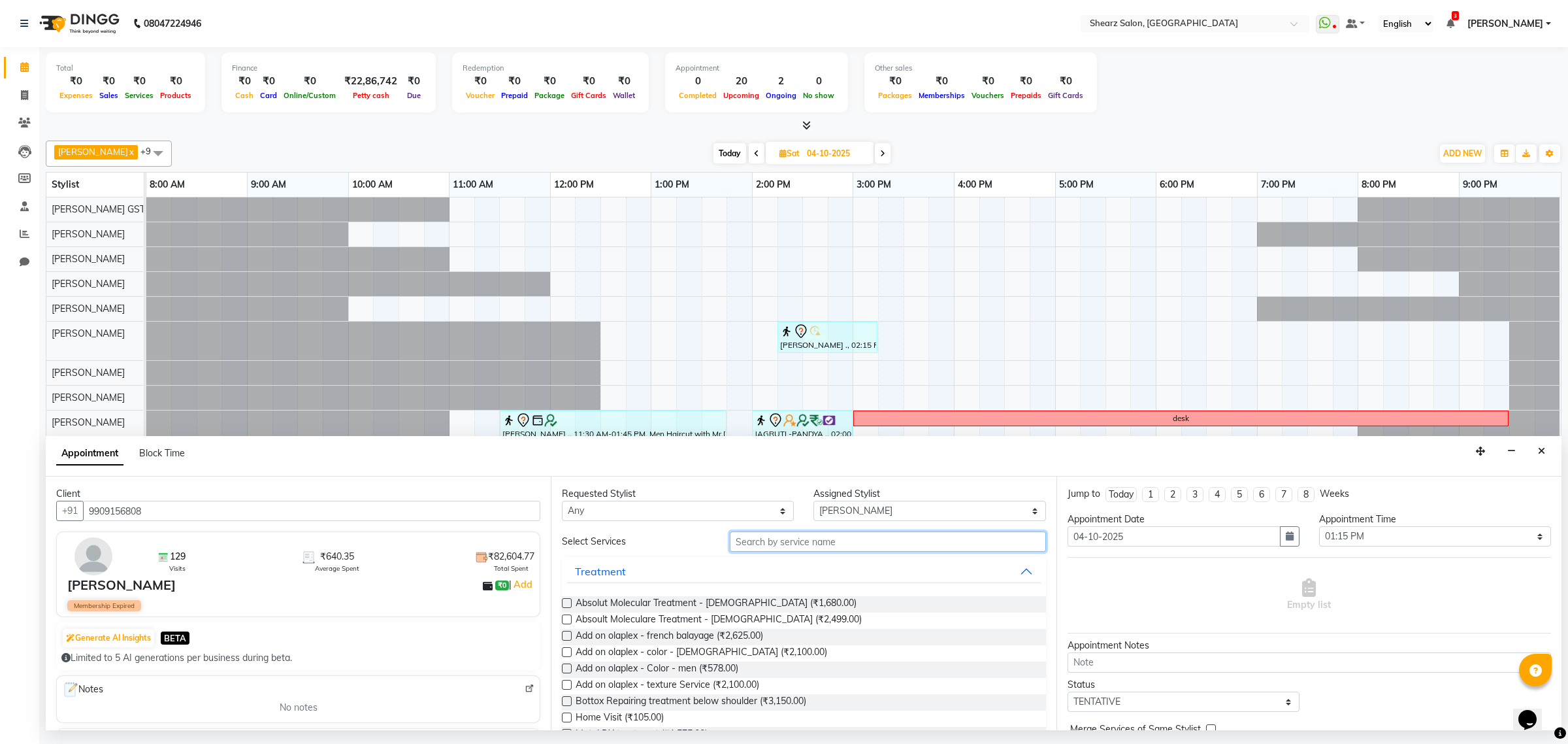
click at [824, 550] on input "text" at bounding box center [887, 541] width 316 height 21
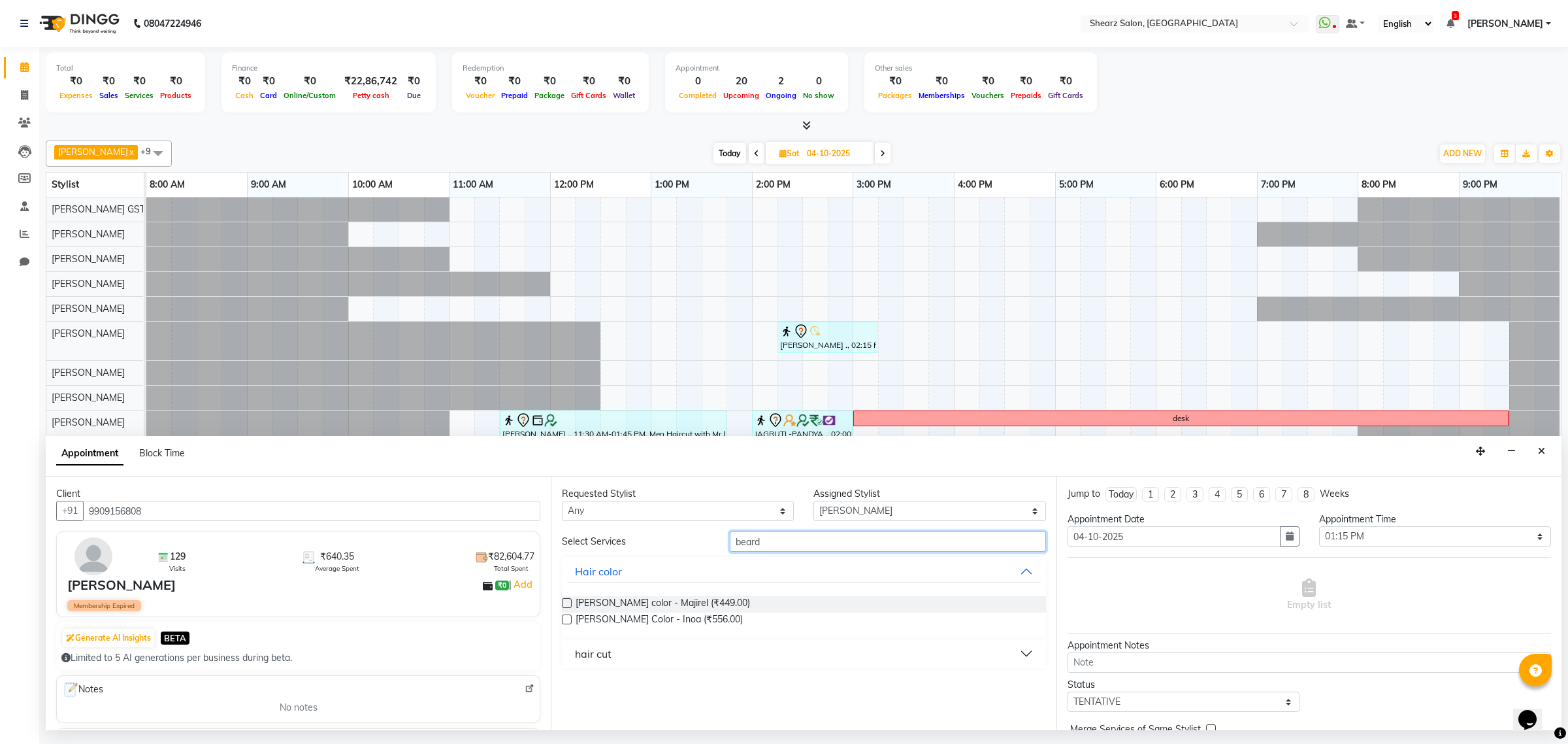
type input "beard"
click at [689, 657] on button "hair cut" at bounding box center [803, 653] width 473 height 23
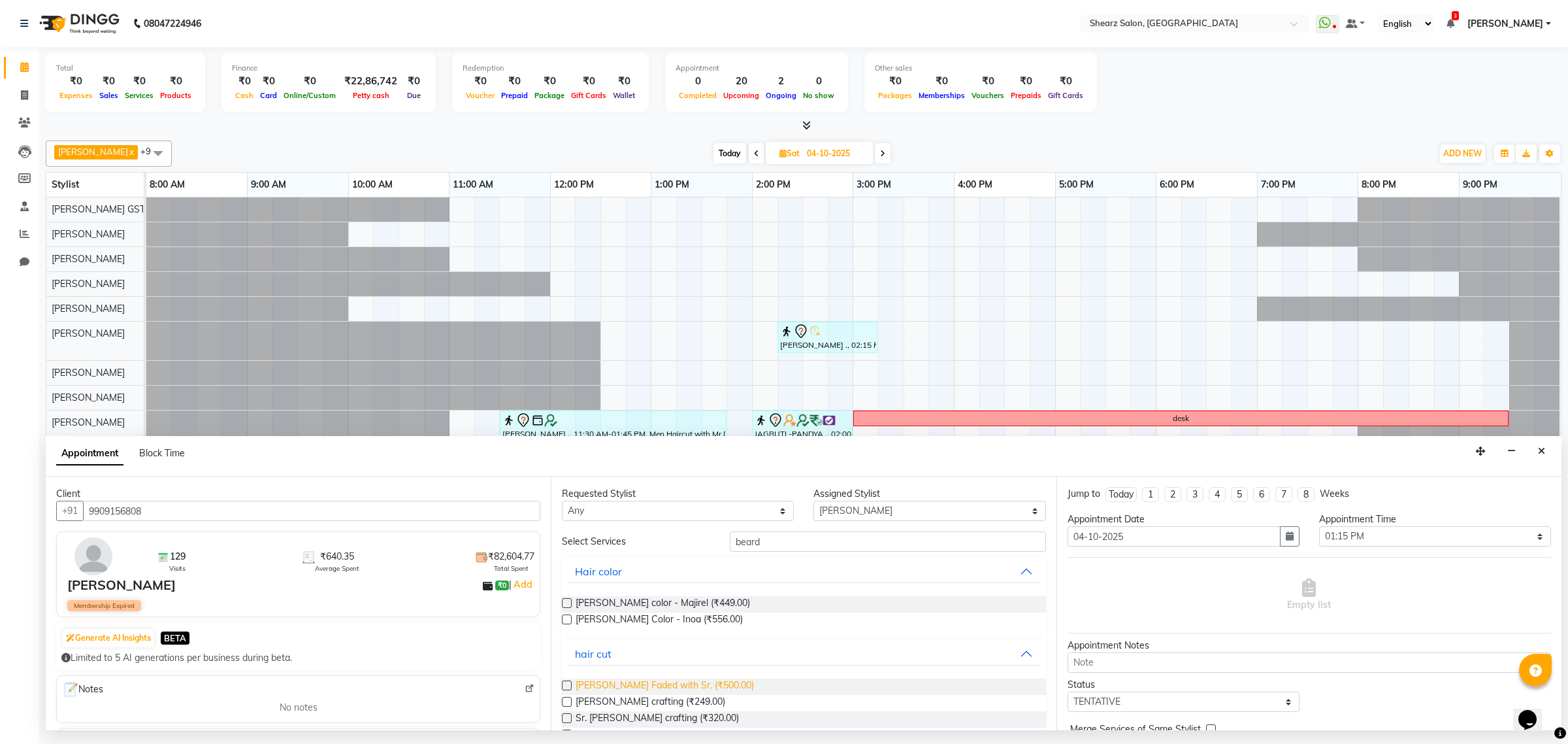
click at [648, 691] on span "Beard Faded with Sr. (₹500.00)" at bounding box center [665, 687] width 179 height 16
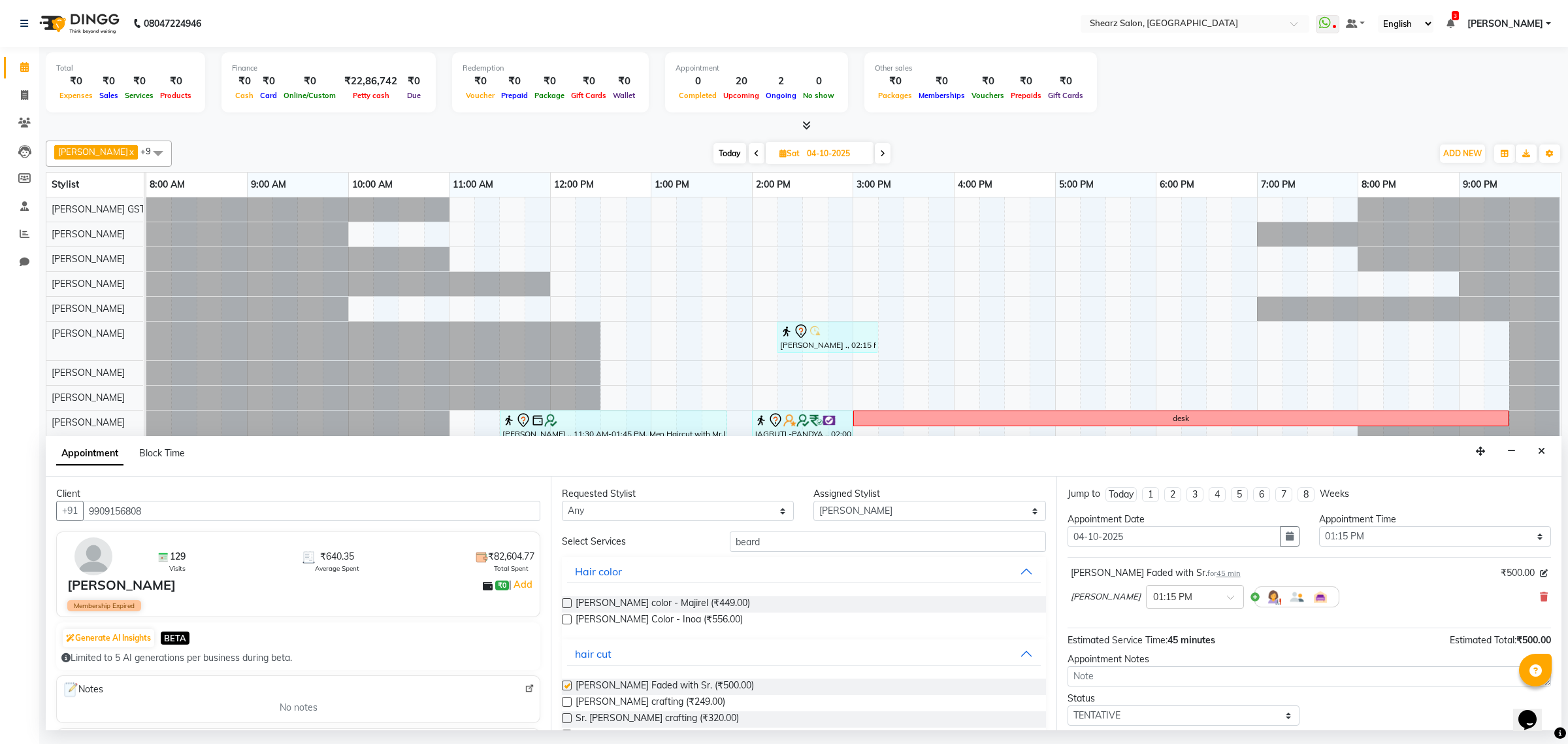
checkbox input "false"
drag, startPoint x: 833, startPoint y: 536, endPoint x: 531, endPoint y: 535, distance: 302.0
click at [533, 535] on div "Client +91 9909156808 129 Visits ₹640.35 Average Spent ₹82,604.77 Total Spent A…" at bounding box center [804, 603] width 1516 height 254
click at [655, 623] on span "Beard Color - Inoa (₹556.00)" at bounding box center [659, 620] width 167 height 16
checkbox input "false"
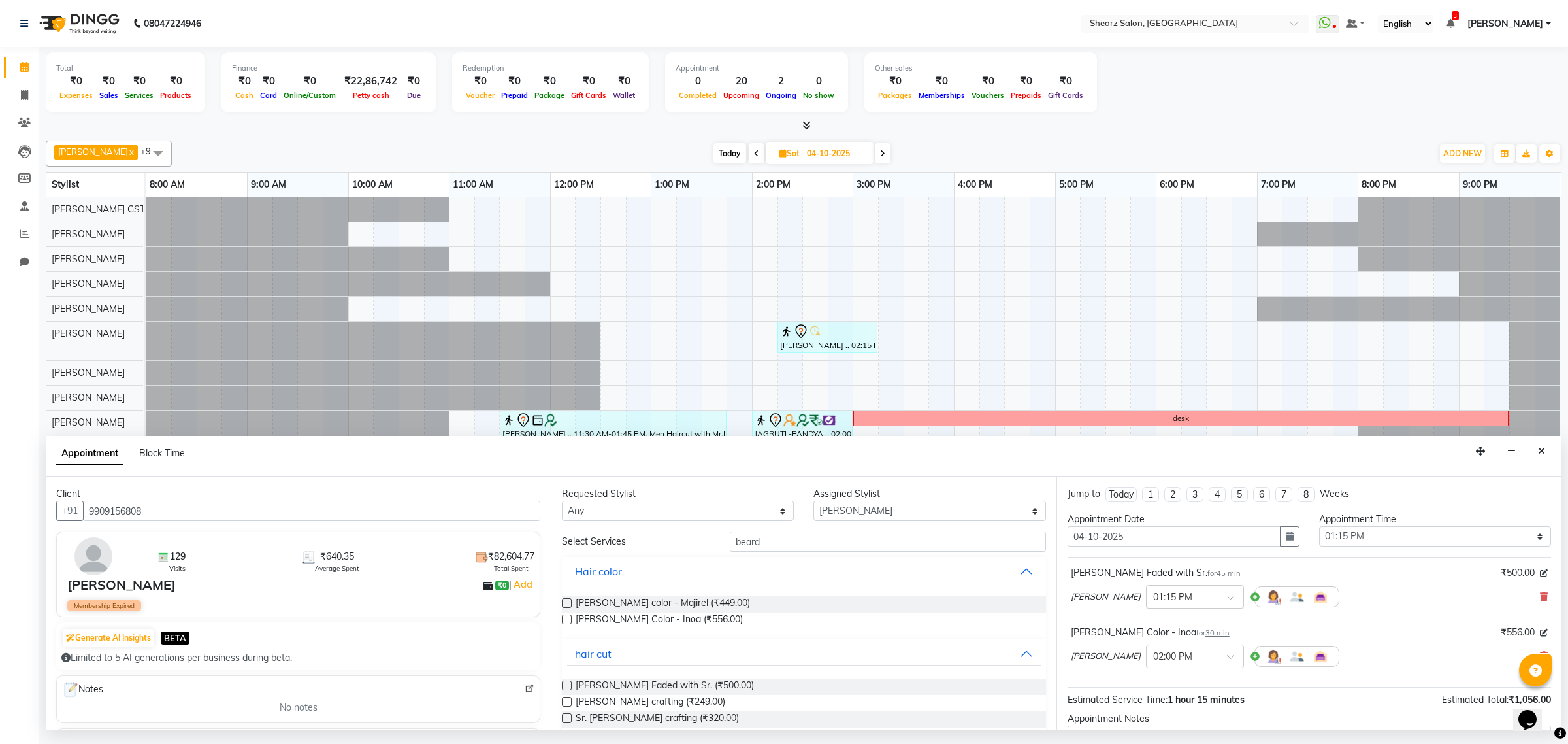
click at [1161, 595] on input "text" at bounding box center [1181, 595] width 57 height 13
click at [1163, 677] on div "06:00 PM" at bounding box center [1195, 667] width 97 height 24
click at [1176, 652] on input "text" at bounding box center [1181, 654] width 57 height 13
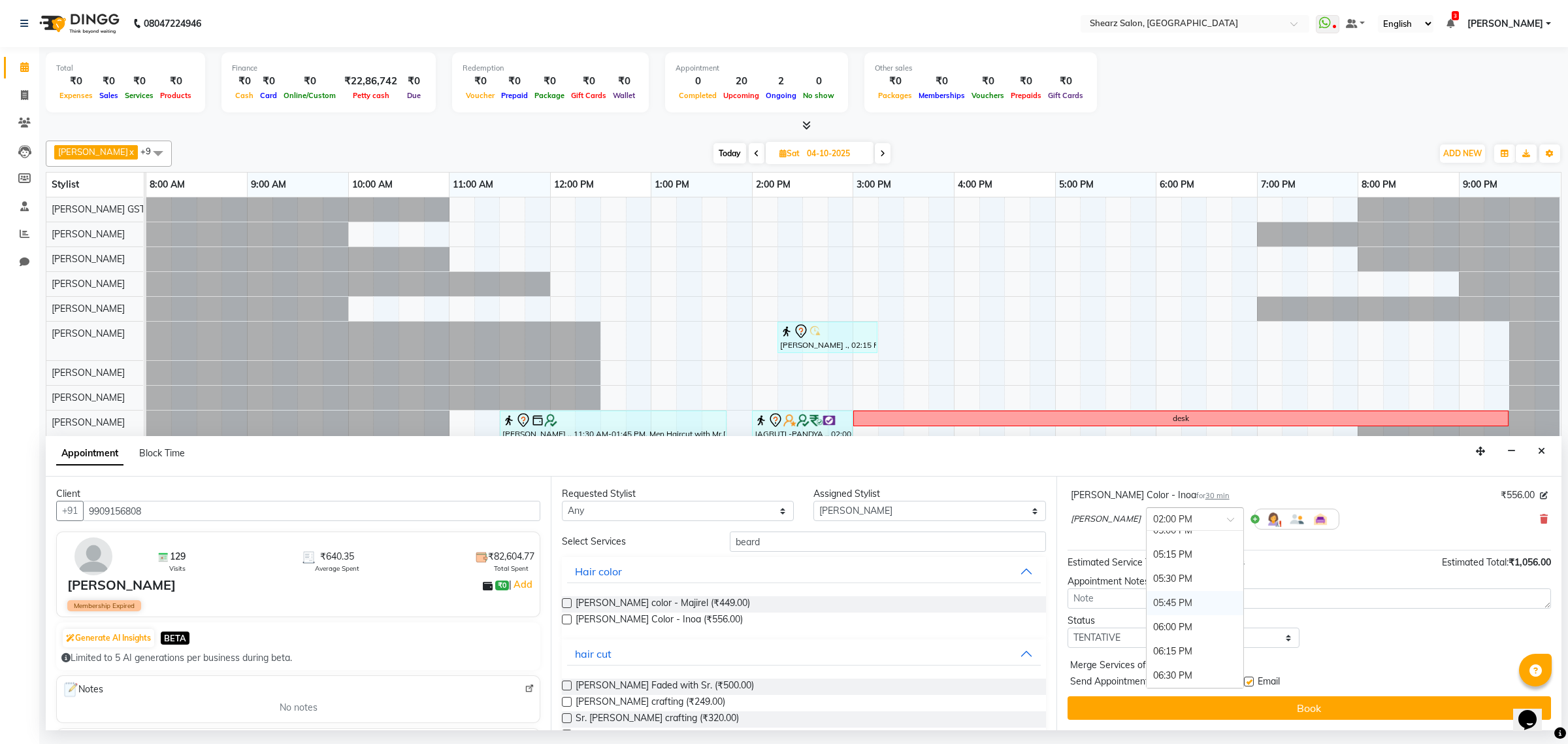
scroll to position [832, 0]
click at [1168, 661] on div "06:30 PM" at bounding box center [1195, 648] width 97 height 24
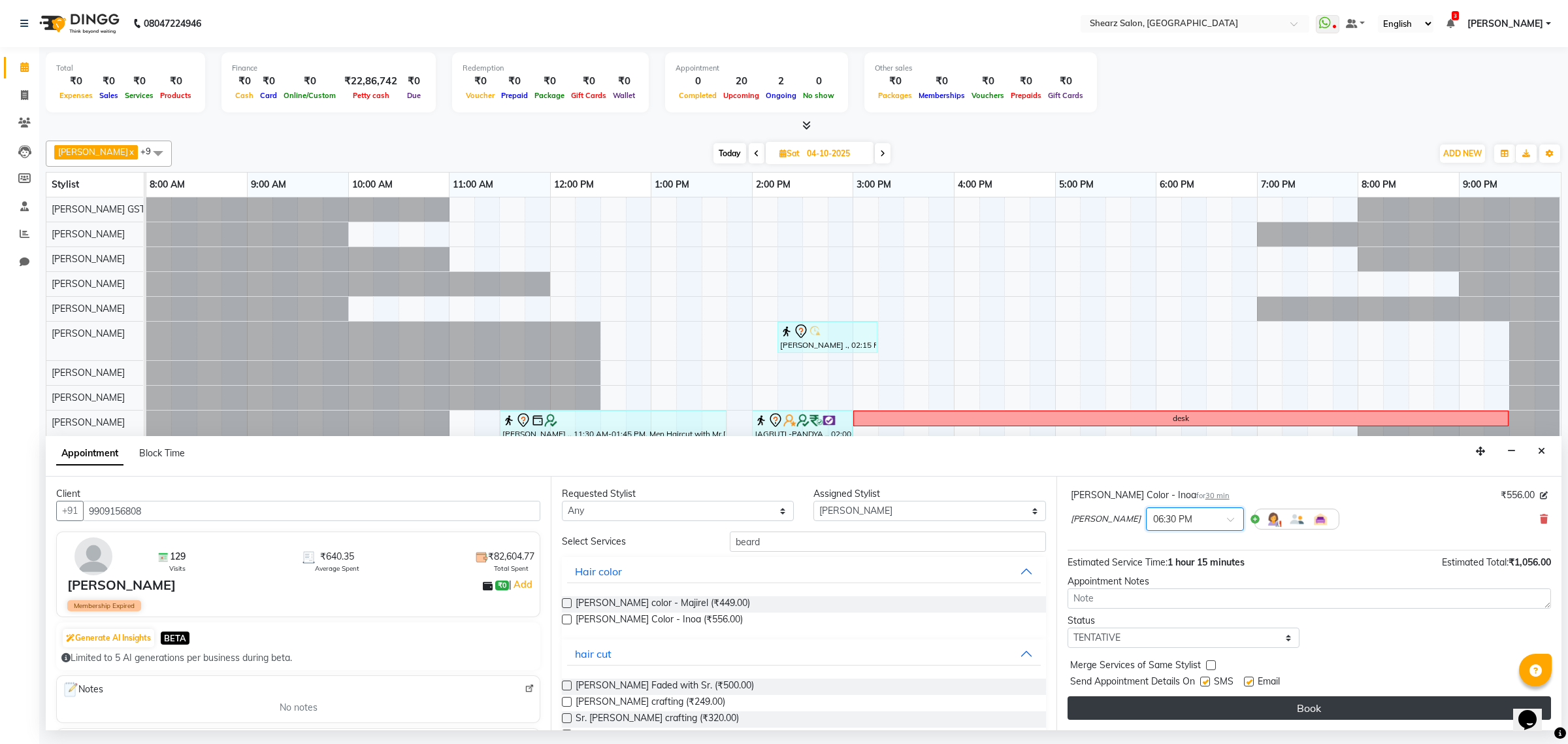
click at [1135, 701] on button "Book" at bounding box center [1309, 708] width 483 height 23
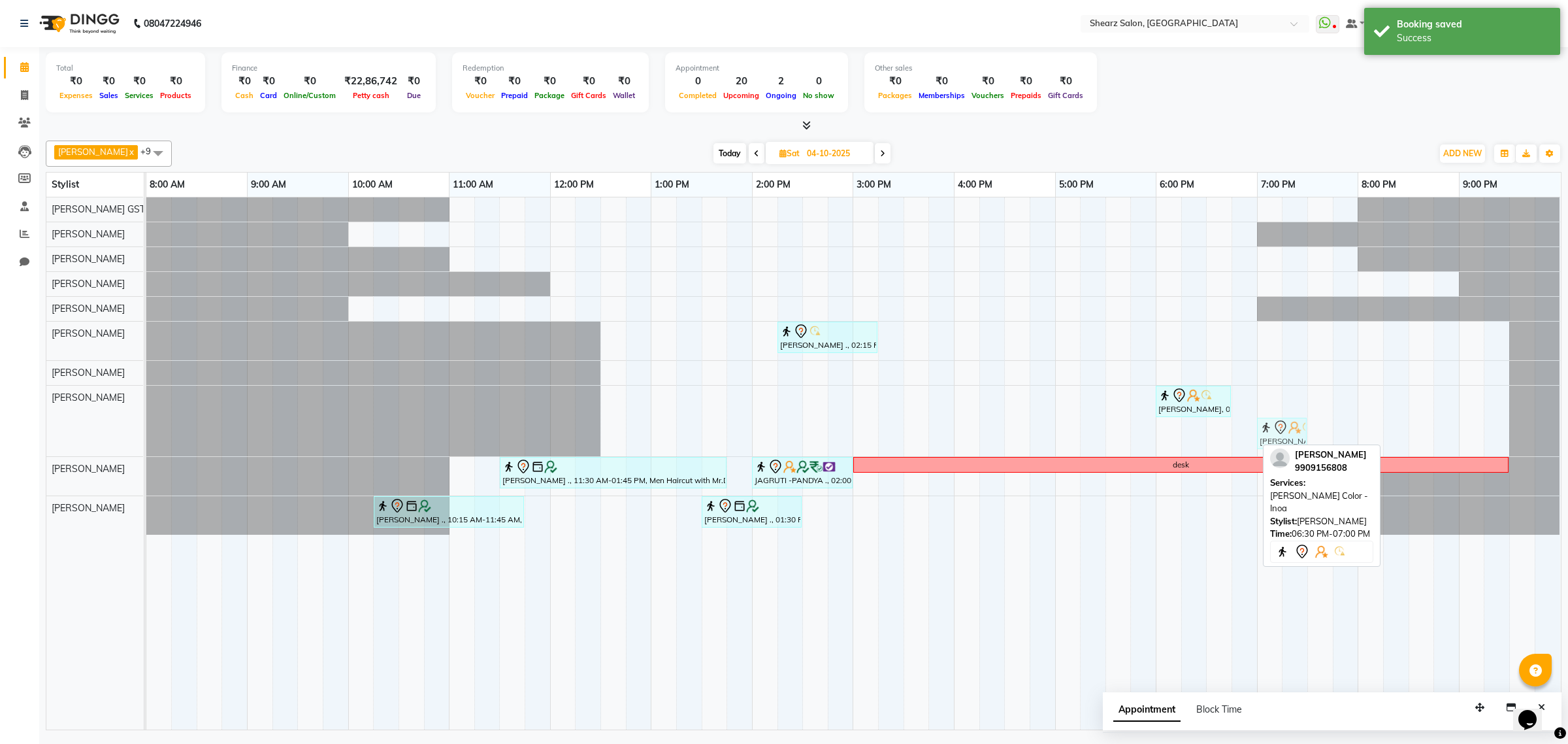
drag, startPoint x: 1241, startPoint y: 429, endPoint x: 1259, endPoint y: 428, distance: 18.0
click at [146, 428] on div "Ankit Patel, 06:00 PM-06:45 PM, Beard Faded with Sr. Ankit Patel, 06:30 PM-07:0…" at bounding box center [146, 421] width 0 height 71
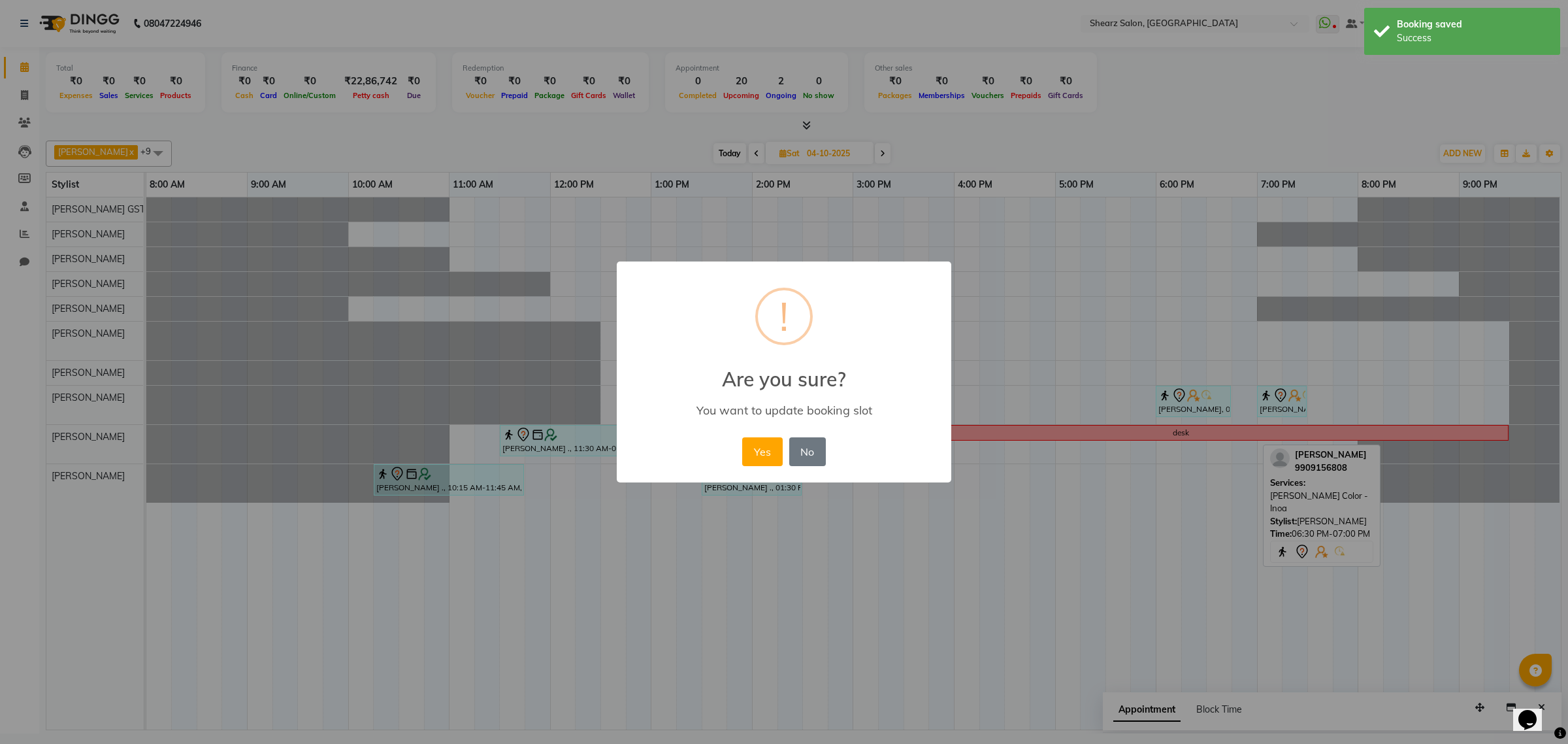
drag, startPoint x: 770, startPoint y: 436, endPoint x: 1043, endPoint y: 444, distance: 273.1
click at [773, 436] on div "Yes No No" at bounding box center [784, 451] width 90 height 35
drag, startPoint x: 751, startPoint y: 443, endPoint x: 762, endPoint y: 444, distance: 11.0
click at [753, 443] on button "Yes" at bounding box center [762, 451] width 39 height 29
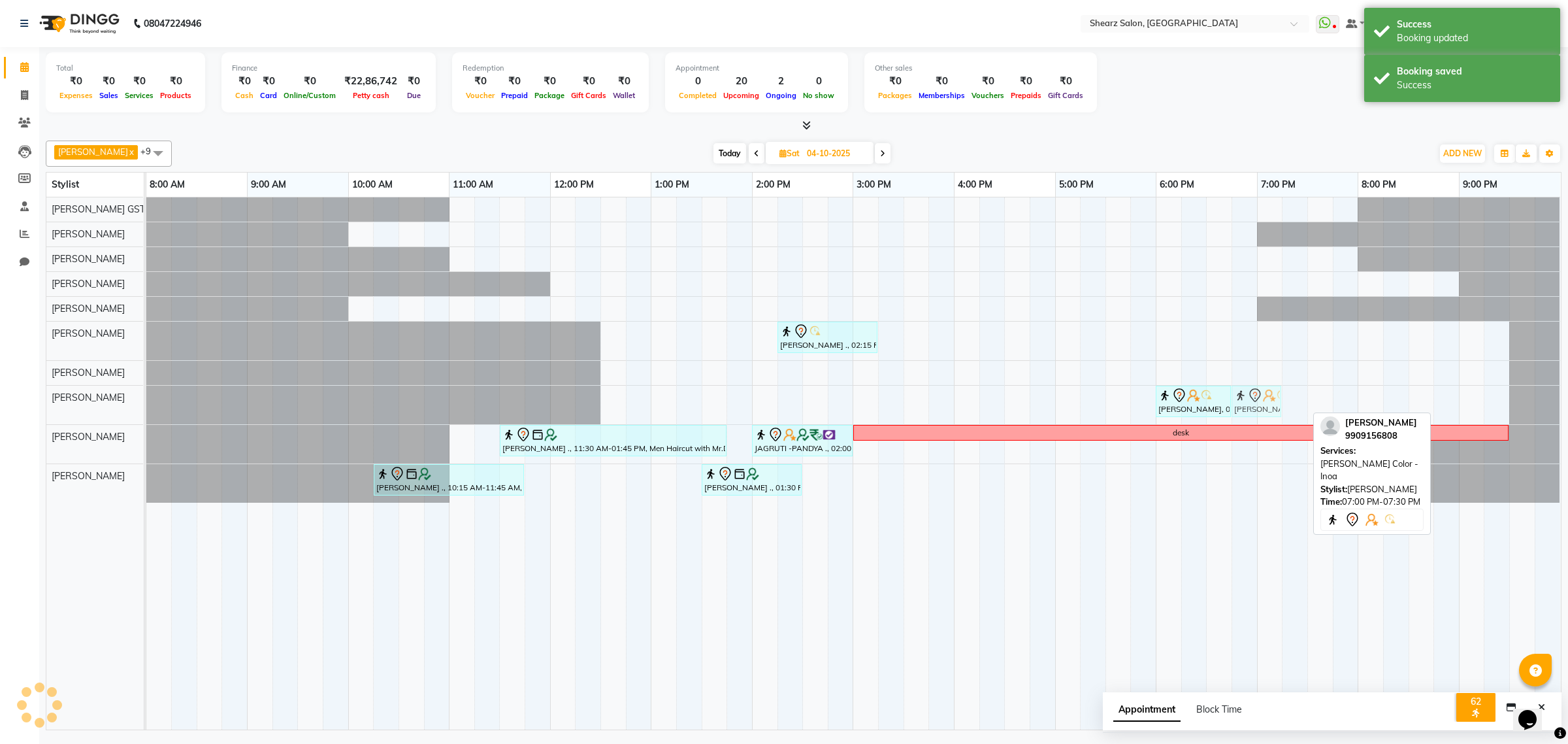
drag, startPoint x: 1271, startPoint y: 400, endPoint x: 1253, endPoint y: 400, distance: 18.0
click at [146, 400] on div "Ankit Patel, 06:00 PM-06:45 PM, Beard Faded with Sr. Ankit Patel, 07:00 PM-07:3…" at bounding box center [146, 405] width 0 height 39
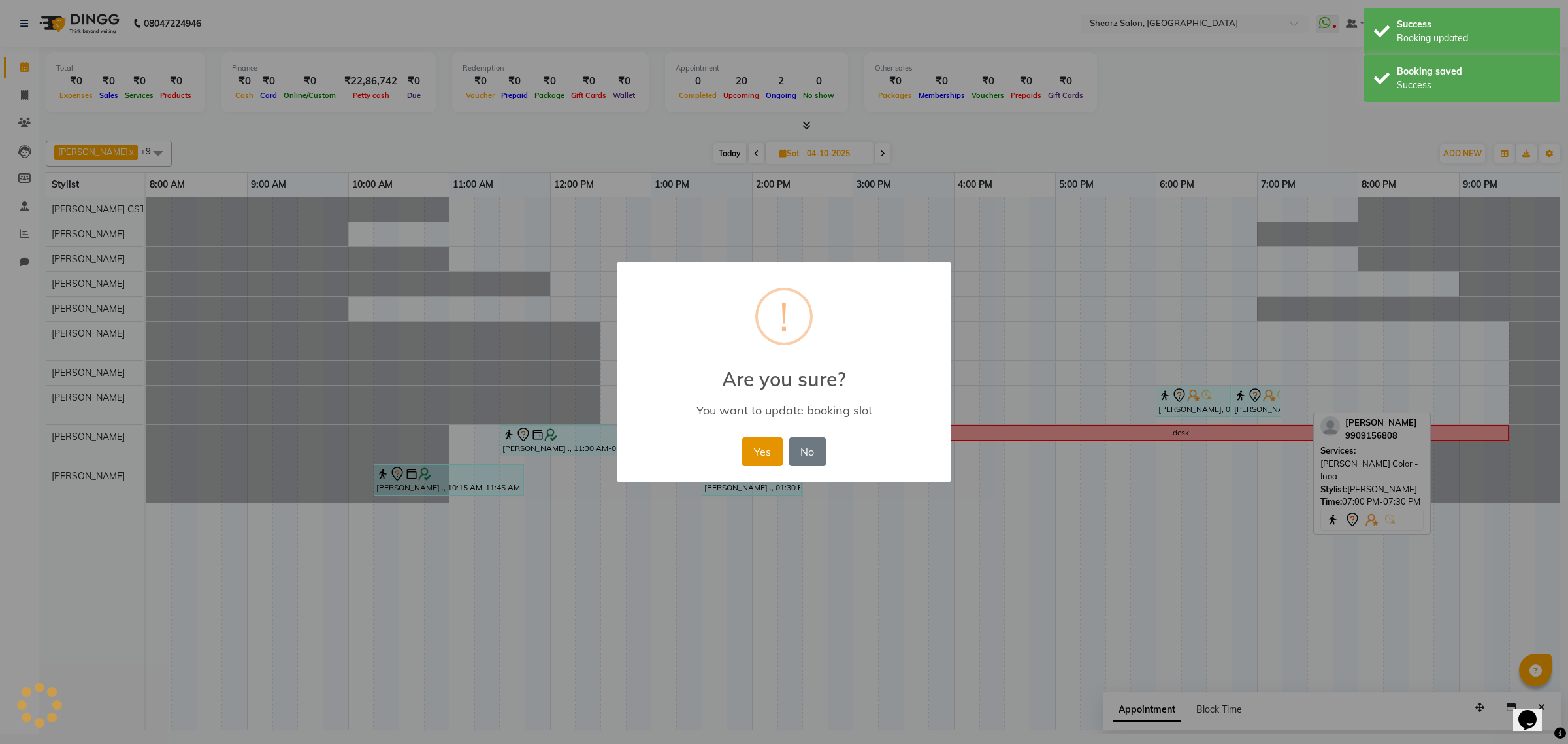
click at [780, 442] on button "Yes" at bounding box center [762, 451] width 39 height 29
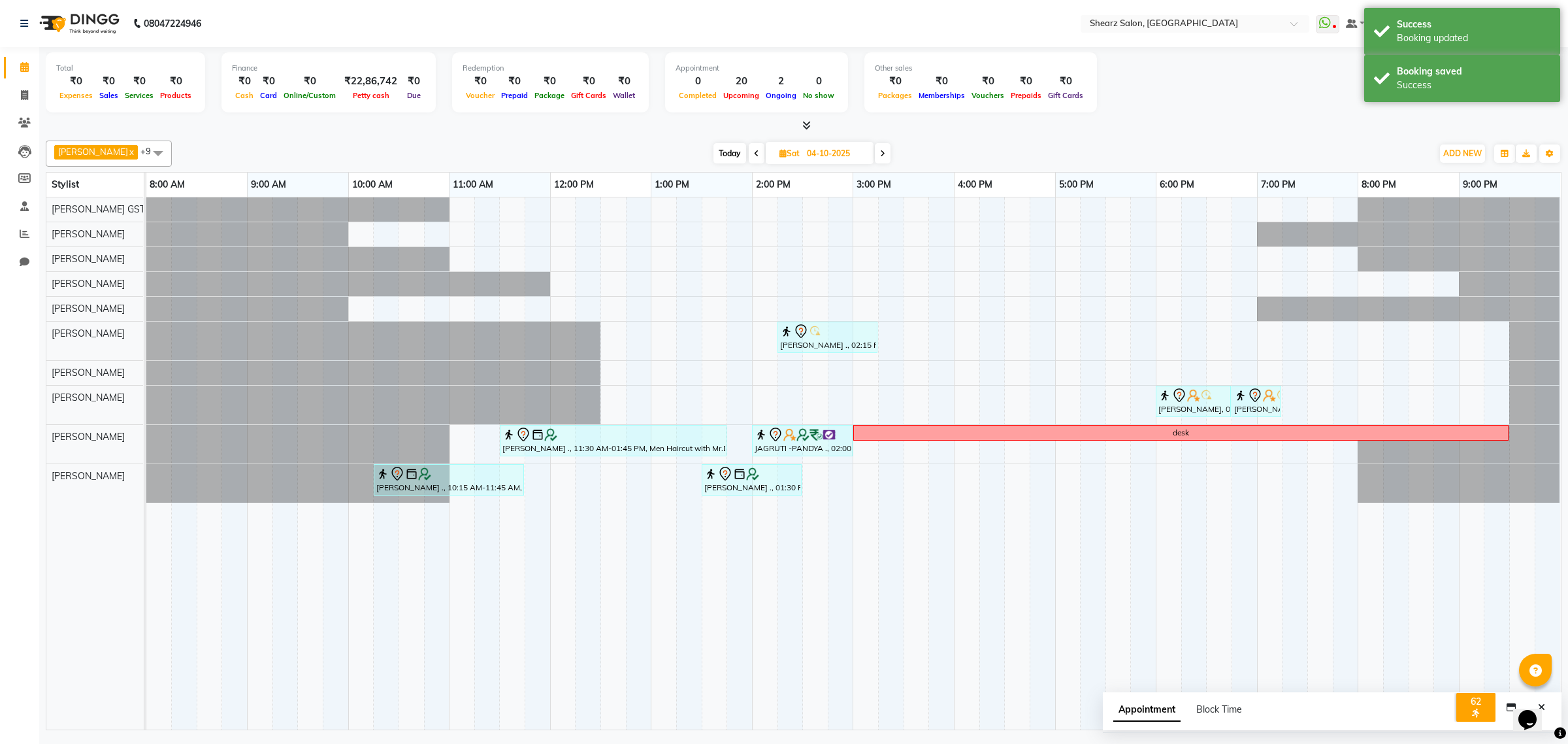
drag, startPoint x: 713, startPoint y: 148, endPoint x: 751, endPoint y: 167, distance: 42.5
click at [717, 154] on span "Today" at bounding box center [729, 153] width 32 height 21
type input "02-10-2025"
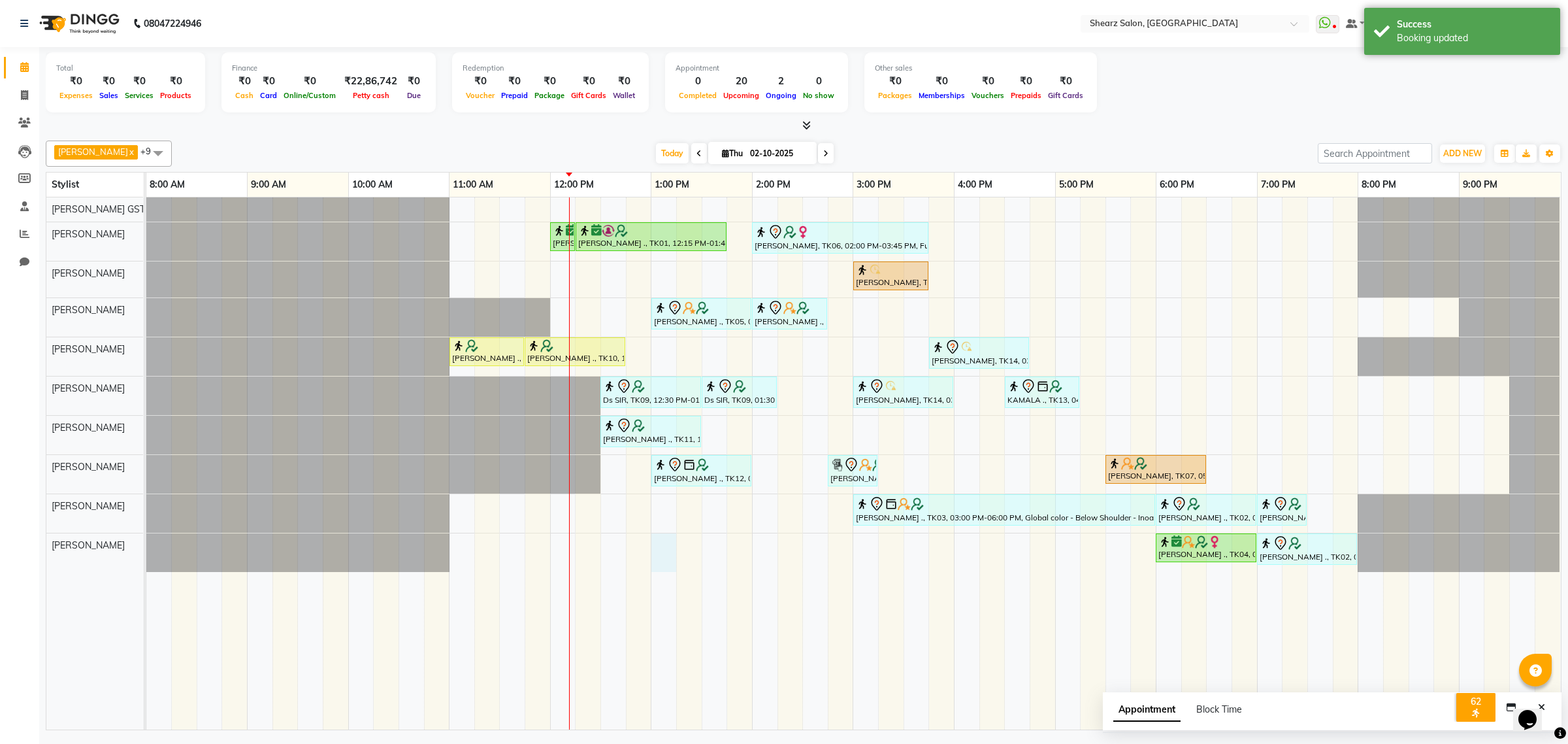
click at [662, 547] on div "Nirali Maharshi ., TK01, 12:00 PM-12:15 PM, Eyebrow threading Nirali Maharshi .…" at bounding box center [853, 463] width 1415 height 532
select select "77443"
select select "780"
select select "tentative"
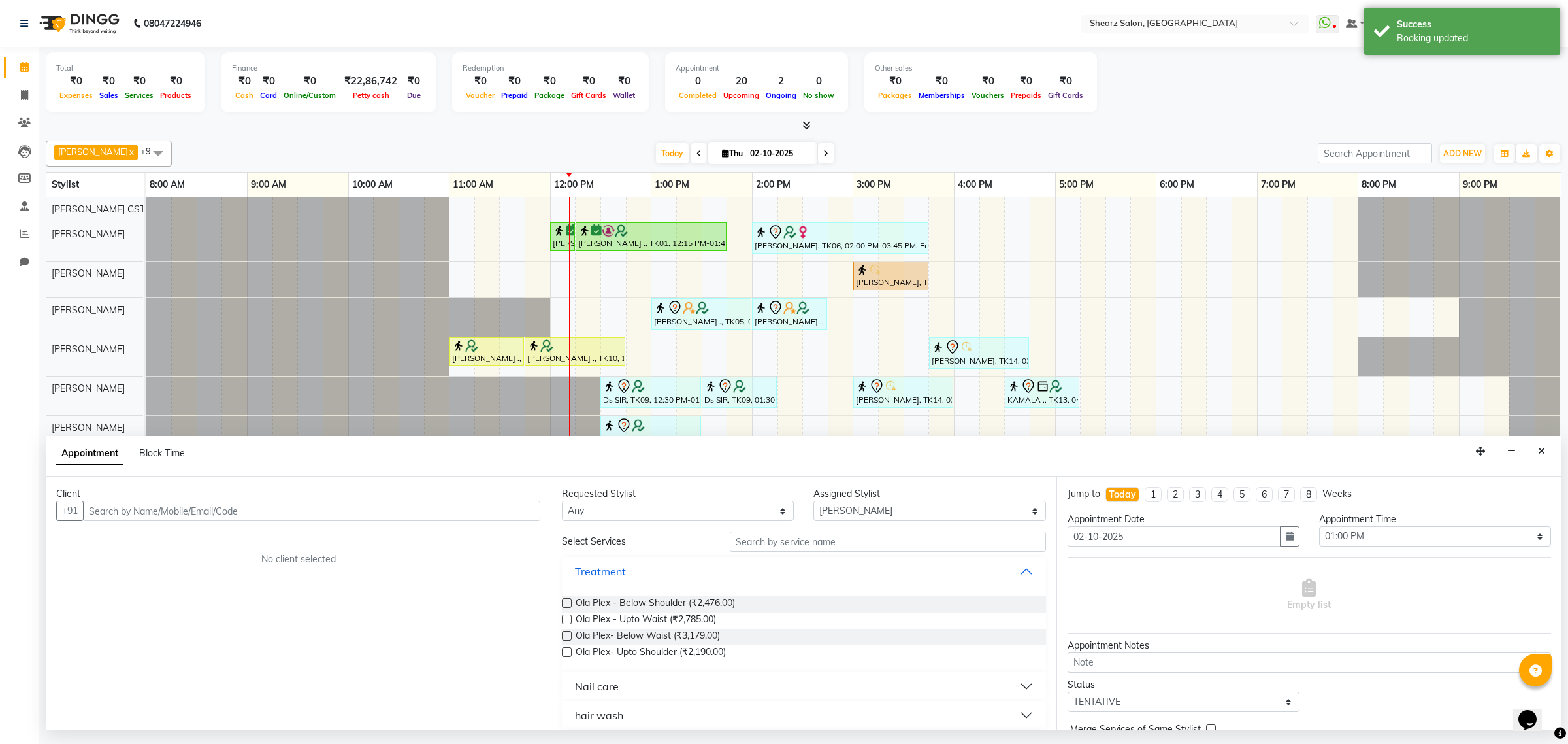
click at [185, 511] on input "text" at bounding box center [311, 511] width 457 height 21
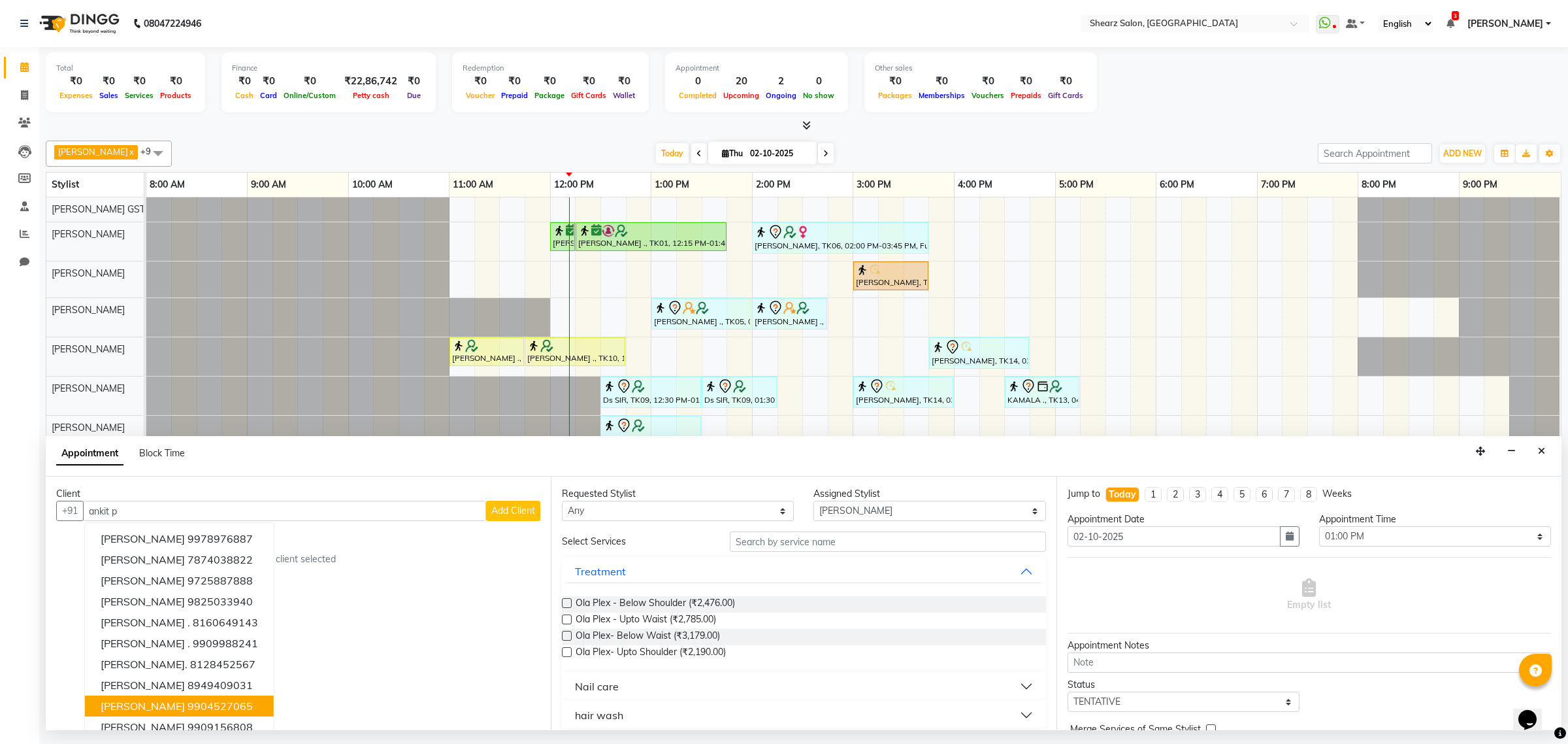
click at [209, 715] on button "Ankit Pandya 9904527065" at bounding box center [179, 705] width 188 height 21
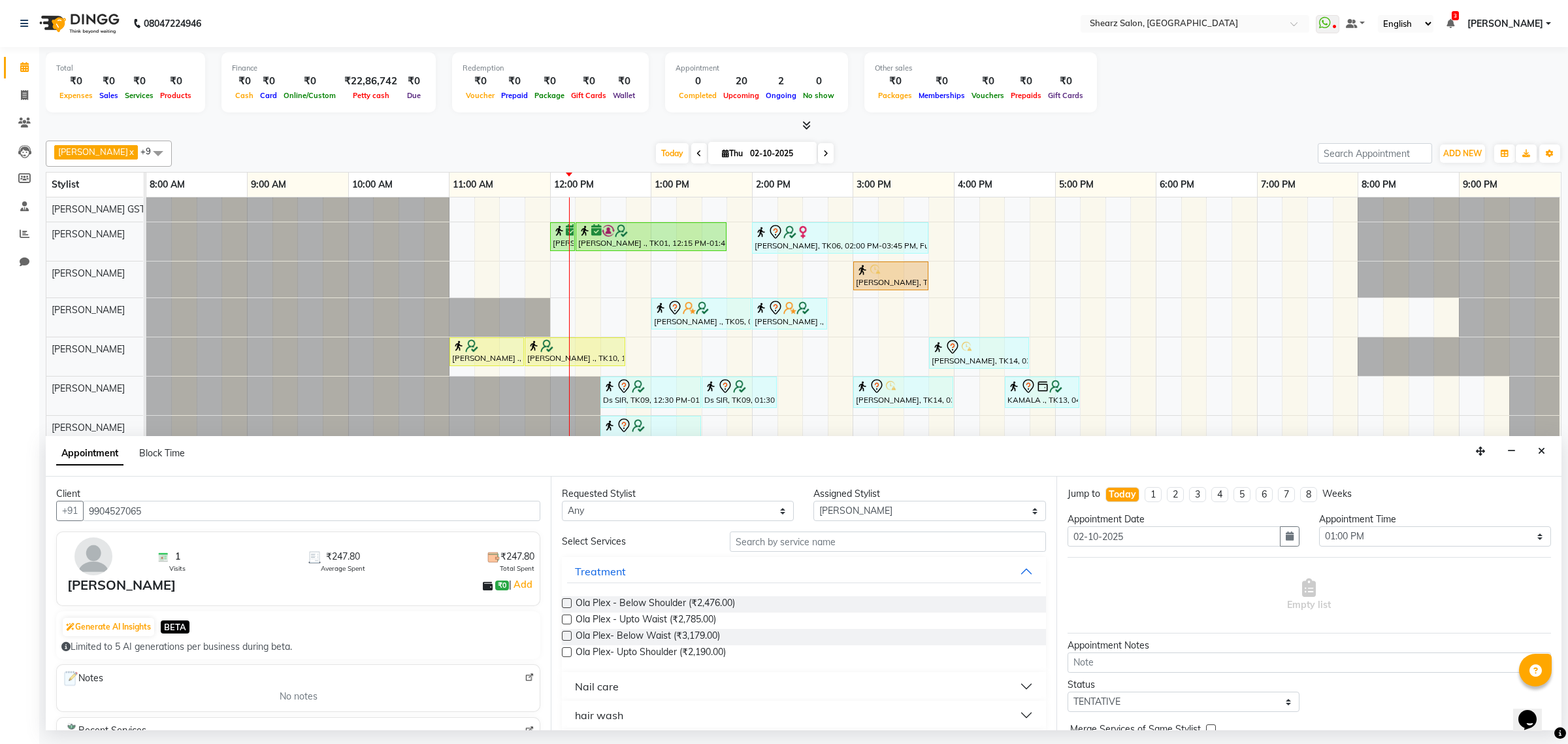
drag, startPoint x: 252, startPoint y: 511, endPoint x: 0, endPoint y: 540, distance: 253.7
click at [0, 540] on app-home "08047224946 Select Location × Shearz Salon, Prahaladnagar WhatsApp Status ✕ Sta…" at bounding box center [784, 366] width 1568 height 733
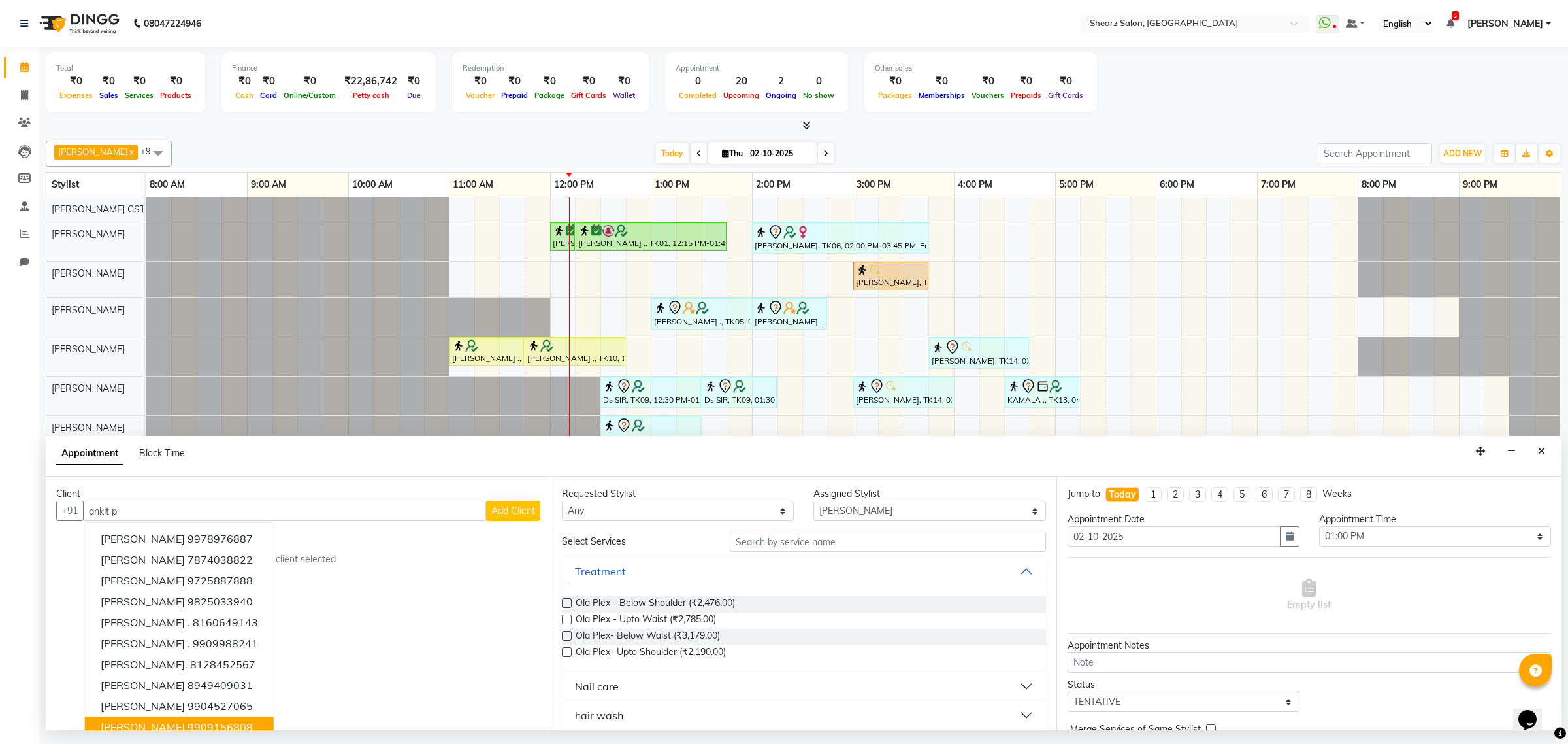
click at [210, 716] on button "Ankit Patel 9909156808" at bounding box center [179, 726] width 188 height 21
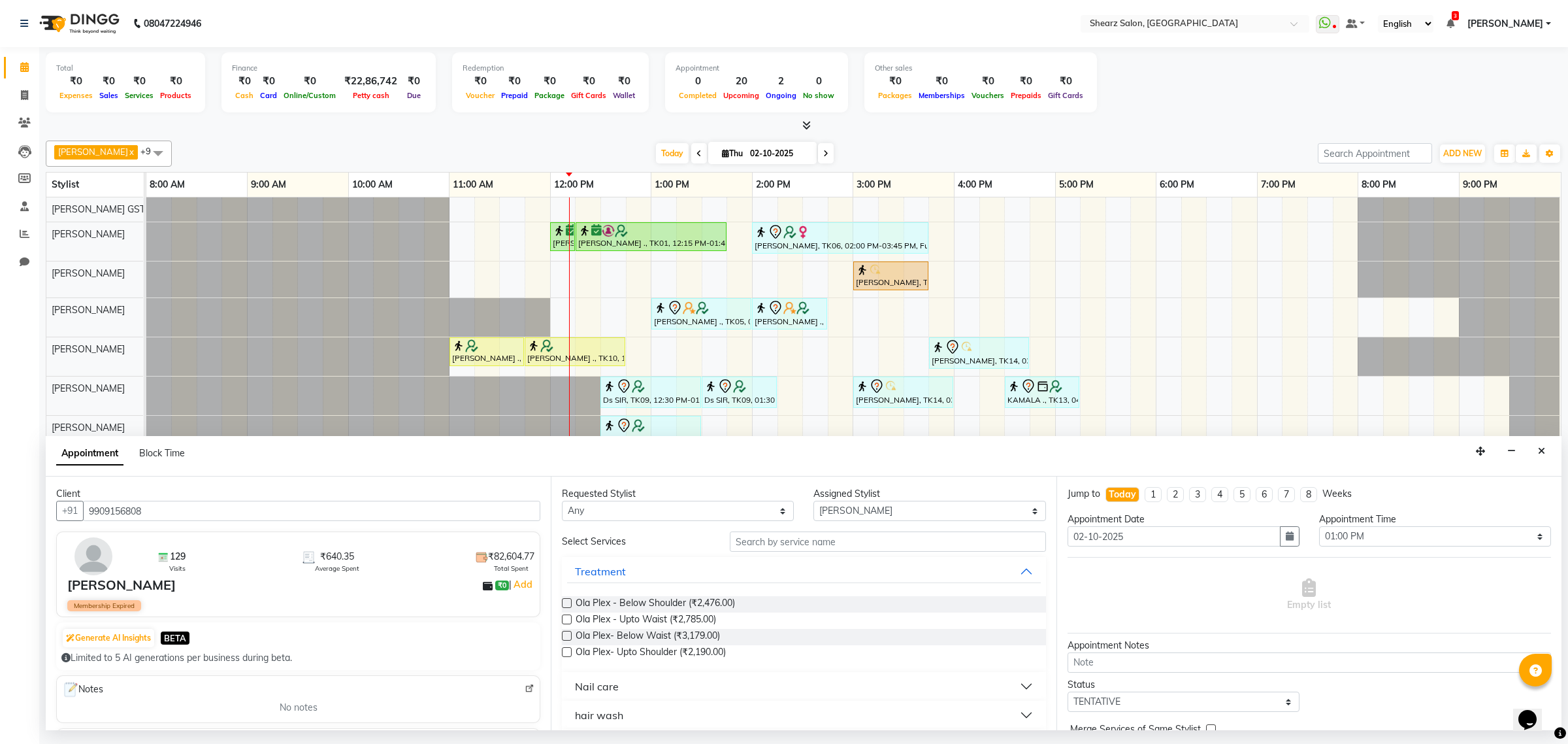
type input "9909156808"
click at [785, 538] on input "text" at bounding box center [887, 541] width 316 height 21
type input "head"
click at [653, 602] on span "Head massage with oil men (₹619.00)" at bounding box center [655, 604] width 159 height 16
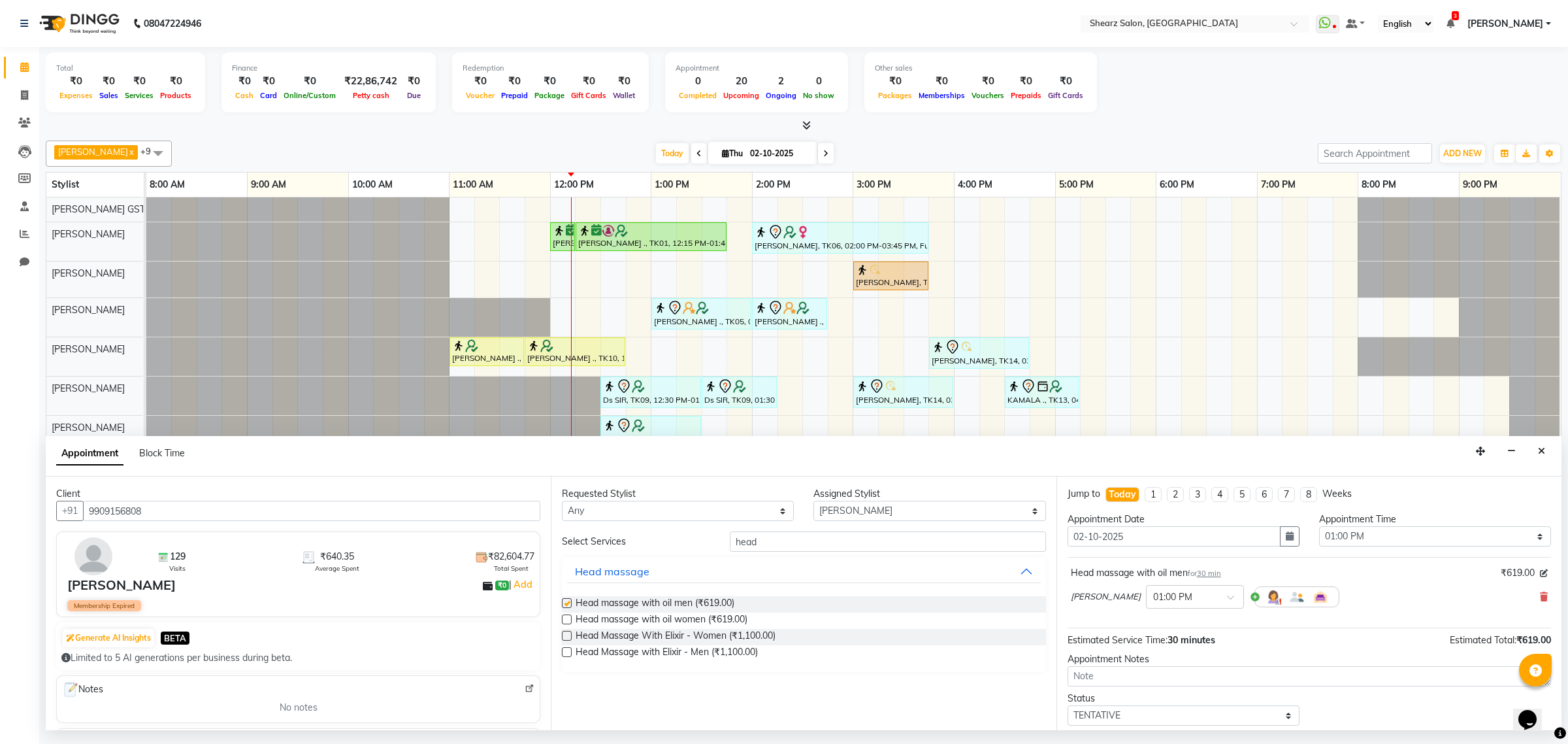
checkbox input "false"
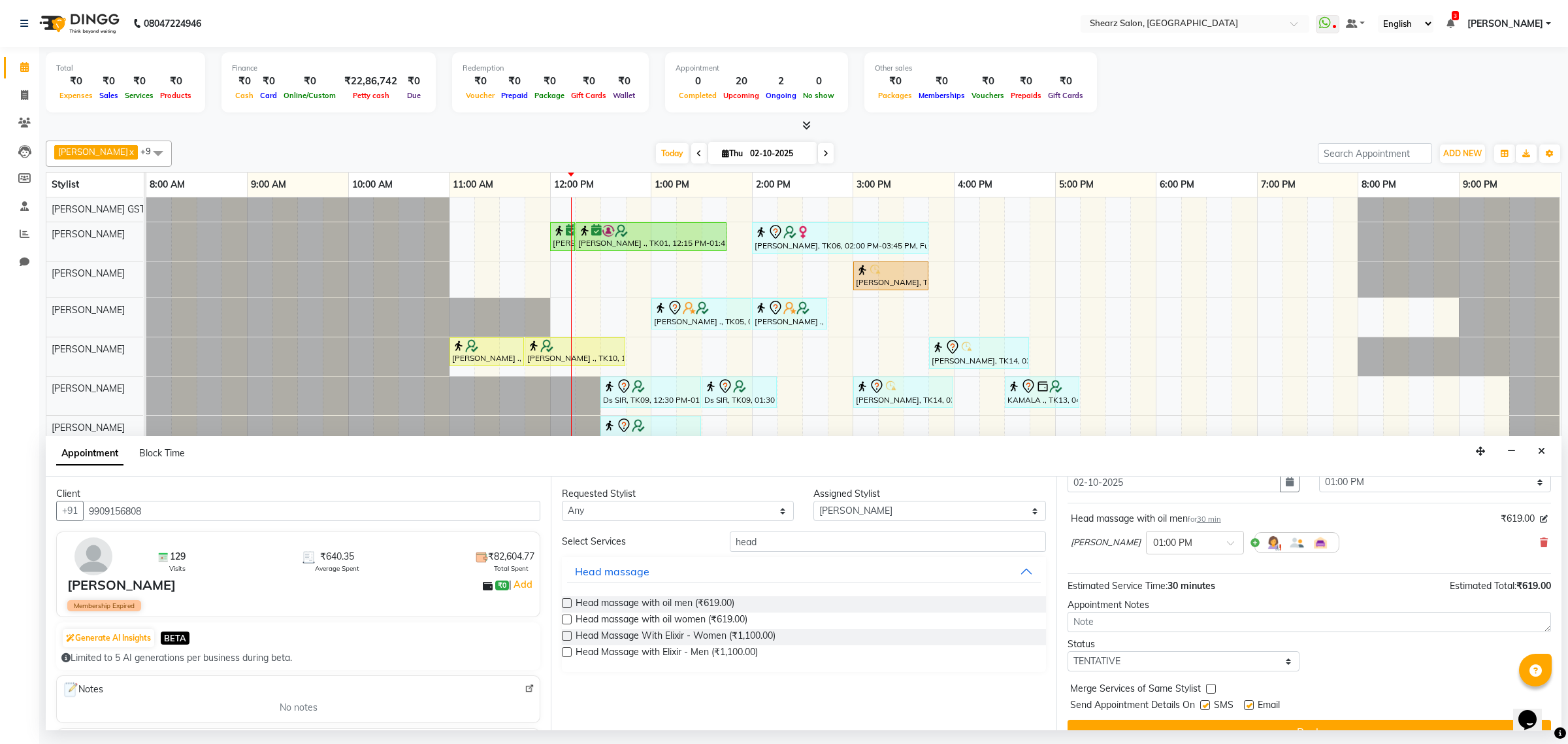
scroll to position [79, 0]
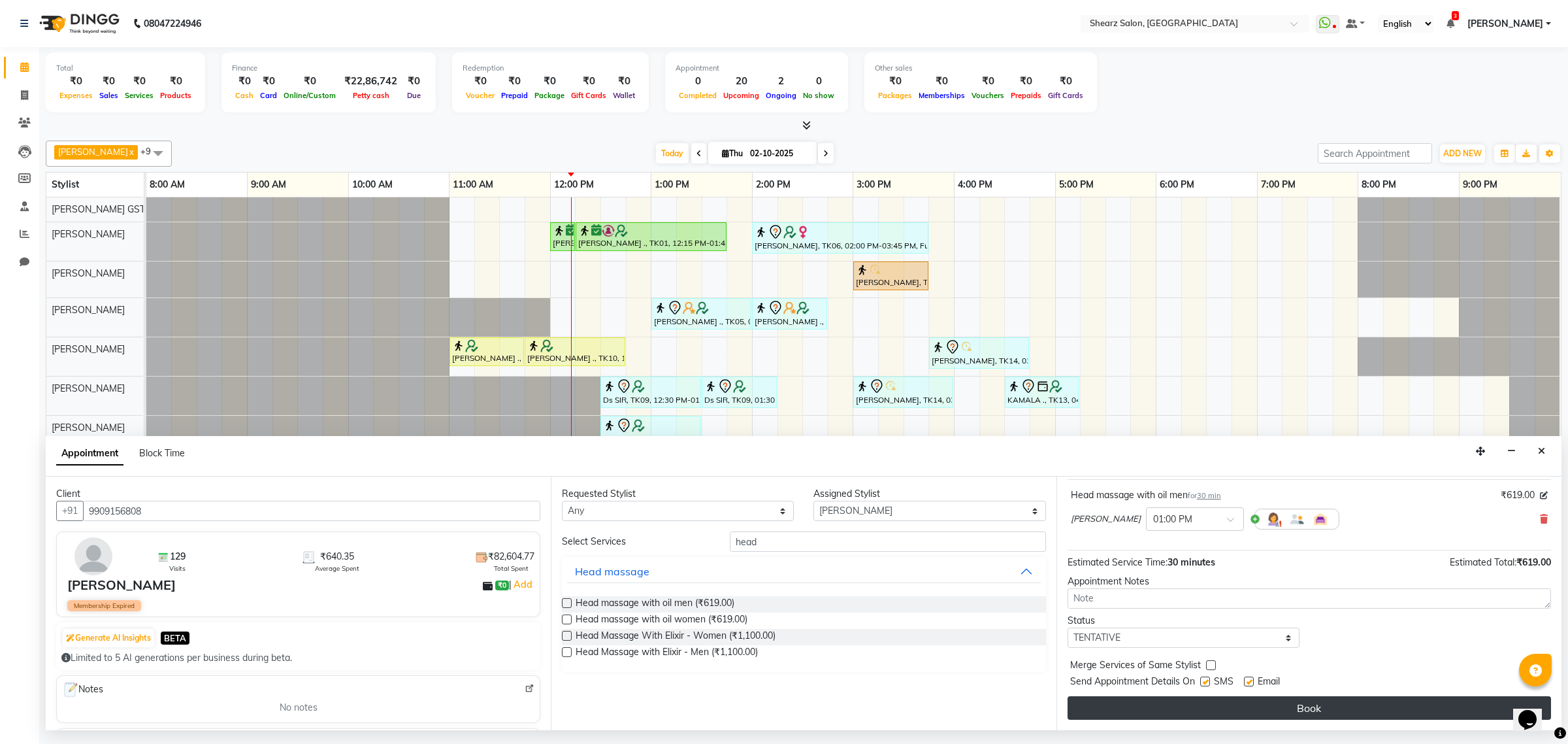
click at [1105, 709] on button "Book" at bounding box center [1309, 708] width 483 height 23
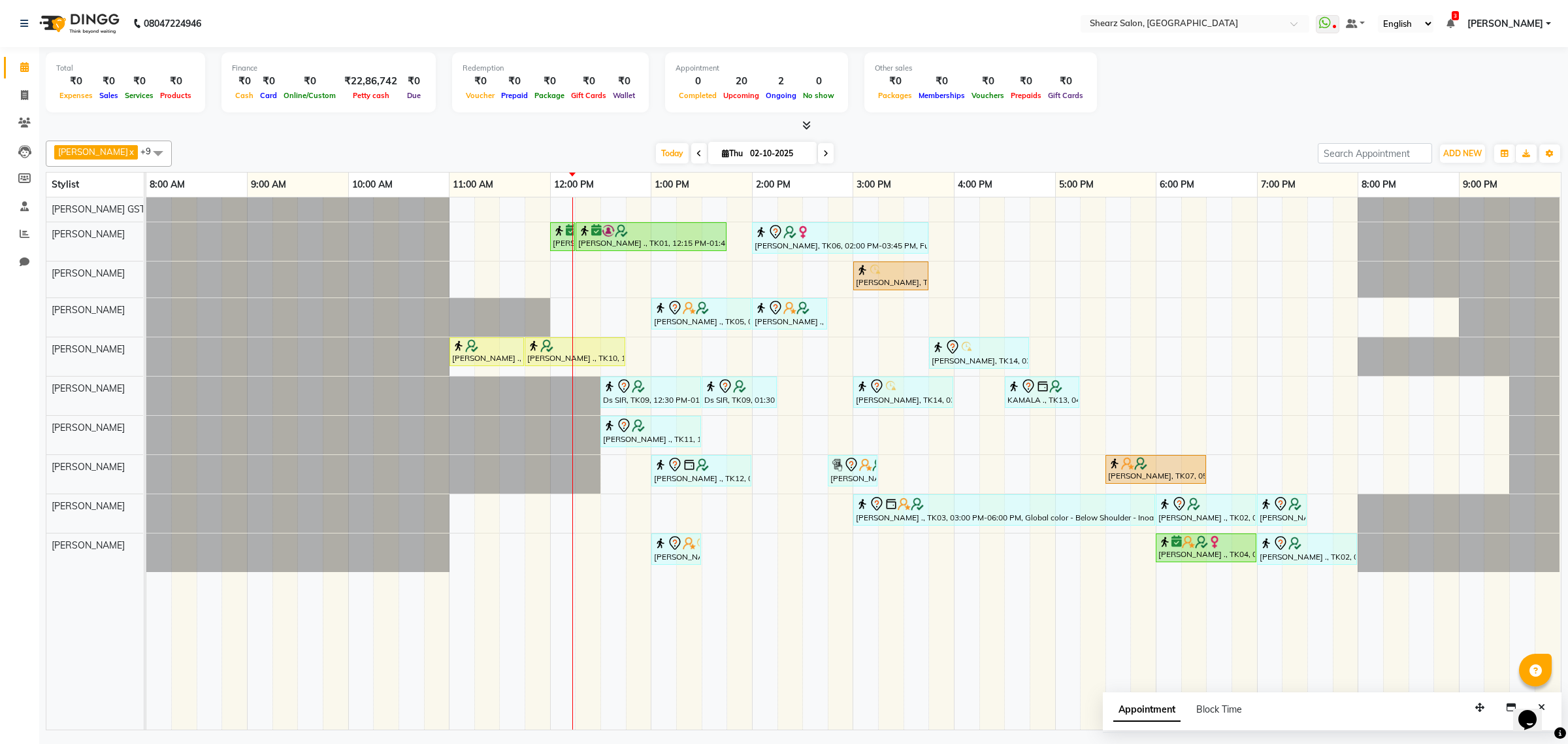
drag, startPoint x: 1511, startPoint y: 244, endPoint x: 1503, endPoint y: 357, distance: 113.3
click at [1503, 357] on tbody "Nirali Maharshi ., TK01, 12:00 PM-12:15 PM, Eyebrow threading Nirali Maharshi .…" at bounding box center [853, 384] width 1414 height 374
drag, startPoint x: 1502, startPoint y: 357, endPoint x: 1376, endPoint y: 469, distance: 168.6
click at [1460, 393] on div "Nirali Maharshi ., TK01, 12:00 PM-12:15 PM, Eyebrow threading Nirali Maharshi .…" at bounding box center [853, 463] width 1415 height 532
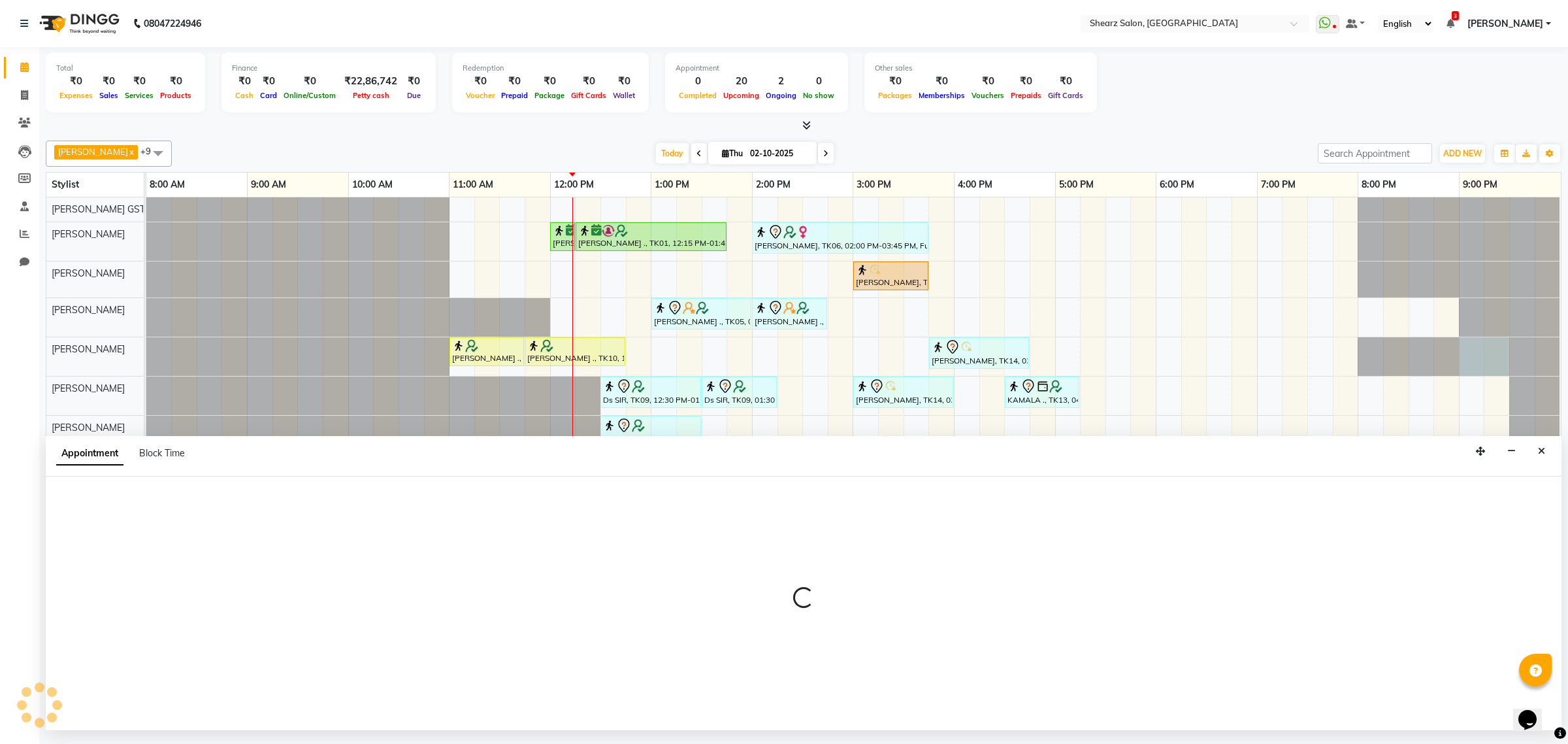
select select "77486"
select select "1260"
select select "tentative"
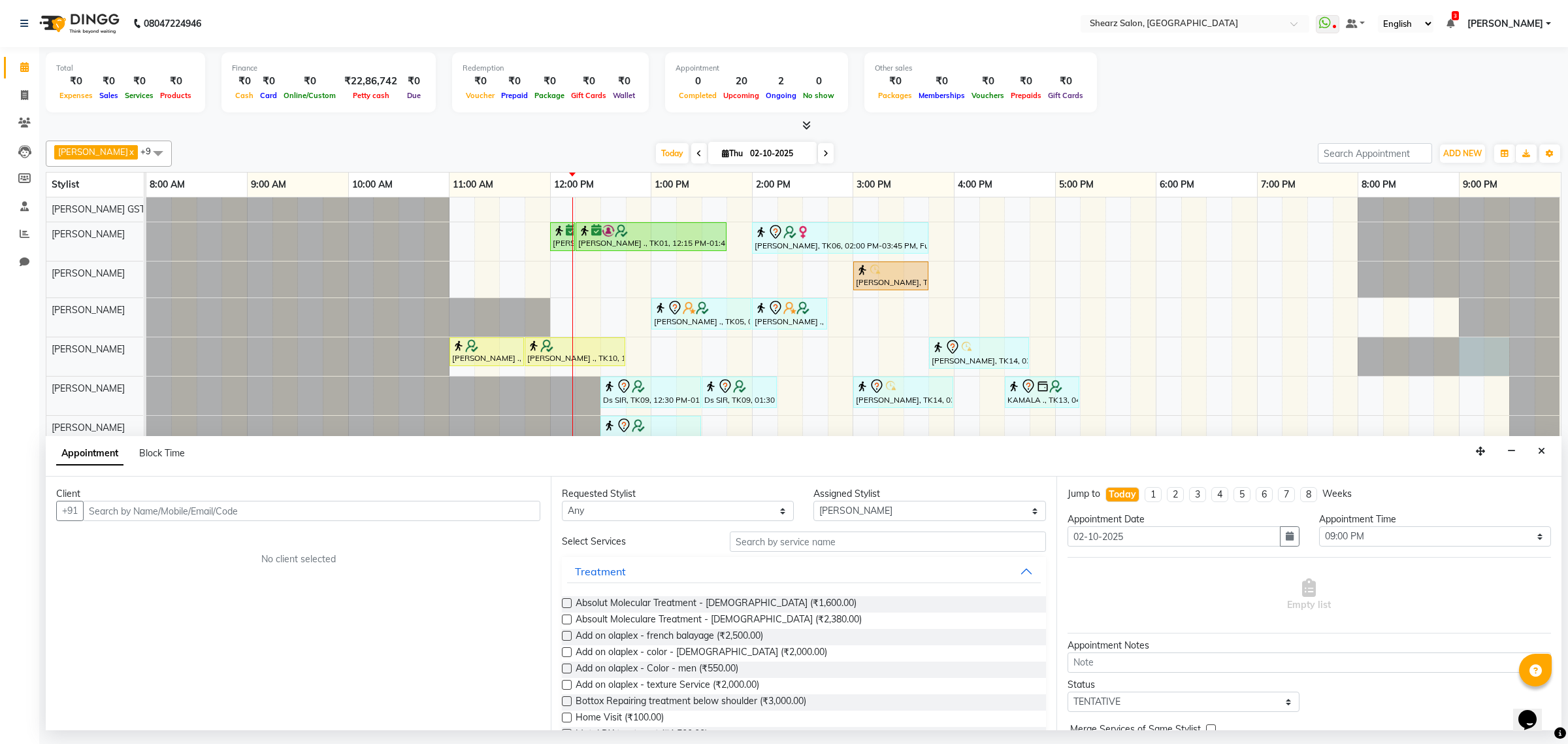
click at [1530, 450] on div "Appointment Block Time" at bounding box center [804, 456] width 1516 height 40
click at [1546, 451] on button "Close" at bounding box center [1541, 451] width 19 height 21
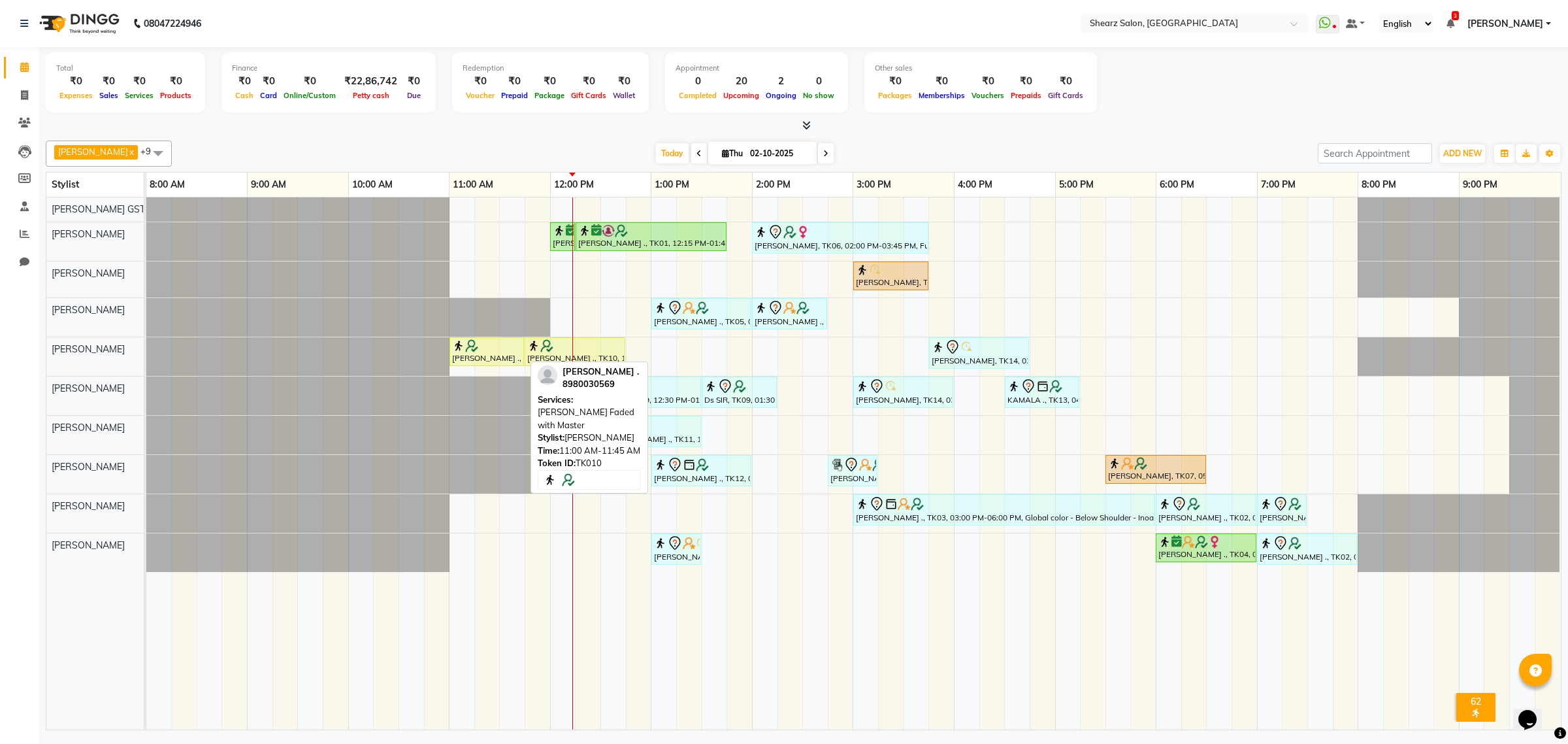
click at [477, 354] on div "[PERSON_NAME] ., TK10, 11:00 AM-11:45 AM, [PERSON_NAME] Faded with Master" at bounding box center [486, 352] width 72 height 25
select select "1"
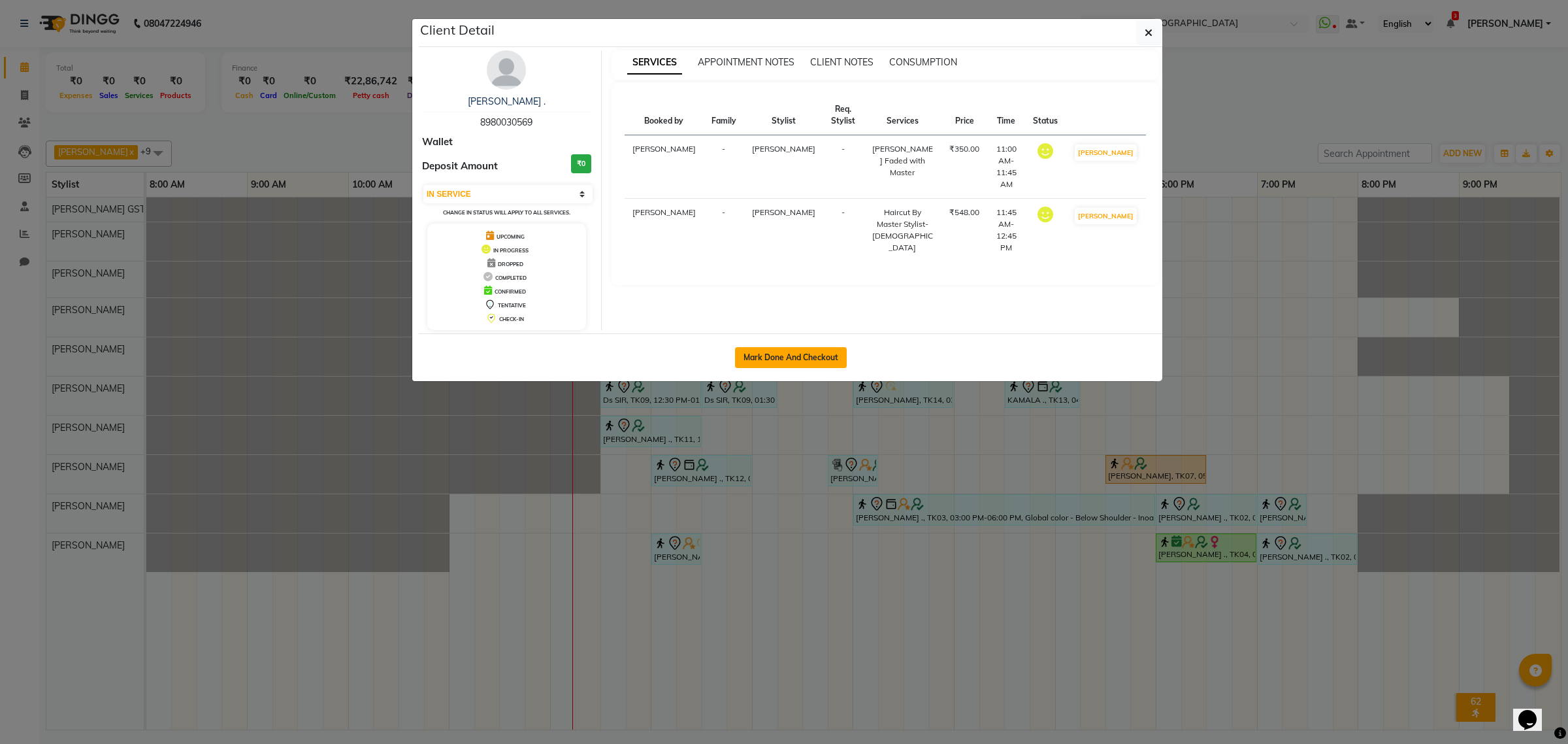
click at [788, 366] on button "Mark Done And Checkout" at bounding box center [790, 357] width 112 height 21
select select "8157"
select select "service"
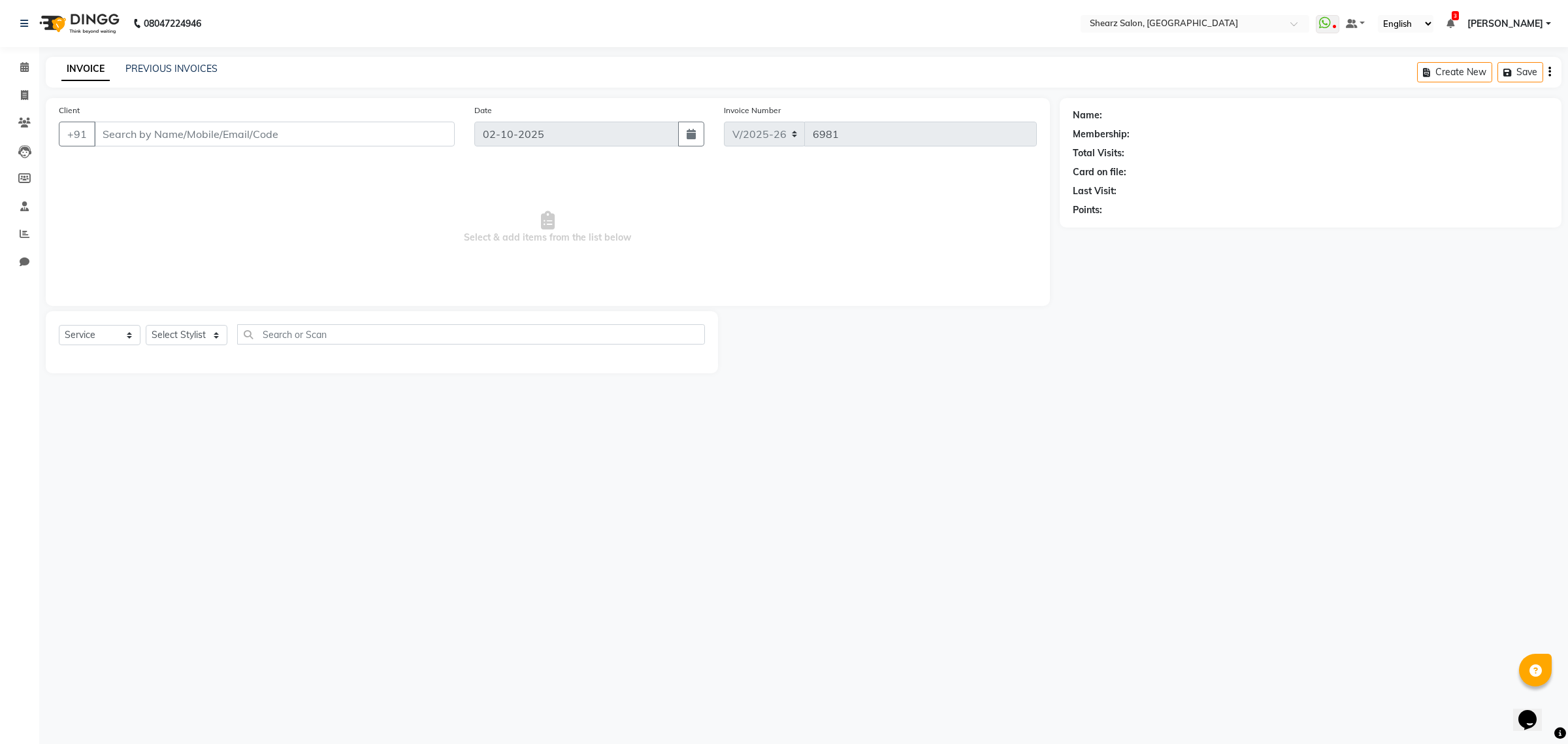
select select "77471"
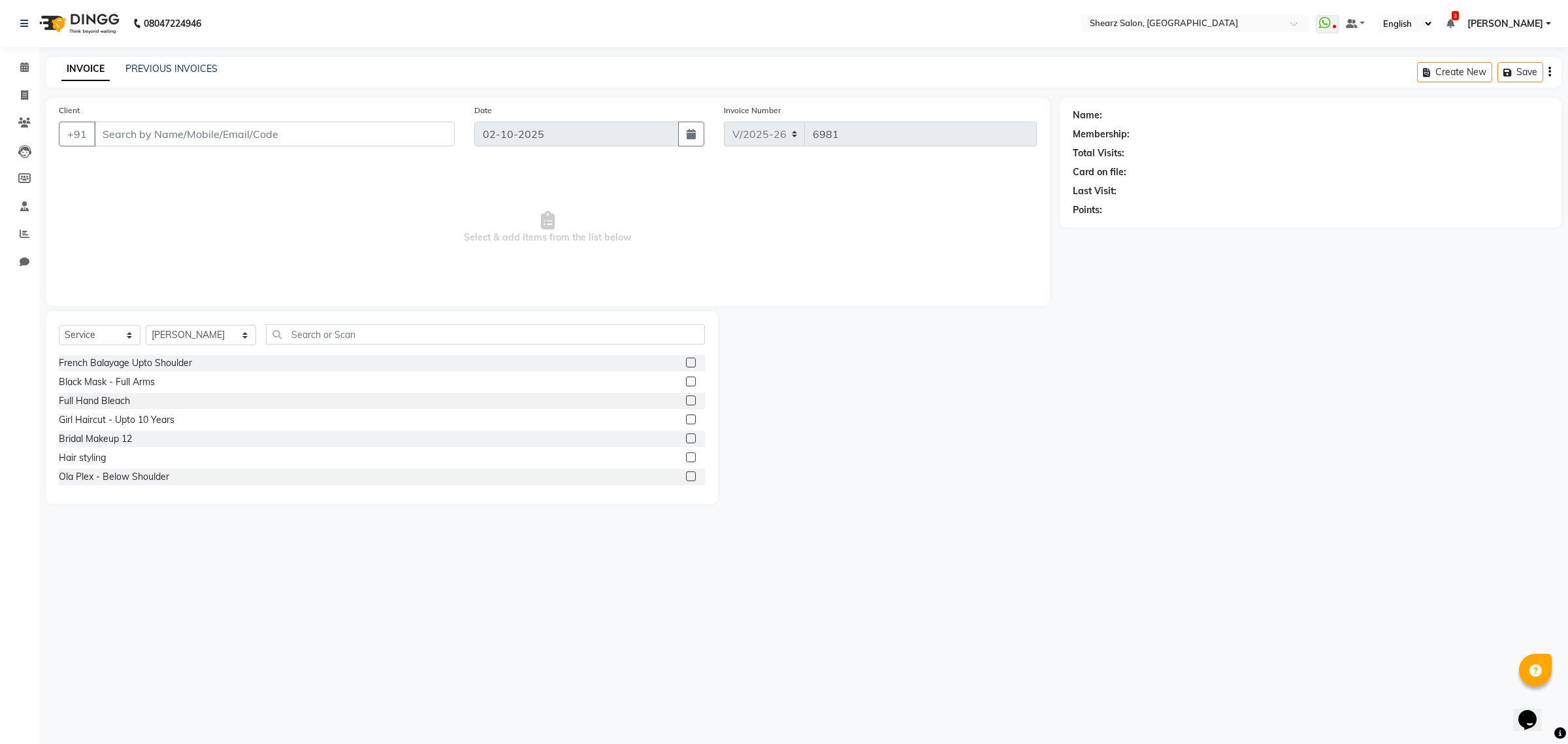
type input "8980030569"
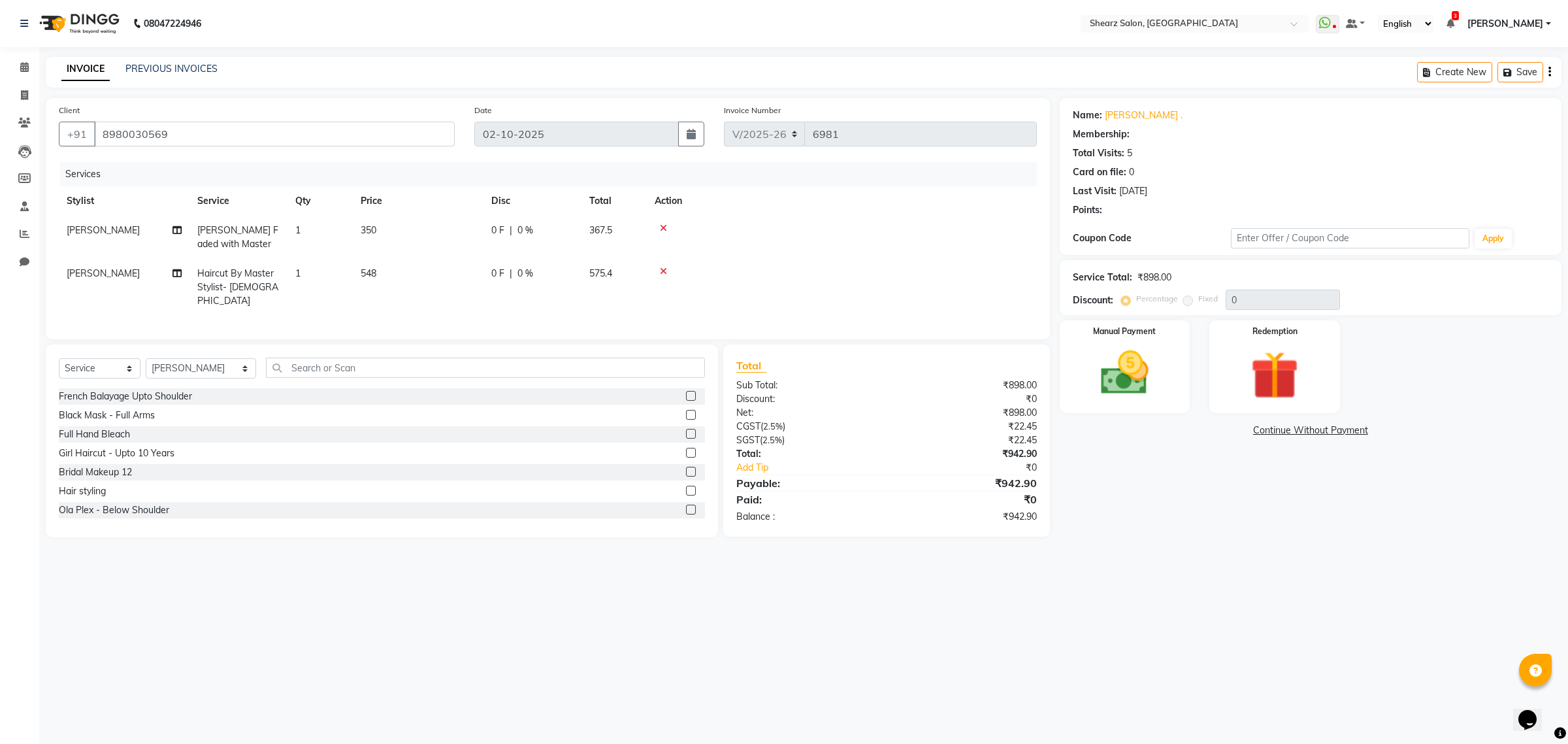
select select "1: Object"
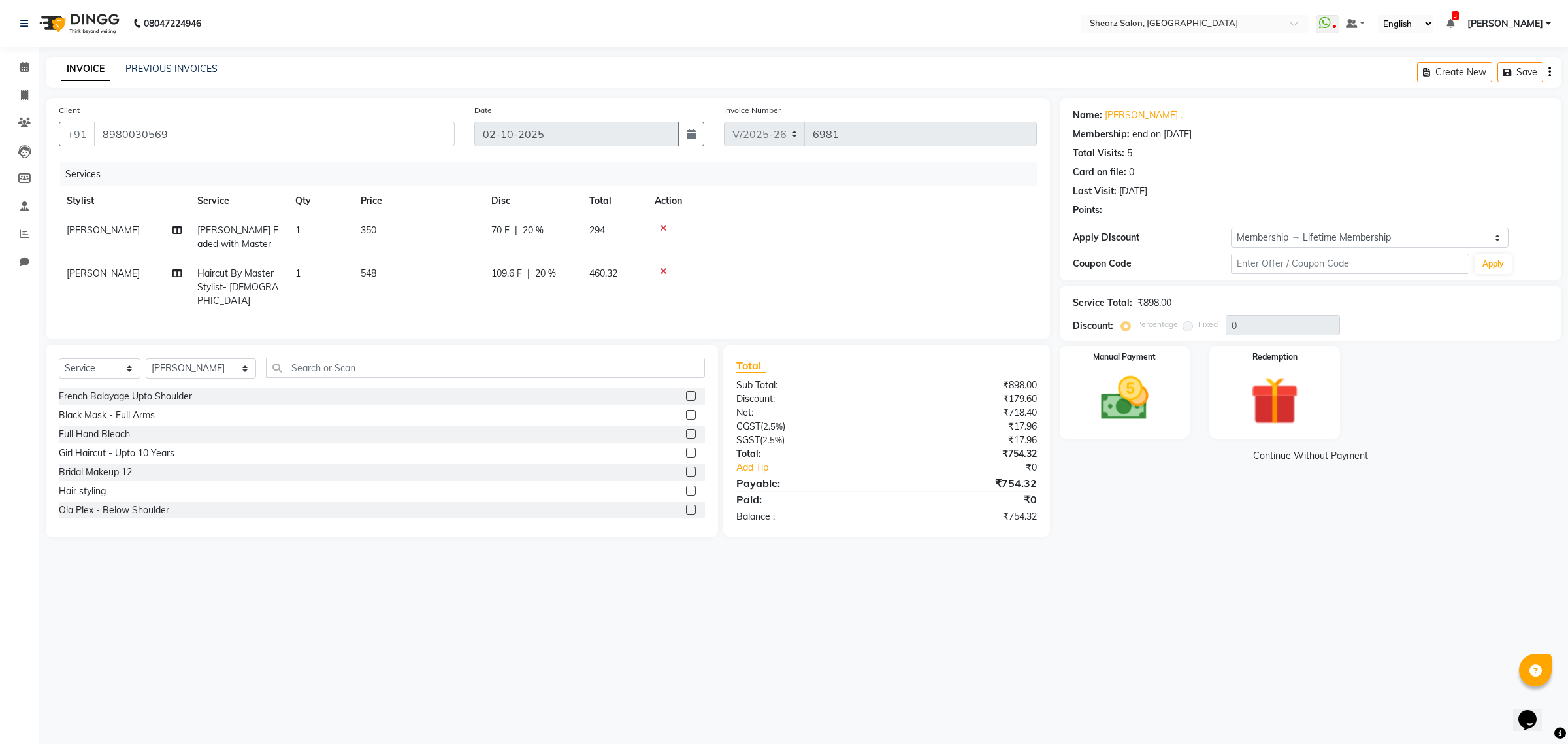
type input "20"
click at [18, 61] on span at bounding box center [24, 67] width 22 height 15
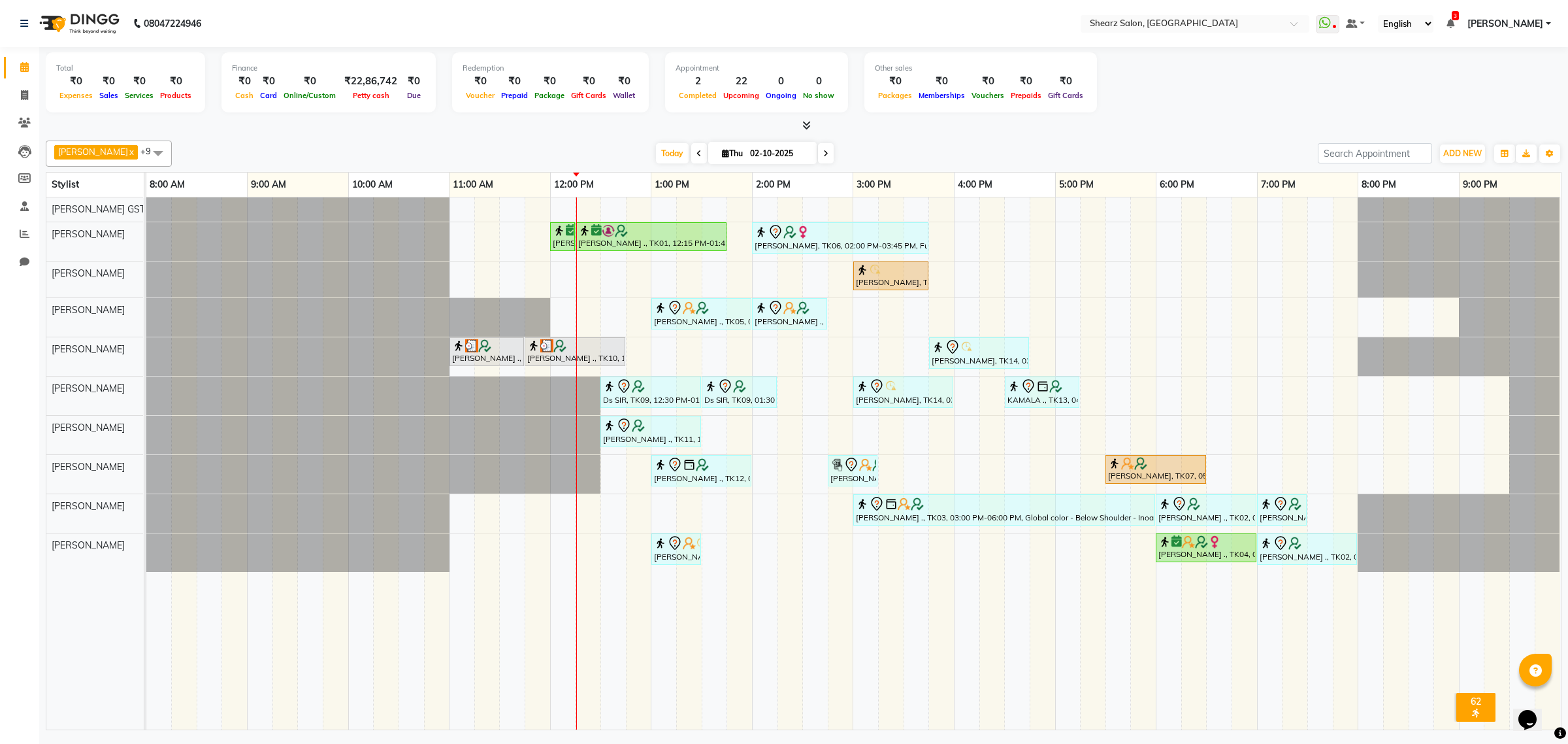
click at [823, 151] on icon at bounding box center [826, 153] width 5 height 8
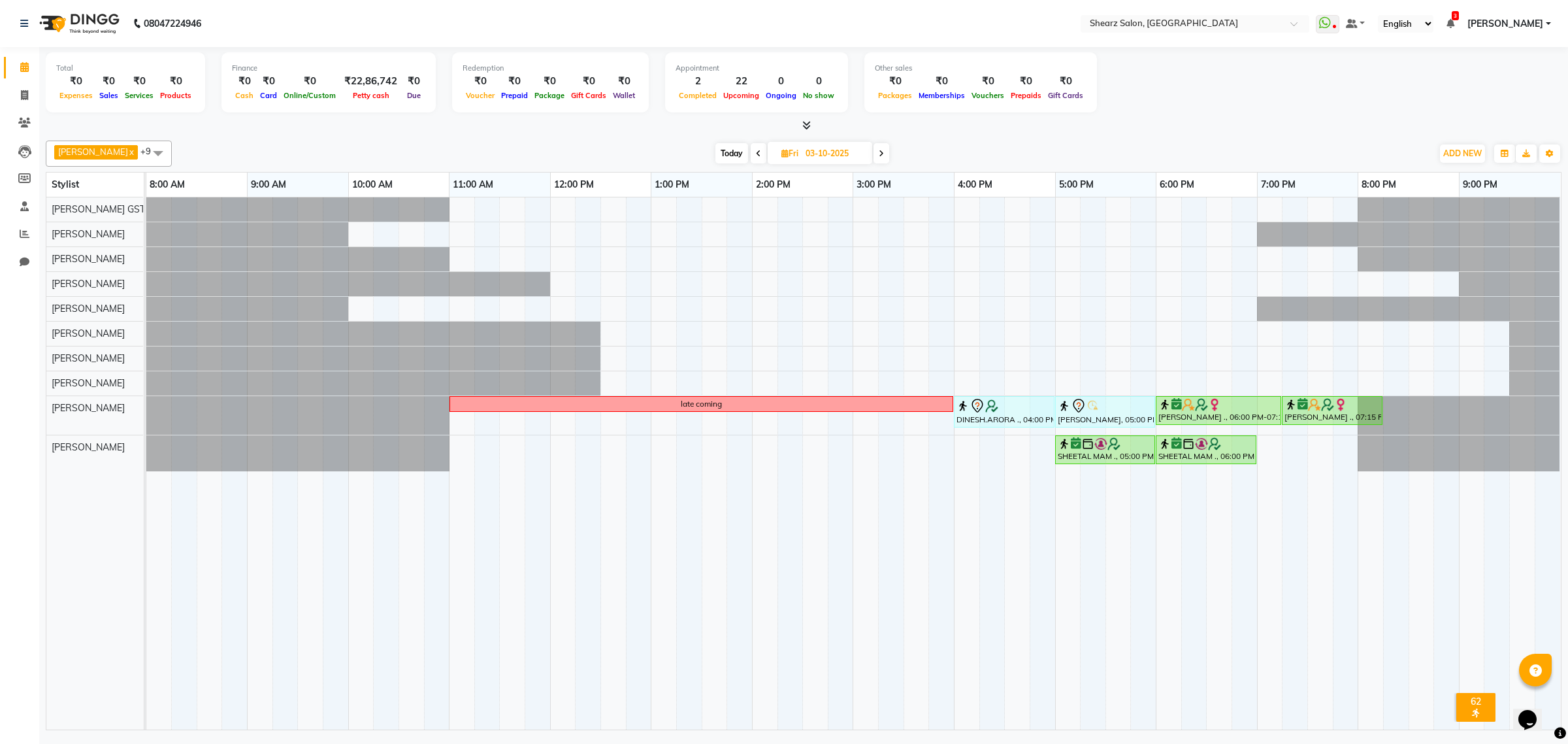
click at [722, 144] on span "Today" at bounding box center [731, 153] width 32 height 21
type input "02-10-2025"
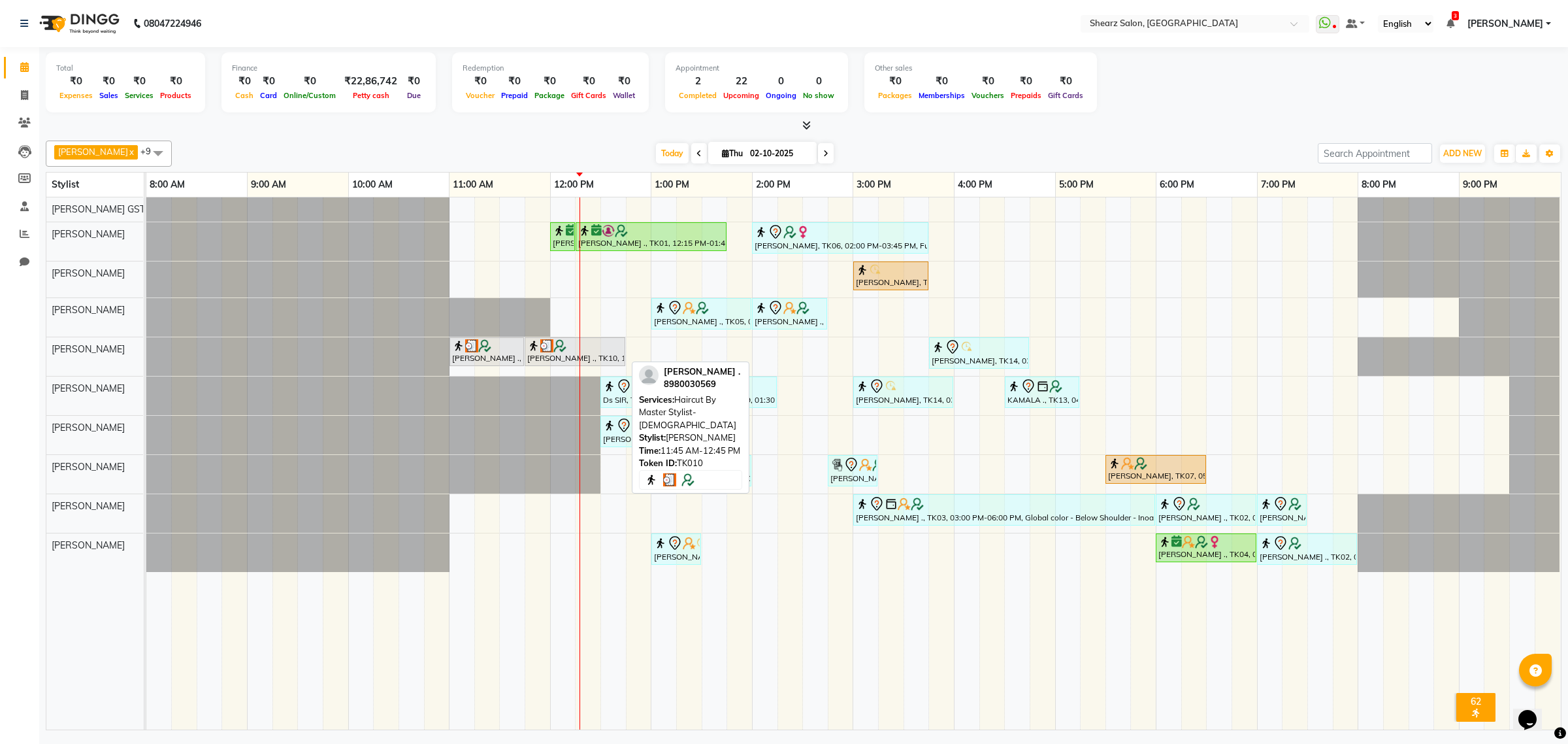
click at [586, 346] on div at bounding box center [575, 346] width 95 height 13
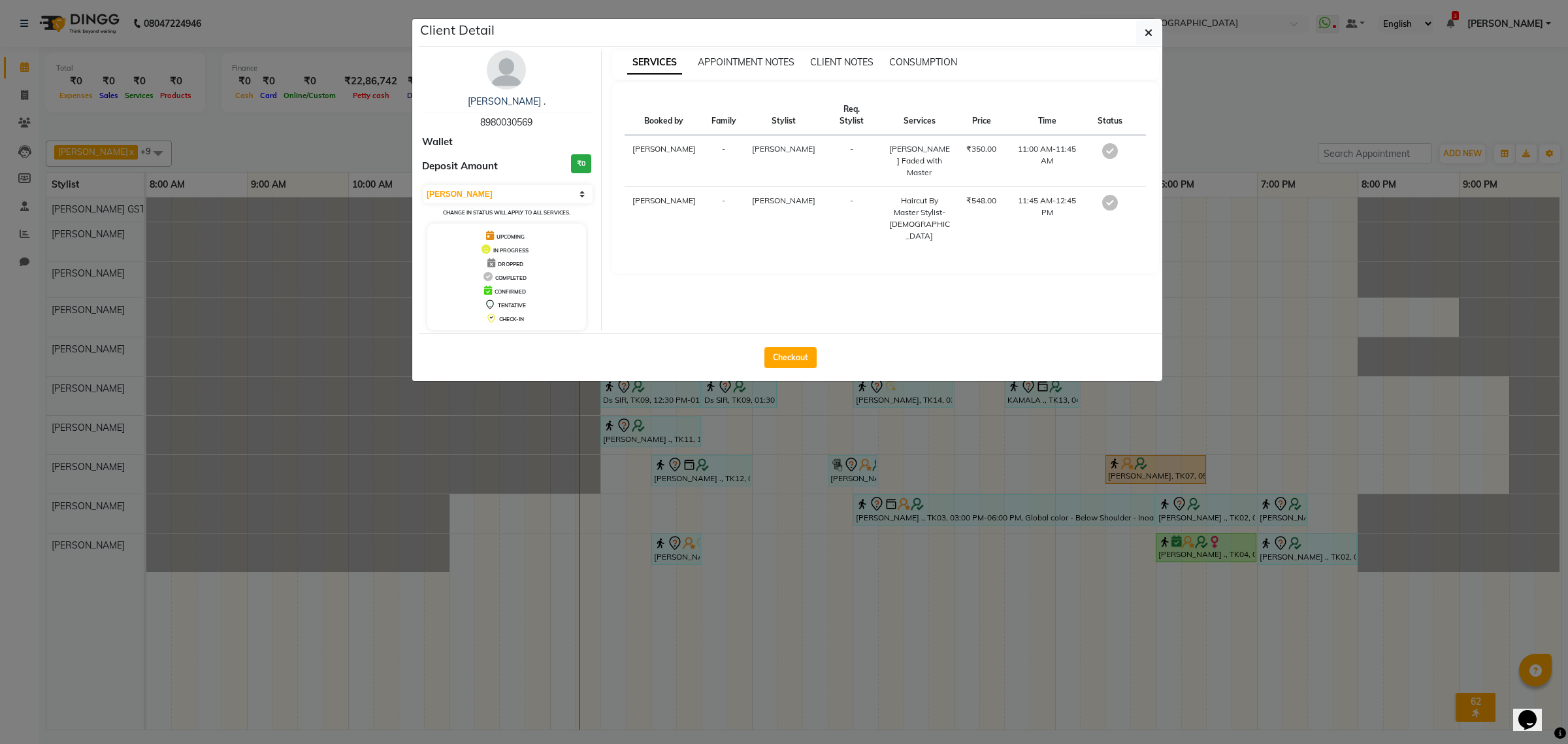
click at [509, 183] on div "PIYUSH ARORA . 8980030569 Wallet Deposit Amount ₹0 Select MARK DONE UPCOMING Ch…" at bounding box center [507, 190] width 189 height 280
click at [505, 187] on select "Select MARK DONE UPCOMING" at bounding box center [508, 194] width 170 height 18
select select "5"
click at [423, 185] on select "Select MARK DONE UPCOMING" at bounding box center [508, 194] width 170 height 18
click at [1146, 31] on icon "button" at bounding box center [1148, 33] width 8 height 11
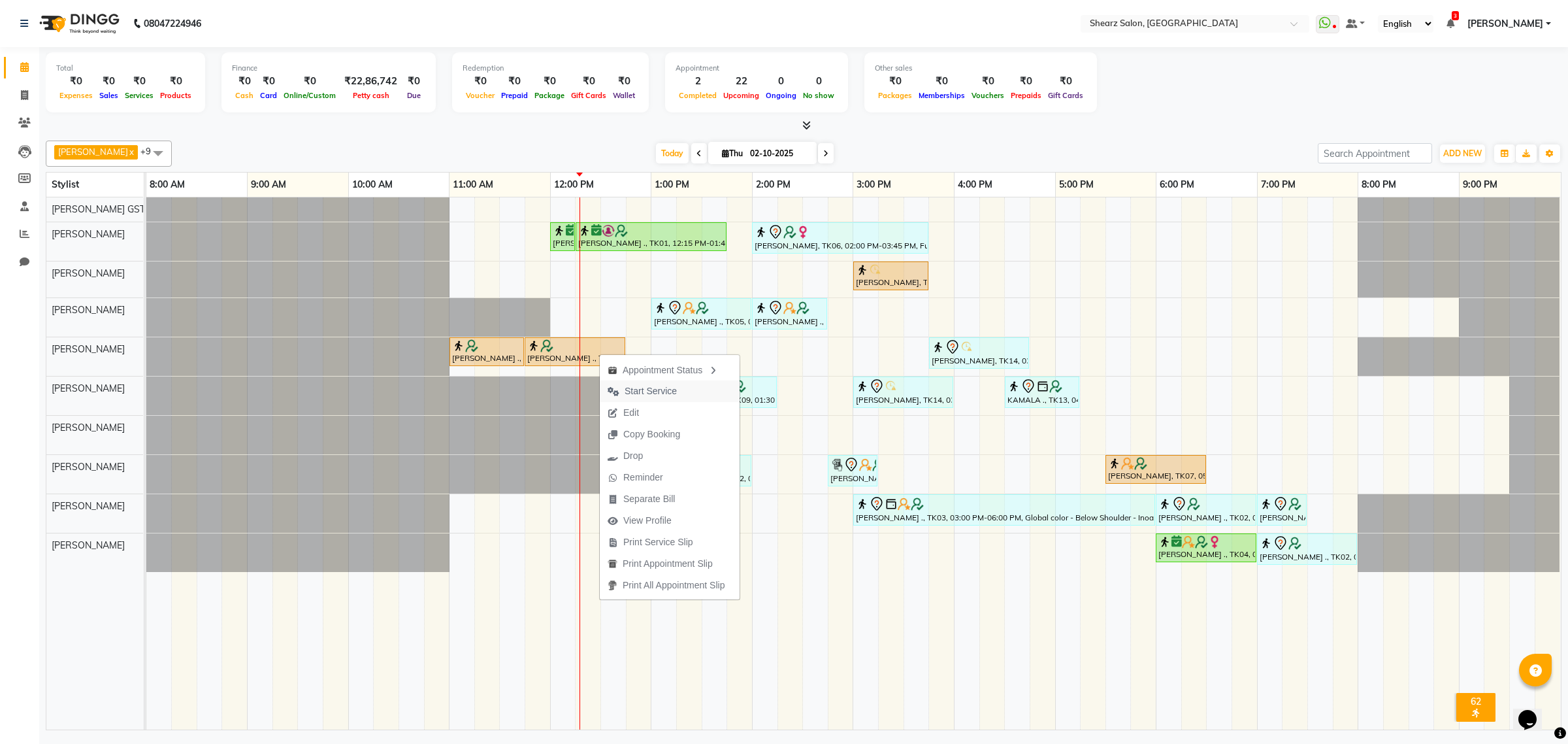
click at [654, 384] on span "Start Service" at bounding box center [650, 390] width 52 height 13
click at [676, 436] on button "Add Service" at bounding box center [660, 429] width 140 height 22
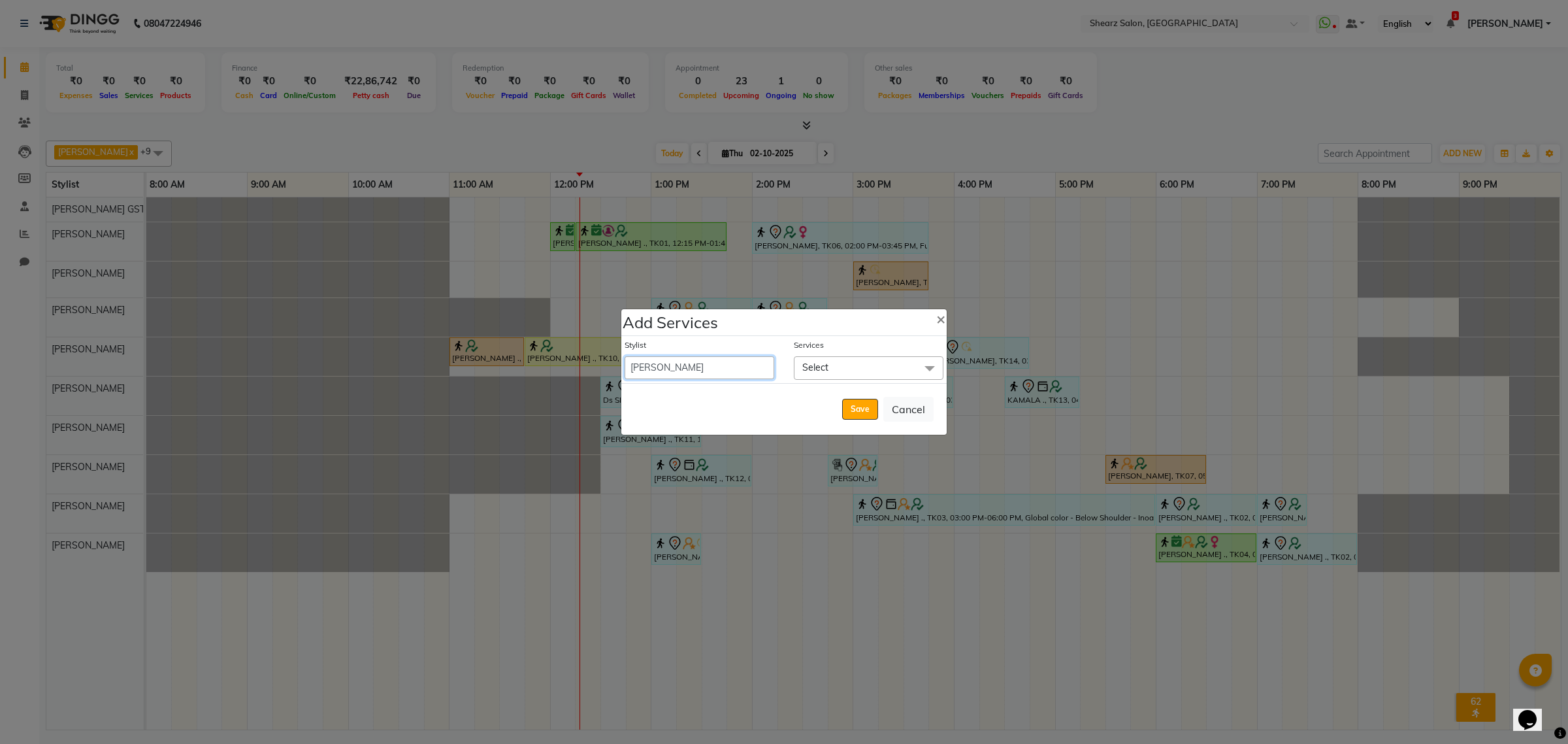
click at [742, 363] on select "Admin A General [PERSON_NAME] Asha Chavariya [PERSON_NAME] Center 1_mgr mgr [PE…" at bounding box center [699, 367] width 150 height 22
select select "77479"
click at [624, 356] on select "Admin A General [PERSON_NAME] Asha Chavariya [PERSON_NAME] Center 1_mgr mgr [PE…" at bounding box center [699, 367] width 150 height 22
select select "765"
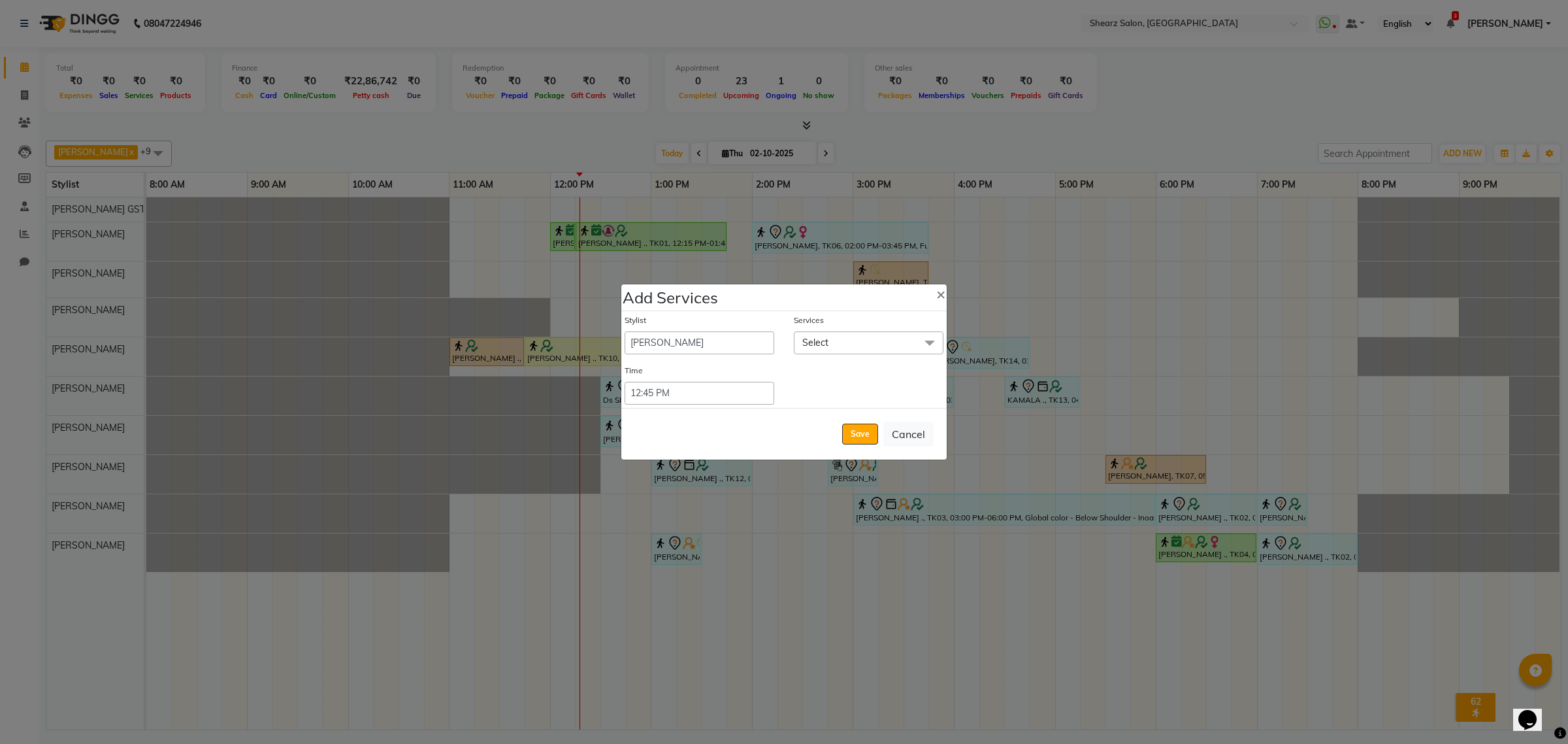
click at [842, 340] on span "Select" at bounding box center [868, 342] width 150 height 22
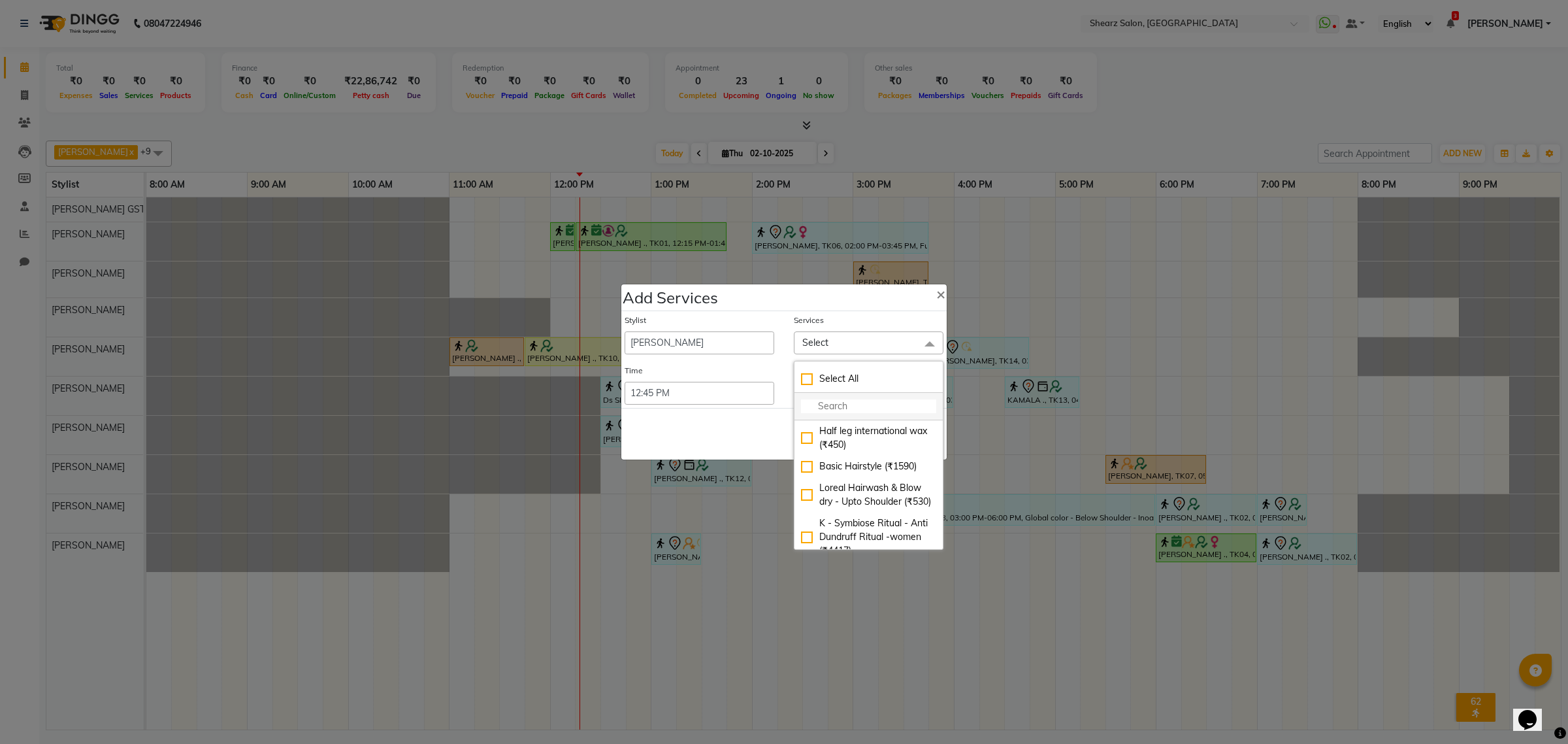
click at [831, 400] on input "multiselect-search" at bounding box center [868, 406] width 135 height 13
type input "eye"
click at [840, 530] on div "Eyebrow threading (₹71)" at bounding box center [868, 522] width 135 height 13
checkbox input "true"
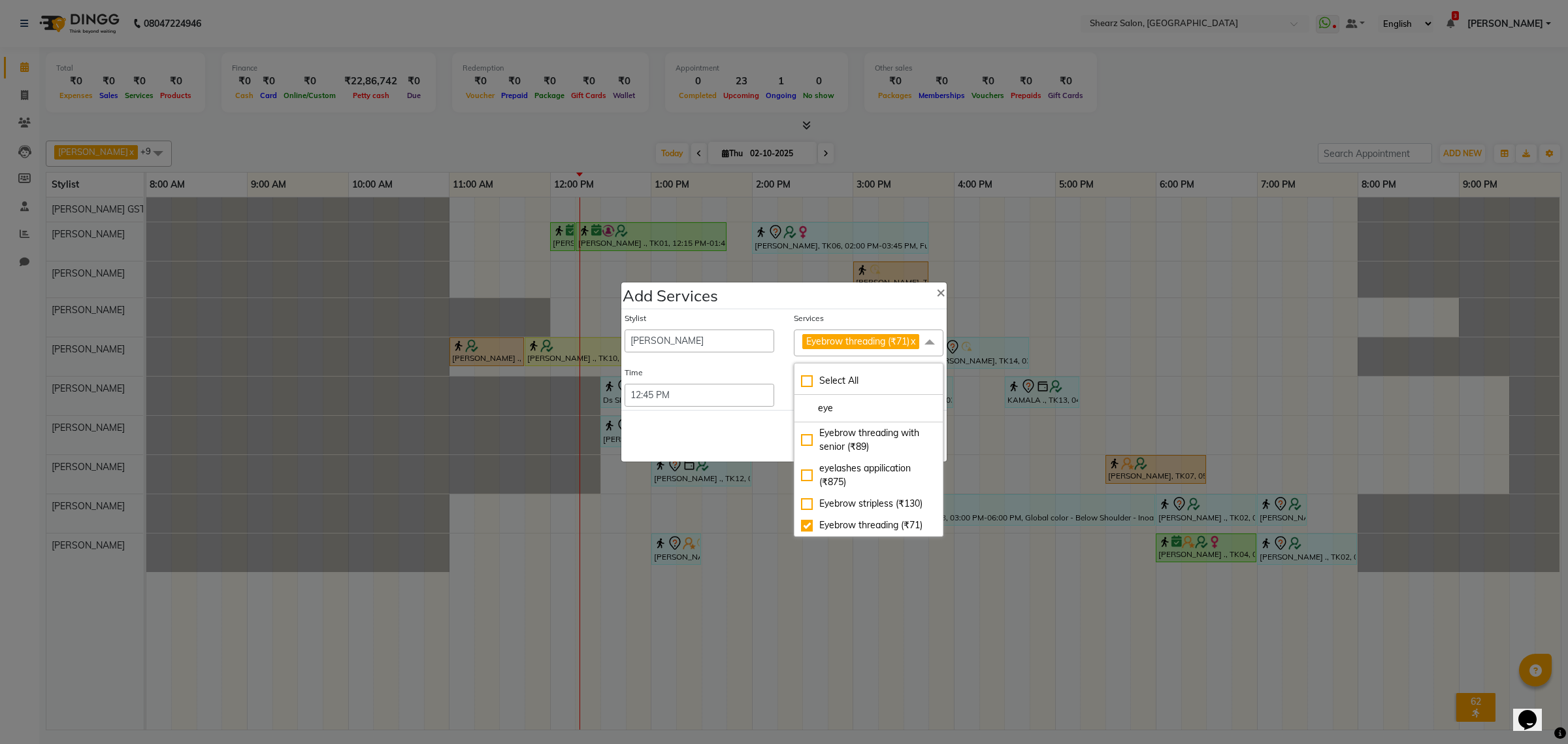
click at [738, 435] on div "Save Cancel" at bounding box center [784, 436] width 326 height 52
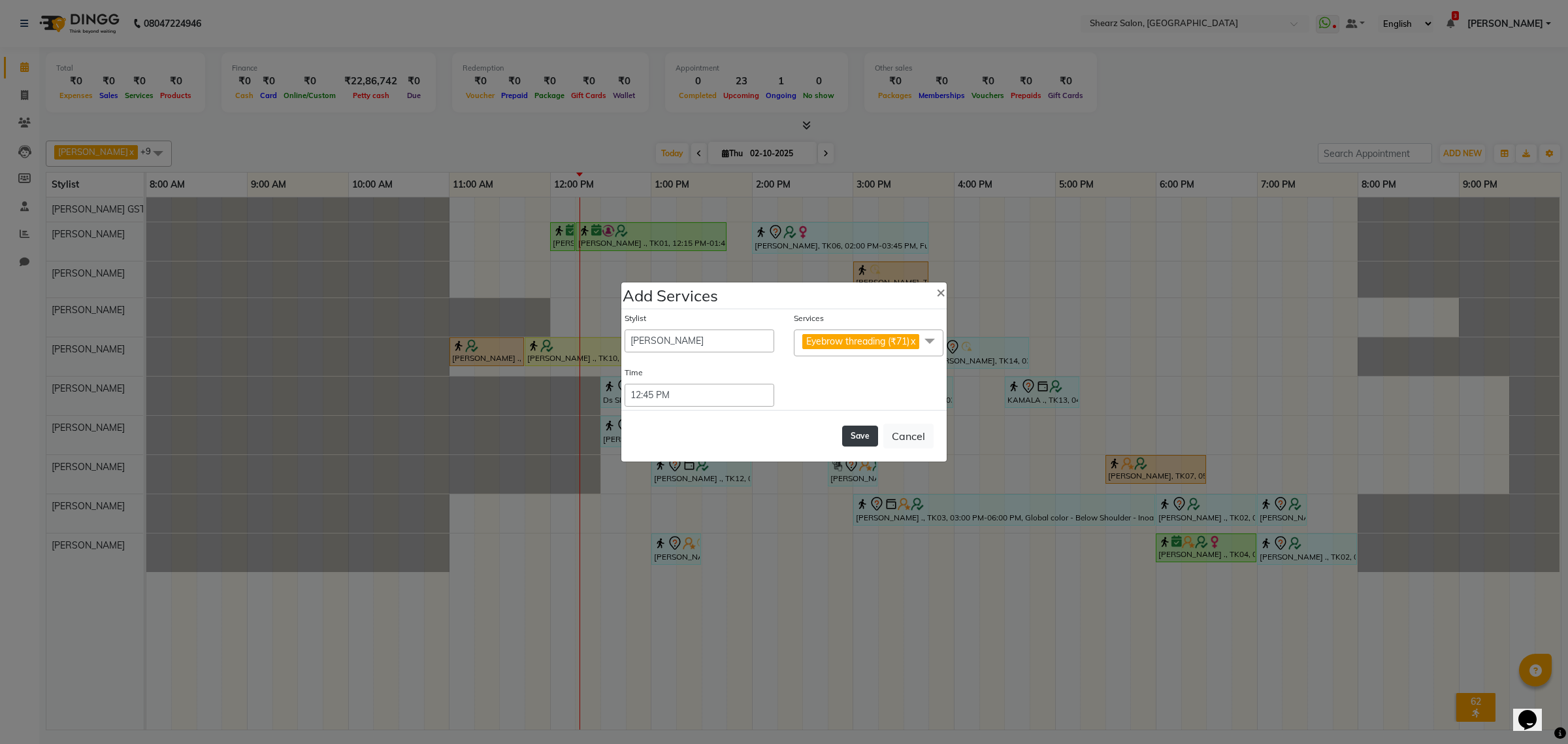
click at [866, 444] on button "Save" at bounding box center [860, 435] width 36 height 21
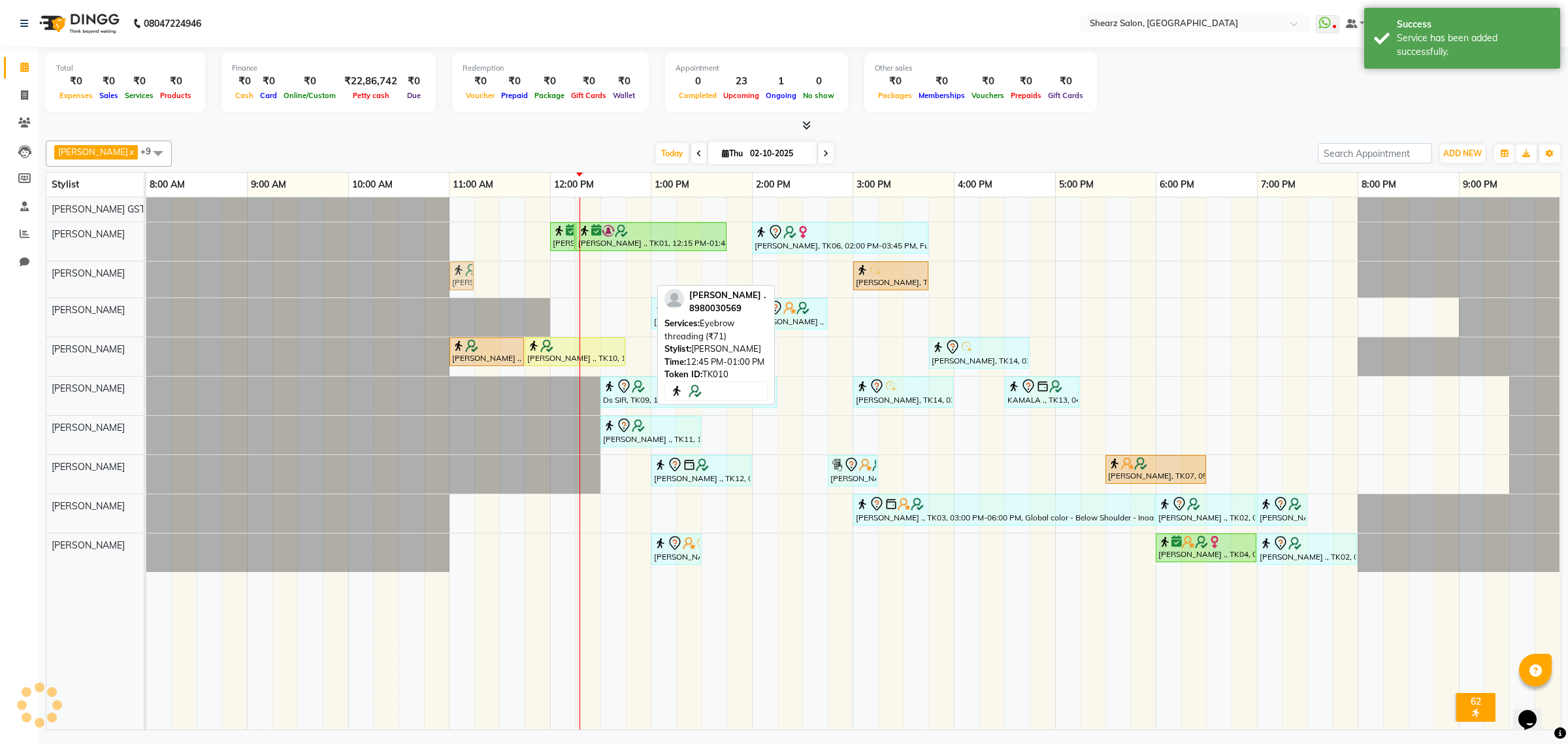
drag, startPoint x: 635, startPoint y: 278, endPoint x: 461, endPoint y: 295, distance: 174.8
click at [461, 295] on div "[PERSON_NAME] ., TK01, 12:00 PM-12:15 PM, Eyebrow threading [PERSON_NAME] ., TK…" at bounding box center [853, 463] width 1415 height 532
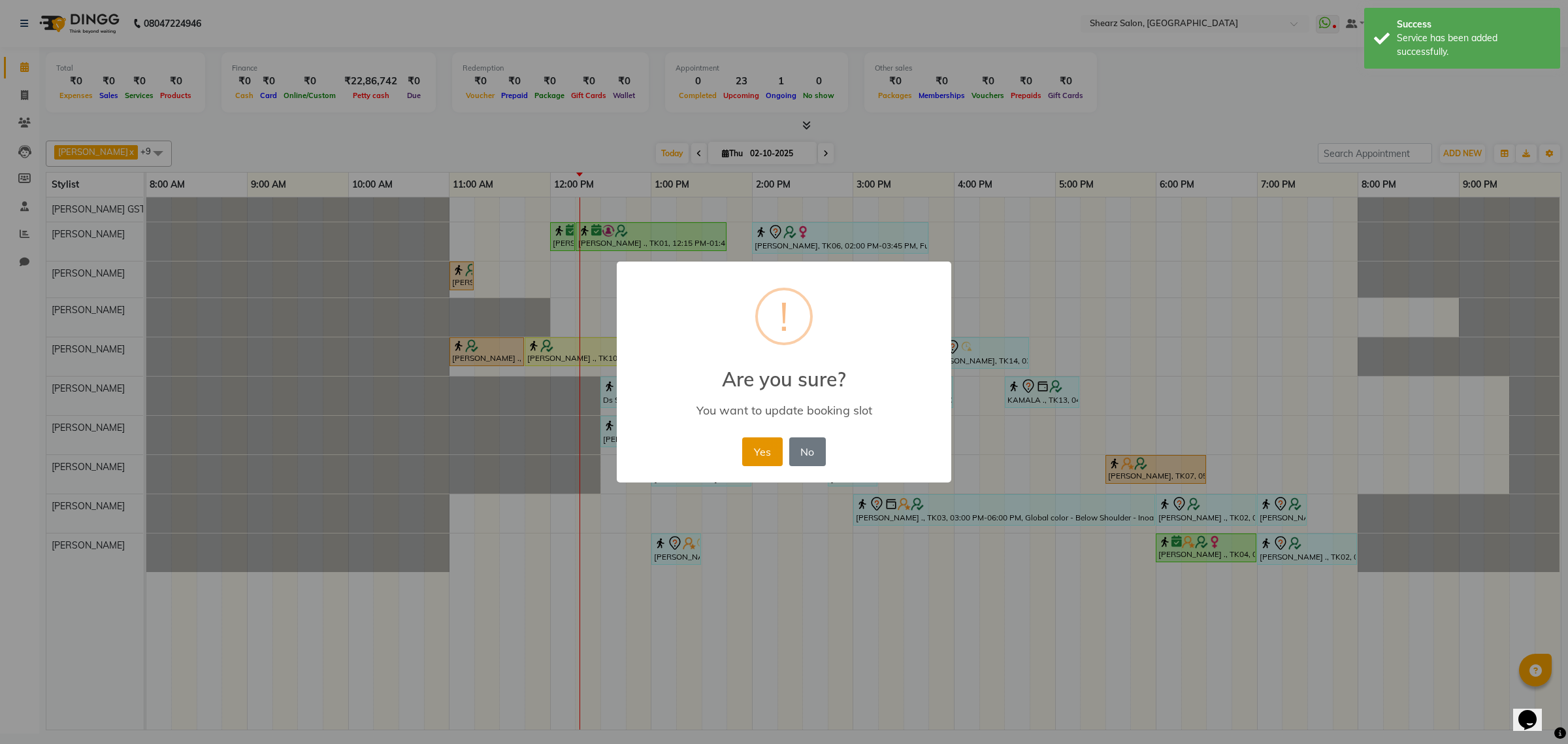
click at [755, 460] on button "Yes" at bounding box center [762, 451] width 39 height 29
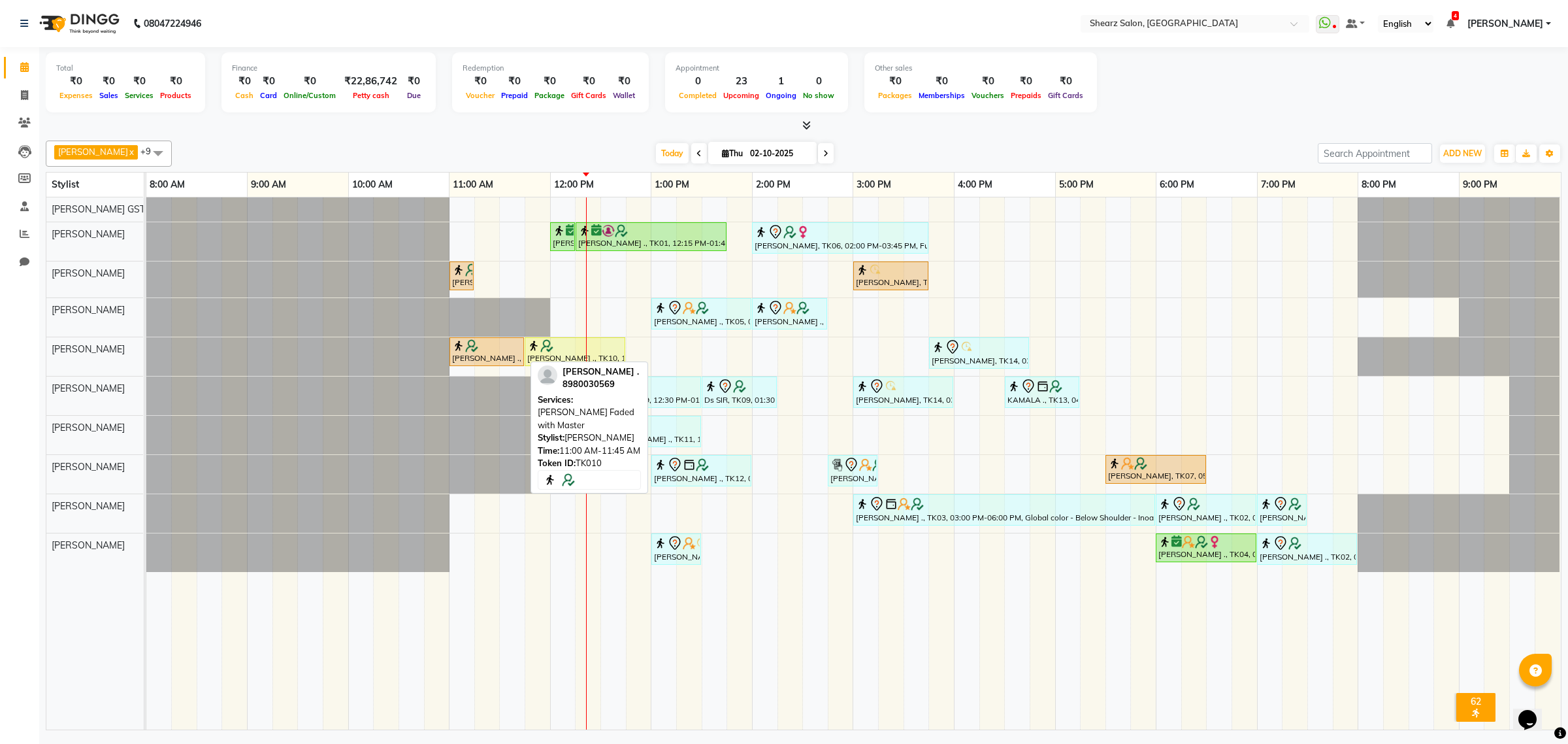
click at [495, 364] on div "[PERSON_NAME] ., TK10, 11:00 AM-11:45 AM, [PERSON_NAME] Faded with Master" at bounding box center [486, 352] width 72 height 25
click at [494, 363] on div "[PERSON_NAME] ., TK10, 11:00 AM-11:45 AM, [PERSON_NAME] Faded with Master" at bounding box center [486, 352] width 72 height 25
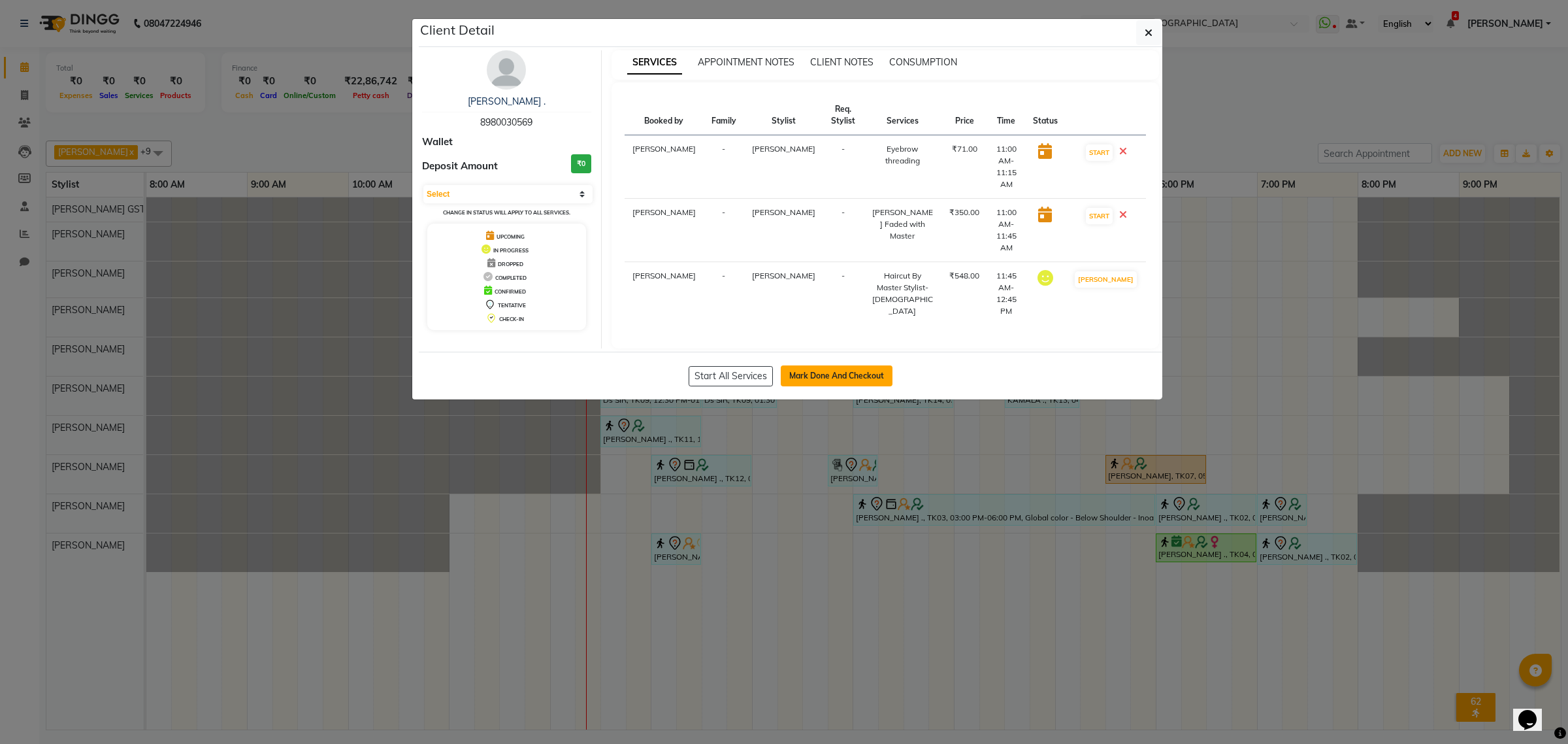
click at [860, 365] on button "Mark Done And Checkout" at bounding box center [836, 375] width 112 height 21
select select "service"
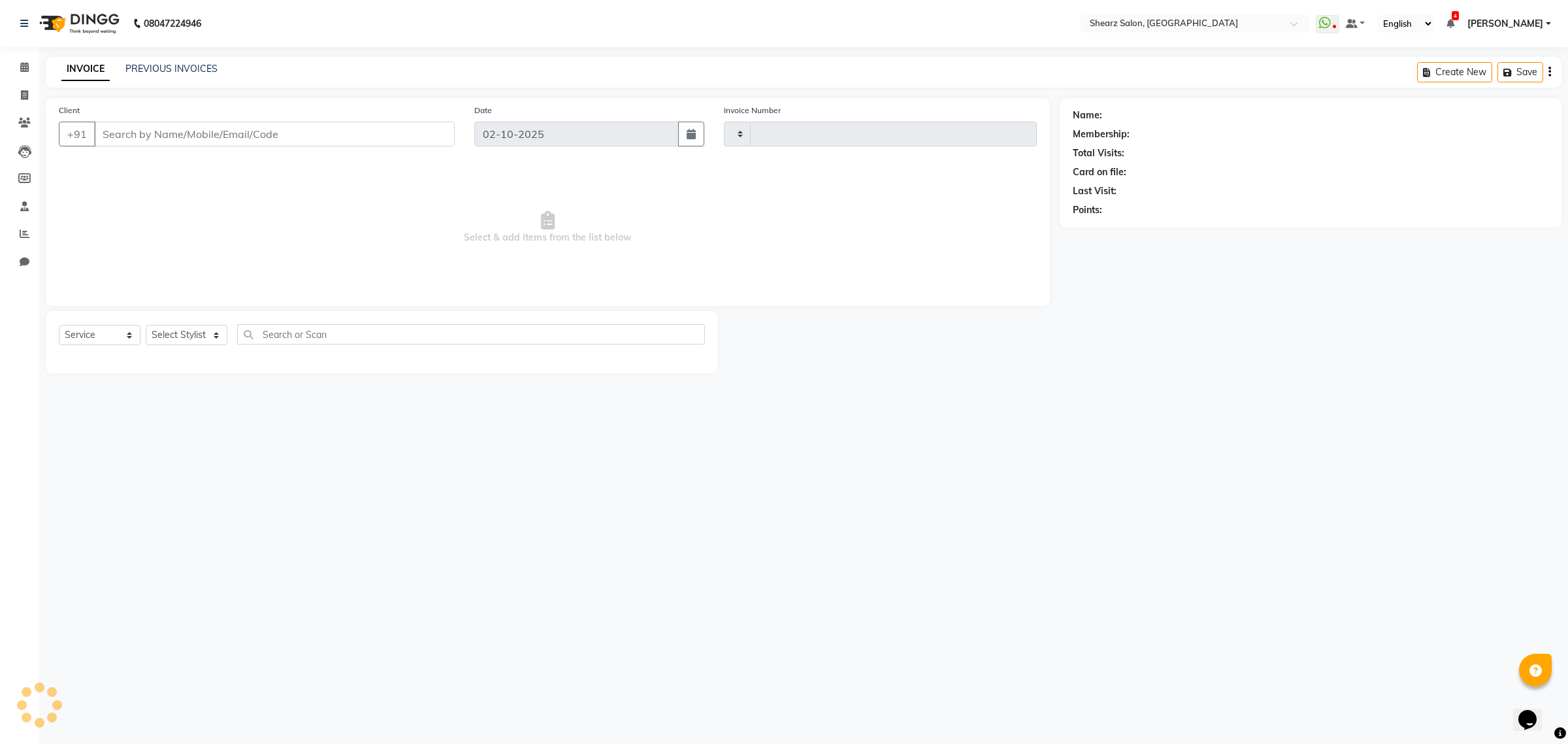
select select "77471"
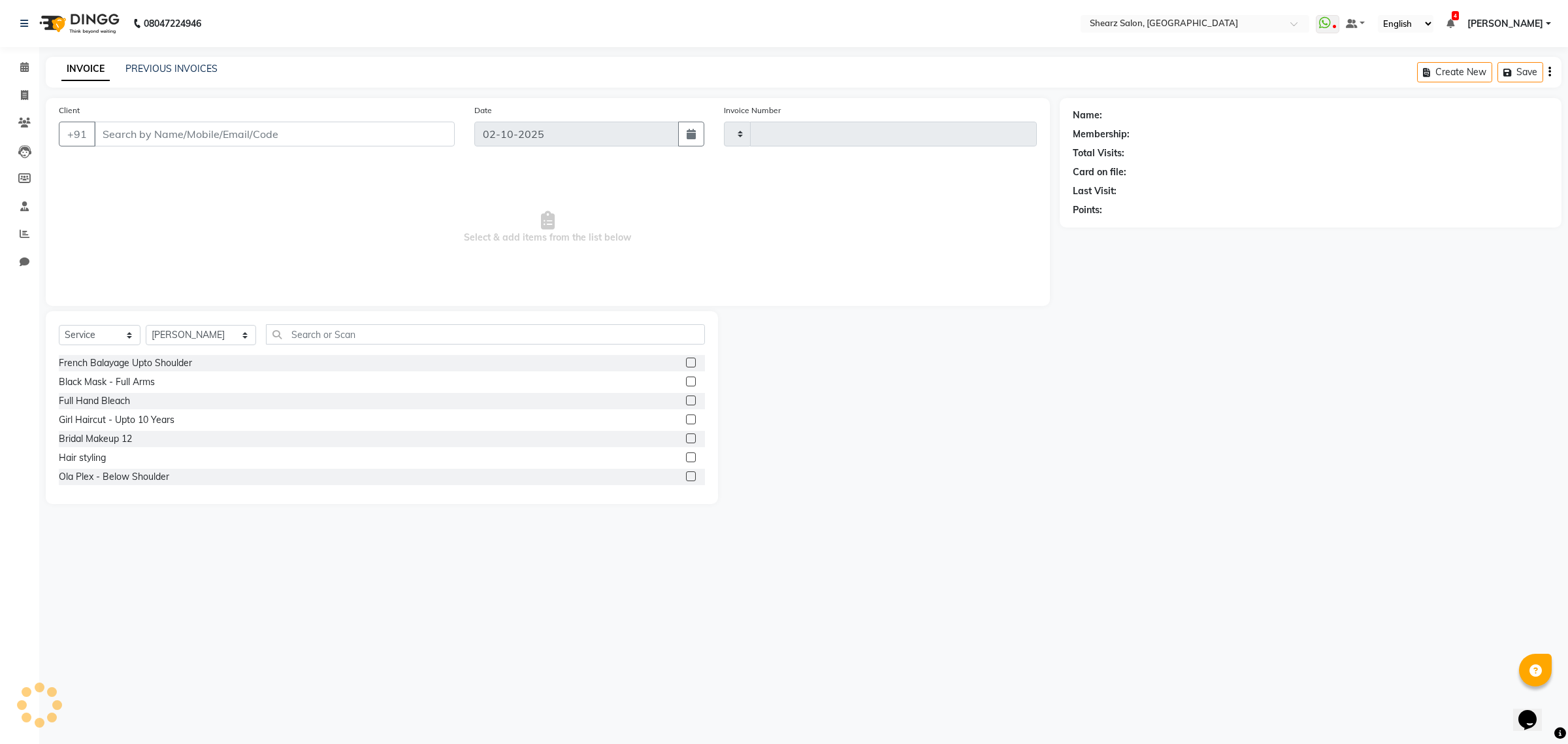
type input "6981"
select select "8157"
type input "8980030569"
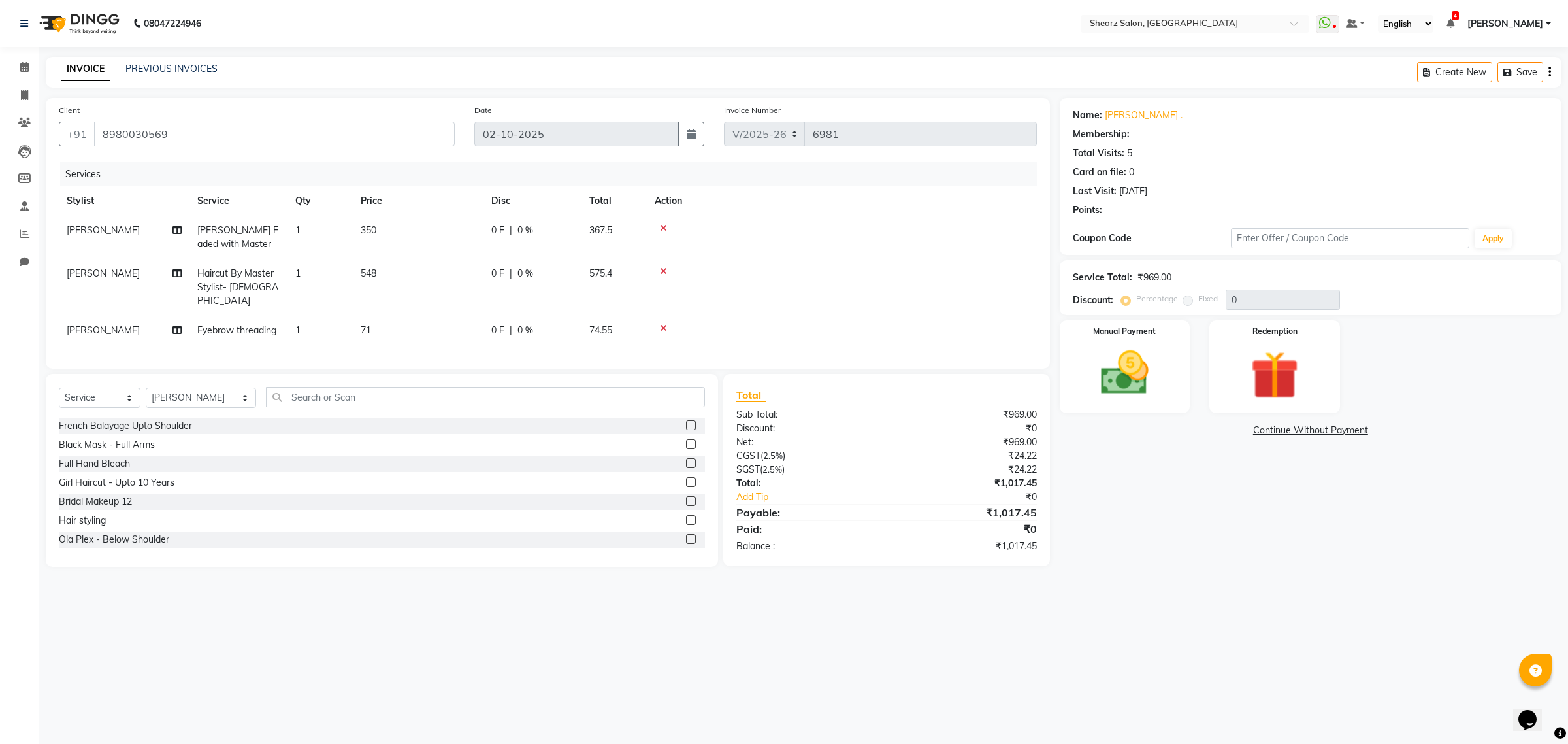
select select "1: Object"
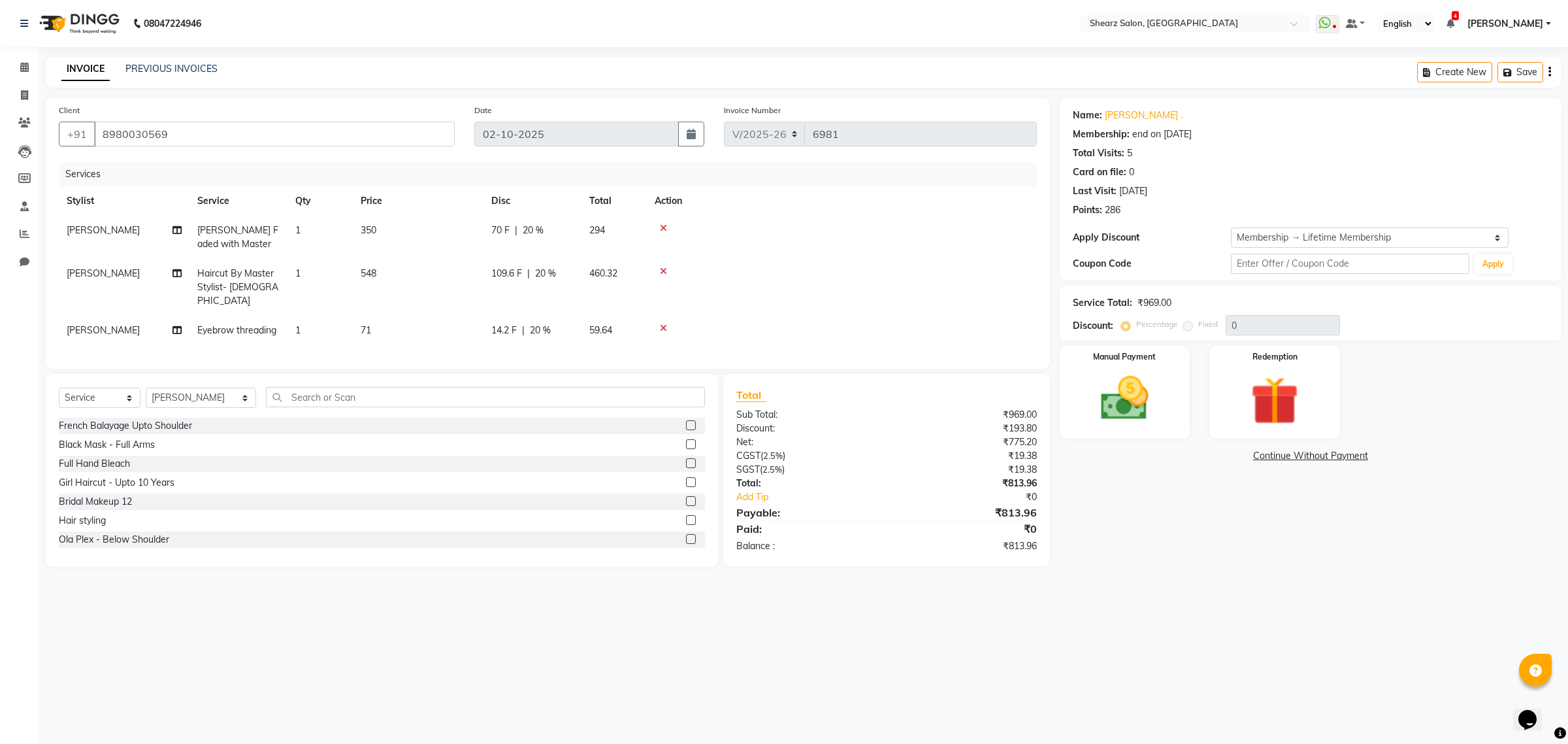
type input "20"
click at [1099, 403] on img at bounding box center [1124, 398] width 81 height 57
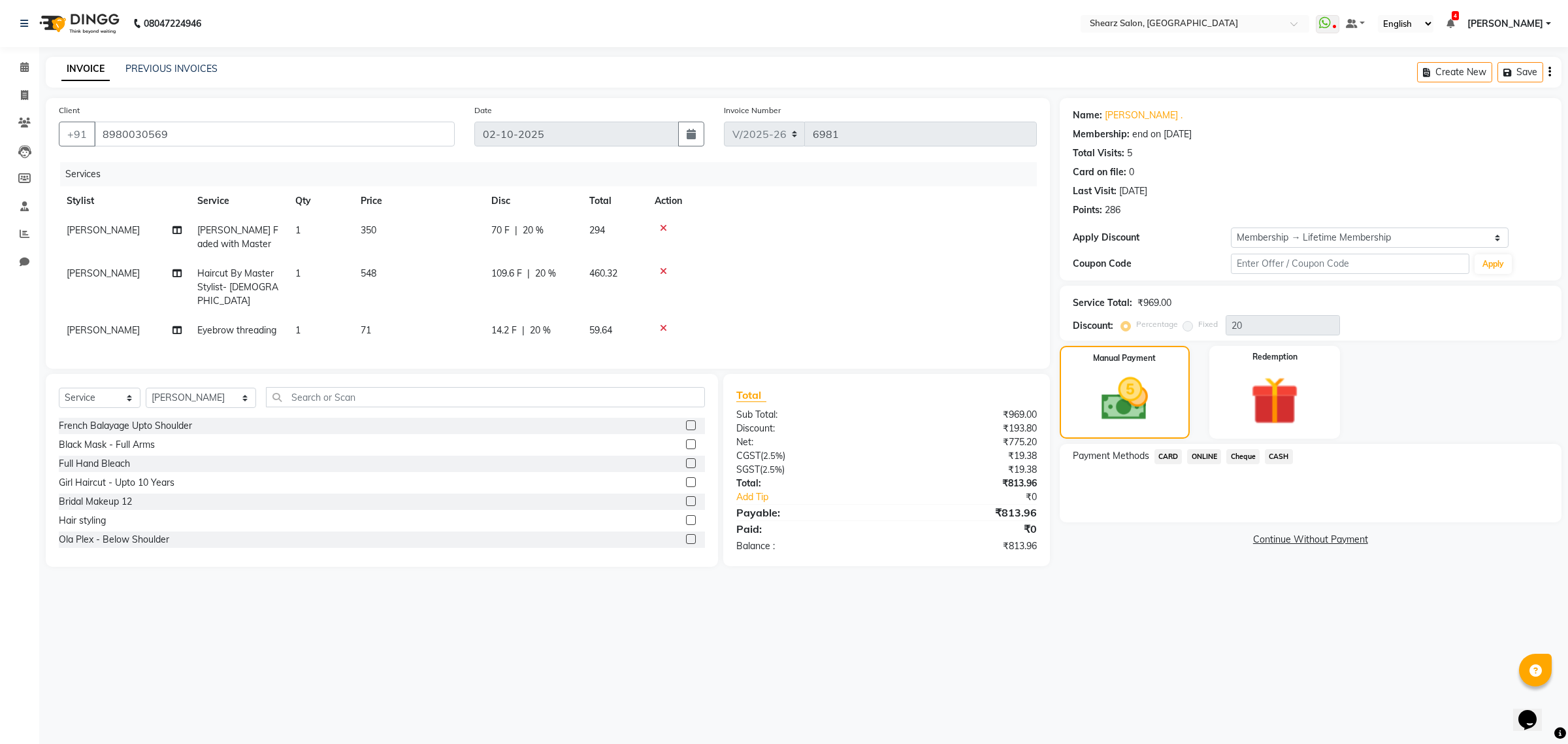
click at [1189, 458] on span "ONLINE" at bounding box center [1204, 456] width 34 height 15
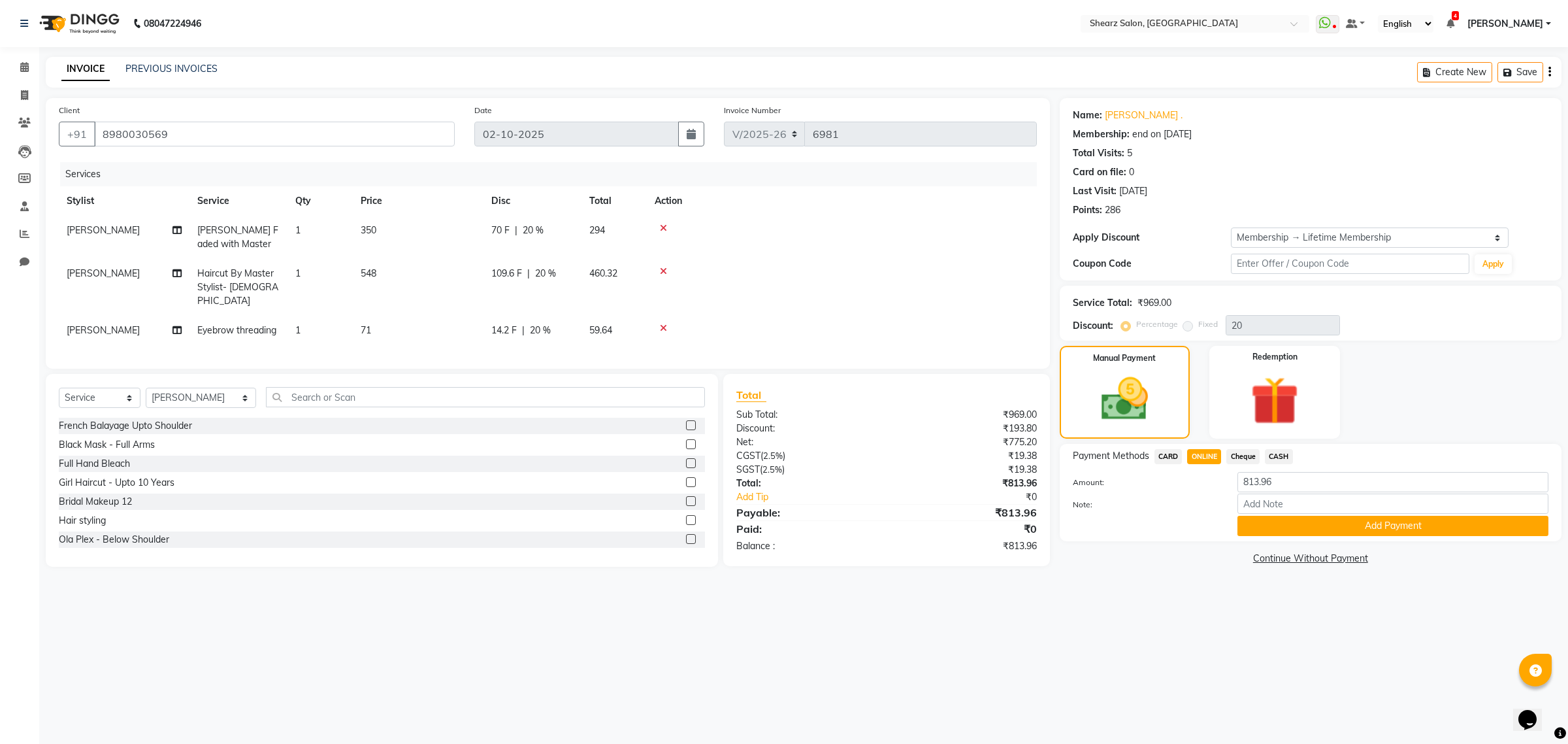
click at [1277, 538] on div "Payment Methods CARD ONLINE Cheque CASH Amount: 813.96 Note: Add Payment" at bounding box center [1310, 492] width 501 height 98
click at [1285, 540] on div "Payment Methods CARD ONLINE Cheque CASH Amount: 813.96 Note: Add Payment" at bounding box center [1310, 492] width 501 height 98
click at [1356, 516] on button "Add Payment" at bounding box center [1392, 526] width 311 height 21
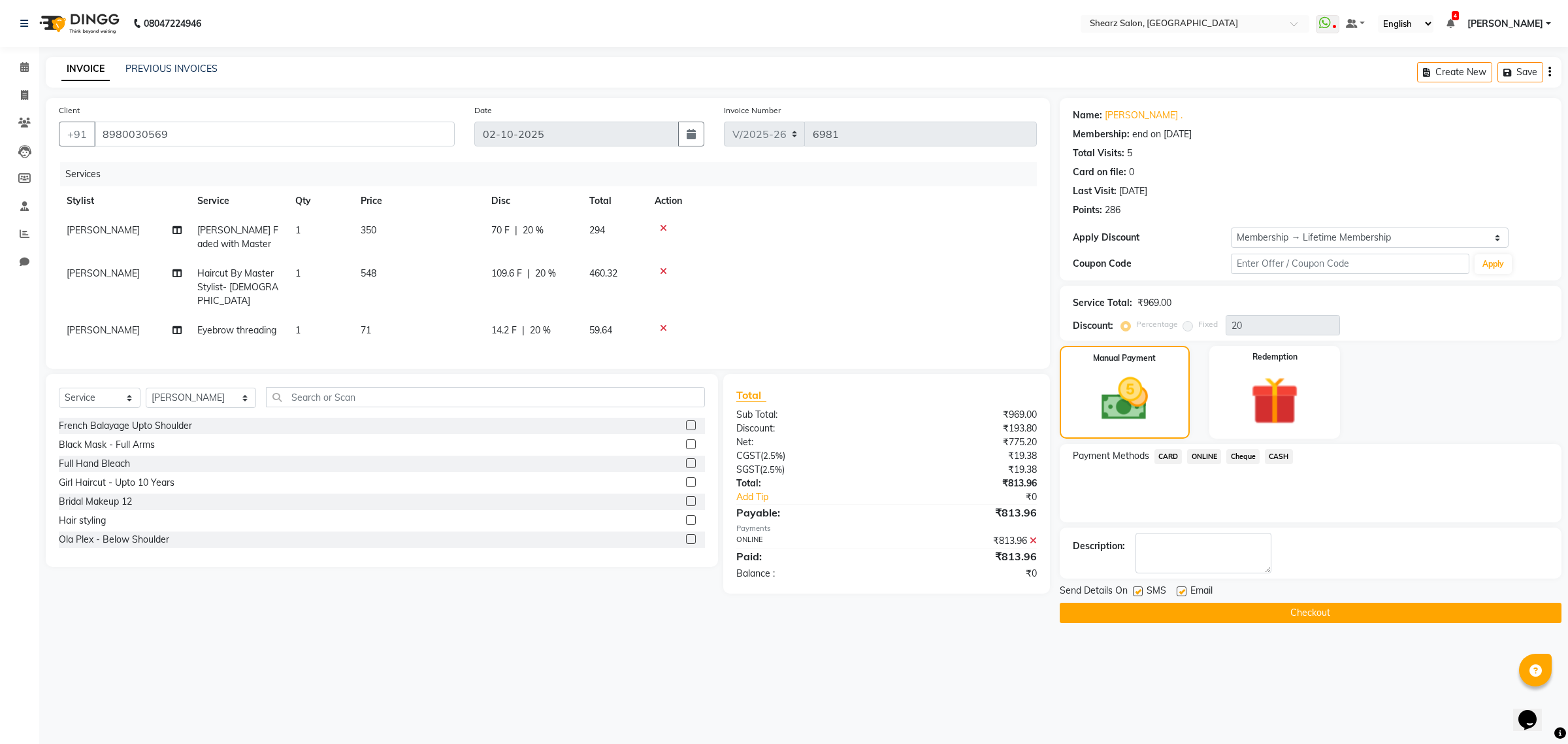
click at [1333, 605] on button "Checkout" at bounding box center [1310, 612] width 501 height 21
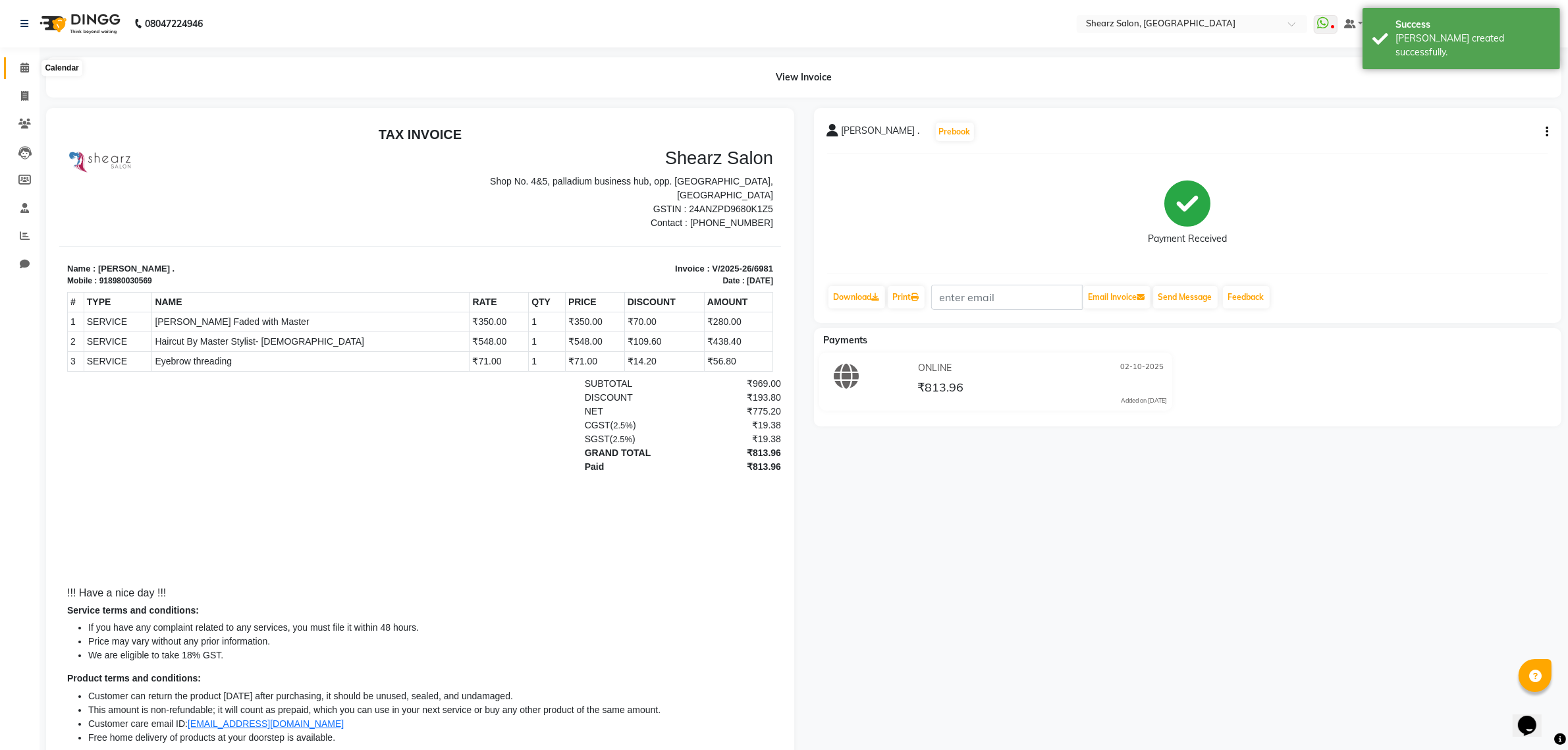
click at [21, 67] on icon at bounding box center [24, 67] width 8 height 10
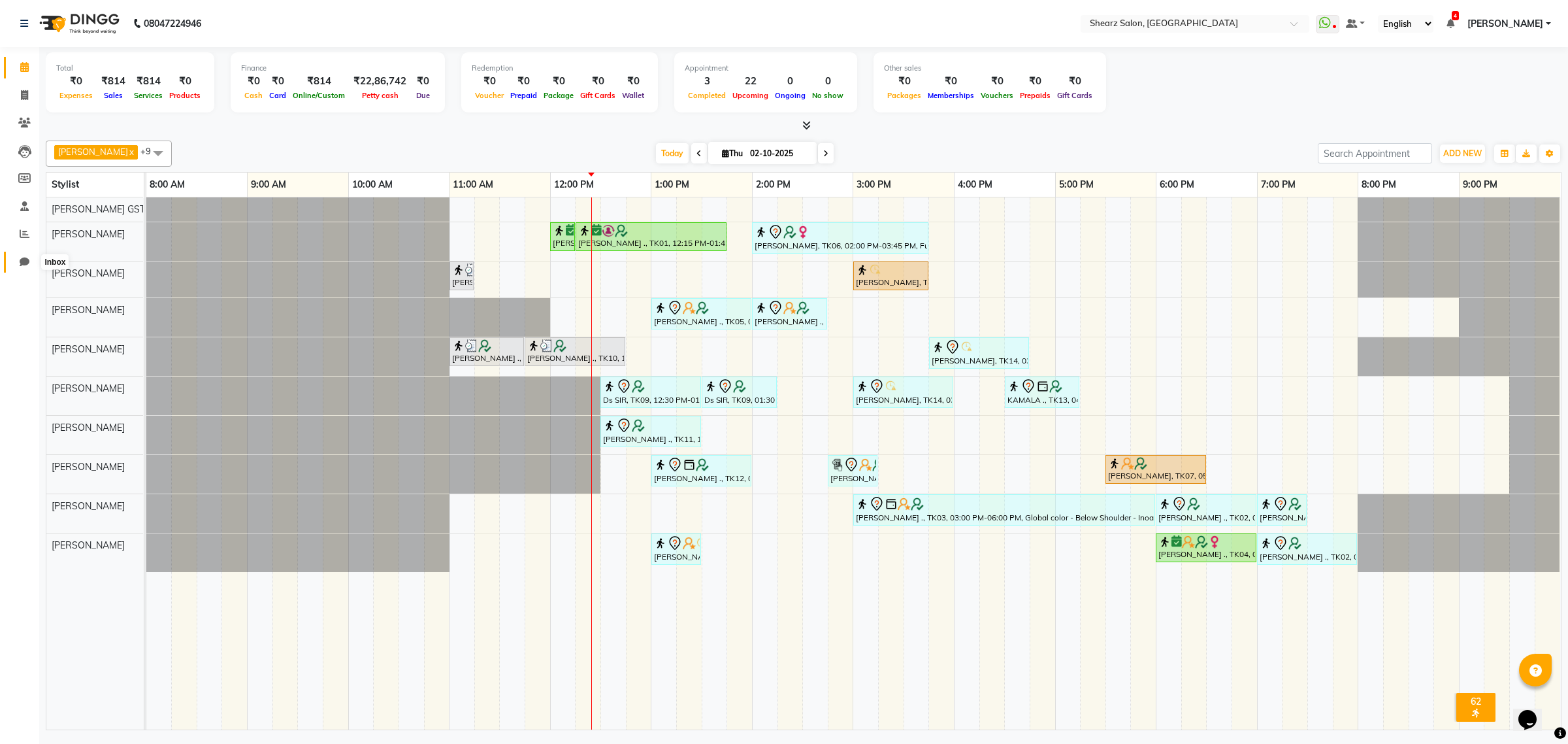
click at [21, 262] on icon at bounding box center [24, 261] width 10 height 10
select select "100"
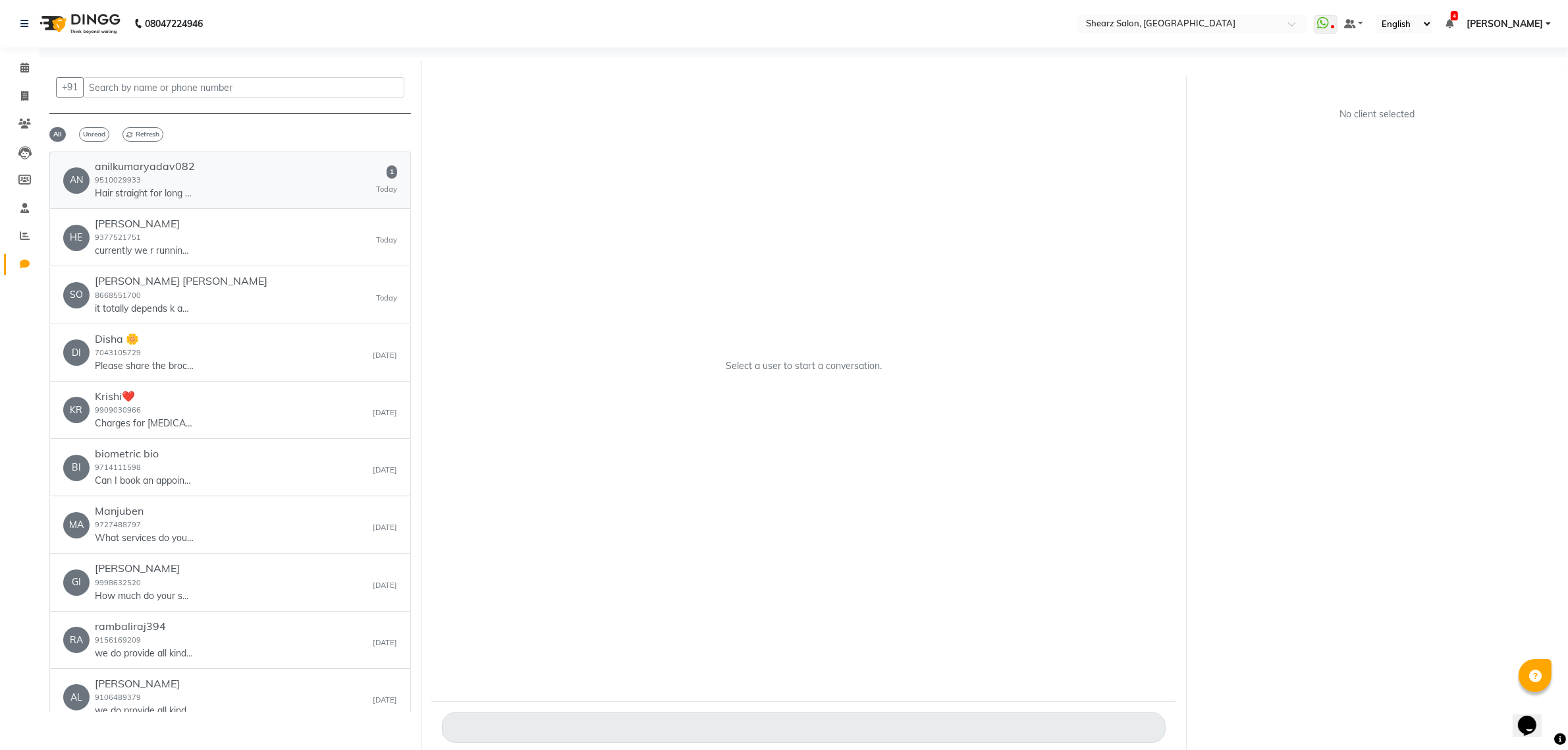
click at [201, 183] on div "AN anilkumaryadav082 9510029933 Hair straight for long time 1 [DATE]" at bounding box center [230, 180] width 334 height 40
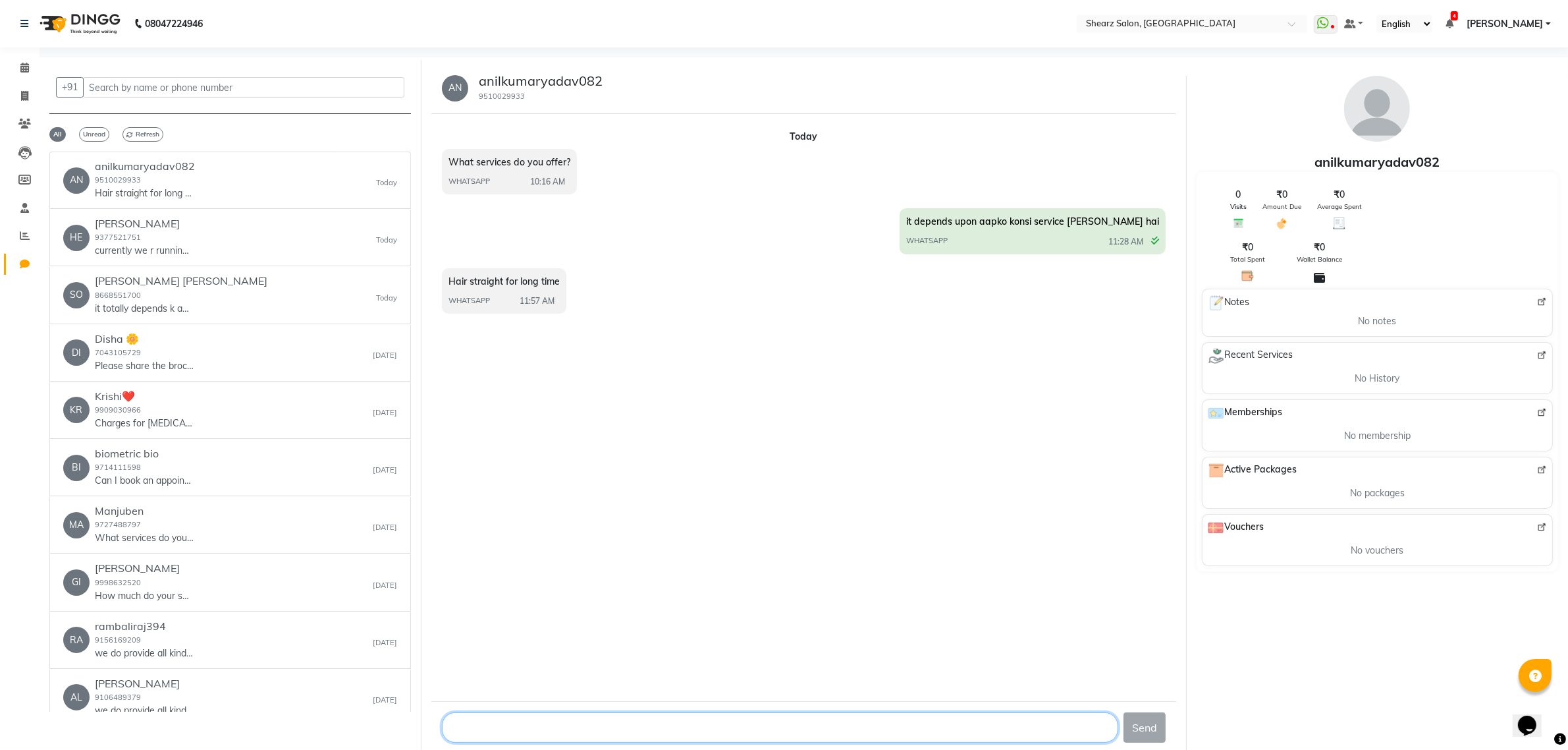
click at [529, 735] on textarea at bounding box center [780, 726] width 676 height 30
type textarea "it starts from 11550"
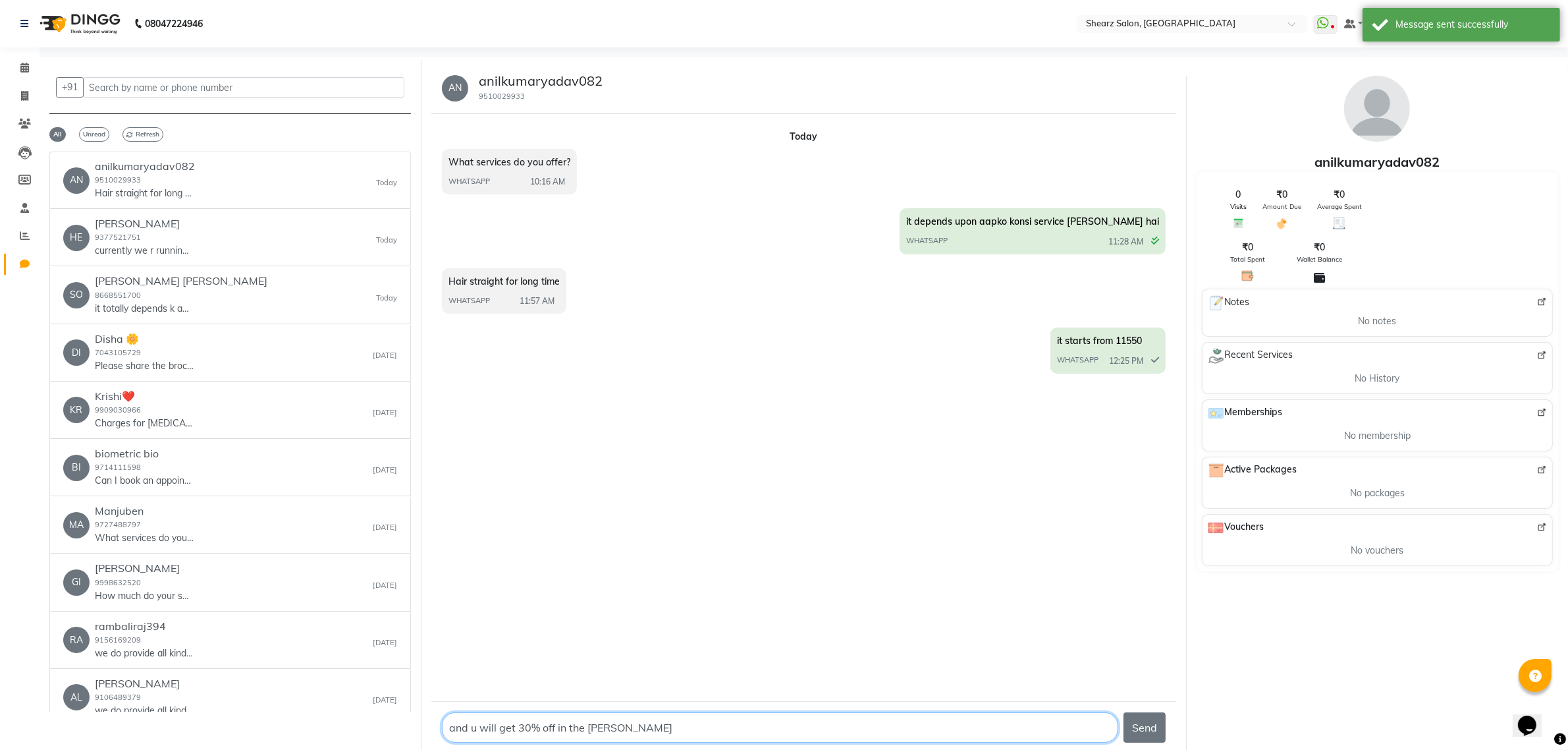
type textarea "and u will get 30% off in the same"
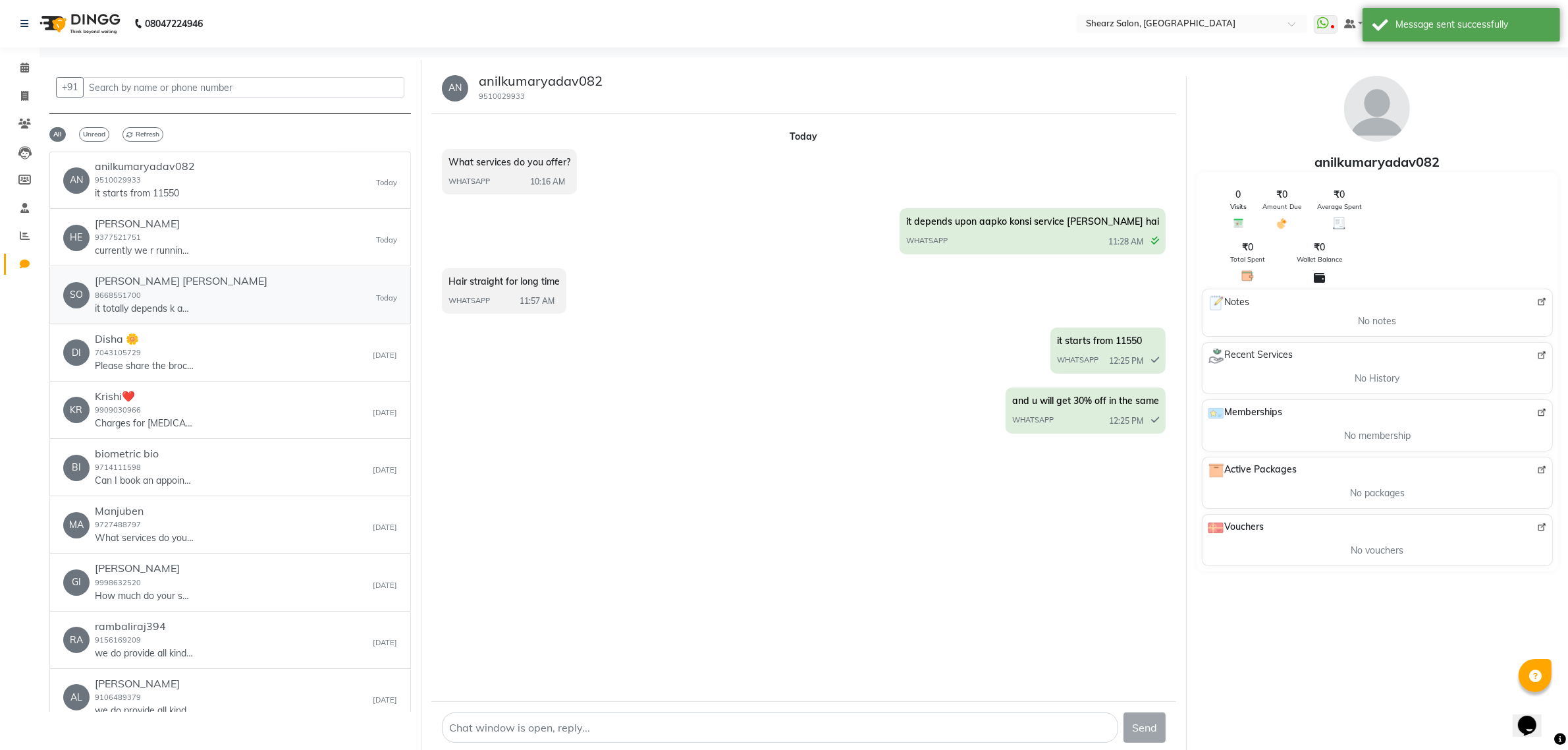
drag, startPoint x: 383, startPoint y: 283, endPoint x: 315, endPoint y: 290, distance: 68.4
click at [381, 283] on div "SO [PERSON_NAME] [PERSON_NAME] 8668551700 it totally depends k aapko konsi serv…" at bounding box center [230, 295] width 334 height 40
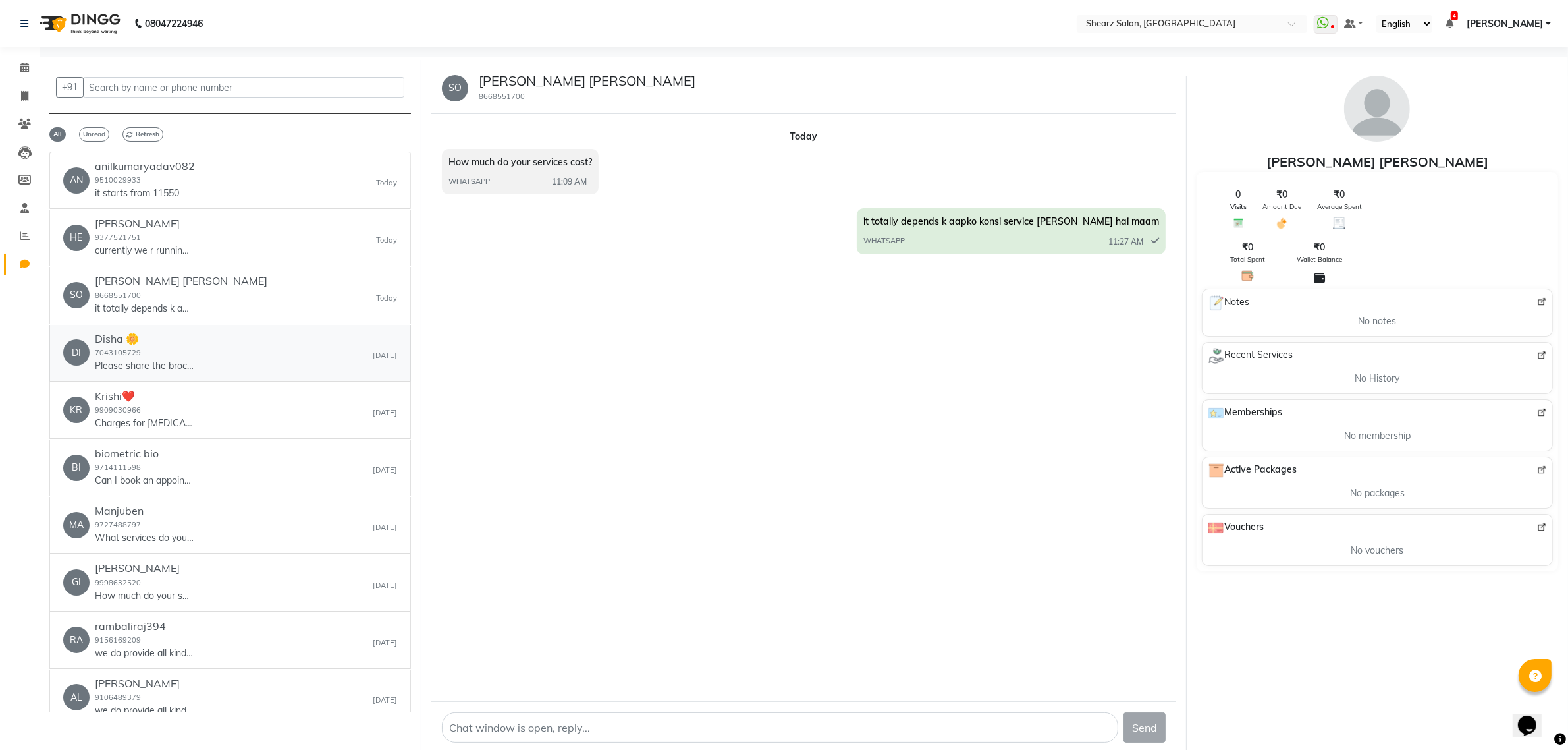
drag, startPoint x: 317, startPoint y: 343, endPoint x: 488, endPoint y: 360, distance: 171.8
click at [316, 344] on div "DI Disha 🌼 7043105729 Please share the brochure or pdf of yours services [DATE]" at bounding box center [230, 353] width 334 height 40
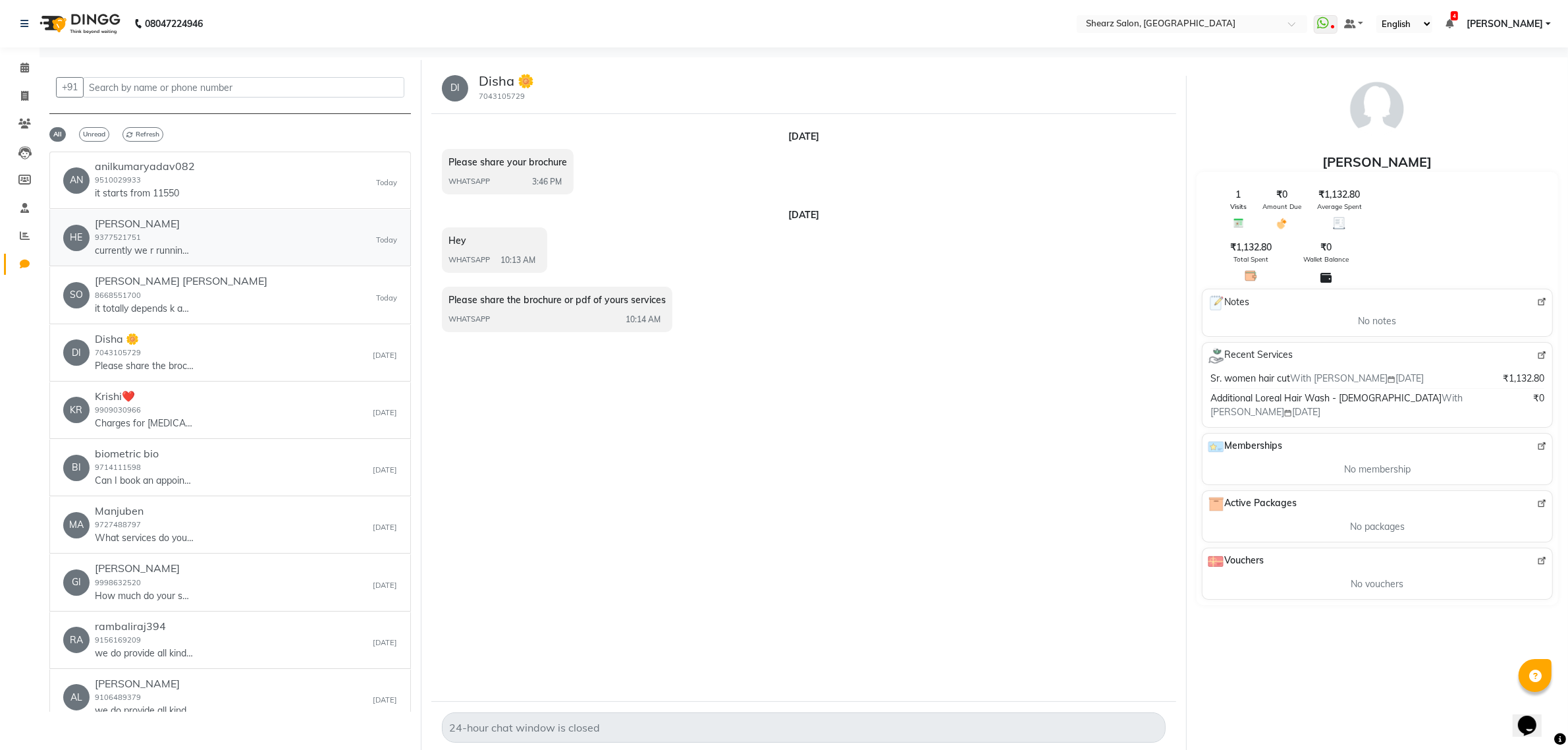
click at [282, 256] on div "HE [PERSON_NAME] 9377521751 currently we r running an offer jisme aapko 30% dis…" at bounding box center [230, 237] width 334 height 40
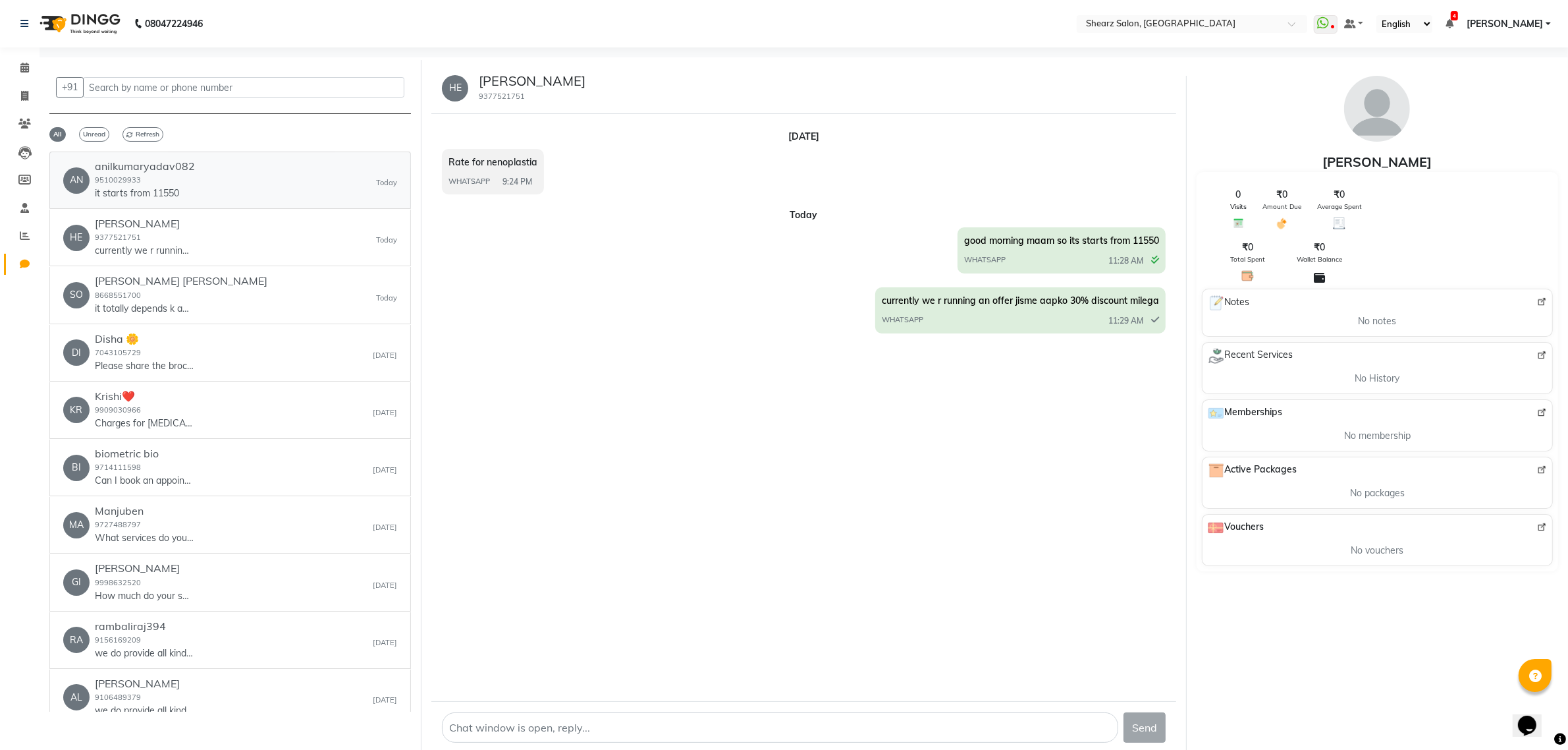
click at [267, 198] on div "AN anilkumaryadav082 9510029933 it starts from 11550 [DATE]" at bounding box center [230, 180] width 334 height 40
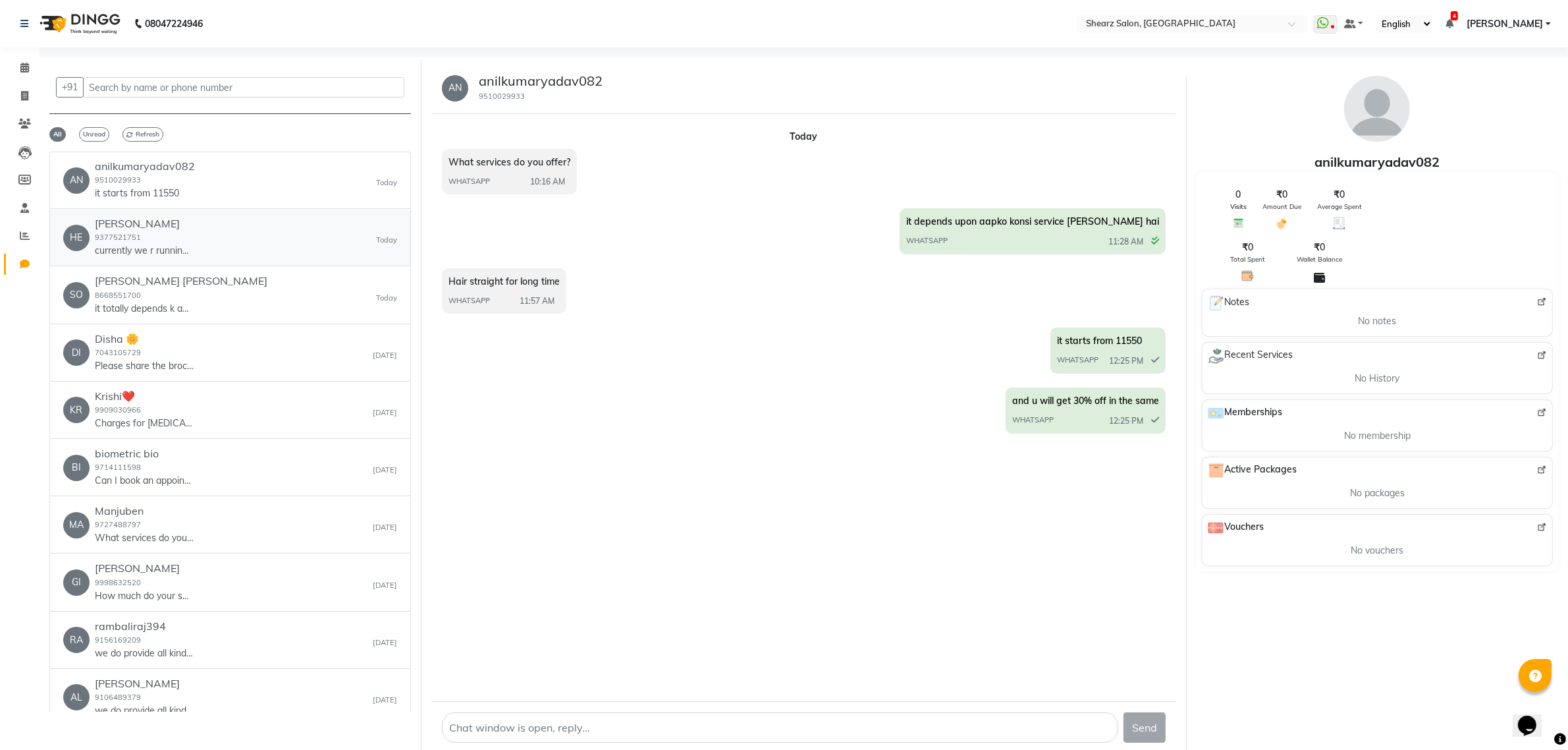
click at [267, 258] on div "HE [PERSON_NAME] 9377521751 currently we r running an offer jisme aapko 30% dis…" at bounding box center [230, 237] width 334 height 40
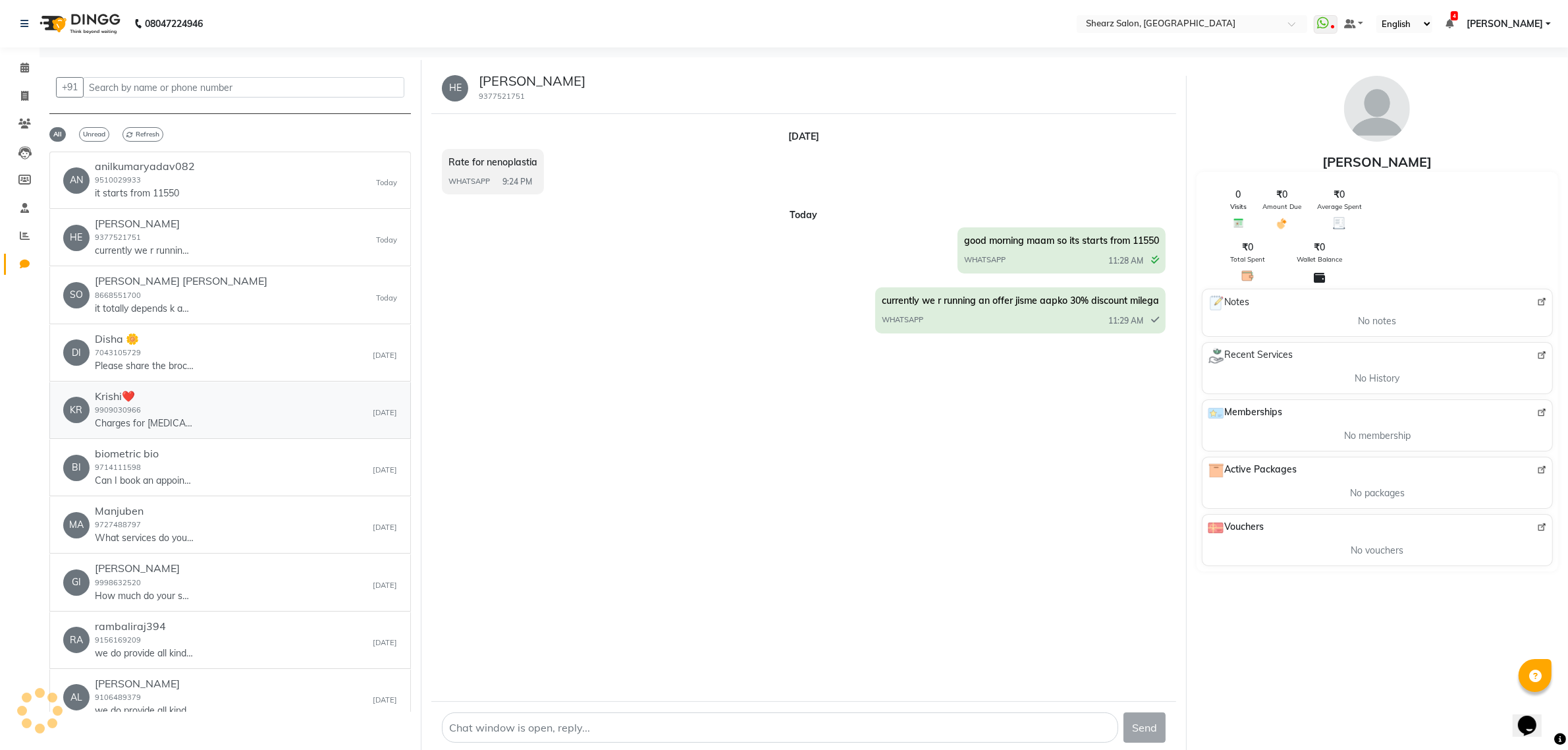
drag, startPoint x: 241, startPoint y: 399, endPoint x: 176, endPoint y: 389, distance: 65.8
click at [239, 399] on div "KR Krishi❤️ 9909030966 Charges for [MEDICAL_DATA]? [DATE]" at bounding box center [230, 410] width 334 height 40
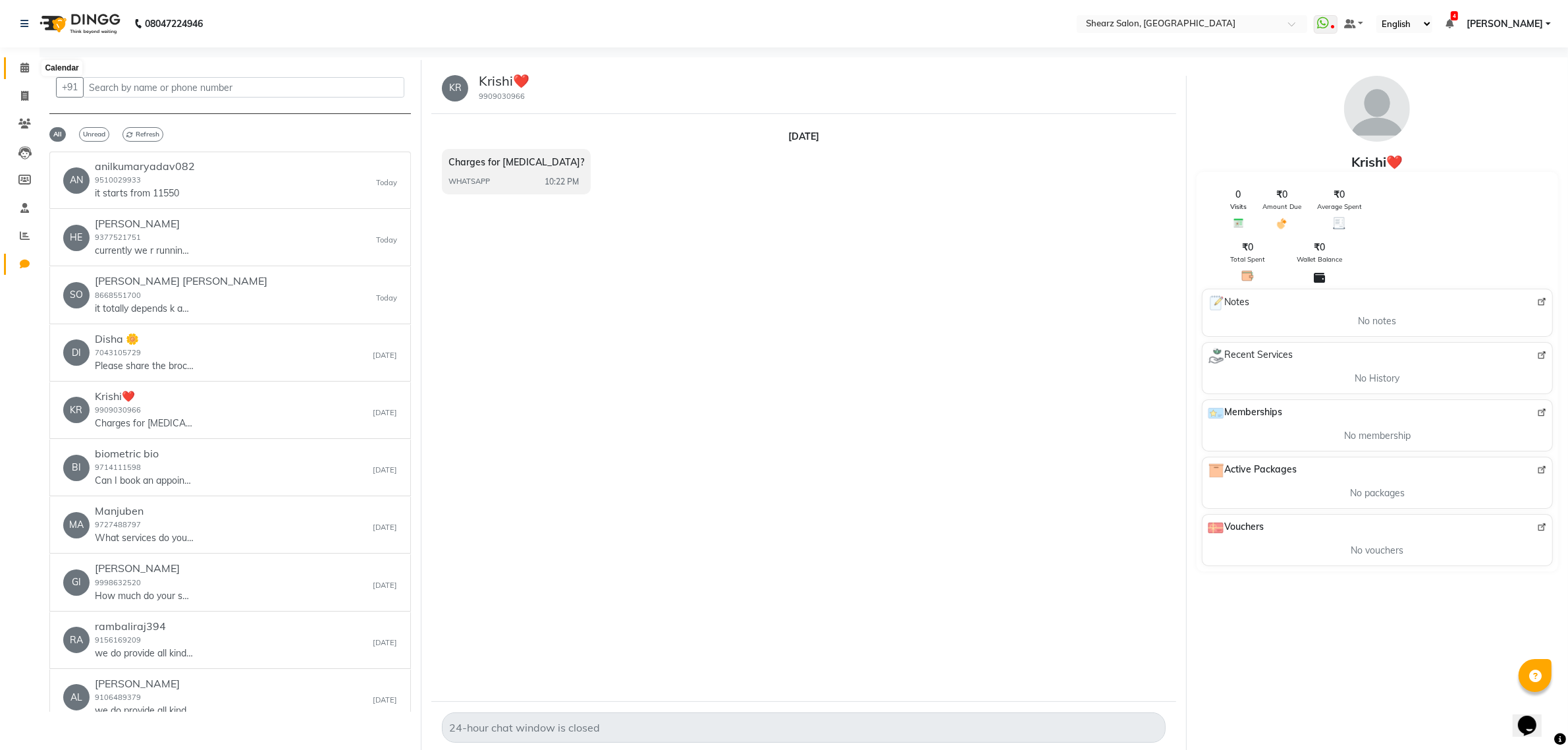
drag, startPoint x: 21, startPoint y: 71, endPoint x: 38, endPoint y: 74, distance: 17.3
click at [21, 71] on icon at bounding box center [24, 67] width 8 height 10
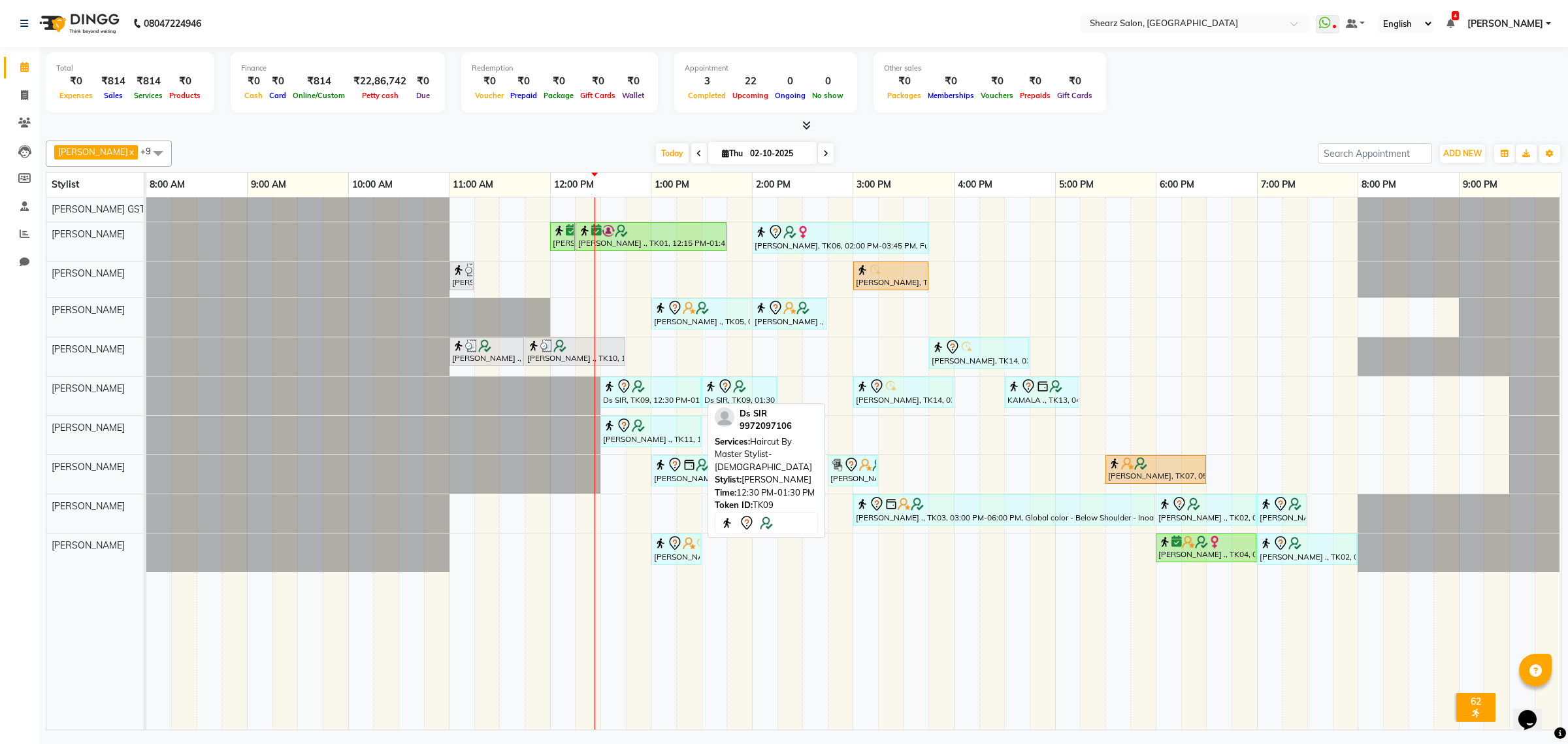
click at [669, 398] on div "Ds SIR, TK09, 12:30 PM-01:30 PM, Haircut By Master Stylist- [DEMOGRAPHIC_DATA]" at bounding box center [650, 392] width 98 height 28
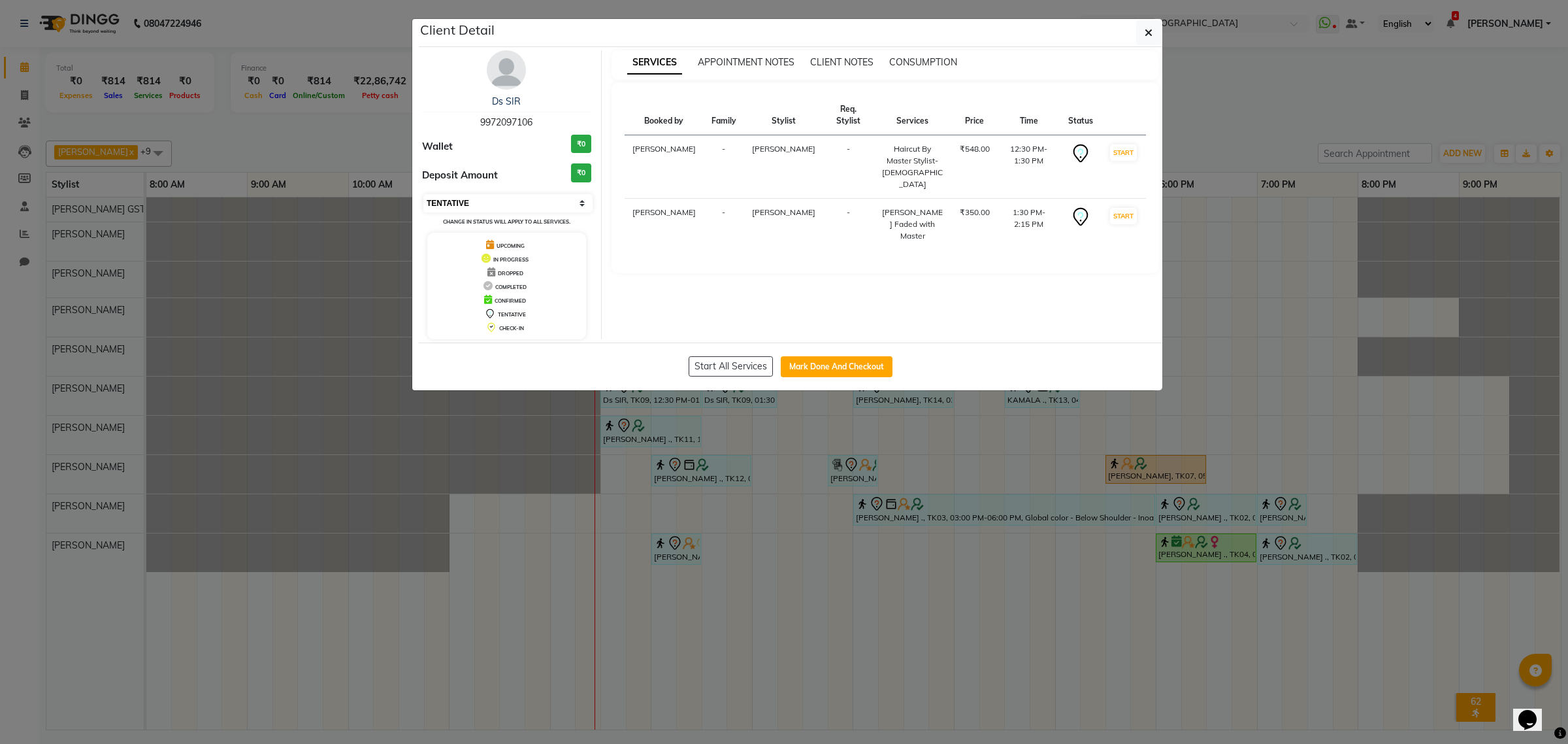
click at [553, 203] on select "Select IN SERVICE CONFIRMED TENTATIVE CHECK IN MARK DONE DROPPED UPCOMING" at bounding box center [508, 203] width 170 height 18
select select "1"
click at [423, 194] on select "Select IN SERVICE CONFIRMED TENTATIVE CHECK IN MARK DONE DROPPED UPCOMING" at bounding box center [508, 203] width 170 height 18
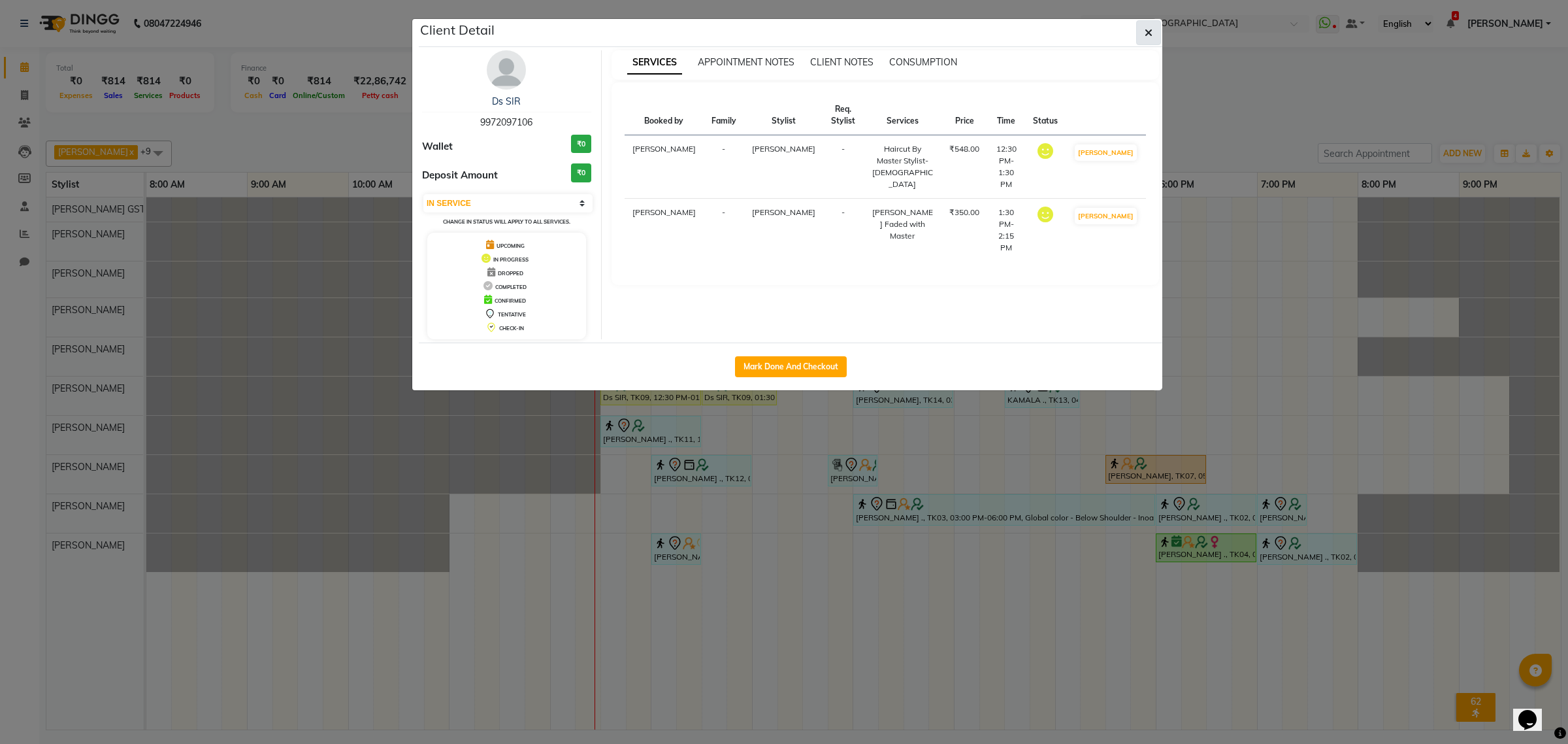
click at [1150, 36] on icon "button" at bounding box center [1148, 33] width 8 height 11
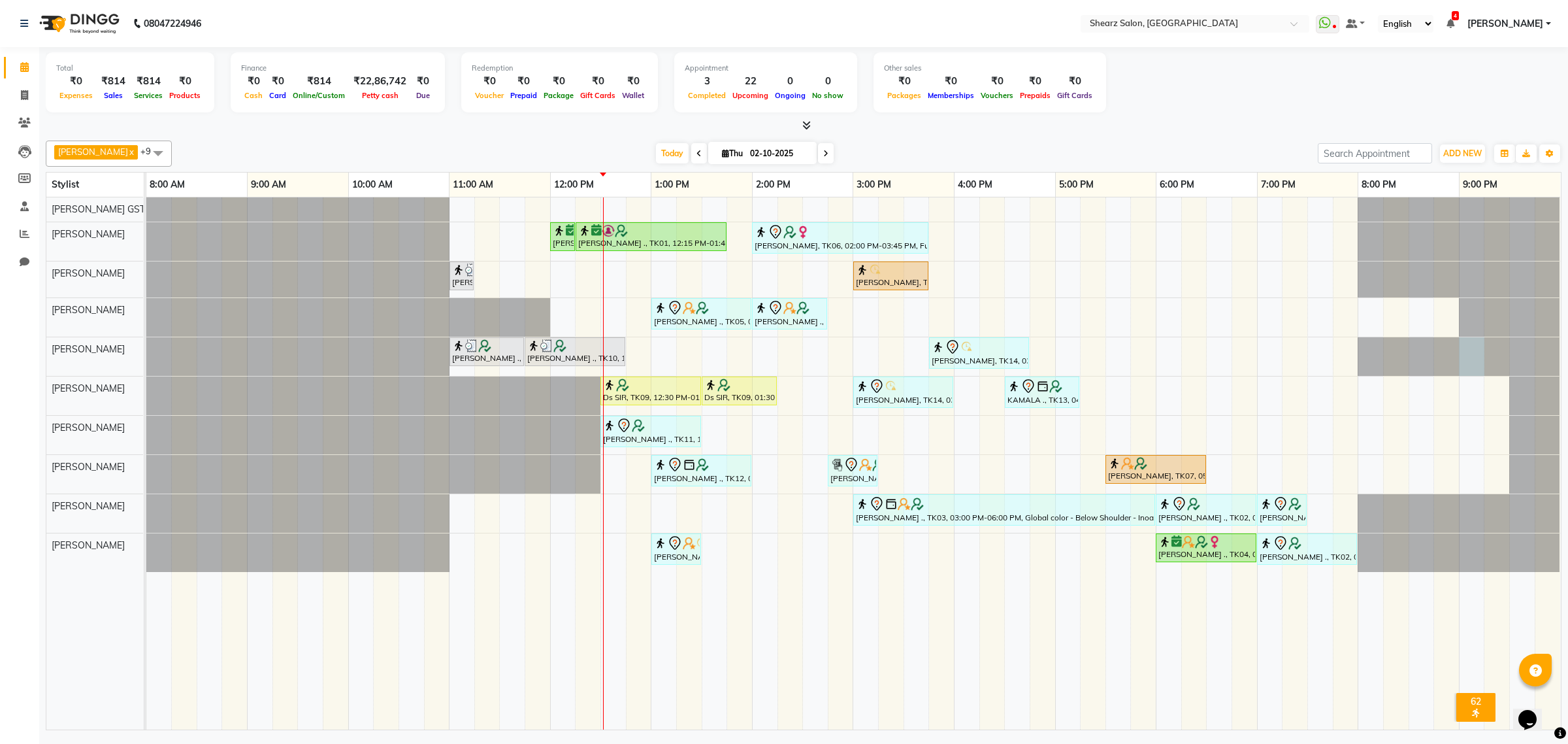
click at [146, 376] on div at bounding box center [146, 356] width 0 height 39
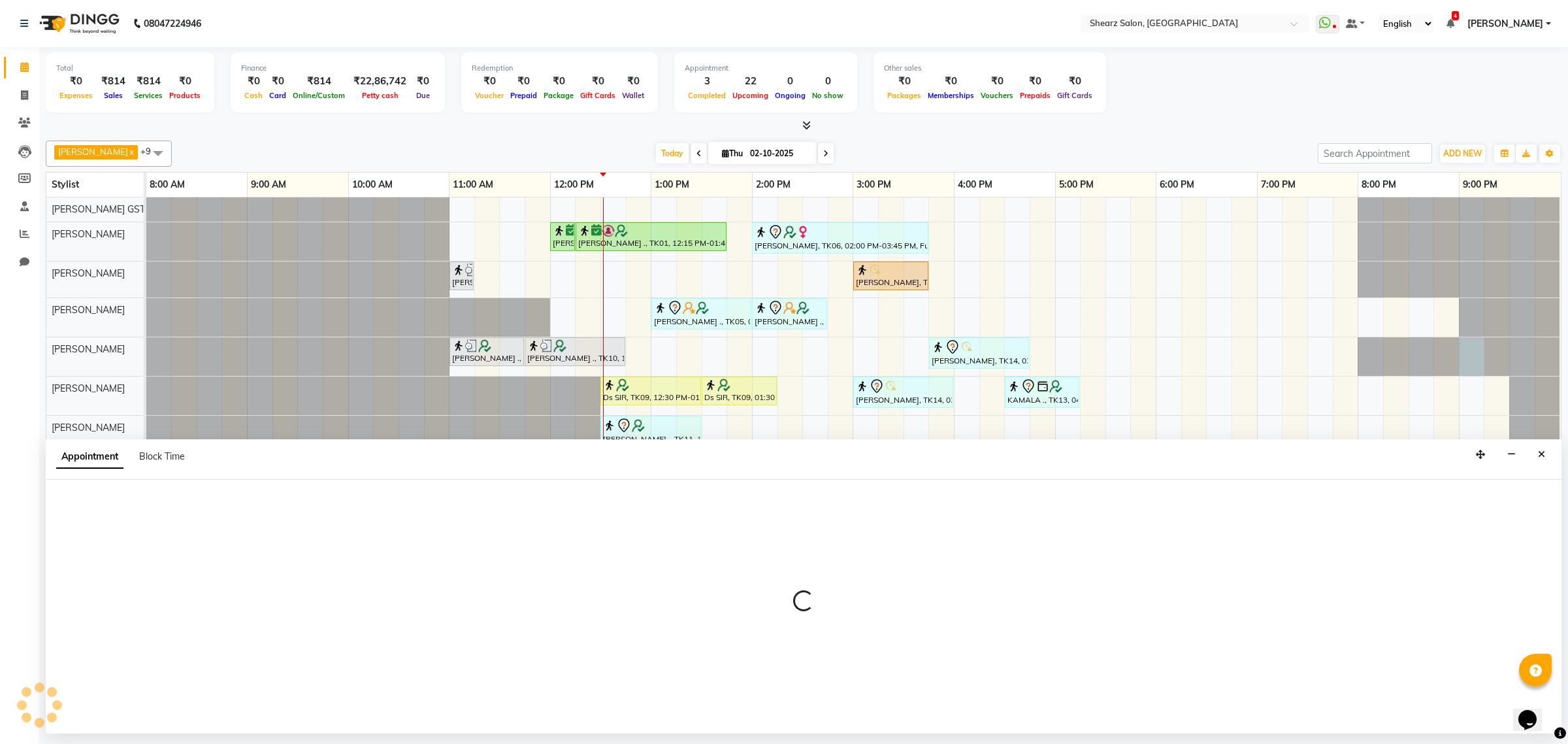
select select "77486"
select select "1260"
select select "tentative"
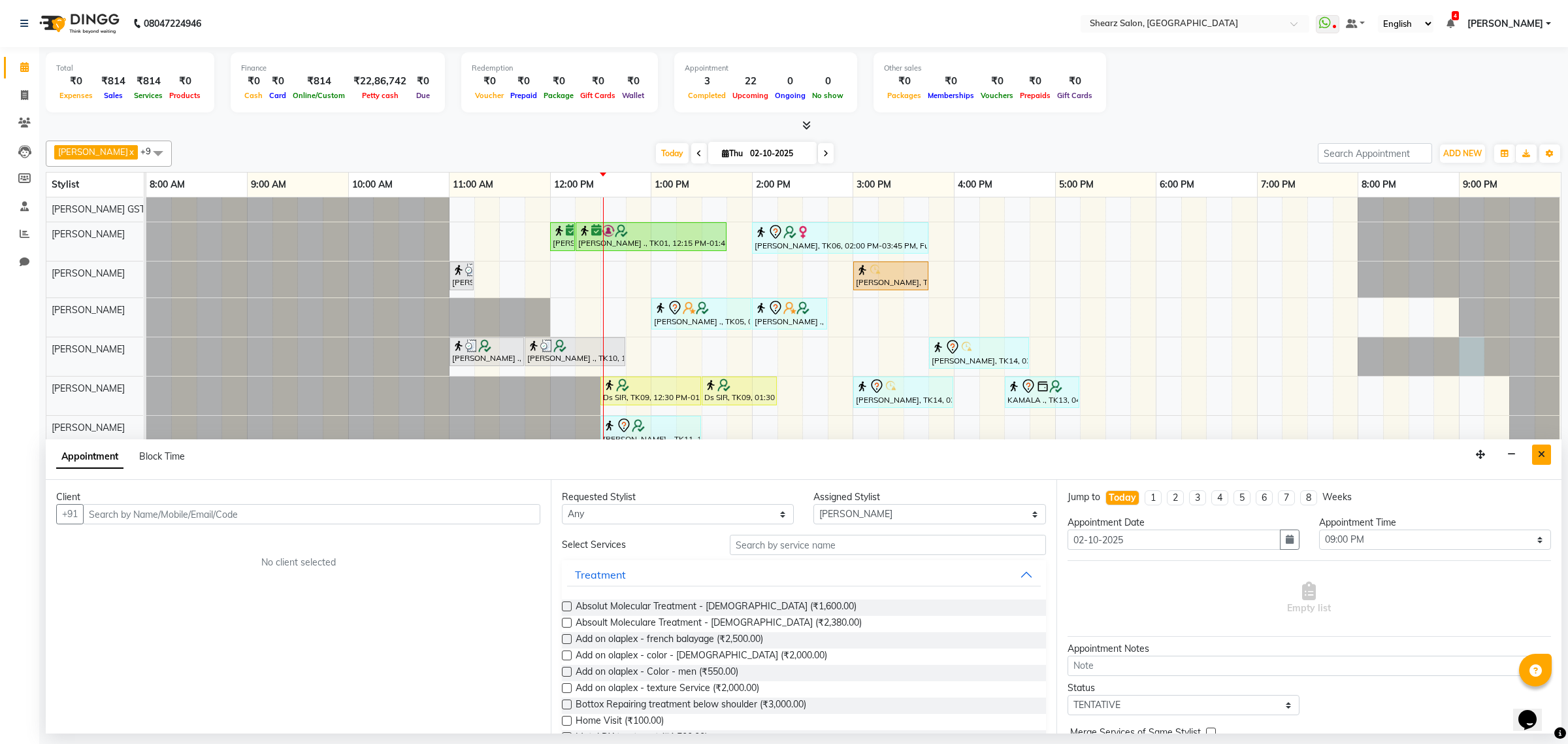
click at [1539, 460] on button "Close" at bounding box center [1541, 454] width 19 height 21
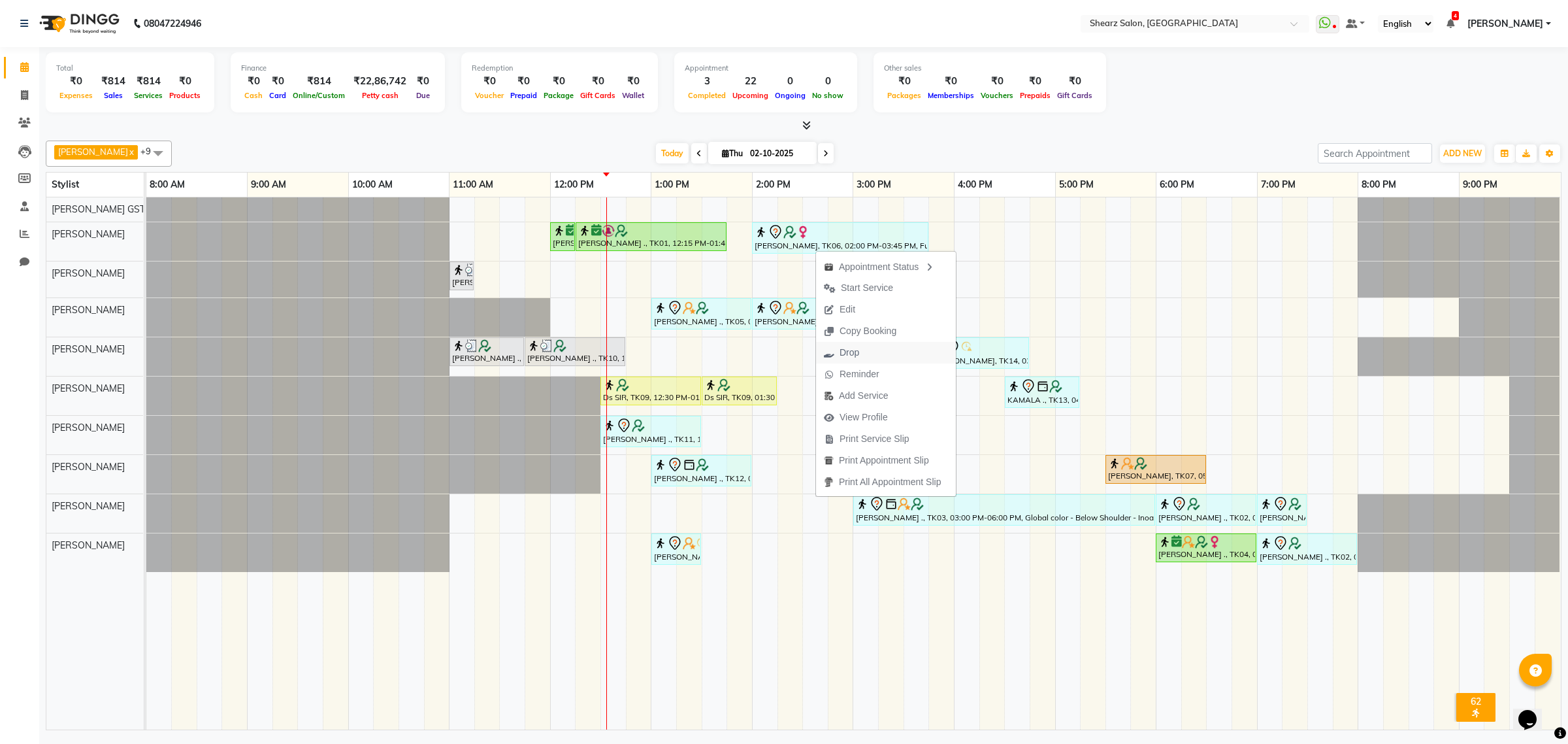
click at [899, 356] on button "Drop" at bounding box center [886, 353] width 140 height 22
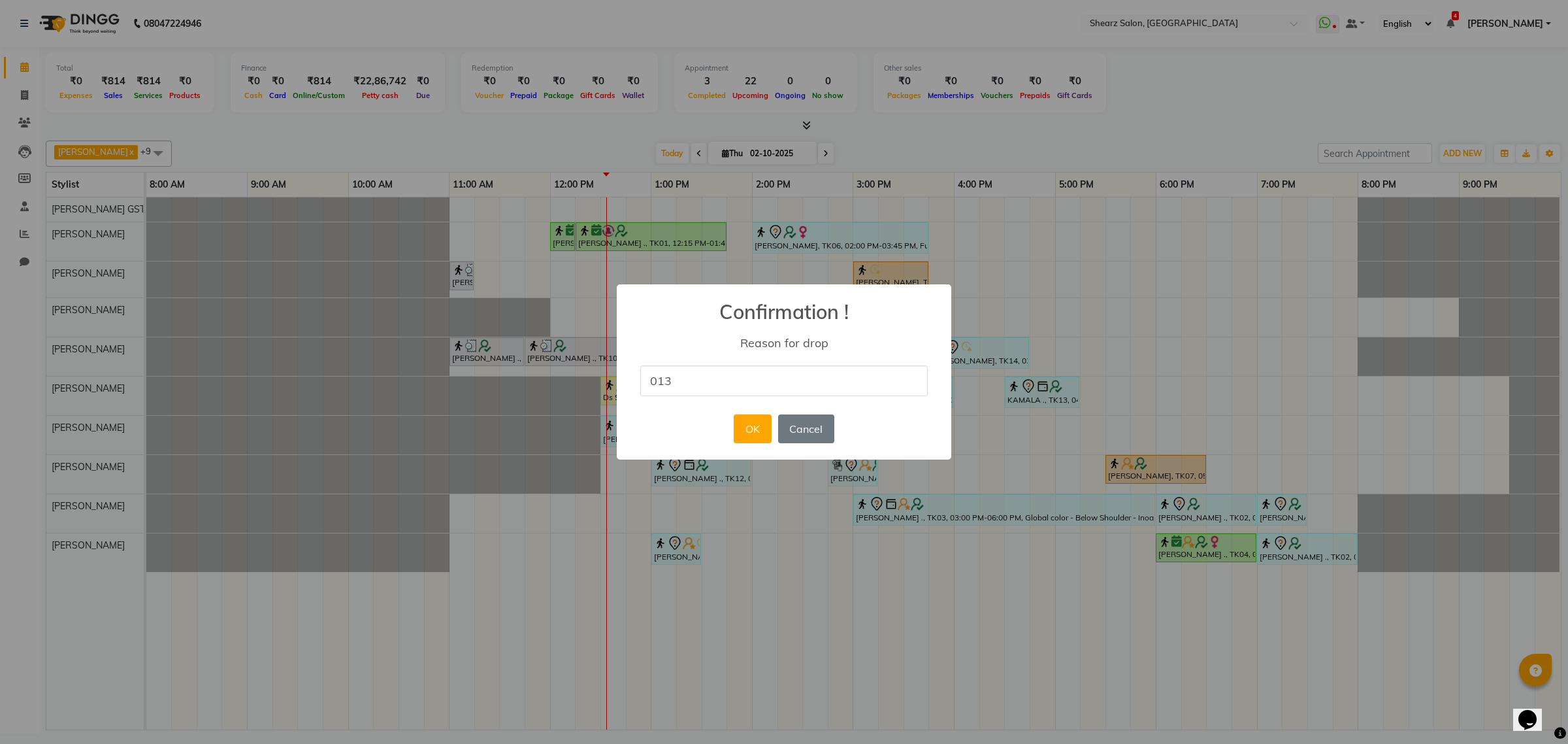
type input "013"
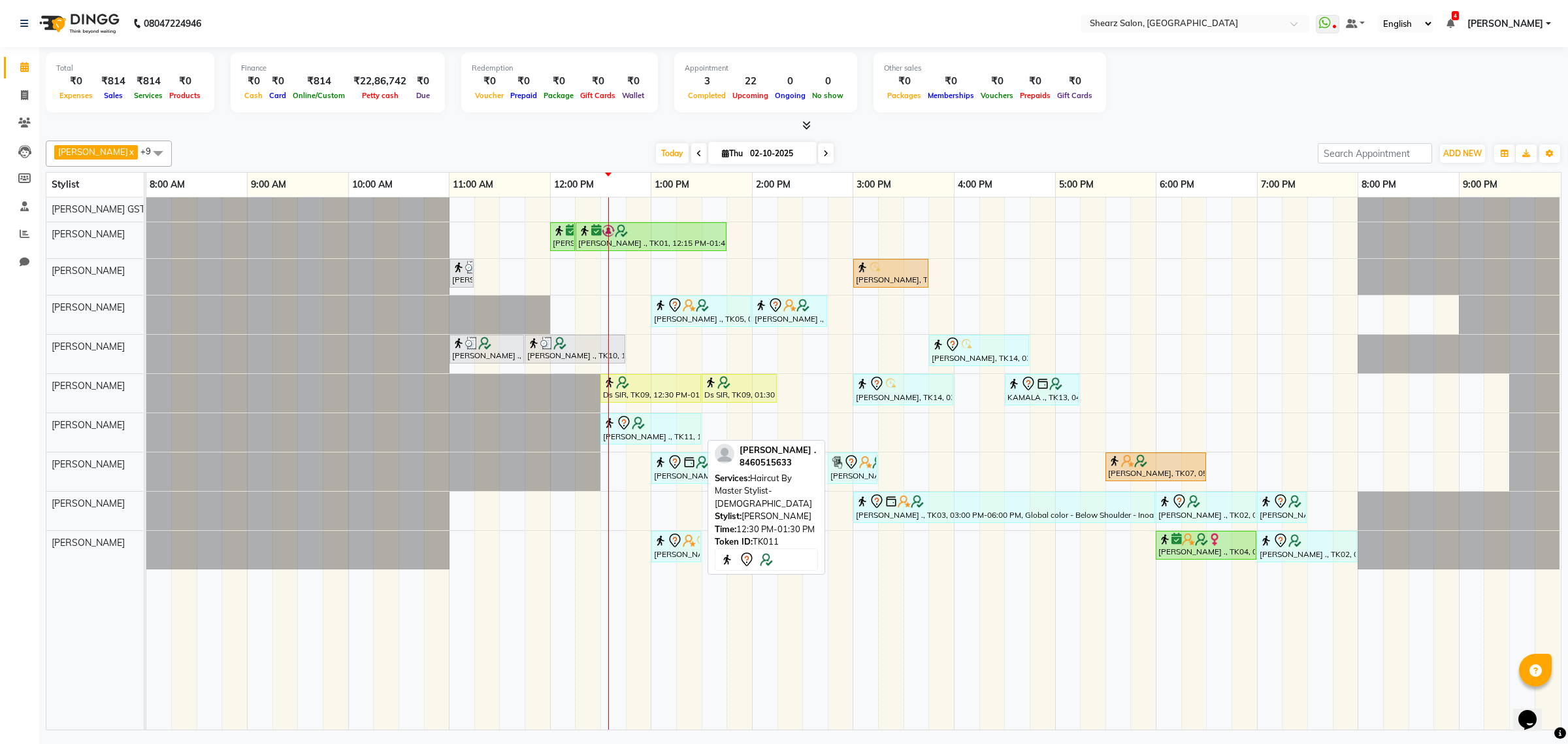
click at [679, 430] on div at bounding box center [650, 422] width 95 height 15
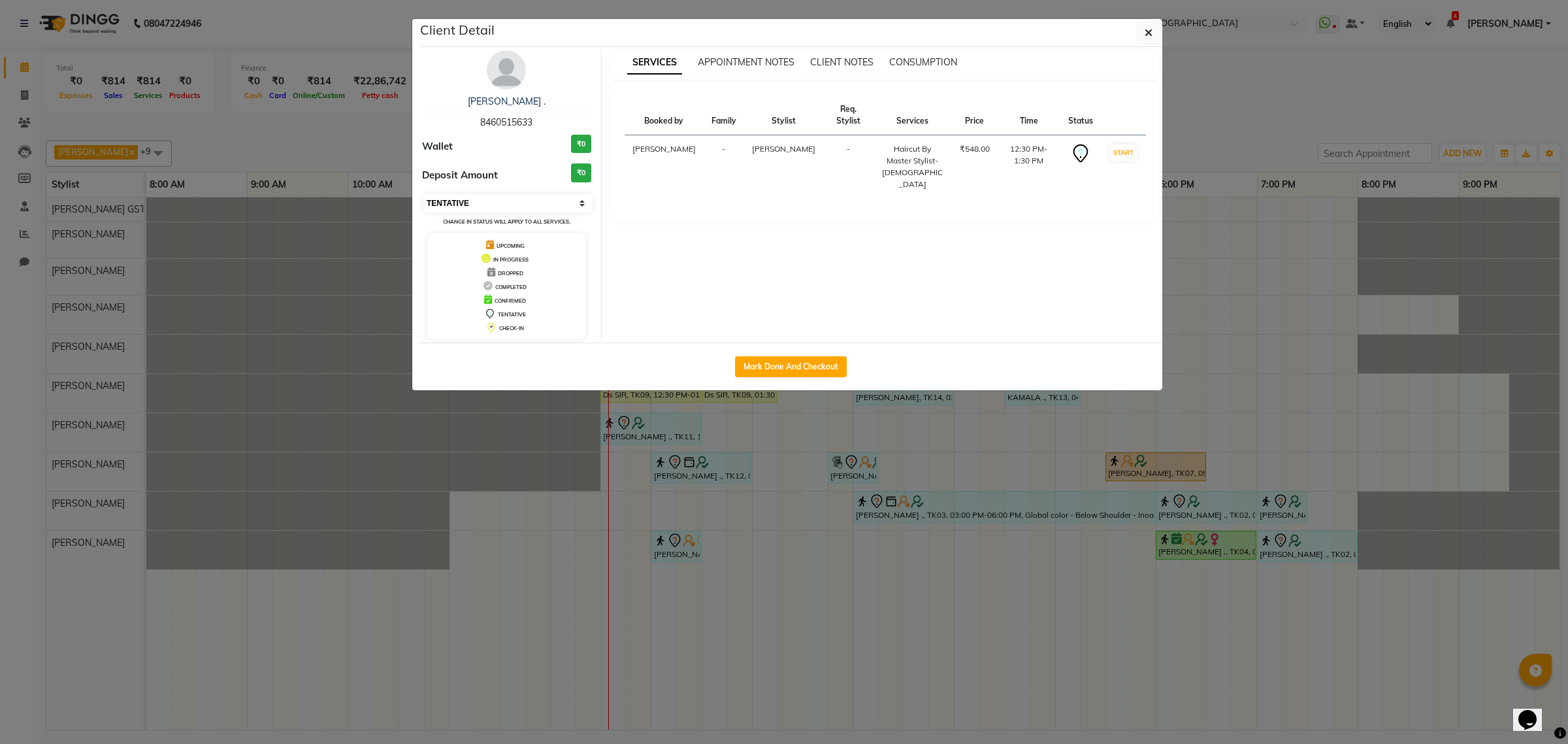
click at [494, 206] on select "Select IN SERVICE CONFIRMED TENTATIVE CHECK IN MARK DONE DROPPED UPCOMING" at bounding box center [508, 203] width 170 height 18
select select "1"
click at [423, 194] on select "Select IN SERVICE CONFIRMED TENTATIVE CHECK IN MARK DONE DROPPED UPCOMING" at bounding box center [508, 203] width 170 height 18
click at [1148, 25] on button "button" at bounding box center [1148, 33] width 25 height 25
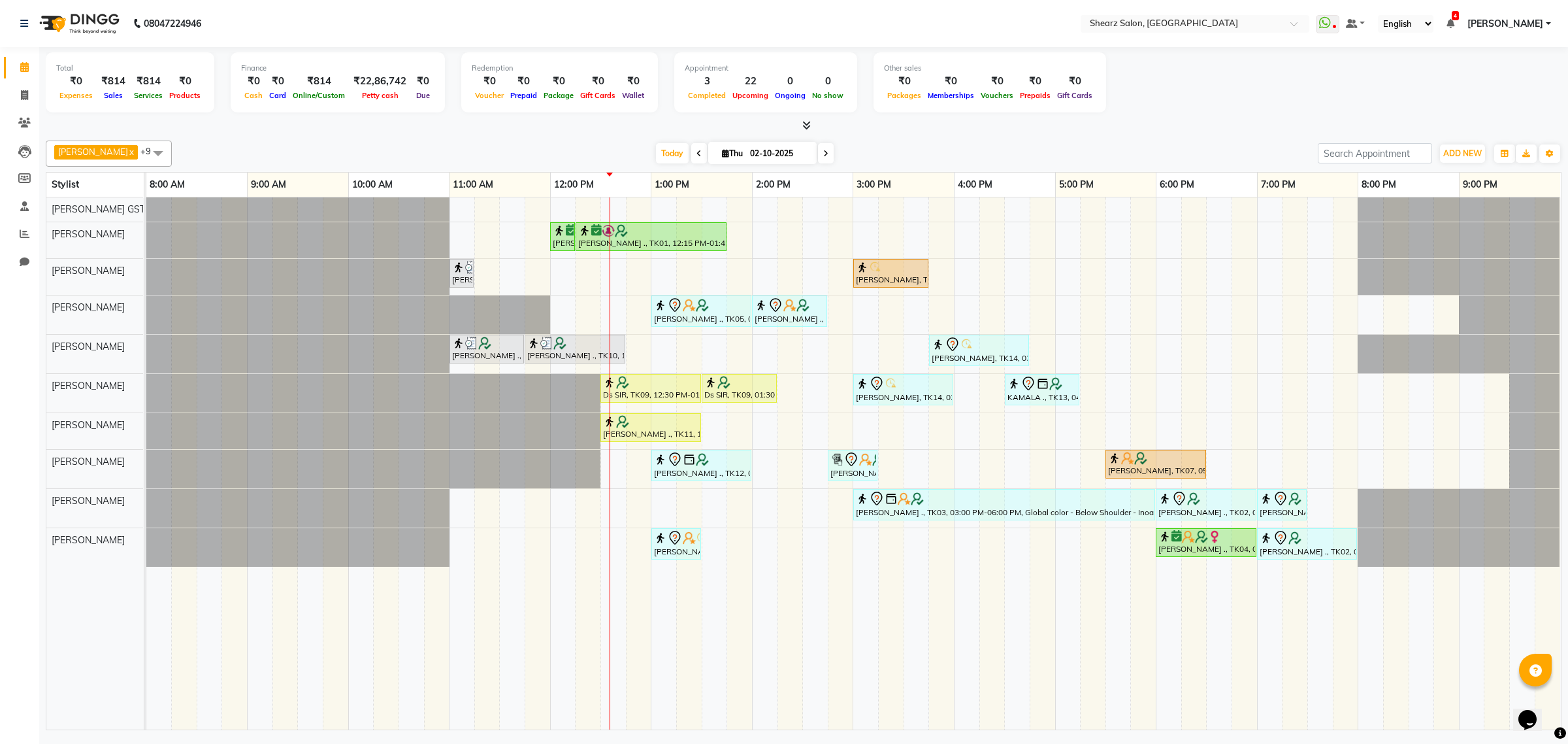
click at [823, 151] on icon at bounding box center [826, 153] width 5 height 8
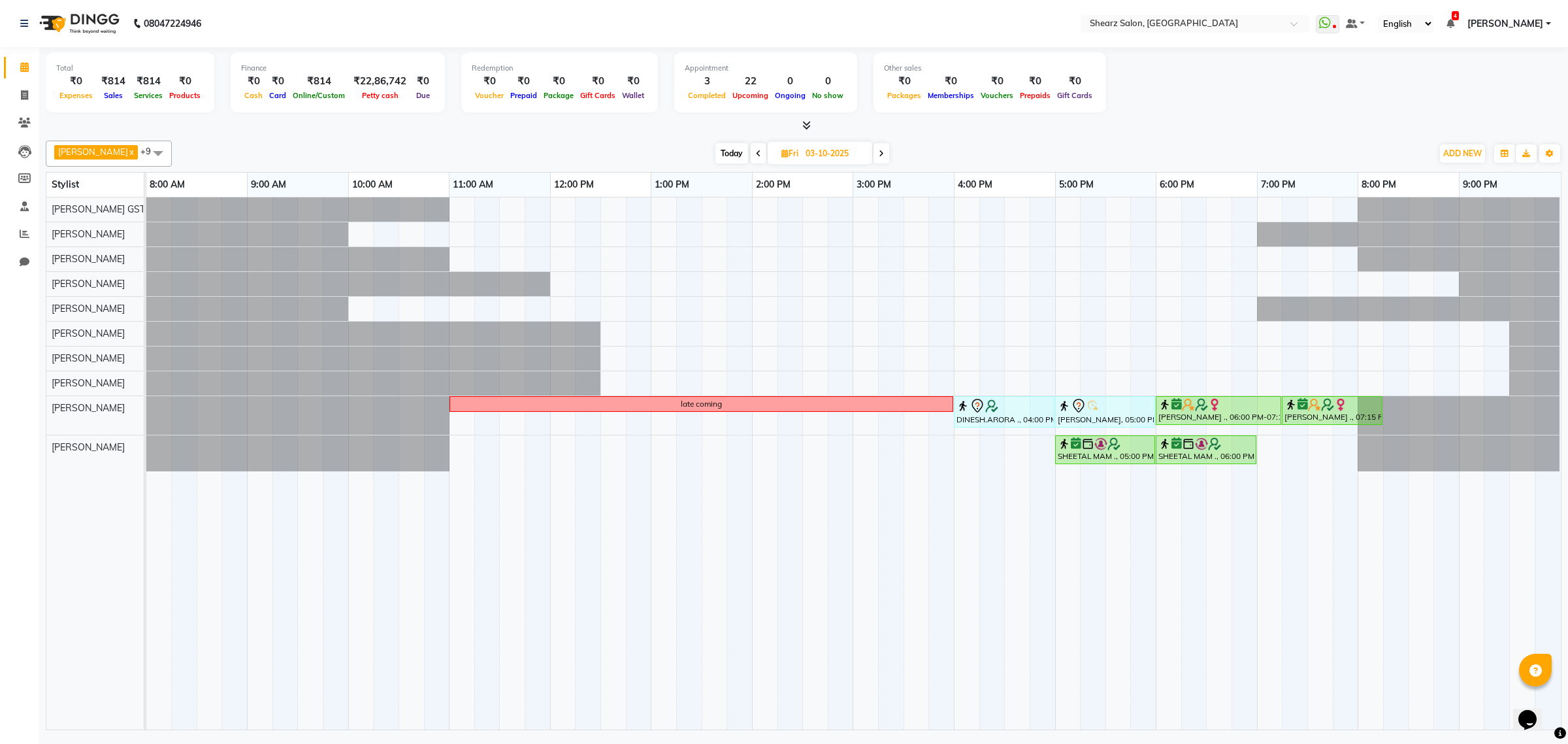
click at [756, 153] on icon at bounding box center [759, 153] width 5 height 8
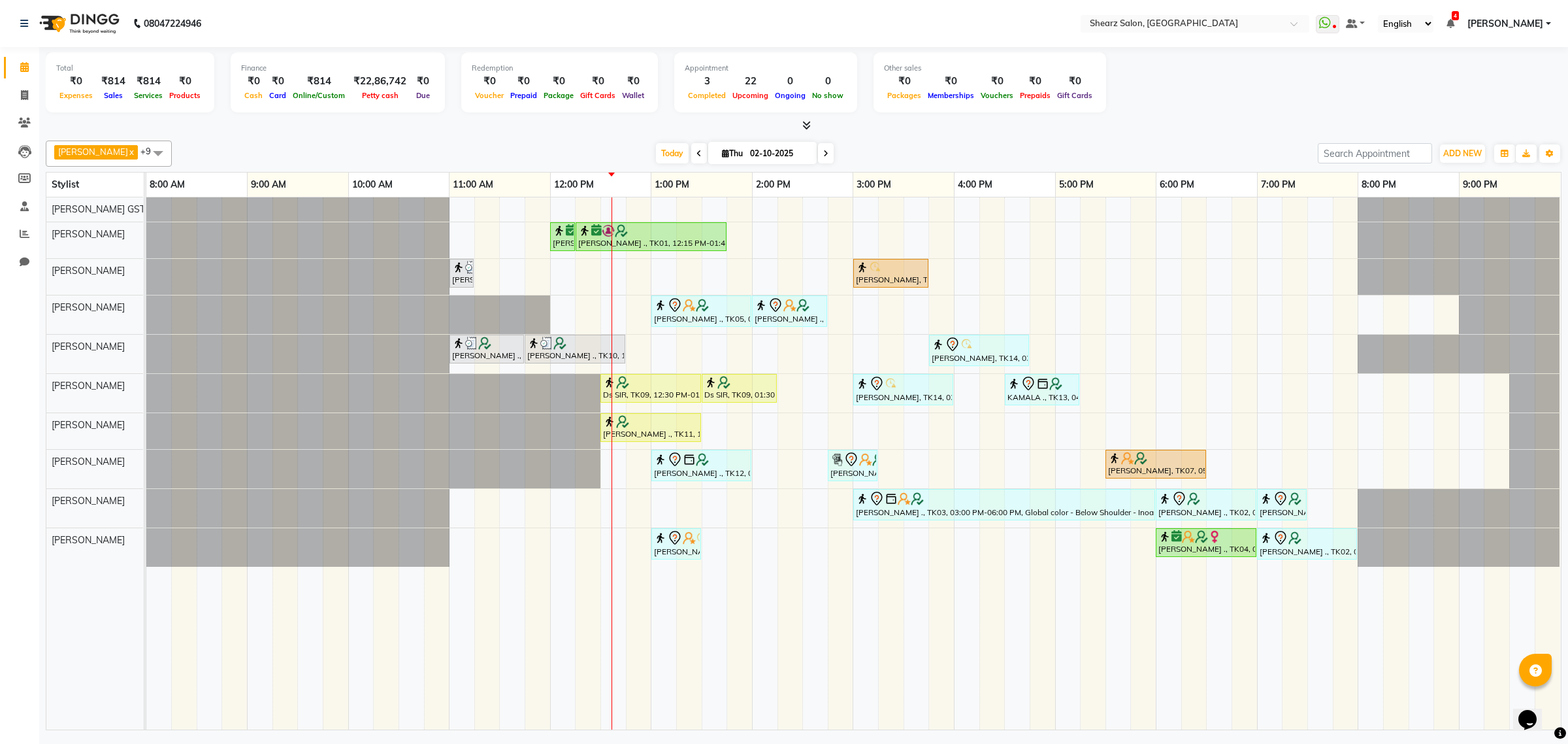
click at [820, 155] on span at bounding box center [825, 153] width 15 height 21
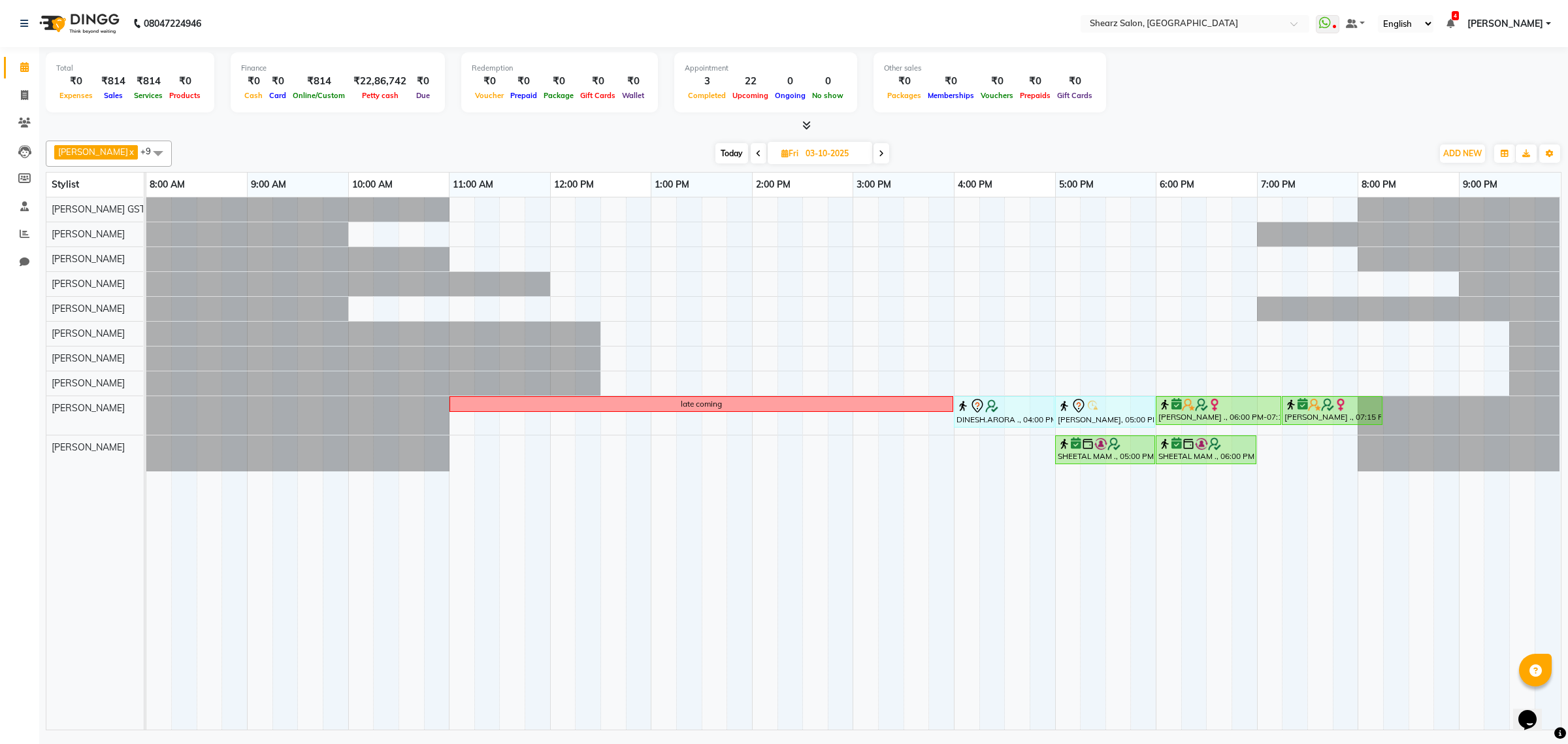
click at [756, 153] on icon at bounding box center [759, 153] width 5 height 8
type input "02-10-2025"
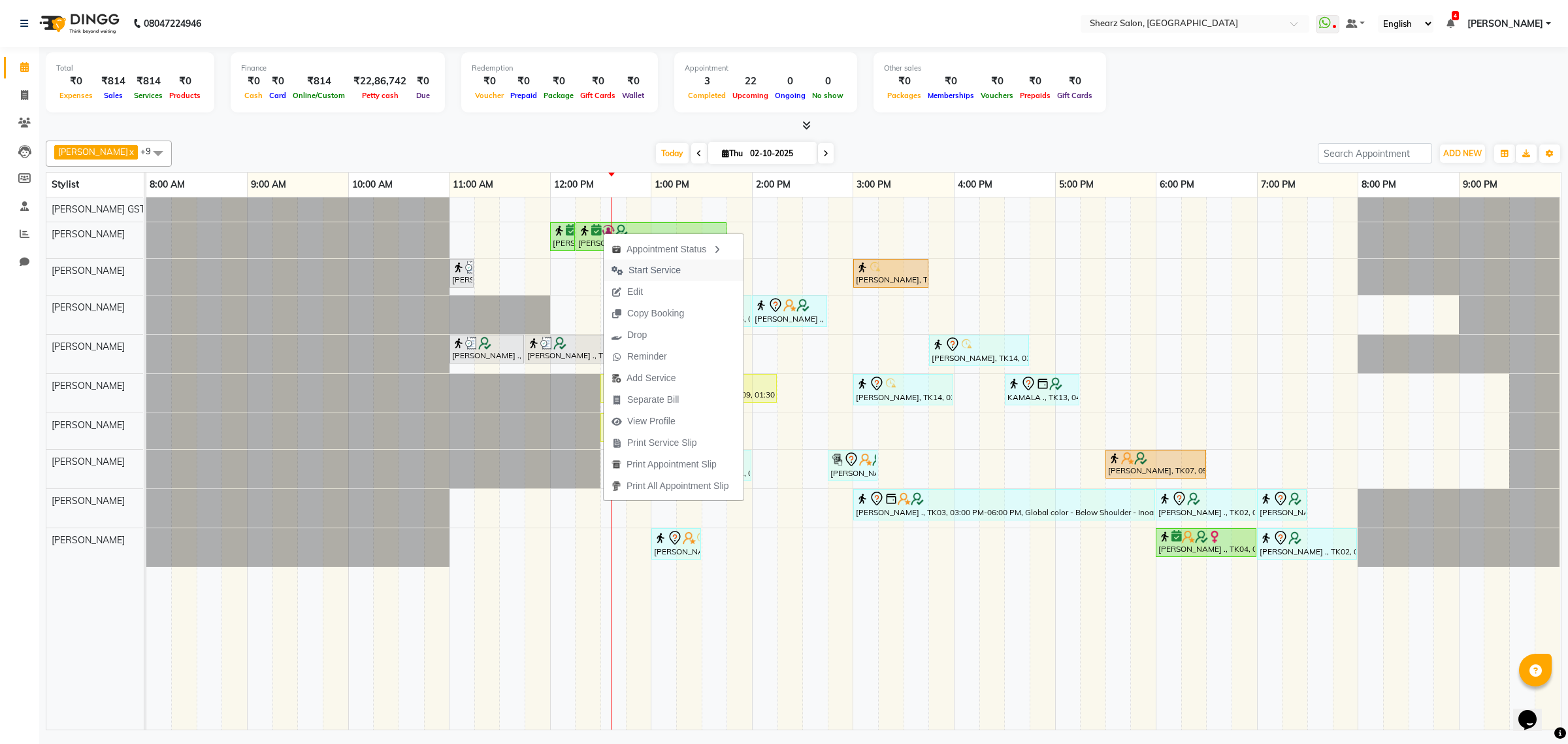
click at [675, 272] on span "Start Service" at bounding box center [655, 269] width 52 height 13
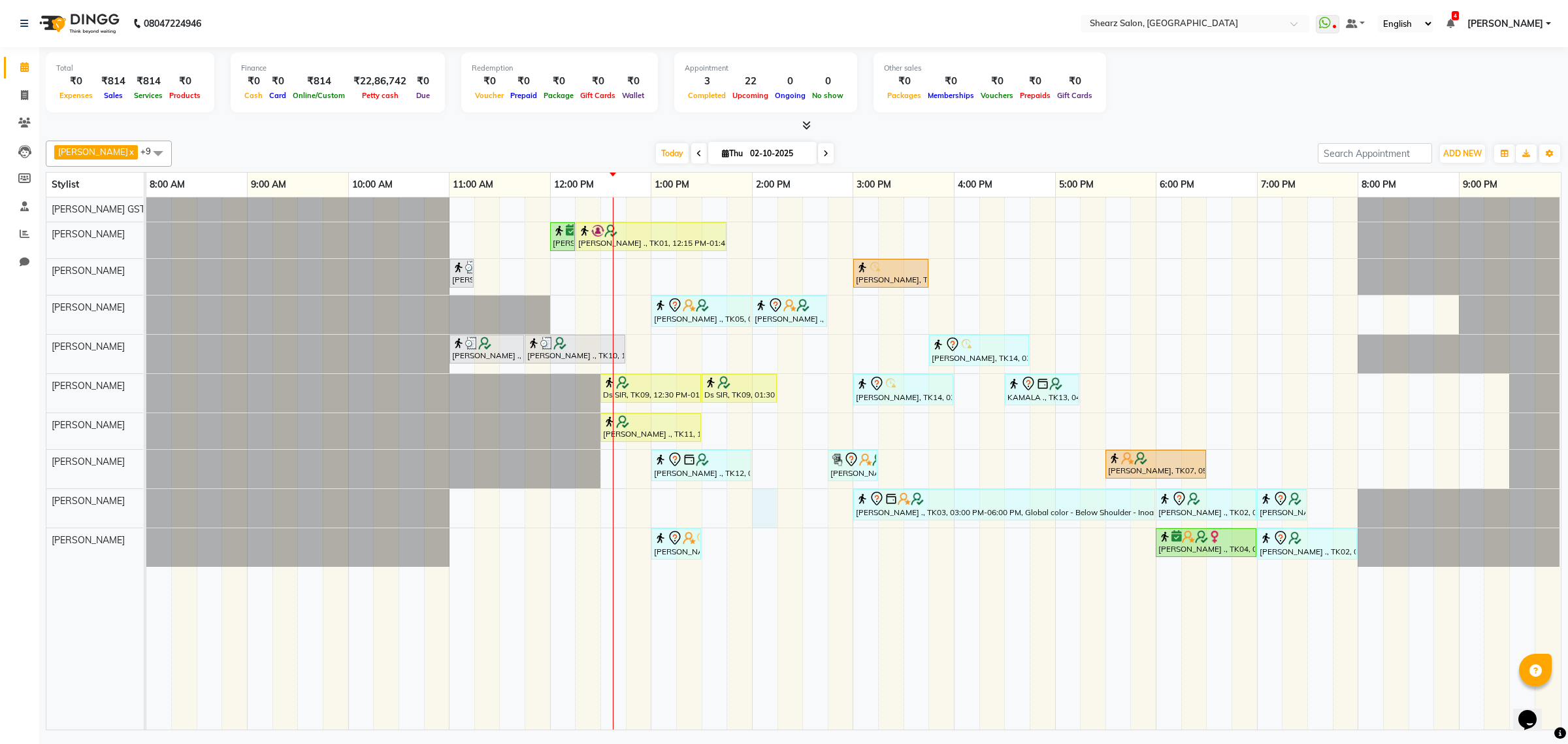
click at [764, 512] on div "[PERSON_NAME] ., TK01, 12:00 PM-12:15 PM, Eyebrow threading [PERSON_NAME] ., TK…" at bounding box center [853, 463] width 1415 height 532
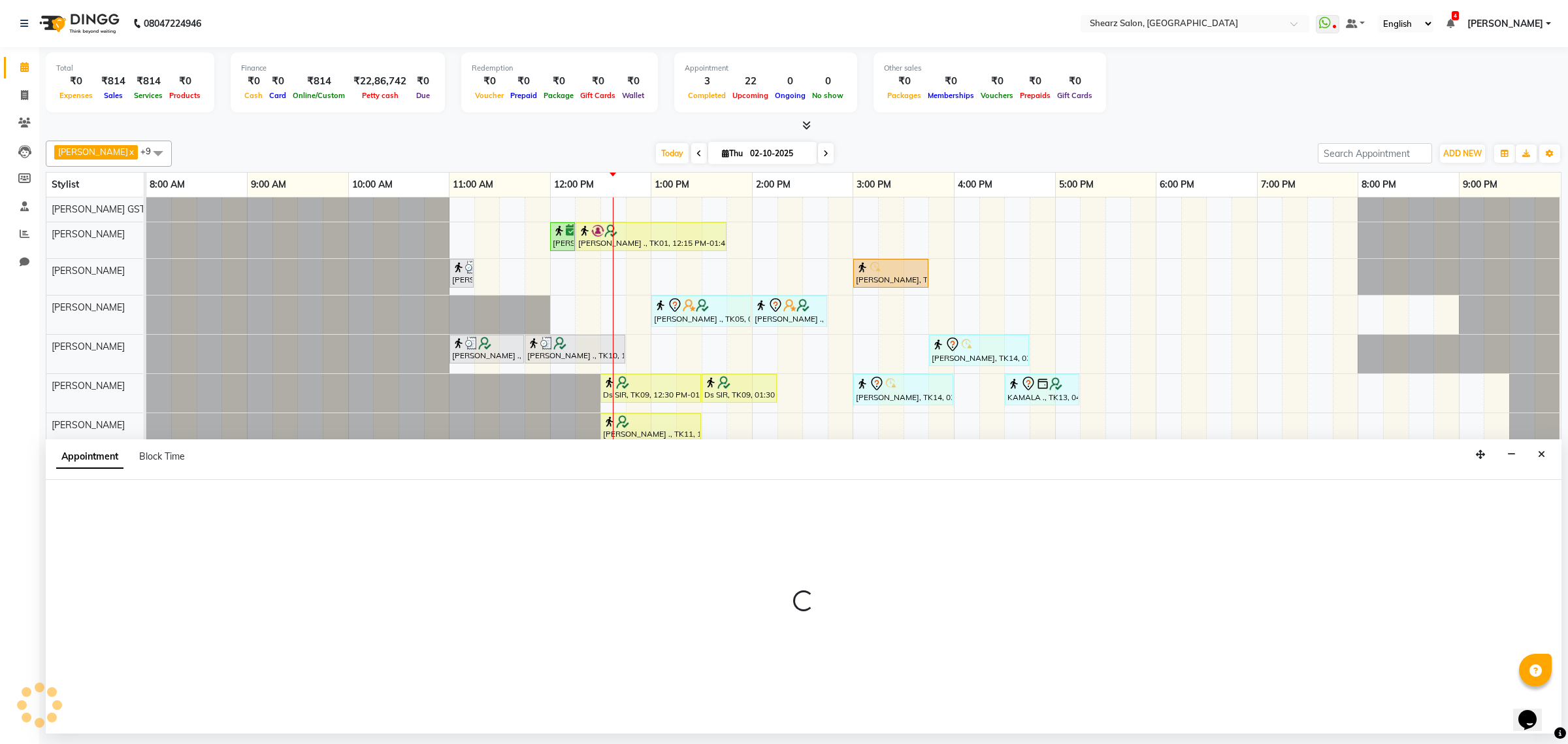
select select "77440"
select select "840"
select select "tentative"
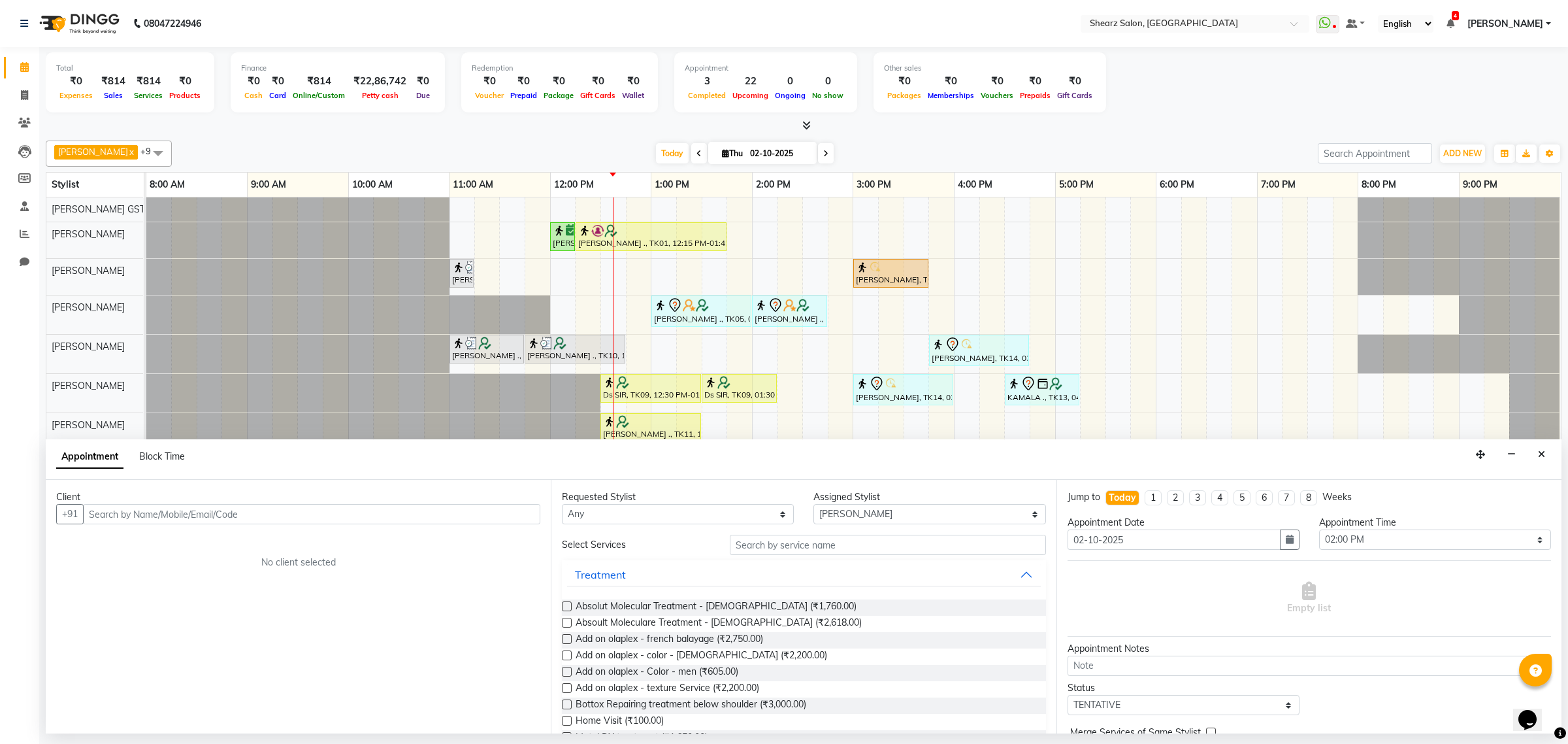
click at [749, 154] on input "02-10-2025" at bounding box center [779, 153] width 65 height 20
select select "10"
select select "2025"
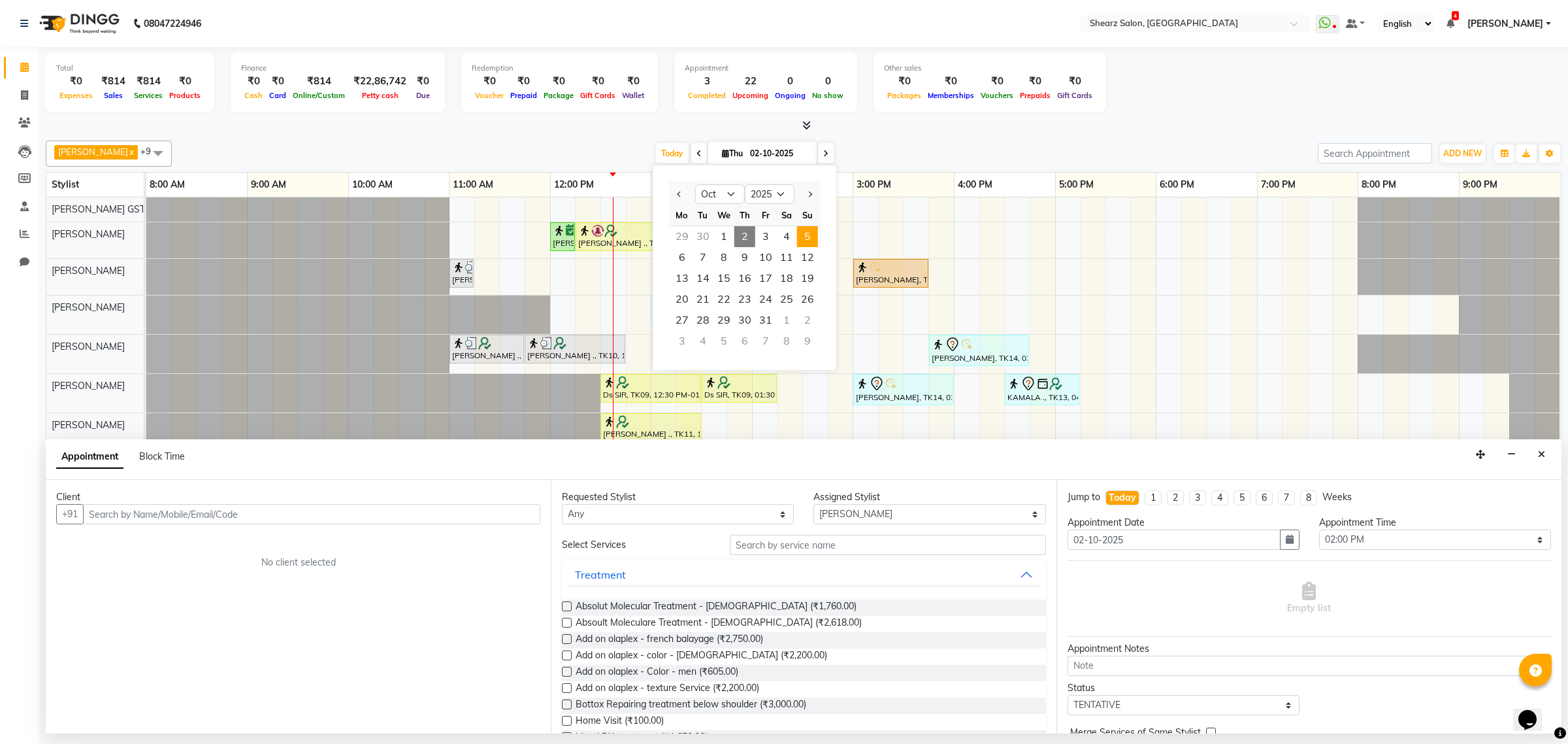
click at [802, 239] on span "5" at bounding box center [806, 236] width 21 height 21
type input "05-10-2025"
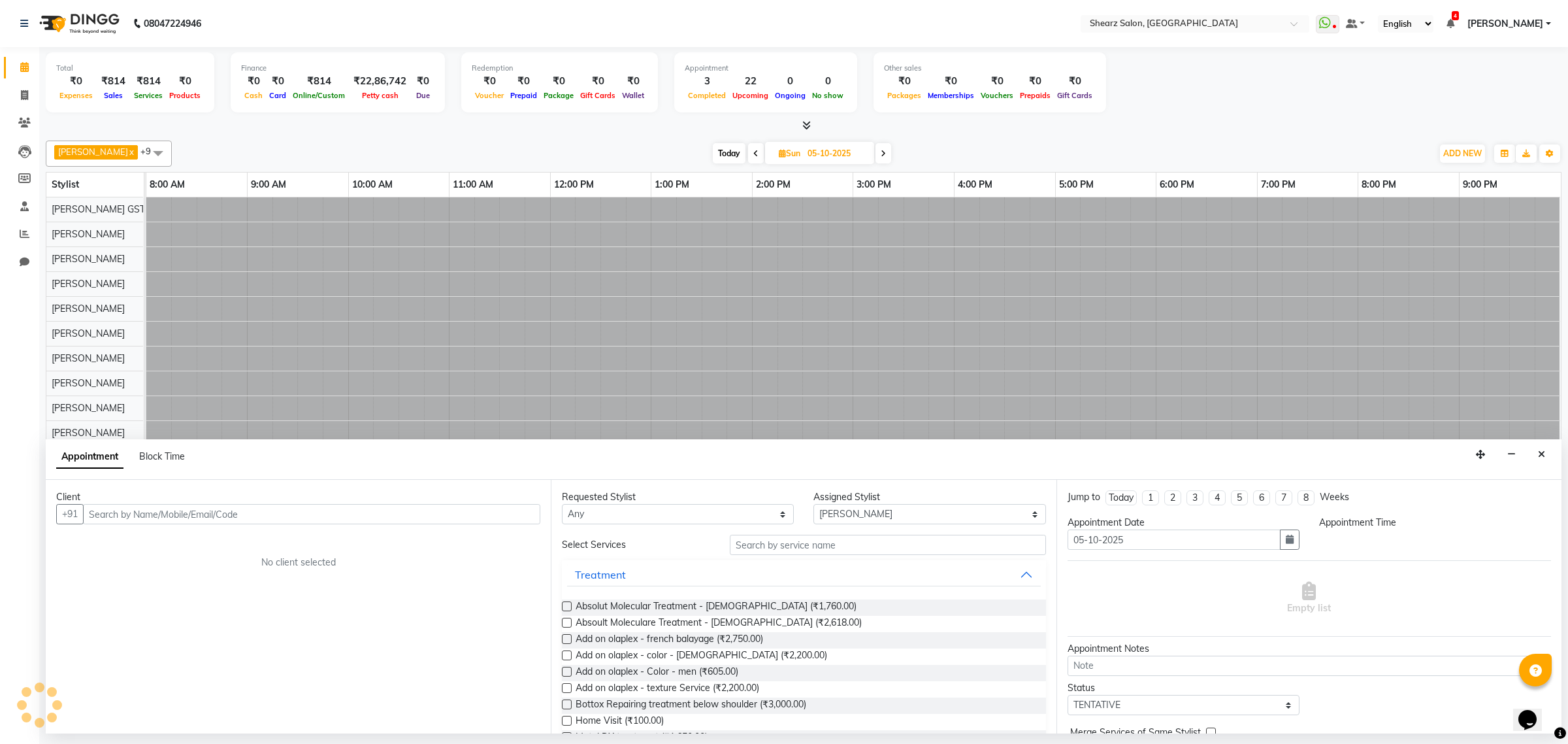
select select "840"
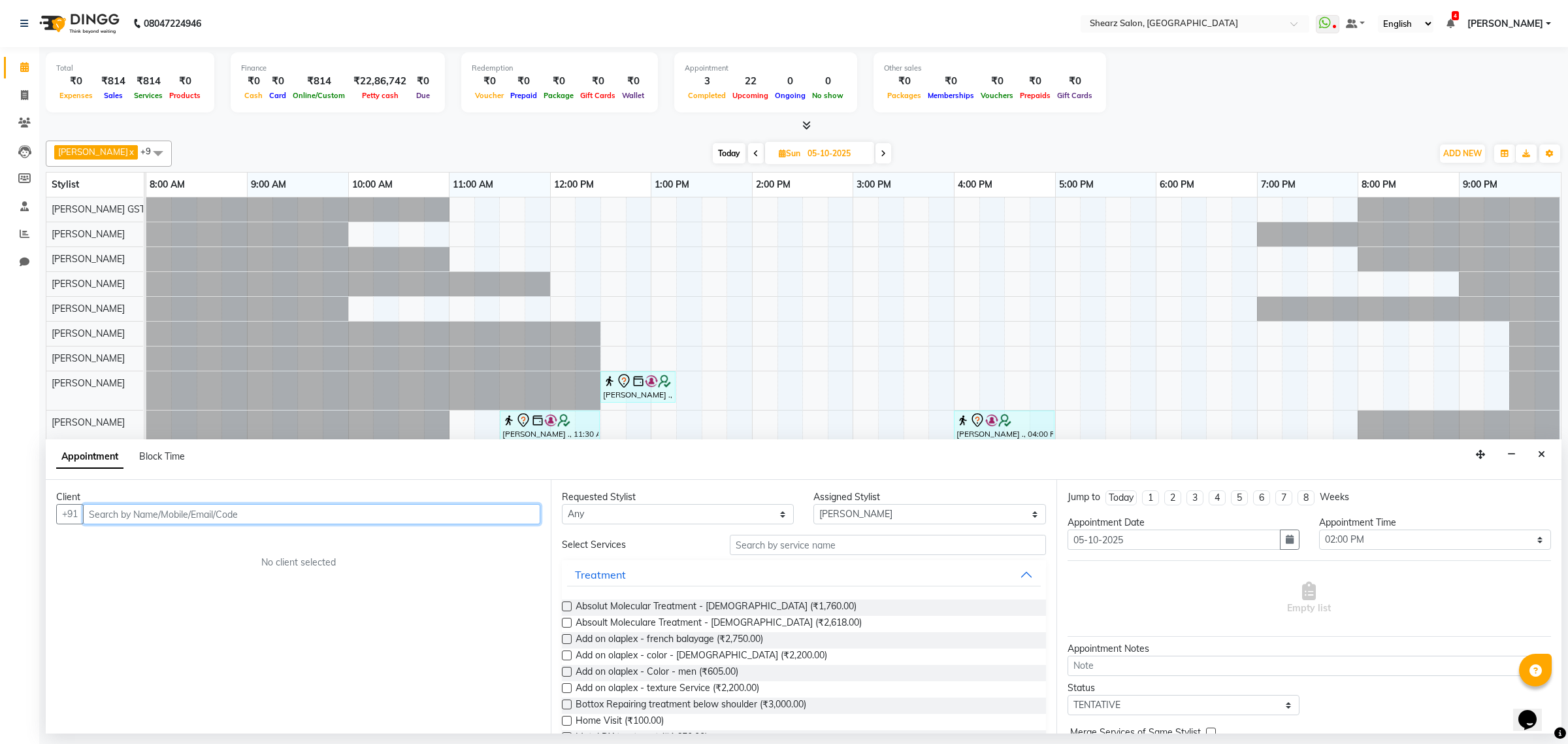
click at [128, 519] on input "text" at bounding box center [311, 513] width 457 height 21
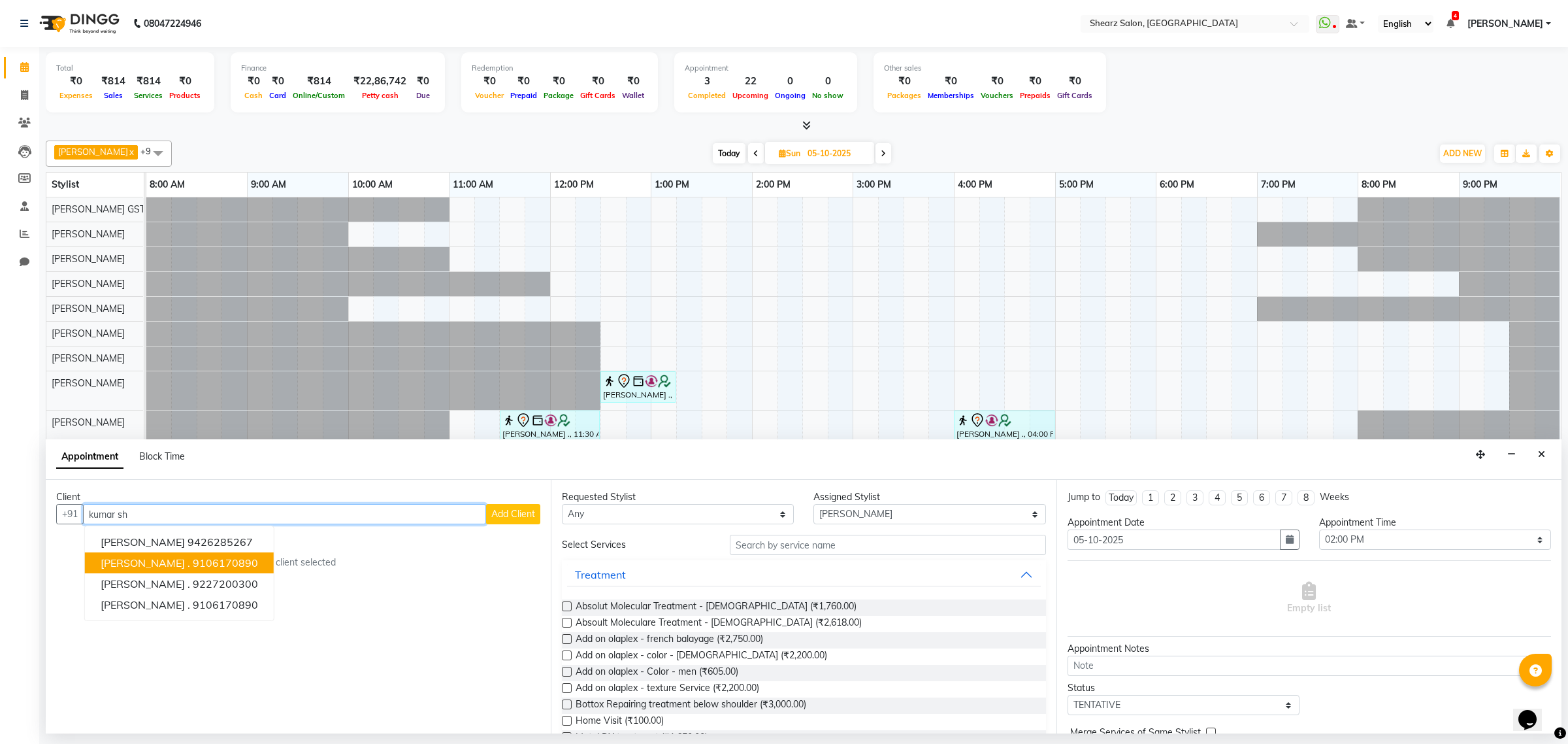
click at [218, 560] on ngb-highlight "9106170890" at bounding box center [225, 563] width 65 height 13
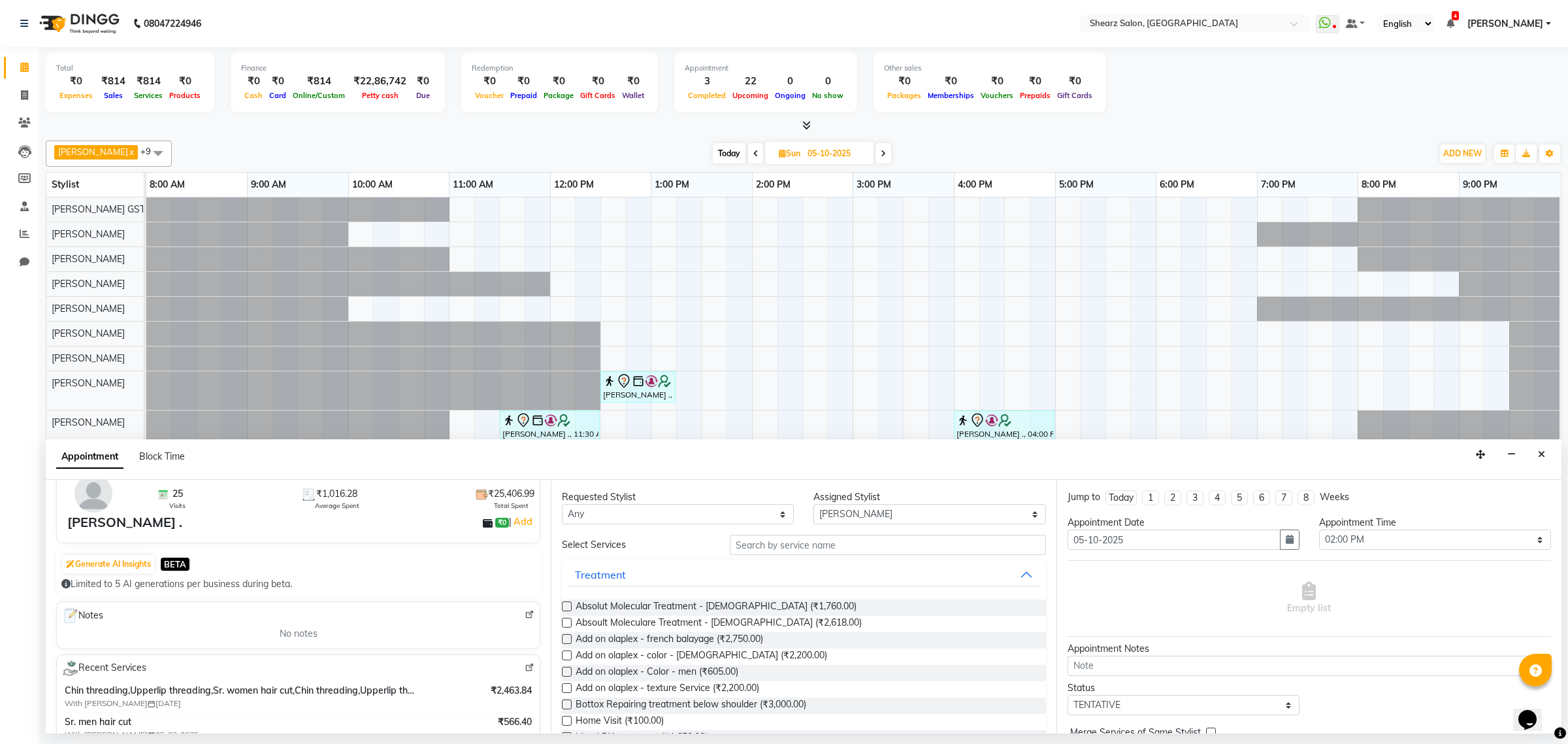
scroll to position [82, 0]
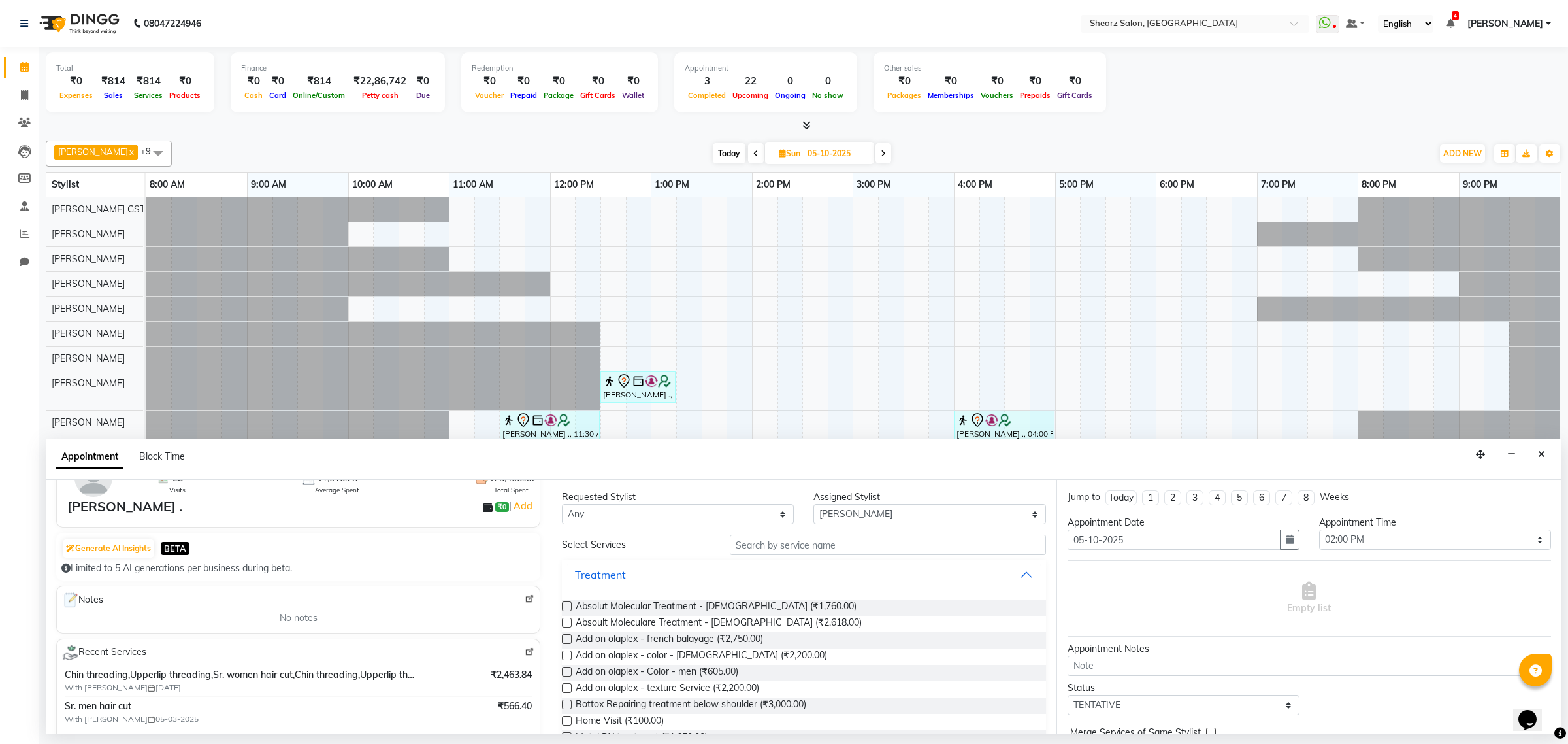
type input "9106170890"
click at [781, 549] on input "text" at bounding box center [887, 545] width 316 height 21
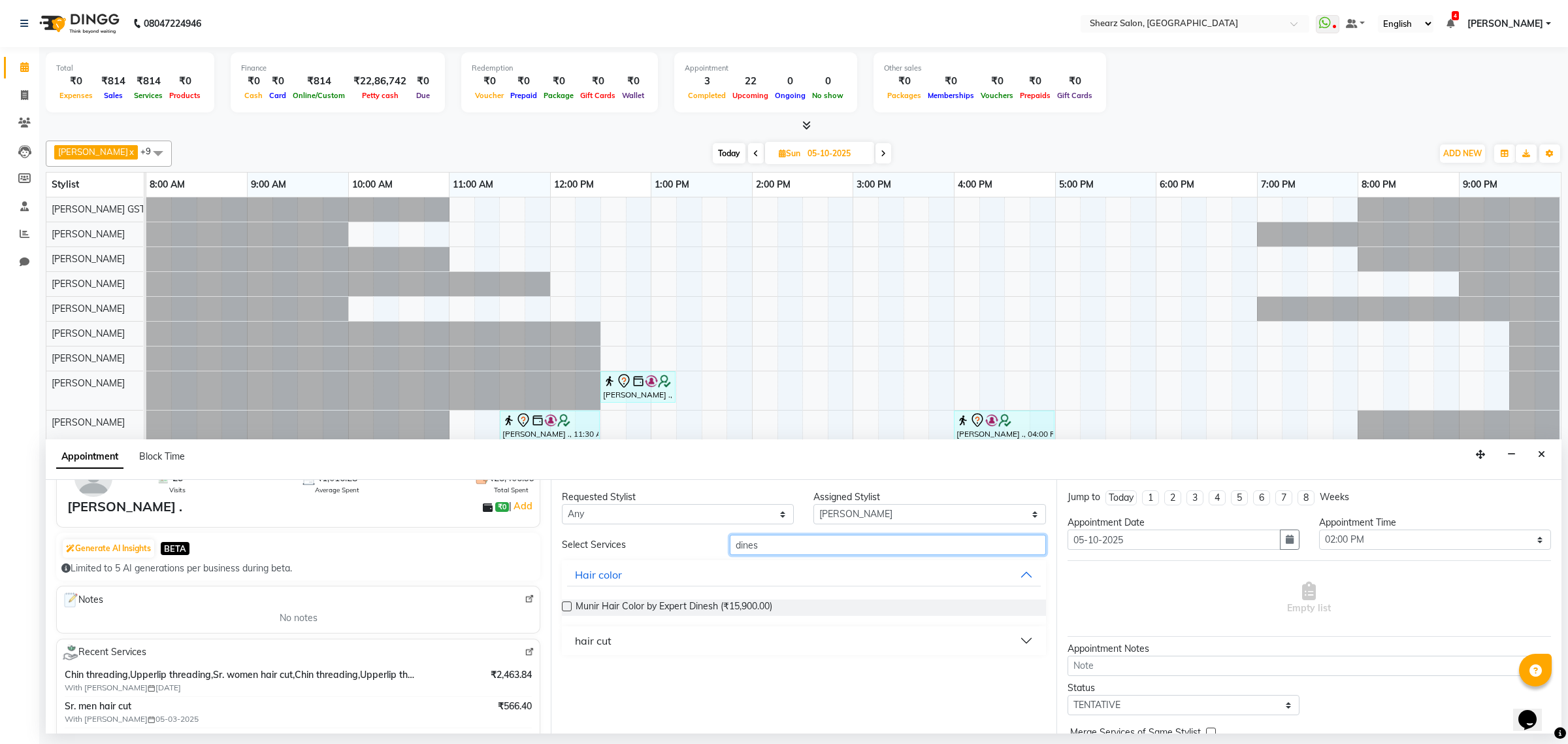
type input "dines"
click at [699, 655] on div "Requested Stylist Any [PERSON_NAME] Center 1_mgr mgr [PERSON_NAME] [PERSON_NAME…" at bounding box center [803, 607] width 505 height 254
drag, startPoint x: 701, startPoint y: 642, endPoint x: 696, endPoint y: 622, distance: 20.6
click at [700, 641] on button "hair cut" at bounding box center [803, 641] width 473 height 23
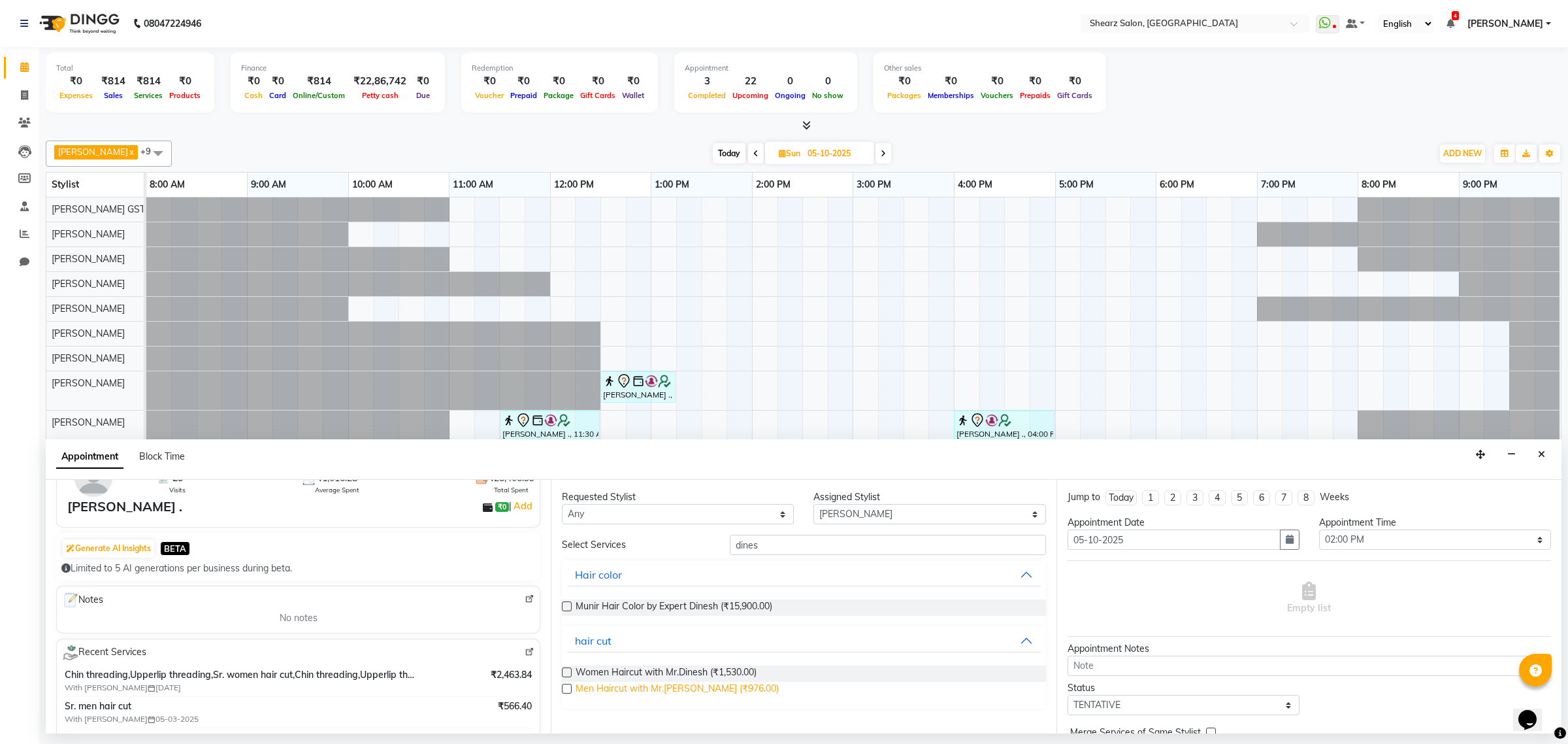
drag, startPoint x: 572, startPoint y: 690, endPoint x: 597, endPoint y: 683, distance: 26.0
click at [572, 689] on div "Men Haircut with Mr.[PERSON_NAME] (₹976.00)" at bounding box center [803, 690] width 483 height 16
click at [634, 687] on span "Men Haircut with Mr.[PERSON_NAME] (₹976.00)" at bounding box center [677, 690] width 203 height 16
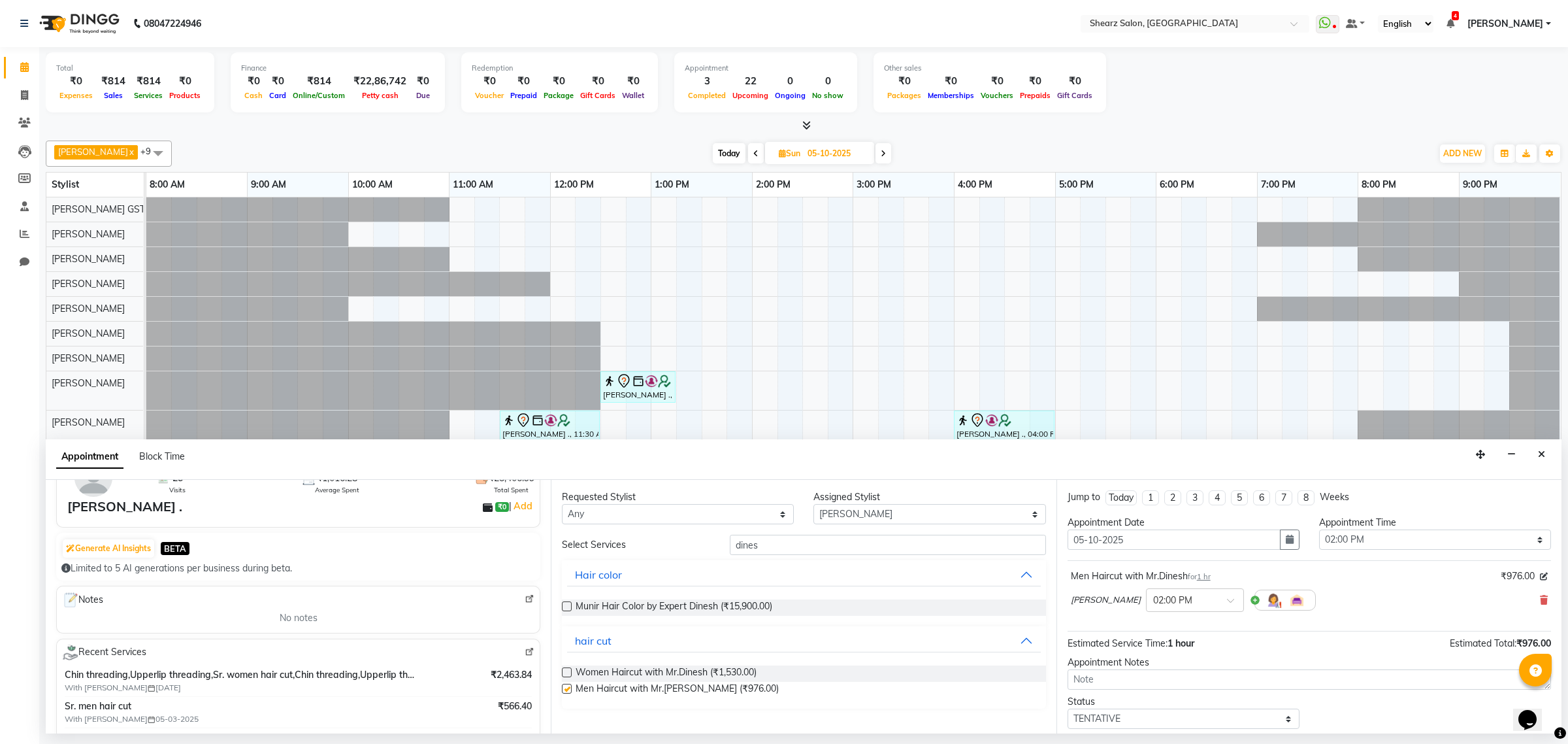
checkbox input "false"
click at [1365, 528] on div "Appointment Time" at bounding box center [1434, 522] width 232 height 13
click at [1359, 545] on select "Select 09:00 AM 09:15 AM 09:30 AM 09:45 AM 10:00 AM 10:15 AM 10:30 AM 10:45 AM …" at bounding box center [1434, 539] width 232 height 21
click at [1194, 602] on div at bounding box center [1195, 599] width 97 height 13
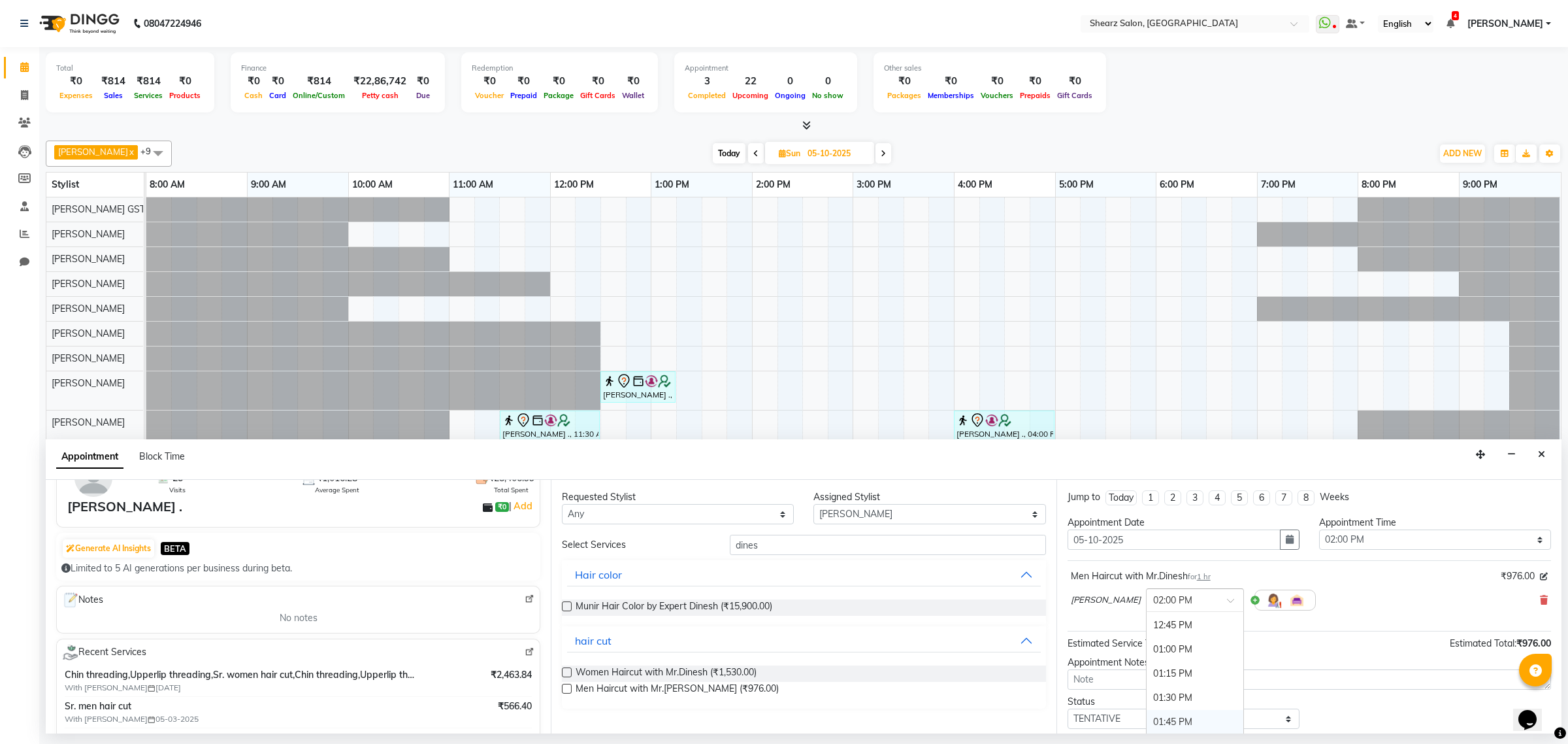
scroll to position [338, 0]
click at [1163, 652] on div "12:30 PM" at bounding box center [1195, 639] width 97 height 24
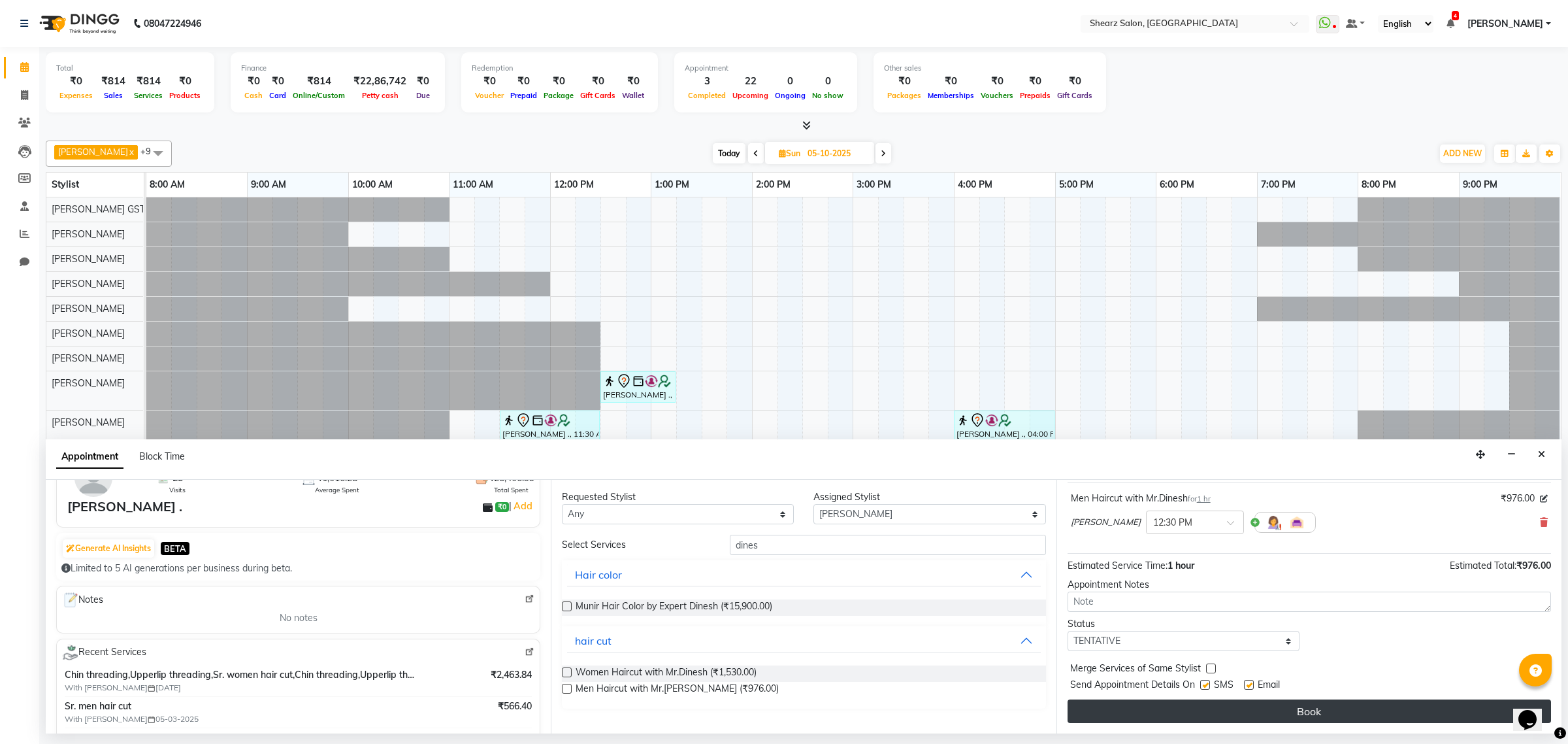
click at [1290, 704] on button "Book" at bounding box center [1309, 711] width 483 height 23
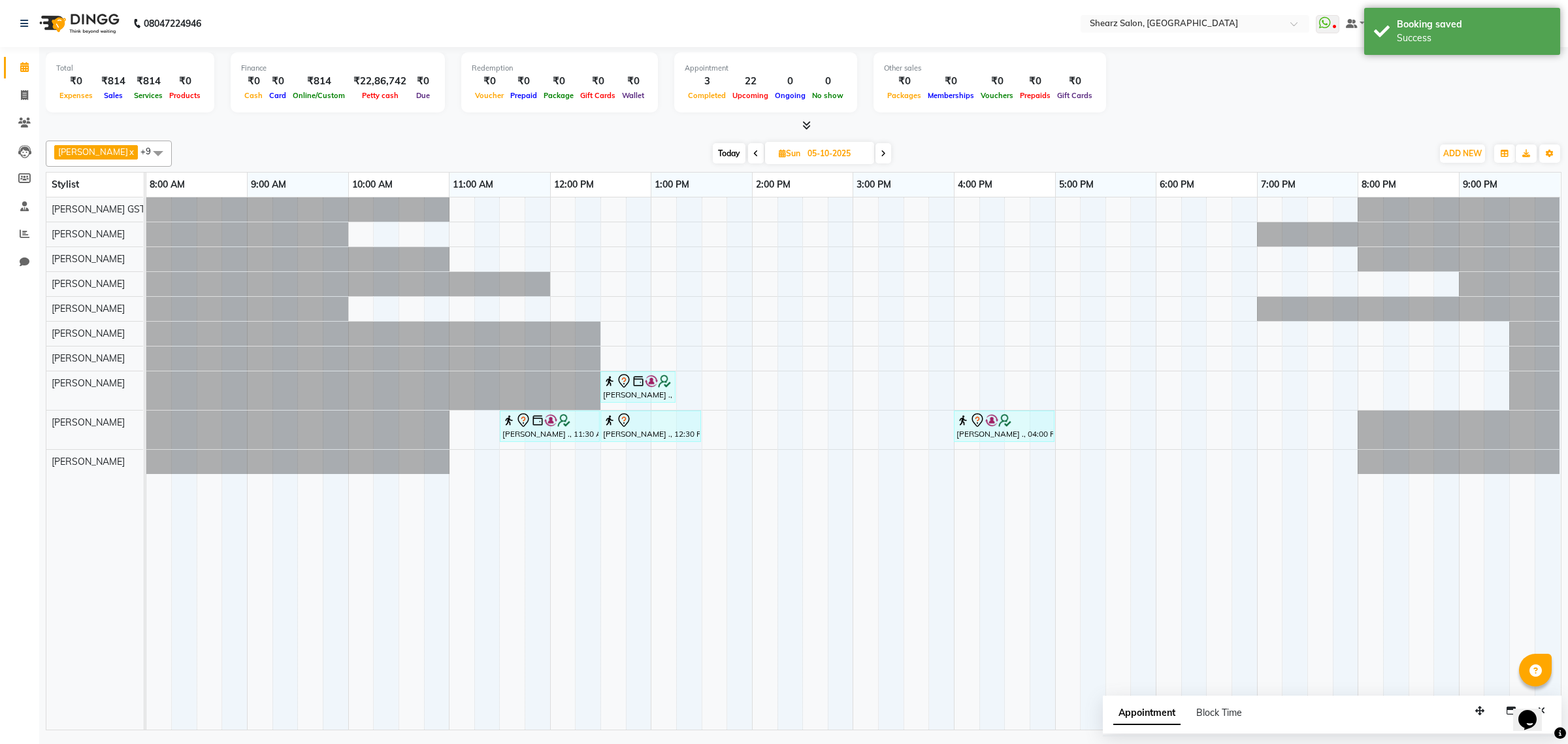
click at [713, 159] on span "Today" at bounding box center [729, 153] width 32 height 21
type input "02-10-2025"
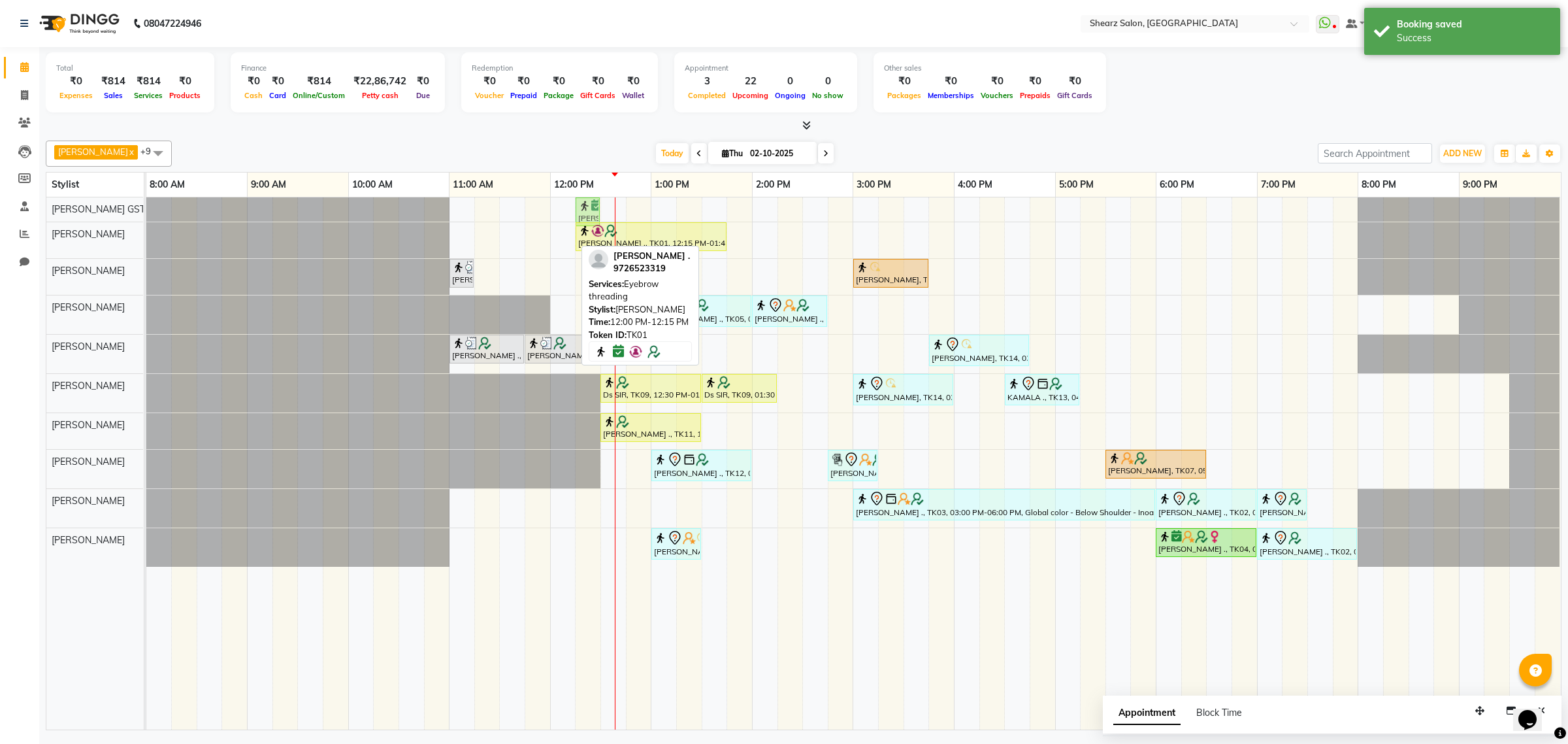
drag, startPoint x: 550, startPoint y: 241, endPoint x: 550, endPoint y: 224, distance: 17.0
click at [551, 211] on div "[PERSON_NAME] ., TK01, 12:00 PM-12:15 PM, Eyebrow threading [PERSON_NAME] ., TK…" at bounding box center [853, 463] width 1415 height 532
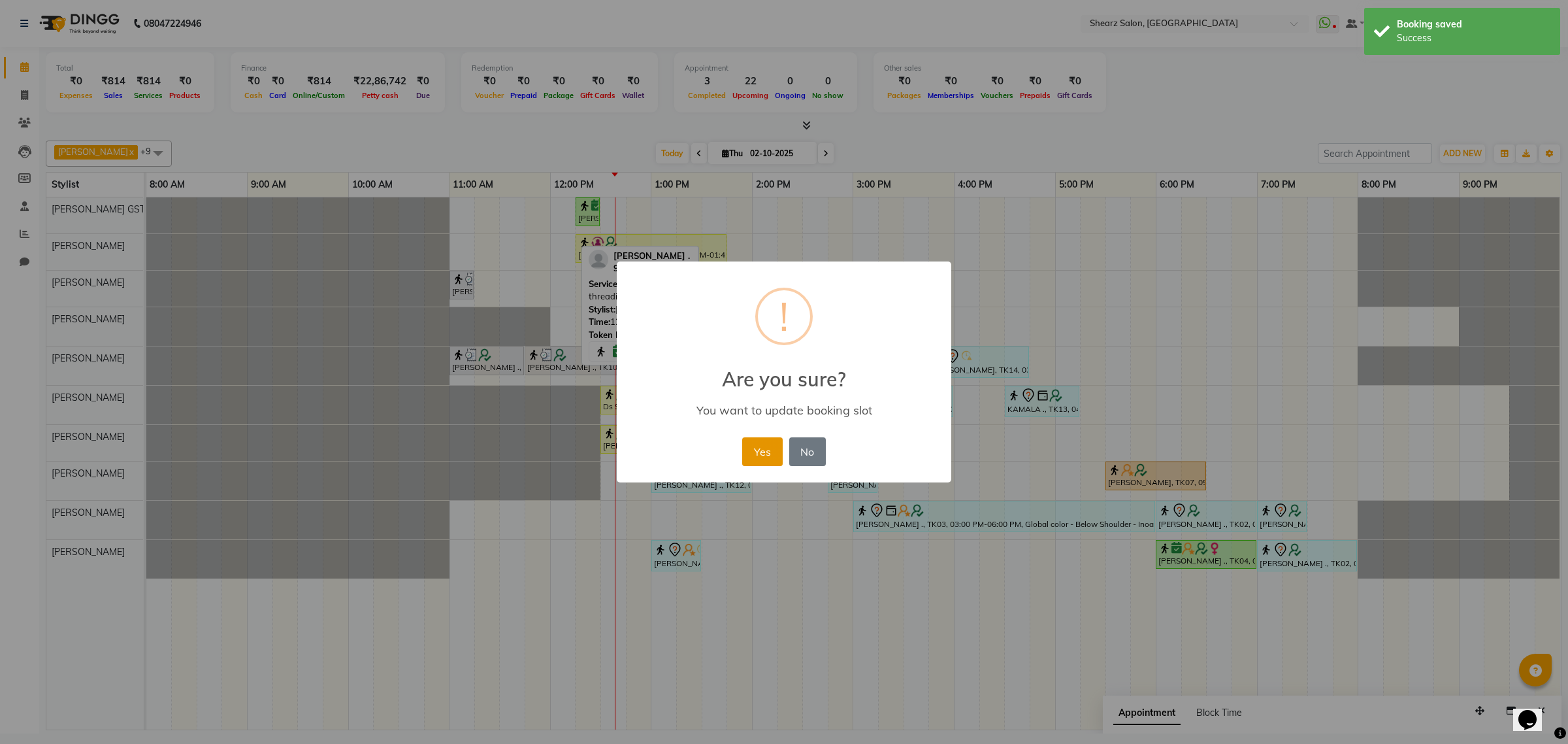
click at [759, 451] on button "Yes" at bounding box center [762, 451] width 39 height 29
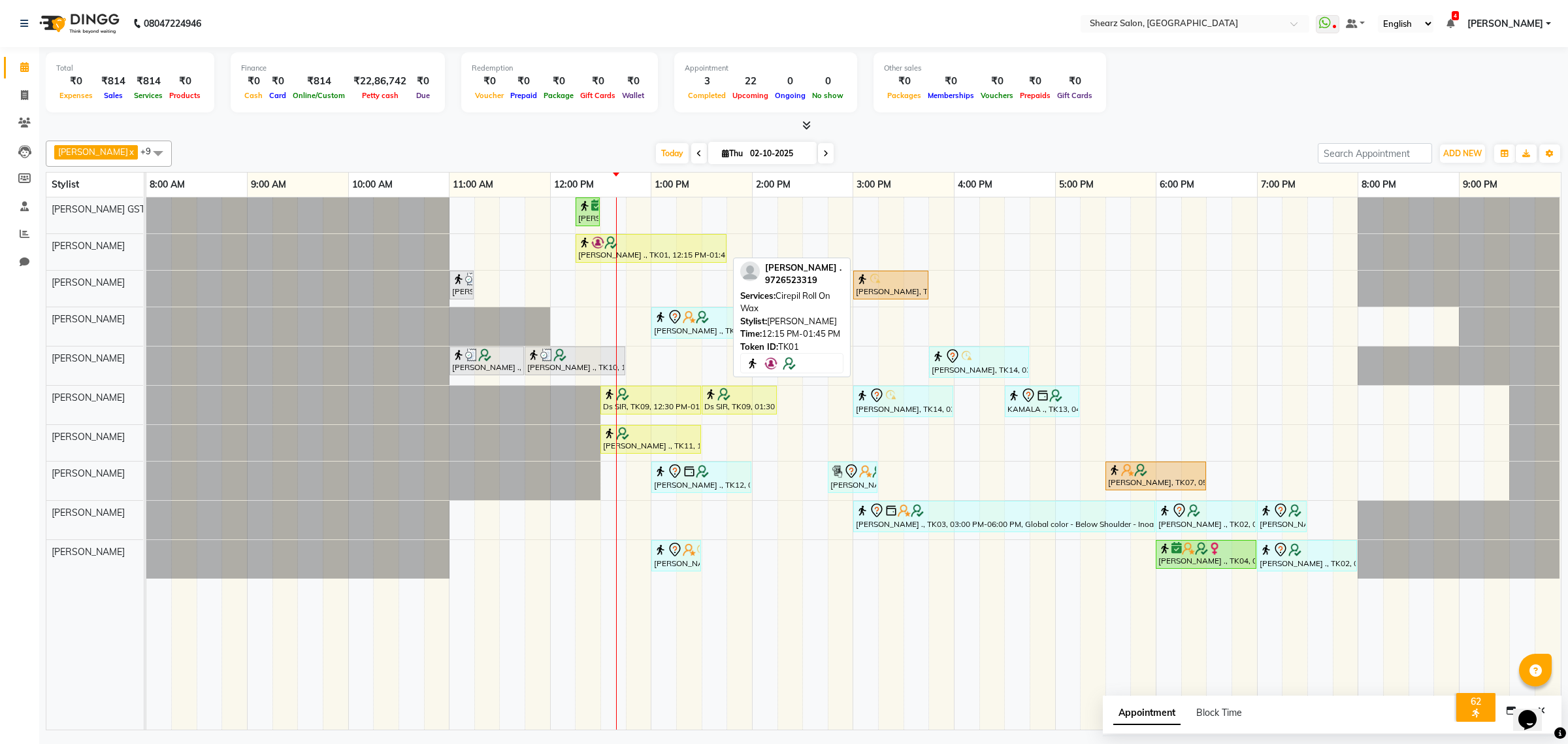
click at [646, 252] on div "[PERSON_NAME] ., TK01, 12:15 PM-01:45 PM, Cirepil Roll On Wax" at bounding box center [650, 249] width 148 height 25
click at [657, 241] on div at bounding box center [651, 242] width 145 height 13
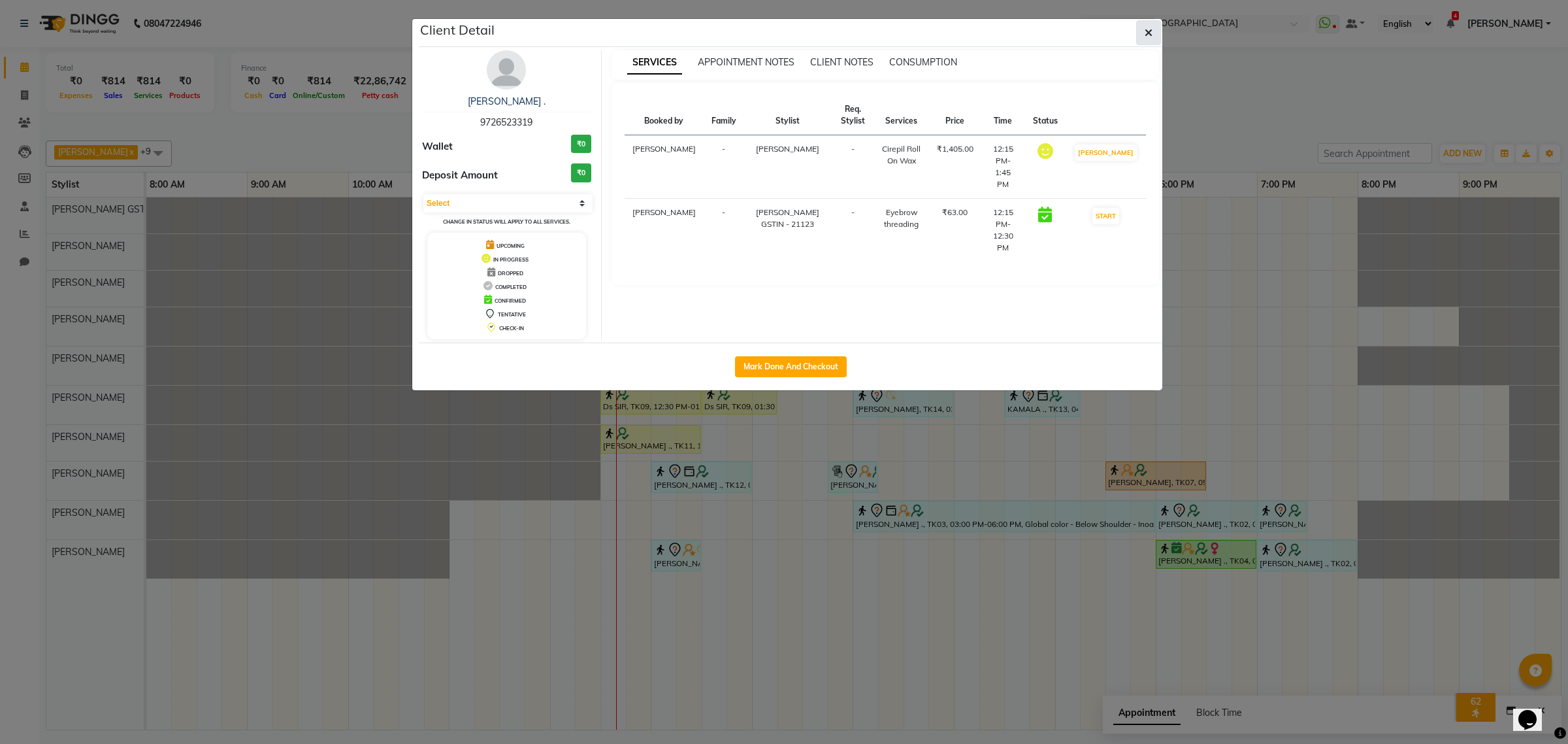
click at [1154, 32] on button "button" at bounding box center [1148, 33] width 25 height 25
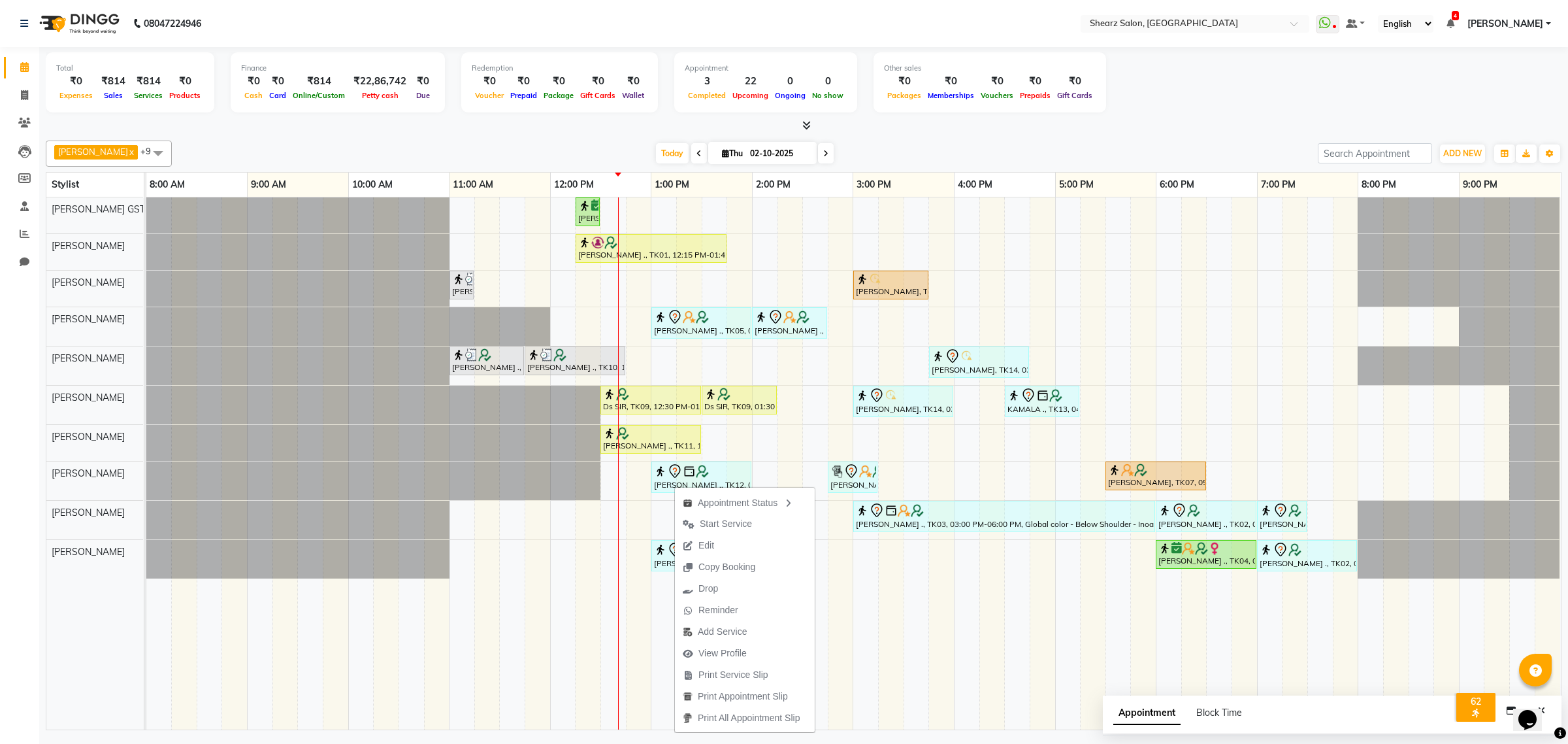
click at [918, 144] on div "Today Thu 02-10-2025" at bounding box center [745, 153] width 1133 height 20
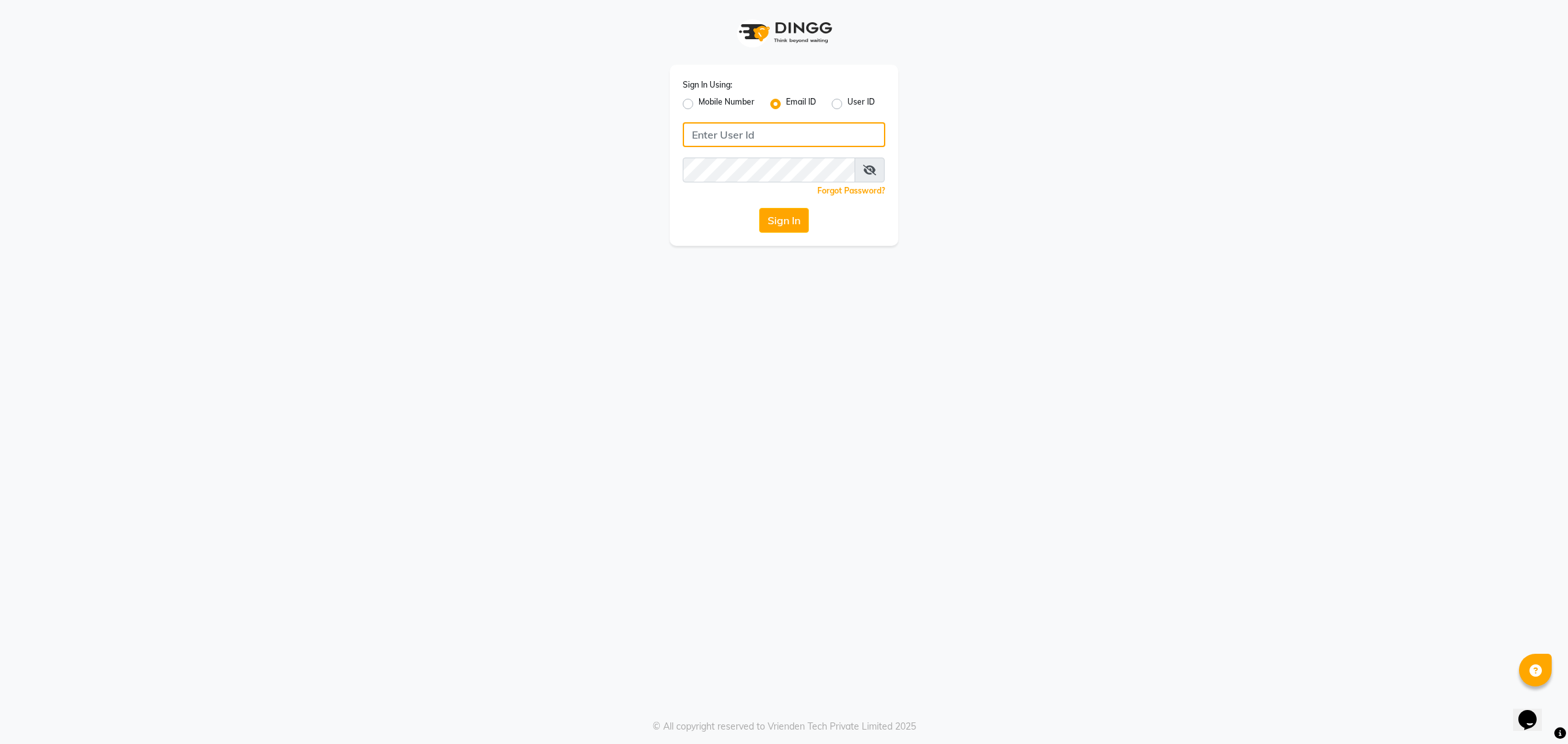
type input "[EMAIL_ADDRESS][DOMAIN_NAME]"
click at [680, 105] on div "Sign In Using: Mobile Number Email ID User ID [EMAIL_ADDRESS][DOMAIN_NAME] Reme…" at bounding box center [783, 155] width 229 height 181
click at [699, 105] on label "Mobile Number" at bounding box center [727, 103] width 57 height 15
click at [699, 105] on input "Mobile Number" at bounding box center [702, 100] width 8 height 8
radio input "true"
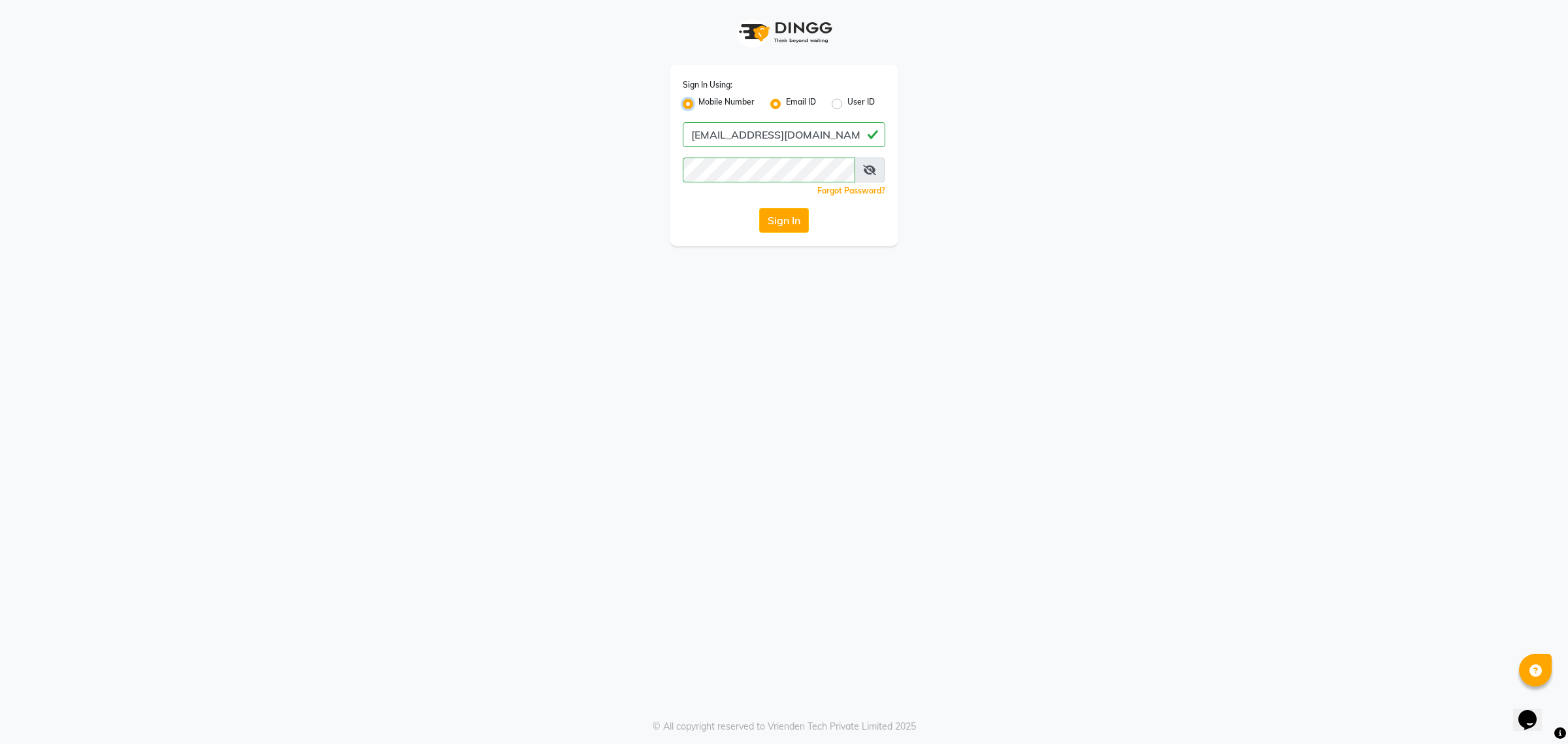
radio input "false"
click at [778, 135] on input "Username" at bounding box center [806, 135] width 159 height 25
type input "9714111598"
click at [786, 98] on label "Email ID" at bounding box center [800, 103] width 30 height 15
click at [786, 98] on input "Email ID" at bounding box center [789, 100] width 8 height 8
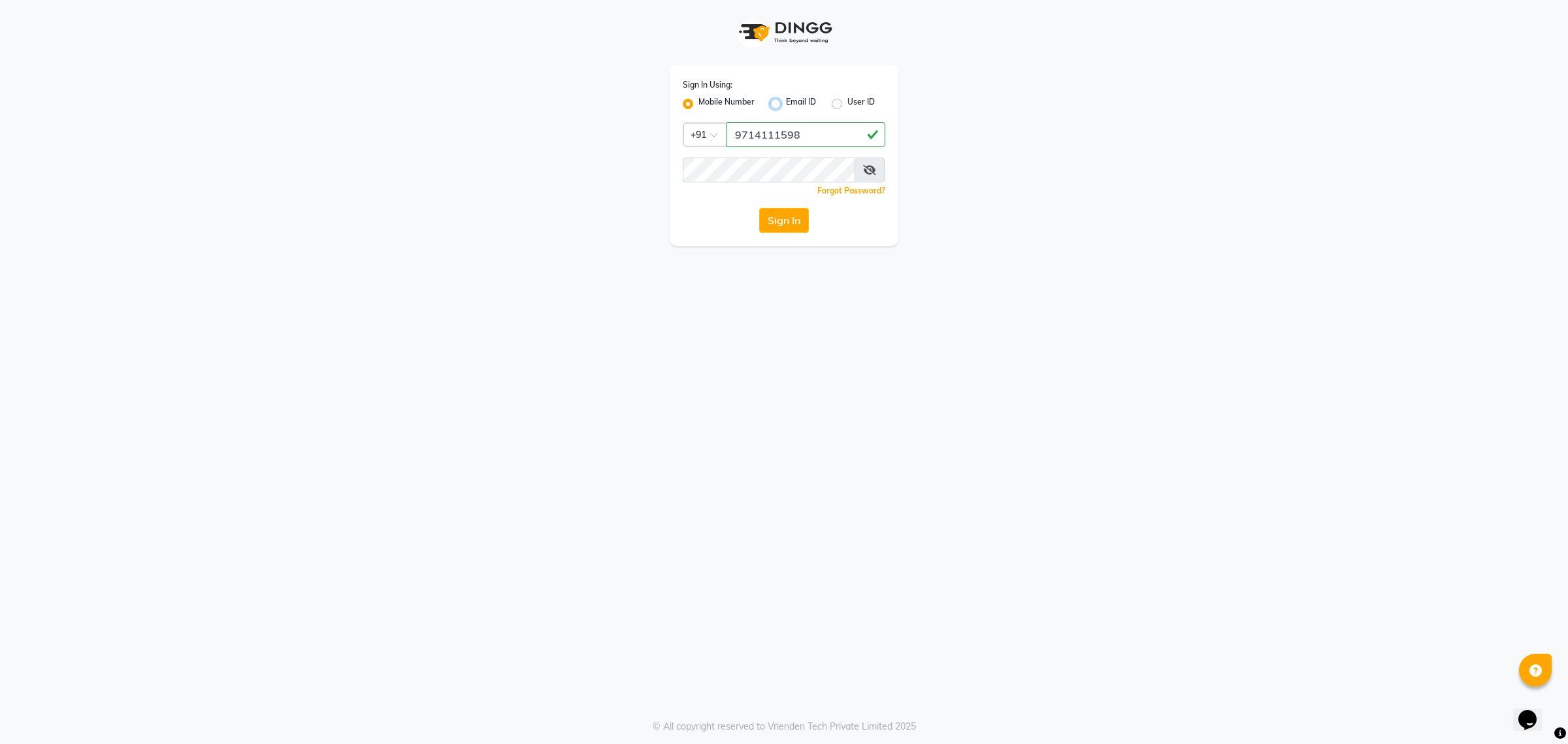
radio input "true"
radio input "false"
click at [699, 103] on label "Mobile Number" at bounding box center [727, 103] width 57 height 15
click at [699, 103] on input "Mobile Number" at bounding box center [702, 100] width 8 height 8
radio input "true"
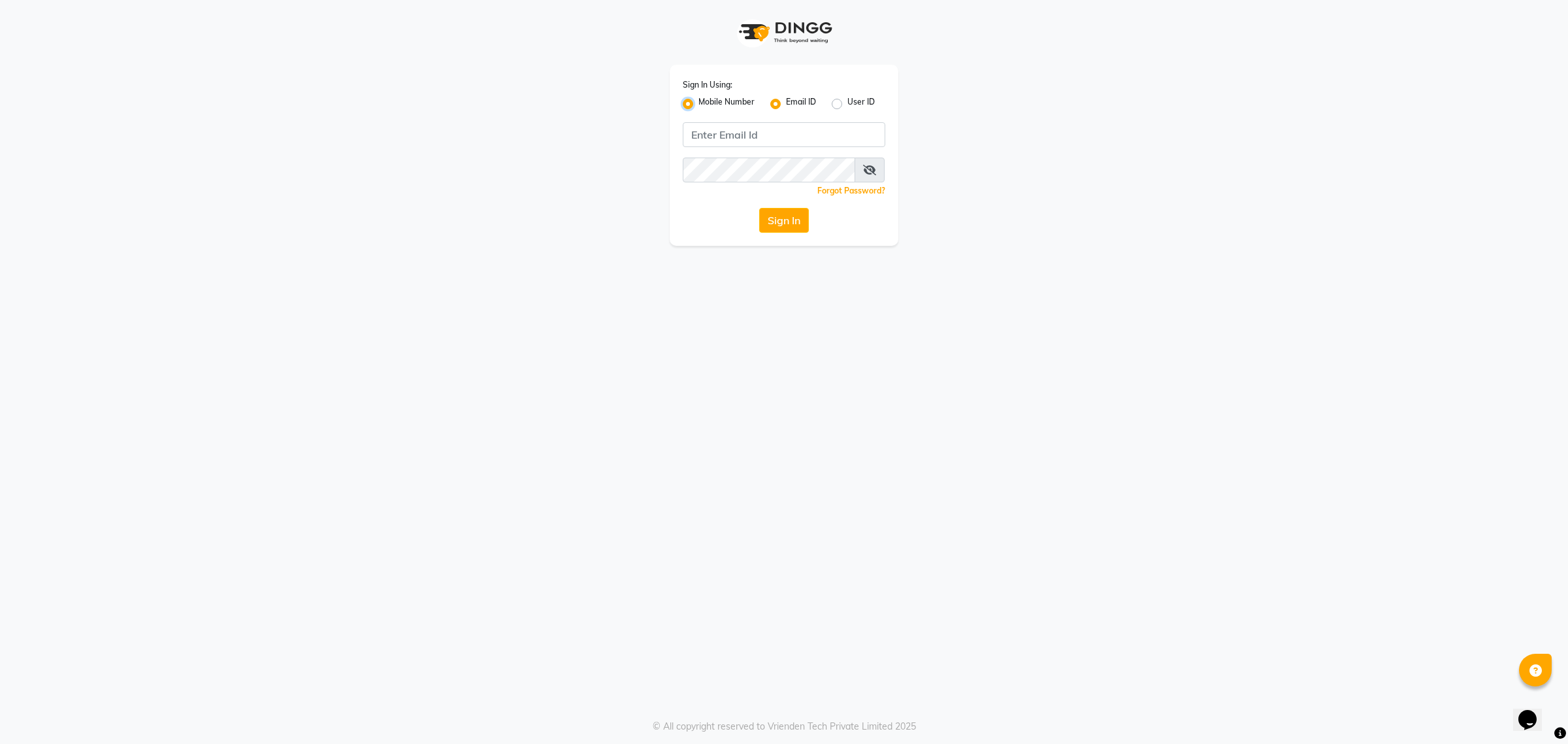
radio input "false"
click at [848, 101] on label "User ID" at bounding box center [861, 103] width 28 height 15
click at [848, 101] on input "User ID" at bounding box center [851, 100] width 8 height 8
radio input "true"
radio input "false"
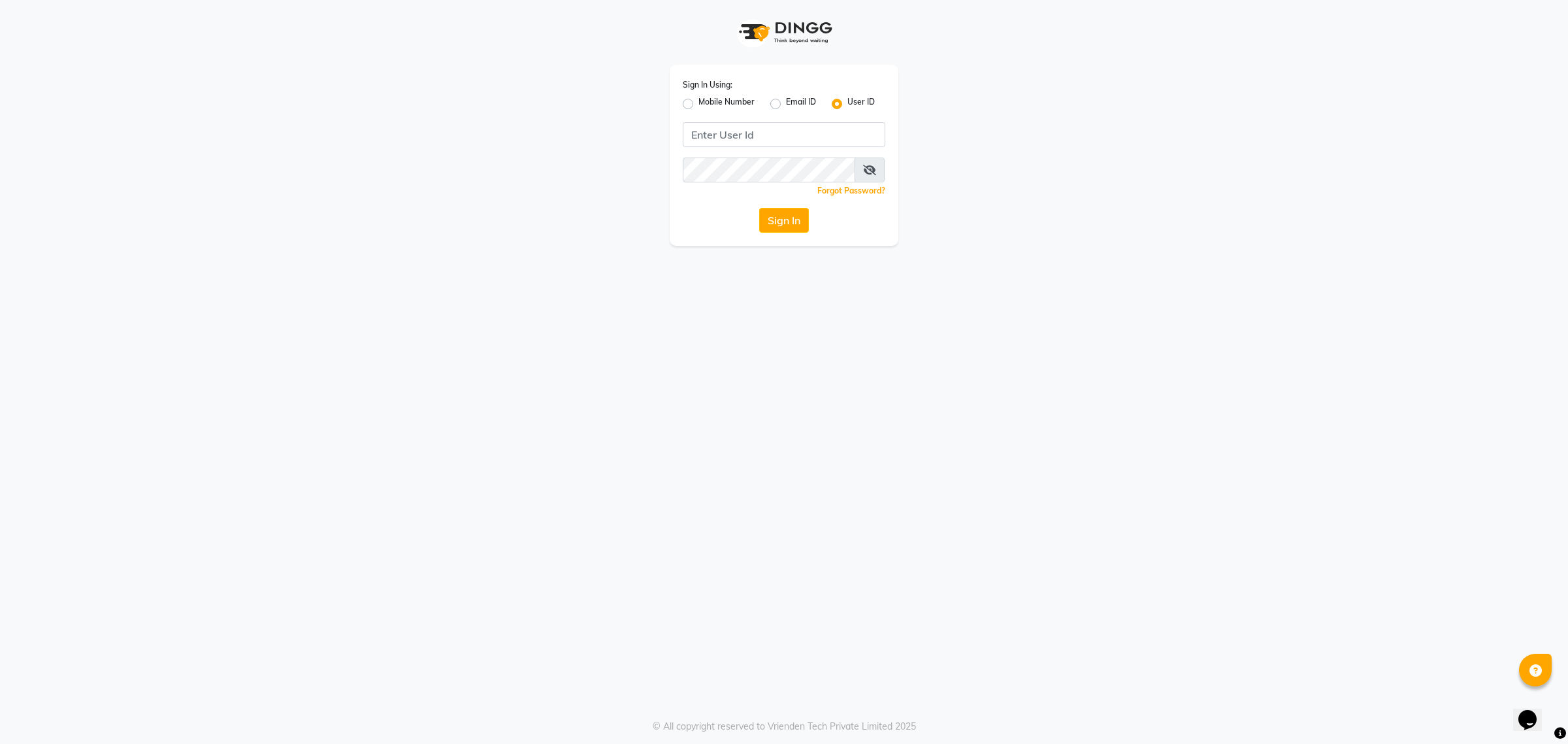
click at [786, 102] on label "Email ID" at bounding box center [800, 103] width 30 height 15
click at [786, 102] on input "Email ID" at bounding box center [789, 100] width 8 height 8
radio input "true"
radio input "false"
click at [701, 101] on label "Mobile Number" at bounding box center [727, 103] width 57 height 15
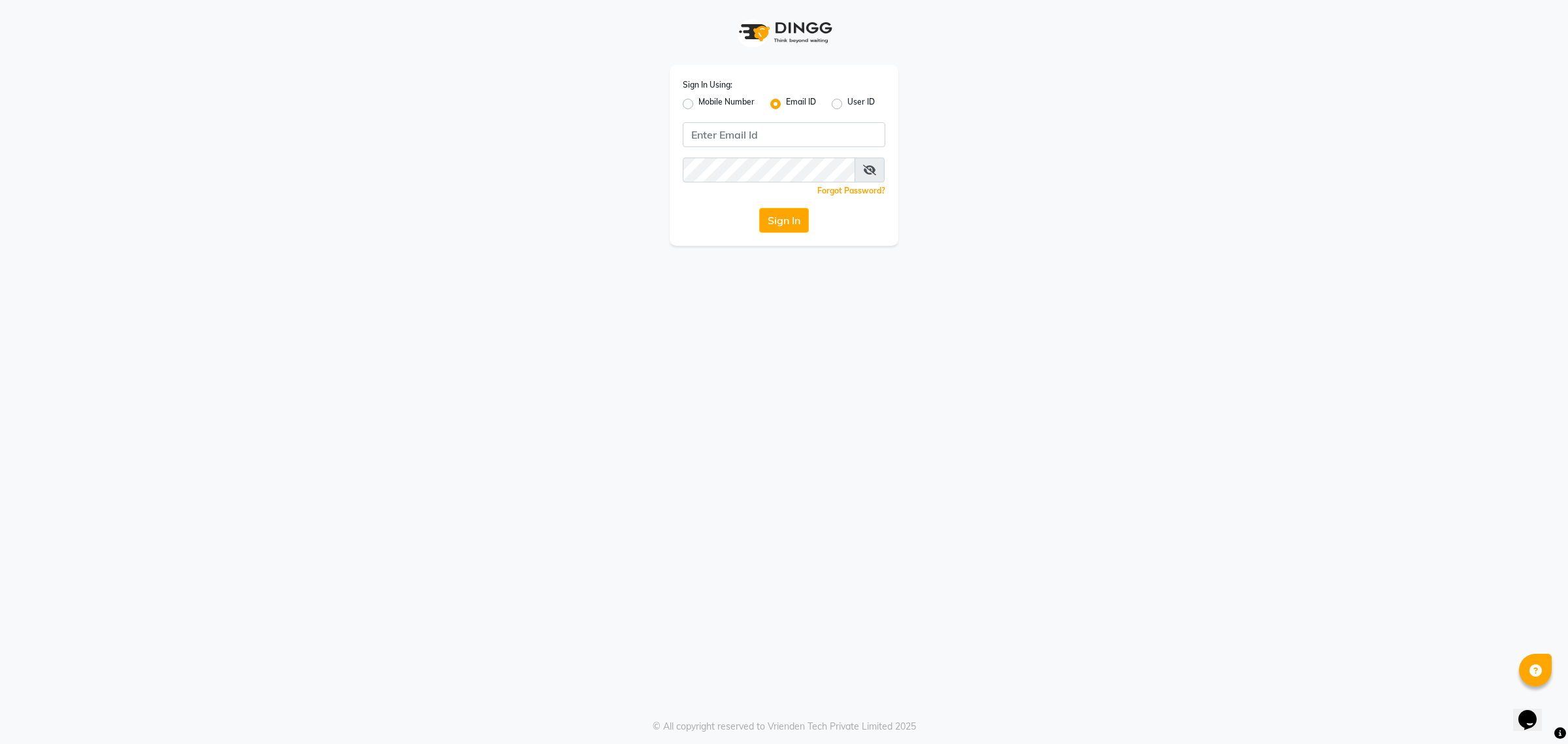
click at [701, 101] on input "Mobile Number" at bounding box center [702, 100] width 8 height 8
radio input "true"
click at [759, 138] on input "Username" at bounding box center [806, 135] width 159 height 25
click at [792, 230] on button "Sign In" at bounding box center [783, 221] width 49 height 25
click at [782, 217] on button "Sign In" at bounding box center [783, 221] width 49 height 25
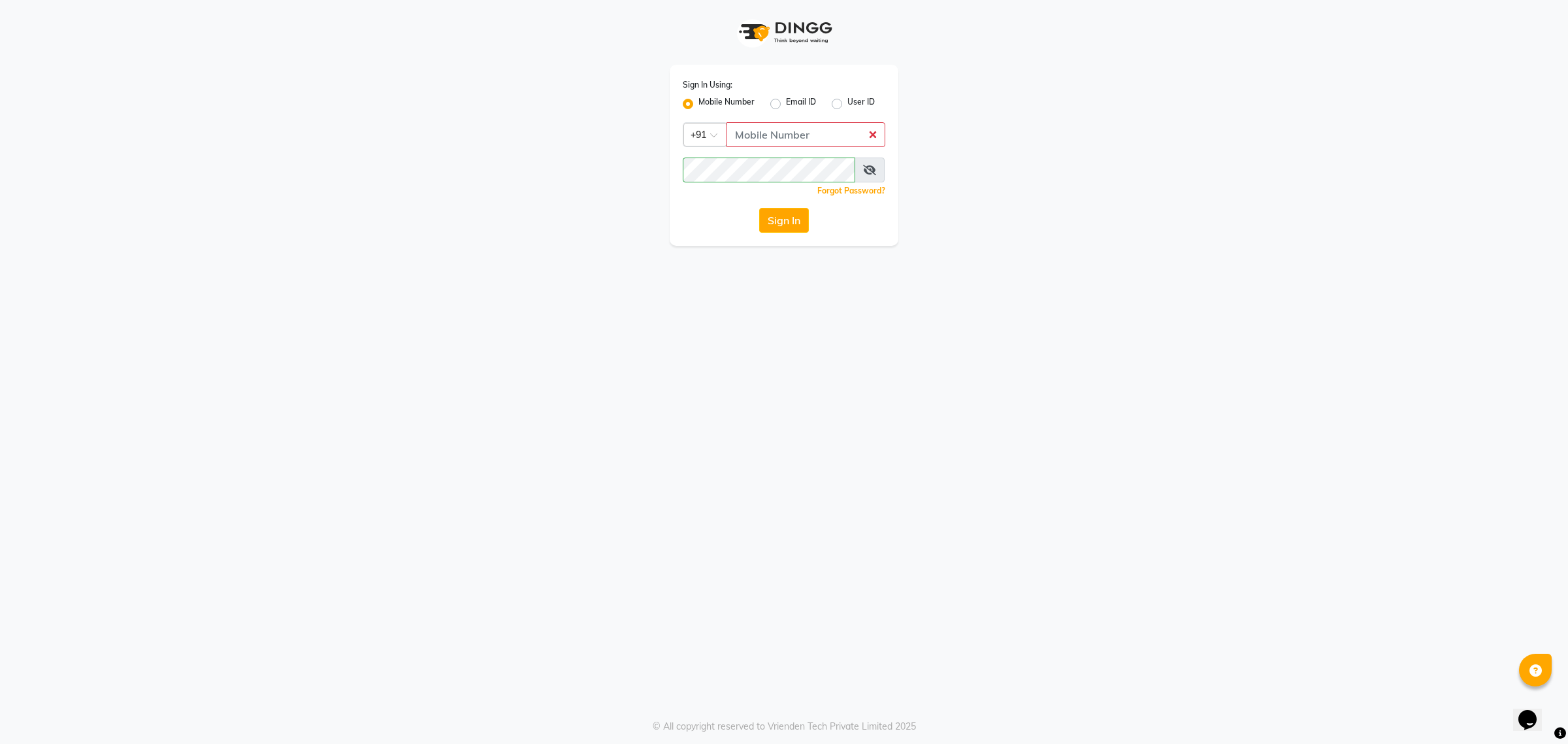
click at [785, 105] on div "Email ID" at bounding box center [793, 103] width 46 height 15
click at [786, 102] on label "Email ID" at bounding box center [800, 103] width 30 height 15
click at [786, 102] on input "Email ID" at bounding box center [789, 100] width 8 height 8
radio input "true"
click at [727, 100] on label "Mobile Number" at bounding box center [727, 103] width 57 height 15
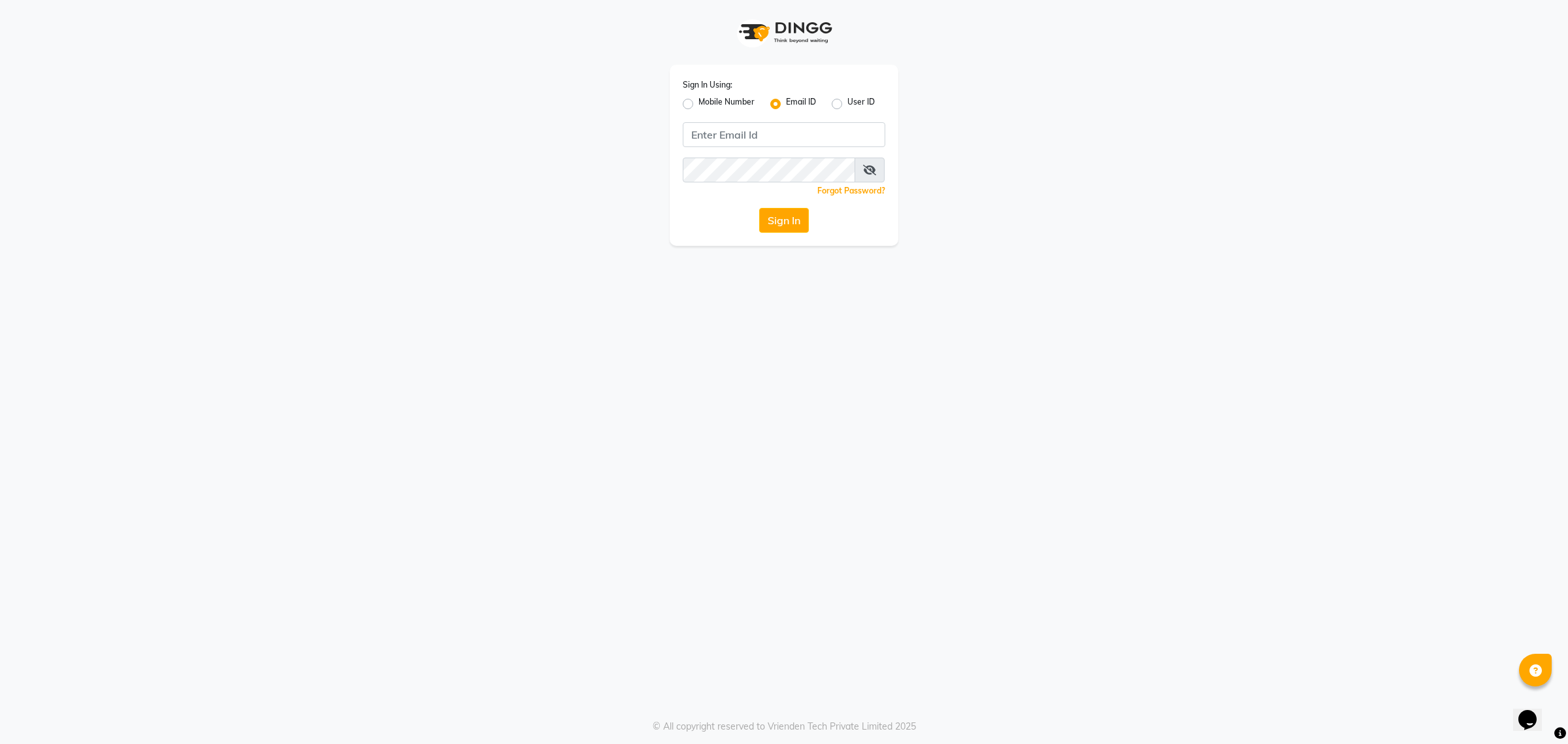
click at [707, 100] on input "Mobile Number" at bounding box center [702, 100] width 8 height 8
radio input "true"
click at [780, 128] on input "Username" at bounding box center [806, 135] width 159 height 25
click at [780, 97] on div "Email ID" at bounding box center [793, 103] width 46 height 15
click at [786, 101] on label "Email ID" at bounding box center [800, 103] width 30 height 15
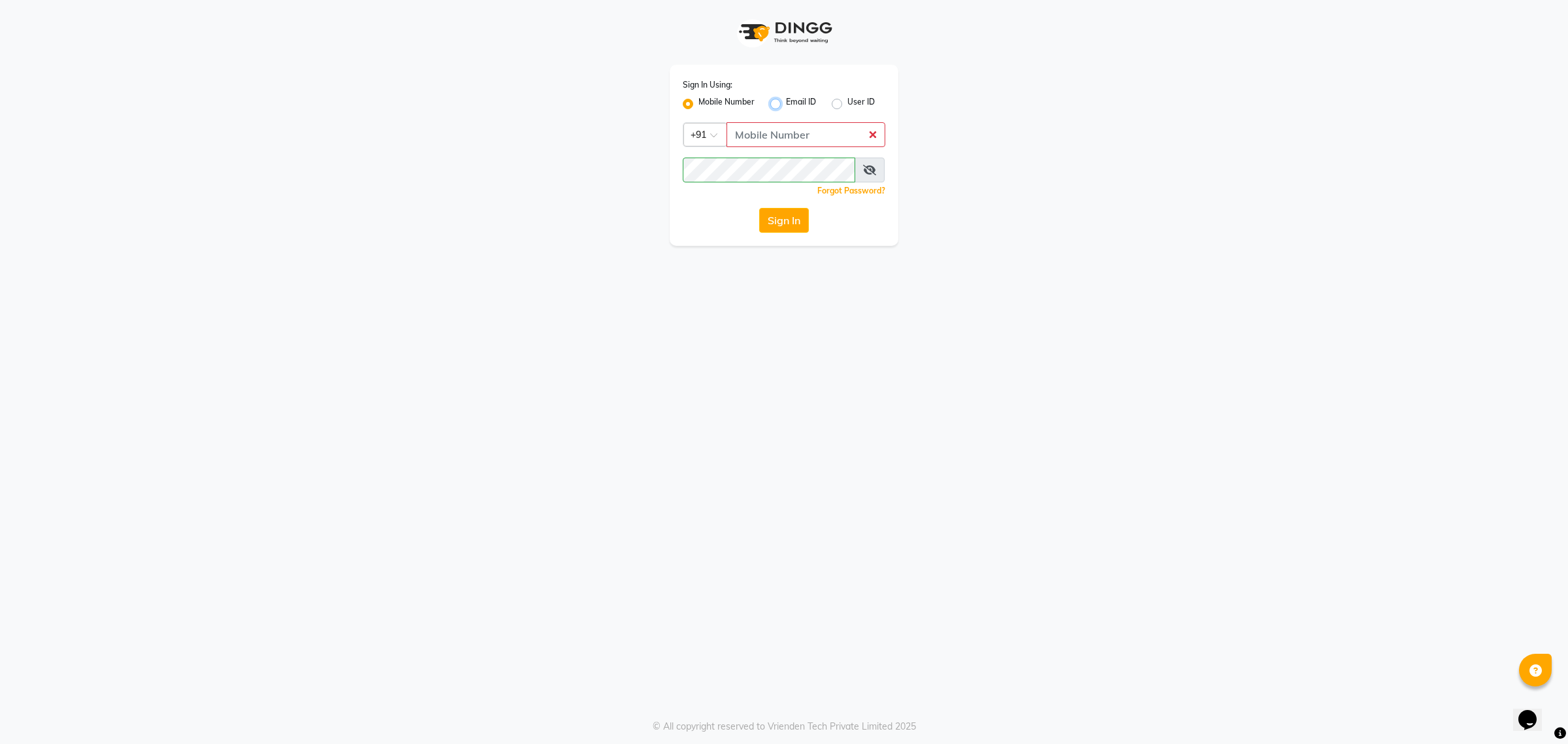
click at [786, 101] on input "Email ID" at bounding box center [789, 100] width 8 height 8
radio input "true"
click at [842, 107] on div "User ID" at bounding box center [853, 103] width 43 height 15
click at [699, 100] on label "Mobile Number" at bounding box center [727, 103] width 57 height 15
click at [699, 100] on input "Mobile Number" at bounding box center [702, 100] width 8 height 8
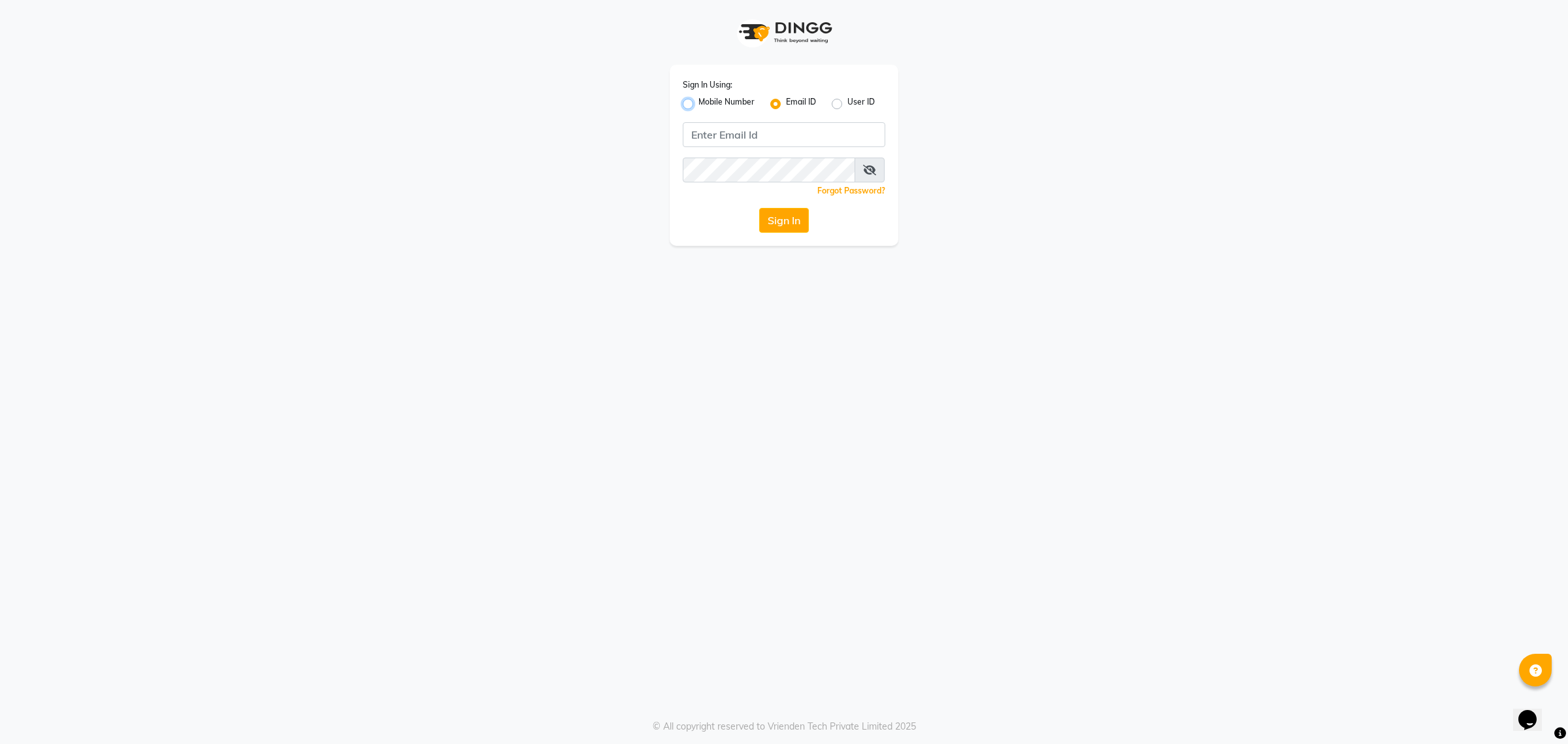
radio input "true"
radio input "false"
click at [782, 136] on input "Username" at bounding box center [806, 135] width 159 height 25
type input "9104334891"
click at [769, 208] on button "Sign In" at bounding box center [783, 221] width 49 height 25
